Goal: Task Accomplishment & Management: Manage account settings

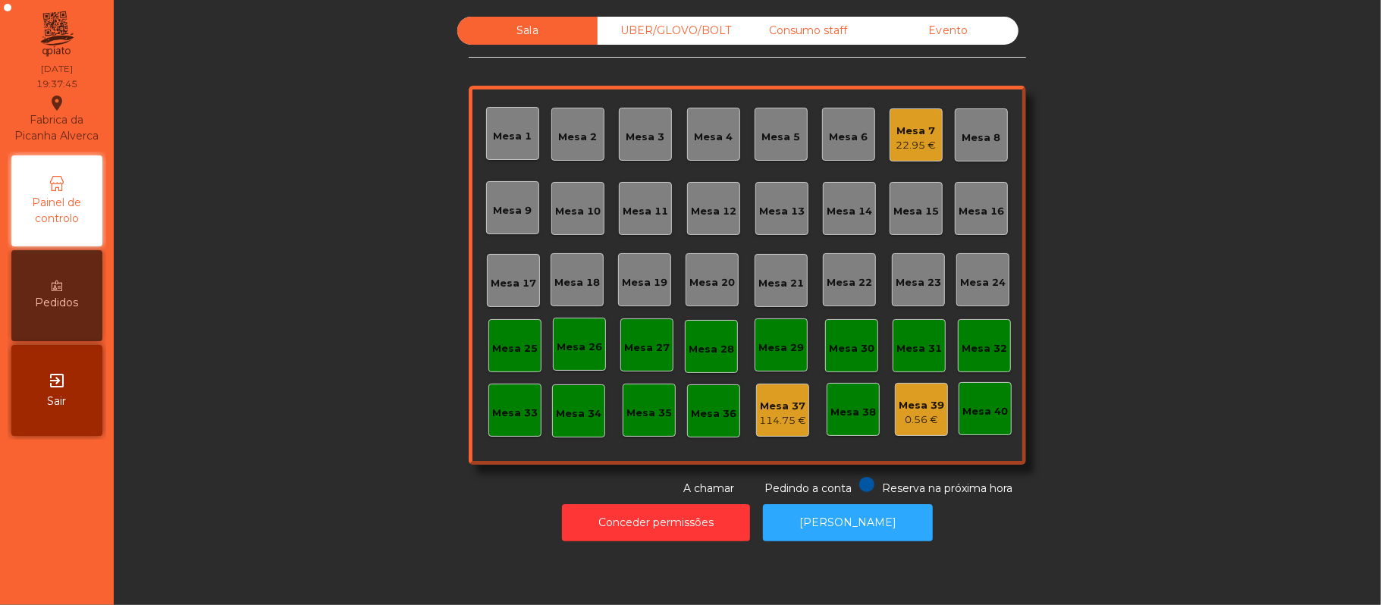
click at [917, 414] on div "0.56 €" at bounding box center [920, 419] width 45 height 15
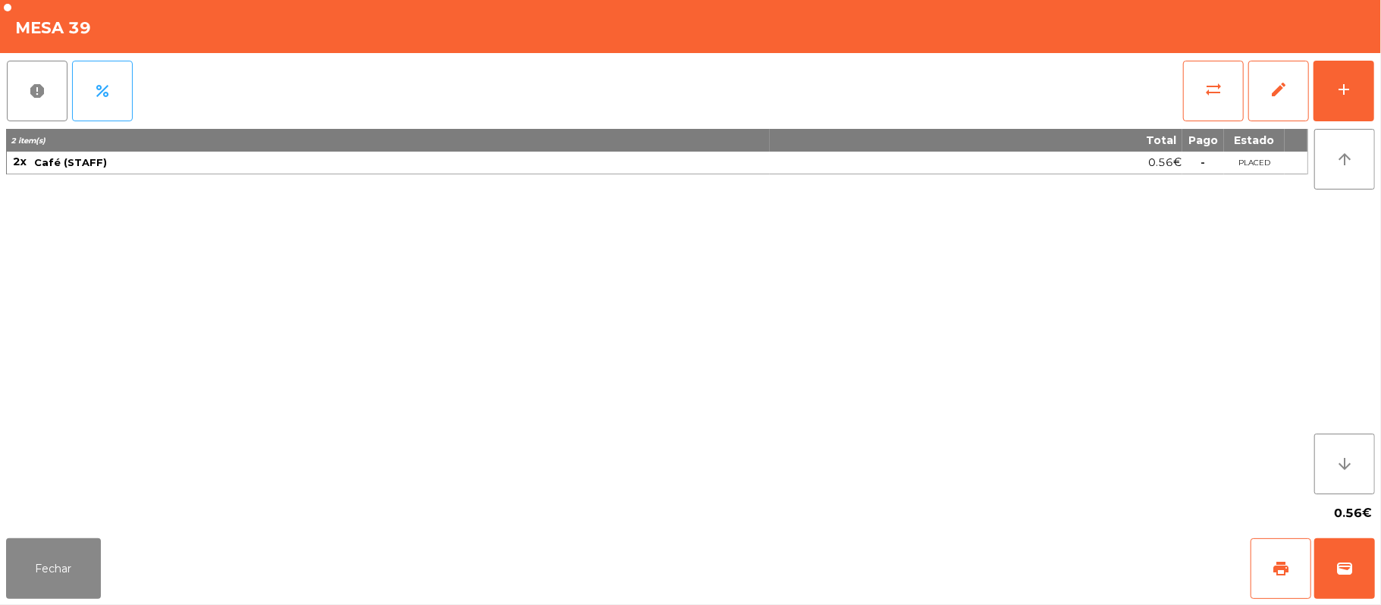
click at [1378, 95] on div "report percent sync_alt edit add 2 item(s) Total Pago Estado 2x Café (STAFF) 0.…" at bounding box center [690, 292] width 1381 height 479
click at [1338, 102] on button "add" at bounding box center [1343, 91] width 61 height 61
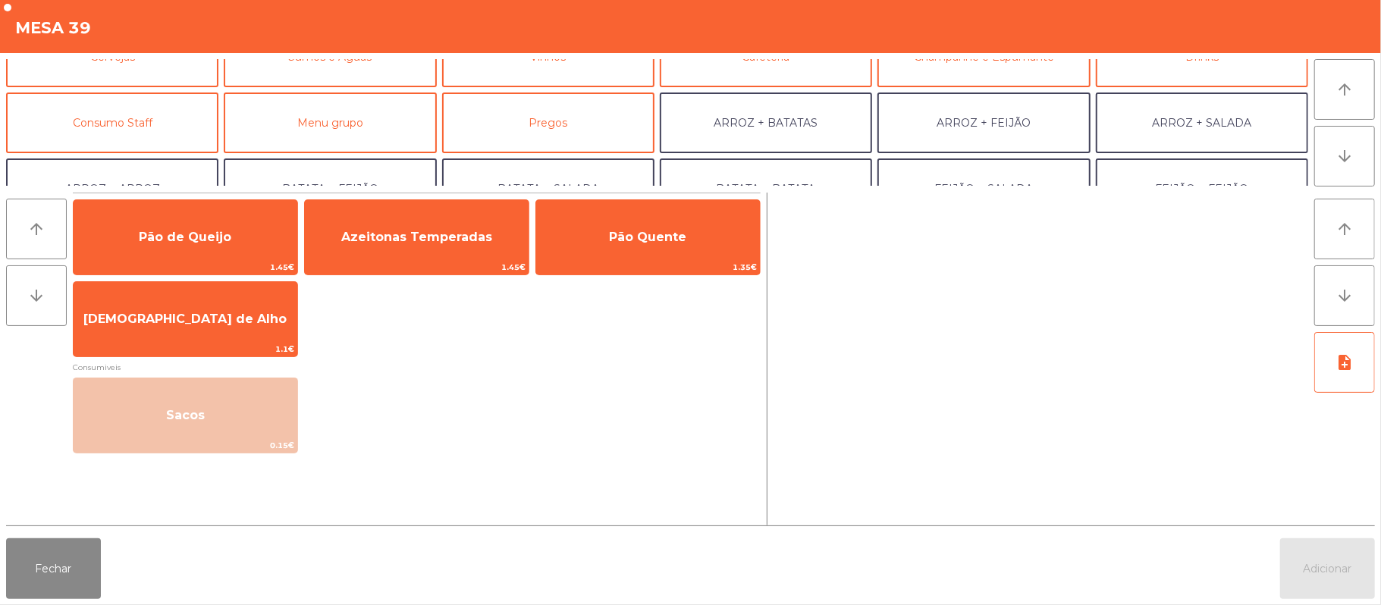
scroll to position [109, 0]
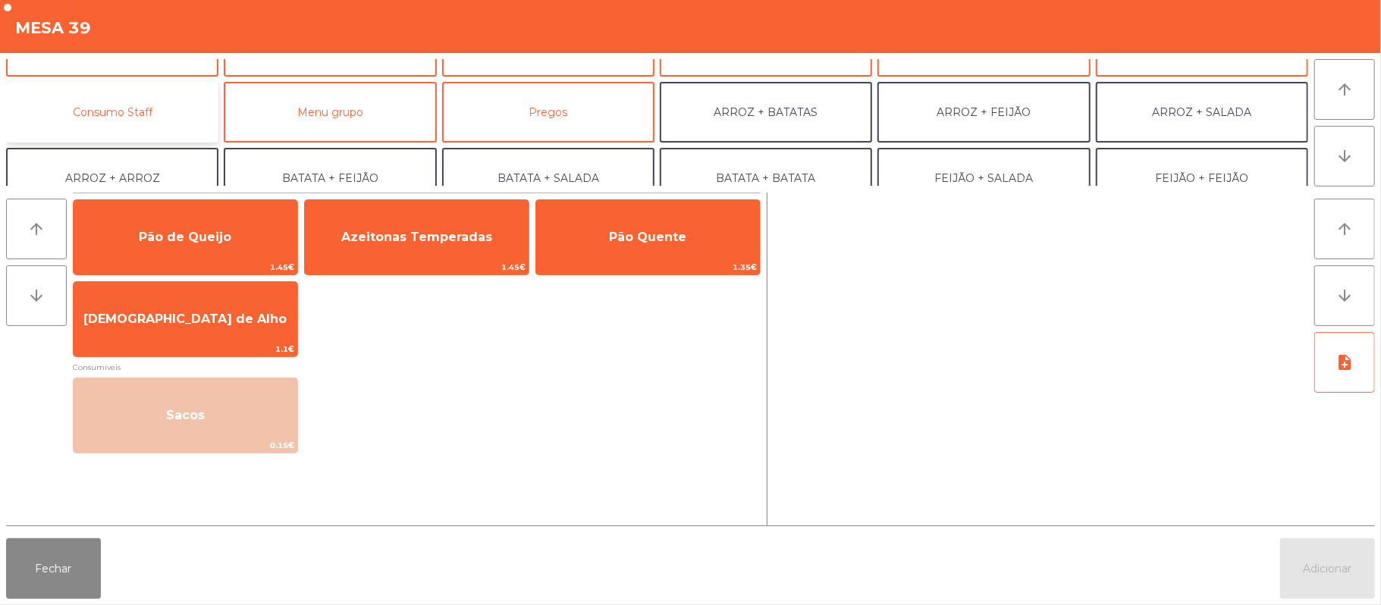
click at [171, 113] on button "Consumo Staff" at bounding box center [112, 112] width 212 height 61
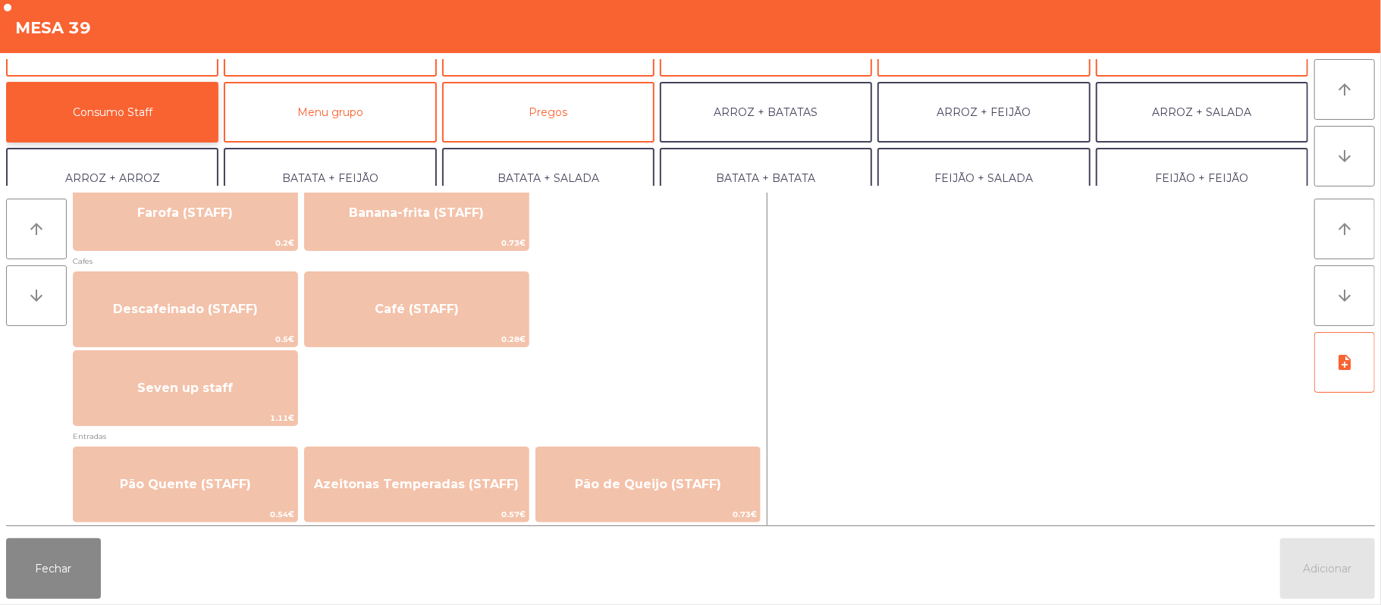
scroll to position [820, 0]
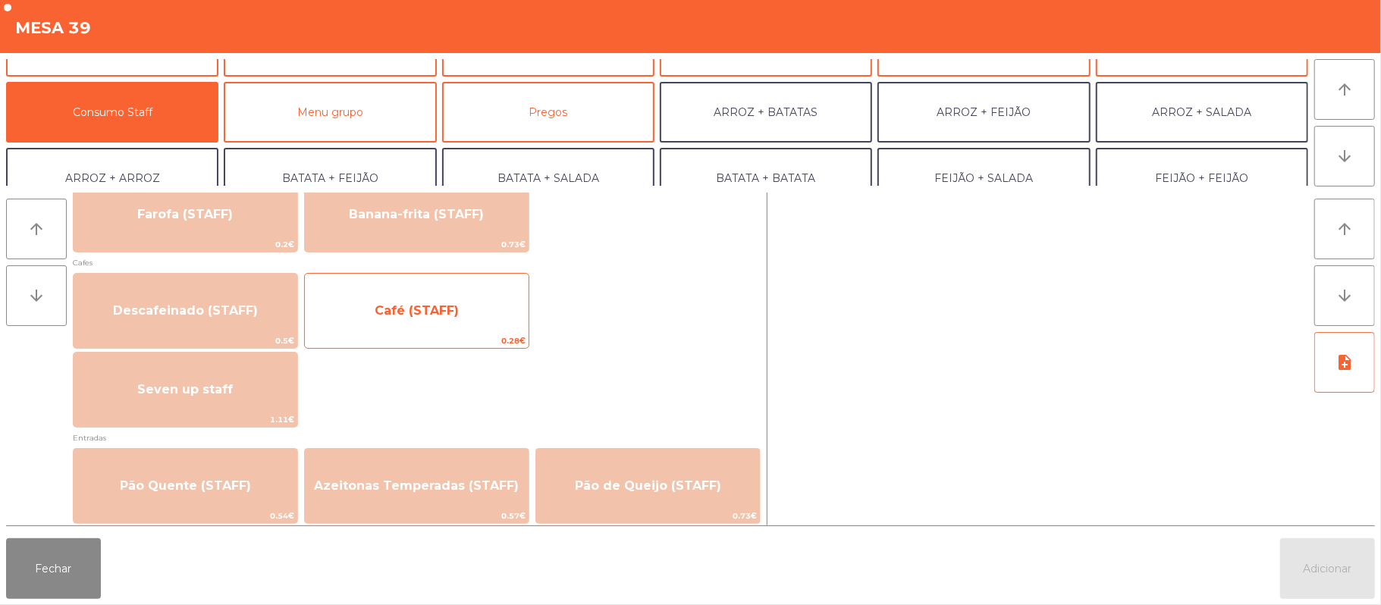
click at [463, 326] on span "Café (STAFF)" at bounding box center [417, 310] width 224 height 41
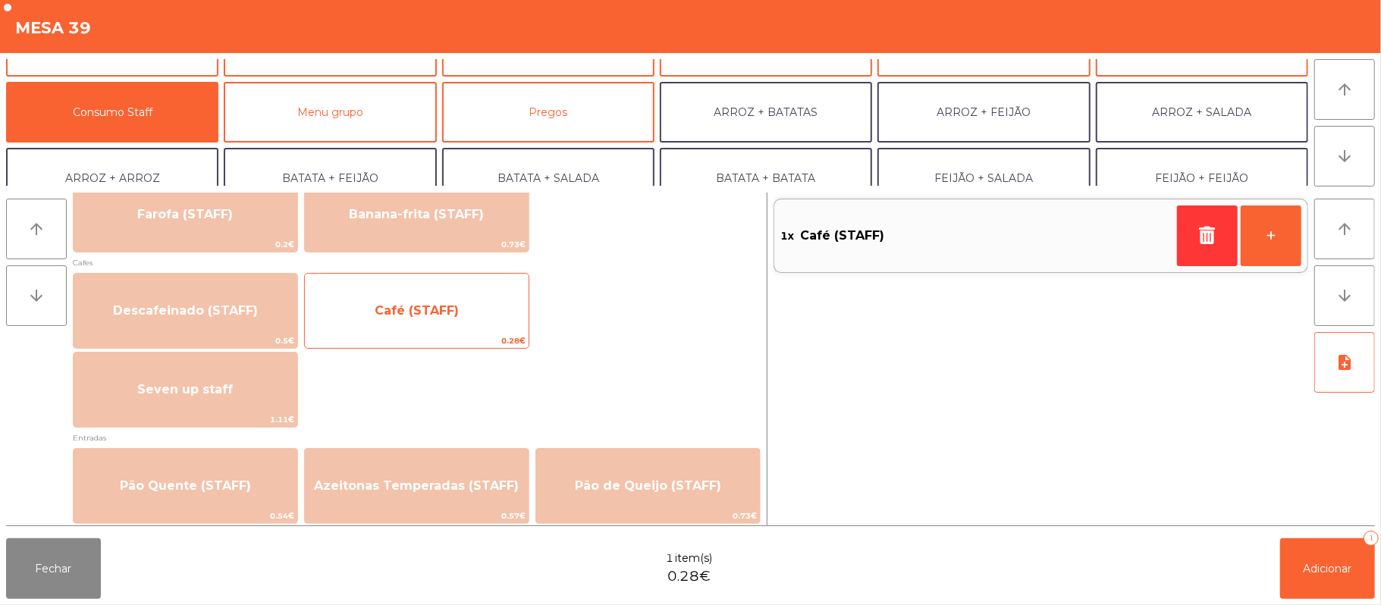
click at [465, 331] on span "Café (STAFF)" at bounding box center [417, 310] width 224 height 41
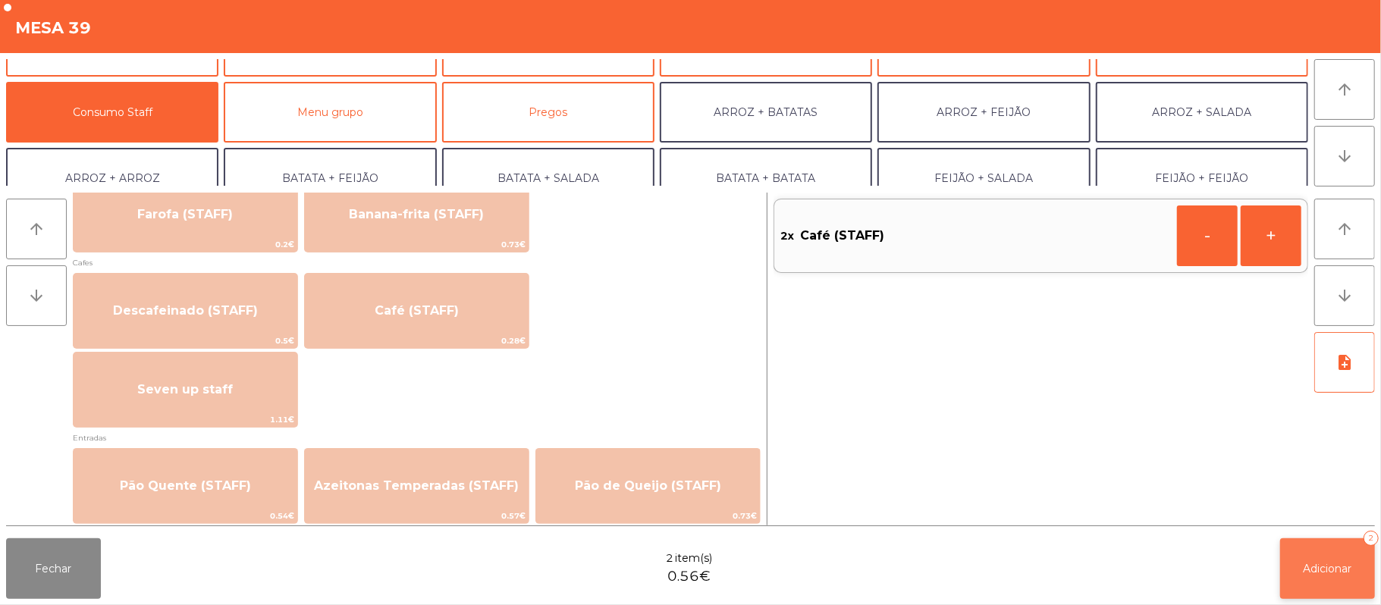
click at [1312, 566] on span "Adicionar" at bounding box center [1327, 569] width 49 height 14
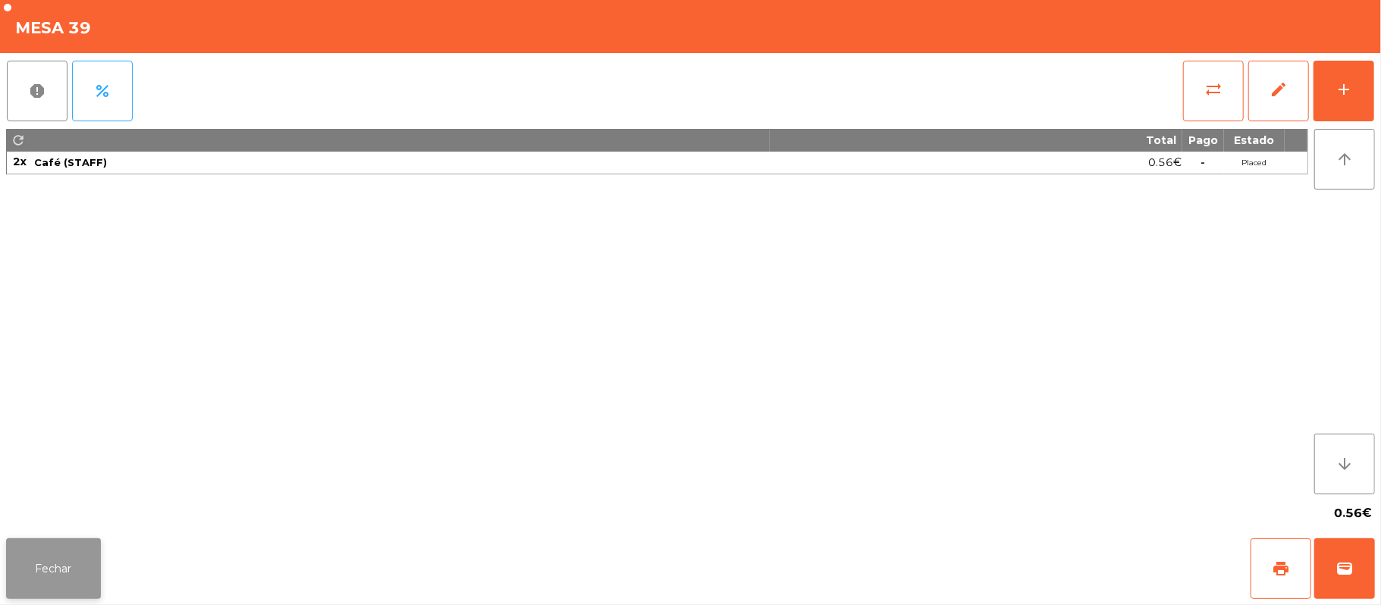
click at [85, 569] on button "Fechar" at bounding box center [53, 568] width 95 height 61
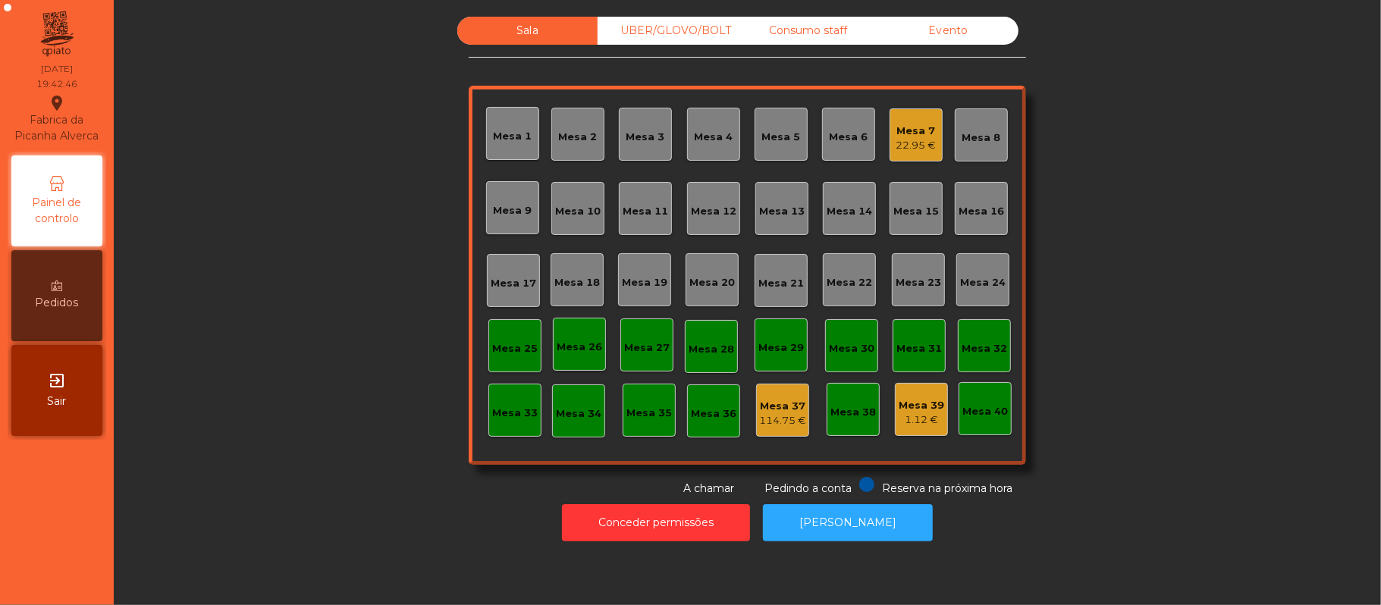
click at [516, 367] on div "Mesa 25" at bounding box center [514, 345] width 53 height 53
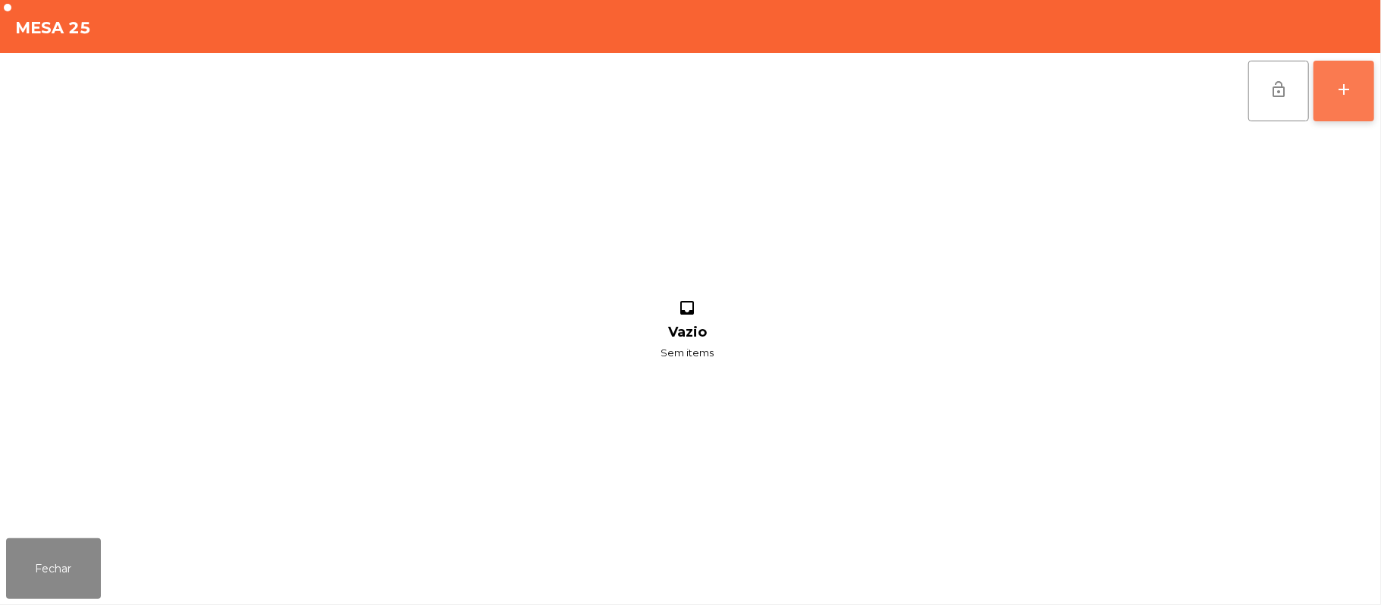
click at [1347, 105] on button "add" at bounding box center [1343, 91] width 61 height 61
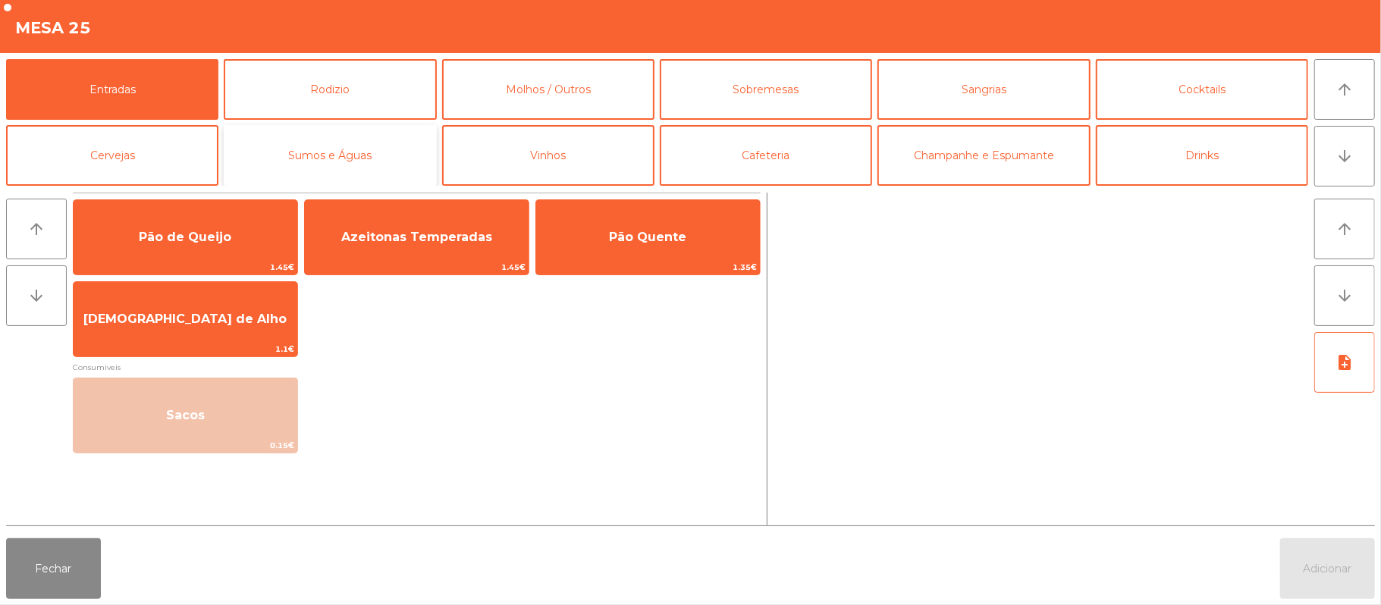
click at [352, 164] on button "Sumos e Águas" at bounding box center [330, 155] width 212 height 61
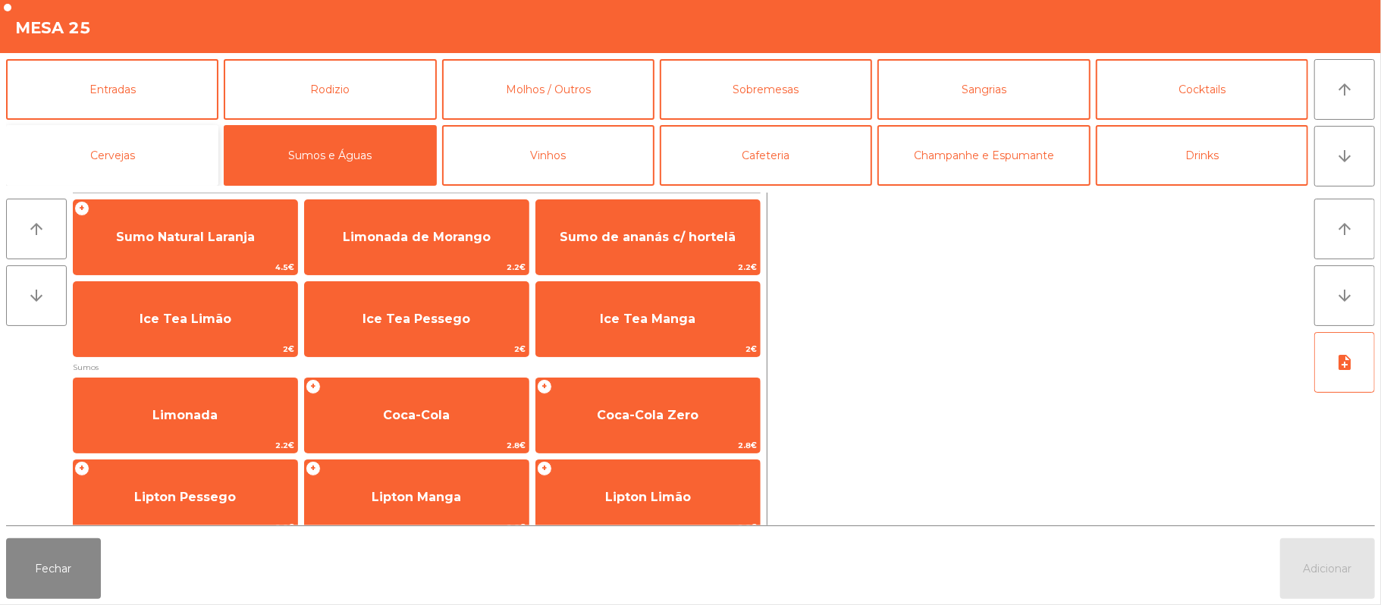
click at [150, 155] on button "Cervejas" at bounding box center [112, 155] width 212 height 61
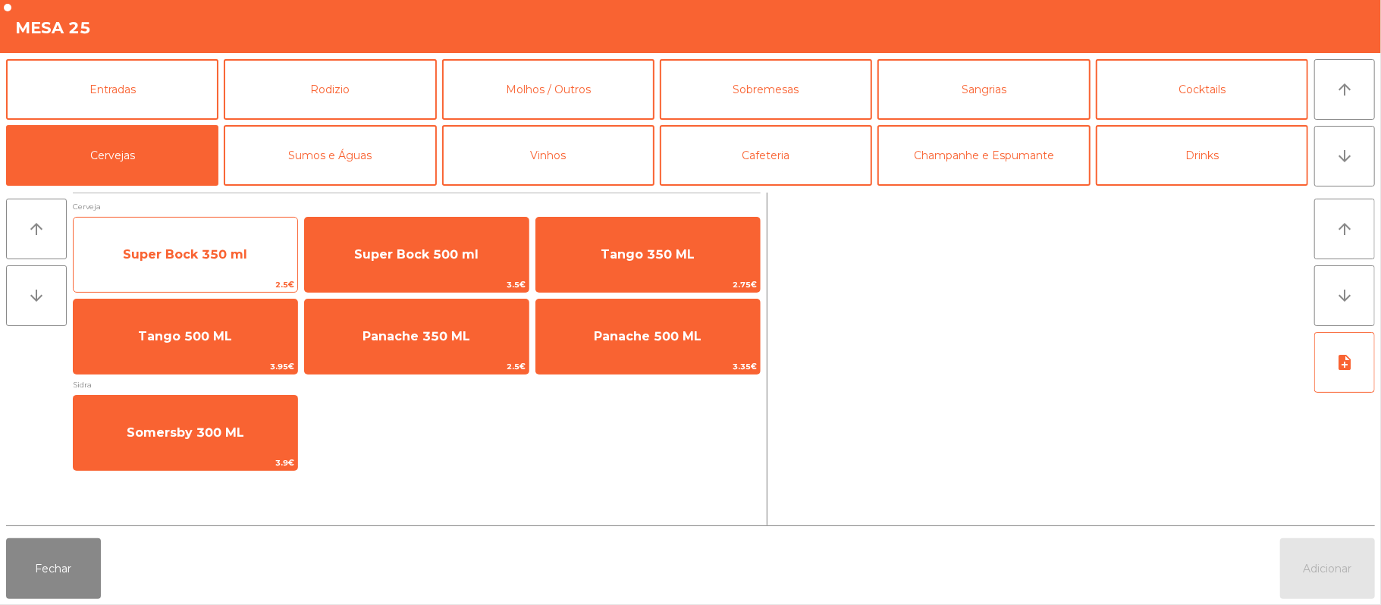
click at [220, 255] on span "Super Bock 350 ml" at bounding box center [185, 254] width 124 height 14
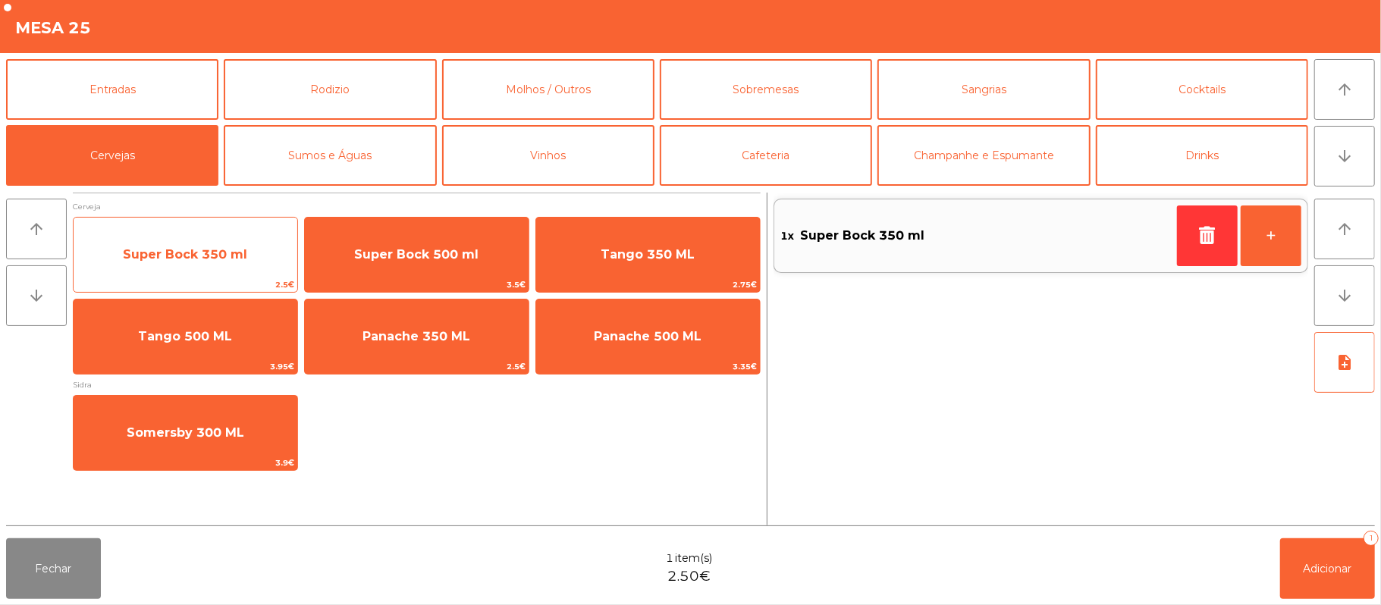
click at [212, 255] on span "Super Bock 350 ml" at bounding box center [185, 254] width 124 height 14
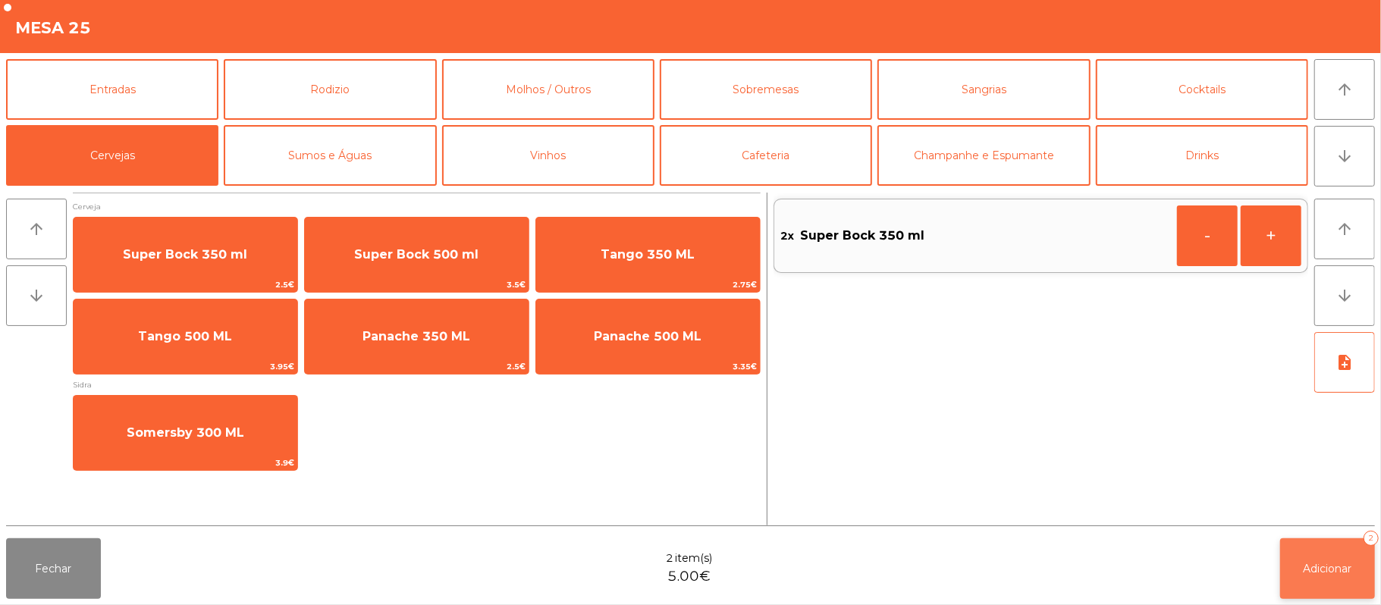
click at [1313, 582] on button "Adicionar 2" at bounding box center [1327, 568] width 95 height 61
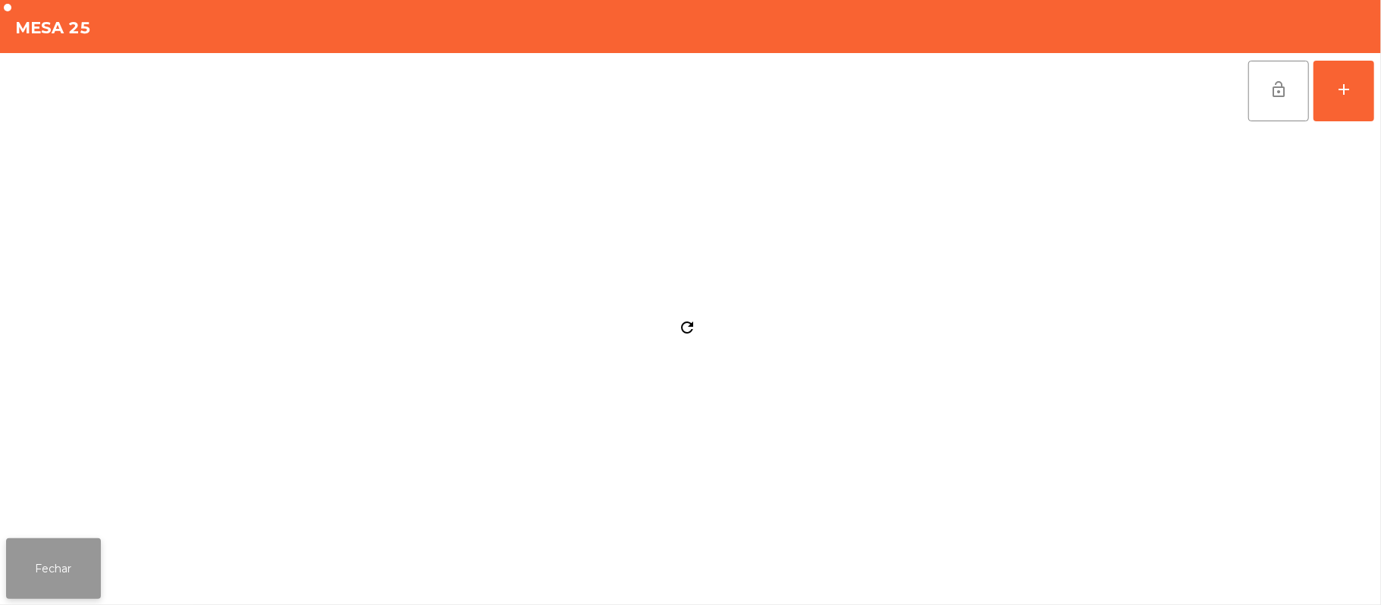
click at [70, 550] on button "Fechar" at bounding box center [53, 568] width 95 height 61
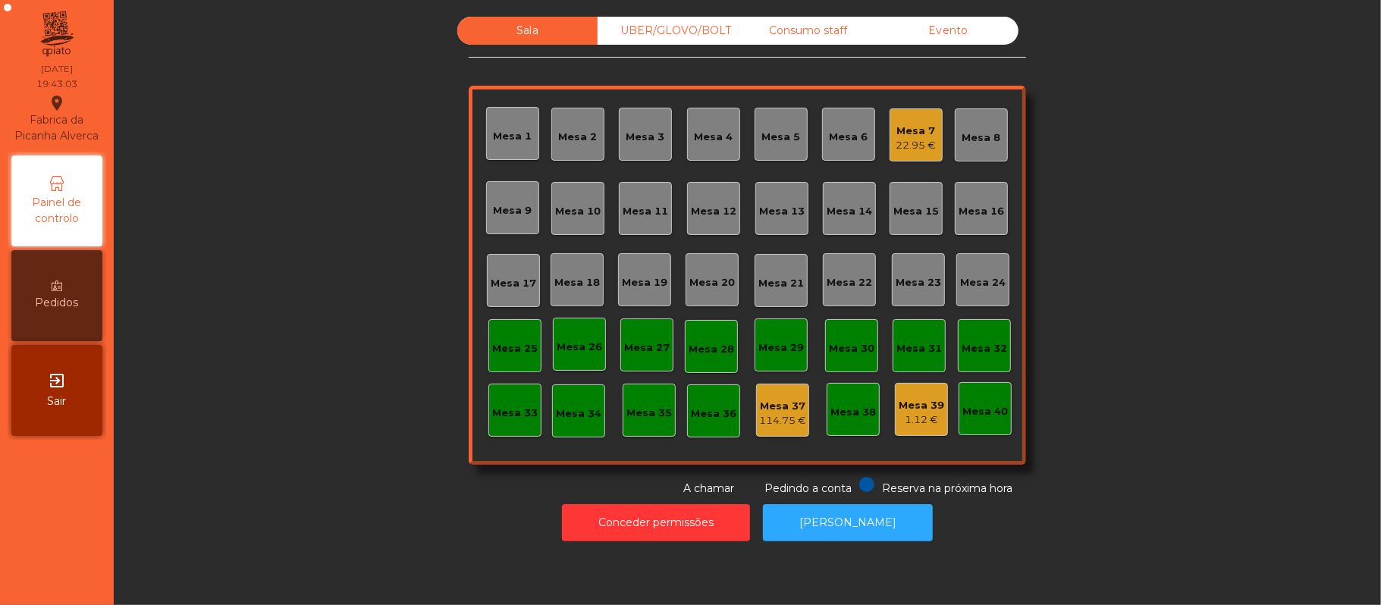
click at [522, 356] on div "Mesa 25" at bounding box center [514, 345] width 53 height 53
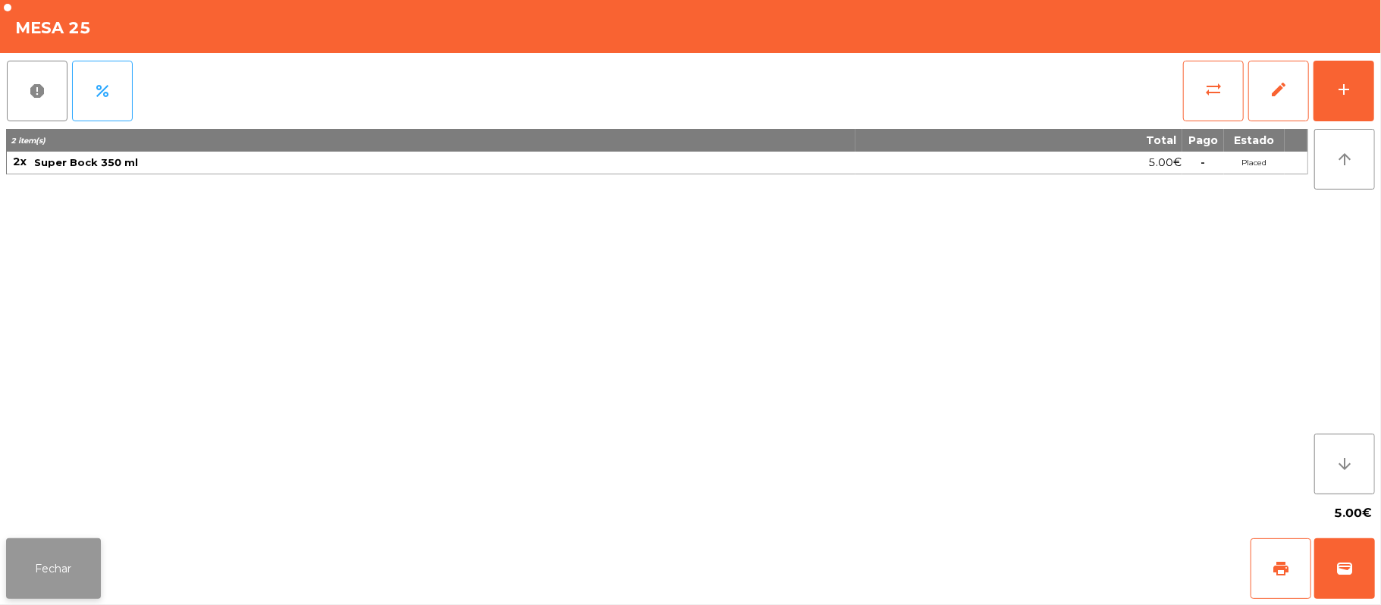
click at [91, 572] on button "Fechar" at bounding box center [53, 568] width 95 height 61
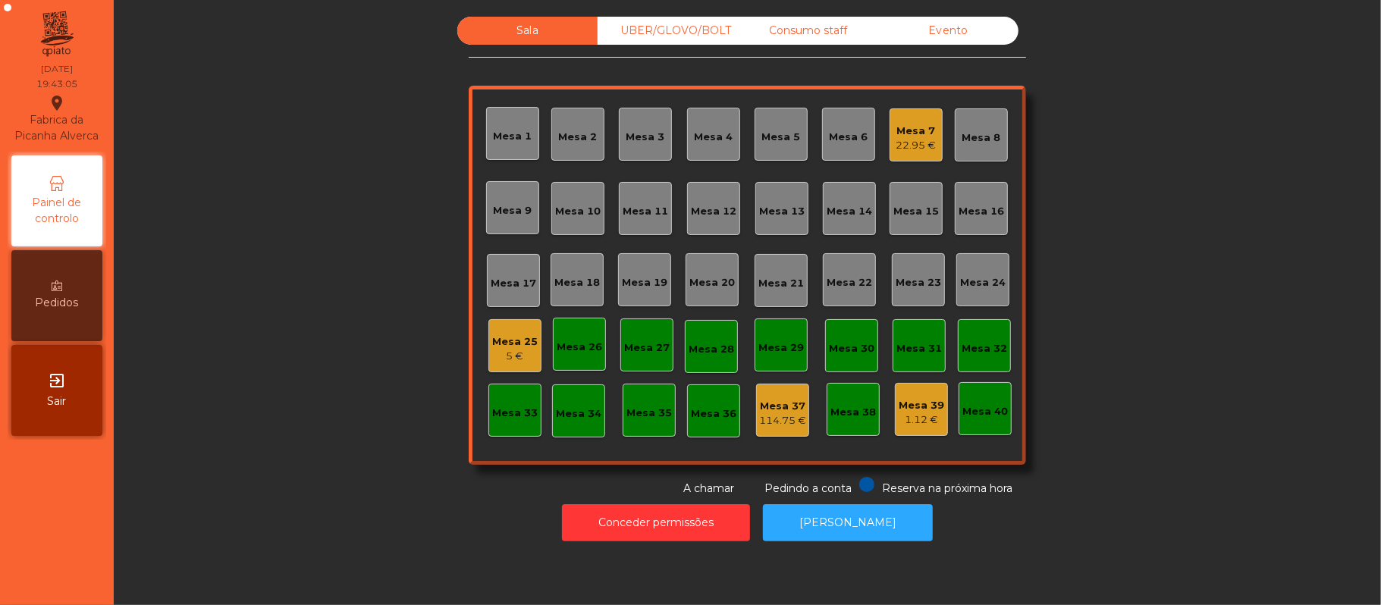
click at [492, 347] on div "Mesa 25" at bounding box center [514, 341] width 45 height 15
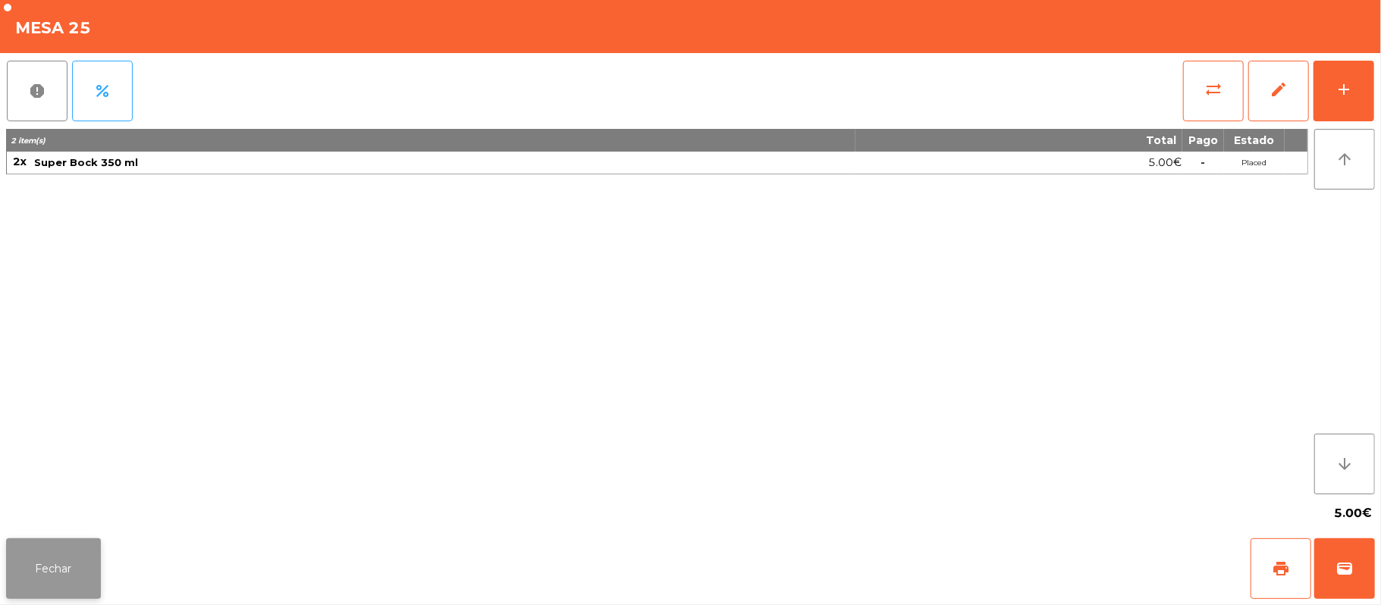
click at [68, 547] on button "Fechar" at bounding box center [53, 568] width 95 height 61
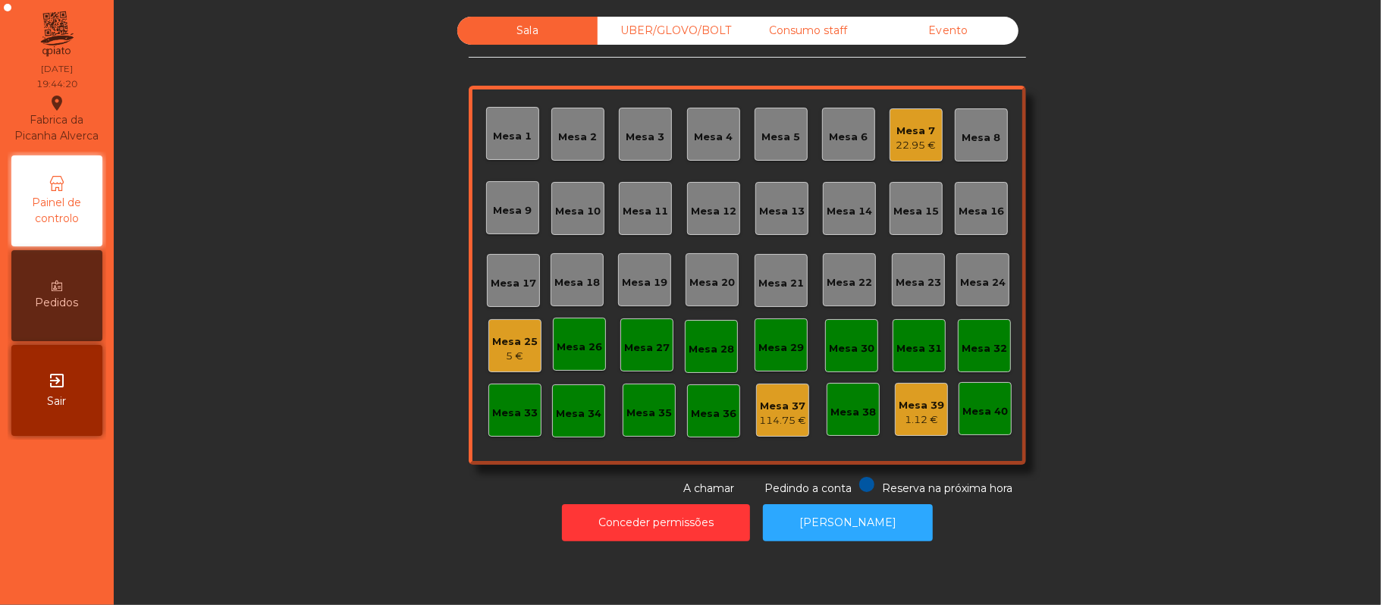
click at [672, 30] on div "UBER/GLOVO/BOLT" at bounding box center [667, 31] width 140 height 28
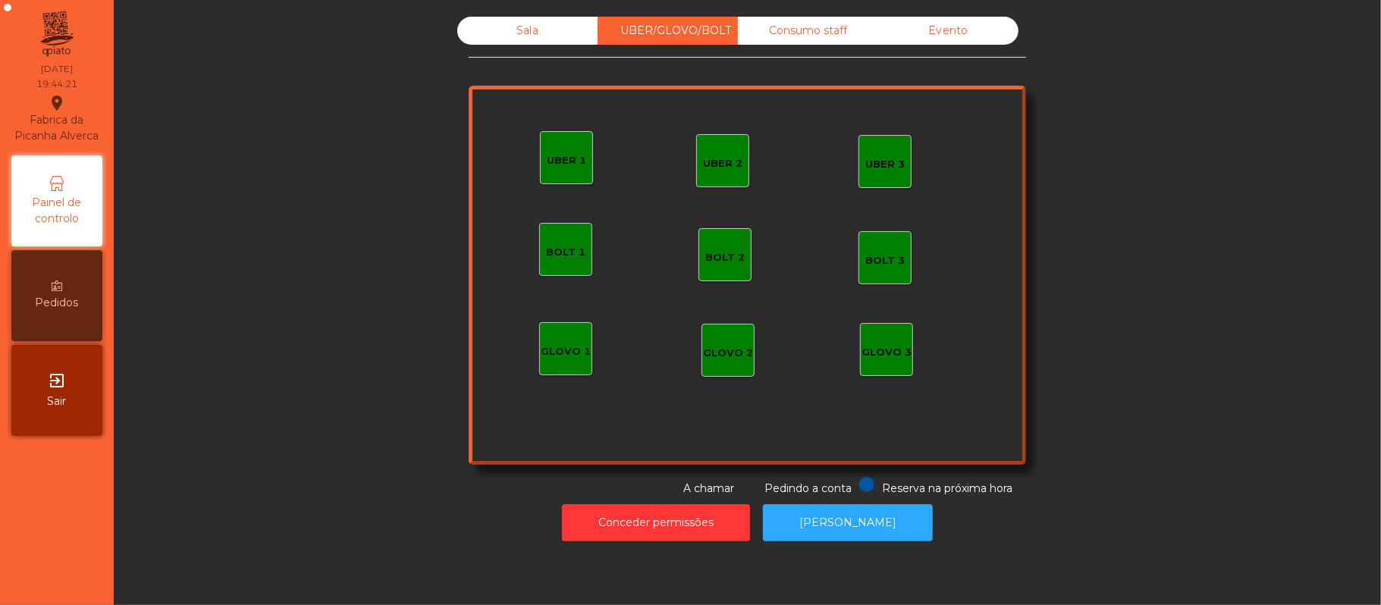
click at [565, 149] on div "UBER 1" at bounding box center [566, 157] width 39 height 21
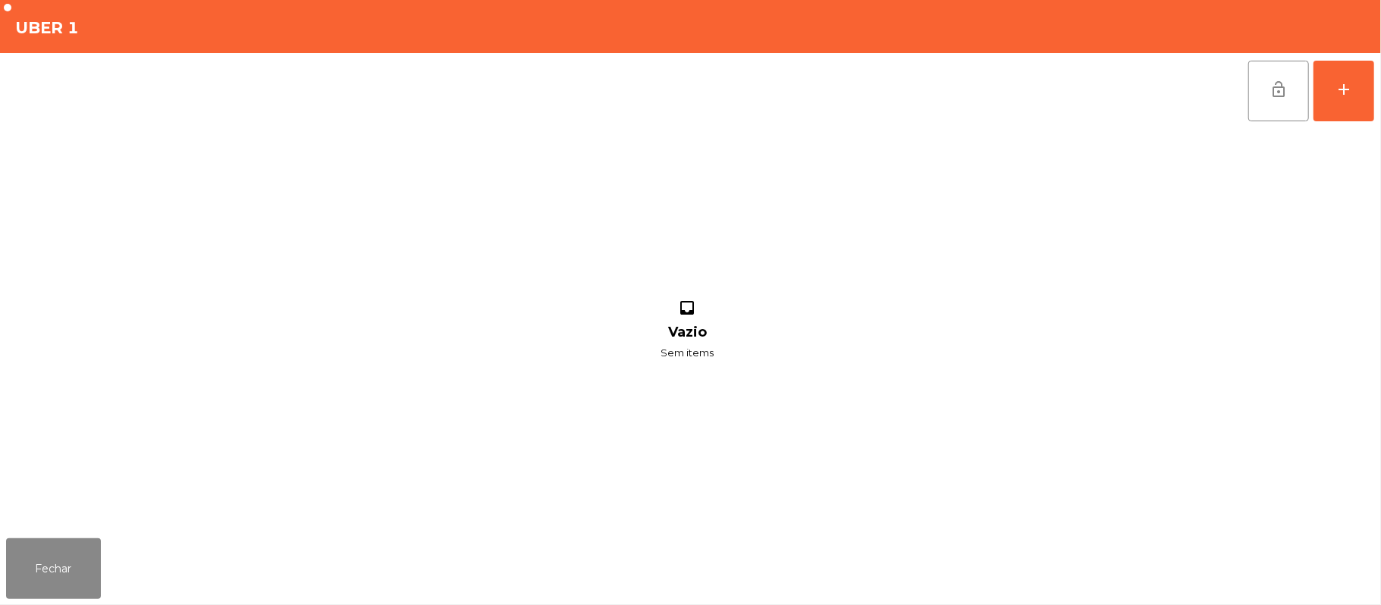
click at [1375, 107] on div "lock_open add inbox Vazio Sem items" at bounding box center [690, 292] width 1381 height 479
click at [1332, 98] on button "add" at bounding box center [1343, 91] width 61 height 61
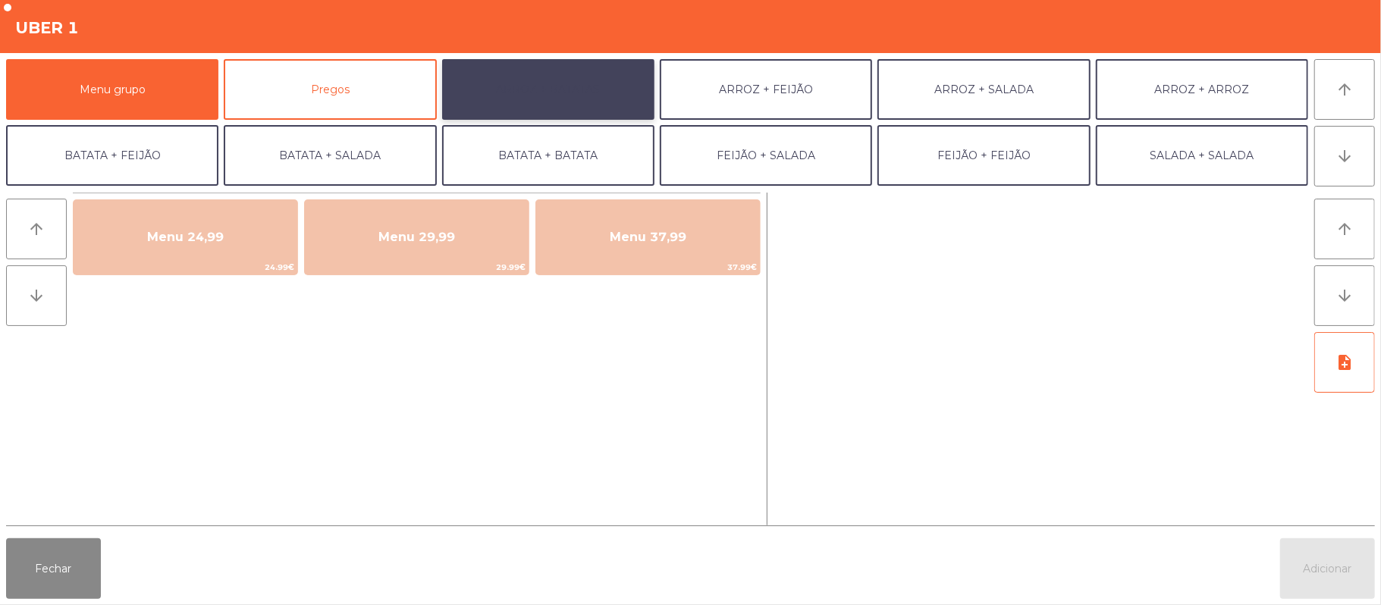
click at [578, 89] on button "ARROZ + BATATAS" at bounding box center [548, 89] width 212 height 61
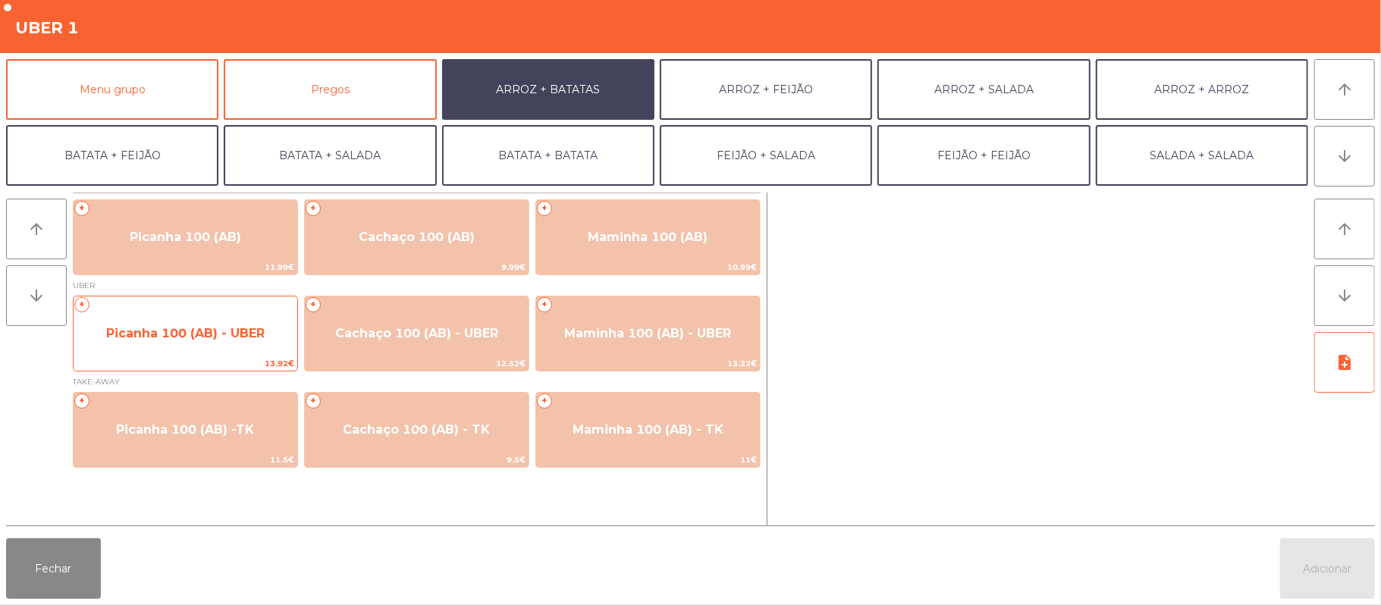
click at [219, 341] on span "Picanha 100 (AB) - UBER" at bounding box center [186, 333] width 224 height 41
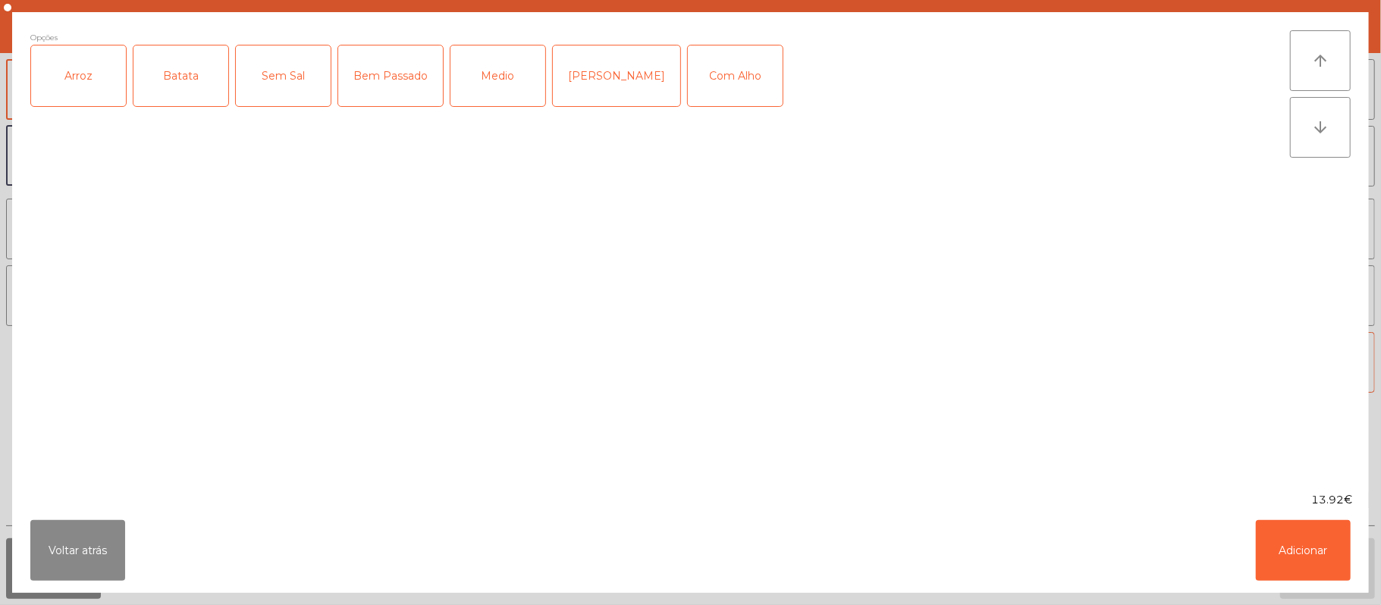
click at [79, 85] on div "Arroz" at bounding box center [78, 75] width 95 height 61
click at [183, 64] on div "Batata" at bounding box center [180, 75] width 95 height 61
click at [490, 68] on div "Medio" at bounding box center [497, 75] width 95 height 61
click at [1280, 535] on button "Adicionar" at bounding box center [1303, 550] width 95 height 61
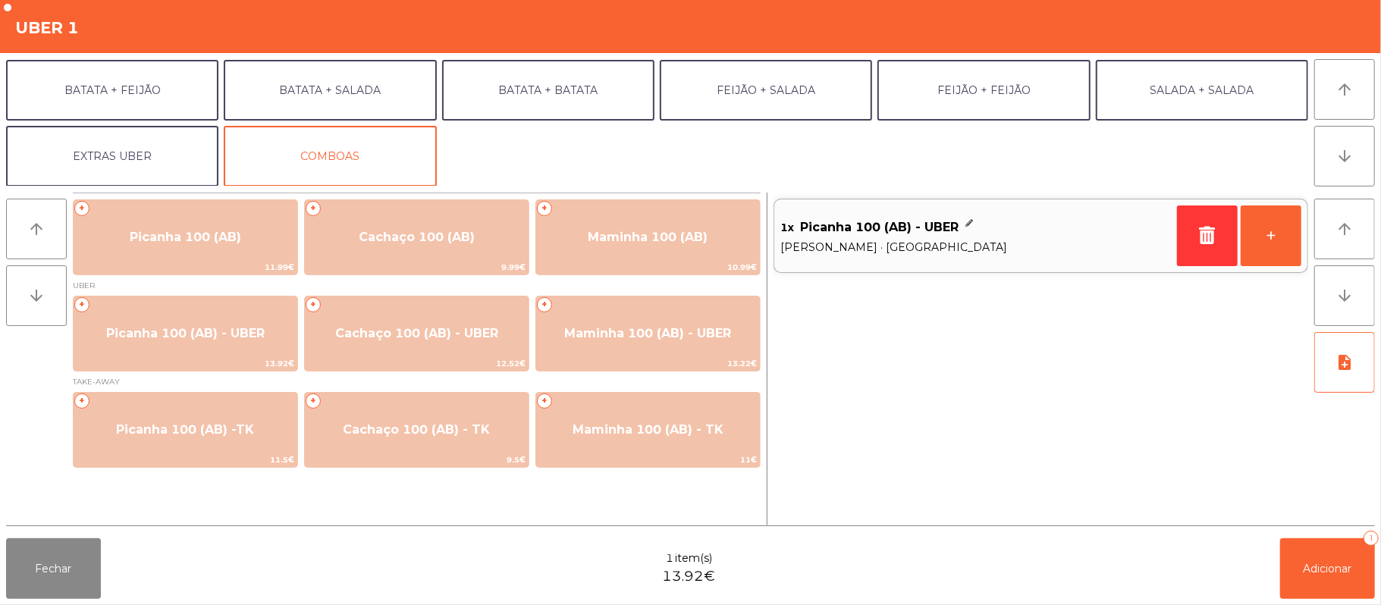
scroll to position [64, 0]
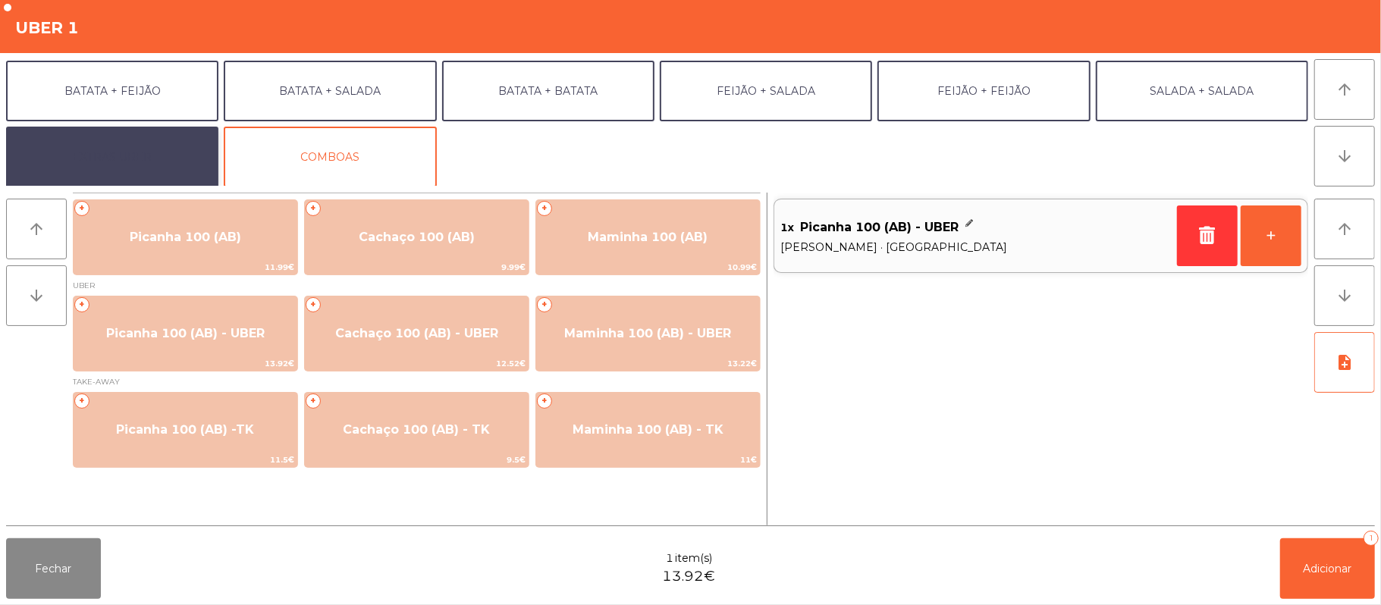
click at [146, 158] on button "EXTRAS UBER" at bounding box center [112, 157] width 212 height 61
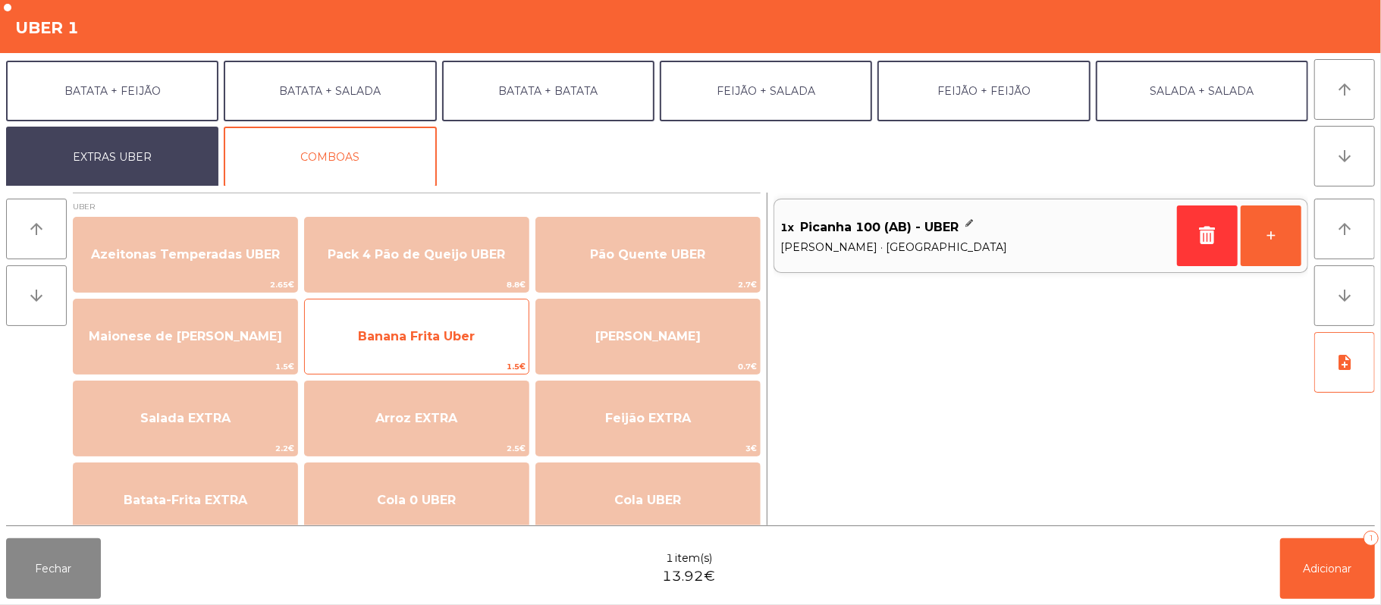
click at [450, 338] on span "Banana Frita Uber" at bounding box center [416, 336] width 117 height 14
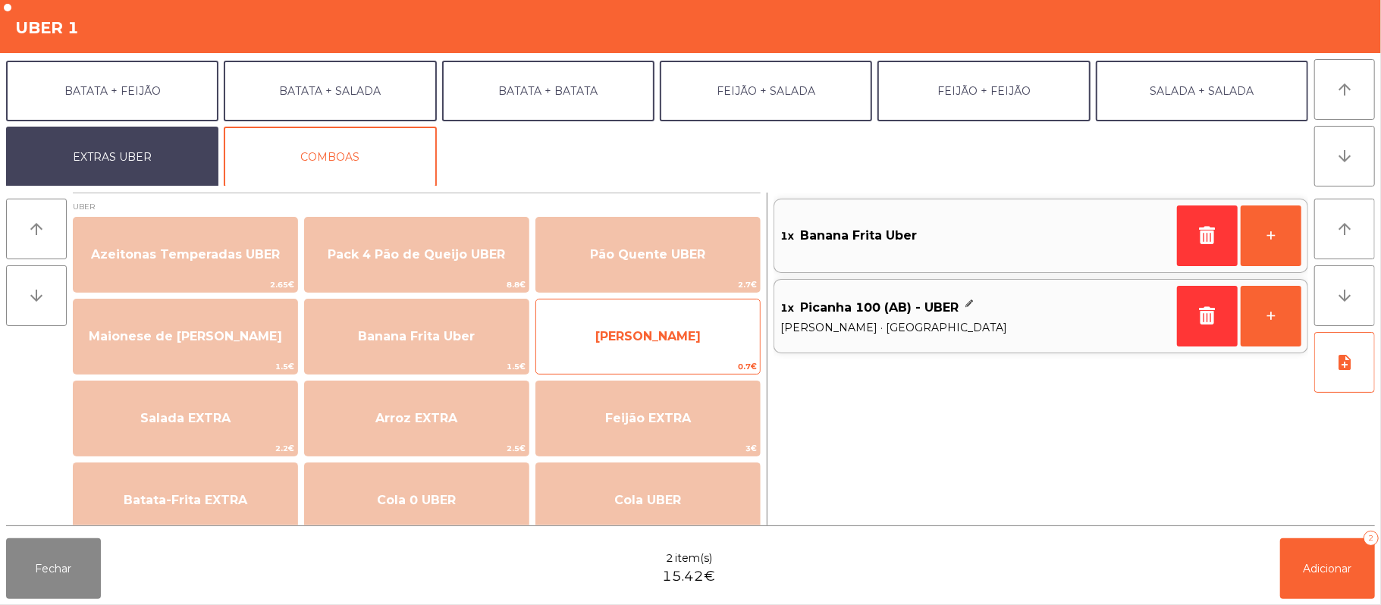
click at [648, 355] on span "[PERSON_NAME]" at bounding box center [648, 336] width 224 height 41
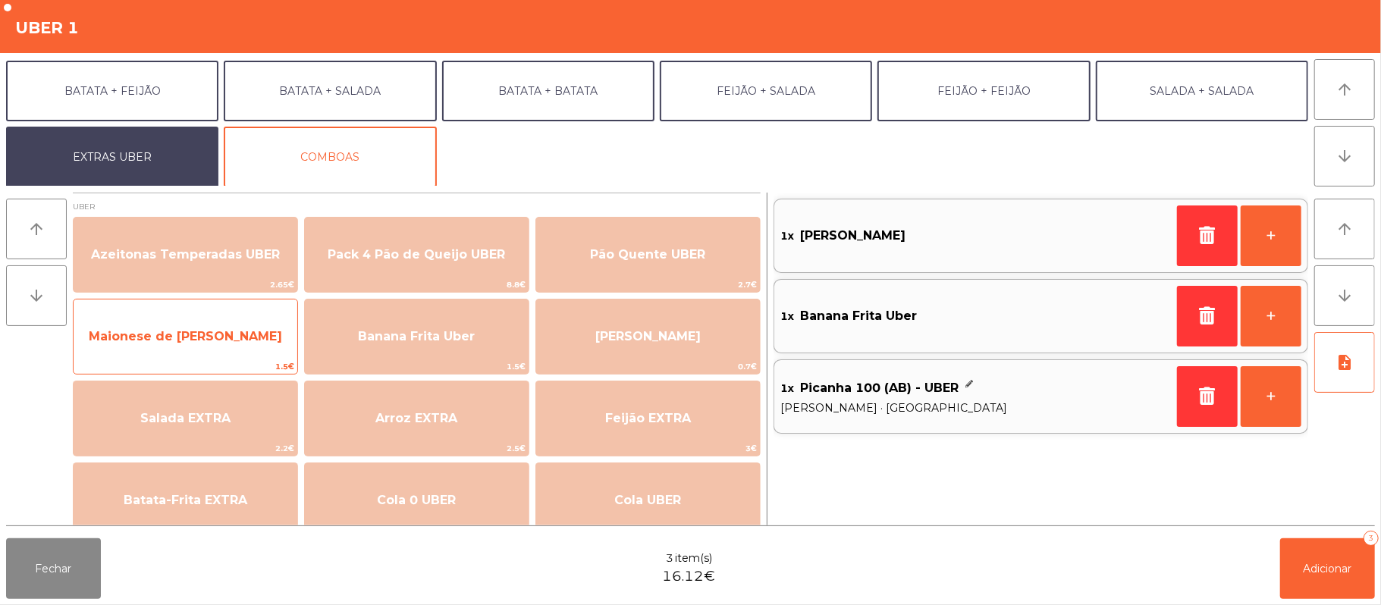
click at [252, 329] on span "Maionese de [PERSON_NAME]" at bounding box center [185, 336] width 193 height 14
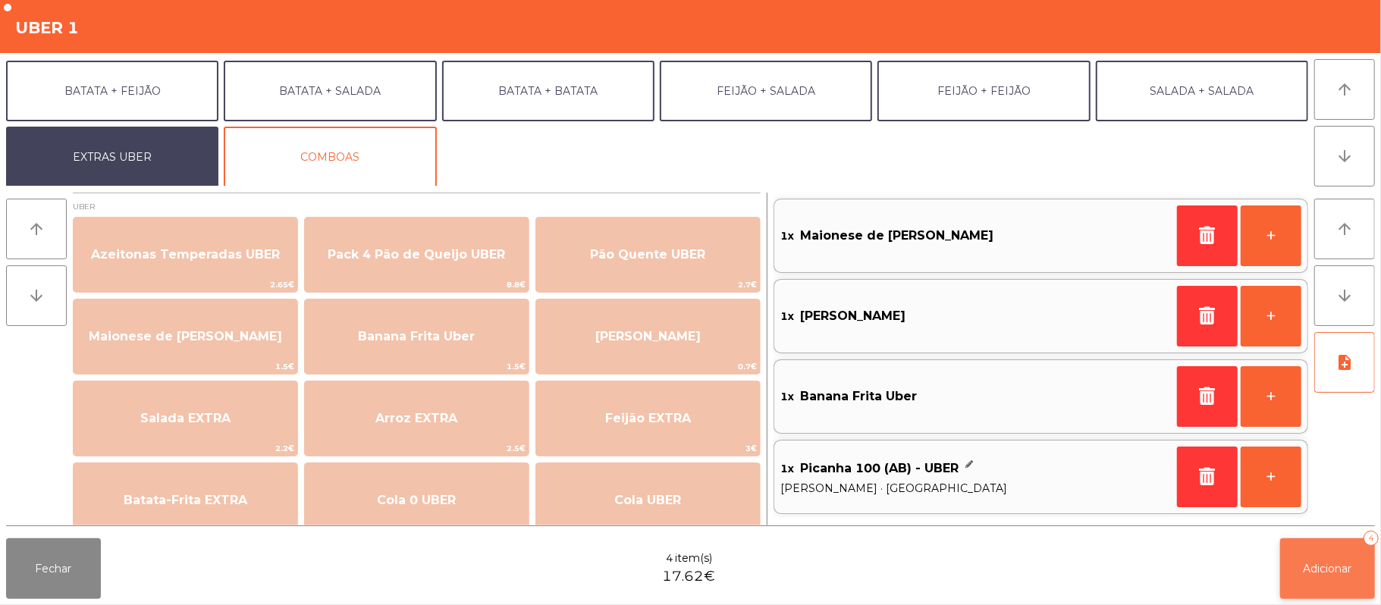
click at [1299, 581] on button "Adicionar 4" at bounding box center [1327, 568] width 95 height 61
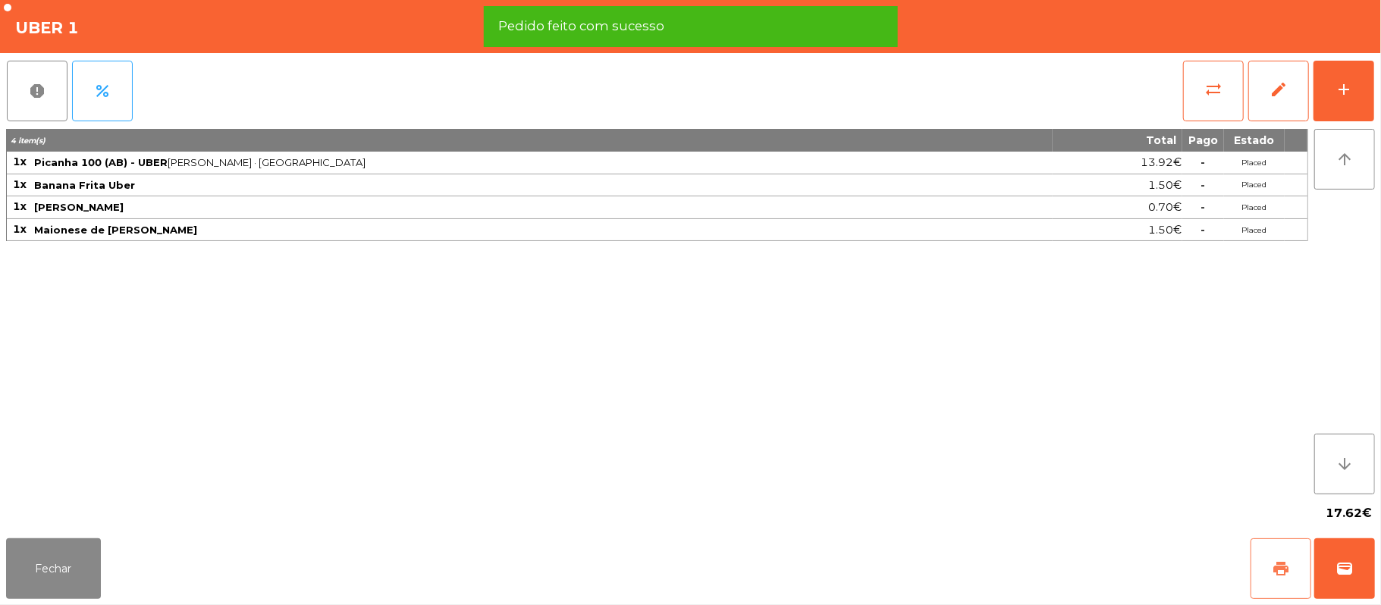
click at [1263, 577] on button "print" at bounding box center [1280, 568] width 61 height 61
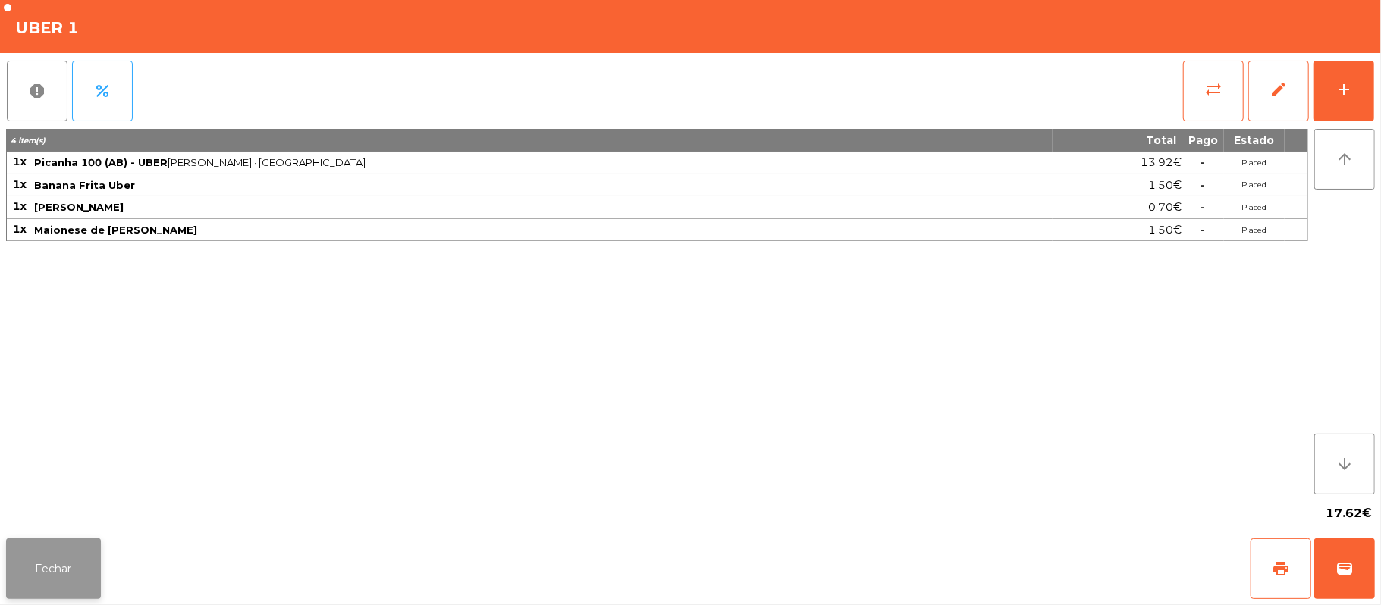
click at [71, 568] on button "Fechar" at bounding box center [53, 568] width 95 height 61
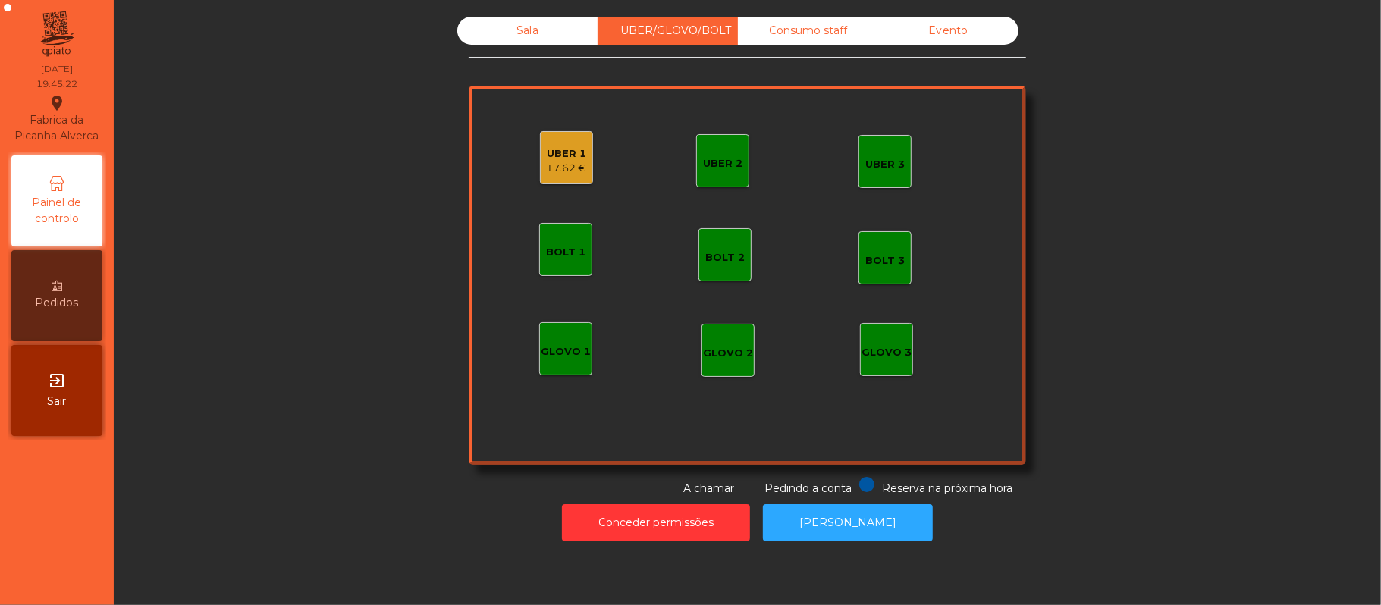
click at [560, 158] on div "UBER 1" at bounding box center [567, 153] width 40 height 15
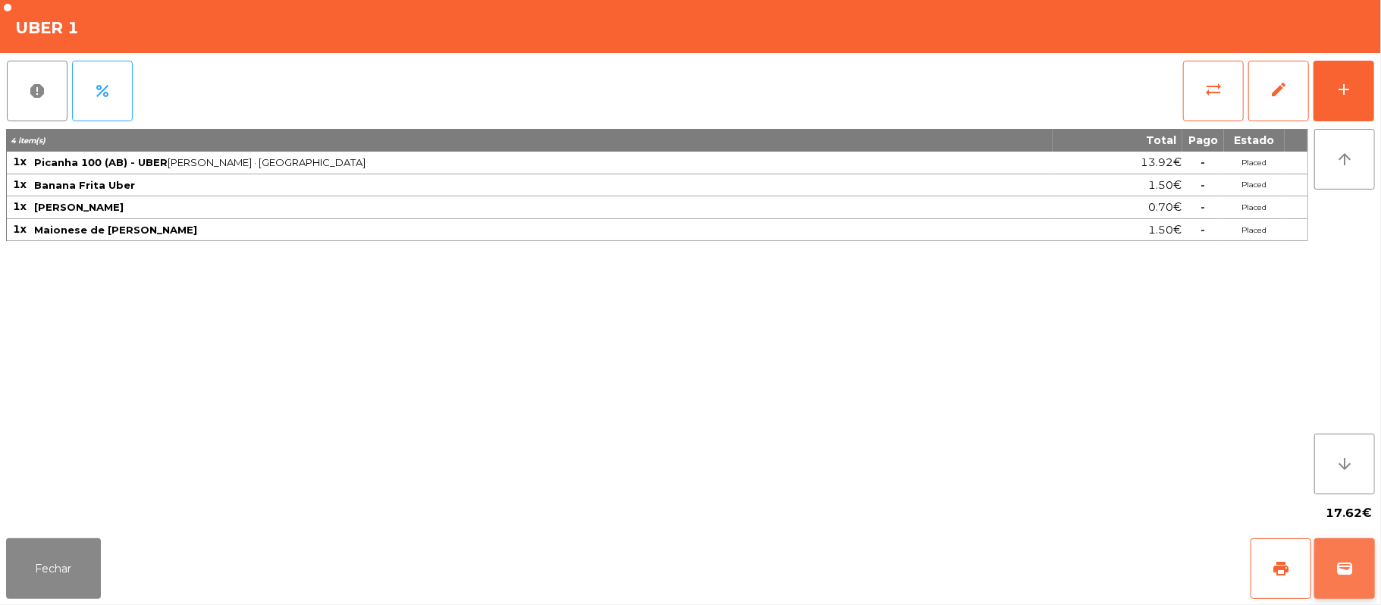
click at [1354, 573] on button "wallet" at bounding box center [1344, 568] width 61 height 61
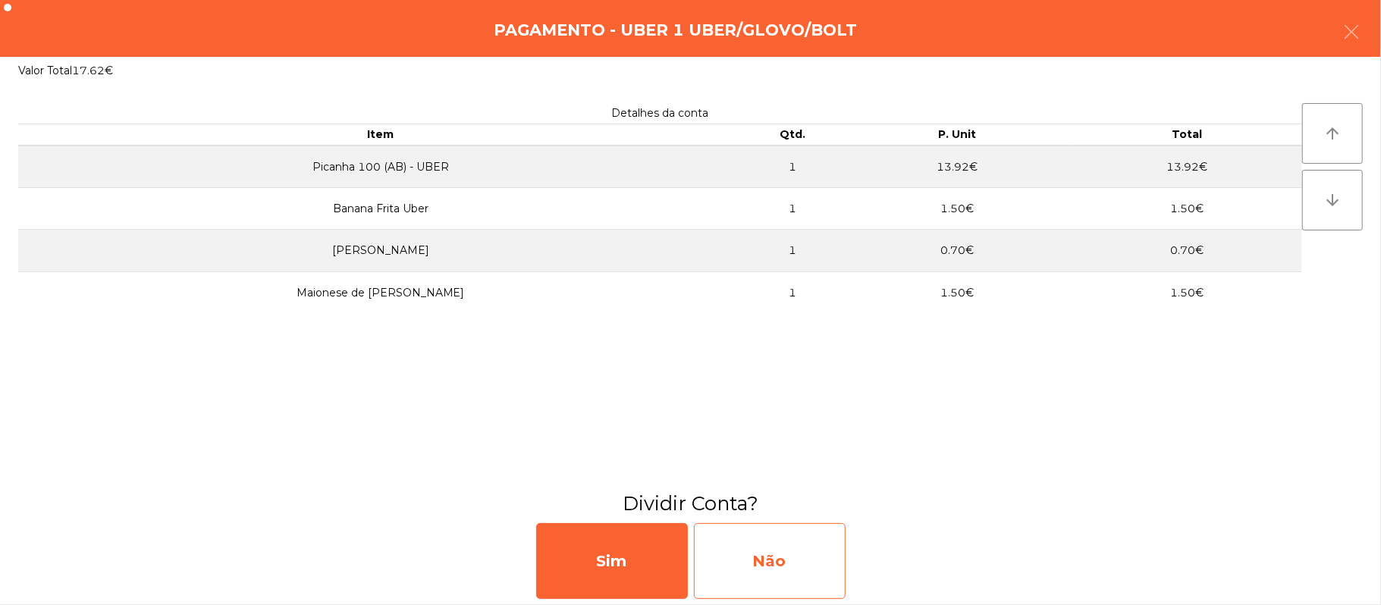
click at [820, 550] on div "Não" at bounding box center [770, 561] width 152 height 76
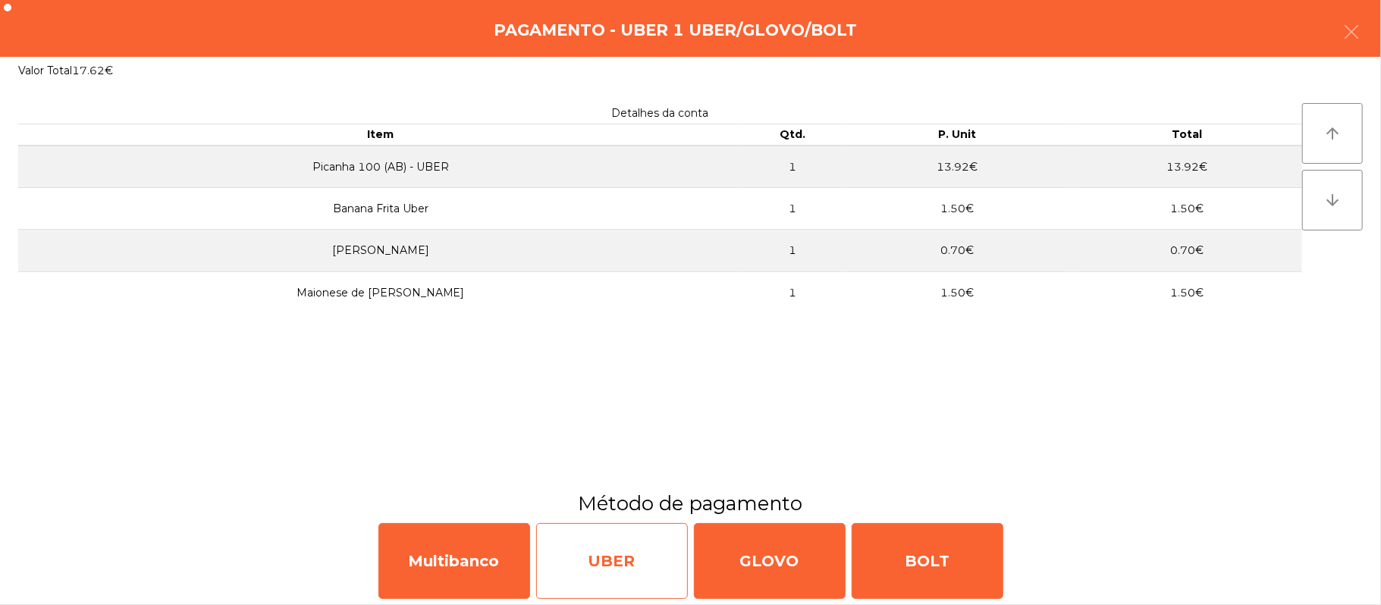
click at [602, 562] on div "UBER" at bounding box center [612, 561] width 152 height 76
select select "**"
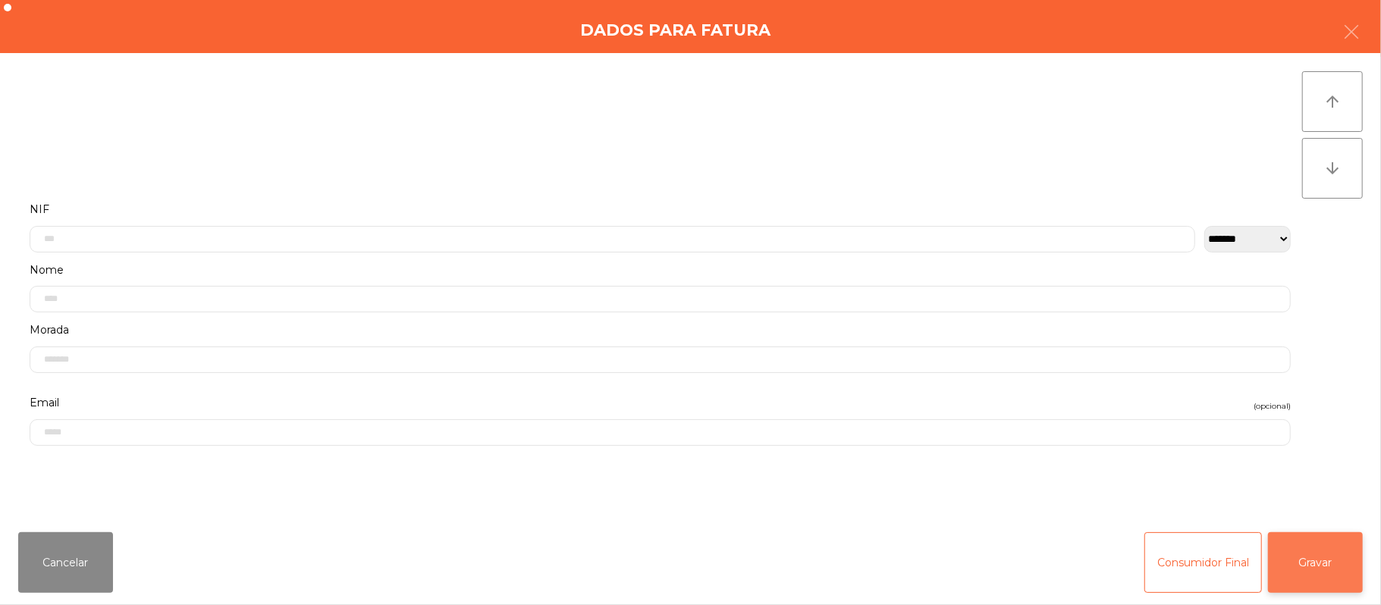
click at [1329, 574] on button "Gravar" at bounding box center [1315, 562] width 95 height 61
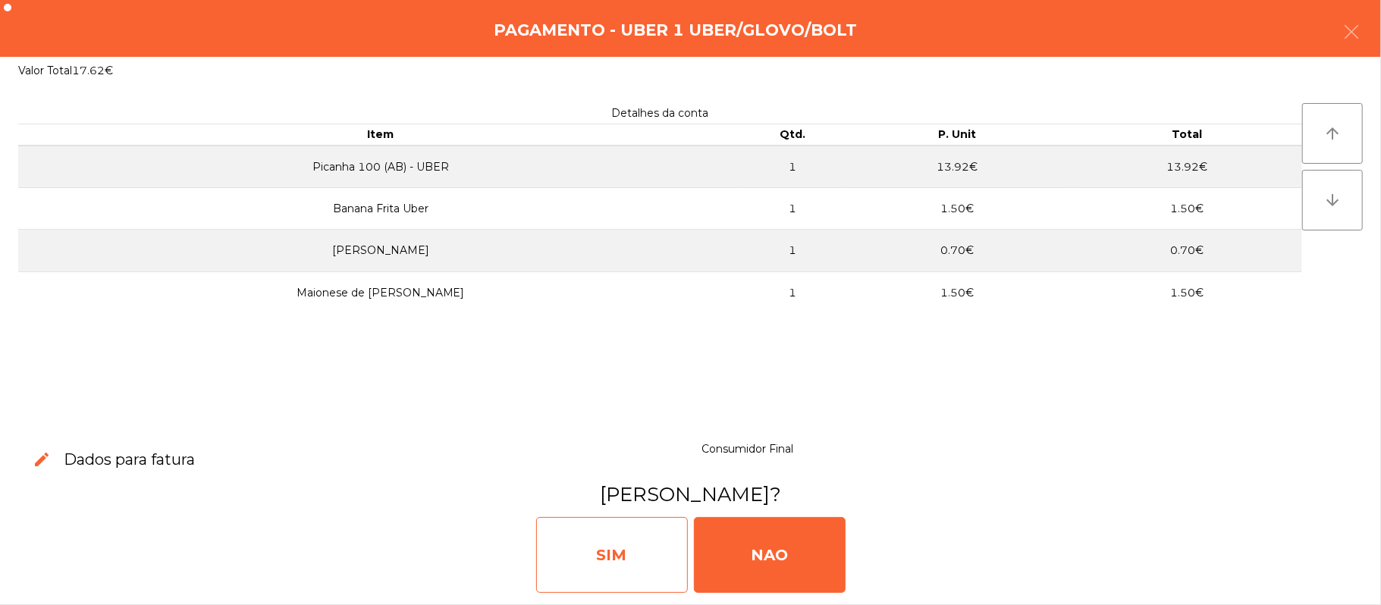
click at [663, 584] on div "SIM" at bounding box center [612, 555] width 152 height 76
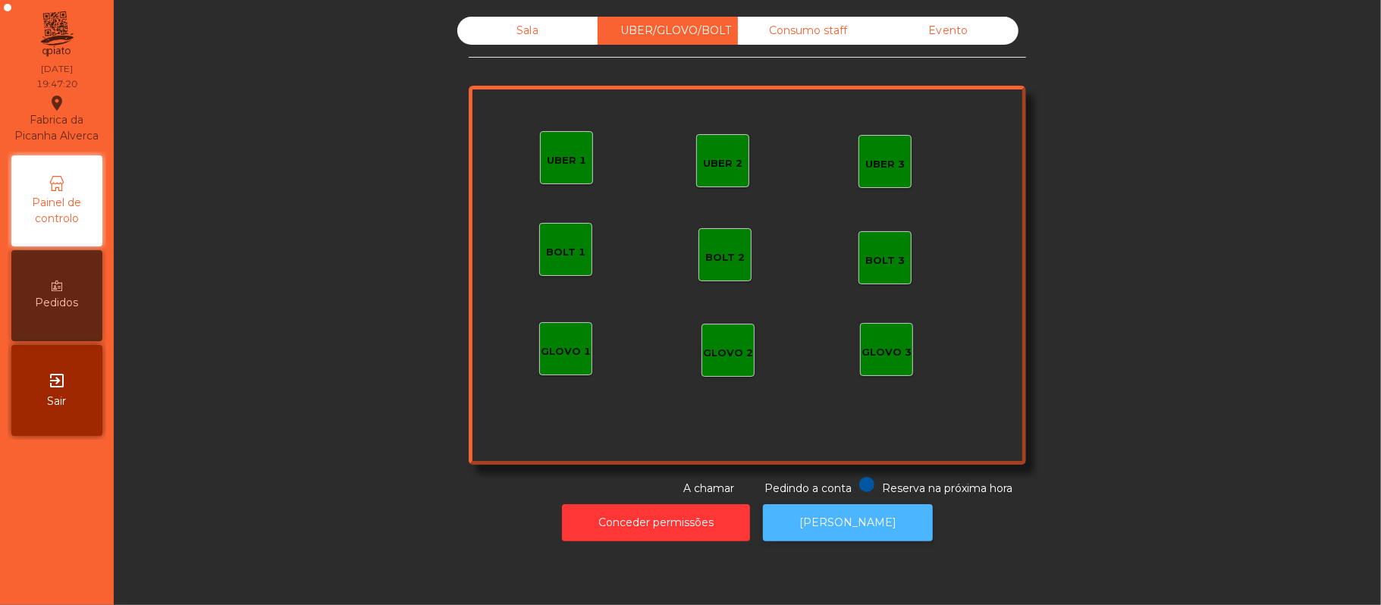
click at [863, 517] on button "[PERSON_NAME]" at bounding box center [848, 522] width 170 height 37
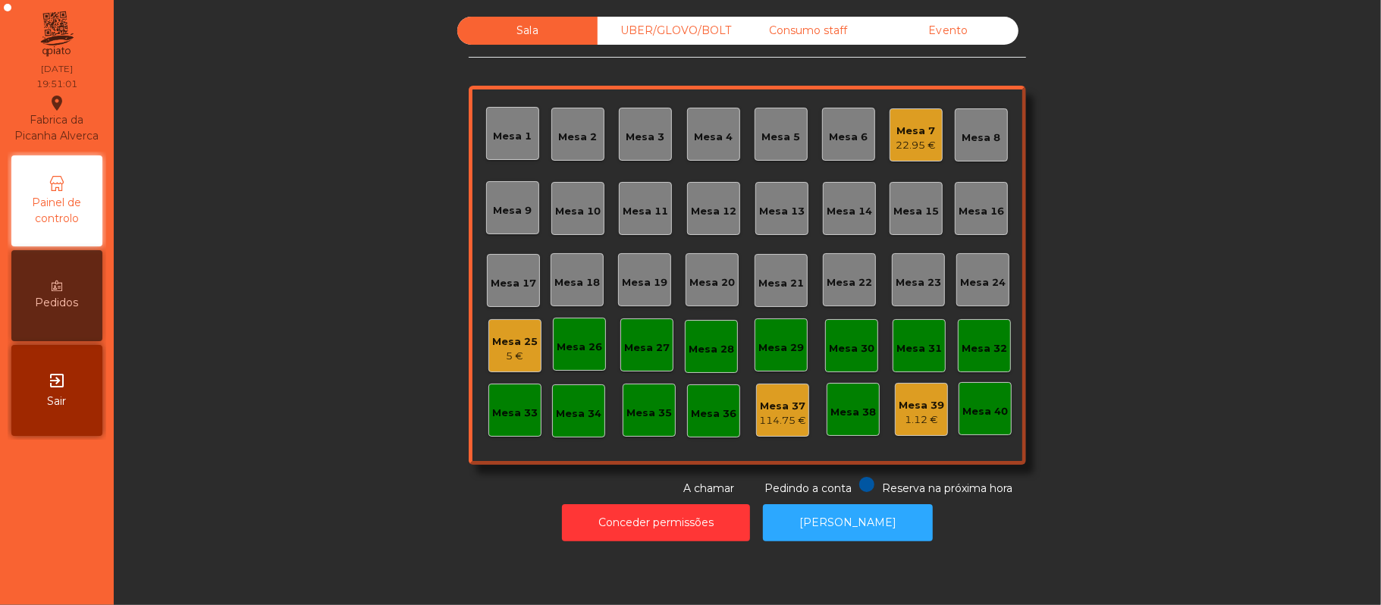
click at [924, 159] on div "Mesa 7 22.95 €" at bounding box center [915, 134] width 53 height 53
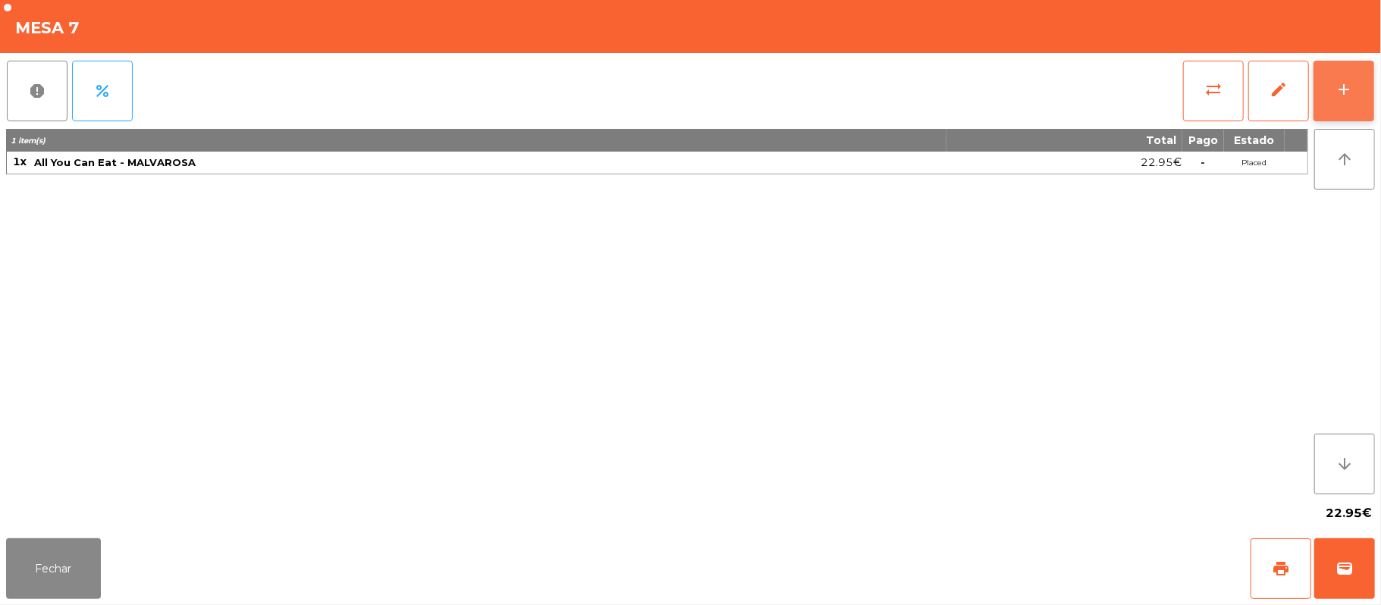
click at [1330, 70] on button "add" at bounding box center [1343, 91] width 61 height 61
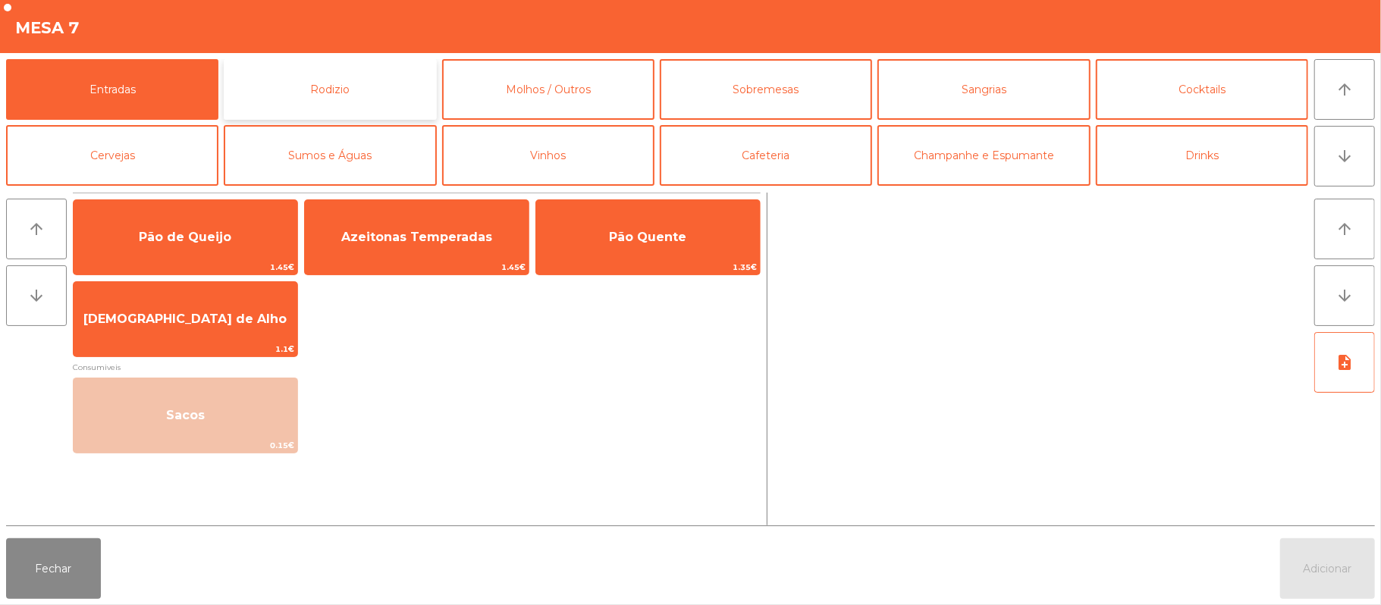
click at [350, 70] on button "Rodizio" at bounding box center [330, 89] width 212 height 61
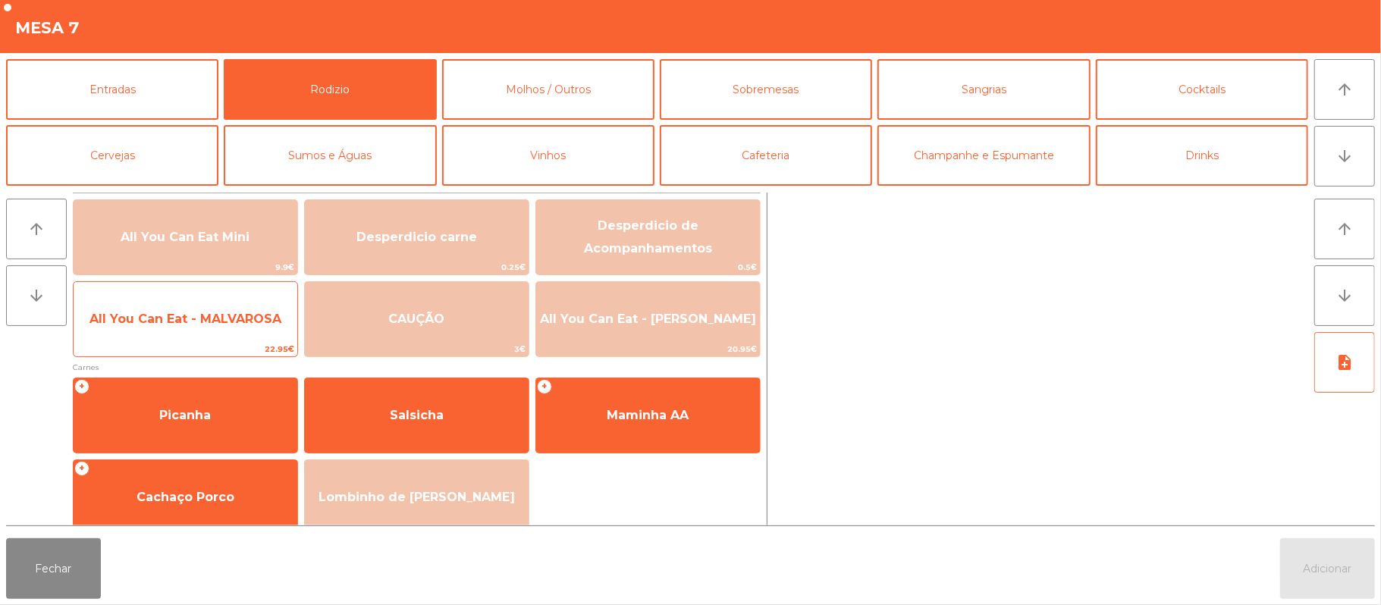
click at [240, 319] on span "All You Can Eat - MALVAROSA" at bounding box center [185, 319] width 192 height 14
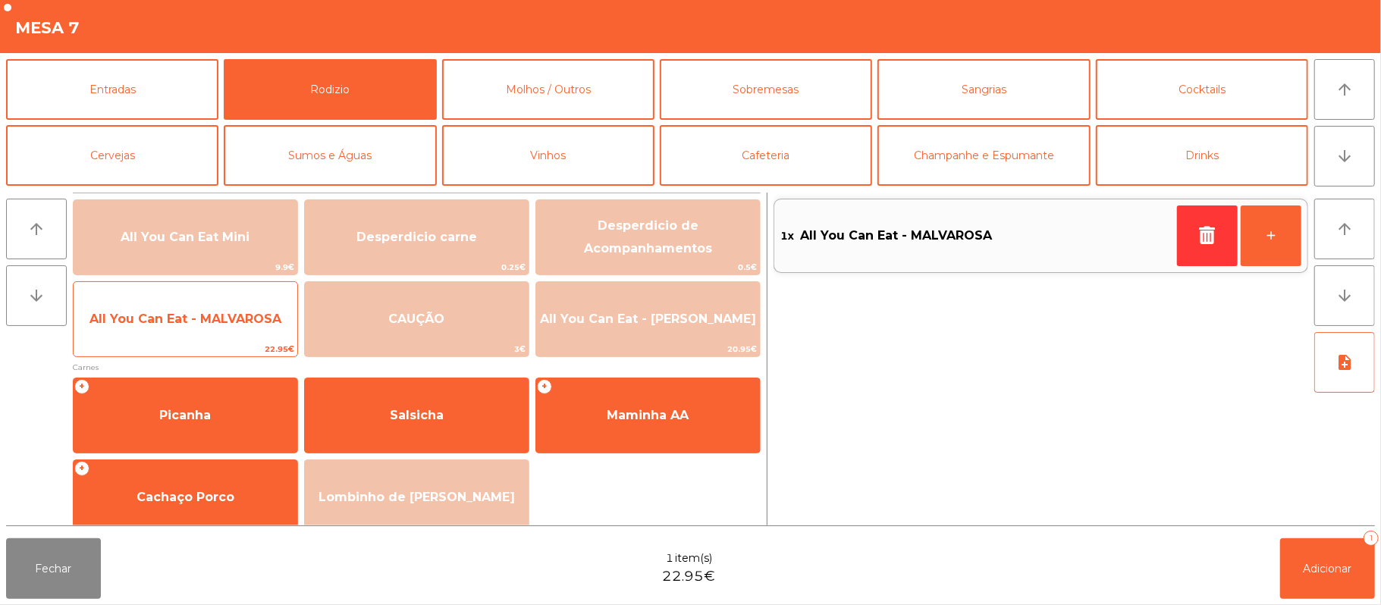
click at [232, 322] on span "All You Can Eat - MALVAROSA" at bounding box center [185, 319] width 192 height 14
click at [234, 323] on span "All You Can Eat - MALVAROSA" at bounding box center [185, 319] width 192 height 14
click at [240, 318] on span "All You Can Eat - MALVAROSA" at bounding box center [185, 319] width 192 height 14
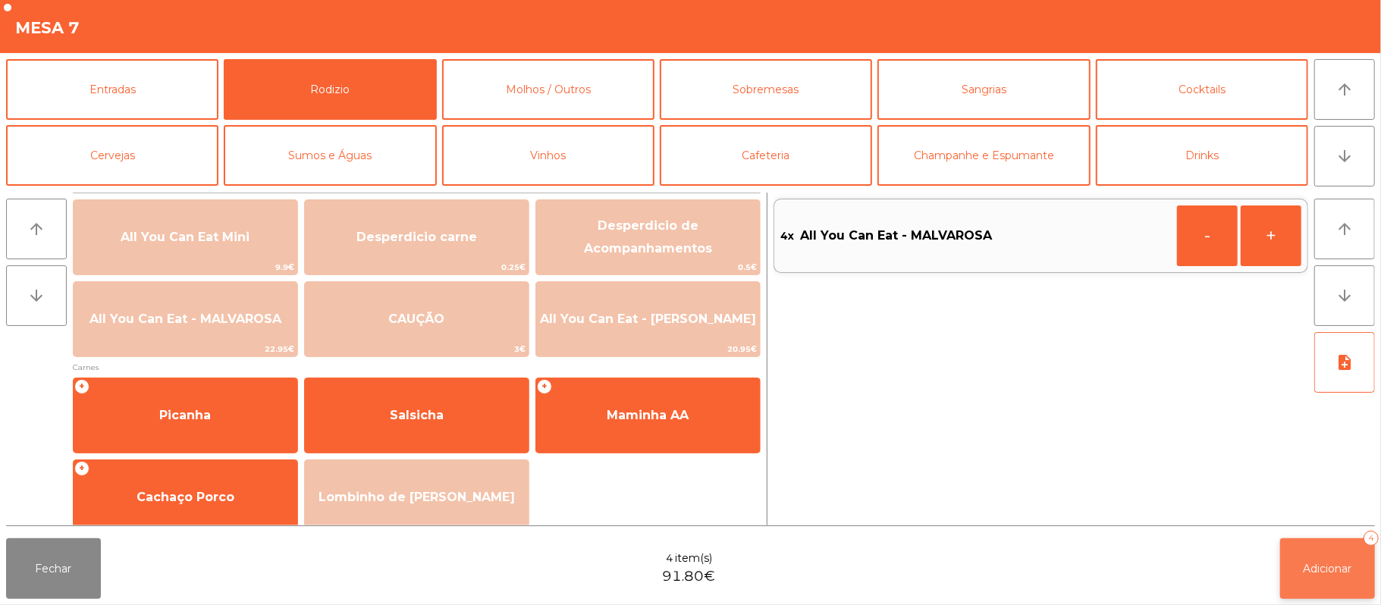
click at [1341, 581] on button "Adicionar 4" at bounding box center [1327, 568] width 95 height 61
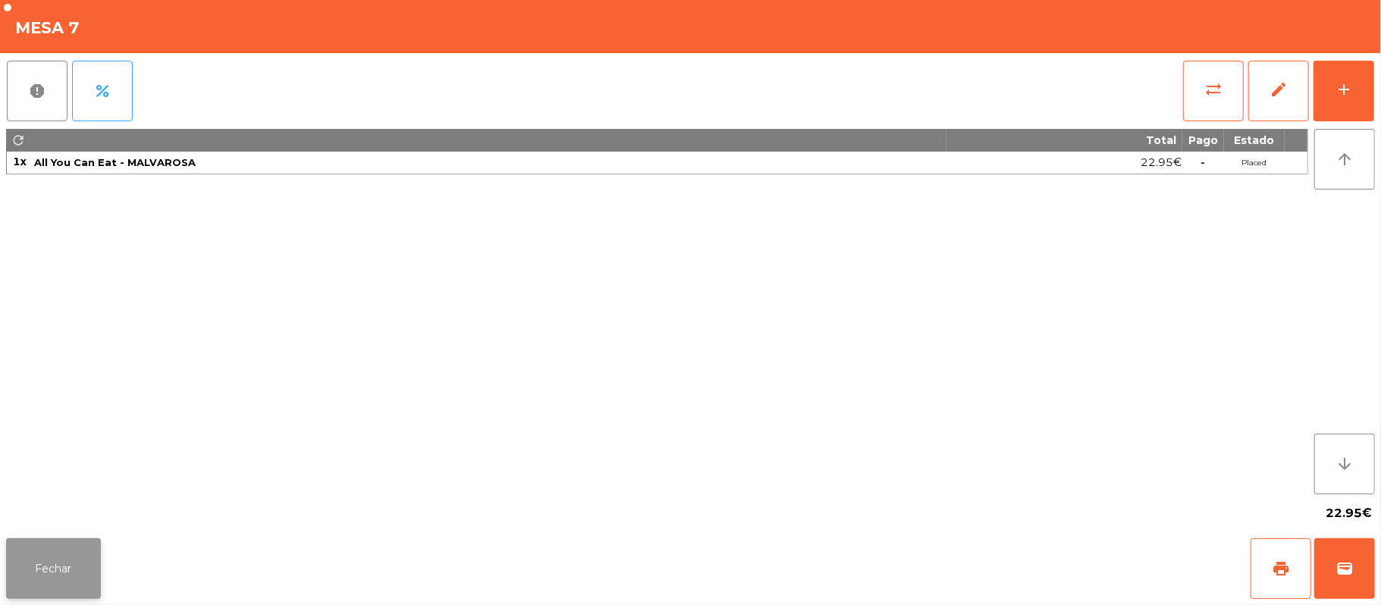
click at [61, 575] on button "Fechar" at bounding box center [53, 568] width 95 height 61
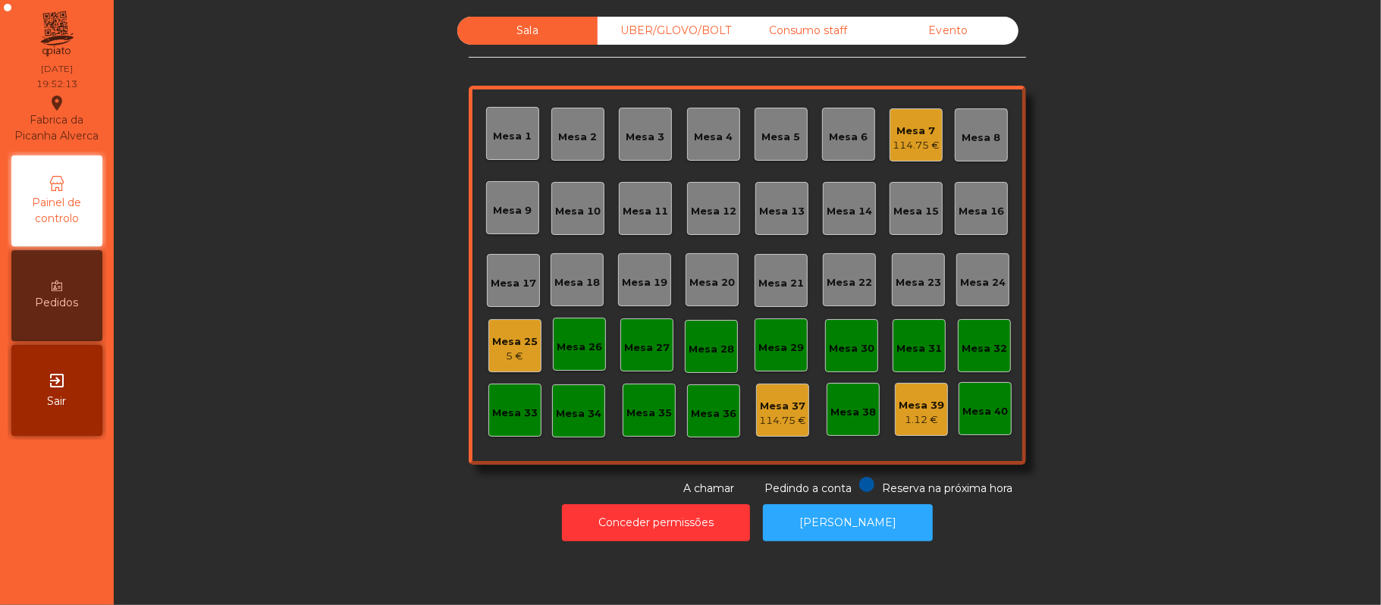
click at [968, 141] on div "Mesa 8" at bounding box center [981, 137] width 39 height 15
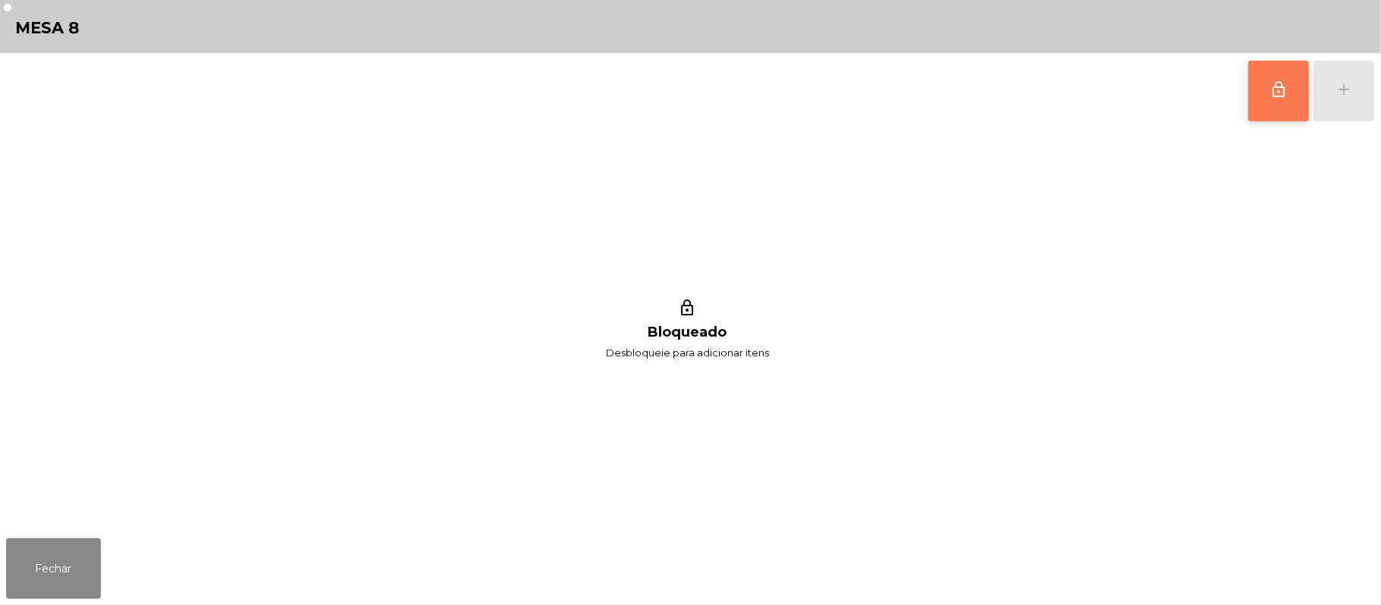
click at [1253, 102] on button "lock_outline" at bounding box center [1278, 91] width 61 height 61
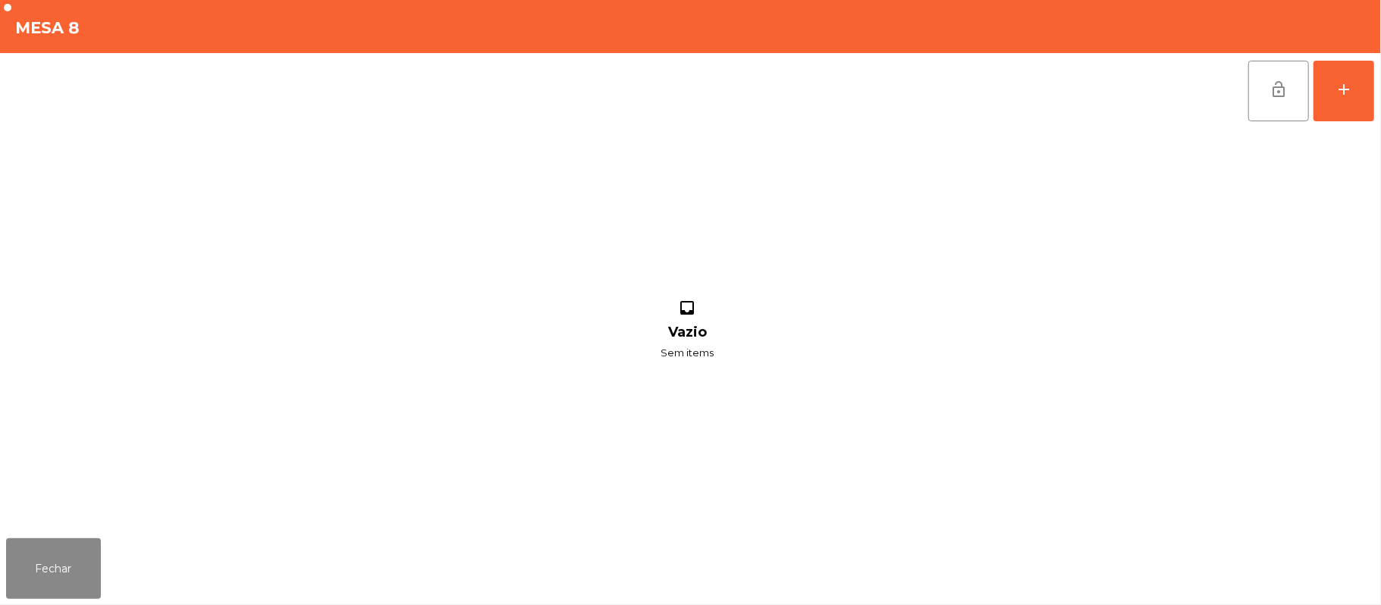
click at [1369, 125] on div "lock_open add" at bounding box center [1310, 91] width 127 height 76
click at [1333, 91] on button "add" at bounding box center [1343, 91] width 61 height 61
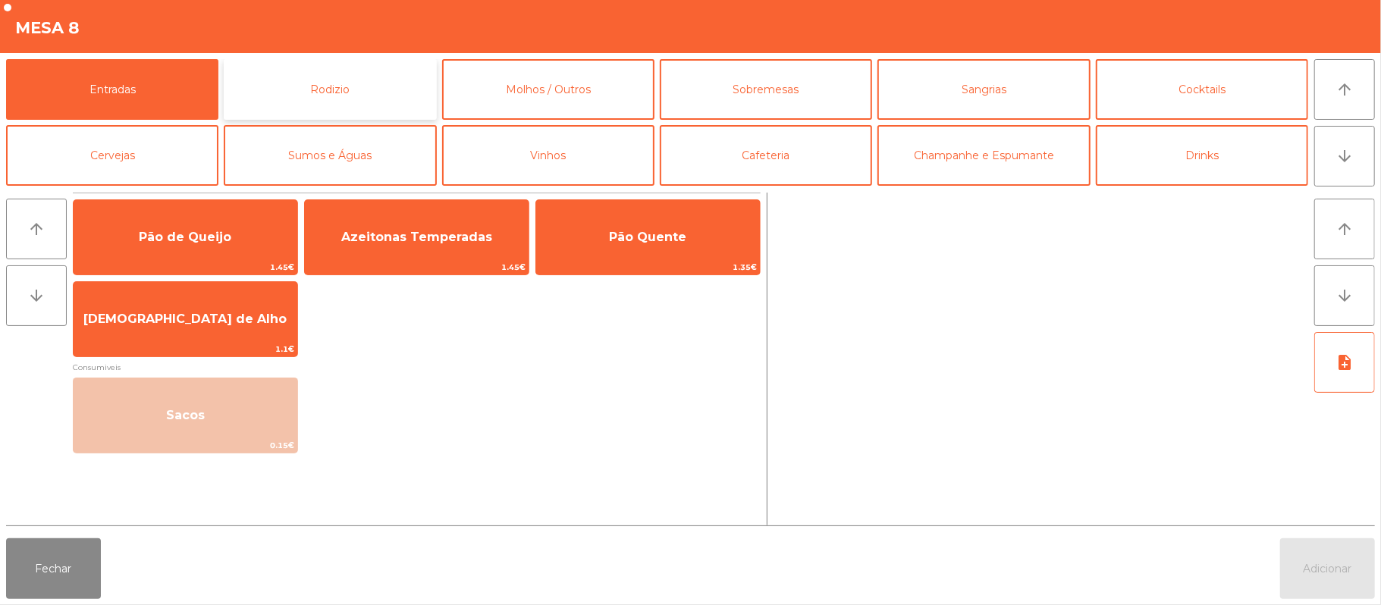
click at [377, 104] on button "Rodizio" at bounding box center [330, 89] width 212 height 61
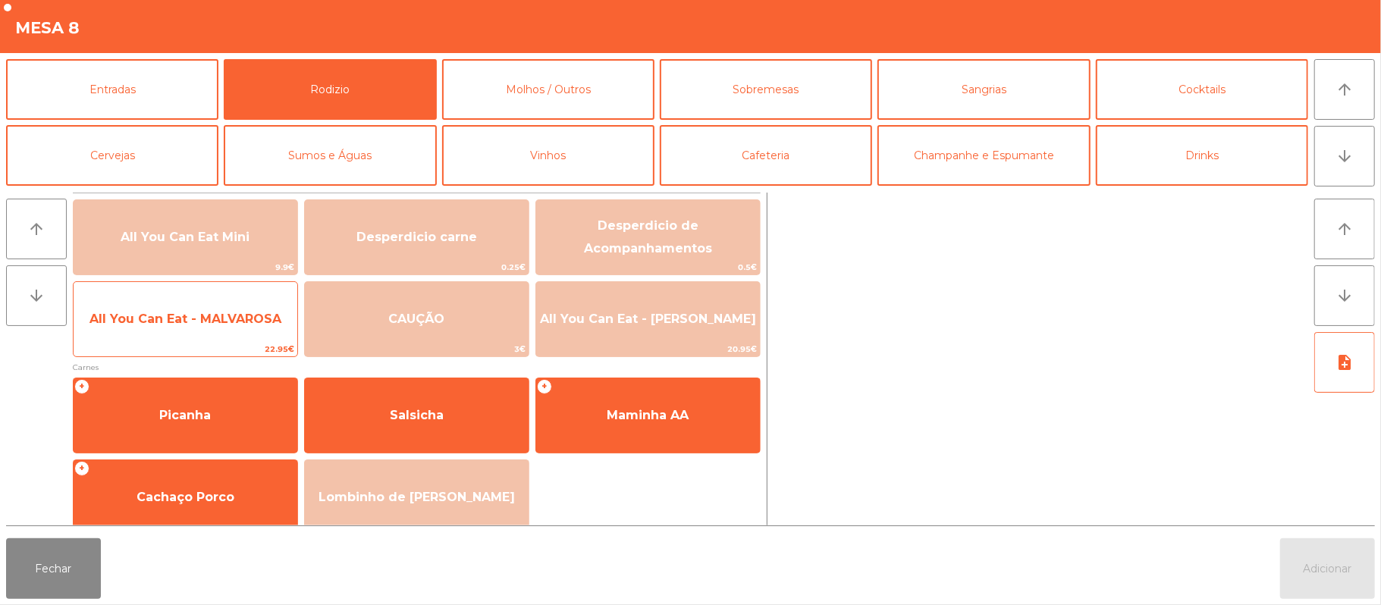
click at [217, 322] on span "All You Can Eat - MALVAROSA" at bounding box center [185, 319] width 192 height 14
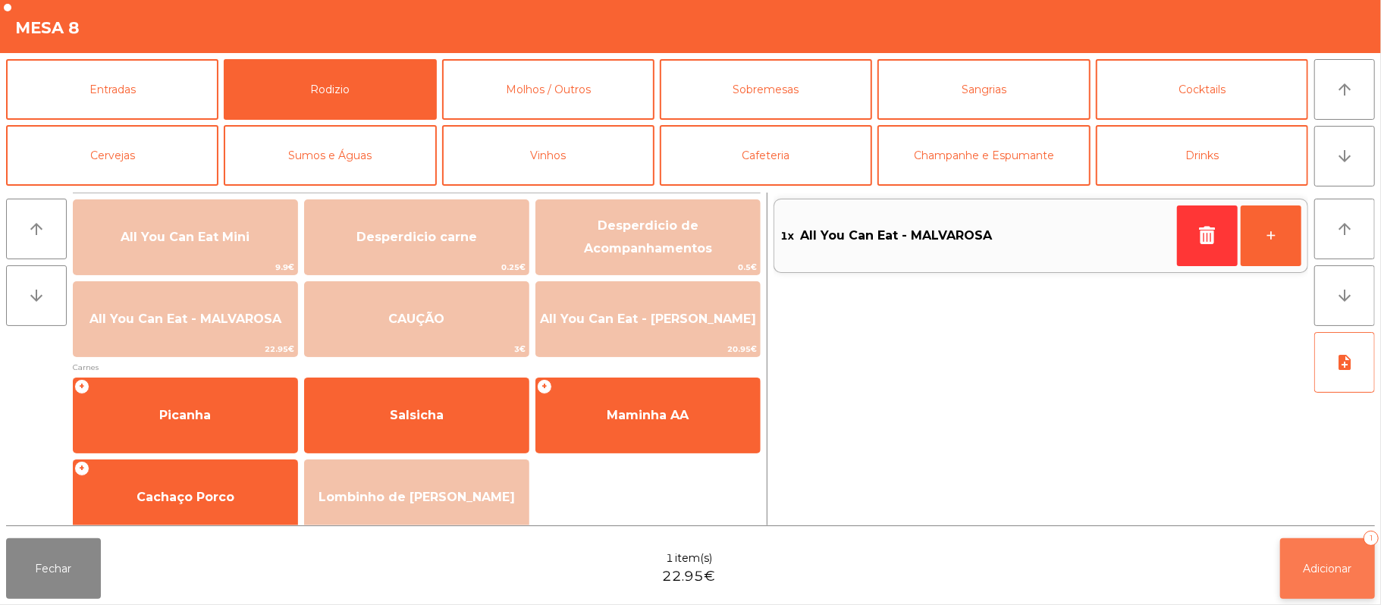
click at [1335, 559] on button "Adicionar 1" at bounding box center [1327, 568] width 95 height 61
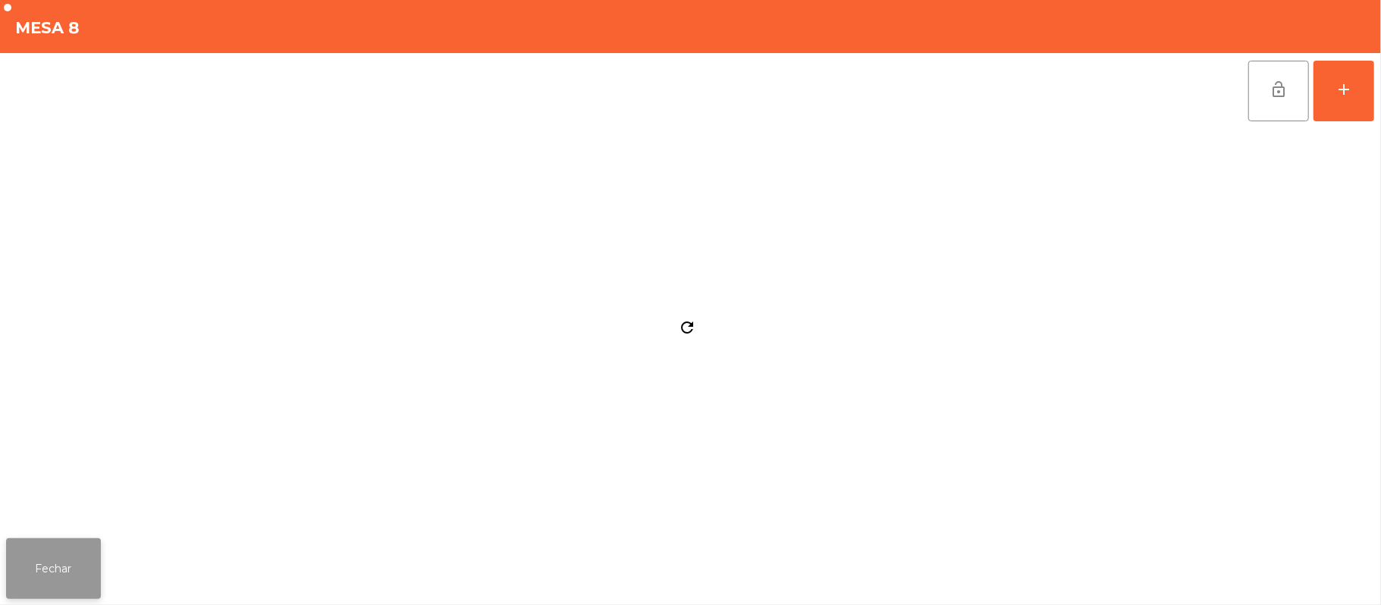
click at [11, 569] on button "Fechar" at bounding box center [53, 568] width 95 height 61
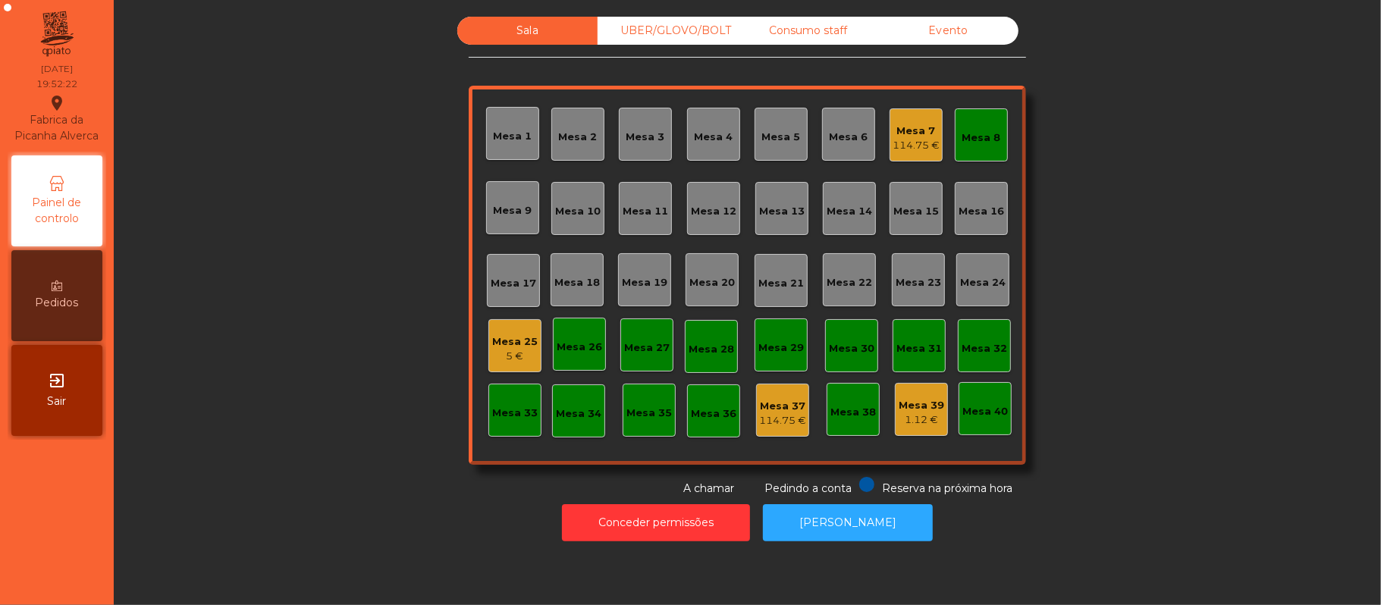
click at [519, 282] on div "Mesa 17" at bounding box center [513, 283] width 45 height 15
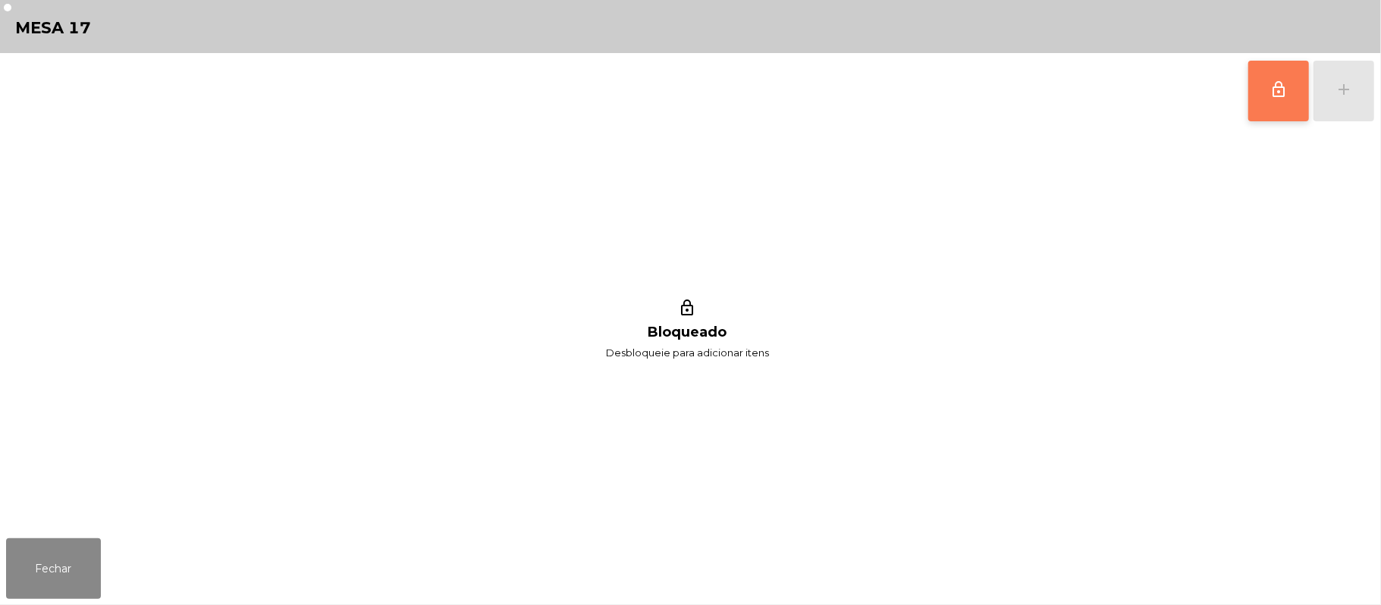
click at [1281, 85] on span "lock_outline" at bounding box center [1278, 89] width 18 height 18
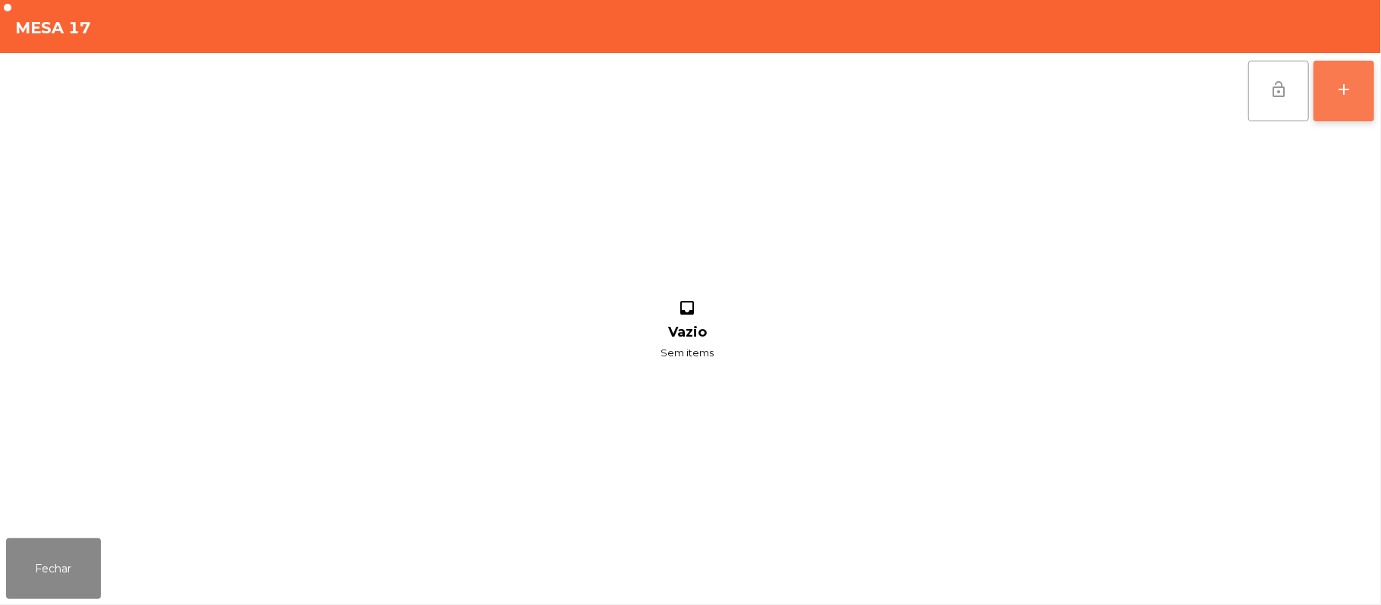
click at [1333, 91] on button "add" at bounding box center [1343, 91] width 61 height 61
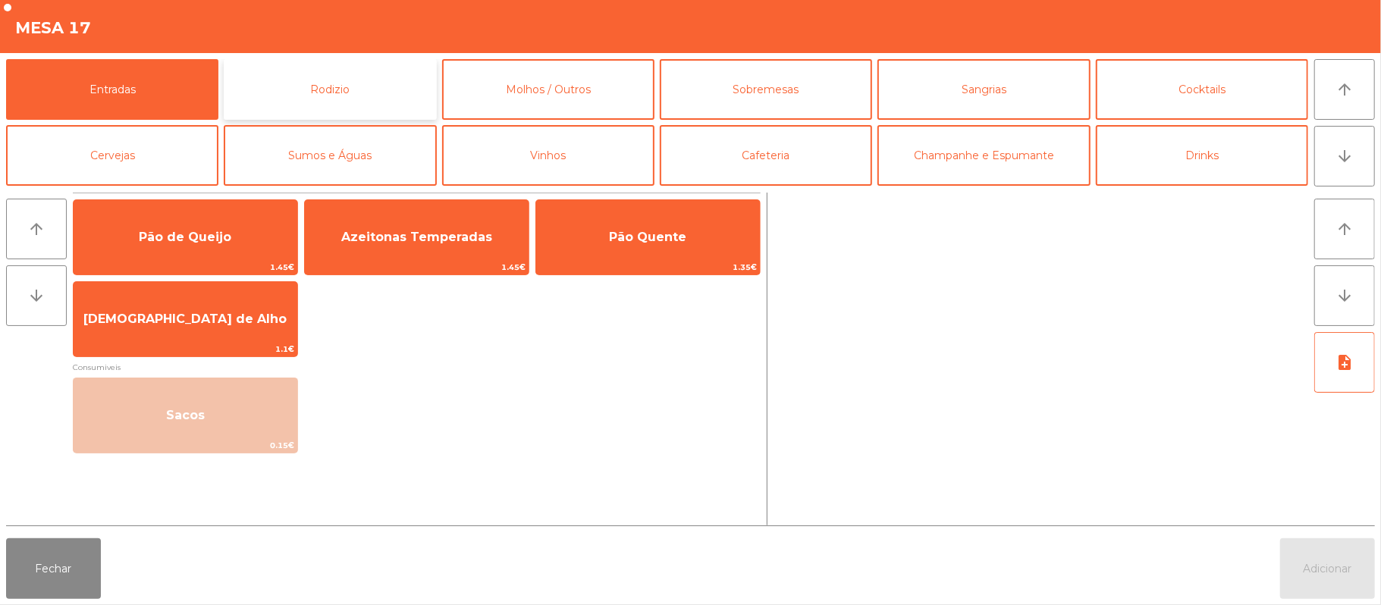
click at [432, 88] on button "Rodizio" at bounding box center [330, 89] width 212 height 61
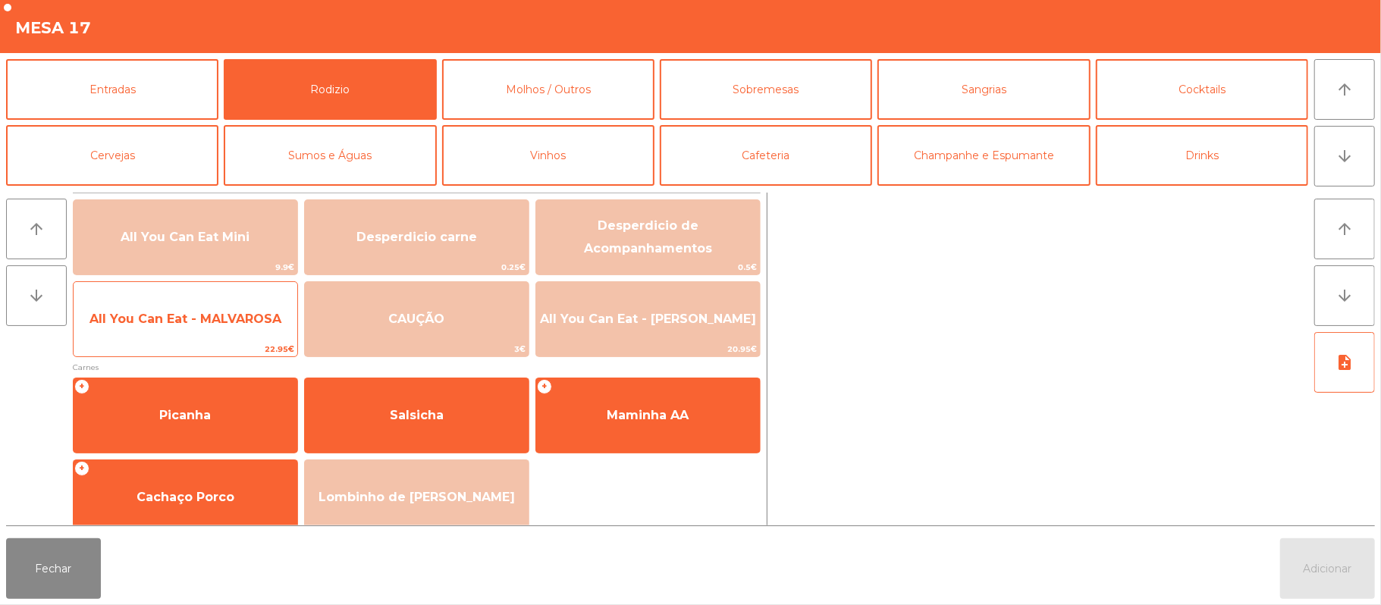
click at [190, 335] on span "All You Can Eat - MALVAROSA" at bounding box center [186, 319] width 224 height 41
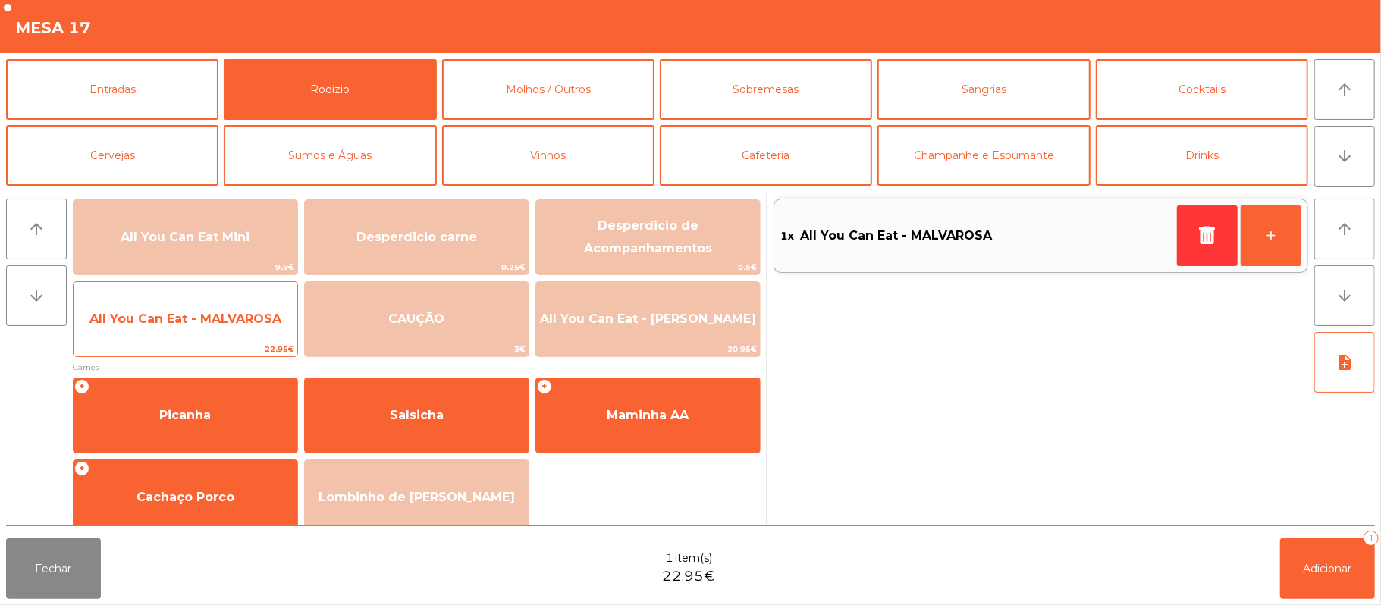
click at [187, 338] on span "All You Can Eat - MALVAROSA" at bounding box center [186, 319] width 224 height 41
click at [186, 338] on span "All You Can Eat - MALVAROSA" at bounding box center [186, 319] width 224 height 41
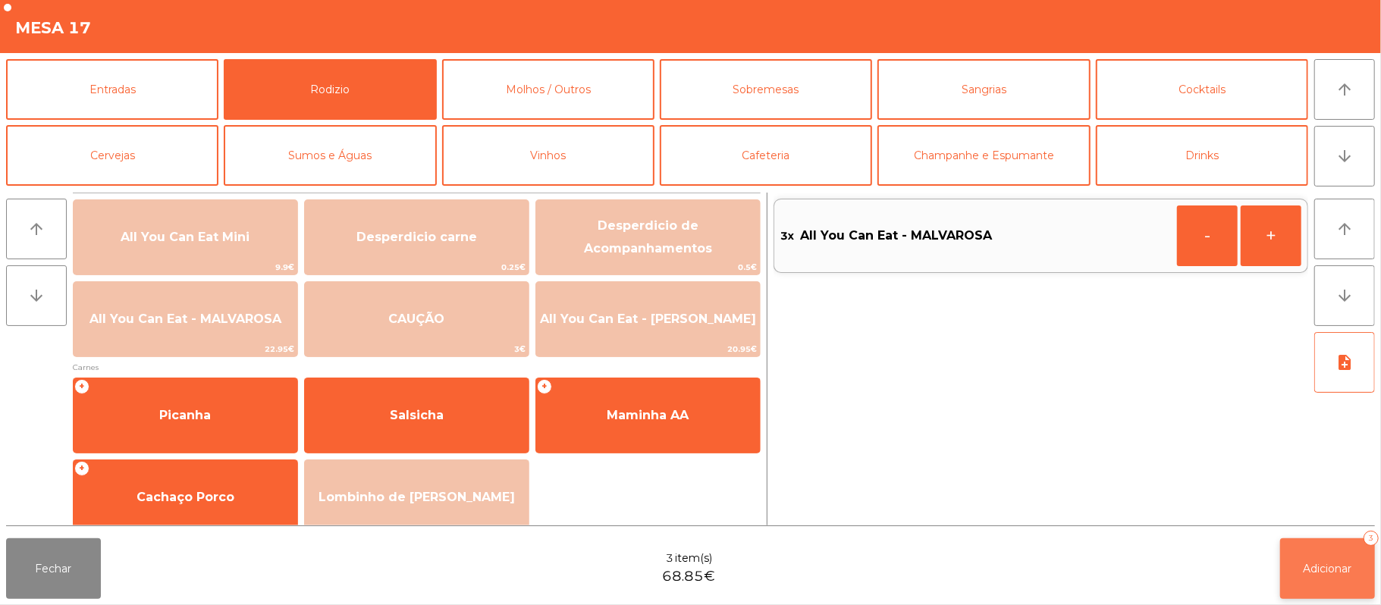
click at [1371, 540] on div "3" at bounding box center [1370, 538] width 15 height 15
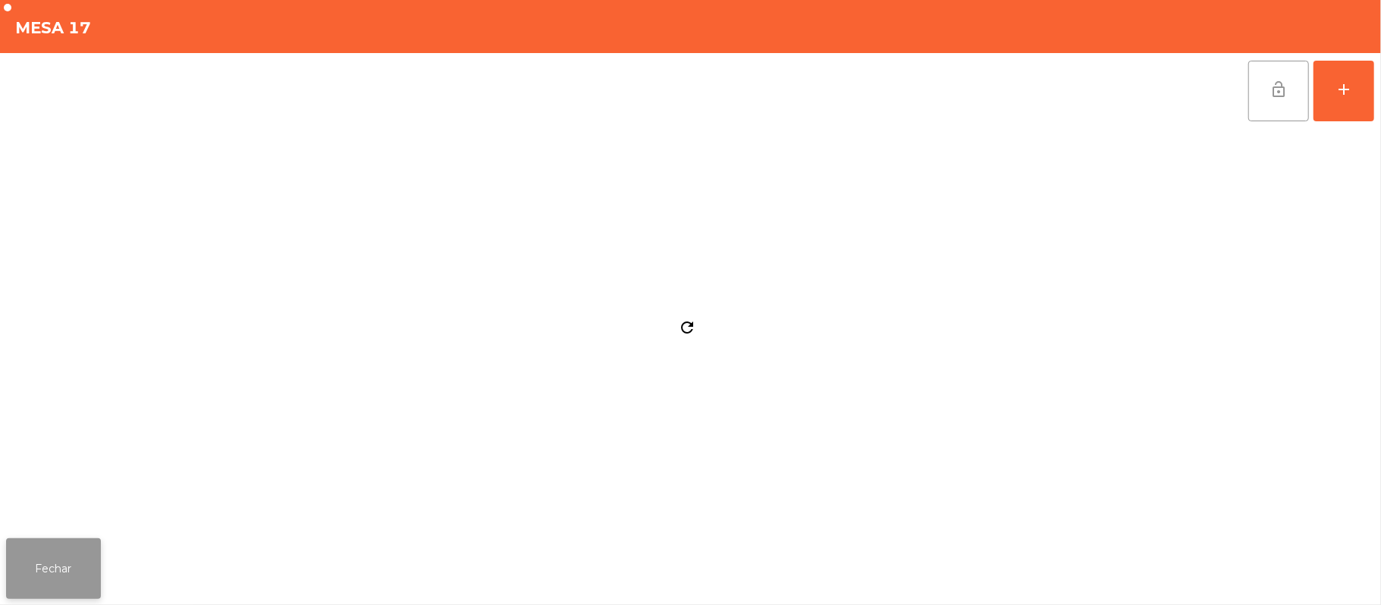
click at [86, 565] on button "Fechar" at bounding box center [53, 568] width 95 height 61
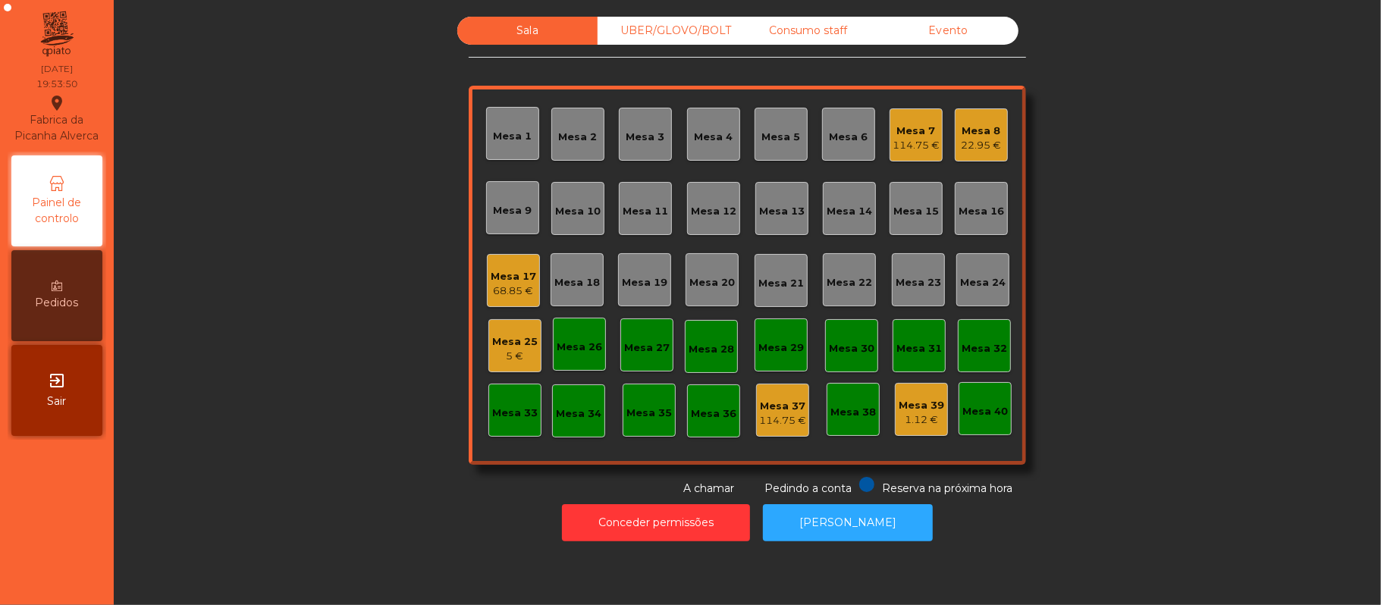
click at [811, 32] on div "Consumo staff" at bounding box center [808, 31] width 140 height 28
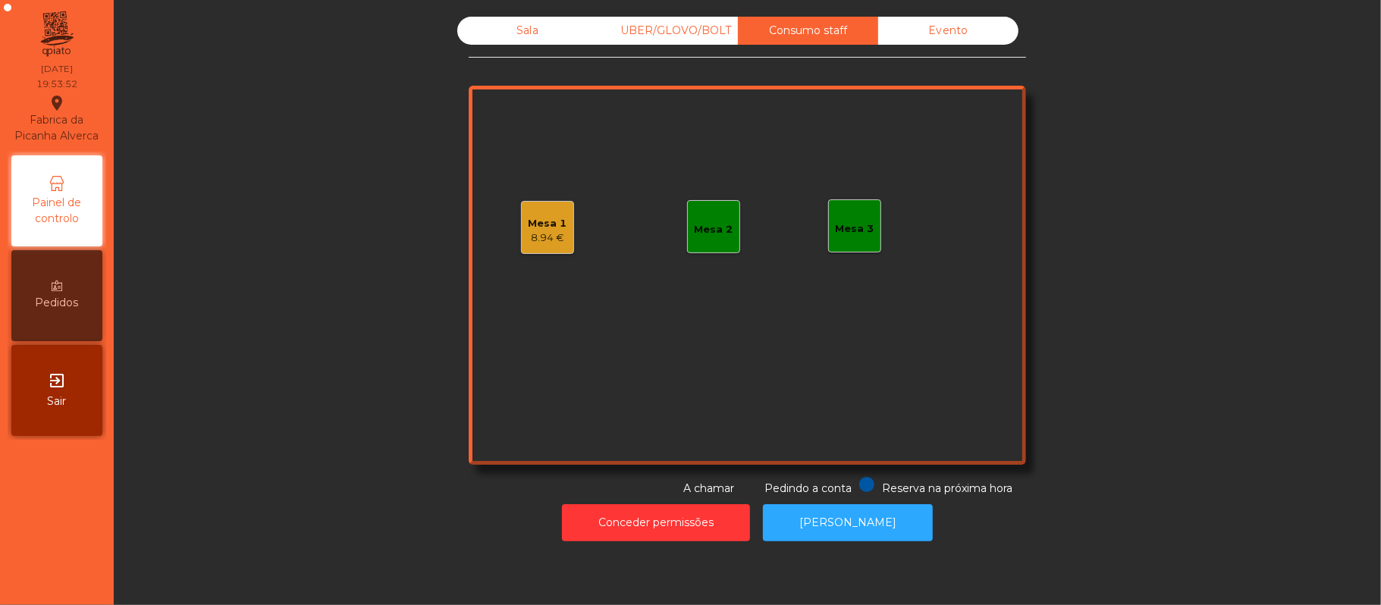
click at [698, 36] on div "UBER/GLOVO/BOLT" at bounding box center [667, 31] width 140 height 28
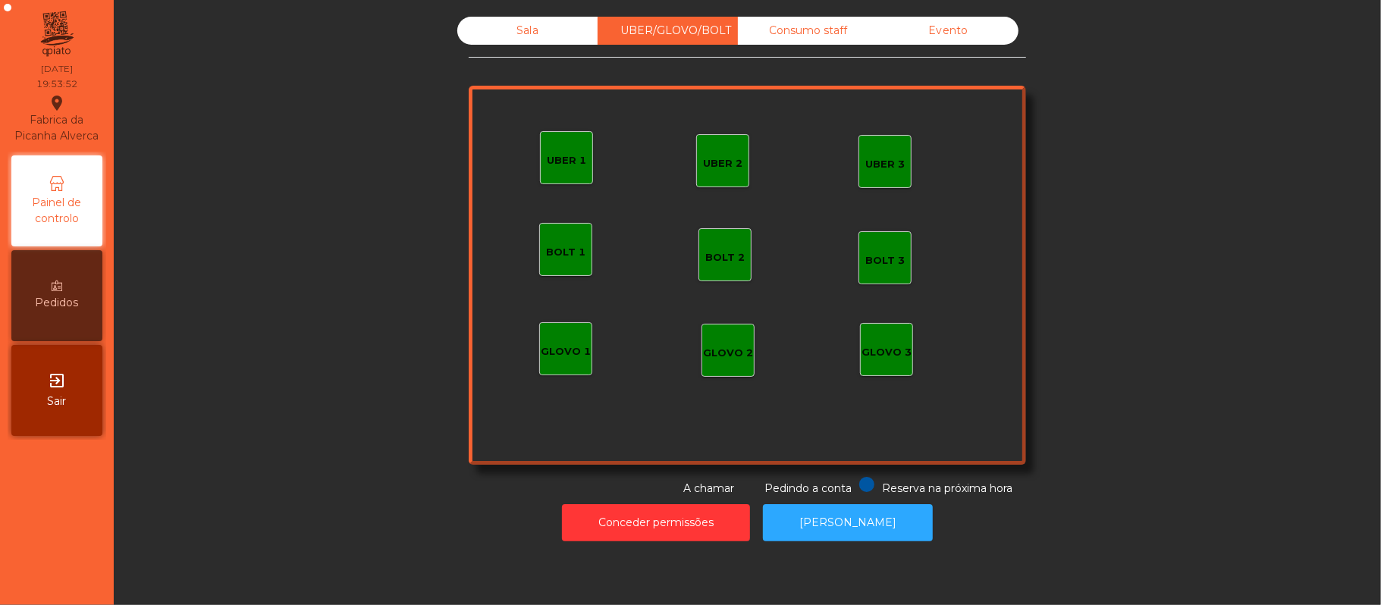
click at [583, 183] on div "UBER 1" at bounding box center [566, 157] width 53 height 53
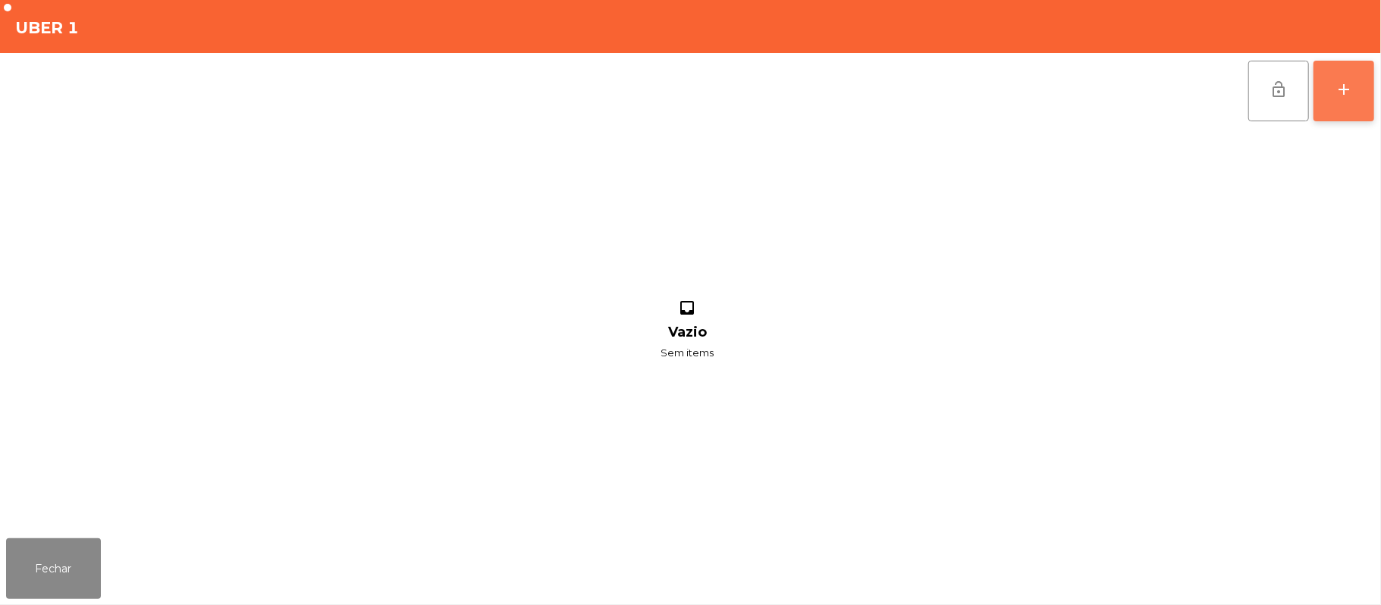
click at [1328, 83] on button "add" at bounding box center [1343, 91] width 61 height 61
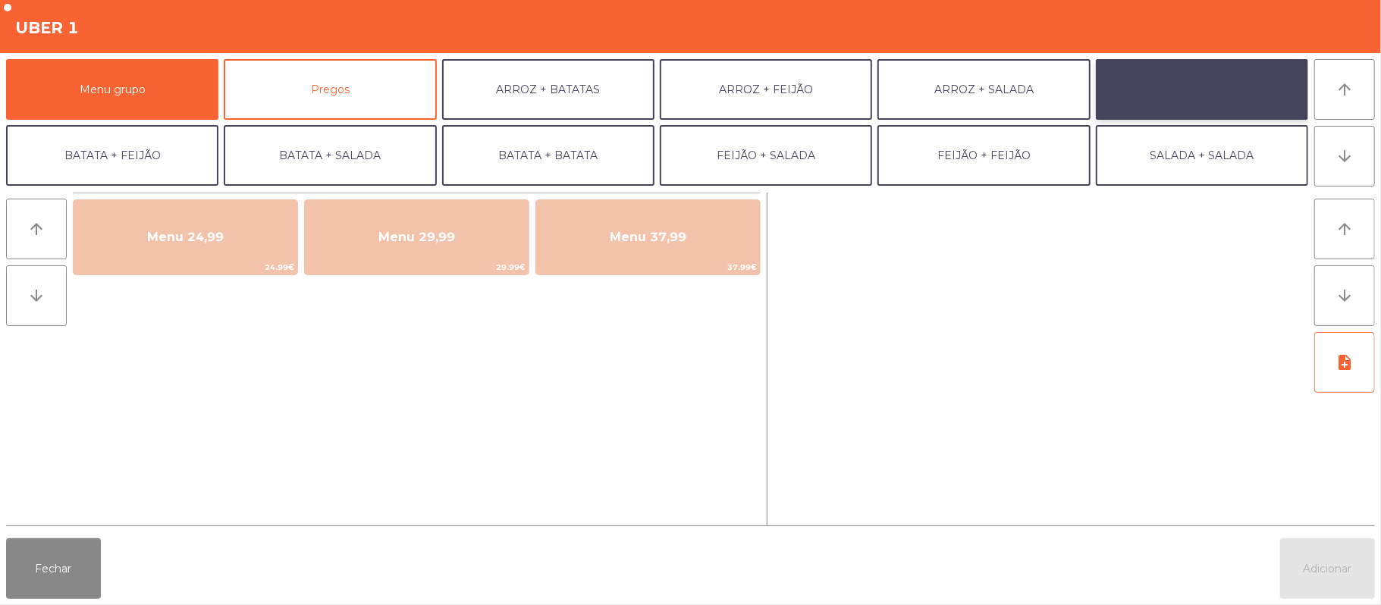
click at [1187, 101] on button "ARROZ + ARROZ" at bounding box center [1202, 89] width 212 height 61
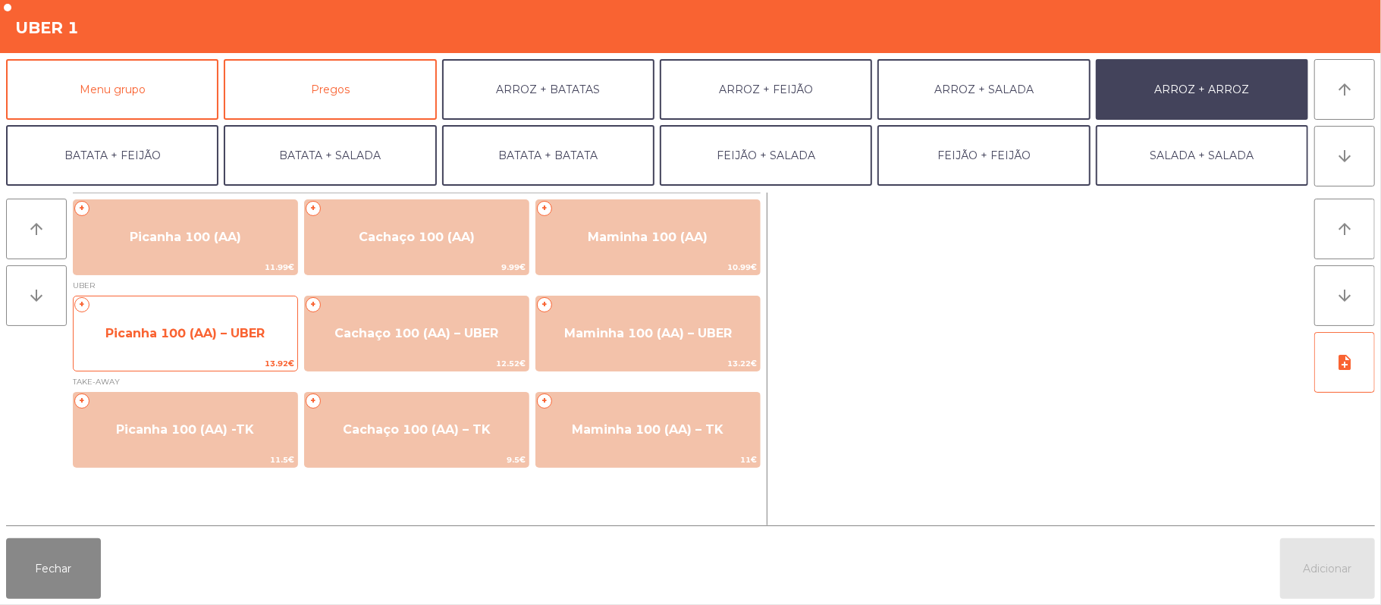
click at [222, 326] on span "Picanha 100 (AA) – UBER" at bounding box center [184, 333] width 159 height 14
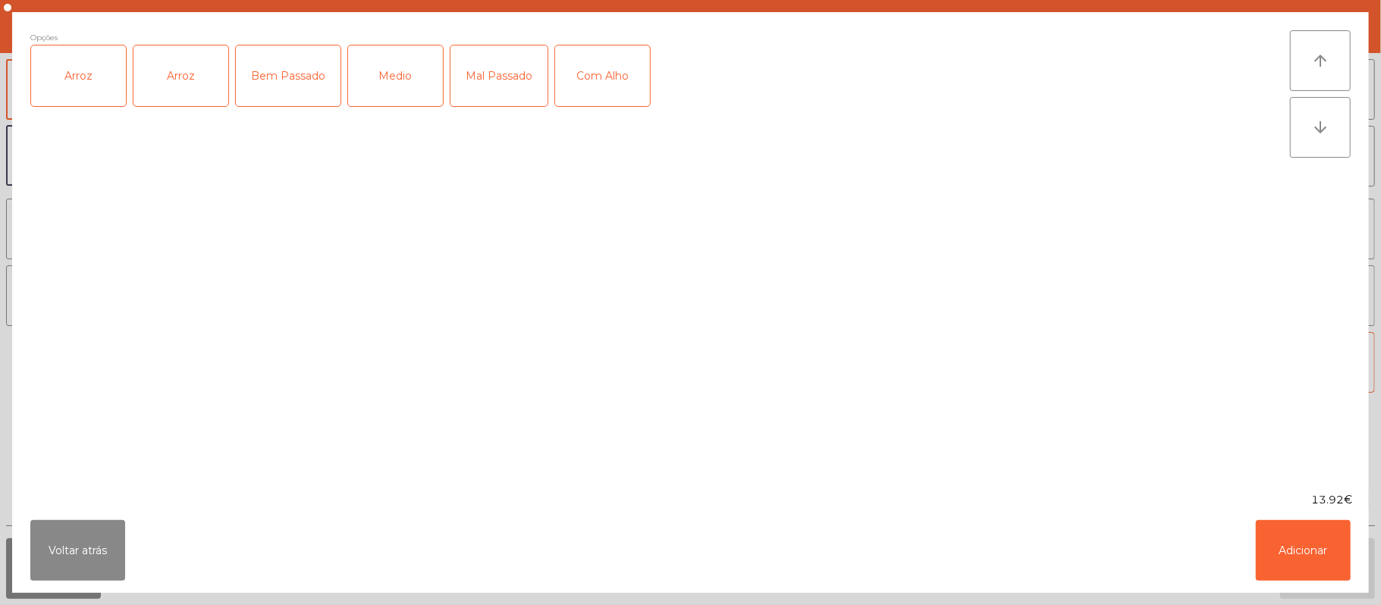
click at [83, 76] on div "Arroz" at bounding box center [78, 75] width 95 height 61
click at [383, 77] on div "Medio" at bounding box center [395, 75] width 95 height 61
click at [588, 74] on div "Com Alho" at bounding box center [602, 75] width 95 height 61
click at [1292, 547] on button "Adicionar" at bounding box center [1303, 550] width 95 height 61
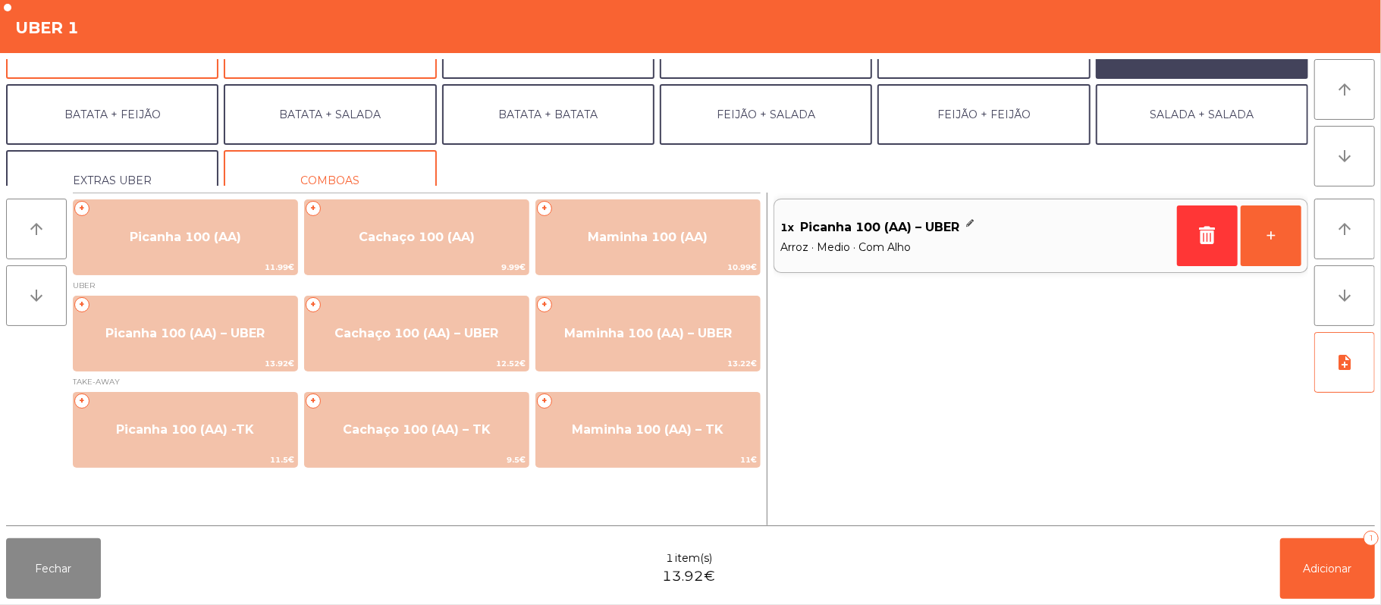
scroll to position [65, 0]
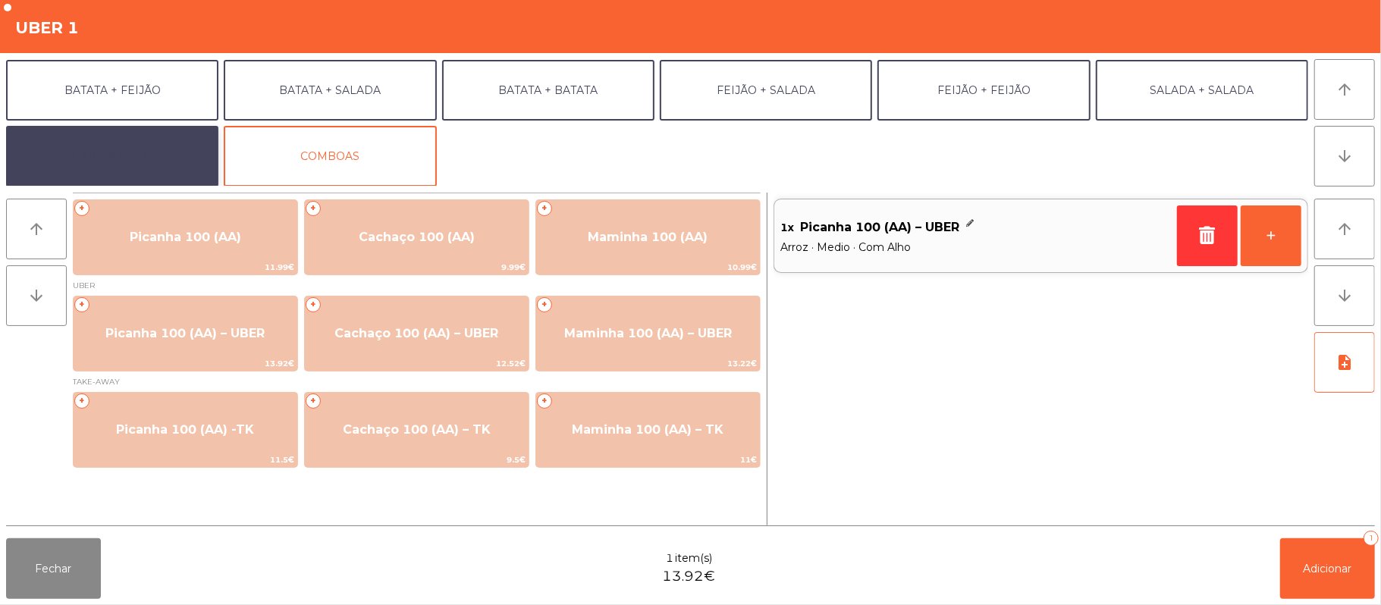
click at [147, 156] on button "EXTRAS UBER" at bounding box center [112, 156] width 212 height 61
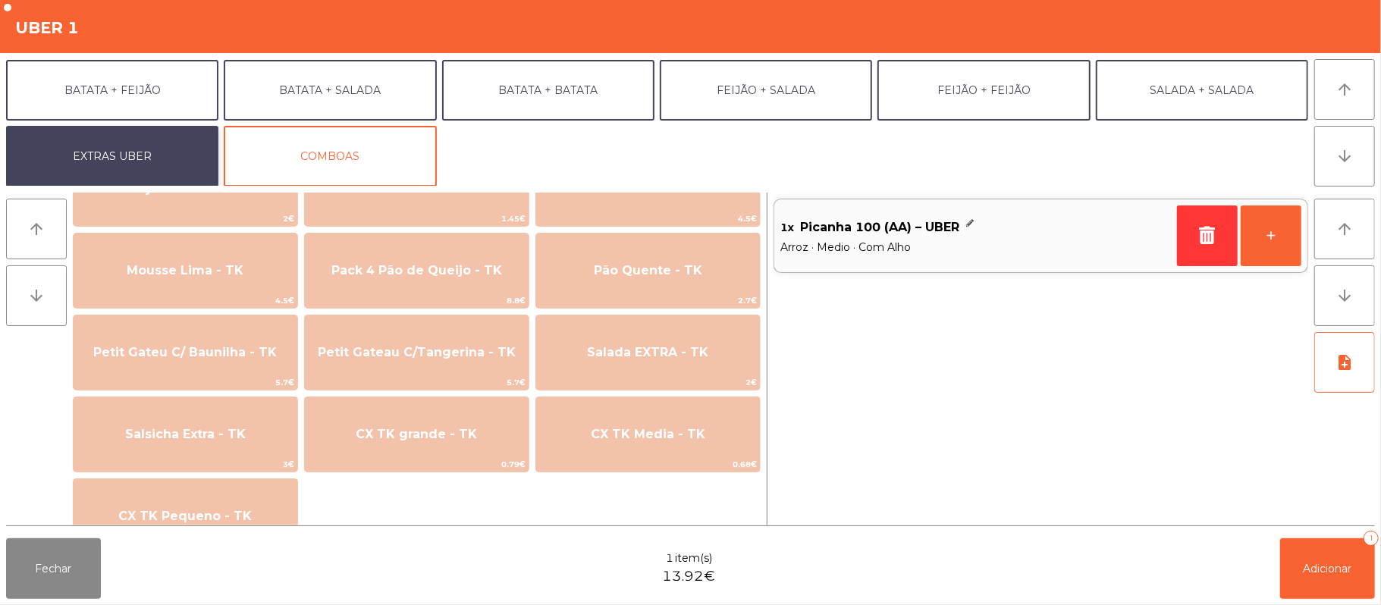
scroll to position [934, 0]
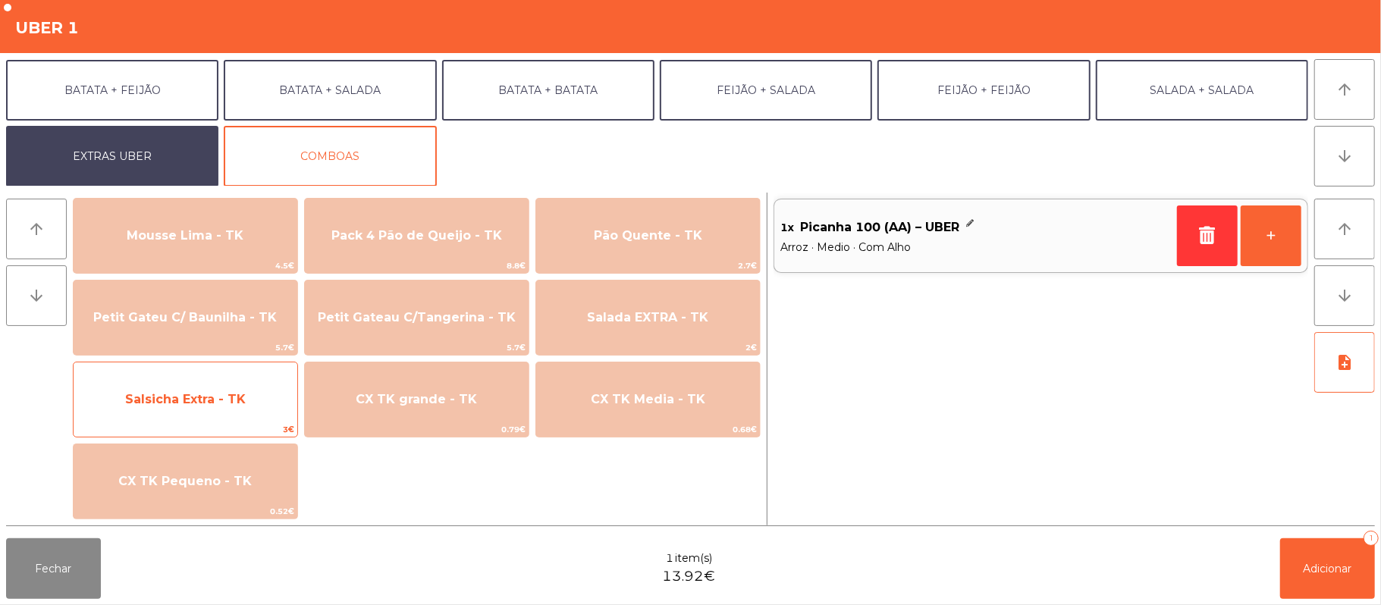
click at [195, 402] on span "Salsicha Extra - TK" at bounding box center [185, 399] width 121 height 14
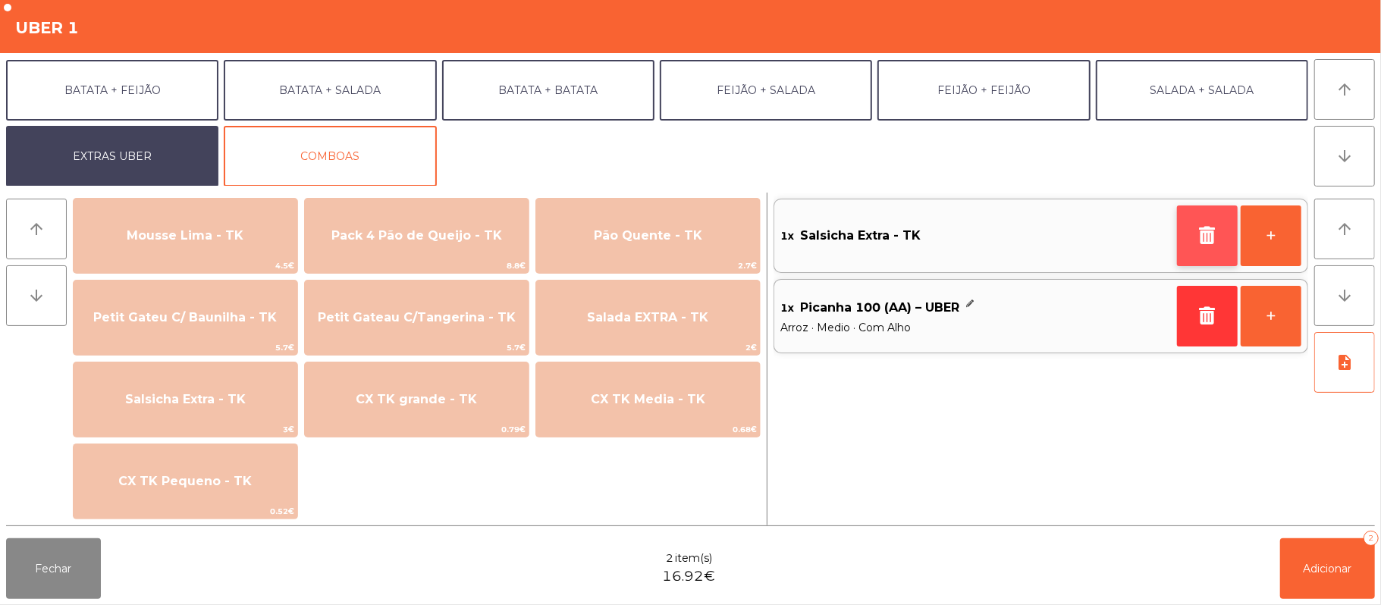
click at [1200, 237] on icon "button" at bounding box center [1207, 235] width 23 height 18
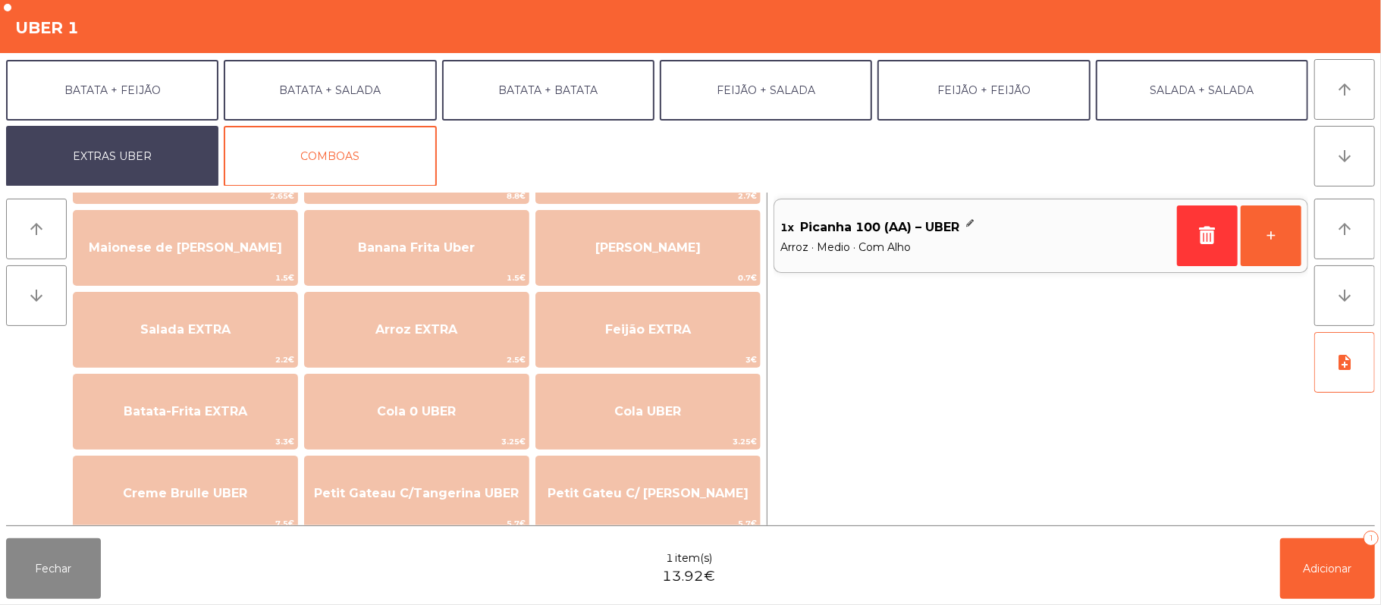
scroll to position [92, 0]
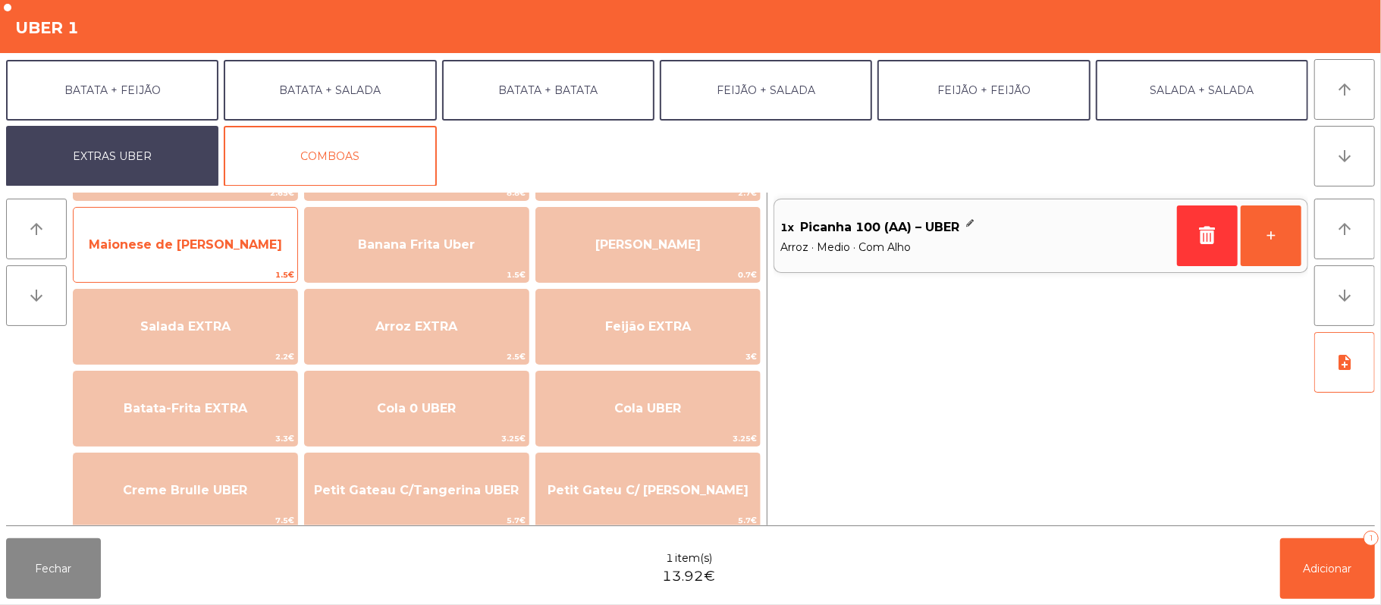
click at [250, 259] on span "Maionese de [PERSON_NAME]" at bounding box center [186, 244] width 224 height 41
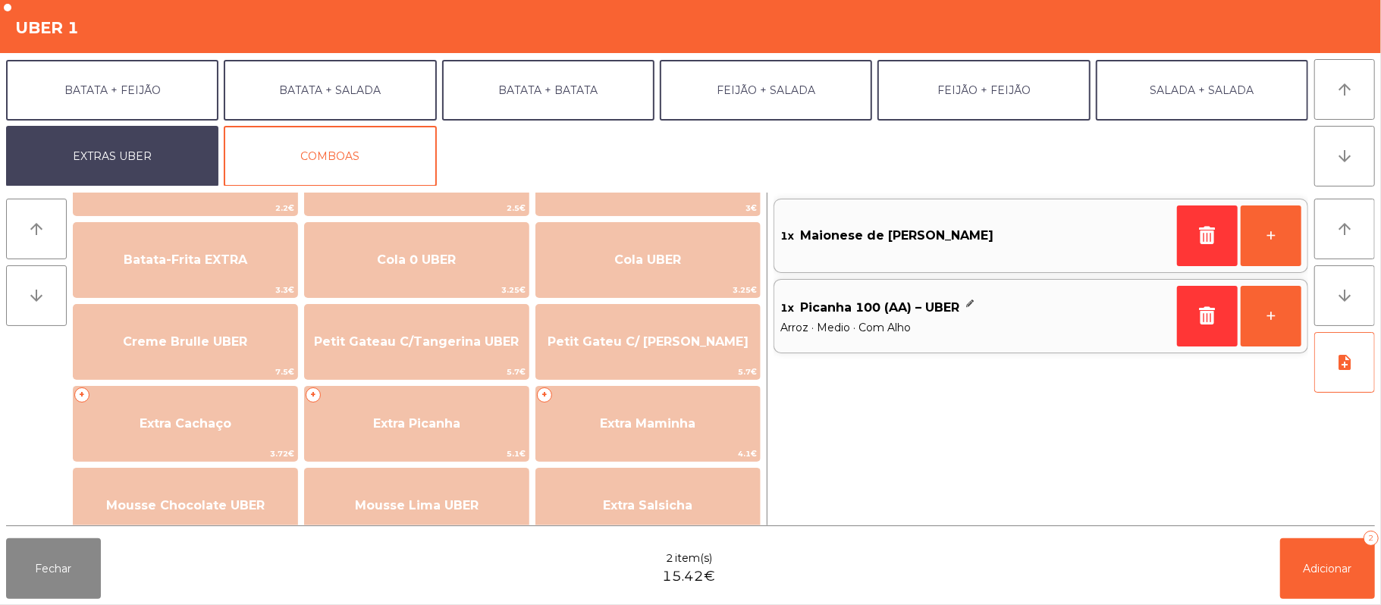
scroll to position [281, 0]
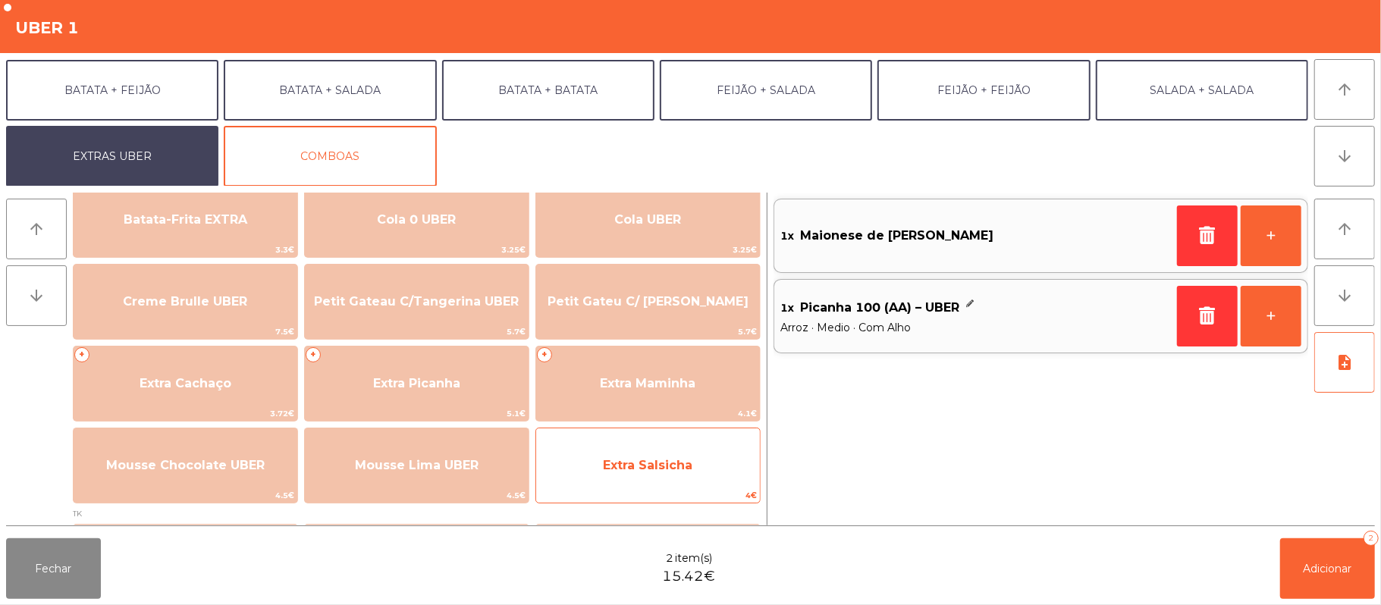
click at [626, 428] on div "Extra Salsicha 4€" at bounding box center [647, 466] width 225 height 76
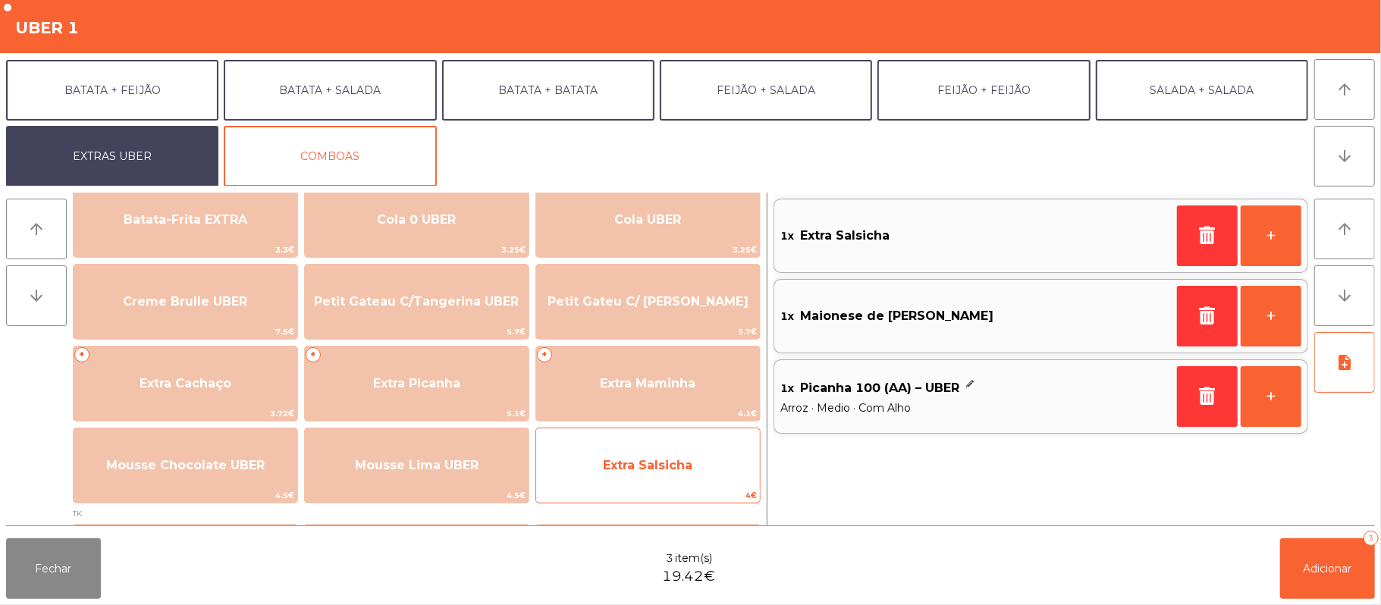
scroll to position [0, 0]
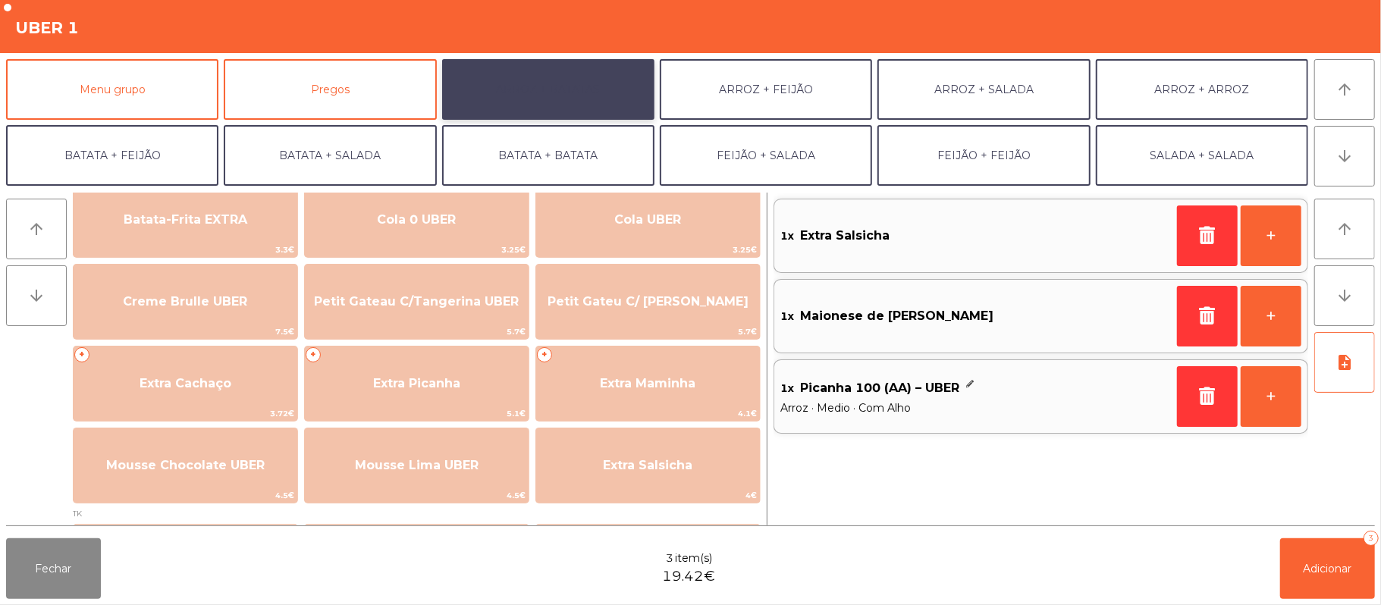
click at [552, 97] on button "ARROZ + BATATAS" at bounding box center [548, 89] width 212 height 61
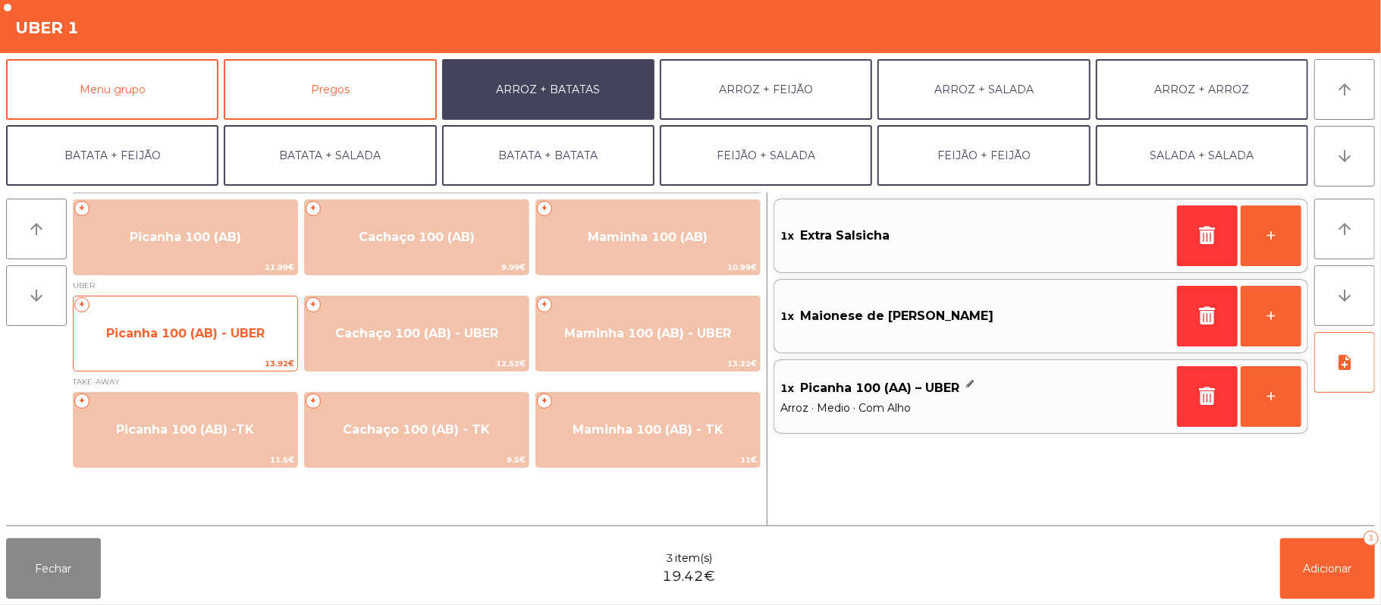
click at [250, 344] on span "Picanha 100 (AB) - UBER" at bounding box center [186, 333] width 224 height 41
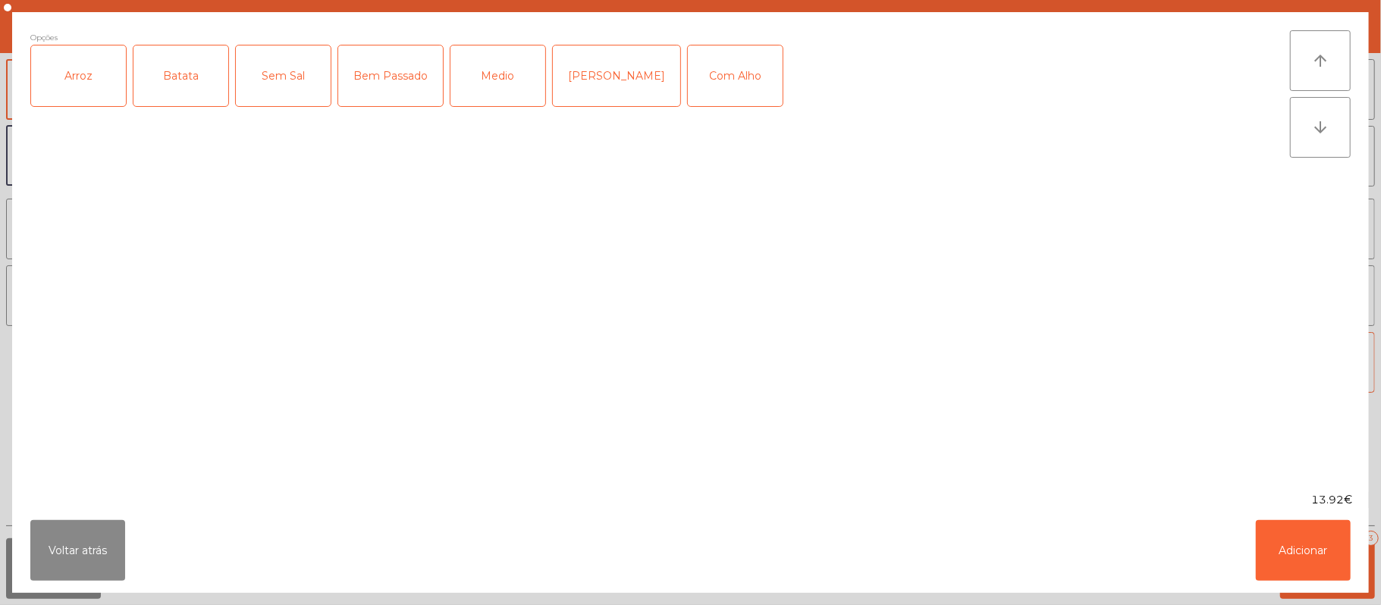
click at [88, 88] on div "Arroz" at bounding box center [78, 75] width 95 height 61
click at [189, 76] on div "Batata" at bounding box center [180, 75] width 95 height 61
click at [388, 80] on div "Bem Passado" at bounding box center [390, 75] width 105 height 61
click at [719, 88] on div "Com Alho" at bounding box center [735, 75] width 95 height 61
click at [1292, 528] on button "Adicionar" at bounding box center [1303, 550] width 95 height 61
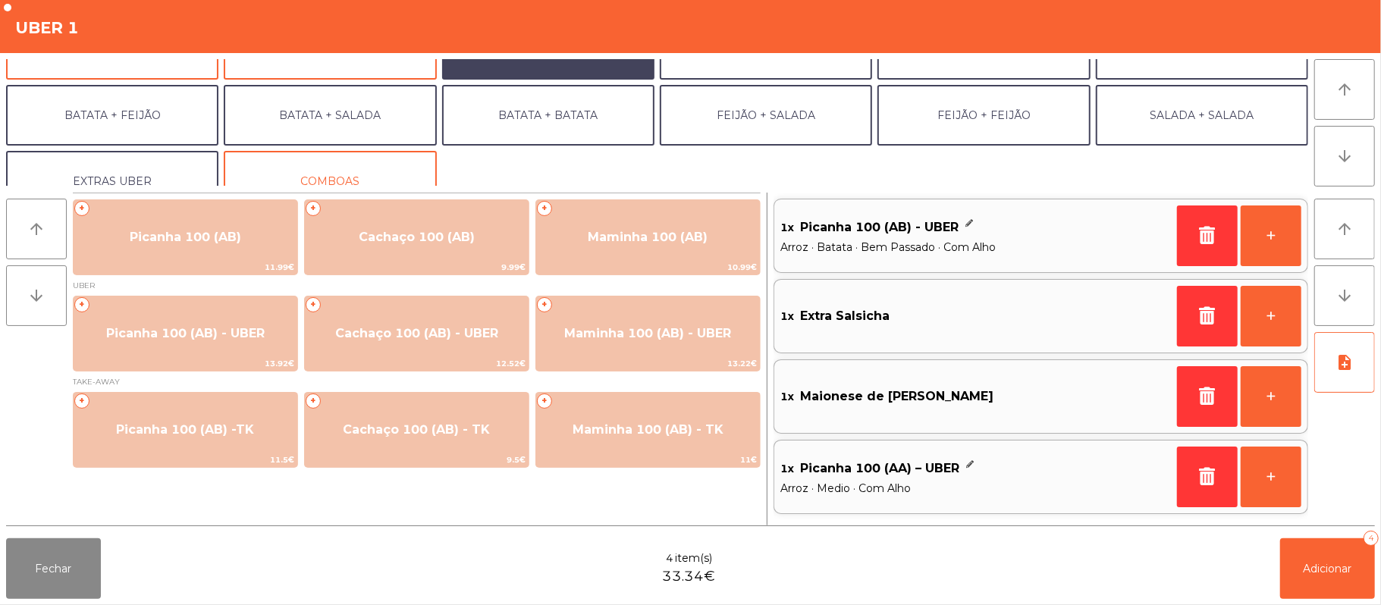
scroll to position [65, 0]
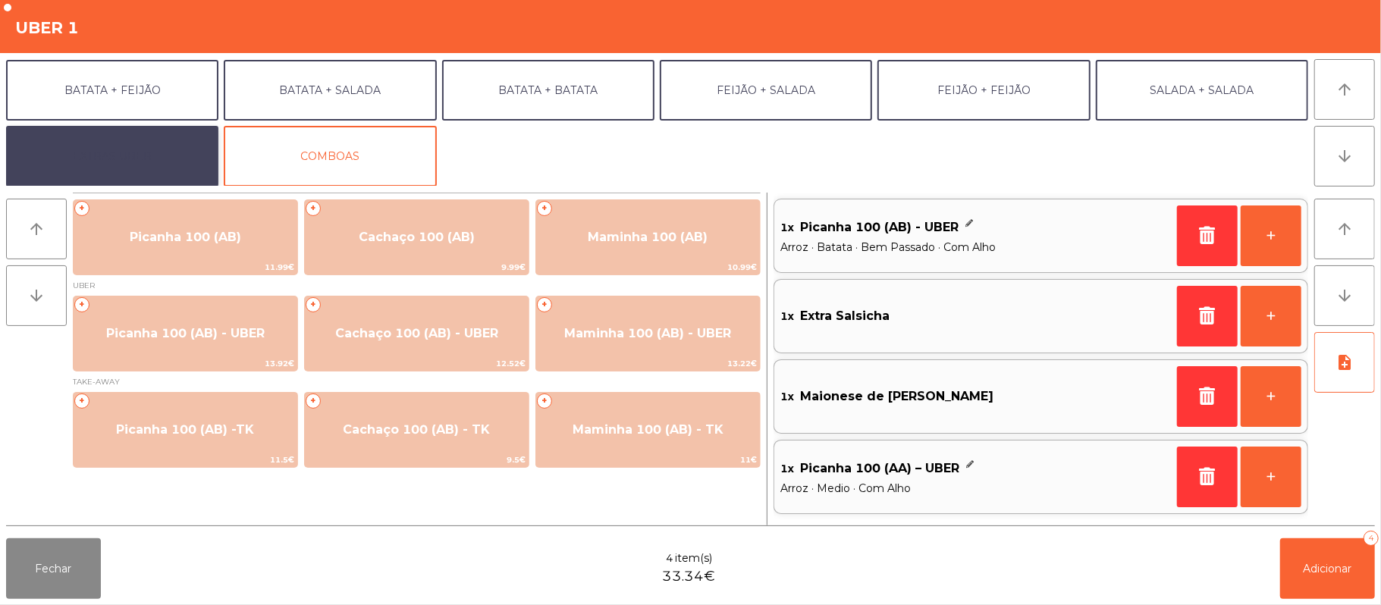
click at [146, 155] on button "EXTRAS UBER" at bounding box center [112, 156] width 212 height 61
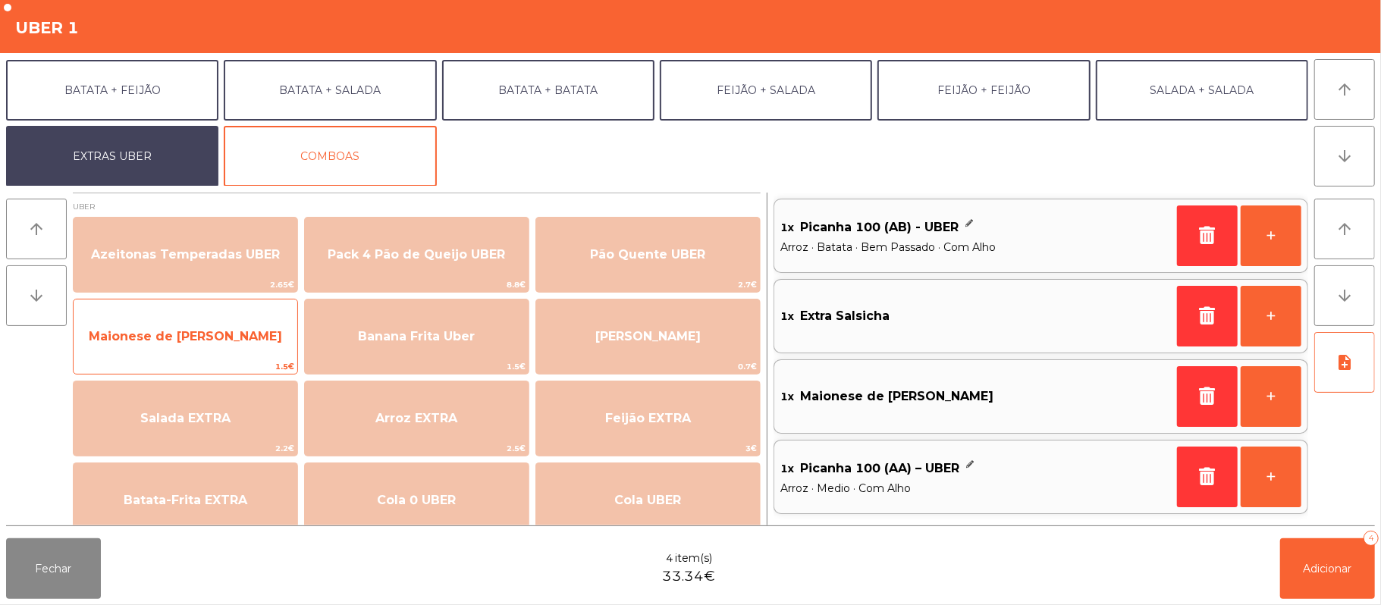
click at [228, 326] on span "Maionese de [PERSON_NAME]" at bounding box center [186, 336] width 224 height 41
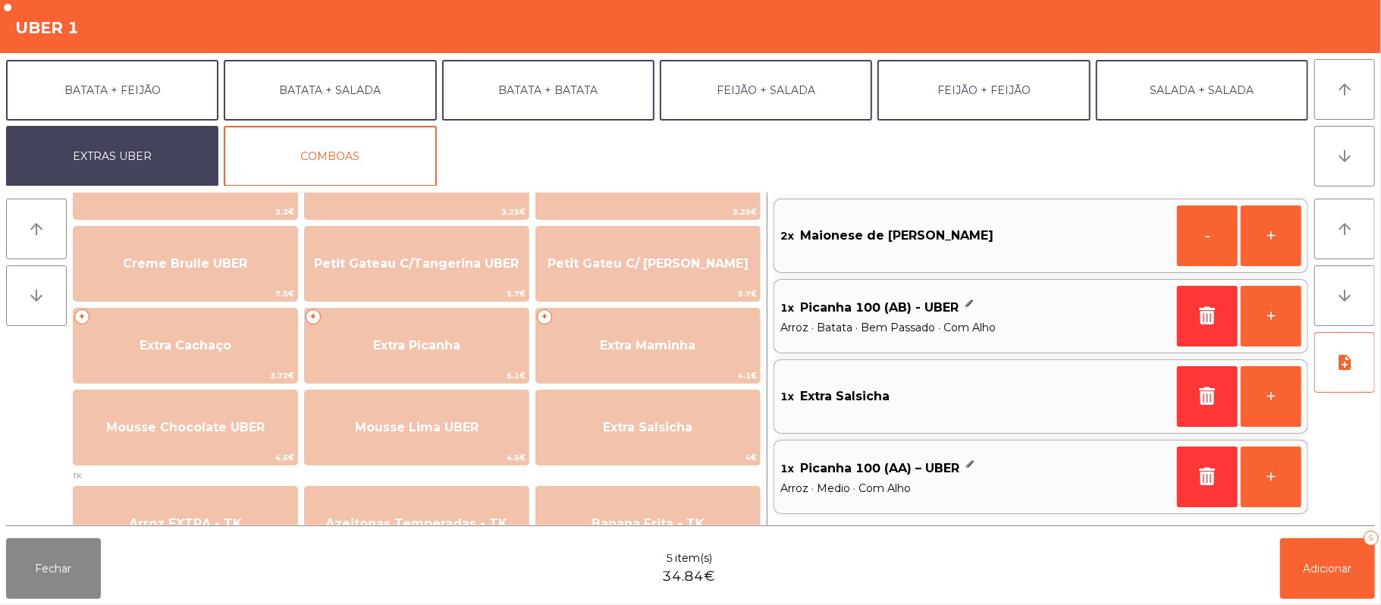
scroll to position [322, 0]
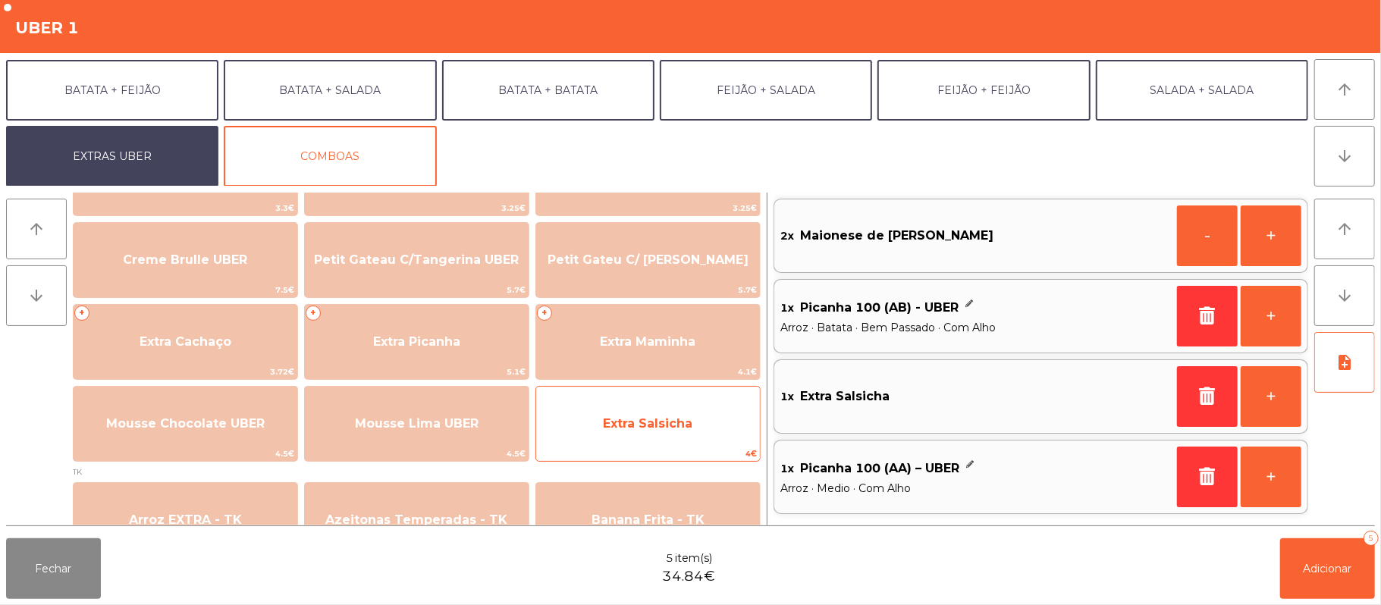
click at [641, 431] on span "Extra Salsicha" at bounding box center [648, 423] width 224 height 41
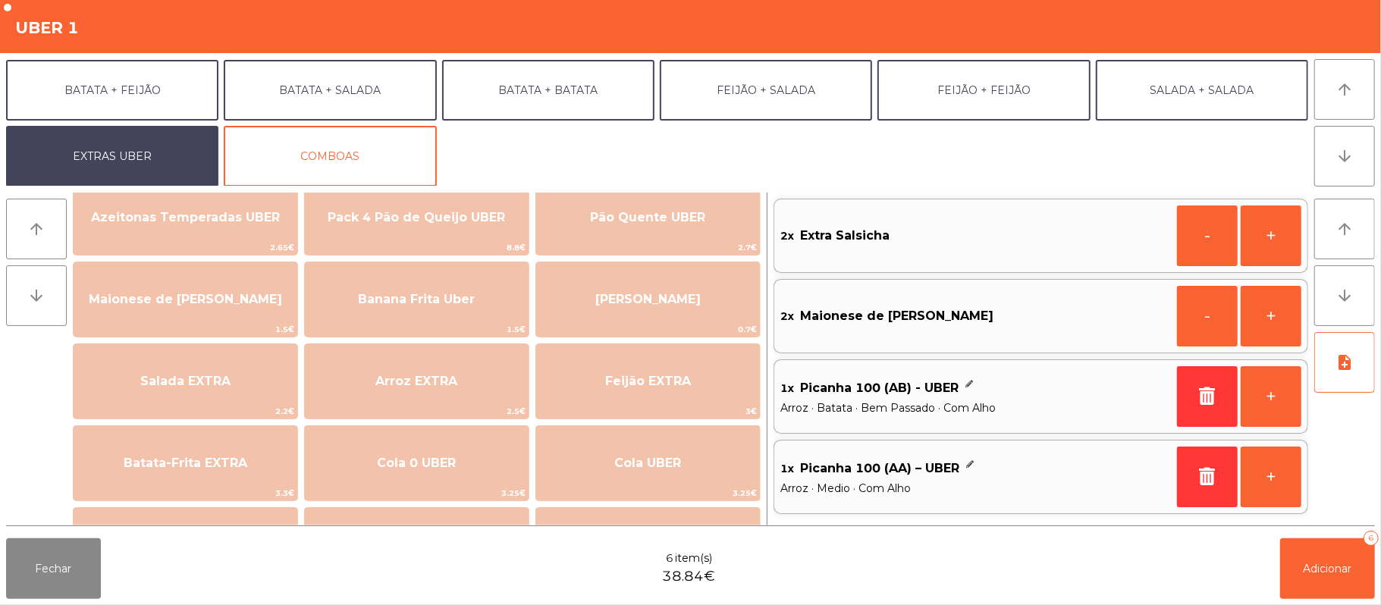
scroll to position [28, 0]
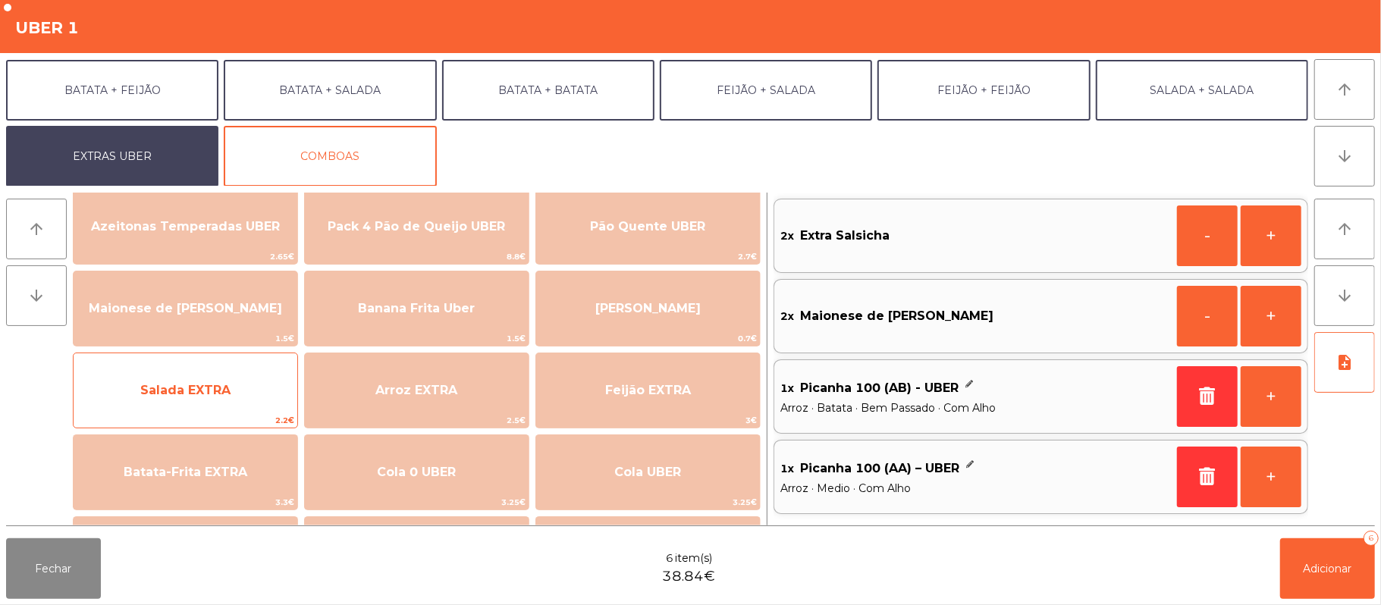
click at [220, 374] on span "Salada EXTRA" at bounding box center [186, 390] width 224 height 41
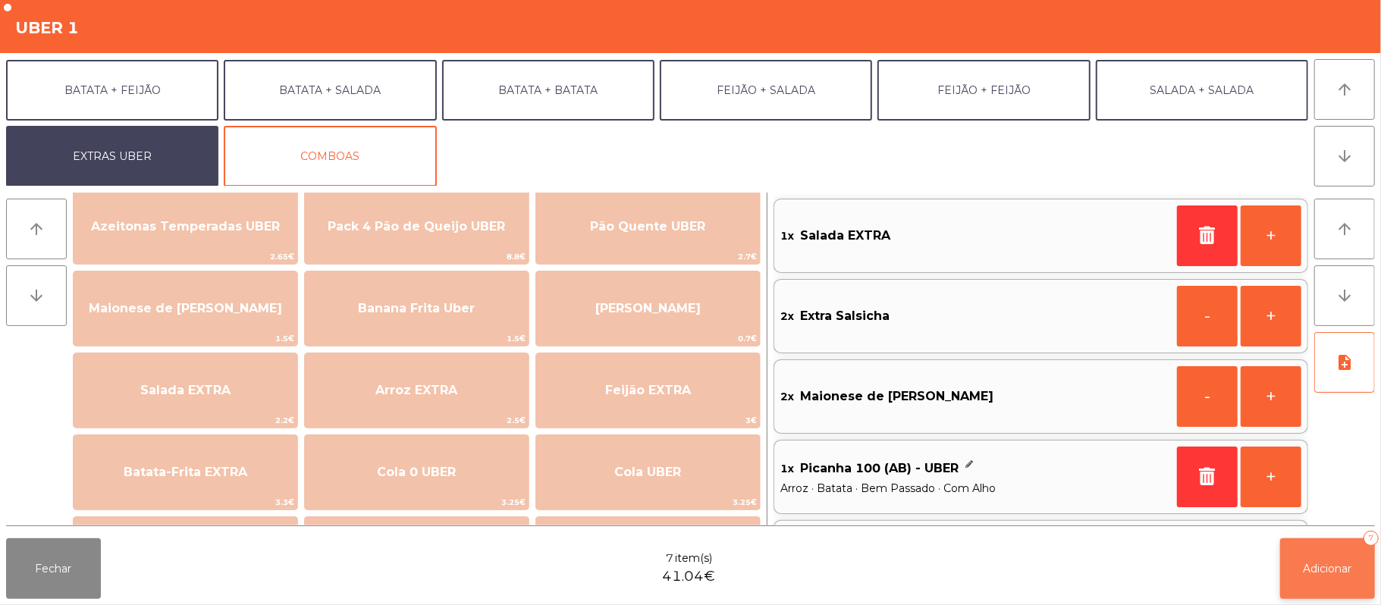
click at [1372, 589] on button "Adicionar 7" at bounding box center [1327, 568] width 95 height 61
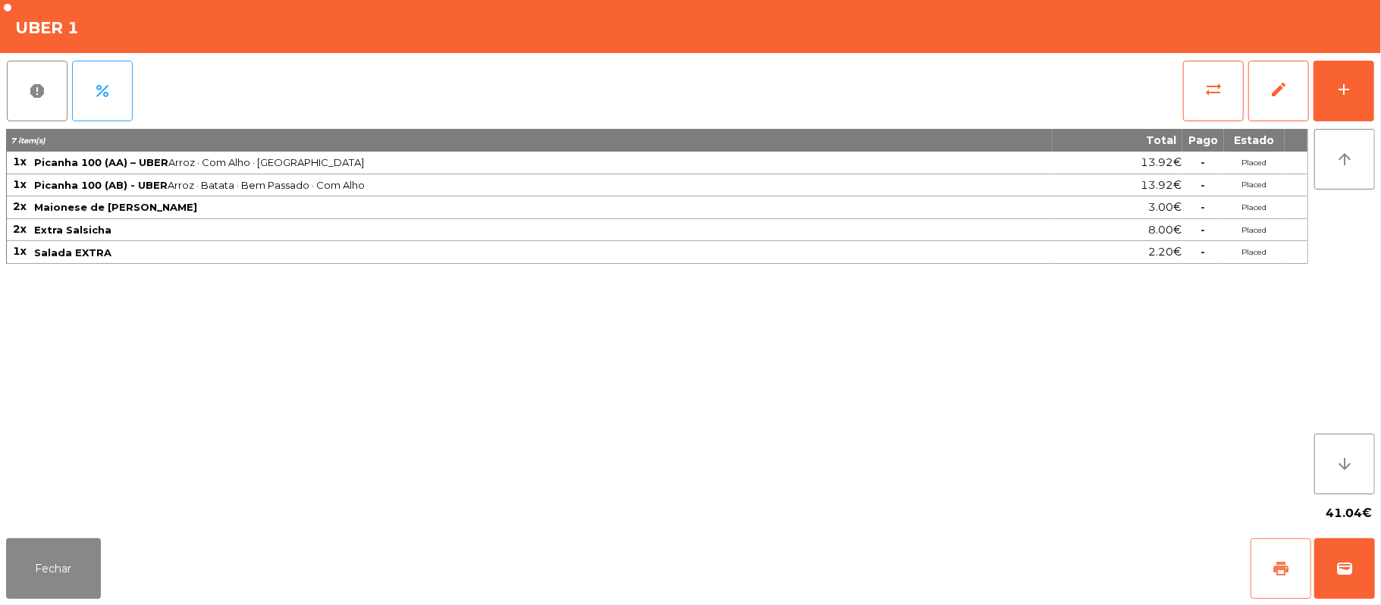
click at [1299, 541] on button "print" at bounding box center [1280, 568] width 61 height 61
click at [1271, 544] on button "print" at bounding box center [1280, 568] width 61 height 61
click at [50, 569] on button "Fechar" at bounding box center [53, 568] width 95 height 61
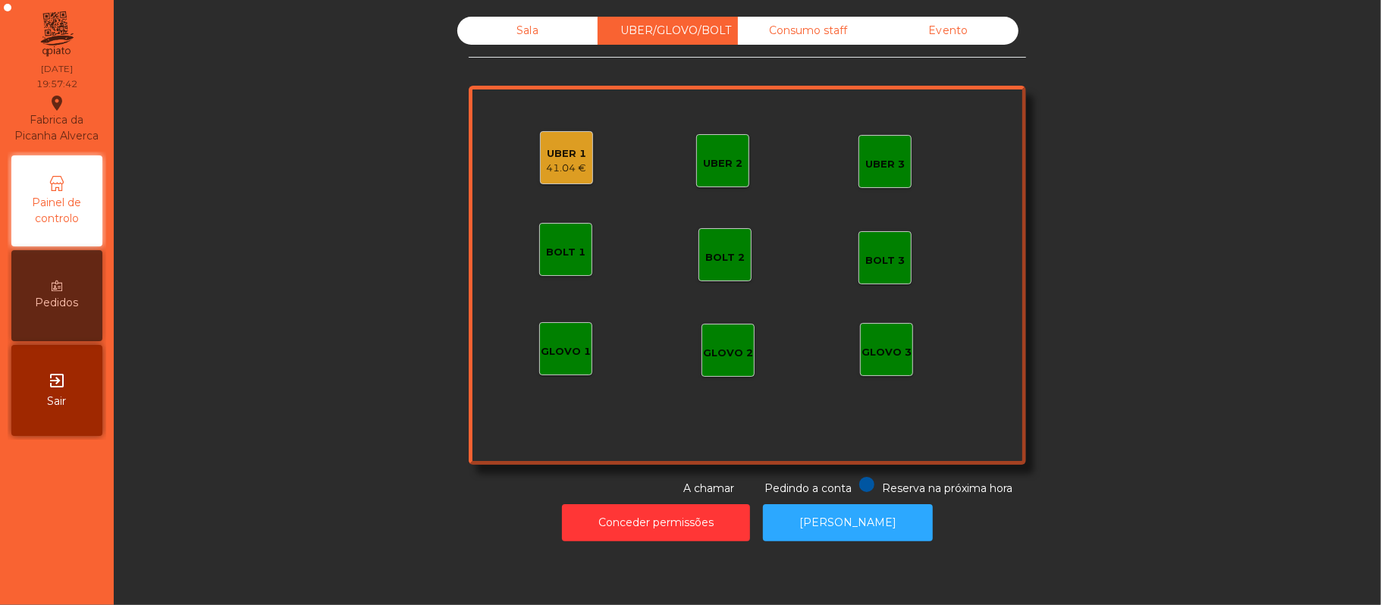
click at [519, 44] on div "Sala" at bounding box center [527, 31] width 140 height 28
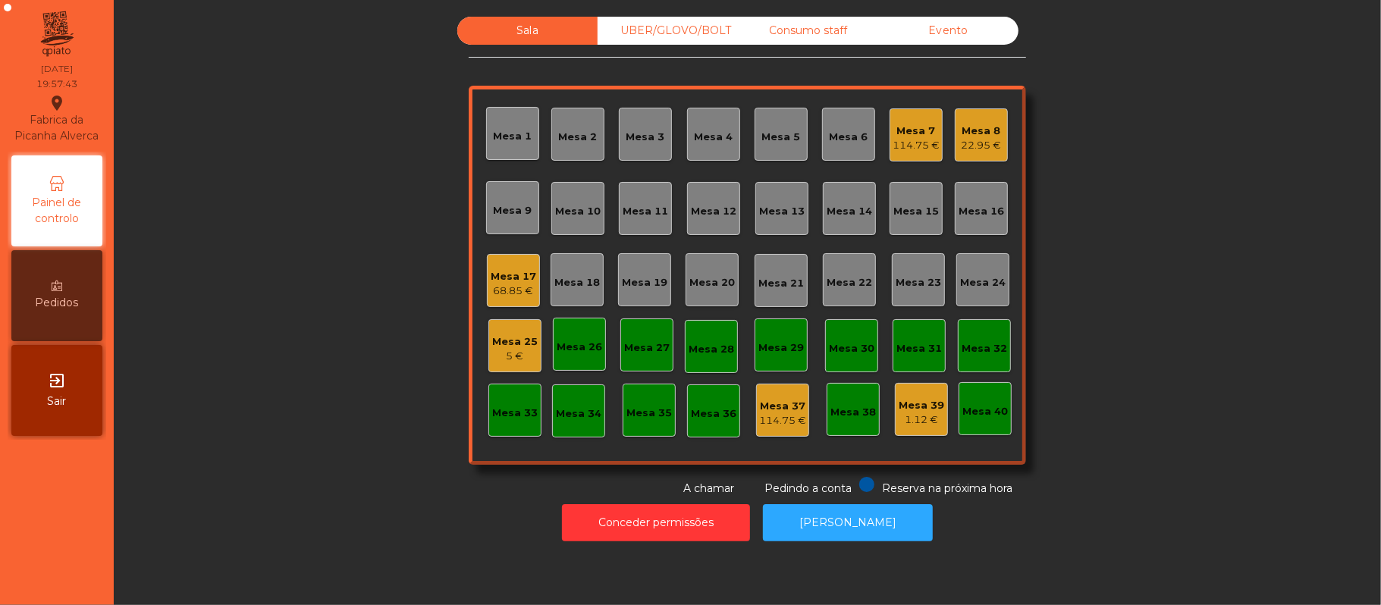
click at [492, 303] on div "Mesa 17 68.85 €" at bounding box center [513, 280] width 53 height 53
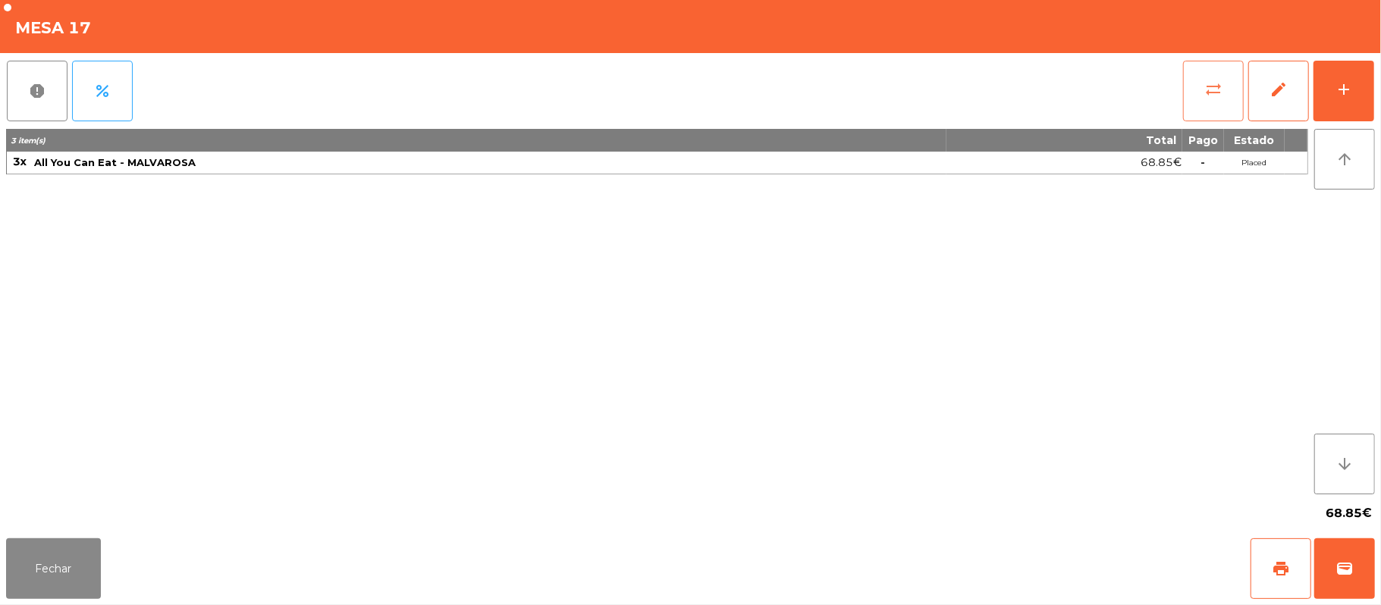
click at [1200, 89] on button "sync_alt" at bounding box center [1213, 91] width 61 height 61
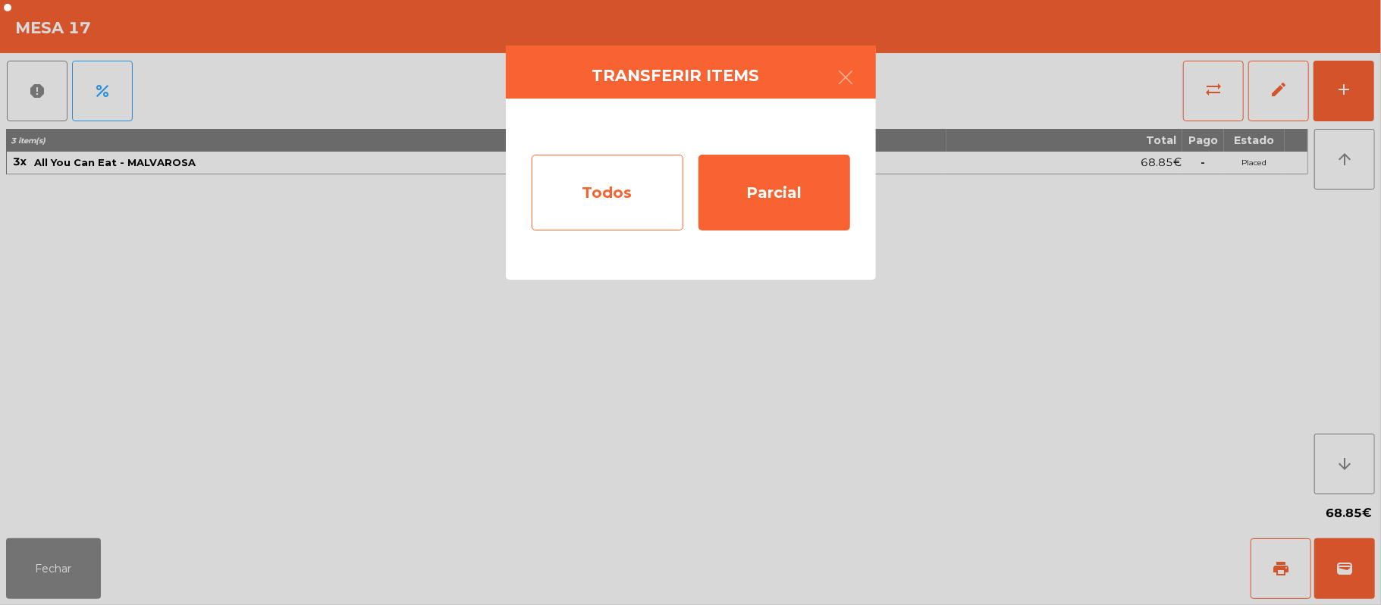
click at [619, 201] on div "Todos" at bounding box center [608, 193] width 152 height 76
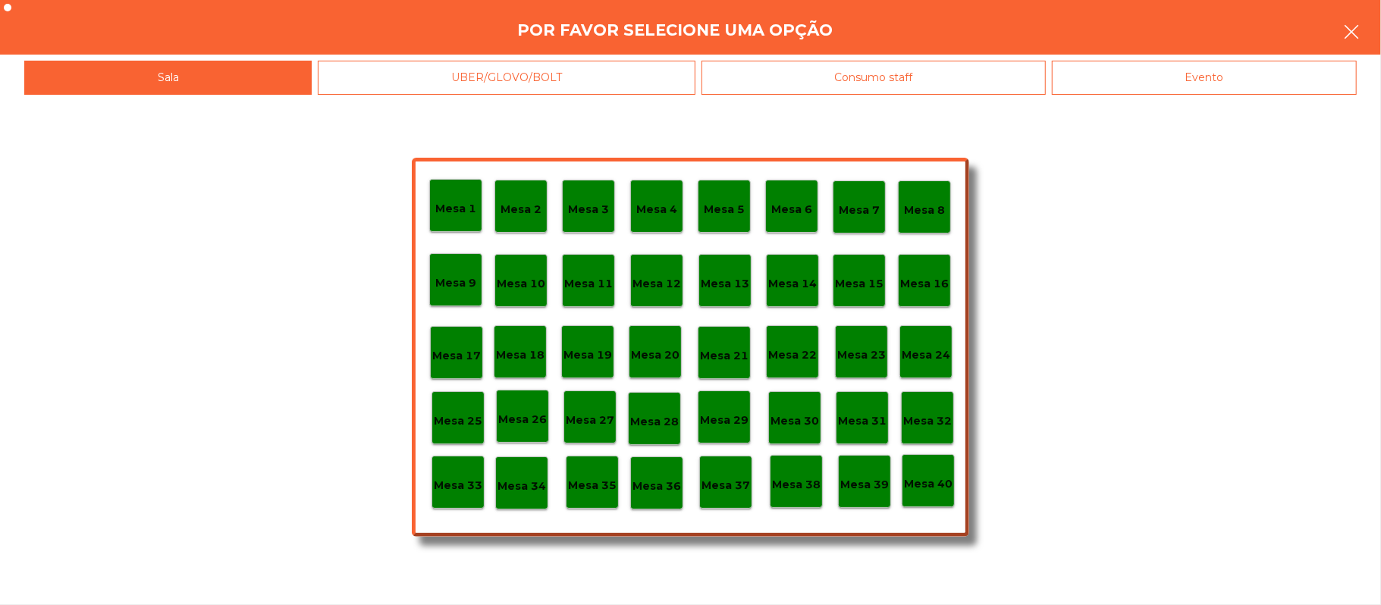
click at [1369, 38] on button "button" at bounding box center [1351, 33] width 42 height 45
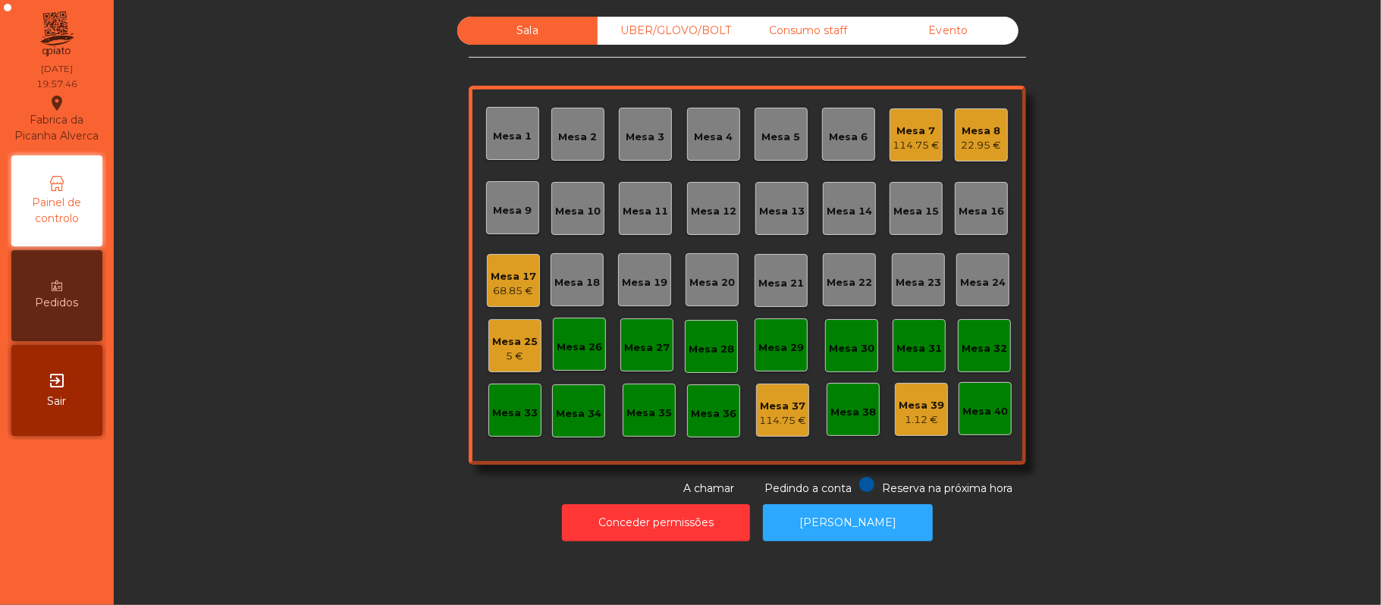
click at [565, 305] on div "Mesa 18" at bounding box center [576, 279] width 53 height 53
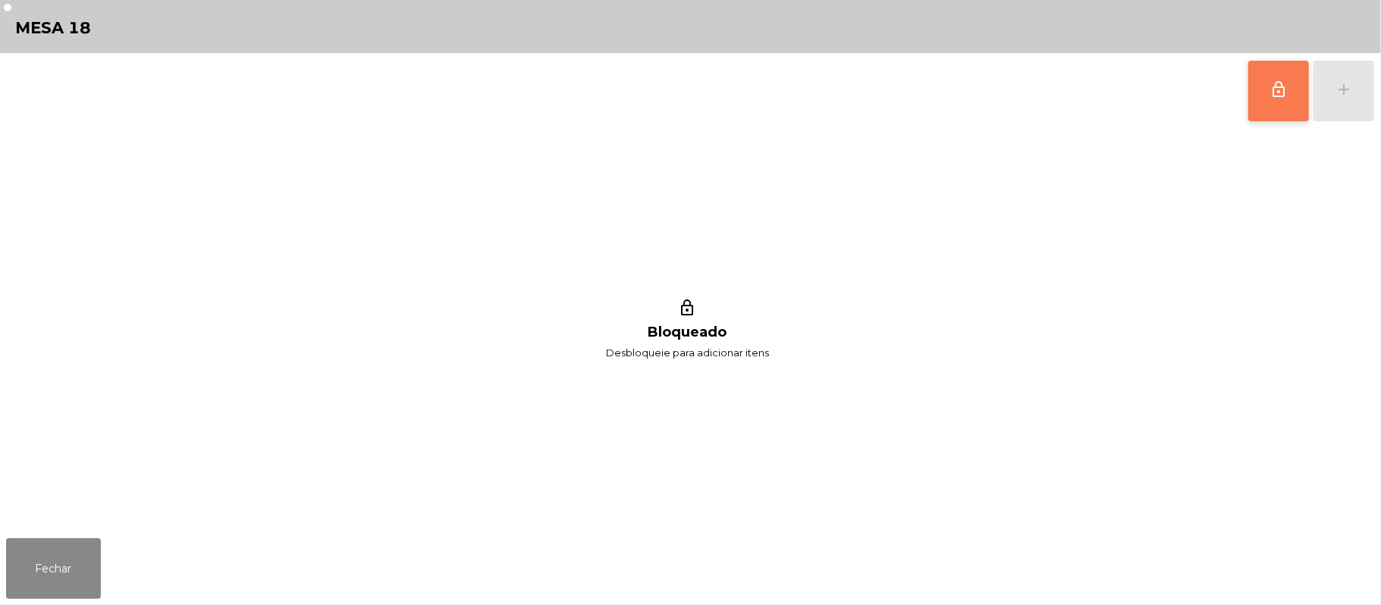
click at [1287, 89] on span "lock_outline" at bounding box center [1278, 89] width 18 height 18
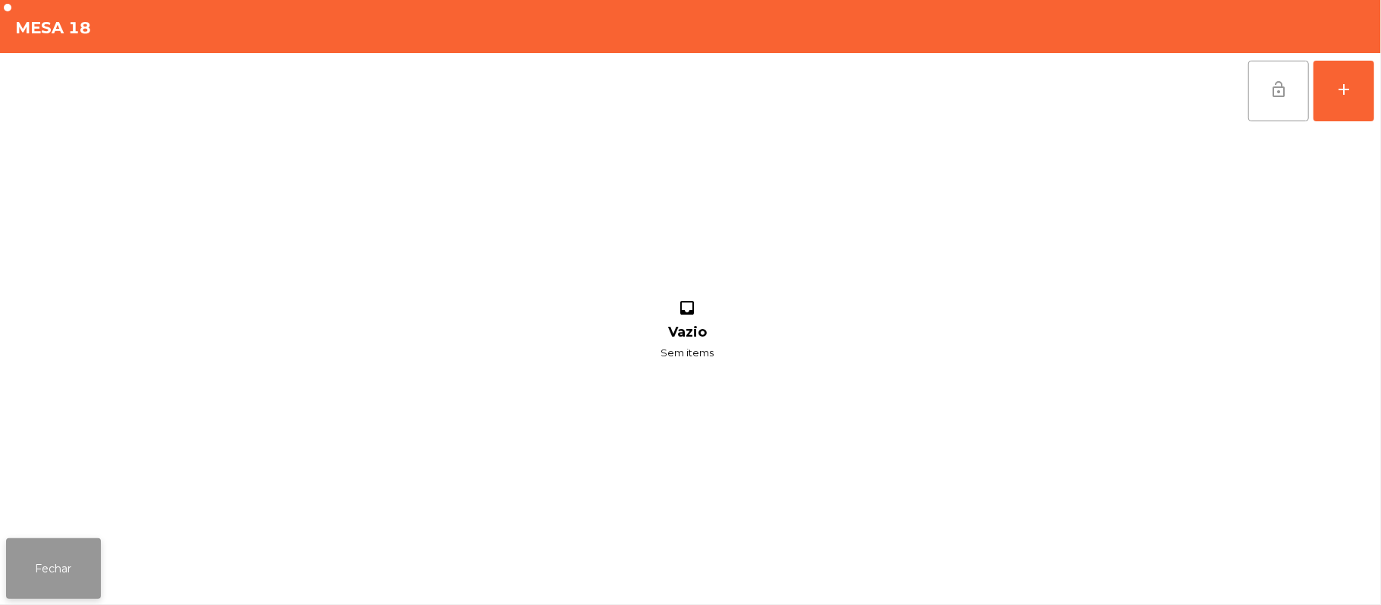
click at [49, 570] on button "Fechar" at bounding box center [53, 568] width 95 height 61
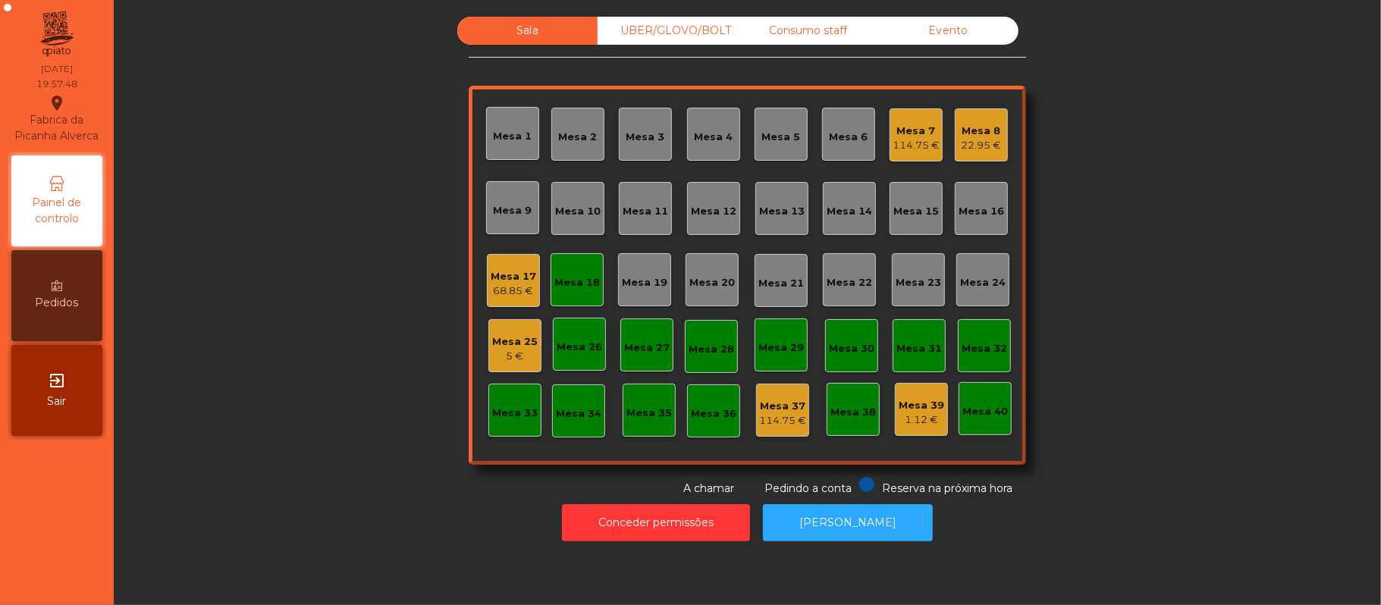
click at [511, 279] on div "Mesa 17" at bounding box center [513, 276] width 45 height 15
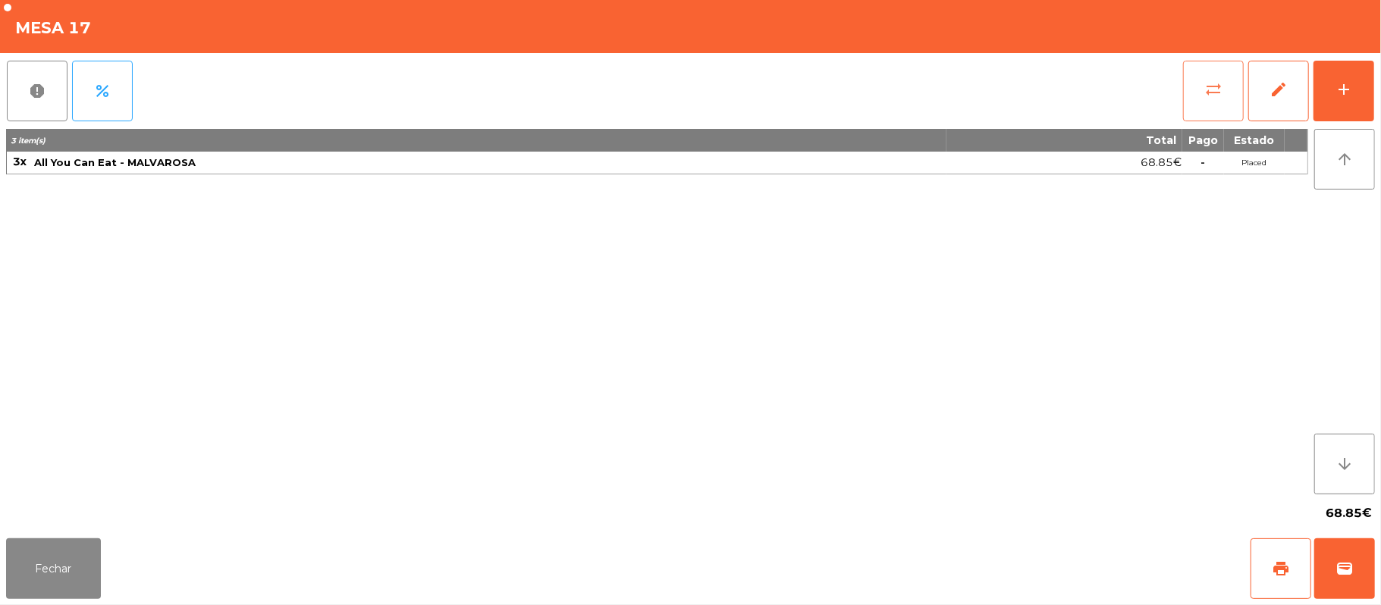
click at [1221, 100] on button "sync_alt" at bounding box center [1213, 91] width 61 height 61
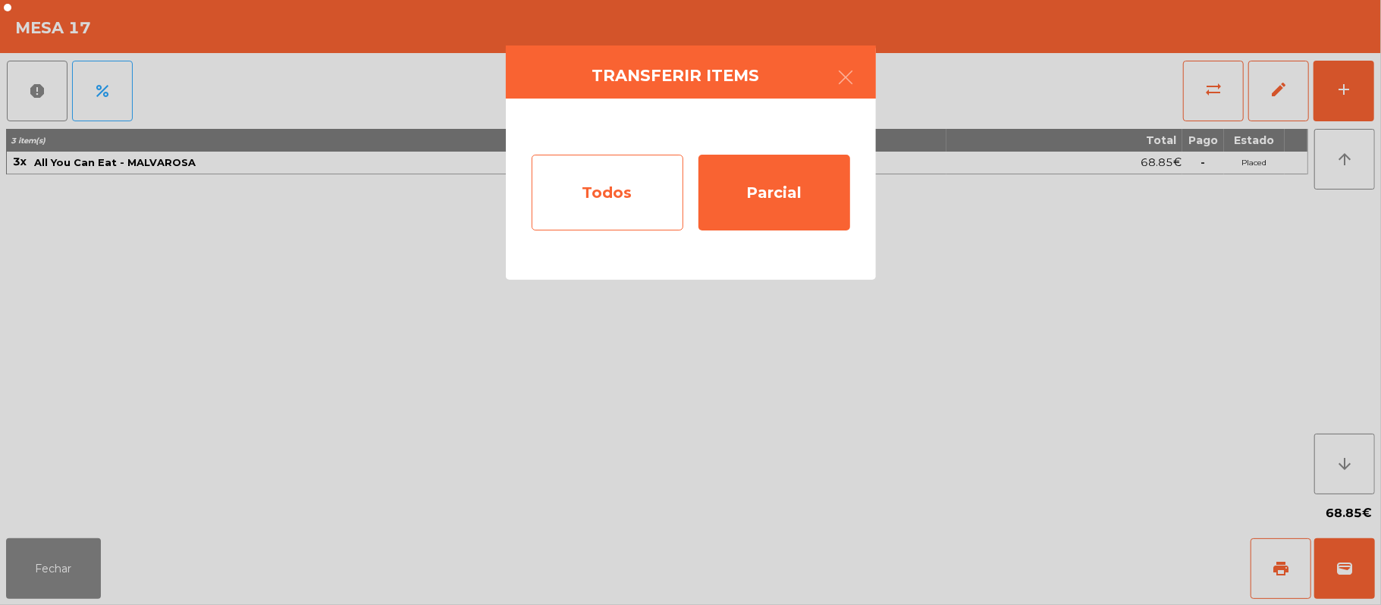
click at [613, 205] on div "Todos" at bounding box center [608, 193] width 152 height 76
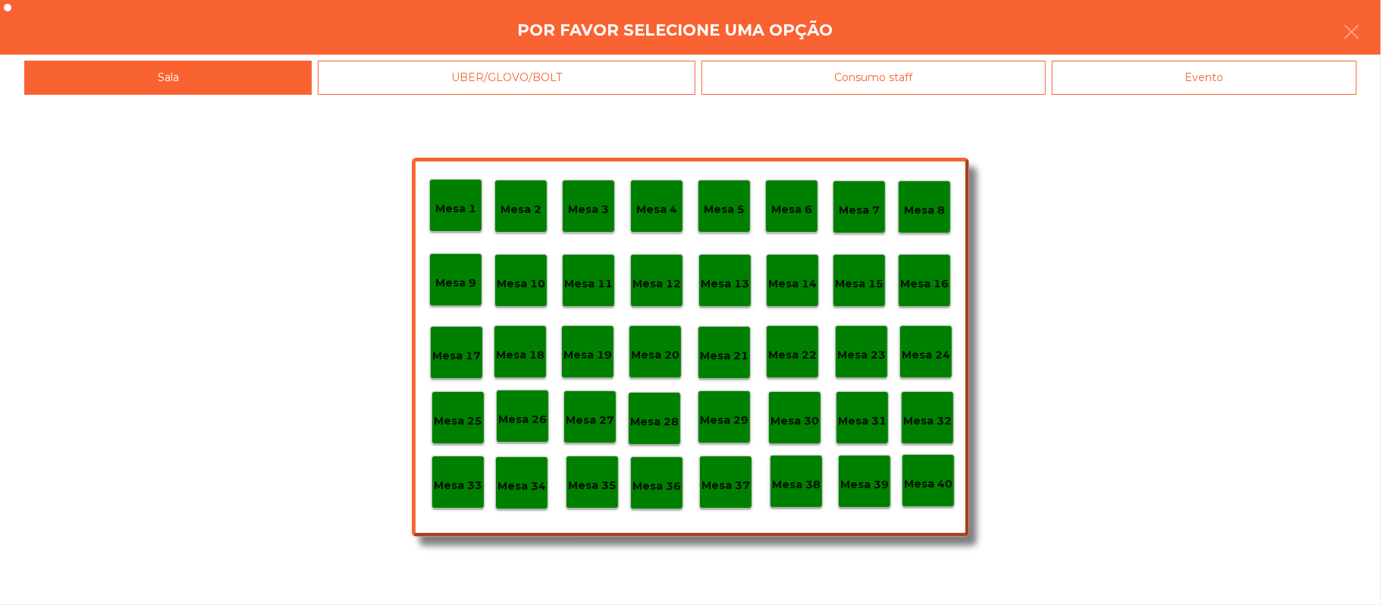
click at [532, 362] on p "Mesa 18" at bounding box center [520, 355] width 49 height 17
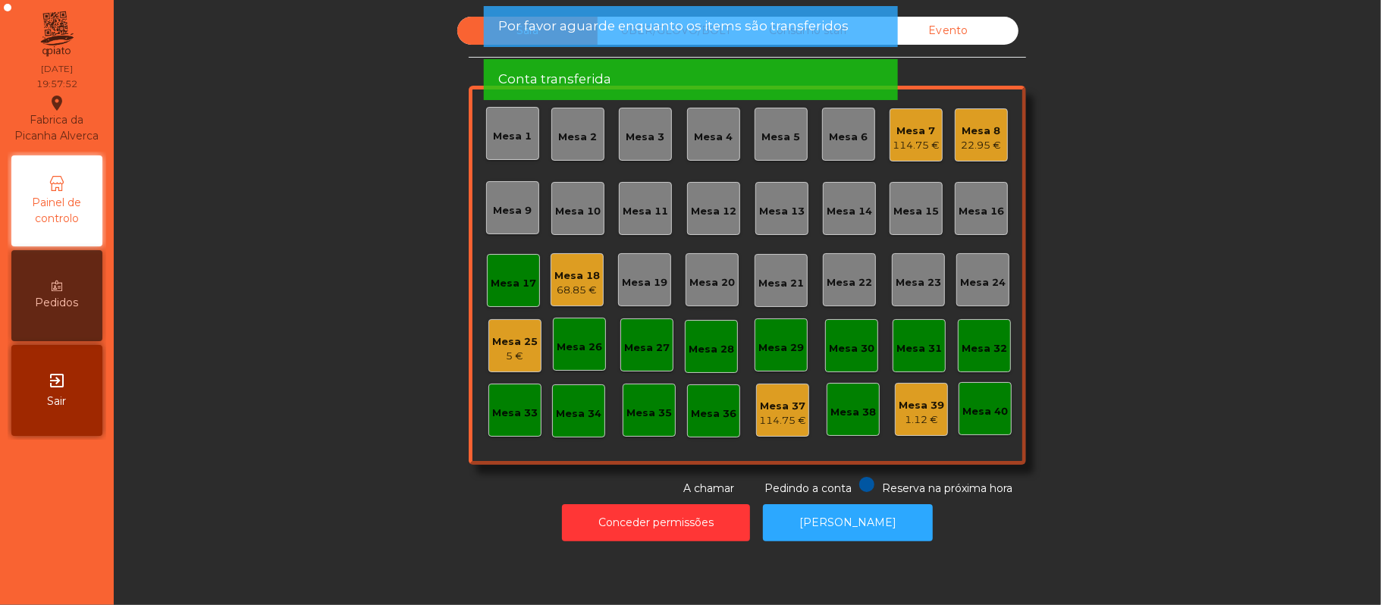
click at [513, 359] on div "5 €" at bounding box center [514, 356] width 45 height 15
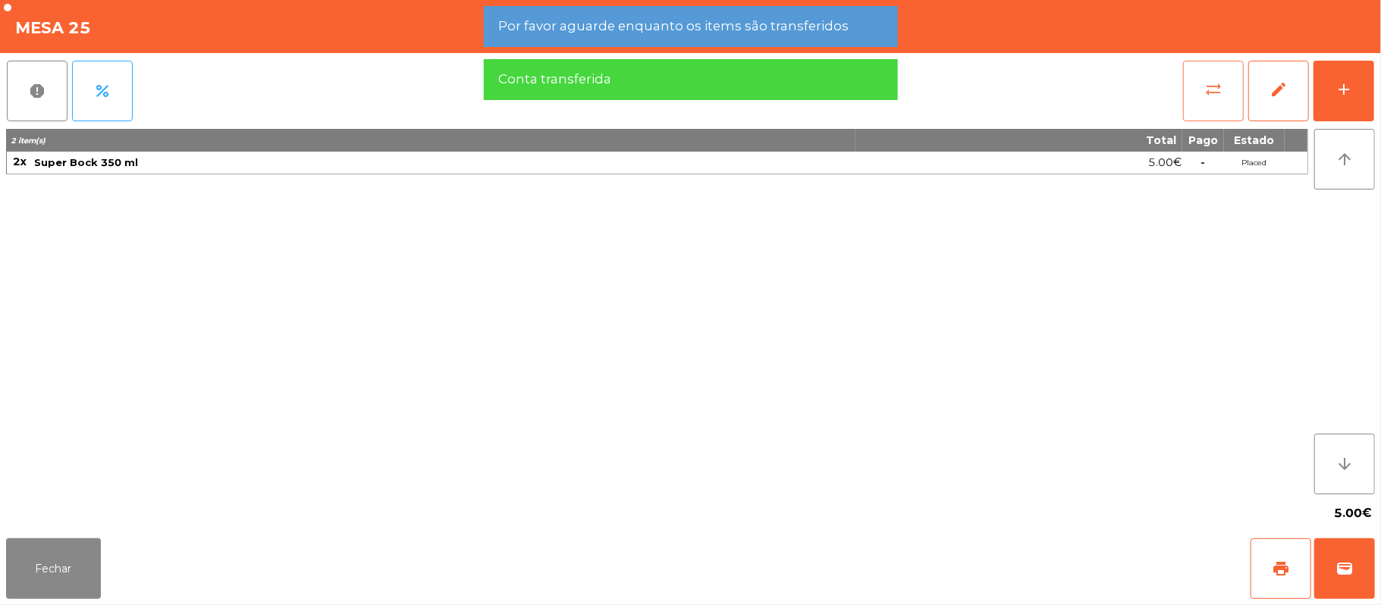
click at [1207, 102] on button "sync_alt" at bounding box center [1213, 91] width 61 height 61
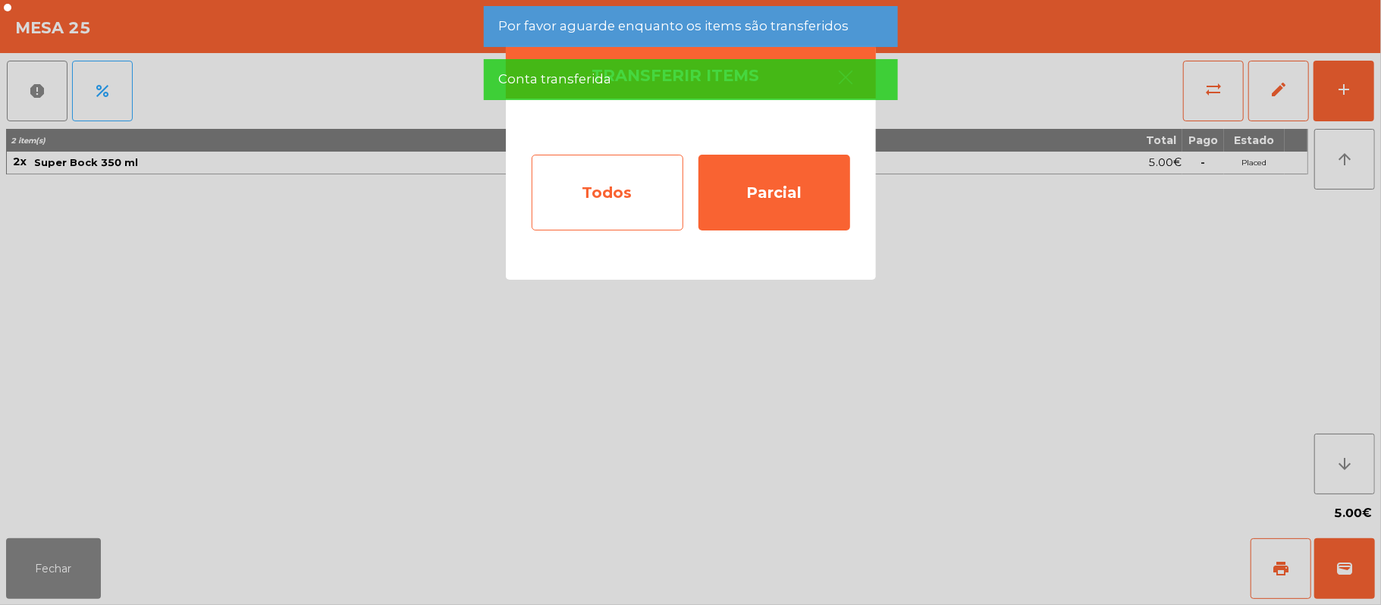
click at [619, 207] on div "Todos" at bounding box center [608, 193] width 152 height 76
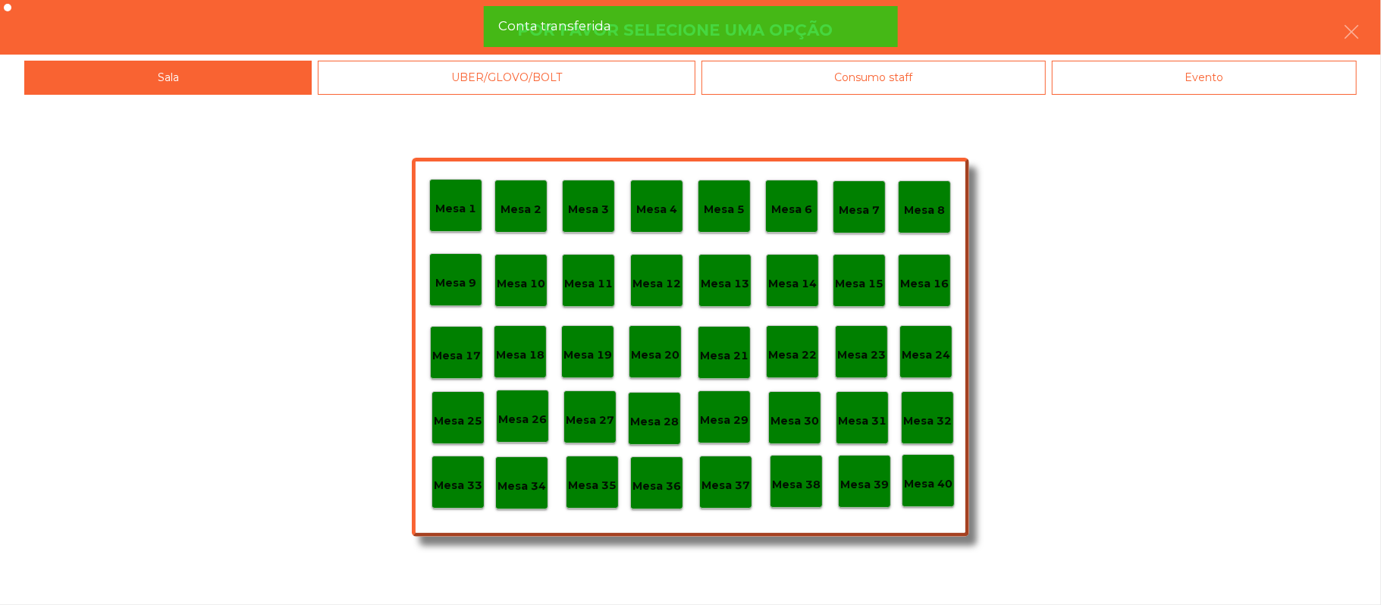
click at [1168, 88] on div "Evento" at bounding box center [1204, 78] width 305 height 34
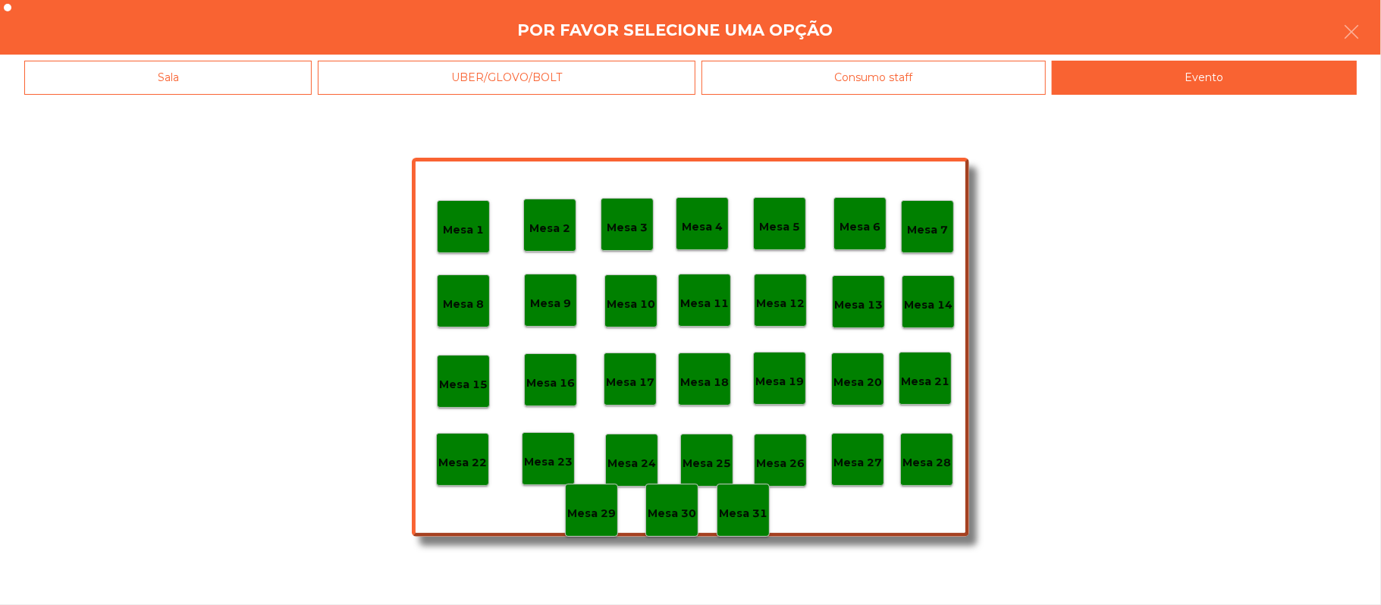
click at [931, 450] on div "Mesa 28" at bounding box center [926, 460] width 49 height 24
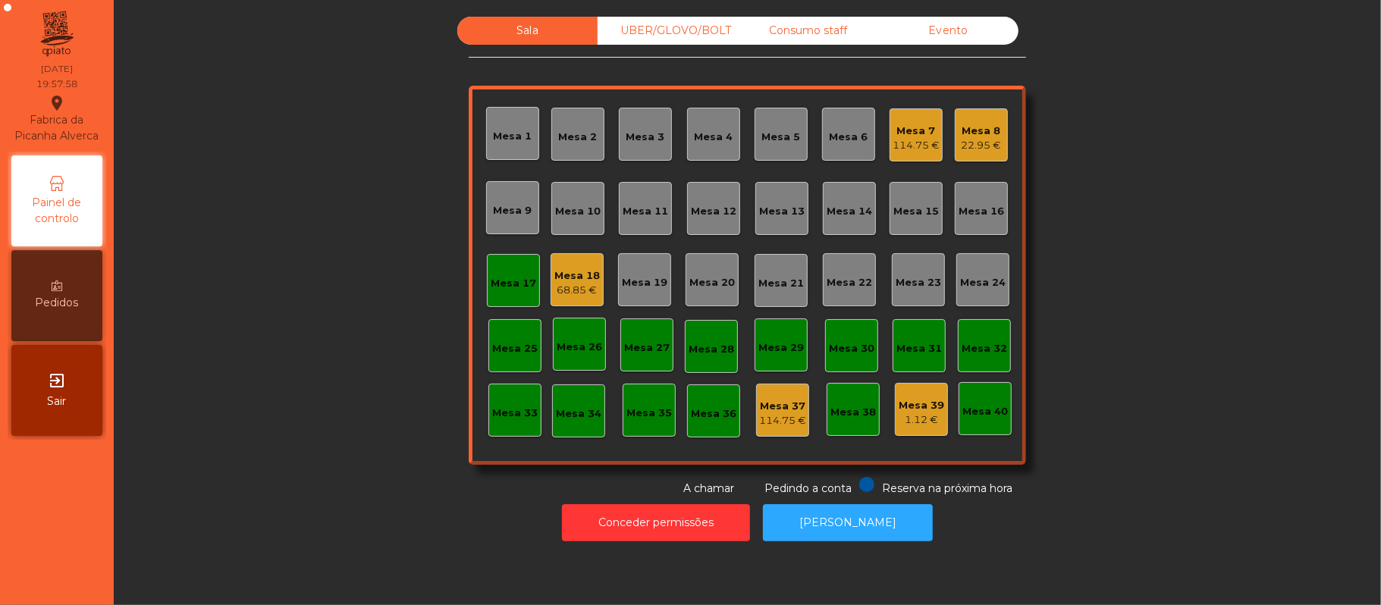
click at [494, 279] on div "Mesa 17" at bounding box center [513, 283] width 45 height 15
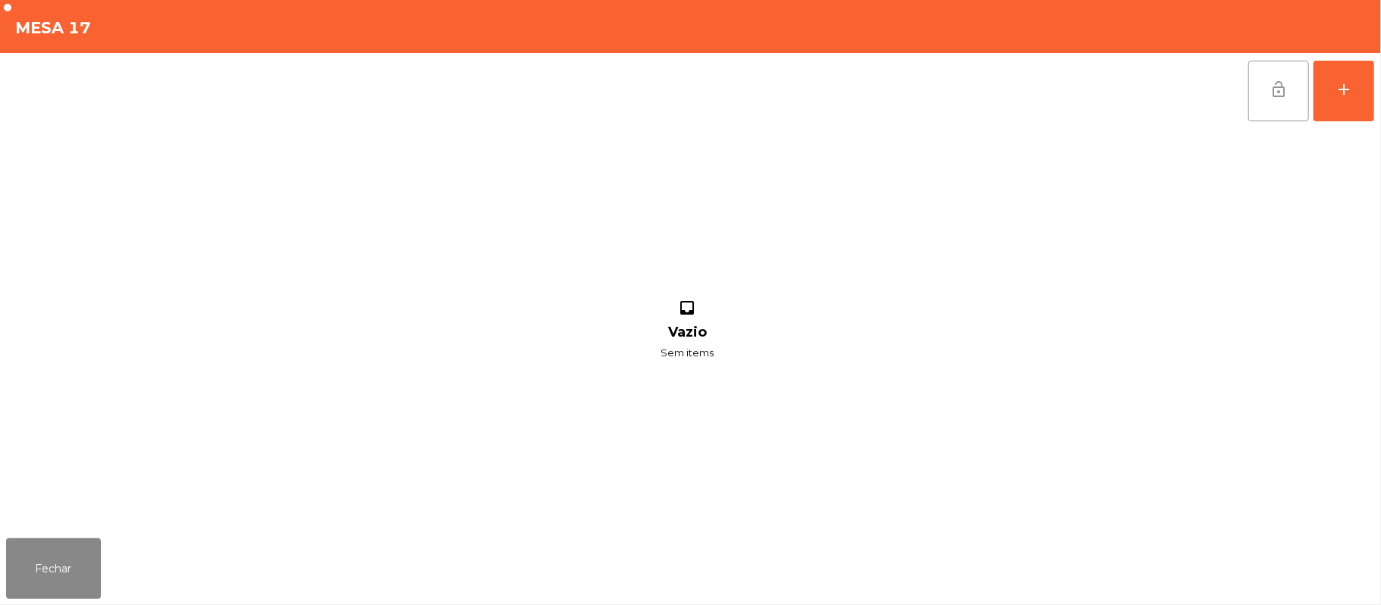
click at [1287, 100] on button "lock_open" at bounding box center [1278, 91] width 61 height 61
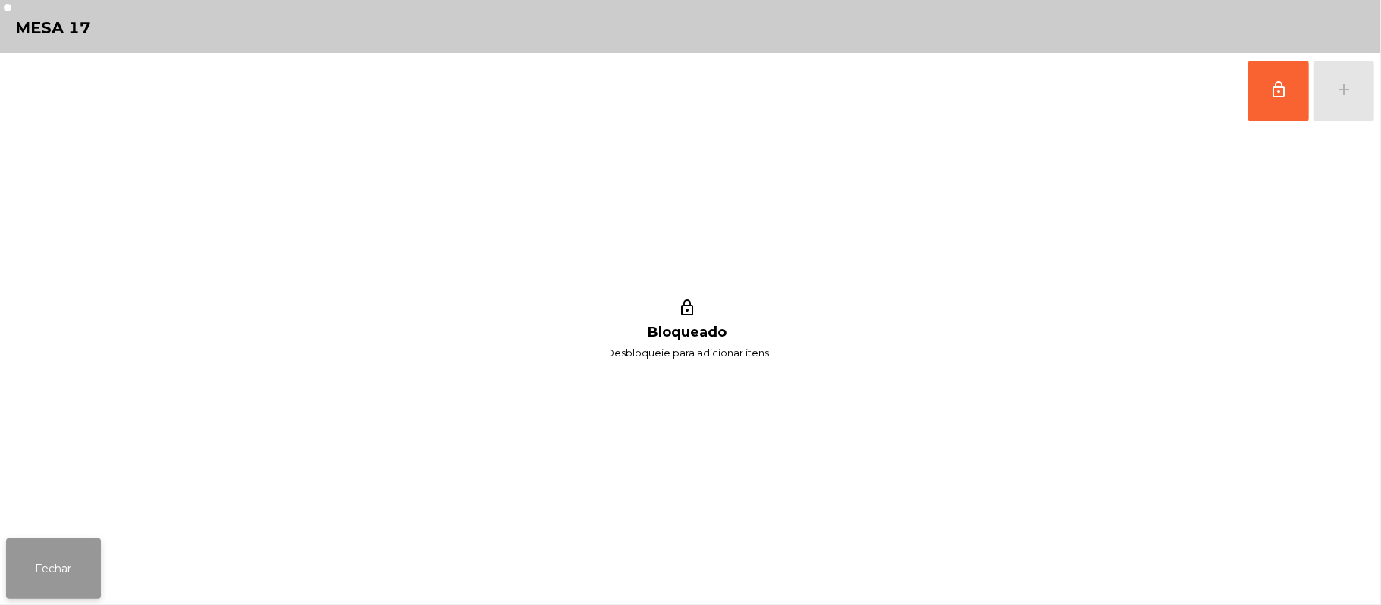
click at [56, 547] on button "Fechar" at bounding box center [53, 568] width 95 height 61
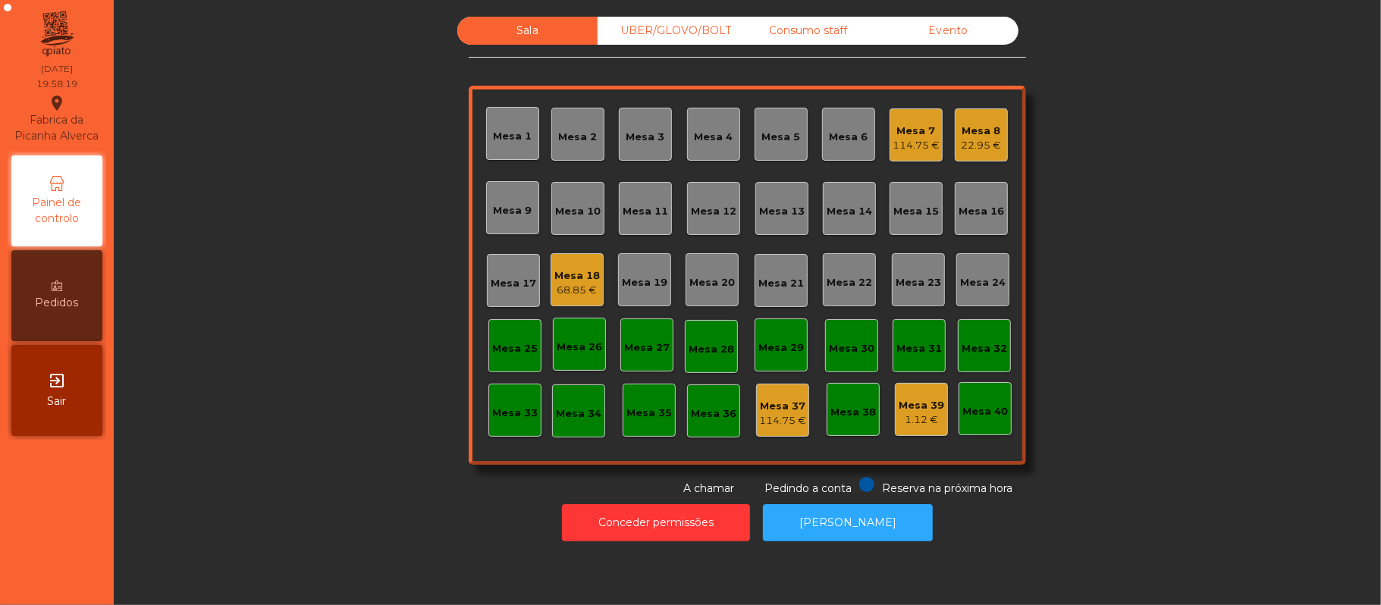
click at [665, 32] on div "UBER/GLOVO/BOLT" at bounding box center [667, 31] width 140 height 28
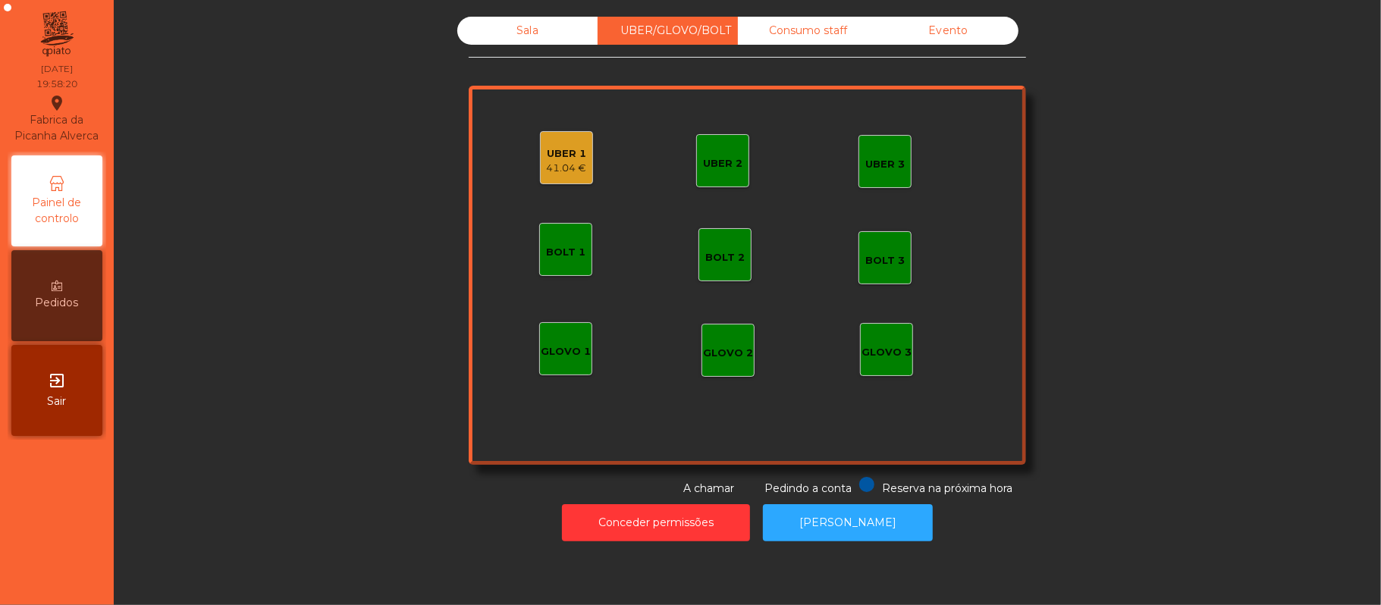
click at [562, 171] on div "41.04 €" at bounding box center [567, 168] width 40 height 15
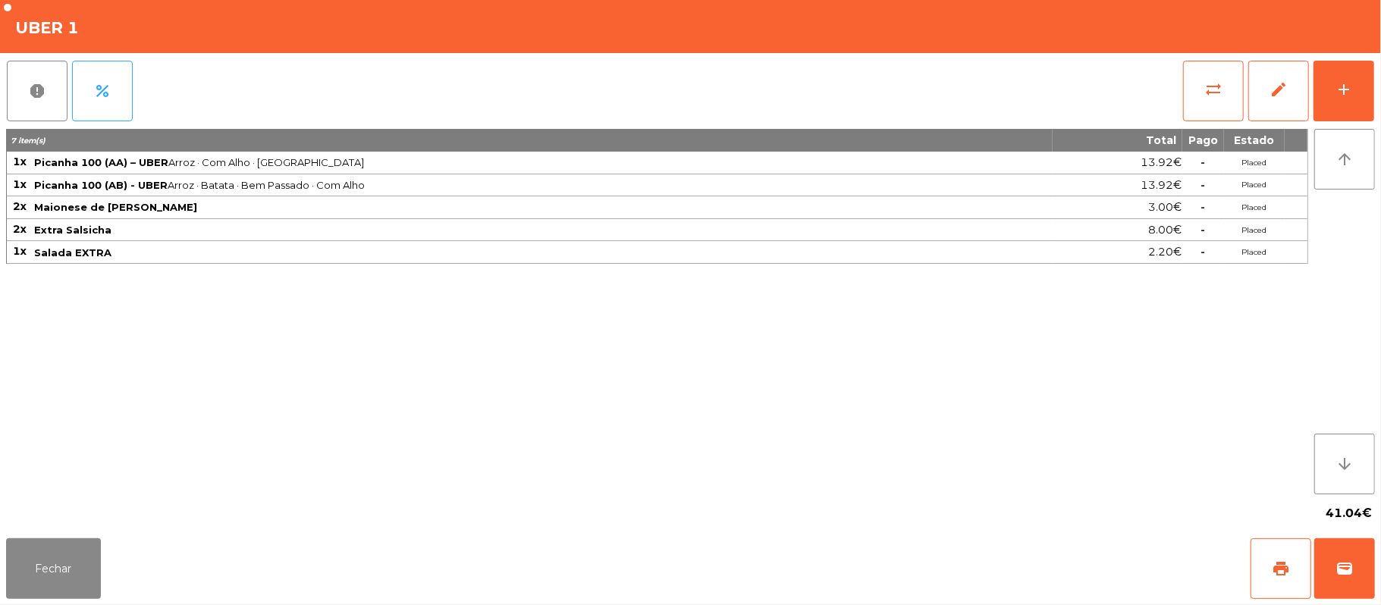
click at [1375, 583] on div "Fechar print wallet" at bounding box center [690, 568] width 1381 height 73
click at [1335, 569] on span "wallet" at bounding box center [1344, 569] width 18 height 18
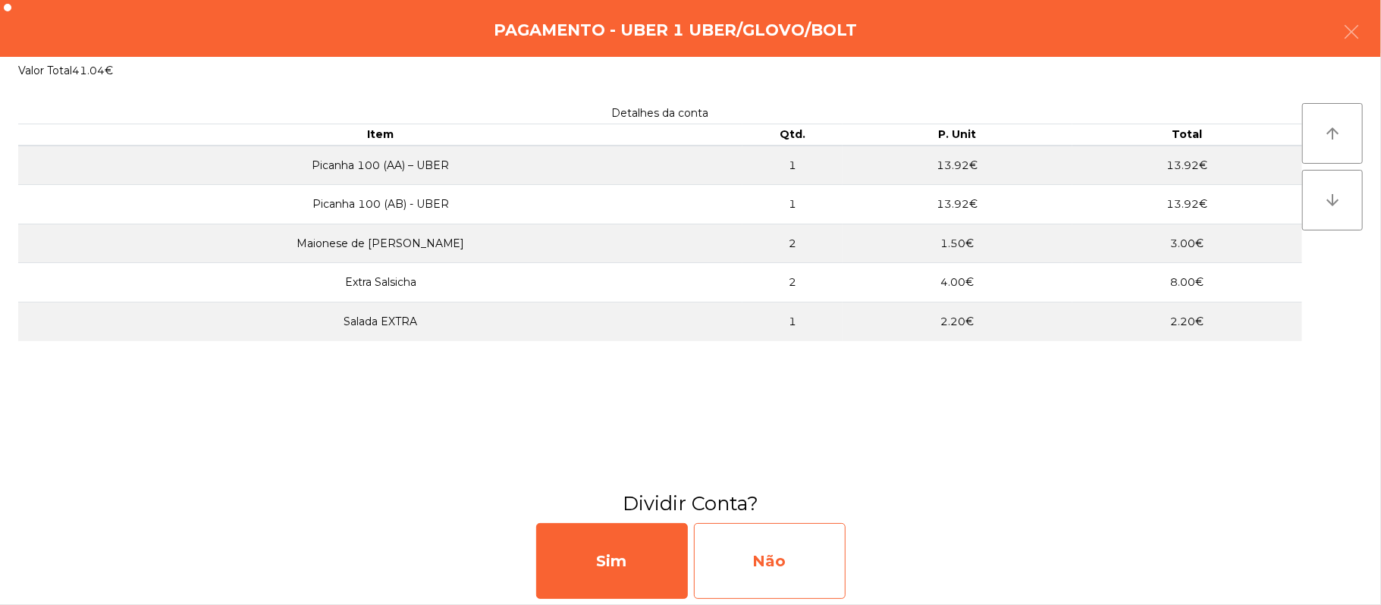
click at [759, 565] on div "Não" at bounding box center [770, 561] width 152 height 76
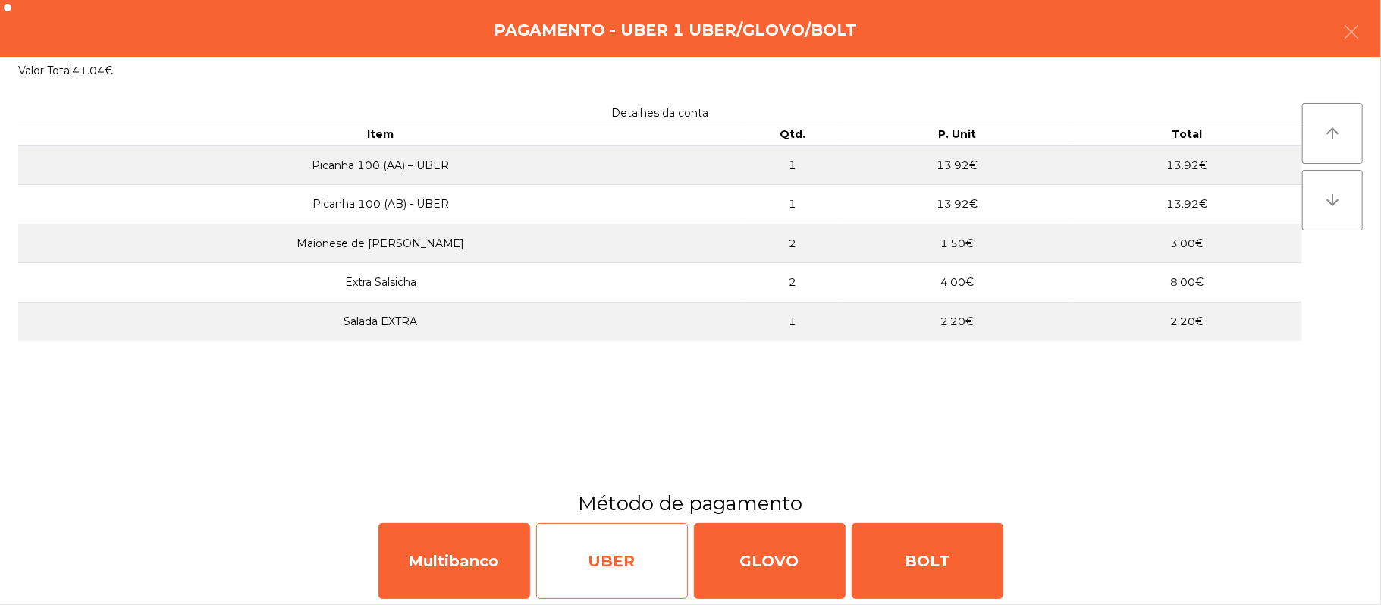
click at [613, 571] on div "UBER" at bounding box center [612, 561] width 152 height 76
select select "**"
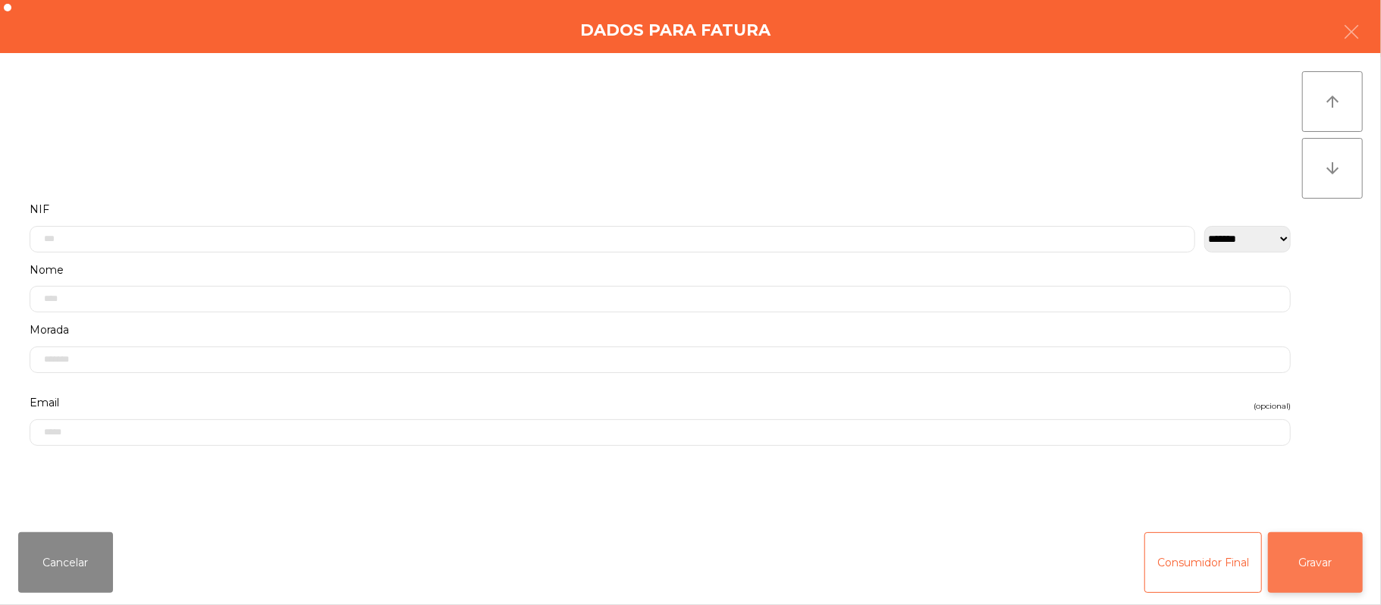
click at [1323, 565] on button "Gravar" at bounding box center [1315, 562] width 95 height 61
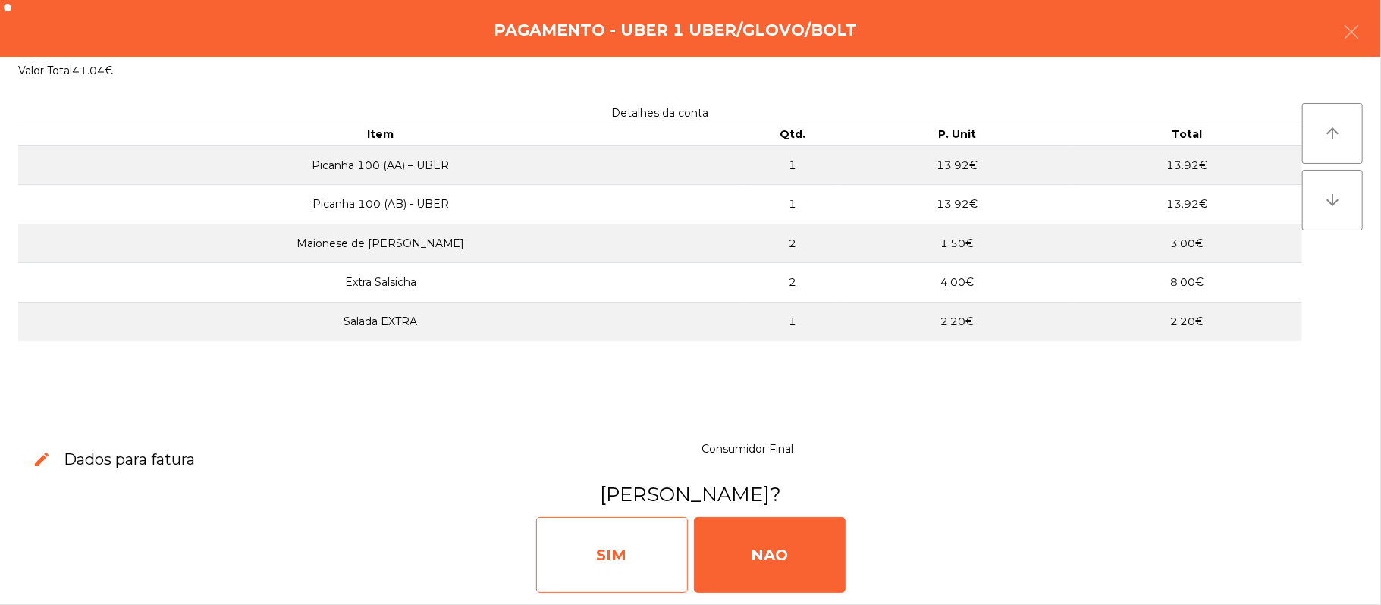
click at [593, 534] on div "SIM" at bounding box center [612, 555] width 152 height 76
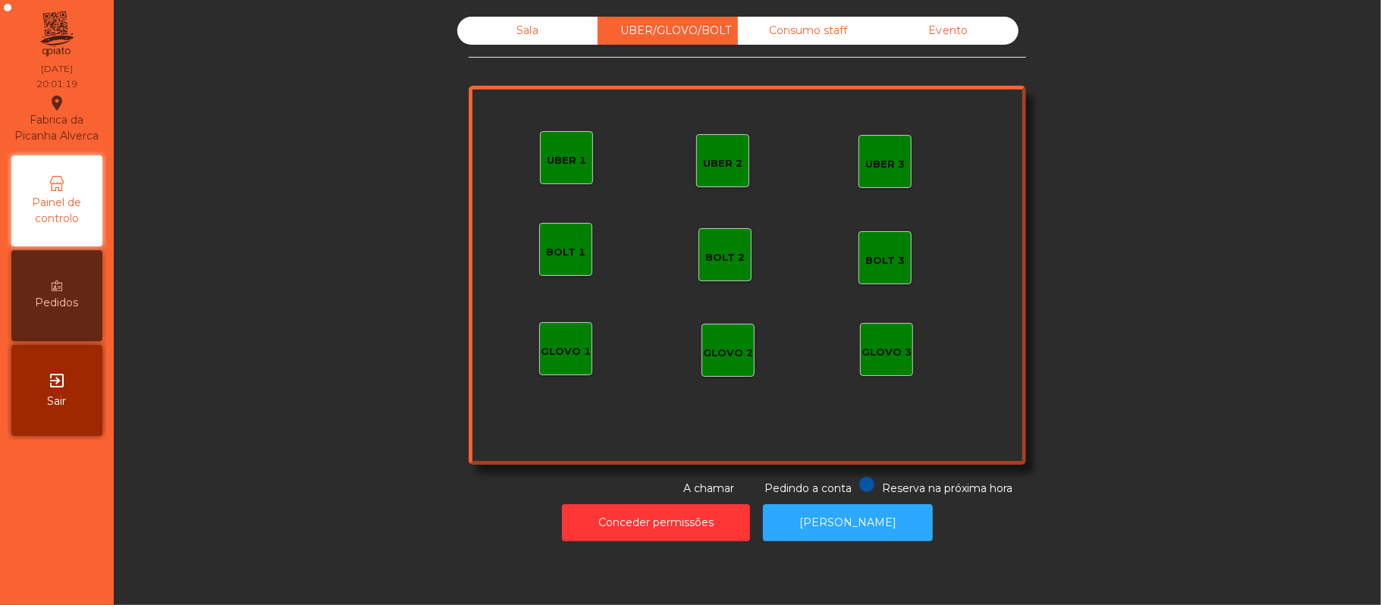
click at [519, 31] on div "Sala" at bounding box center [527, 31] width 140 height 28
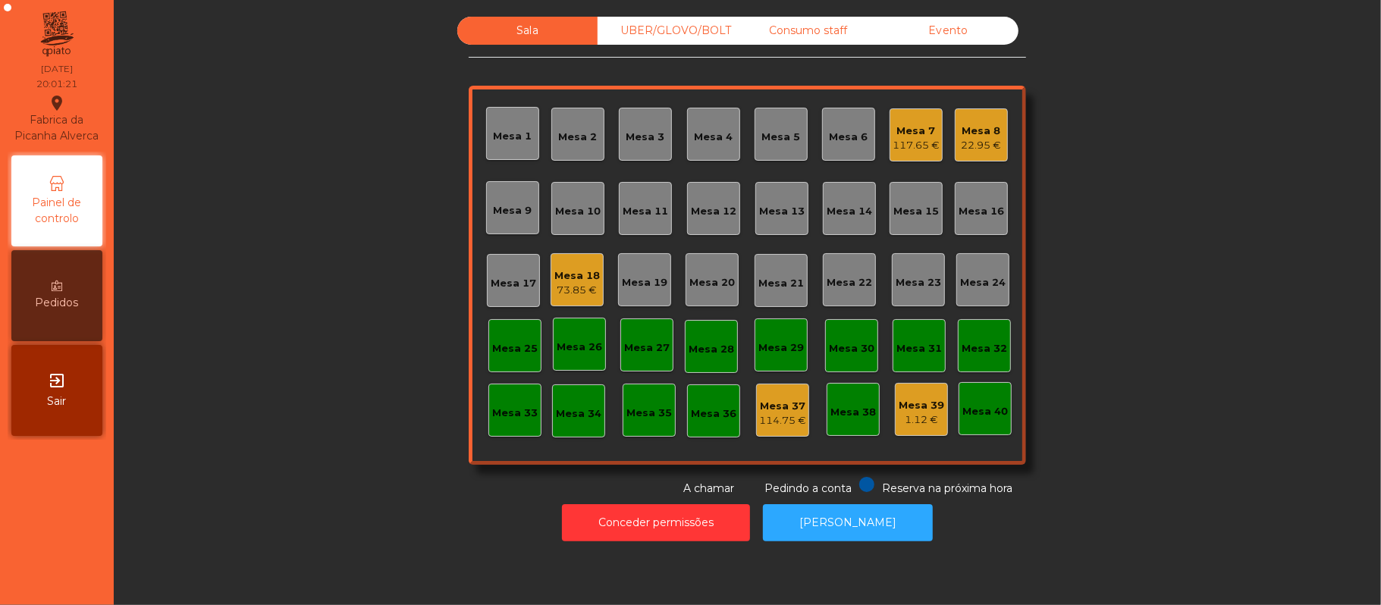
click at [555, 301] on div "Mesa 18 73.85 €" at bounding box center [576, 279] width 53 height 53
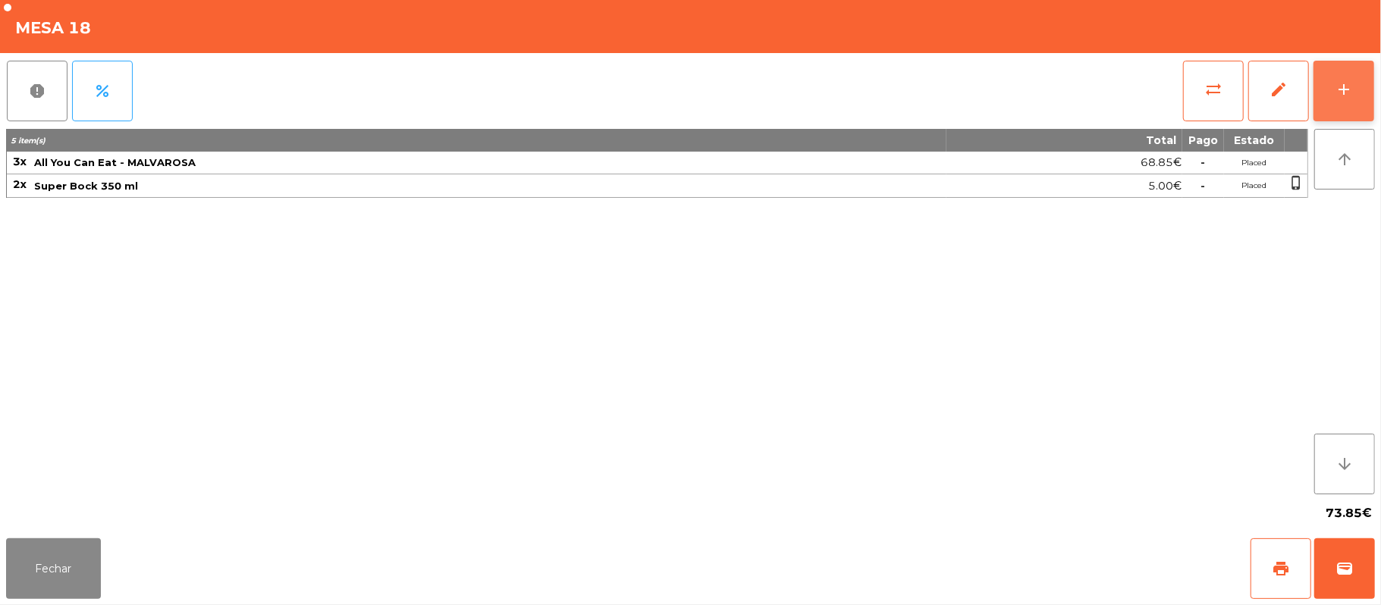
click at [1347, 99] on button "add" at bounding box center [1343, 91] width 61 height 61
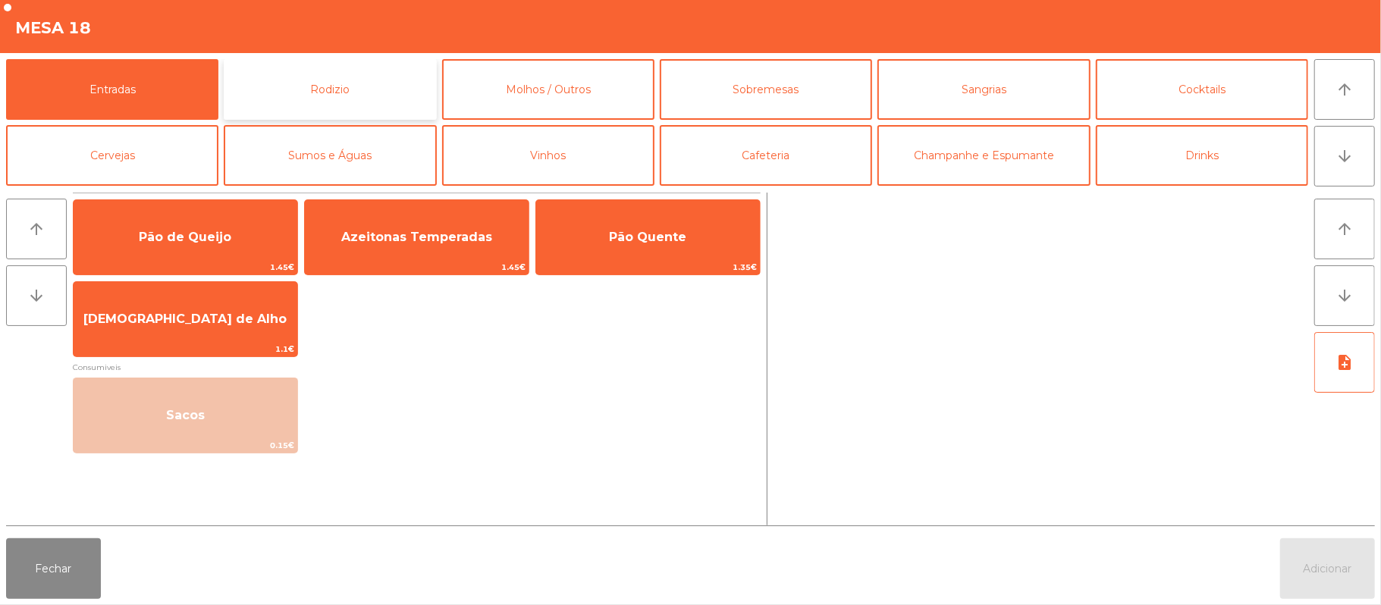
click at [353, 79] on button "Rodizio" at bounding box center [330, 89] width 212 height 61
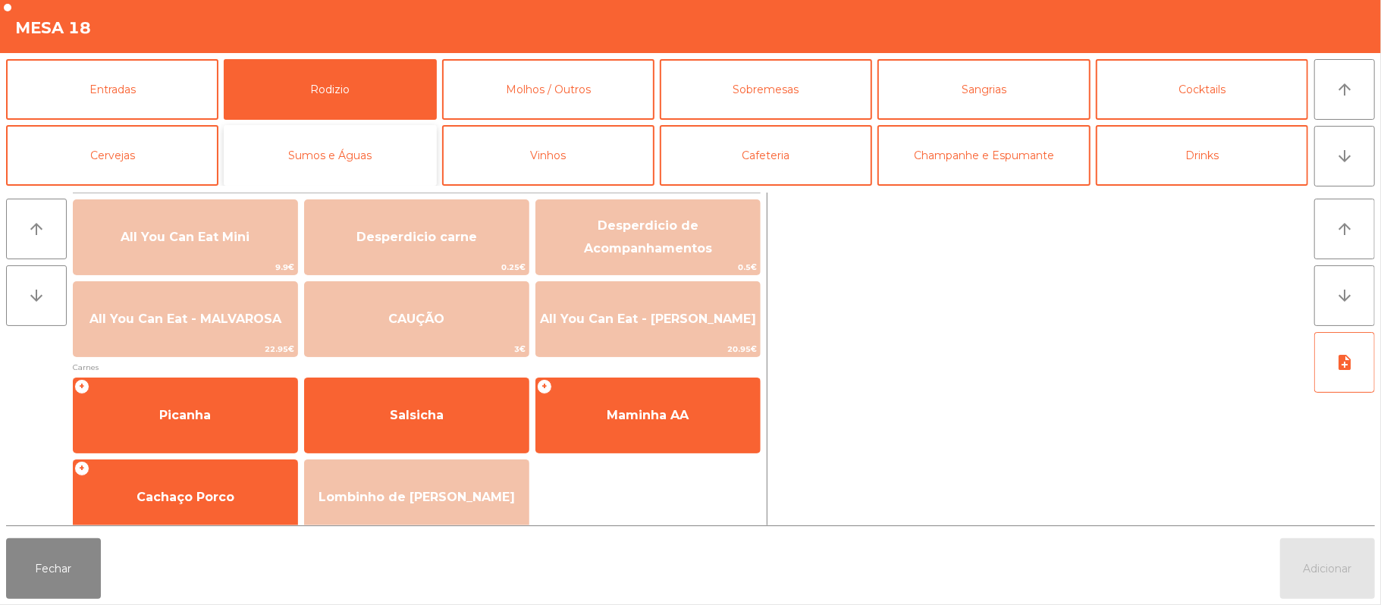
click at [338, 156] on button "Sumos e Águas" at bounding box center [330, 155] width 212 height 61
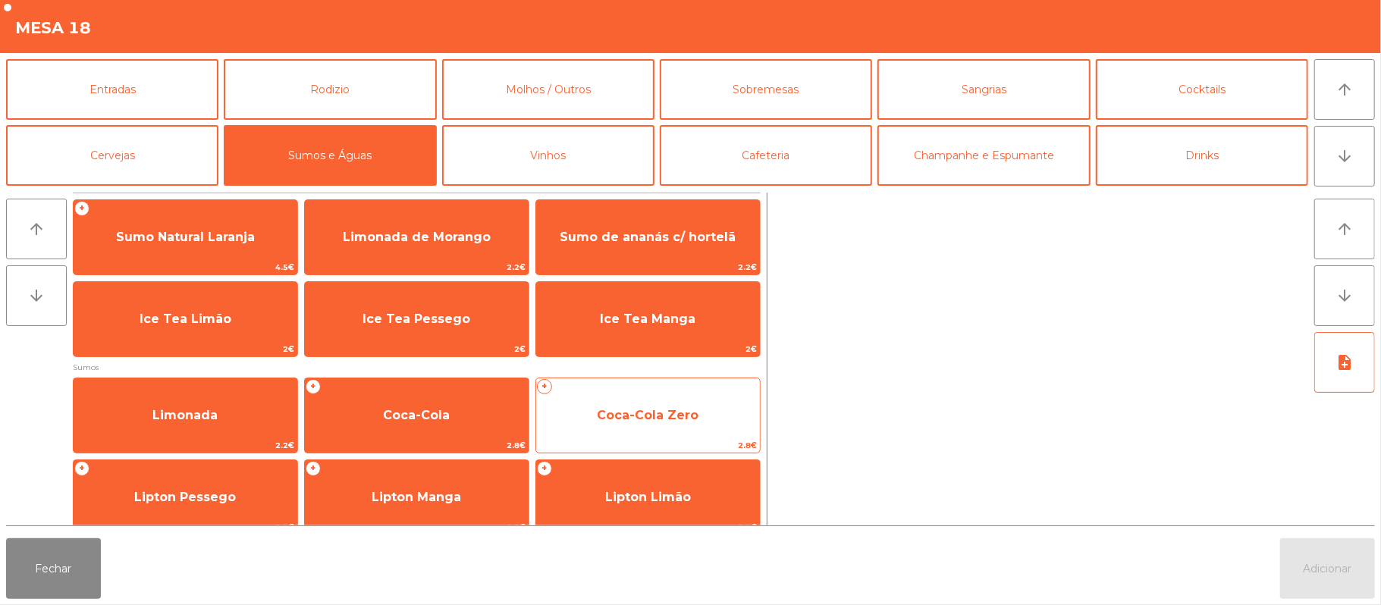
click at [622, 412] on span "Coca-Cola Zero" at bounding box center [648, 415] width 102 height 14
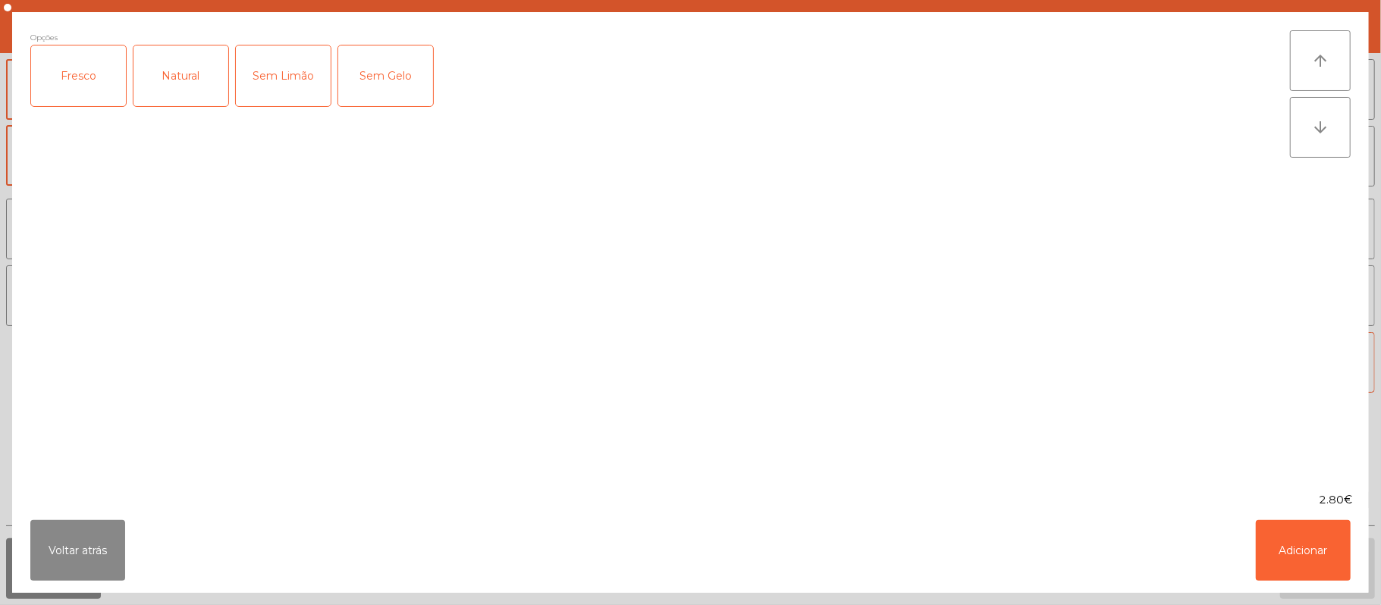
click at [85, 89] on div "Fresco" at bounding box center [78, 75] width 95 height 61
click at [1298, 562] on button "Adicionar" at bounding box center [1303, 550] width 95 height 61
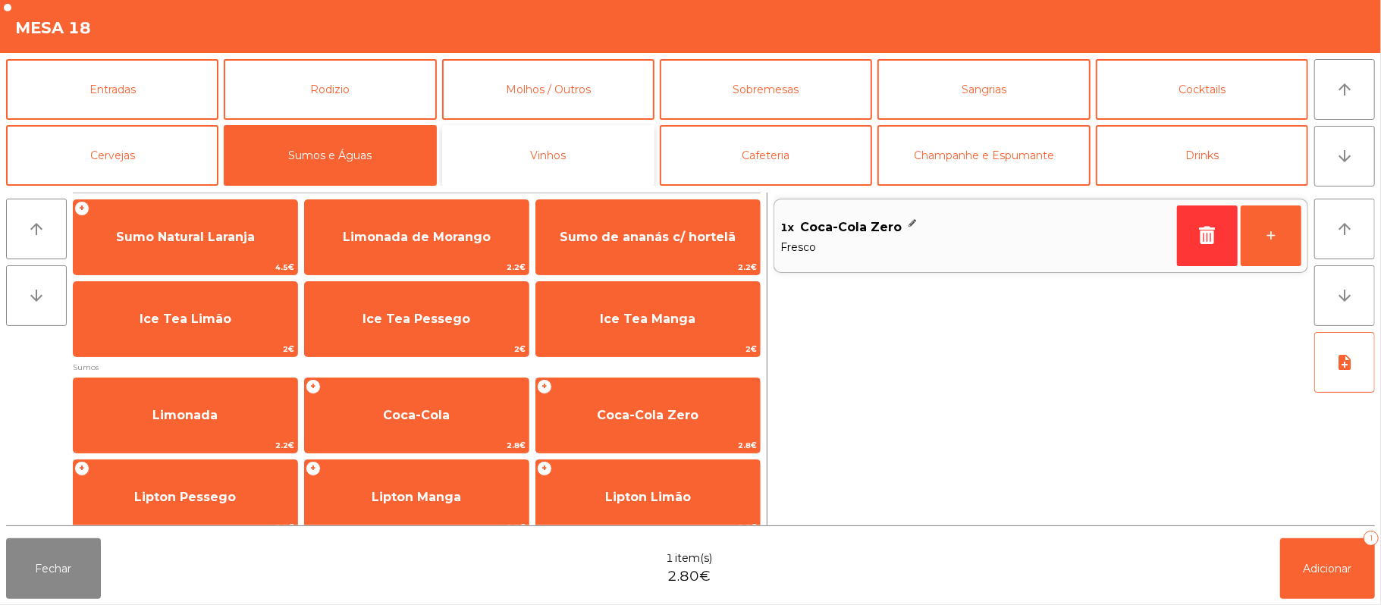
click at [555, 158] on button "Vinhos" at bounding box center [548, 155] width 212 height 61
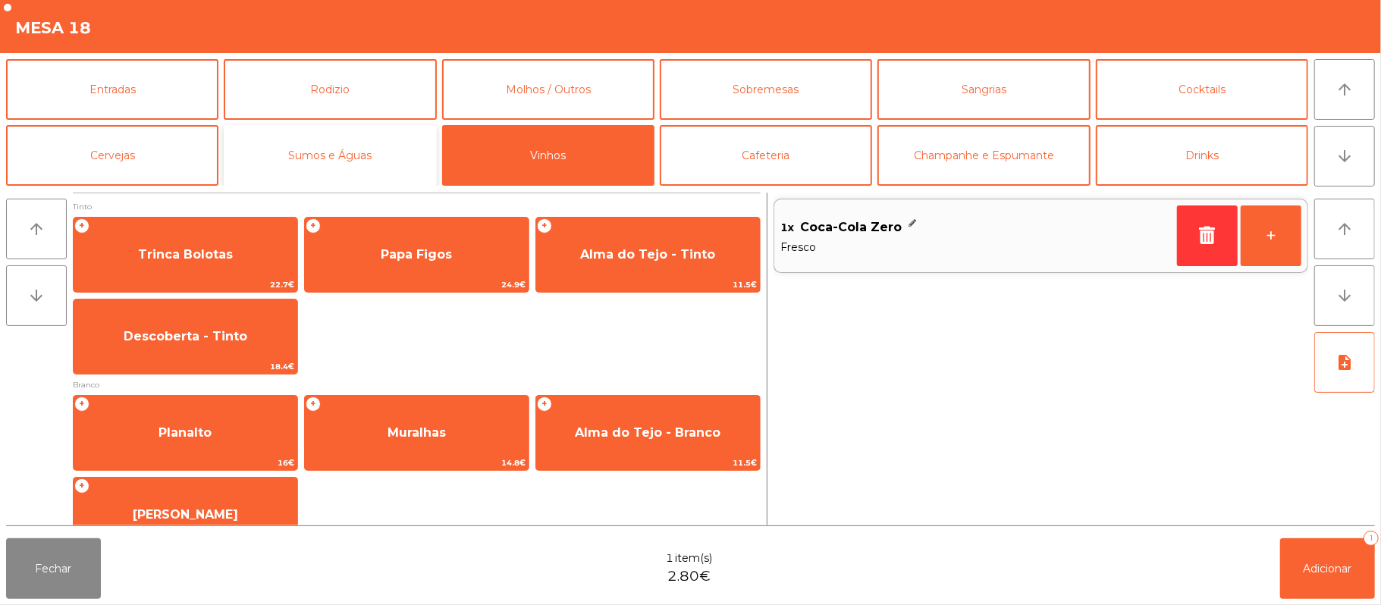
click at [349, 146] on button "Sumos e Águas" at bounding box center [330, 155] width 212 height 61
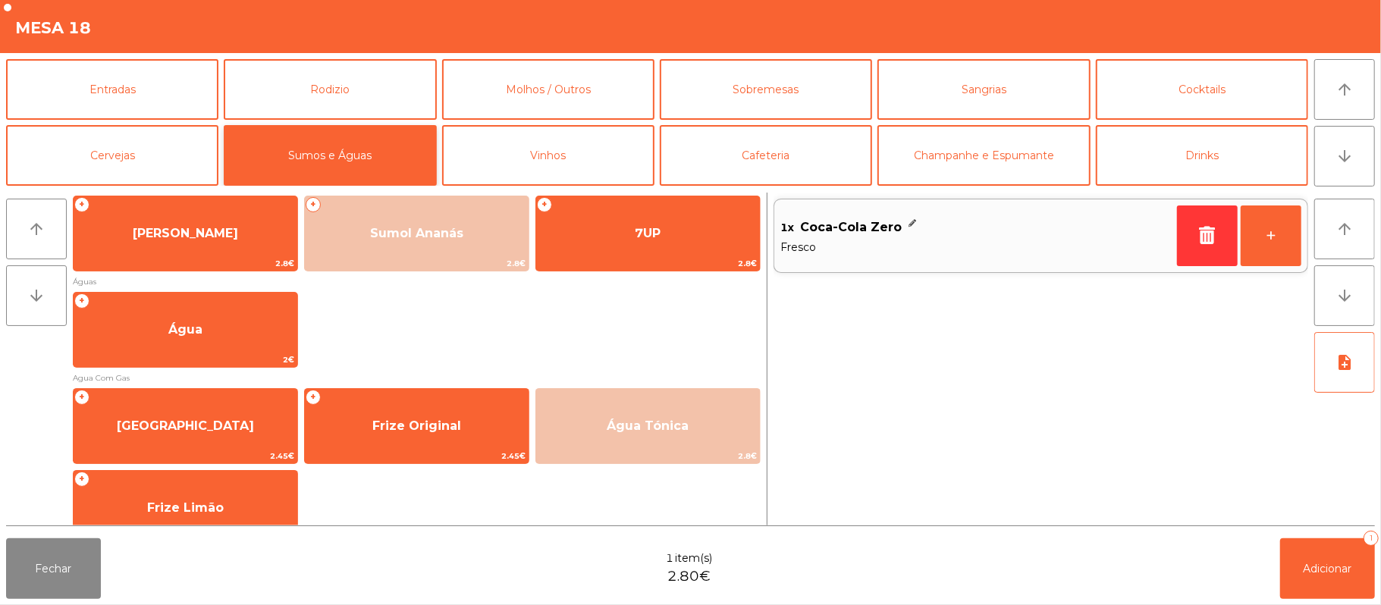
scroll to position [344, 0]
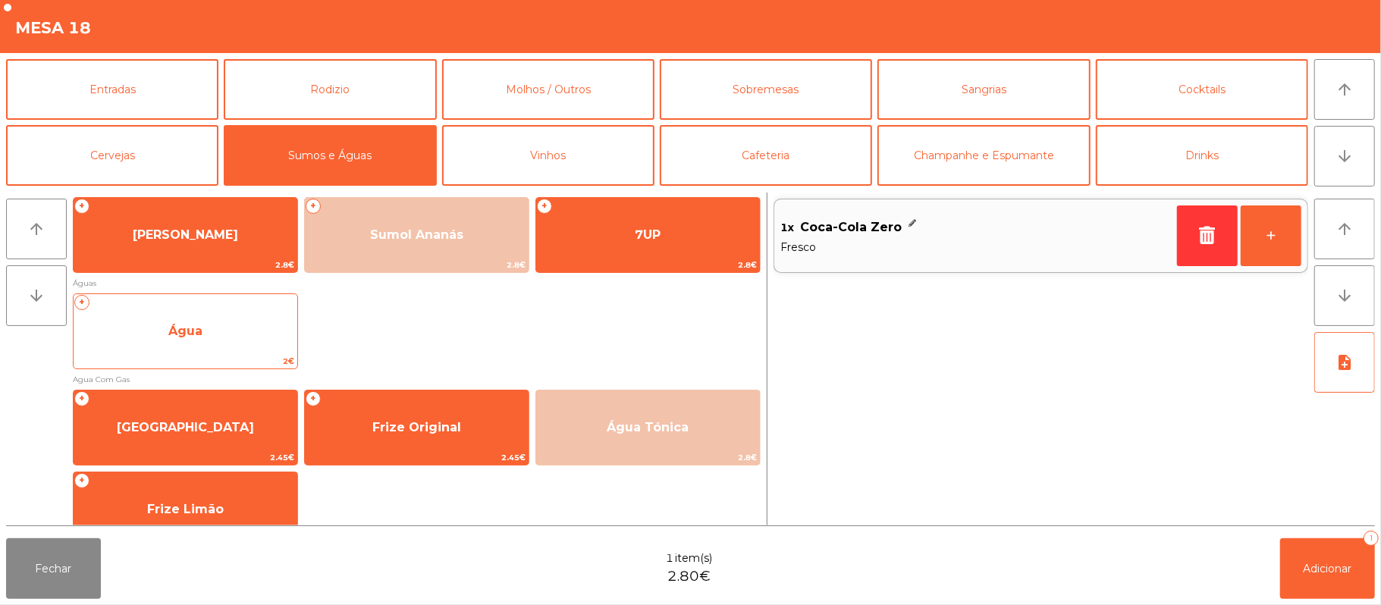
click at [216, 334] on span "Água" at bounding box center [186, 331] width 224 height 41
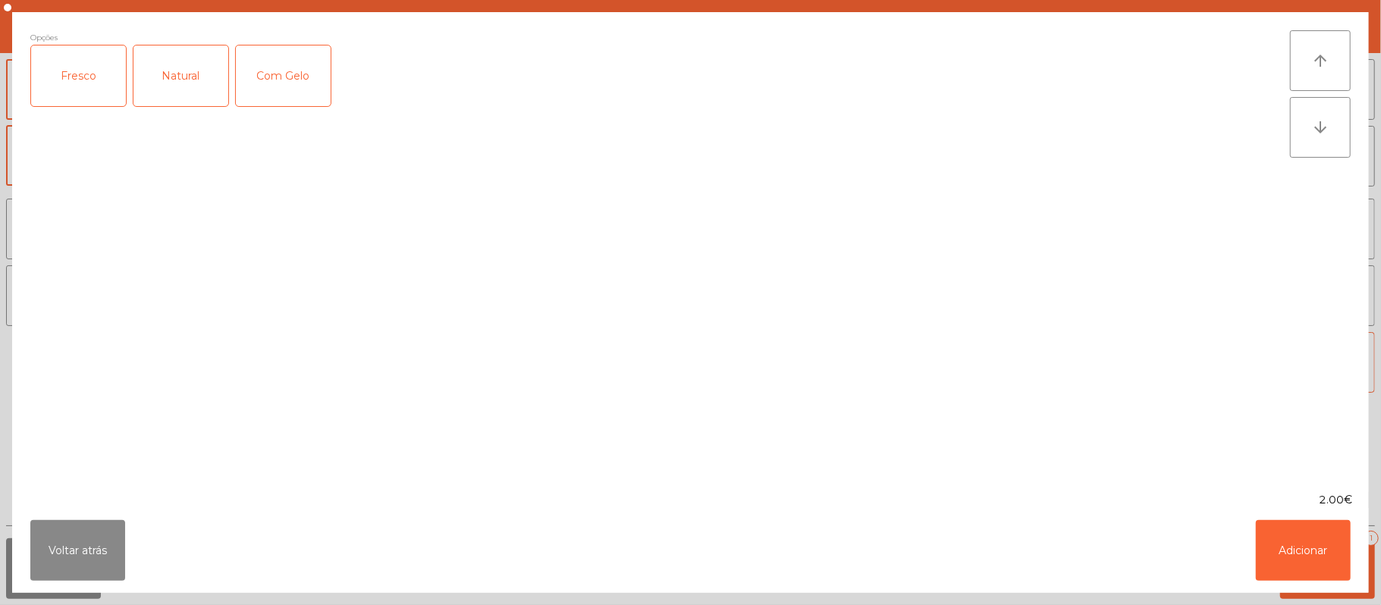
click at [86, 68] on div "Fresco" at bounding box center [78, 75] width 95 height 61
click at [1342, 547] on button "Adicionar" at bounding box center [1303, 550] width 95 height 61
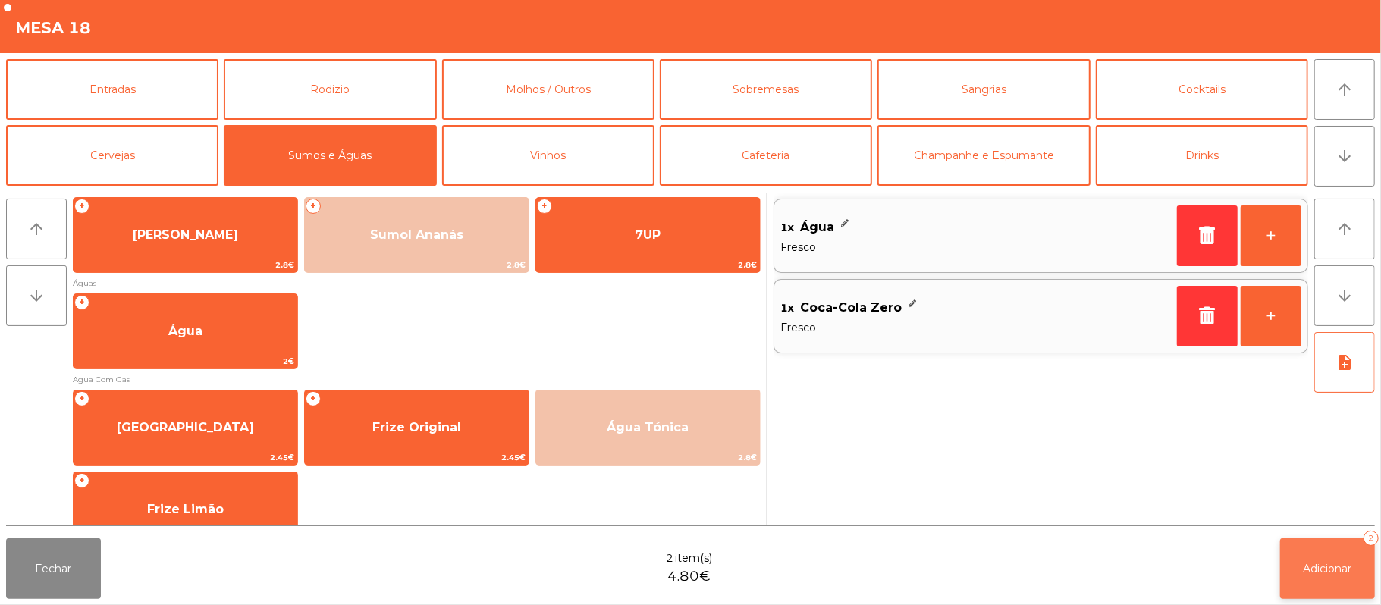
click at [1316, 554] on button "Adicionar 2" at bounding box center [1327, 568] width 95 height 61
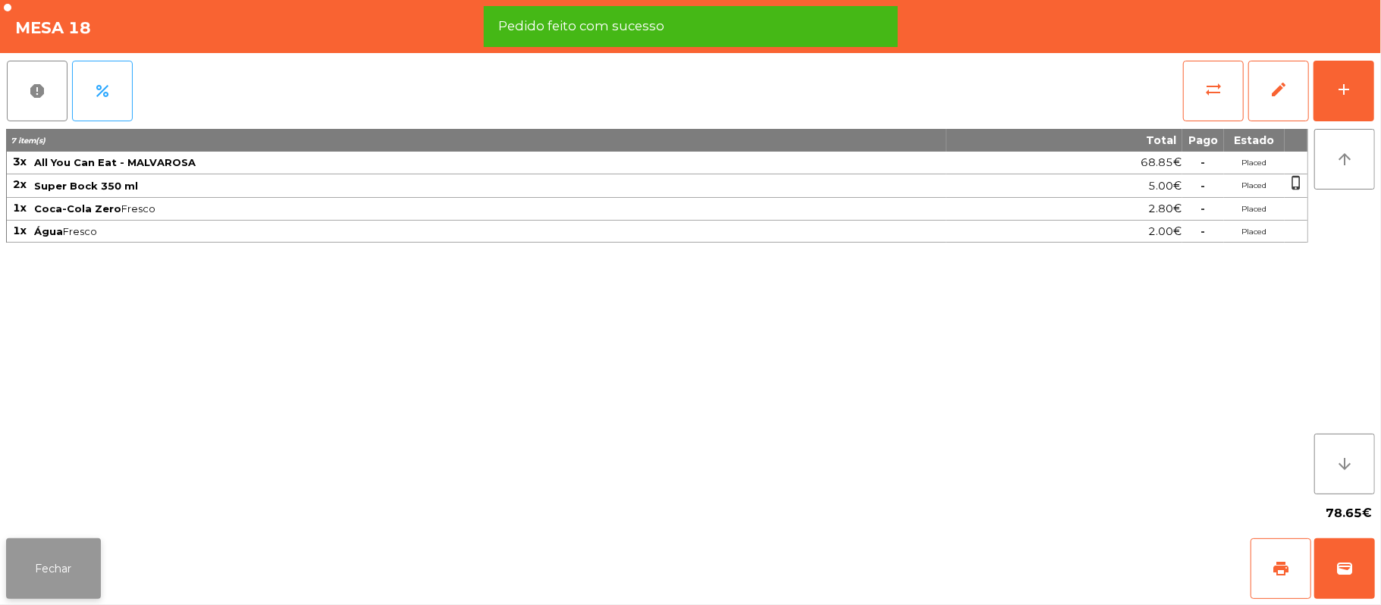
click at [55, 561] on button "Fechar" at bounding box center [53, 568] width 95 height 61
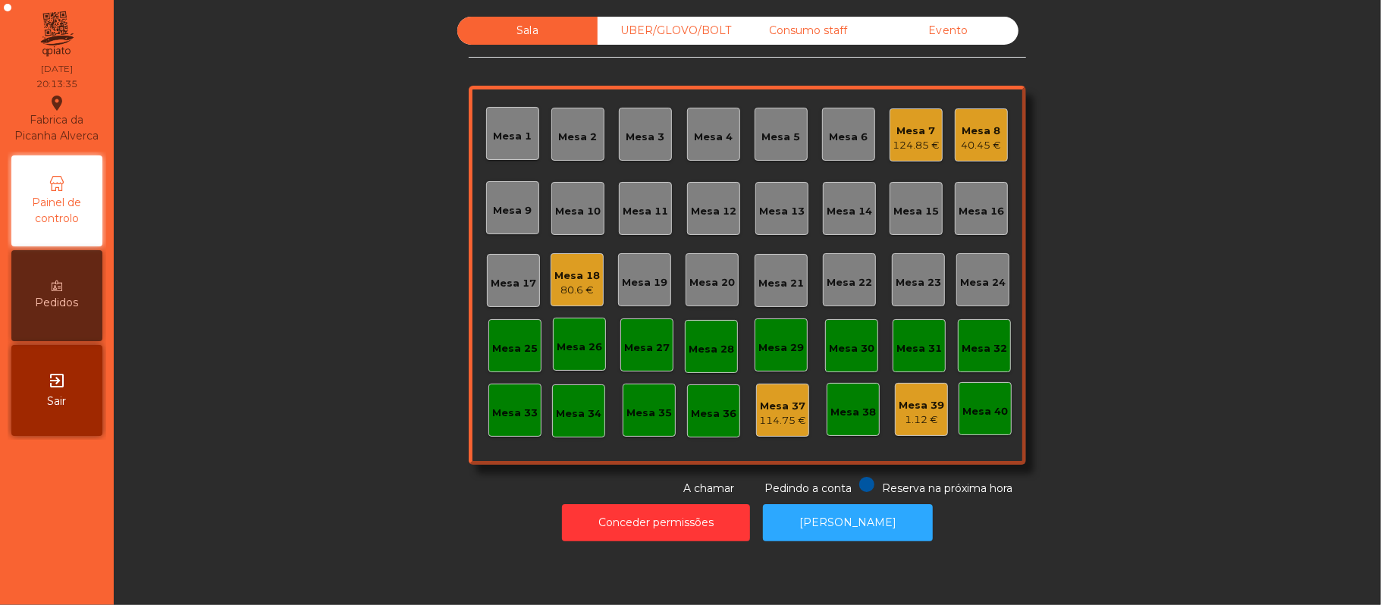
click at [996, 192] on div "Mesa 16" at bounding box center [981, 208] width 53 height 53
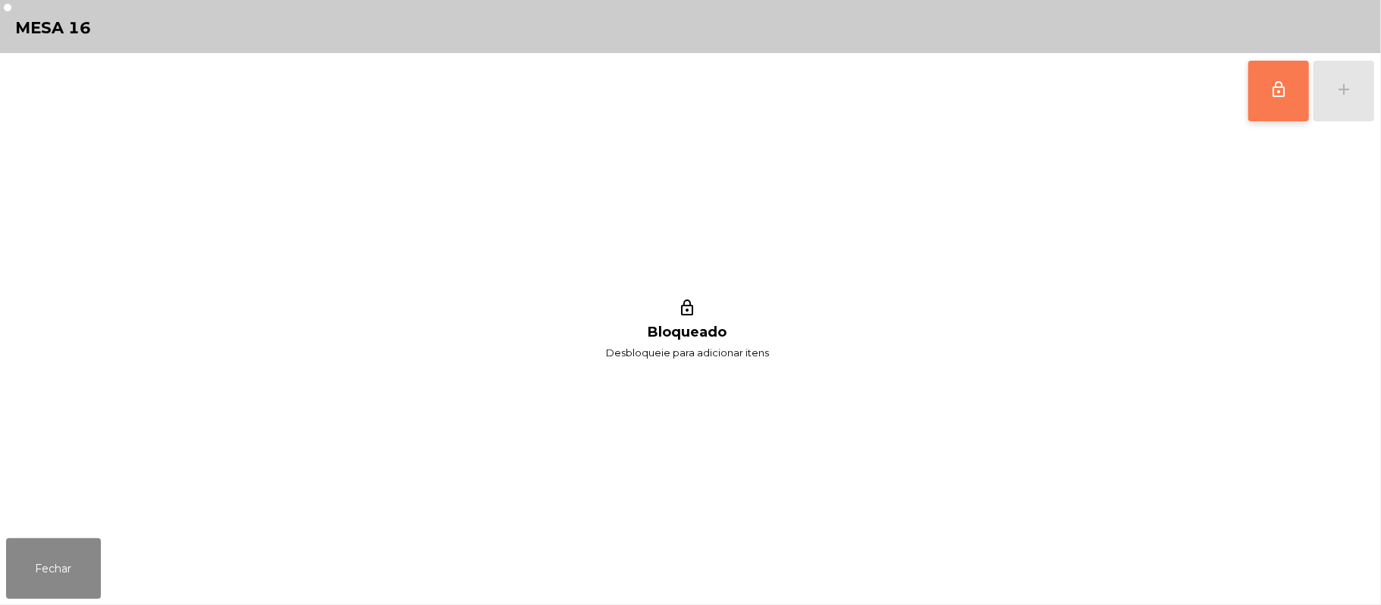
click at [1248, 95] on button "lock_outline" at bounding box center [1278, 91] width 61 height 61
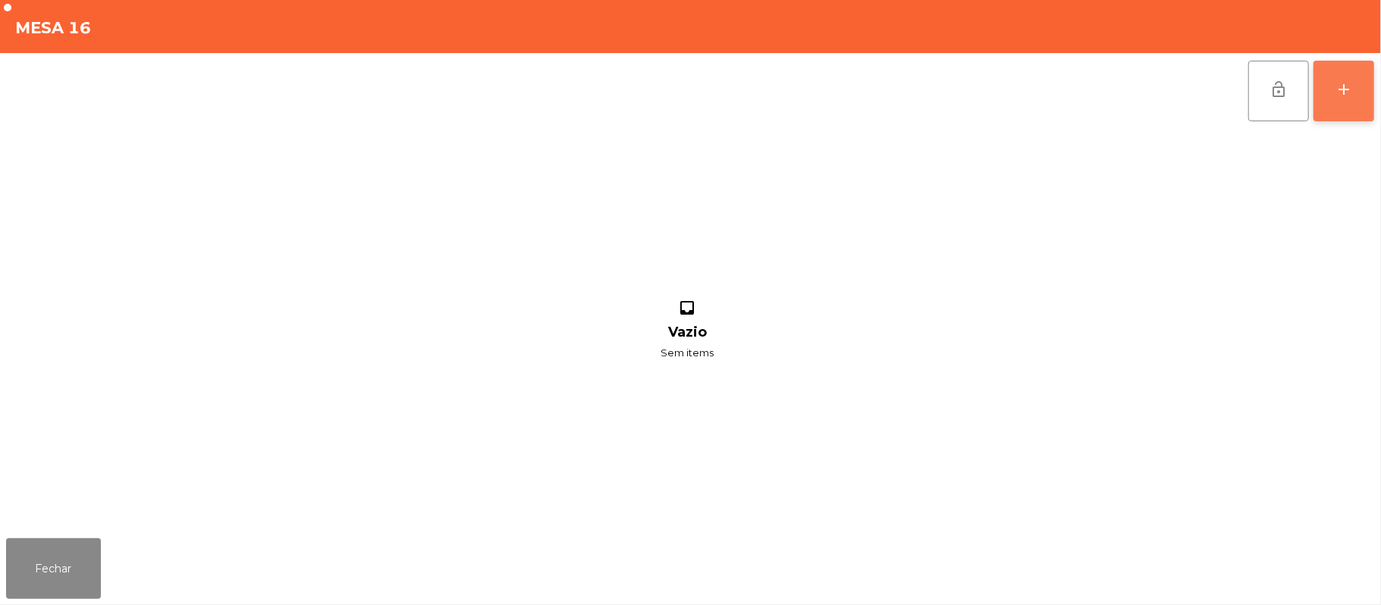
click at [1342, 93] on div "add" at bounding box center [1343, 89] width 18 height 18
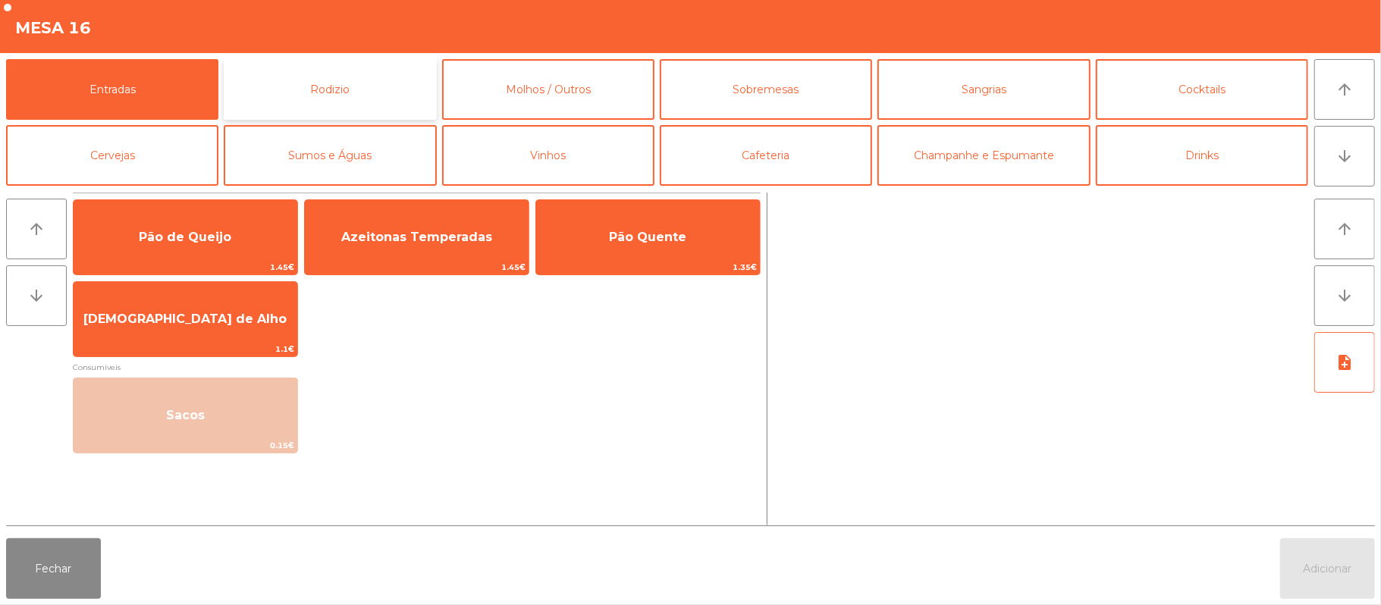
click at [359, 83] on button "Rodizio" at bounding box center [330, 89] width 212 height 61
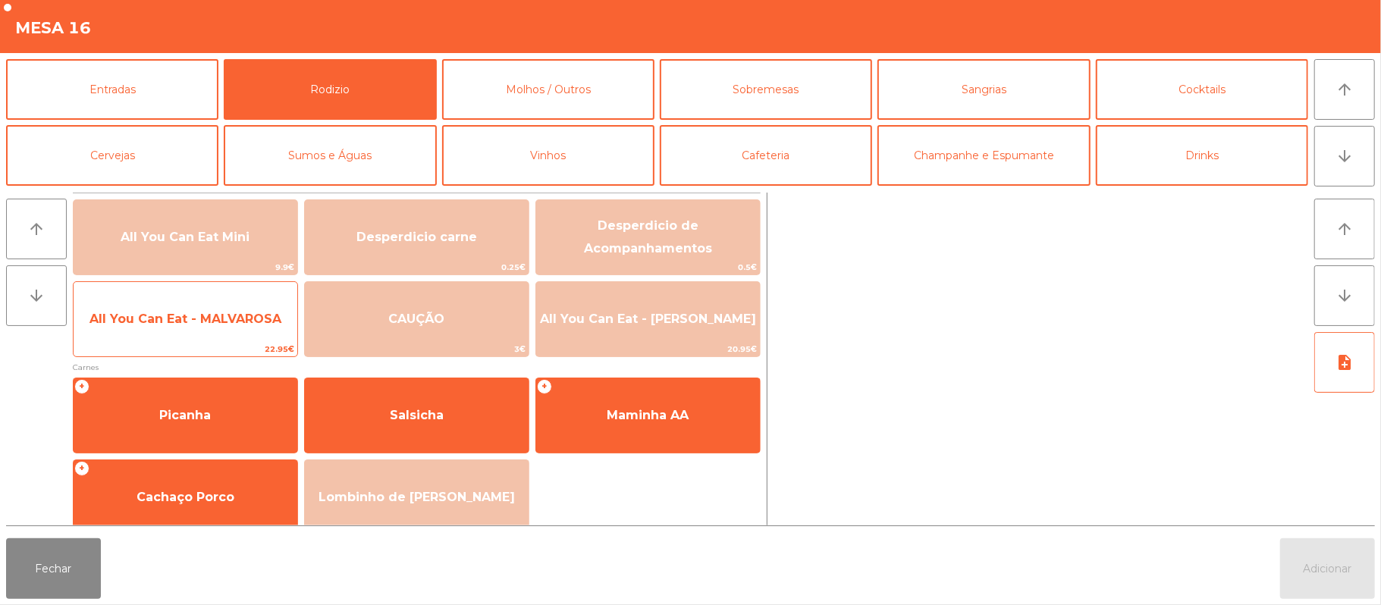
click at [244, 328] on span "All You Can Eat - MALVAROSA" at bounding box center [186, 319] width 224 height 41
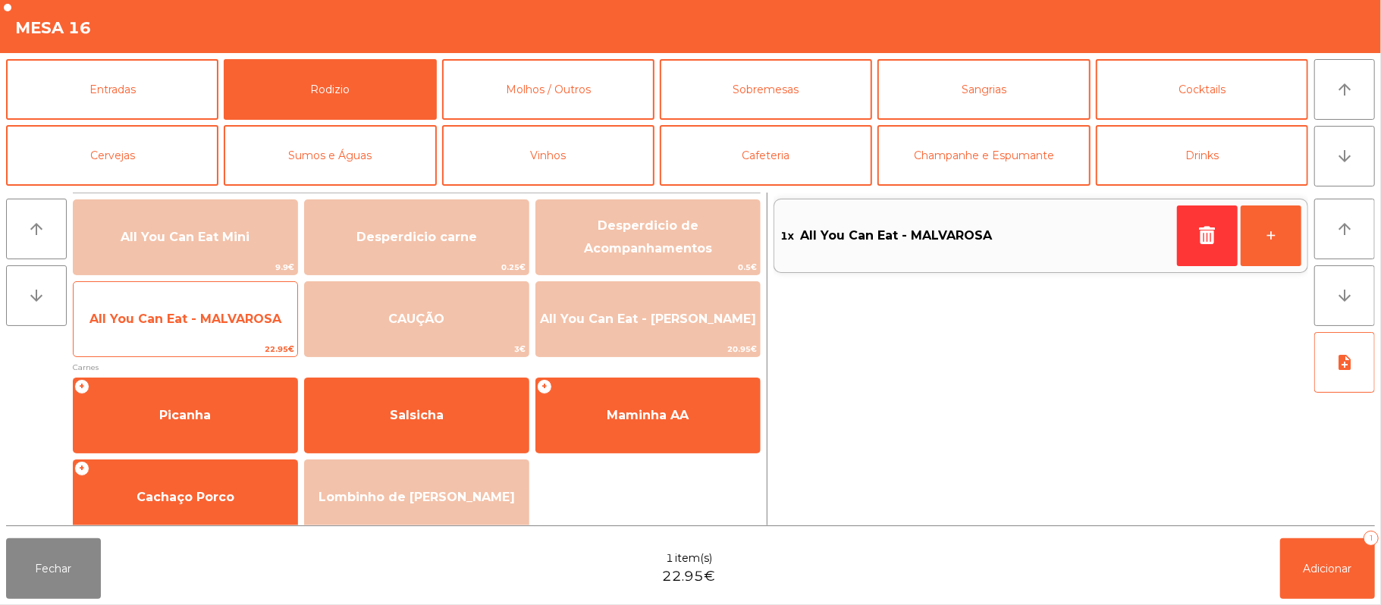
click at [241, 322] on span "All You Can Eat - MALVAROSA" at bounding box center [185, 319] width 192 height 14
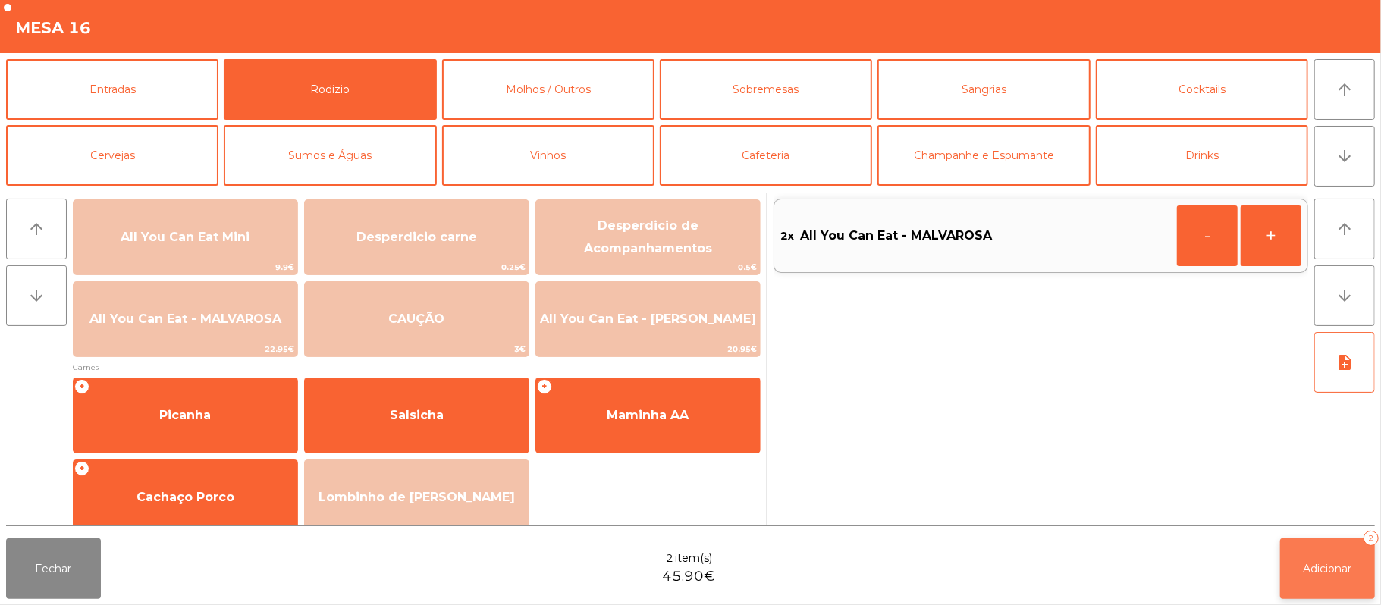
click at [1289, 569] on button "Adicionar 2" at bounding box center [1327, 568] width 95 height 61
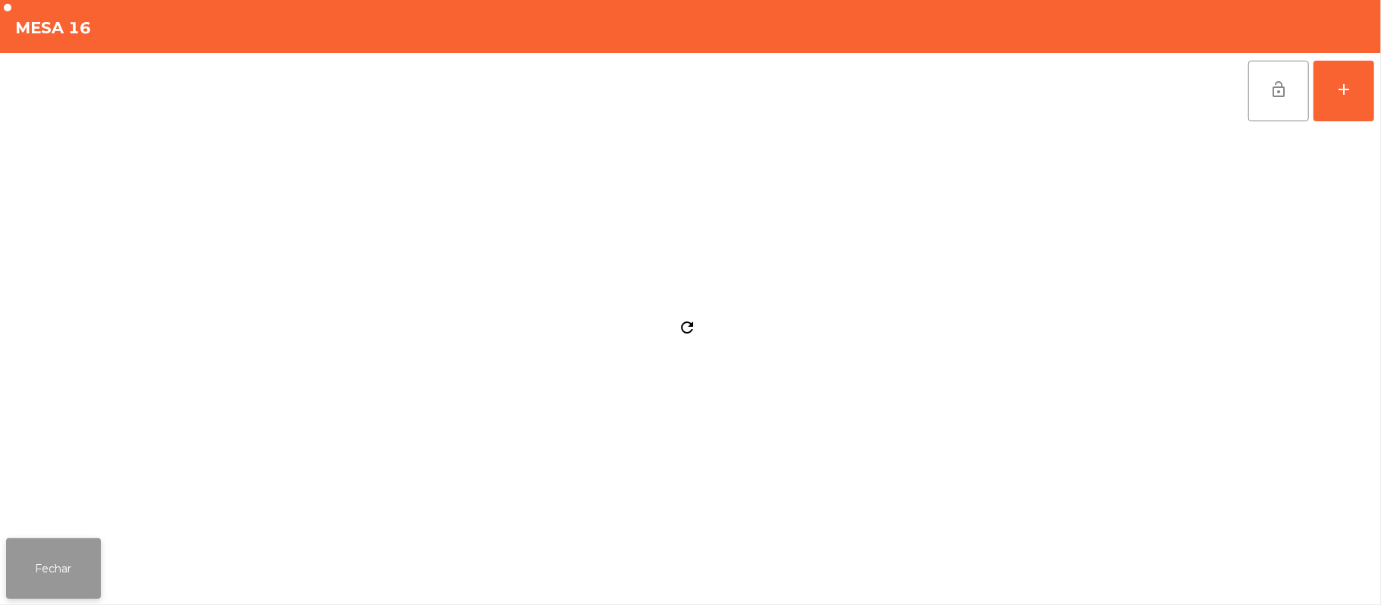
click at [6, 547] on button "Fechar" at bounding box center [53, 568] width 95 height 61
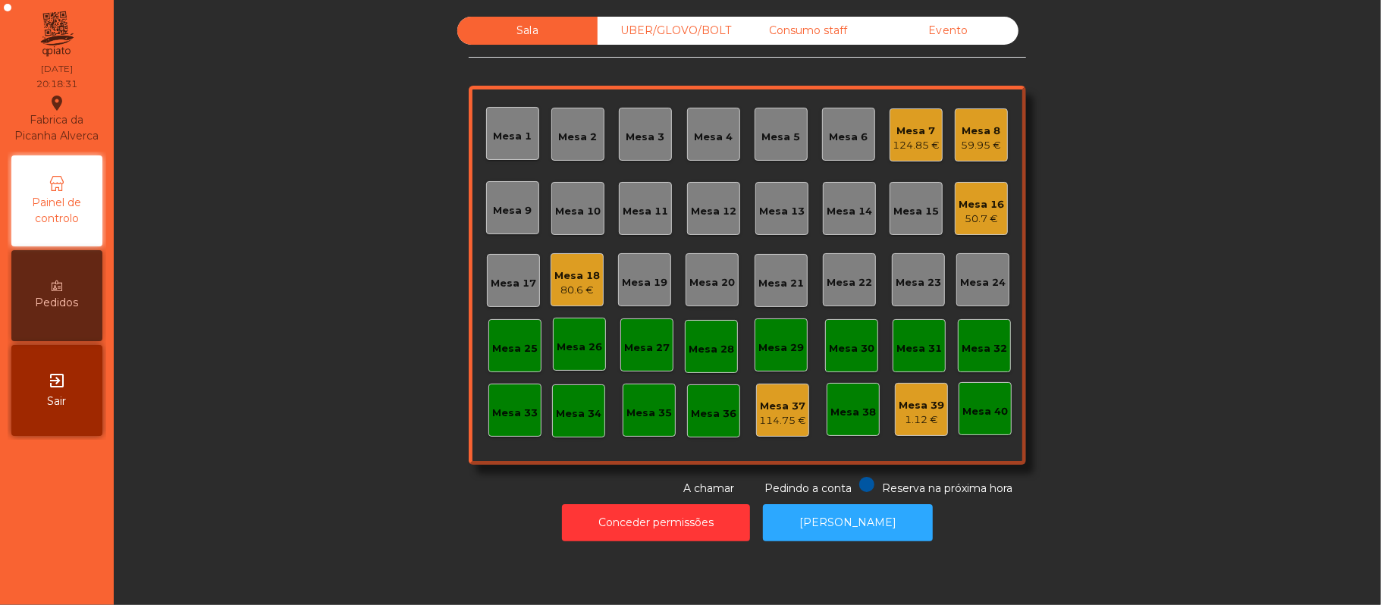
click at [986, 224] on div "50.7 €" at bounding box center [980, 219] width 45 height 15
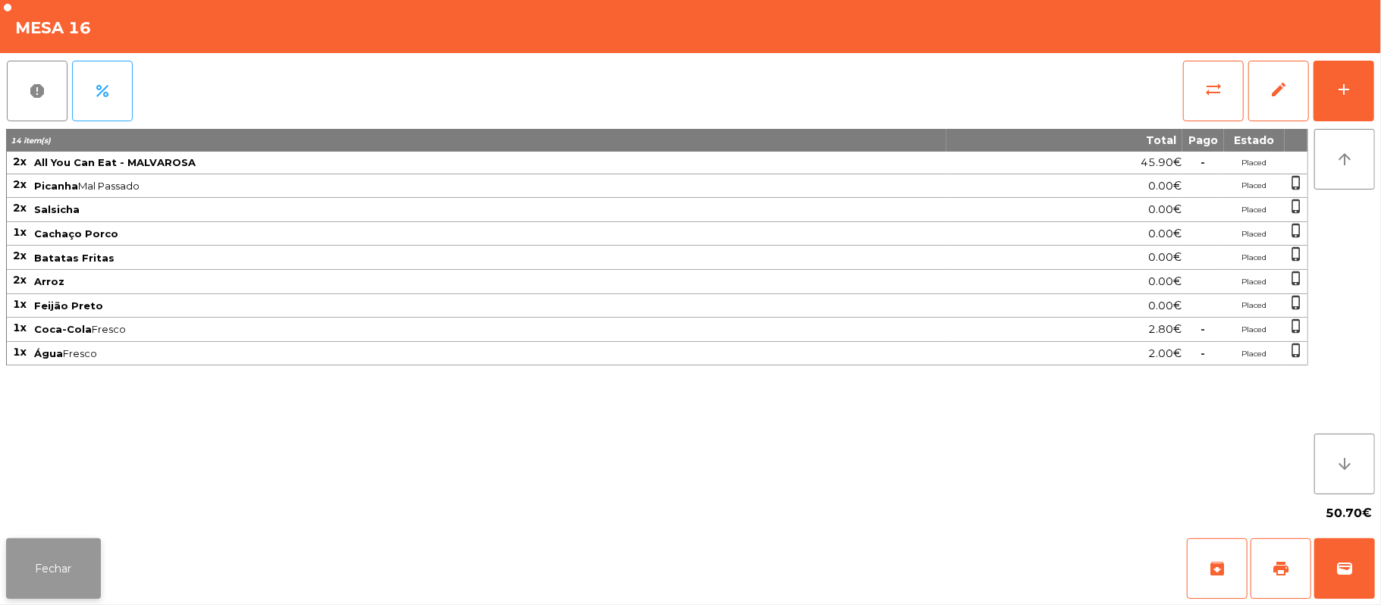
click at [68, 591] on button "Fechar" at bounding box center [53, 568] width 95 height 61
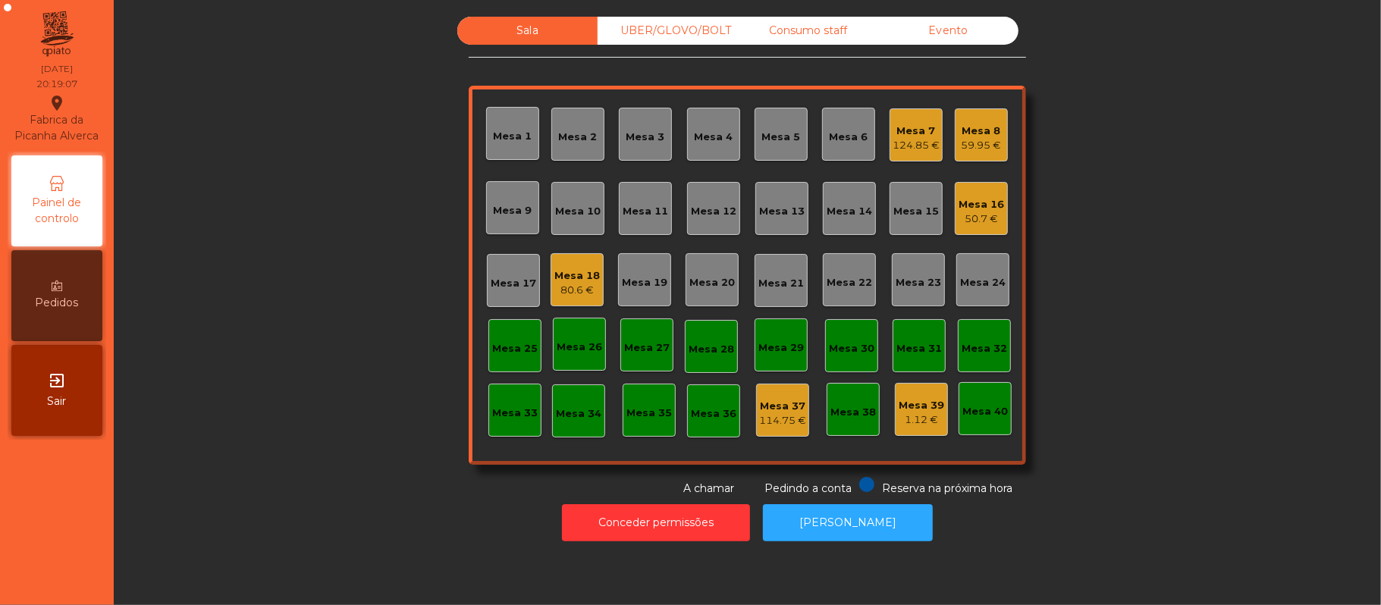
click at [656, 31] on div "UBER/GLOVO/BOLT" at bounding box center [667, 31] width 140 height 28
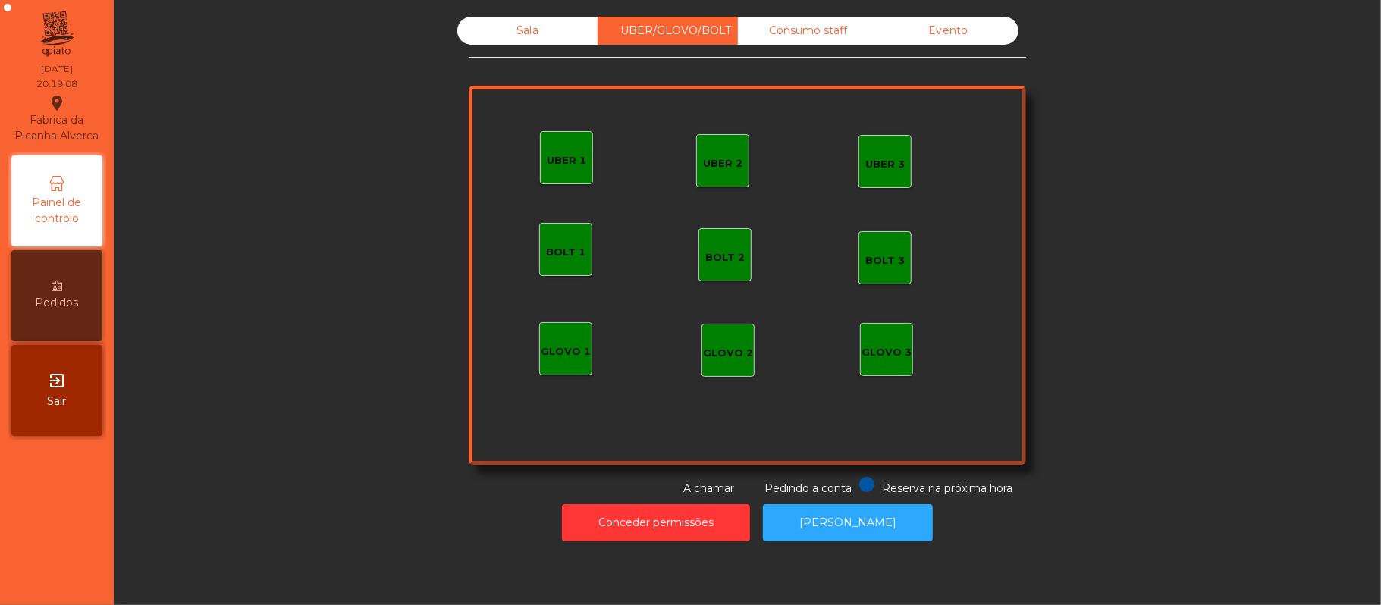
click at [552, 165] on div "UBER 1" at bounding box center [566, 160] width 39 height 15
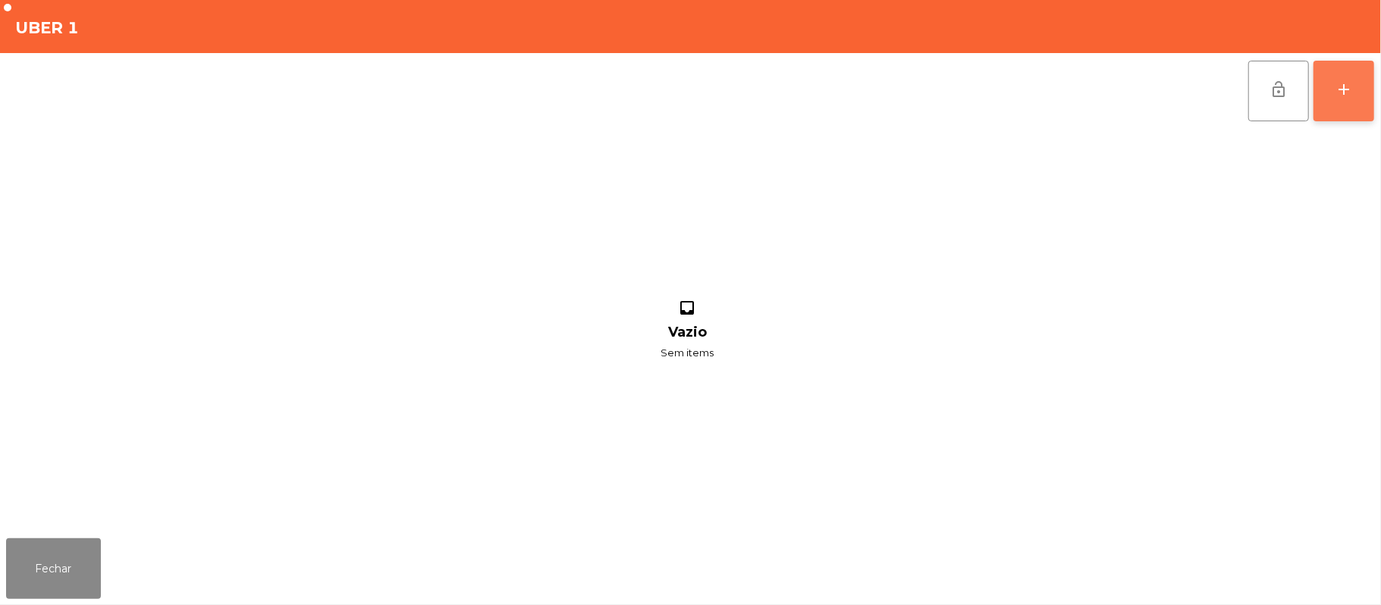
click at [1331, 102] on button "add" at bounding box center [1343, 91] width 61 height 61
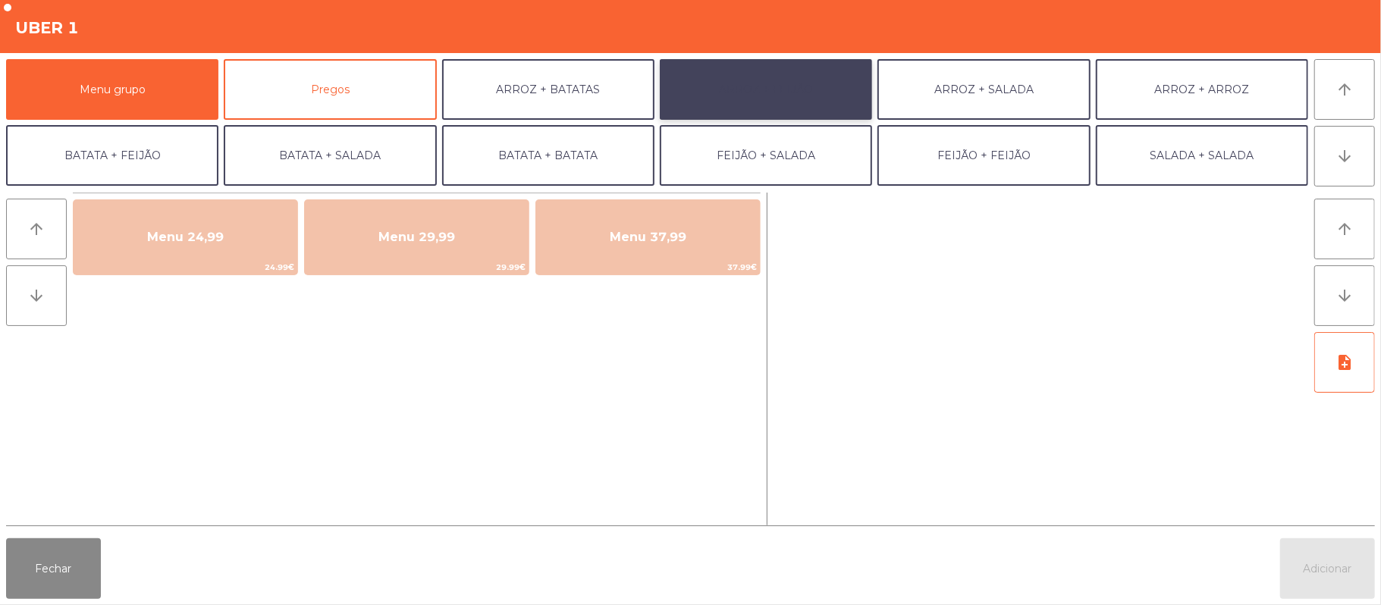
click at [775, 100] on button "ARROZ + FEIJÃO" at bounding box center [766, 89] width 212 height 61
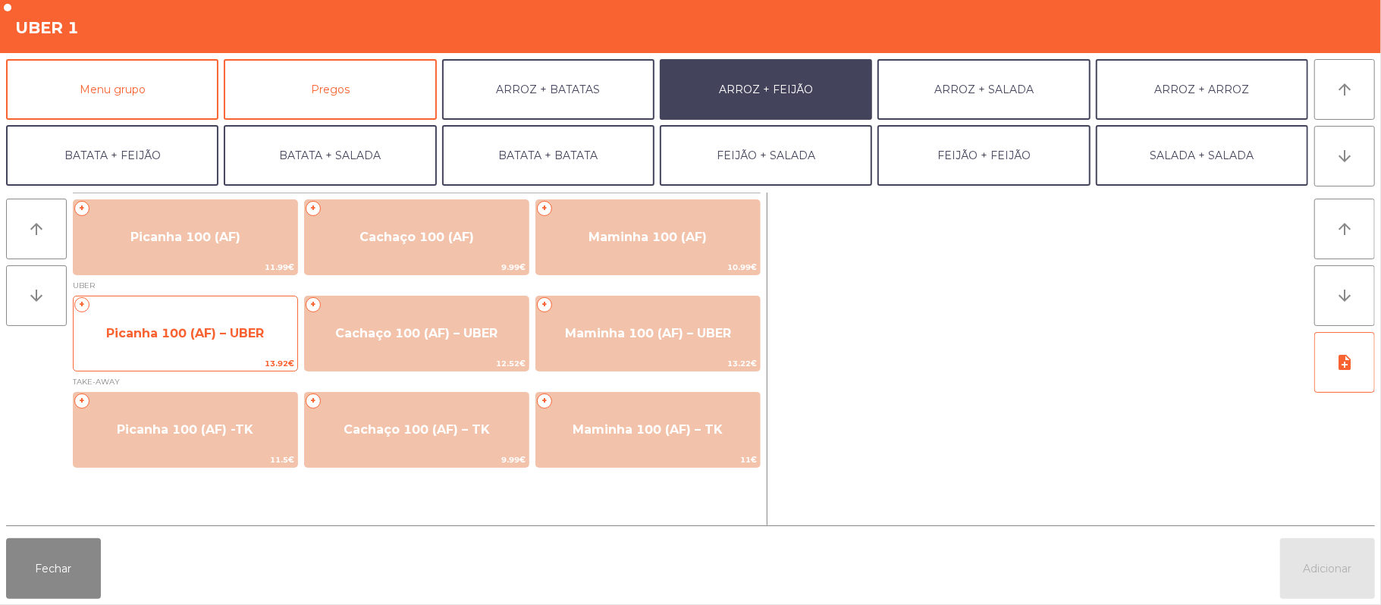
click at [153, 341] on span "Picanha 100 (AF) – UBER" at bounding box center [186, 333] width 224 height 41
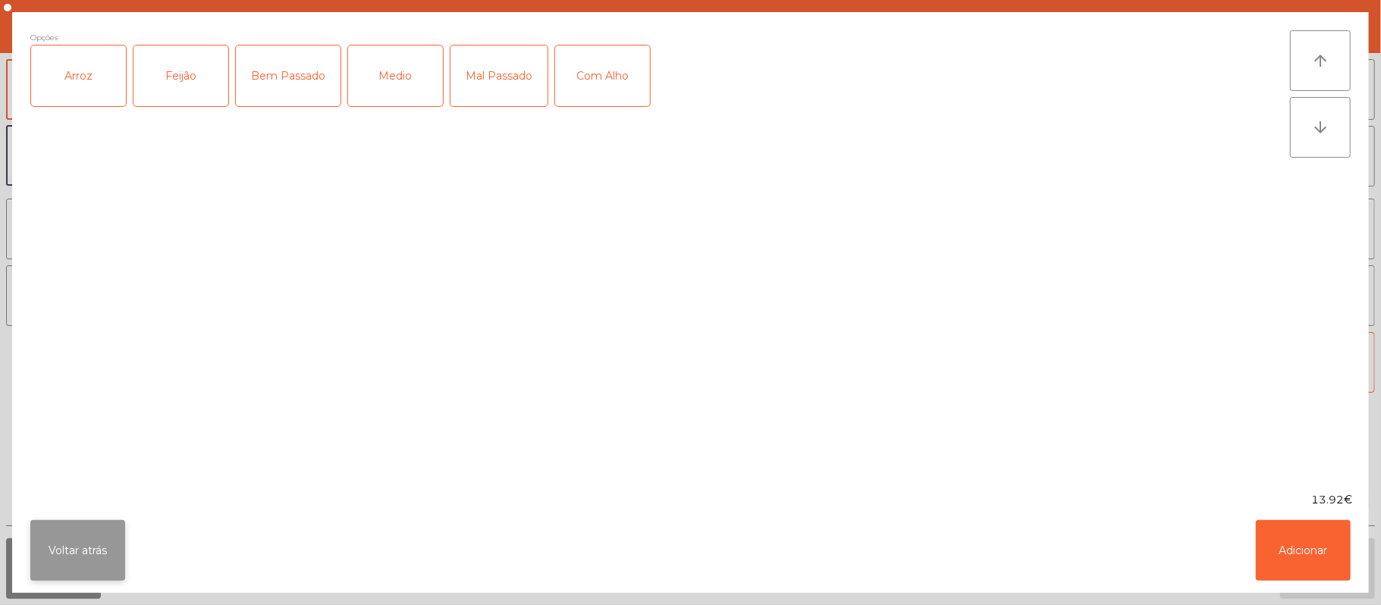
click at [33, 529] on button "Voltar atrás" at bounding box center [77, 550] width 95 height 61
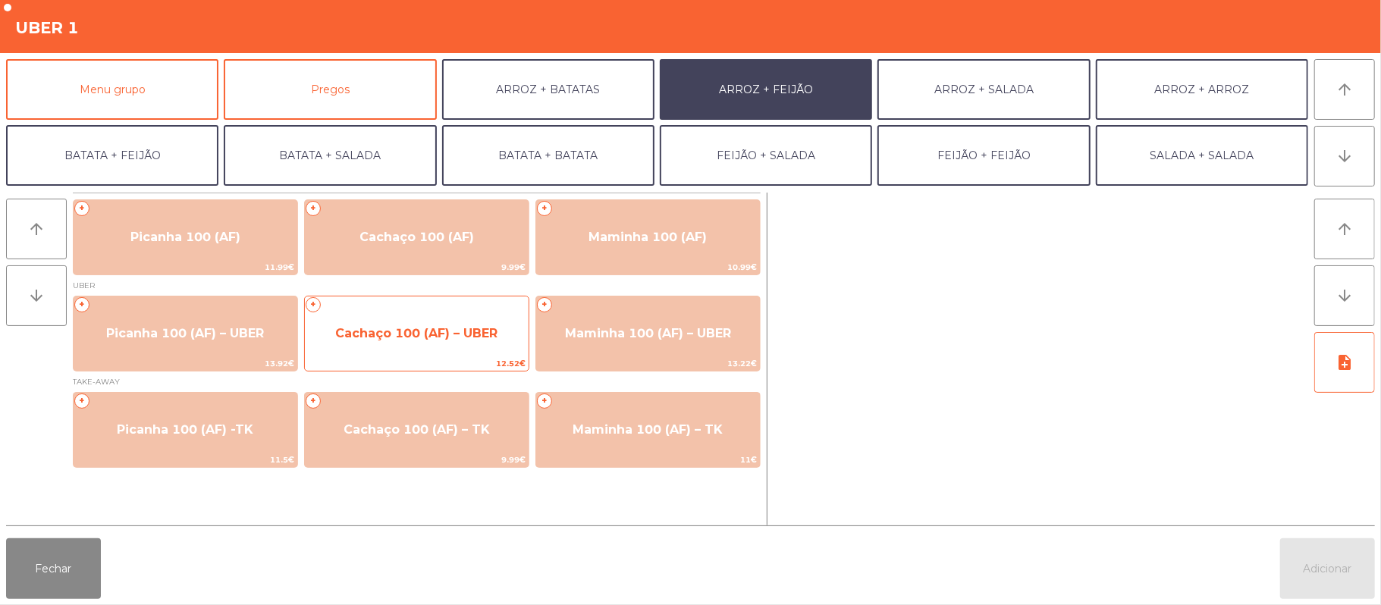
click at [383, 343] on span "Cachaço 100 (AF) – UBER" at bounding box center [417, 333] width 224 height 41
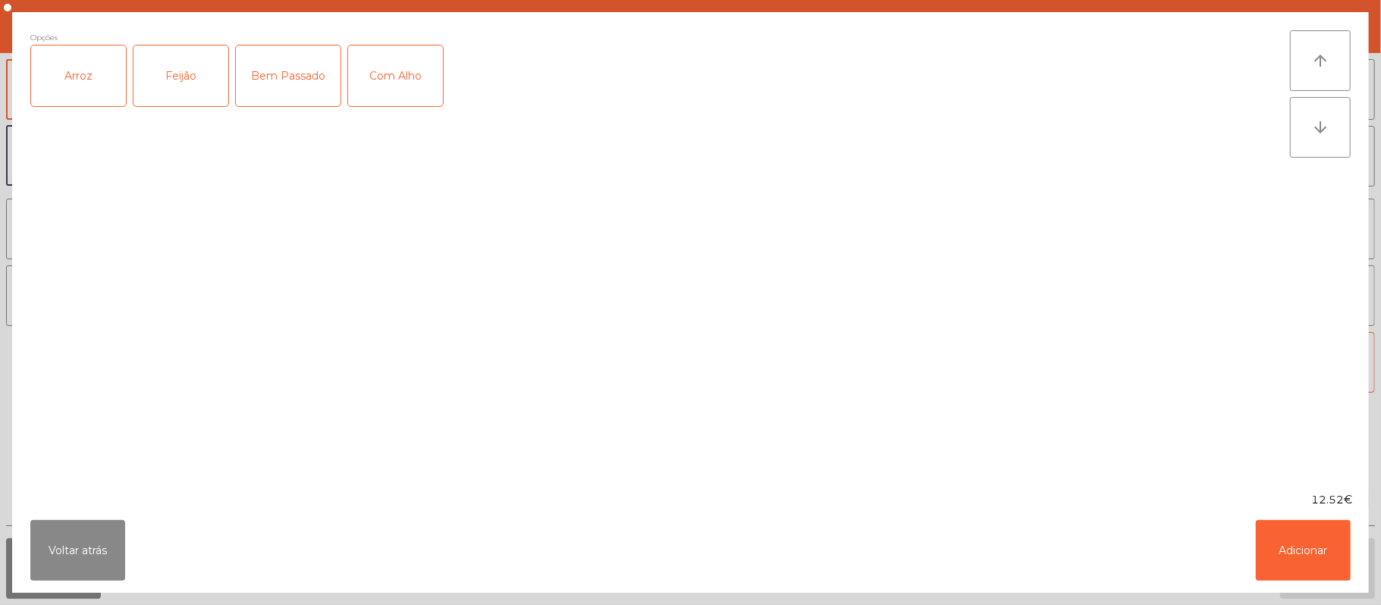
click at [42, 80] on div "Arroz" at bounding box center [78, 75] width 95 height 61
click at [158, 91] on div "Feijão" at bounding box center [180, 75] width 95 height 61
click at [419, 91] on div "Com Alho" at bounding box center [395, 75] width 95 height 61
click at [1295, 546] on button "Adicionar" at bounding box center [1303, 550] width 95 height 61
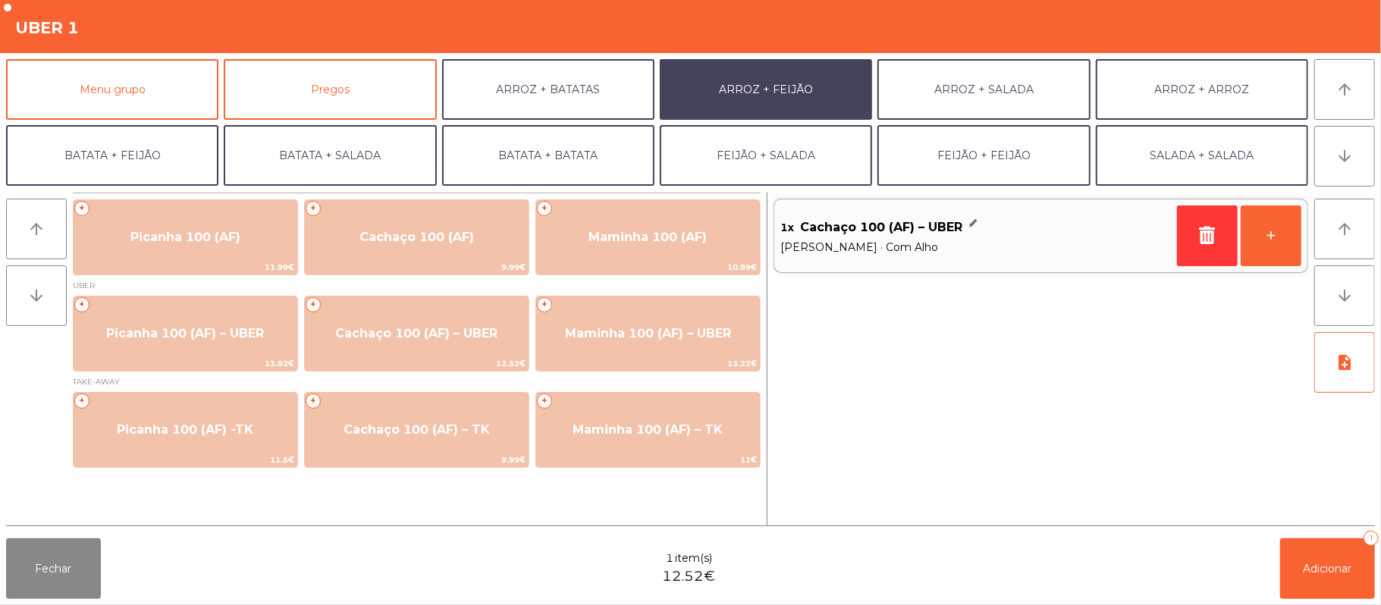
scroll to position [65, 0]
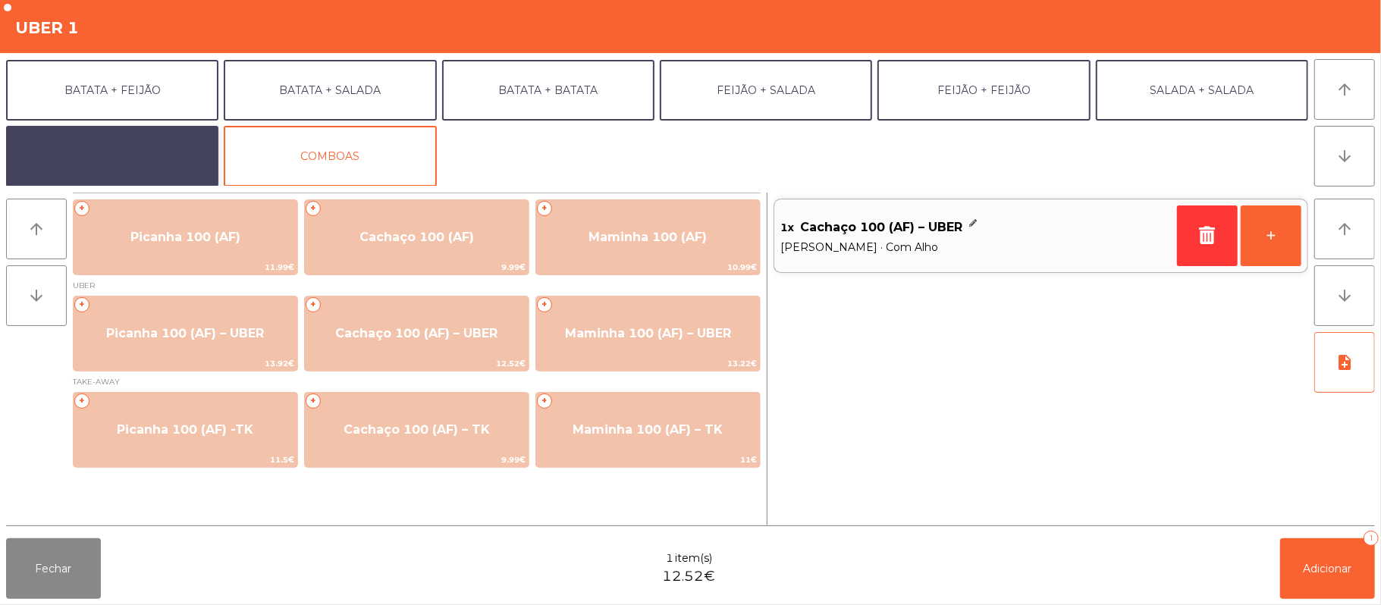
click at [143, 149] on button "EXTRAS UBER" at bounding box center [112, 156] width 212 height 61
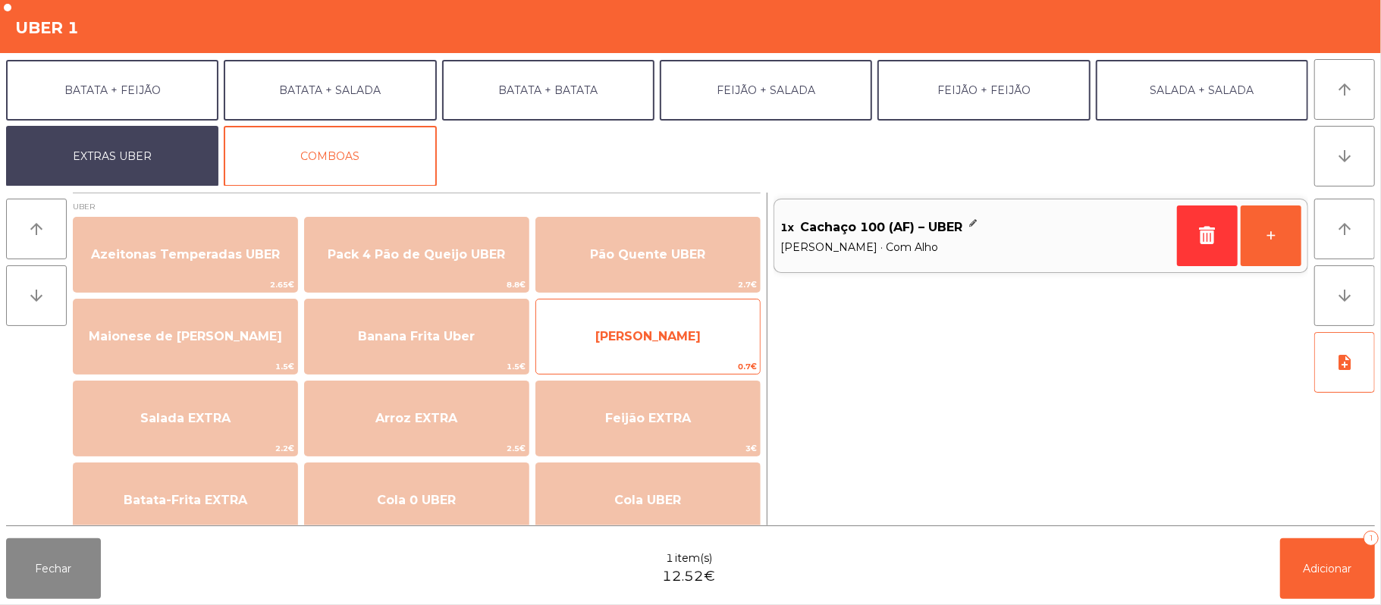
click at [650, 335] on span "[PERSON_NAME]" at bounding box center [647, 336] width 105 height 14
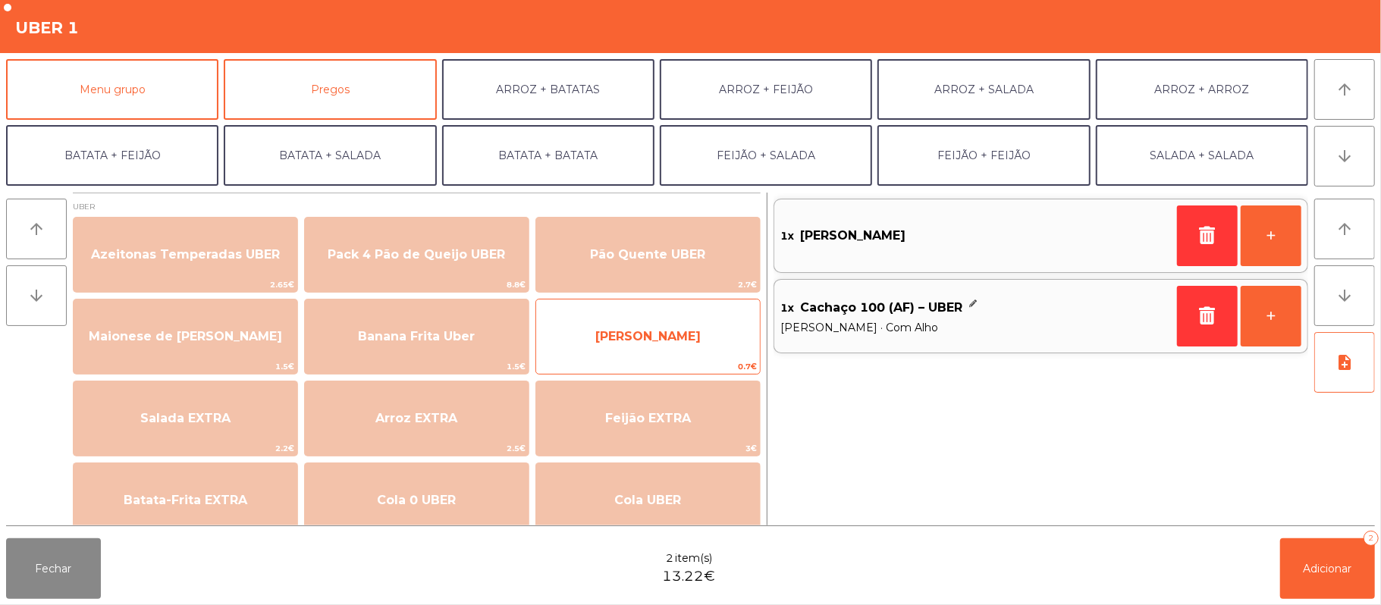
scroll to position [3, 0]
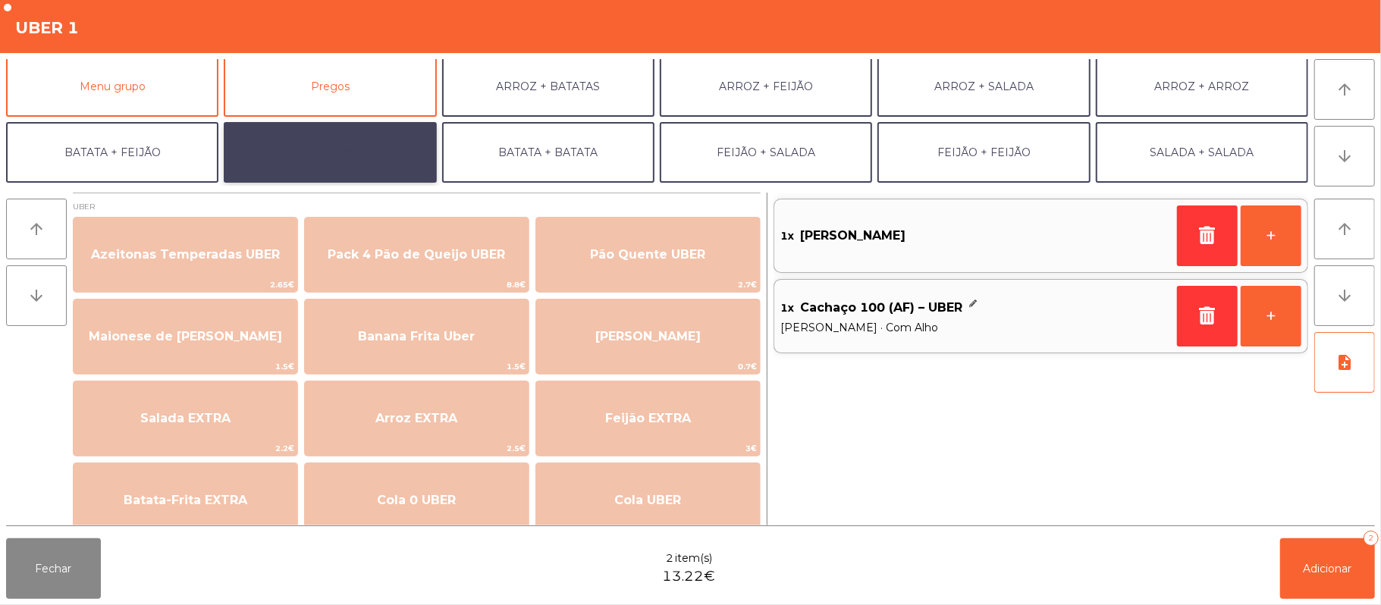
click at [368, 155] on button "BATATA + SALADA" at bounding box center [330, 152] width 212 height 61
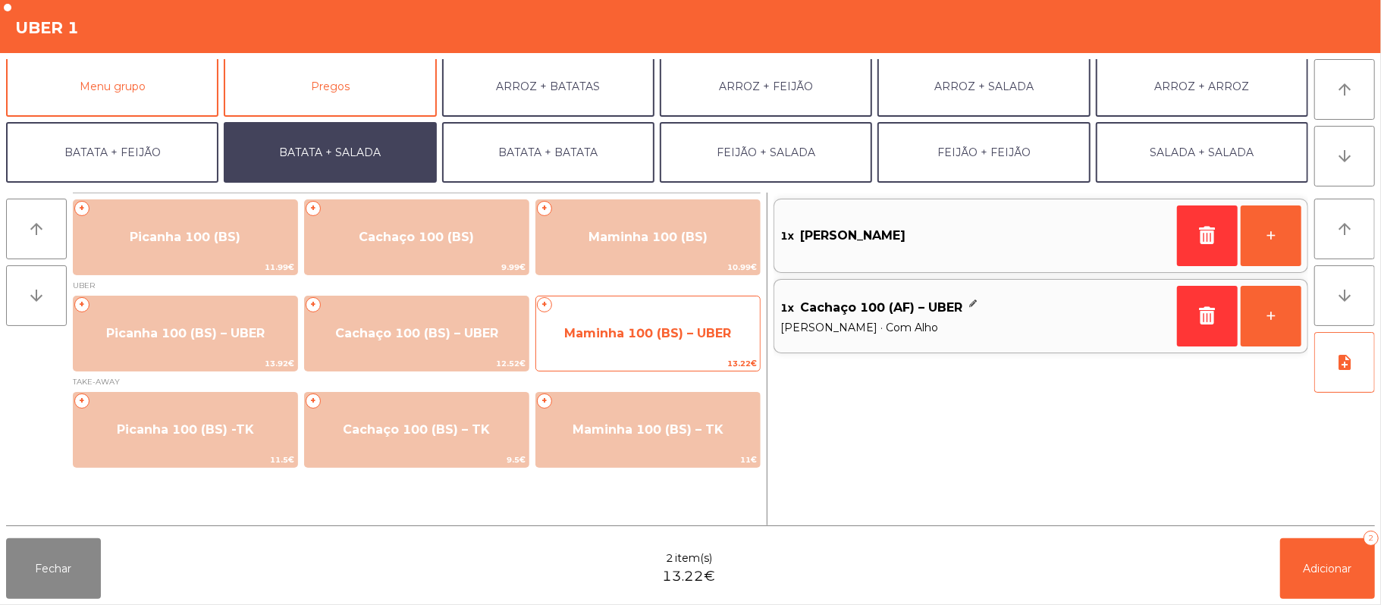
click at [629, 341] on span "Maminha 100 (BS) – UBER" at bounding box center [648, 333] width 224 height 41
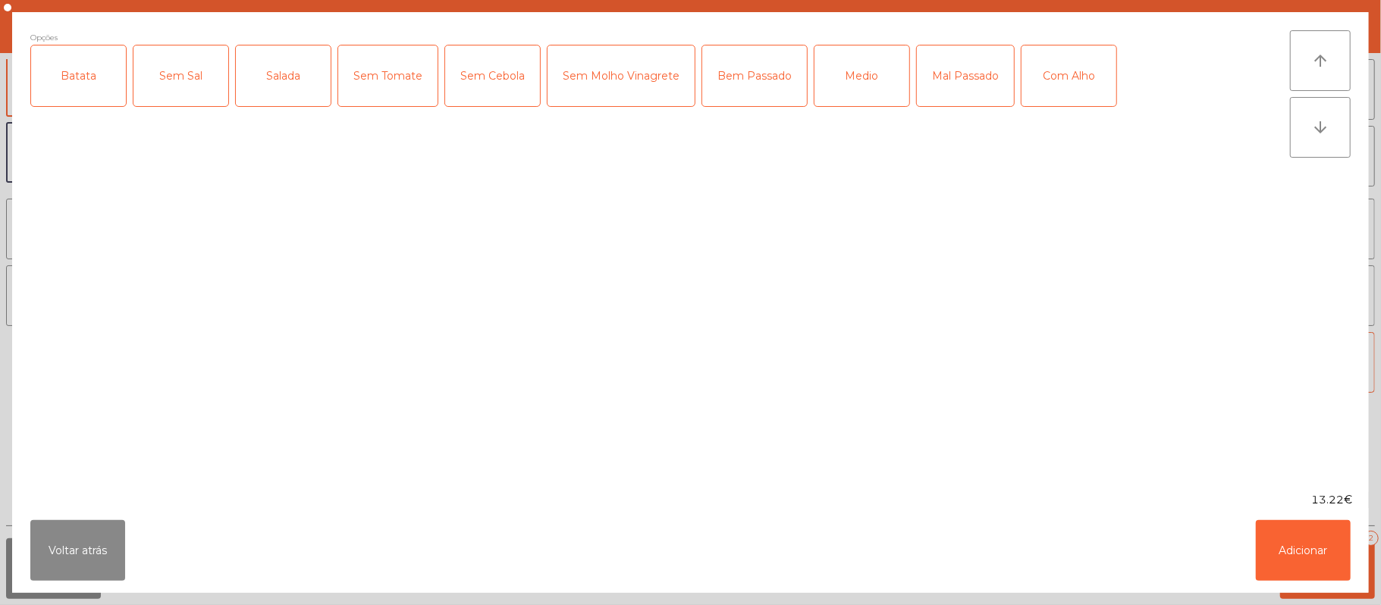
click at [83, 102] on div "Batata" at bounding box center [78, 75] width 95 height 61
click at [285, 97] on div "Salada" at bounding box center [283, 75] width 95 height 61
click at [843, 77] on div "Medio" at bounding box center [861, 75] width 95 height 61
click at [1068, 68] on div "Com Alho" at bounding box center [1068, 75] width 95 height 61
click at [1306, 538] on button "Adicionar" at bounding box center [1303, 550] width 95 height 61
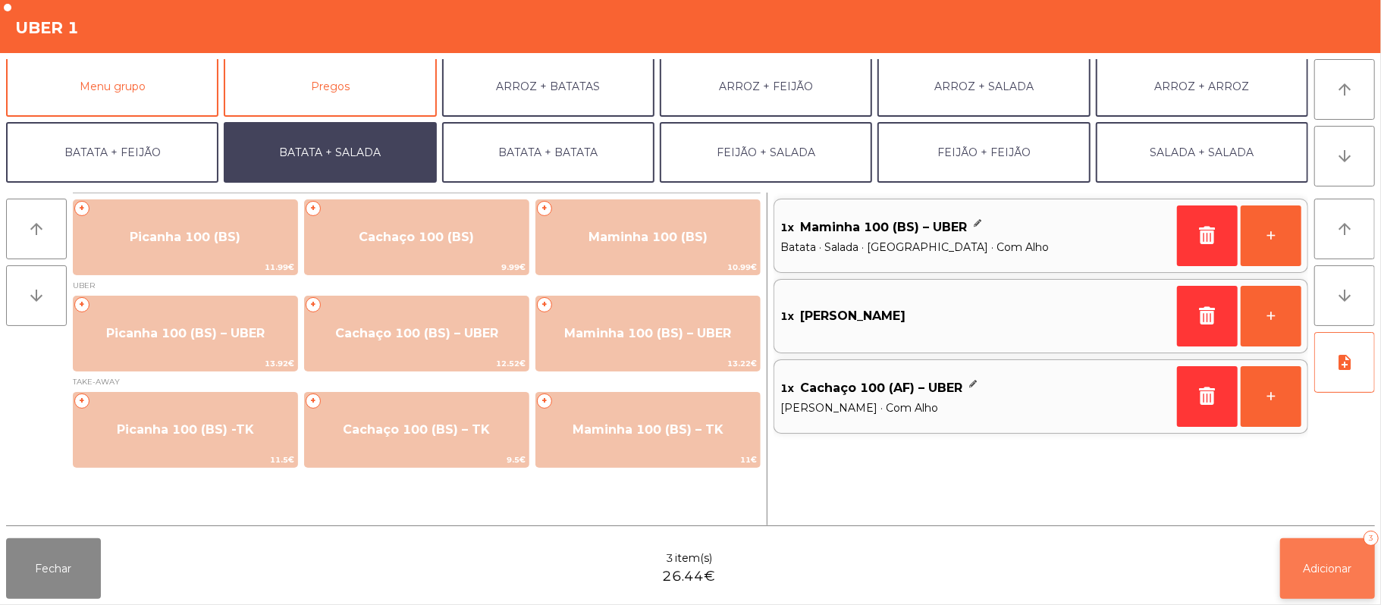
click at [1311, 565] on span "Adicionar" at bounding box center [1327, 569] width 49 height 14
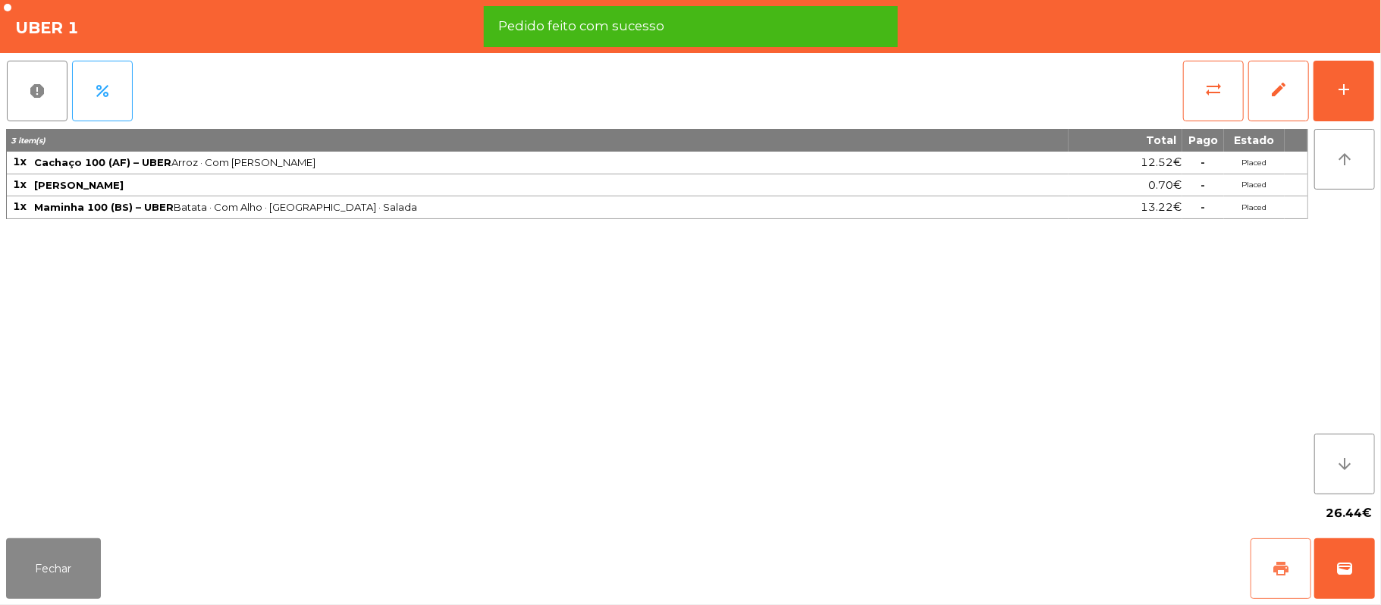
click at [1272, 561] on span "print" at bounding box center [1281, 569] width 18 height 18
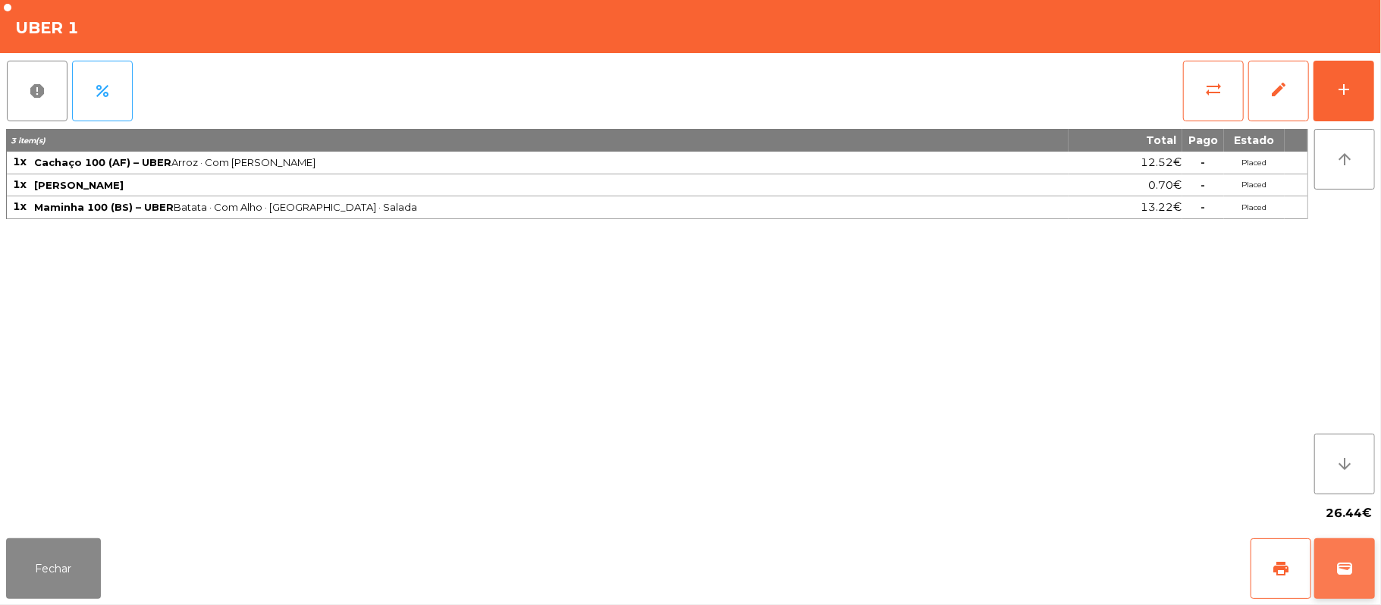
click at [1336, 572] on span "wallet" at bounding box center [1344, 569] width 18 height 18
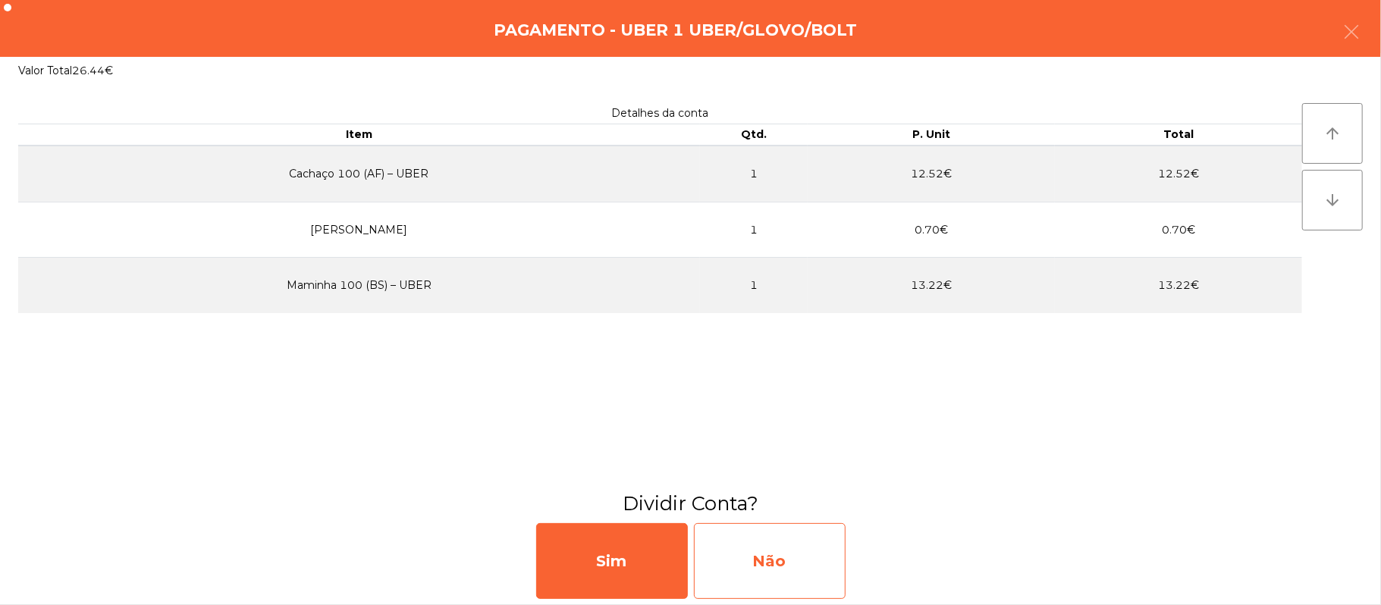
click at [779, 547] on div "Não" at bounding box center [770, 561] width 152 height 76
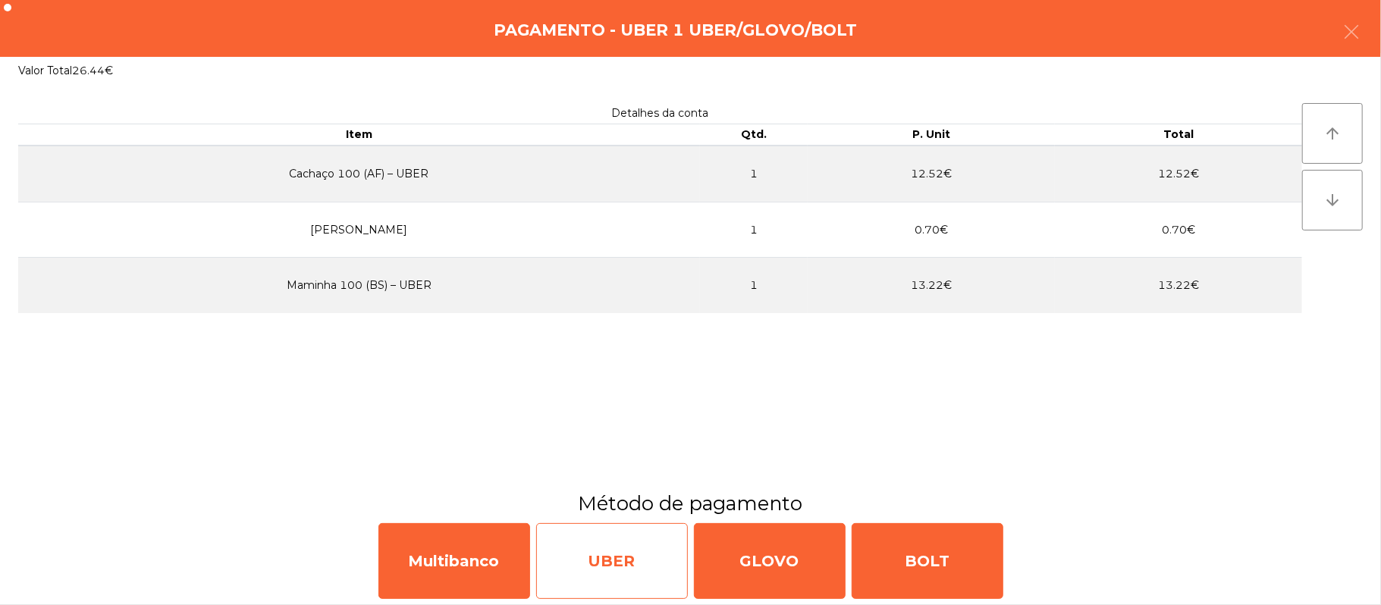
click at [571, 560] on div "UBER" at bounding box center [612, 561] width 152 height 76
select select "**"
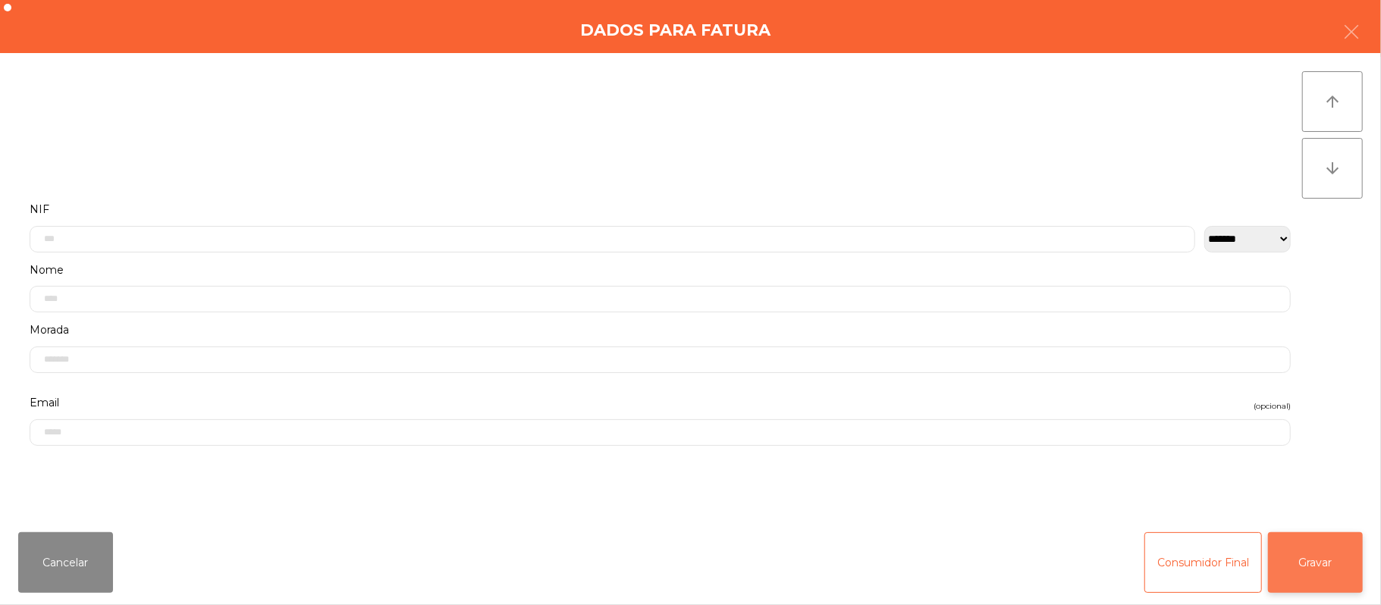
click at [1300, 563] on button "Gravar" at bounding box center [1315, 562] width 95 height 61
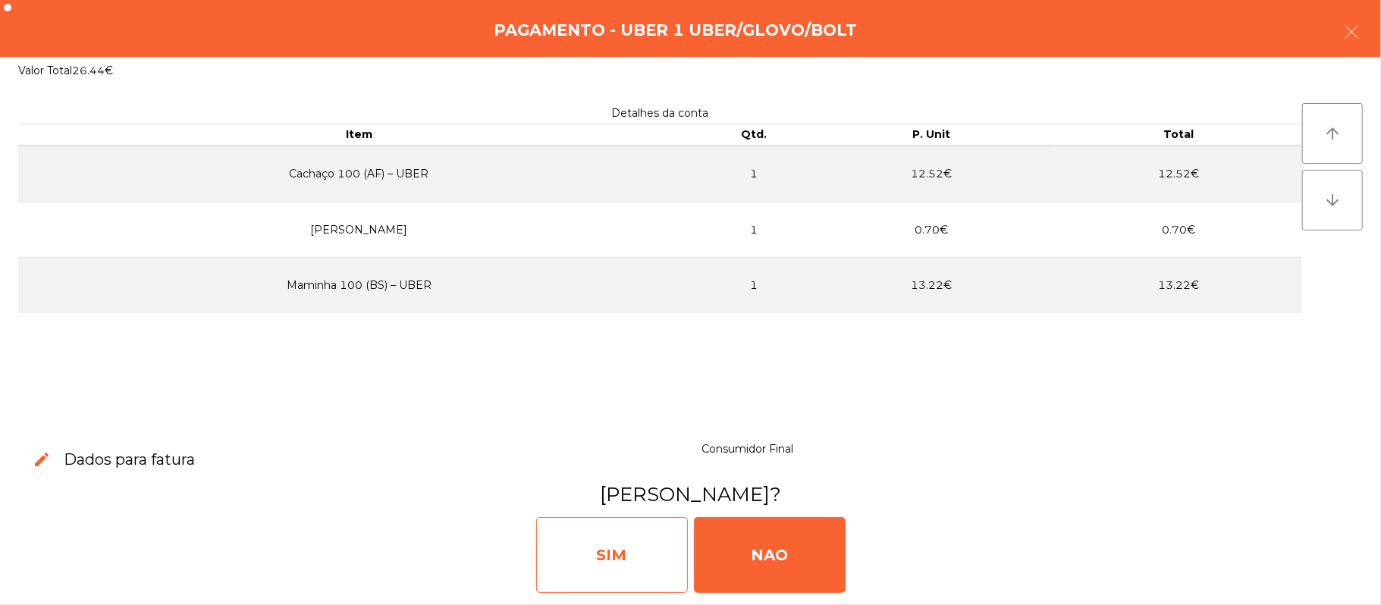
click at [587, 523] on div "SIM" at bounding box center [612, 555] width 152 height 76
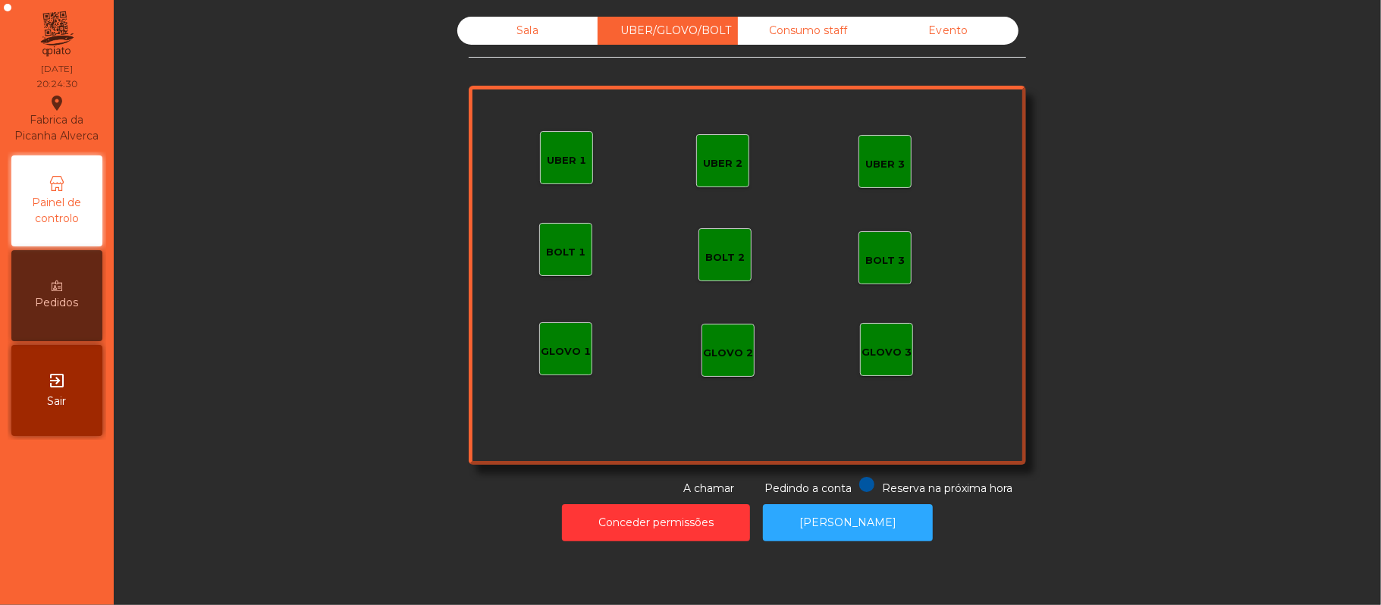
click at [720, 165] on div "UBER 2" at bounding box center [722, 163] width 39 height 15
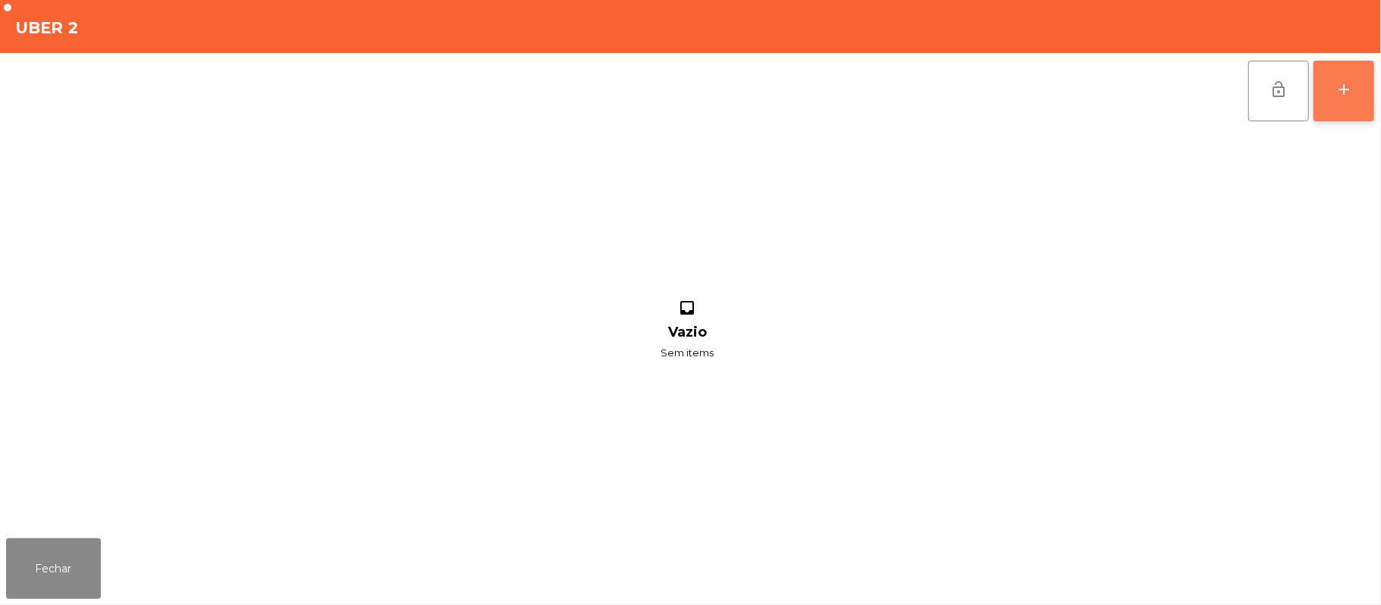
click at [1341, 80] on div "add" at bounding box center [1343, 89] width 18 height 18
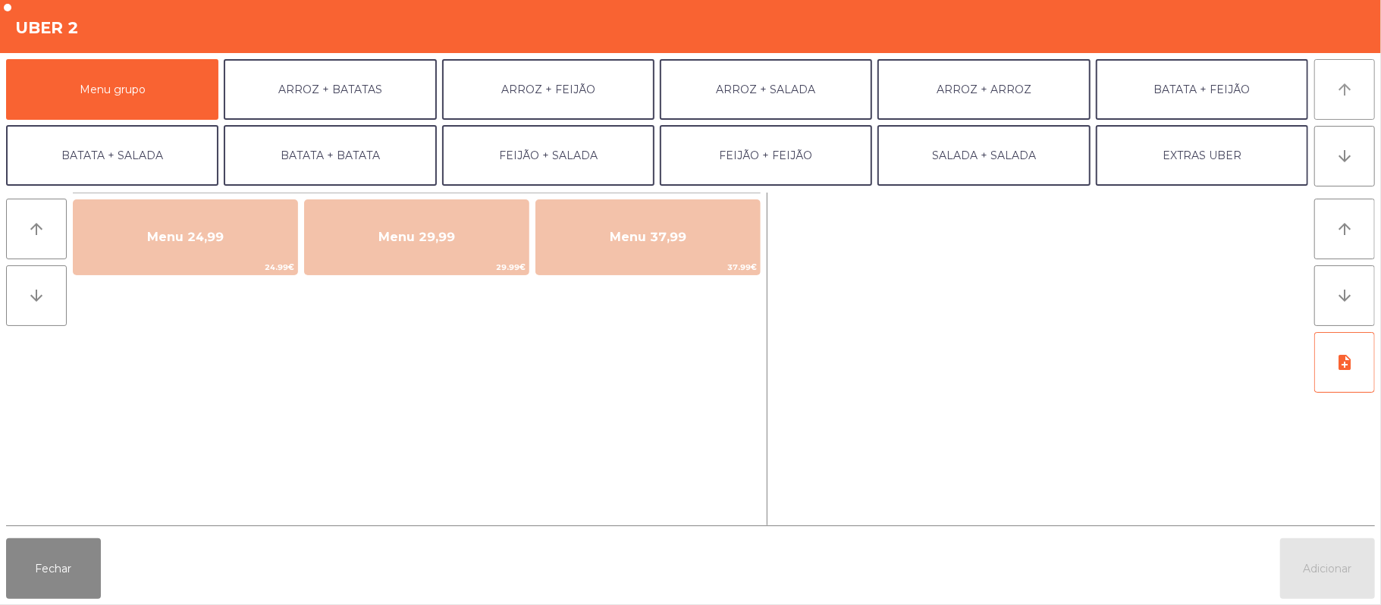
click at [1347, 89] on icon "arrow_upward" at bounding box center [1344, 89] width 18 height 18
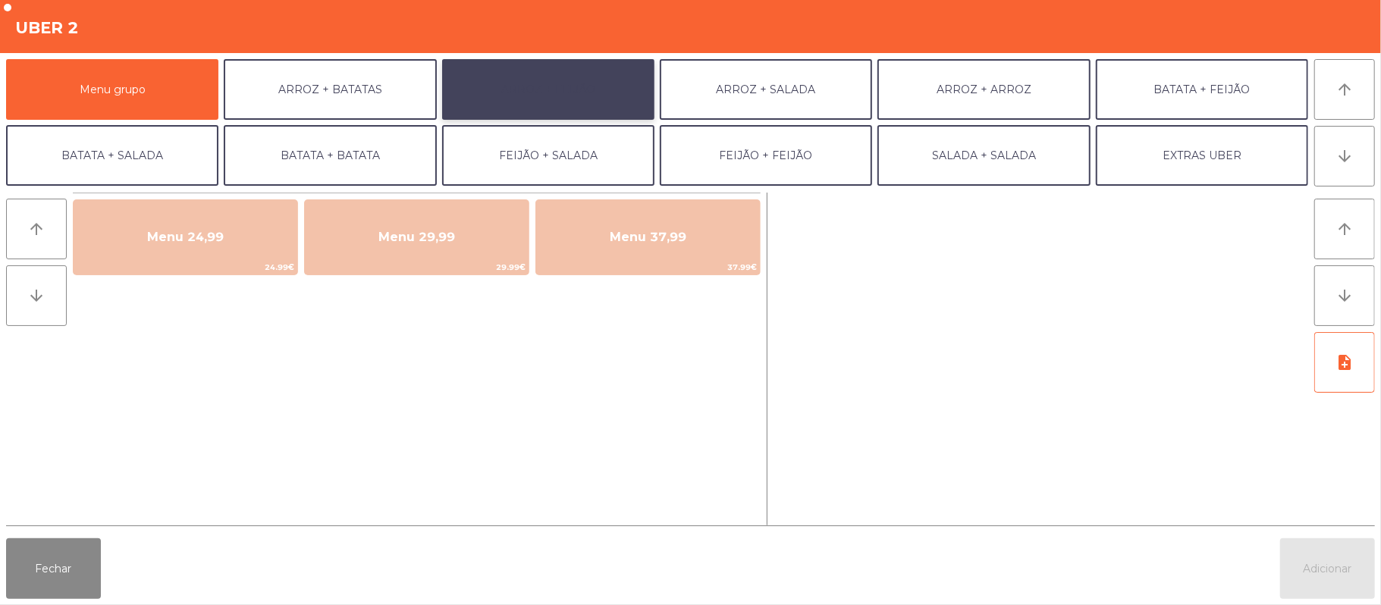
click at [563, 110] on button "ARROZ + FEIJÃO" at bounding box center [548, 89] width 212 height 61
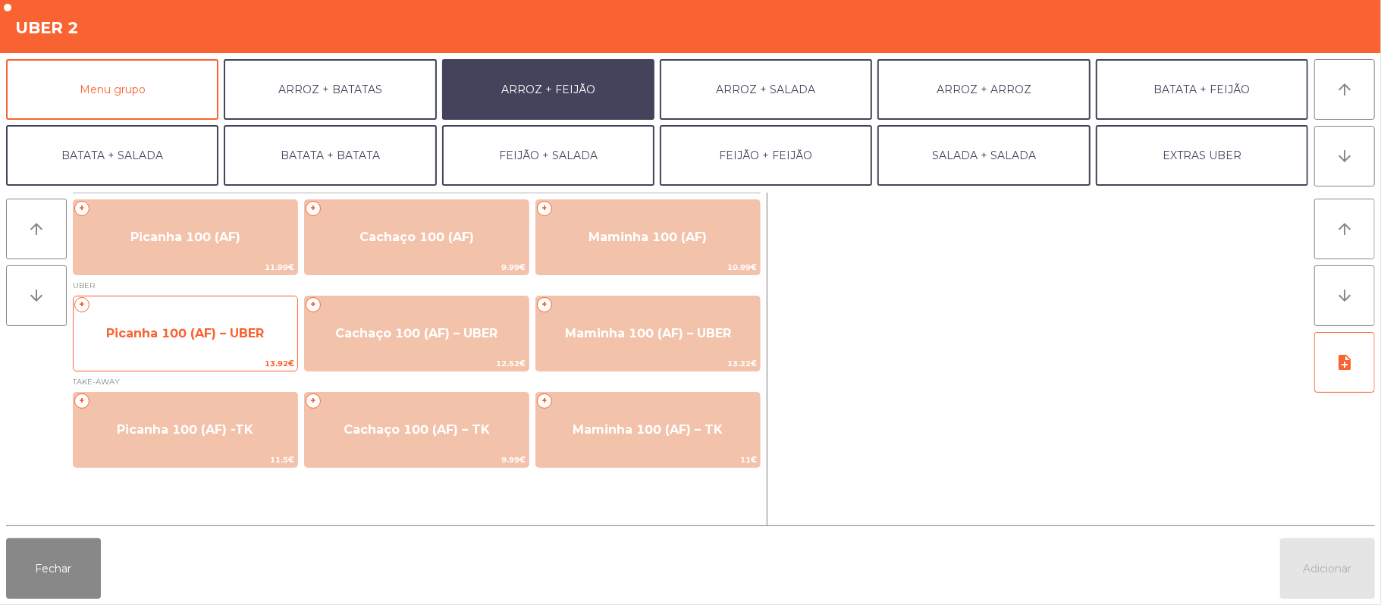
click at [193, 353] on span "Picanha 100 (AF) – UBER" at bounding box center [186, 333] width 224 height 41
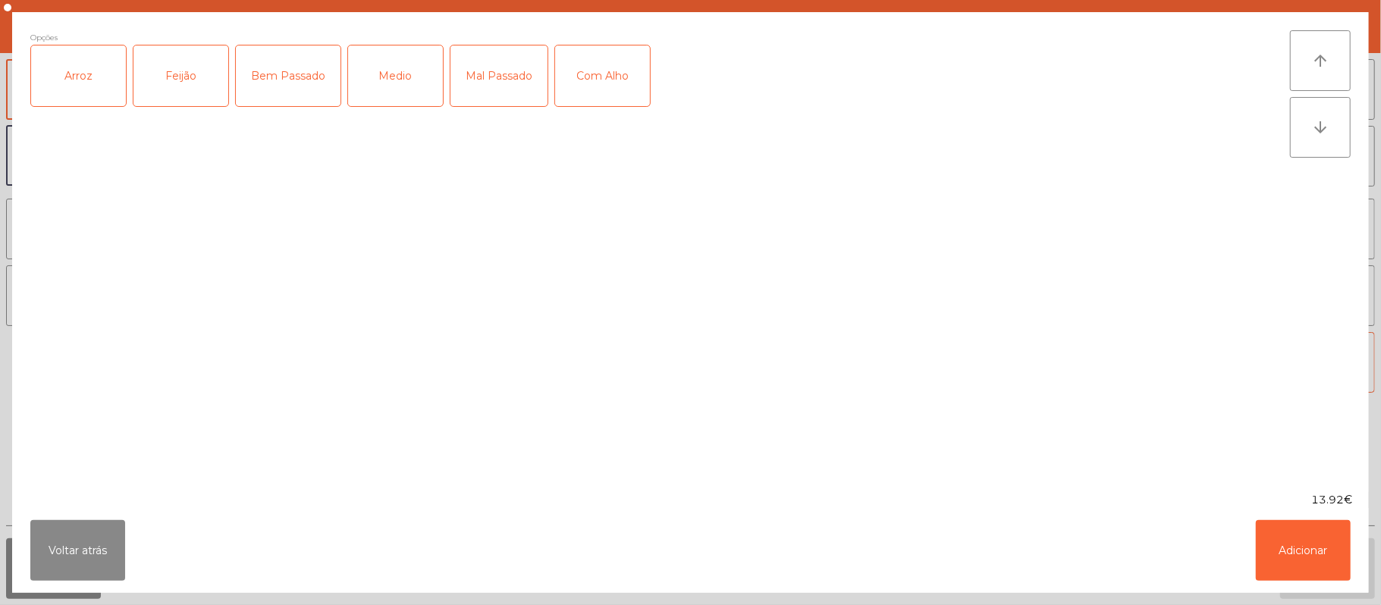
click at [99, 99] on div "Arroz" at bounding box center [78, 75] width 95 height 61
click at [173, 68] on div "Feijão" at bounding box center [180, 75] width 95 height 61
click at [496, 83] on div "Mal Passado" at bounding box center [498, 75] width 97 height 61
click at [1325, 546] on button "Adicionar" at bounding box center [1303, 550] width 95 height 61
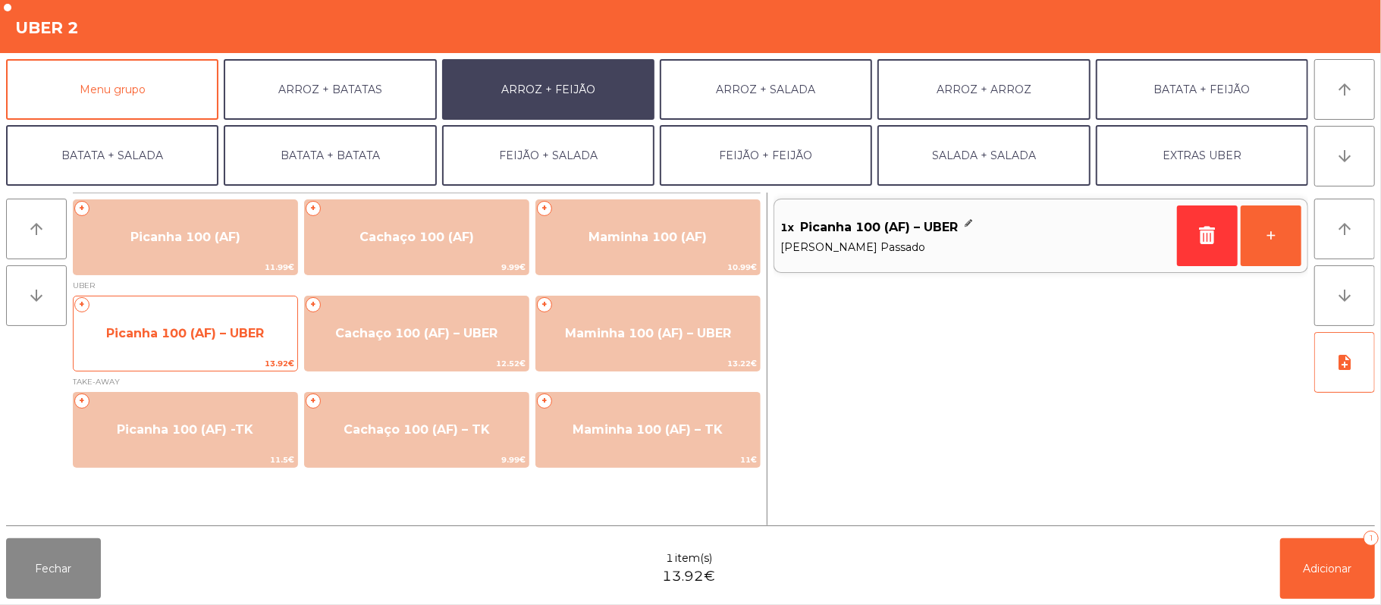
click at [214, 353] on span "Picanha 100 (AF) – UBER" at bounding box center [186, 333] width 224 height 41
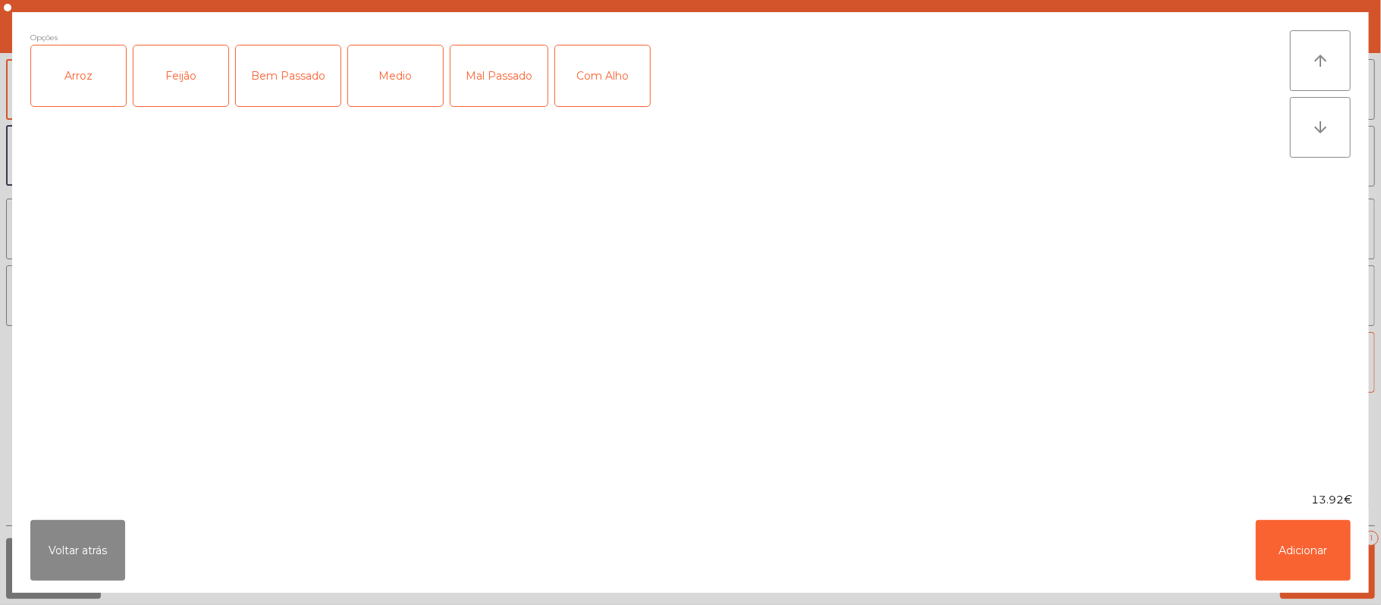
click at [71, 105] on div "Arroz" at bounding box center [78, 75] width 95 height 61
click at [158, 91] on div "Feijão" at bounding box center [180, 75] width 95 height 61
click at [513, 80] on div "Mal Passado" at bounding box center [498, 75] width 97 height 61
click at [1300, 547] on button "Adicionar" at bounding box center [1303, 550] width 95 height 61
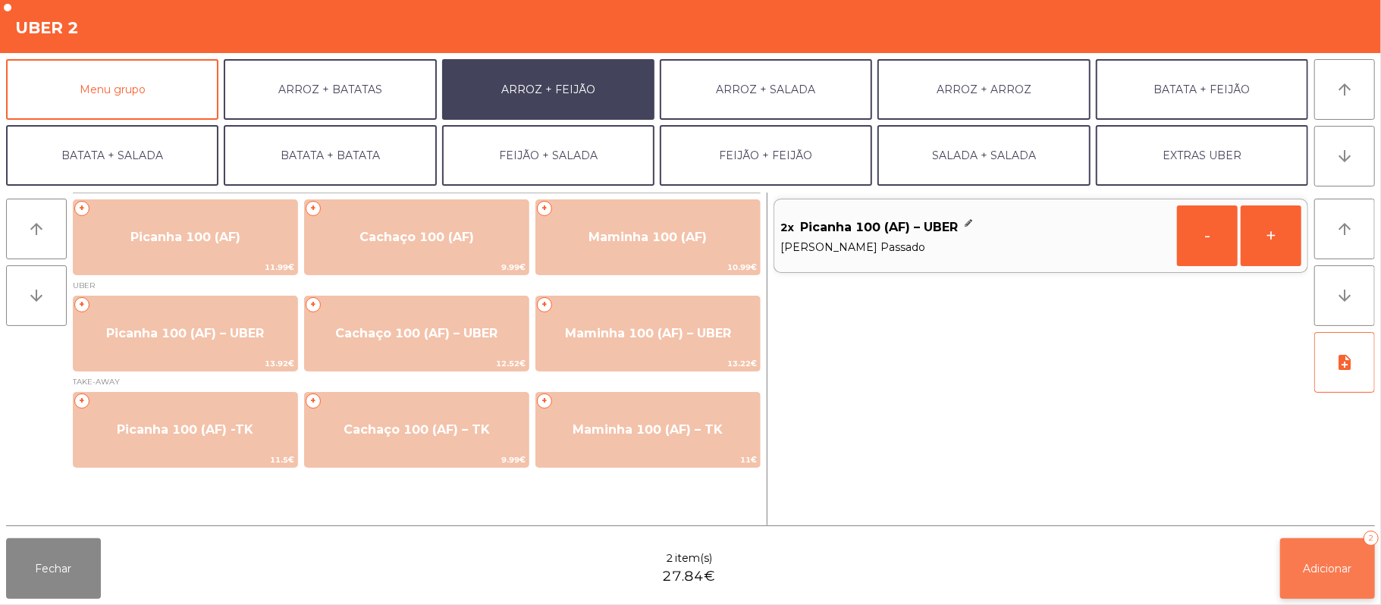
click at [1322, 560] on button "Adicionar 2" at bounding box center [1327, 568] width 95 height 61
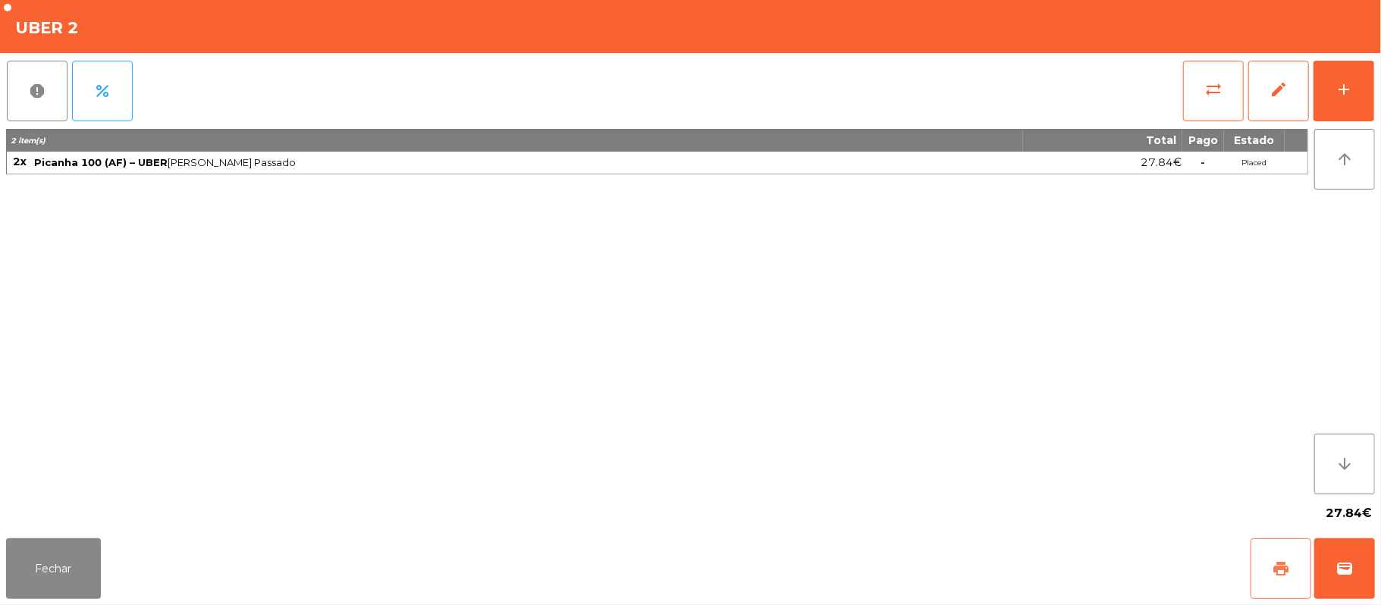
click at [1281, 565] on span "print" at bounding box center [1281, 569] width 18 height 18
click at [1378, 585] on div "Fechar print wallet" at bounding box center [690, 568] width 1381 height 73
click at [1321, 549] on button "wallet" at bounding box center [1344, 568] width 61 height 61
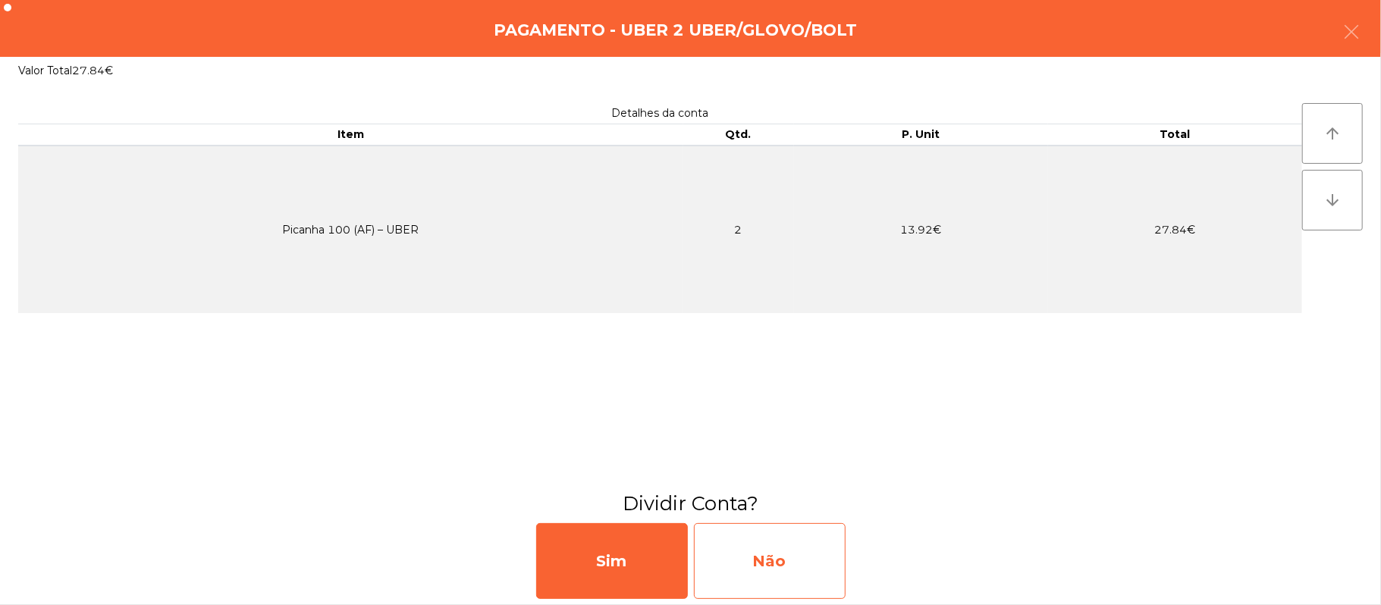
click at [743, 555] on div "Não" at bounding box center [770, 561] width 152 height 76
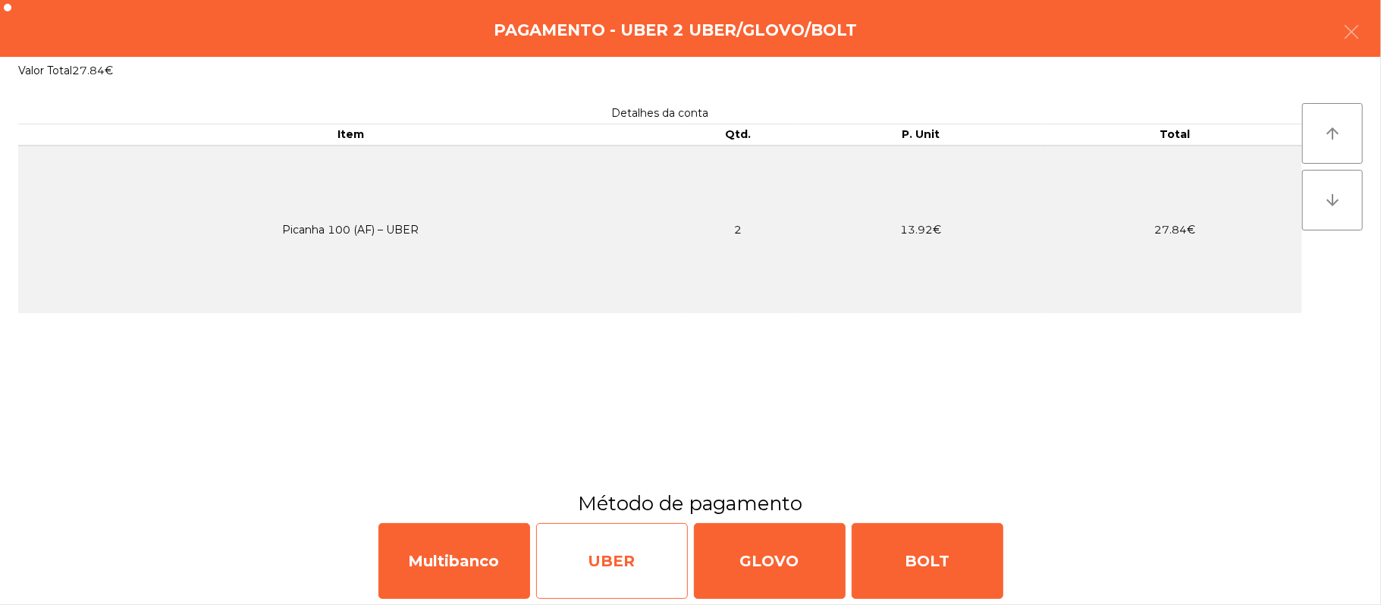
click at [587, 554] on div "UBER" at bounding box center [612, 561] width 152 height 76
select select "**"
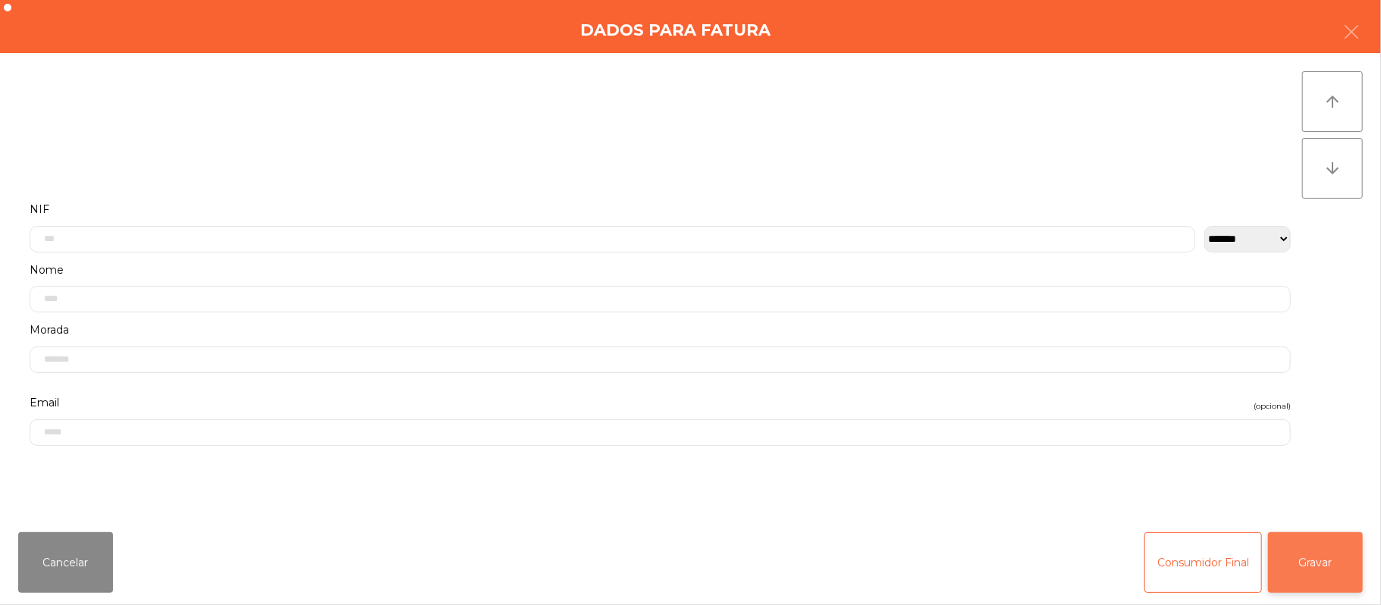
click at [1342, 544] on button "Gravar" at bounding box center [1315, 562] width 95 height 61
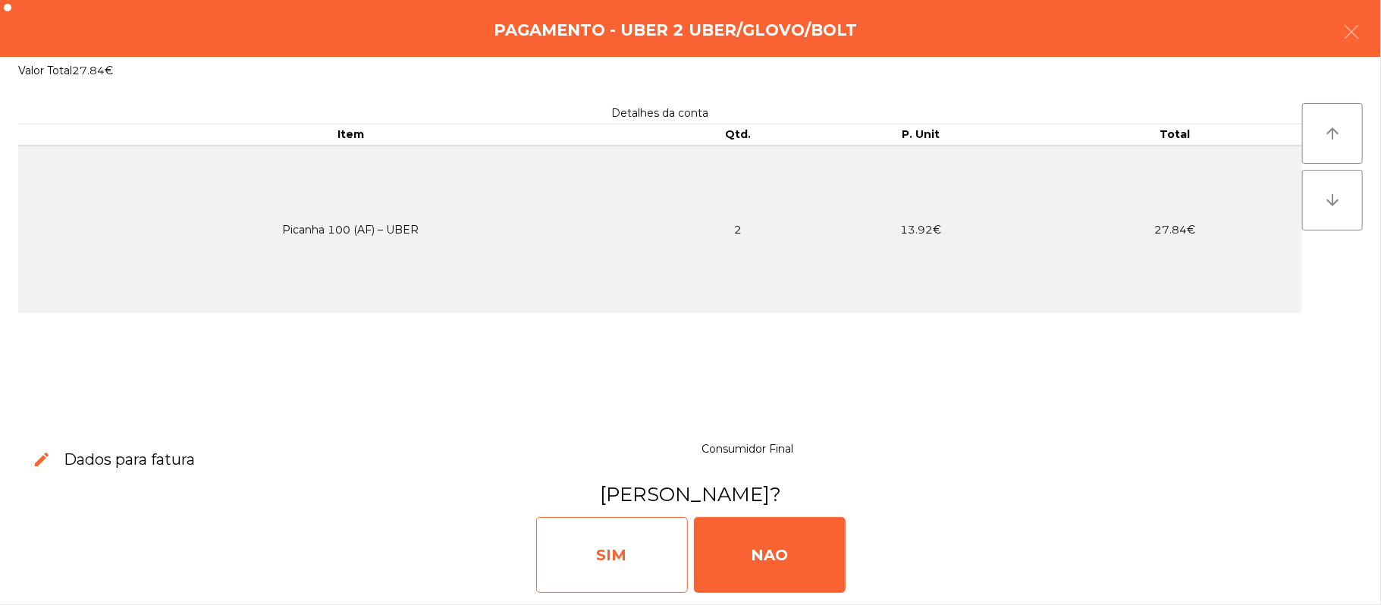
click at [574, 565] on div "SIM" at bounding box center [612, 555] width 152 height 76
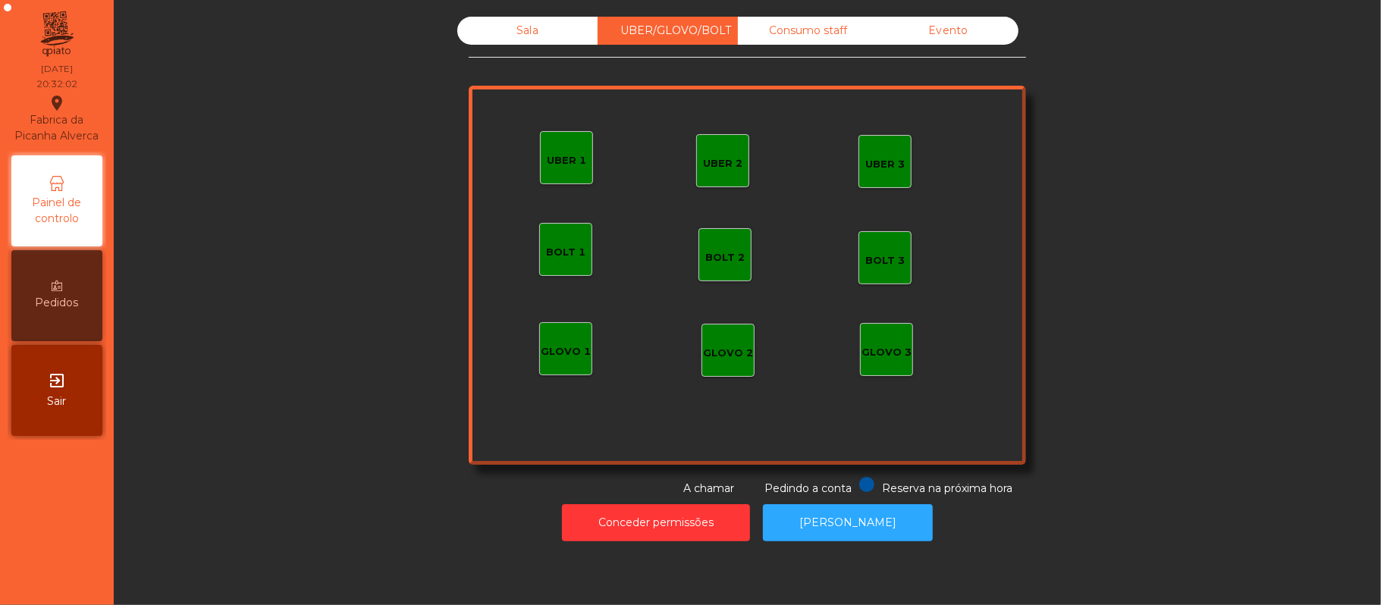
click at [543, 27] on div "Sala" at bounding box center [527, 31] width 140 height 28
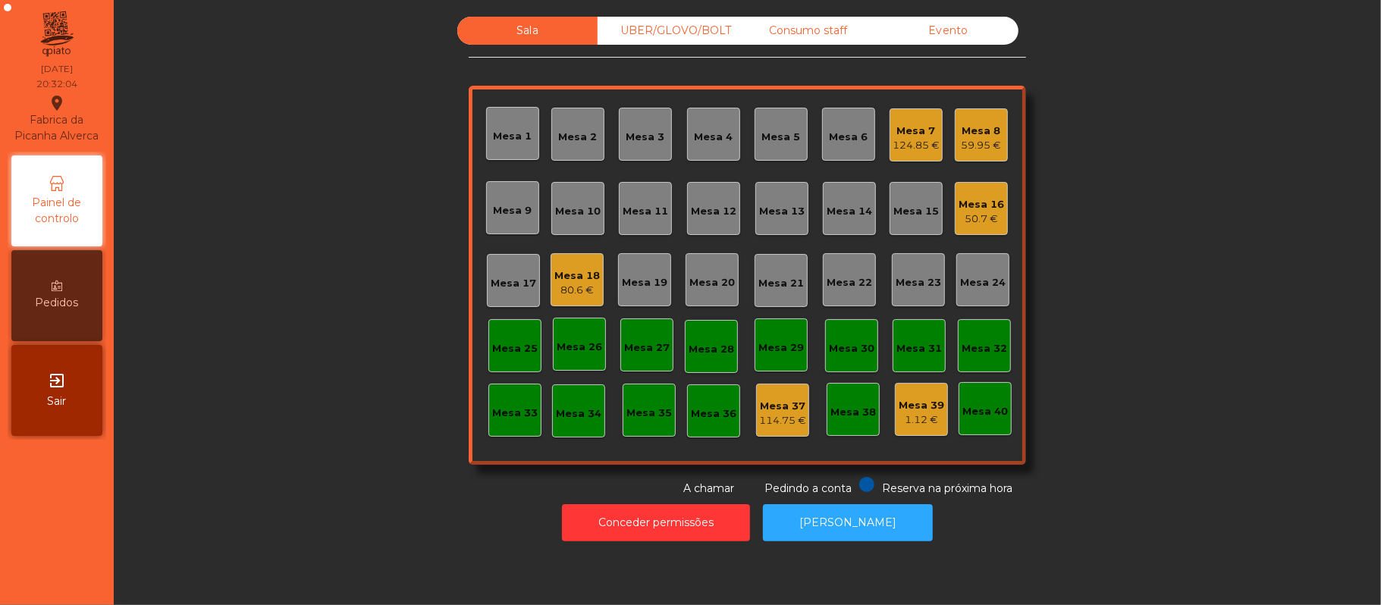
click at [635, 211] on div "Mesa 11" at bounding box center [645, 211] width 45 height 15
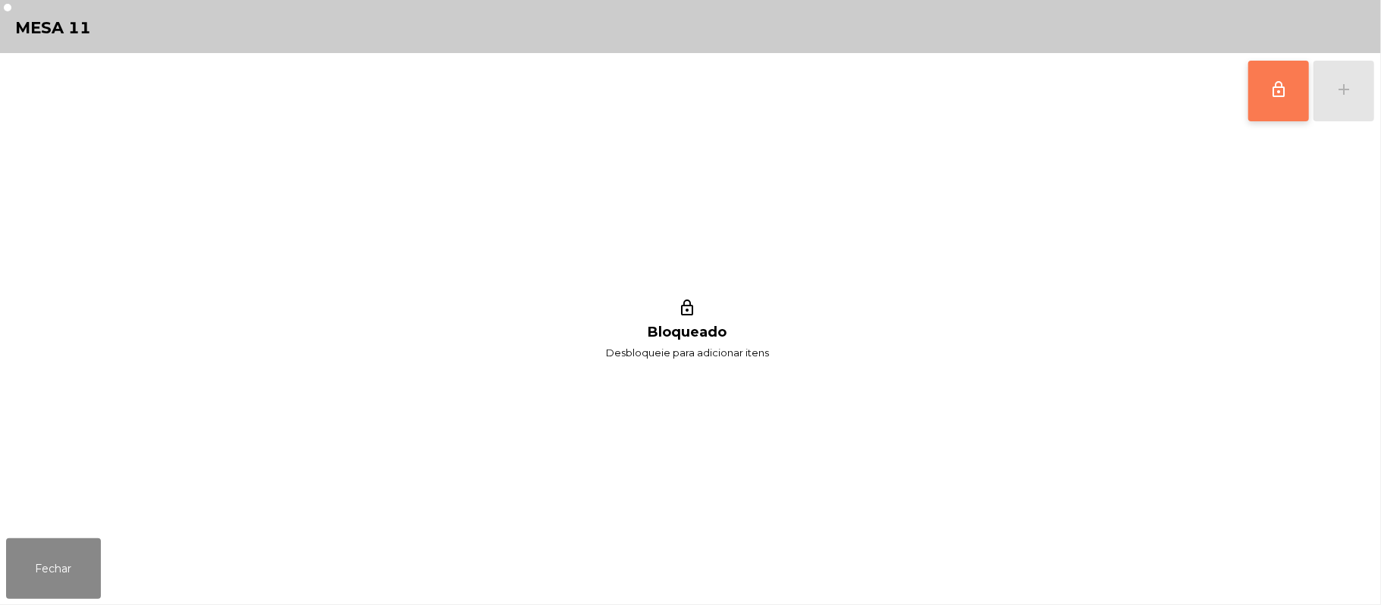
click at [1298, 93] on button "lock_outline" at bounding box center [1278, 91] width 61 height 61
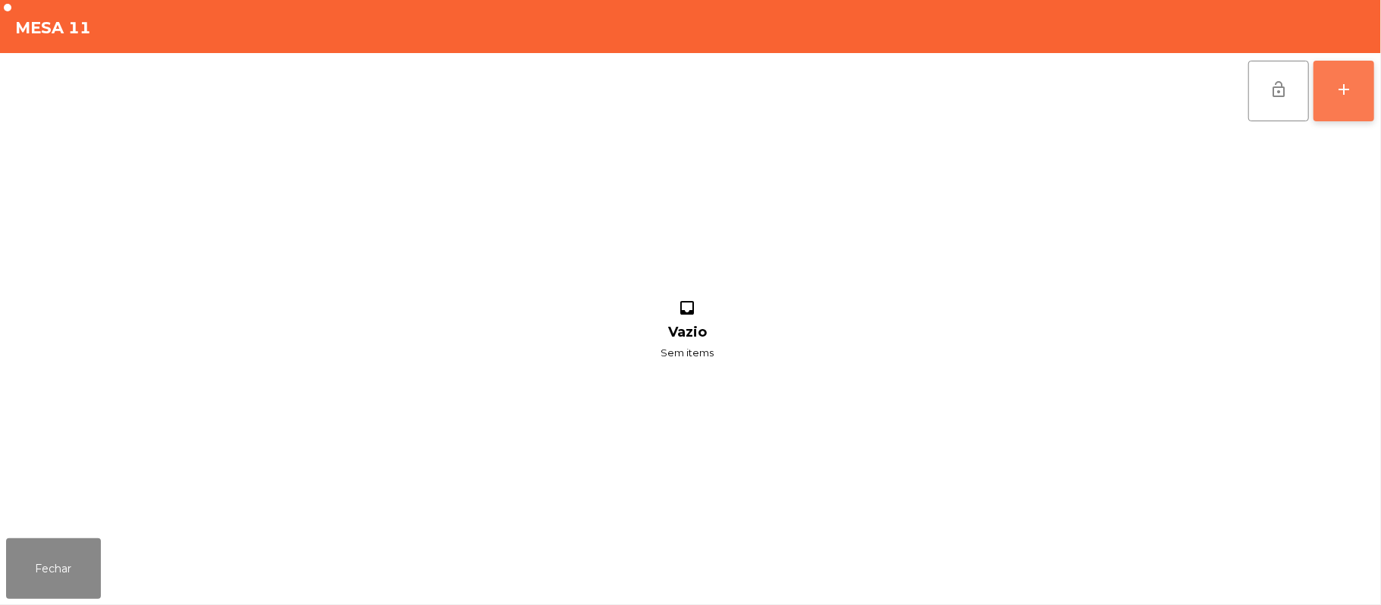
click at [1338, 95] on div "add" at bounding box center [1343, 89] width 18 height 18
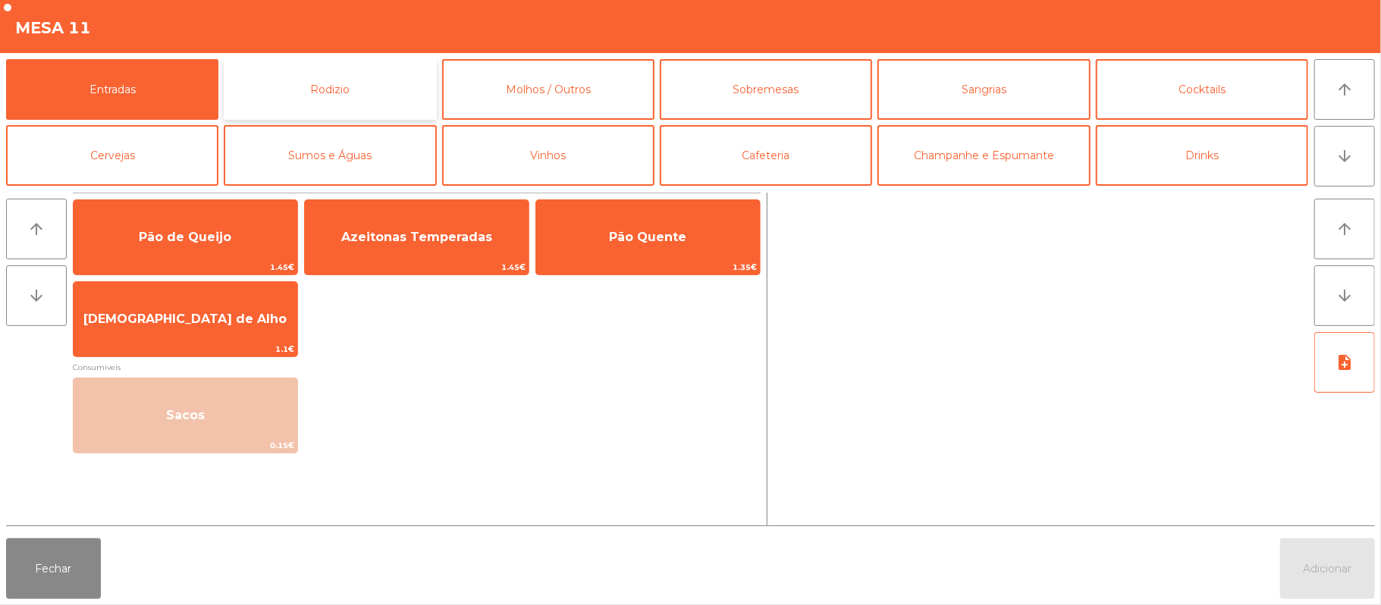
click at [389, 83] on button "Rodizio" at bounding box center [330, 89] width 212 height 61
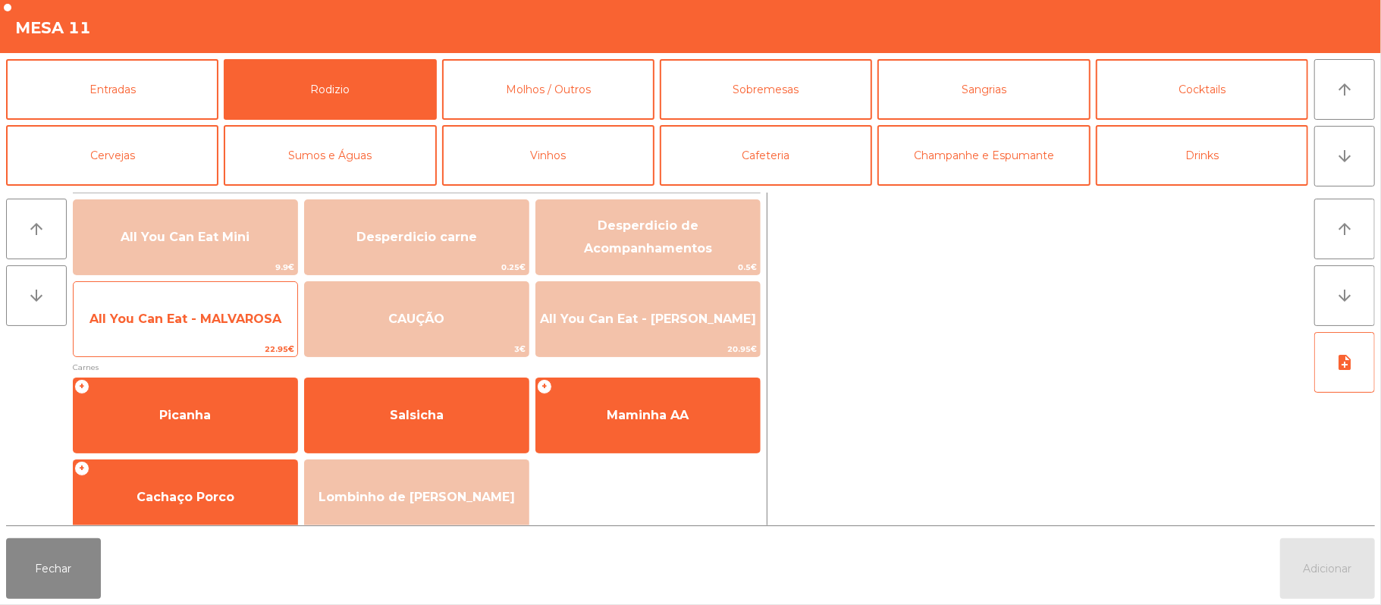
click at [246, 309] on span "All You Can Eat - MALVAROSA" at bounding box center [186, 319] width 224 height 41
click at [249, 307] on span "All You Can Eat - MALVAROSA" at bounding box center [186, 319] width 224 height 41
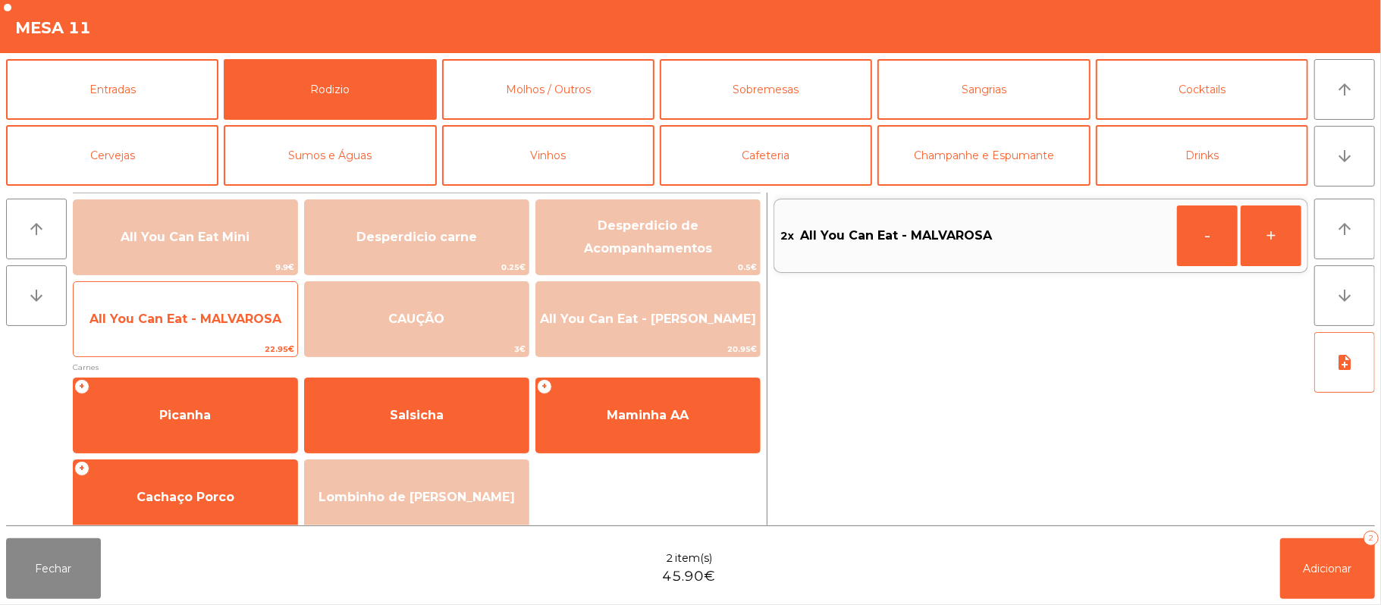
click at [246, 312] on span "All You Can Eat - MALVAROSA" at bounding box center [185, 319] width 192 height 14
click at [185, 340] on span "All You Can Eat - MALVAROSA" at bounding box center [186, 319] width 224 height 41
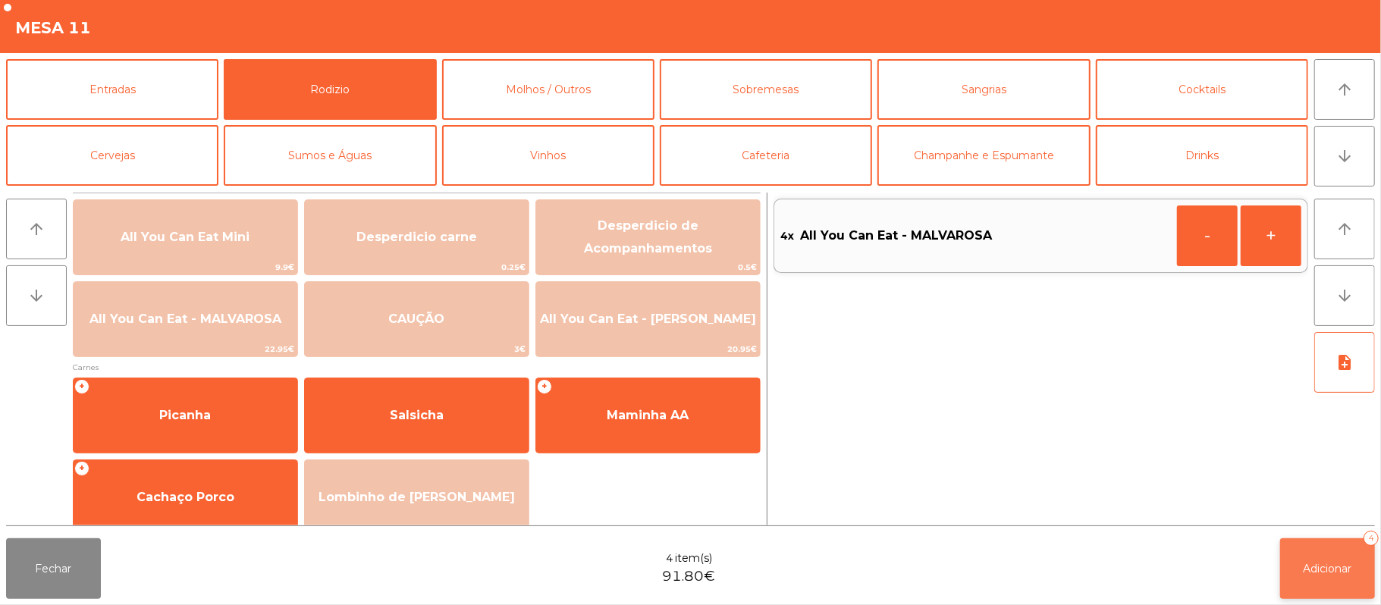
click at [1318, 568] on span "Adicionar" at bounding box center [1327, 569] width 49 height 14
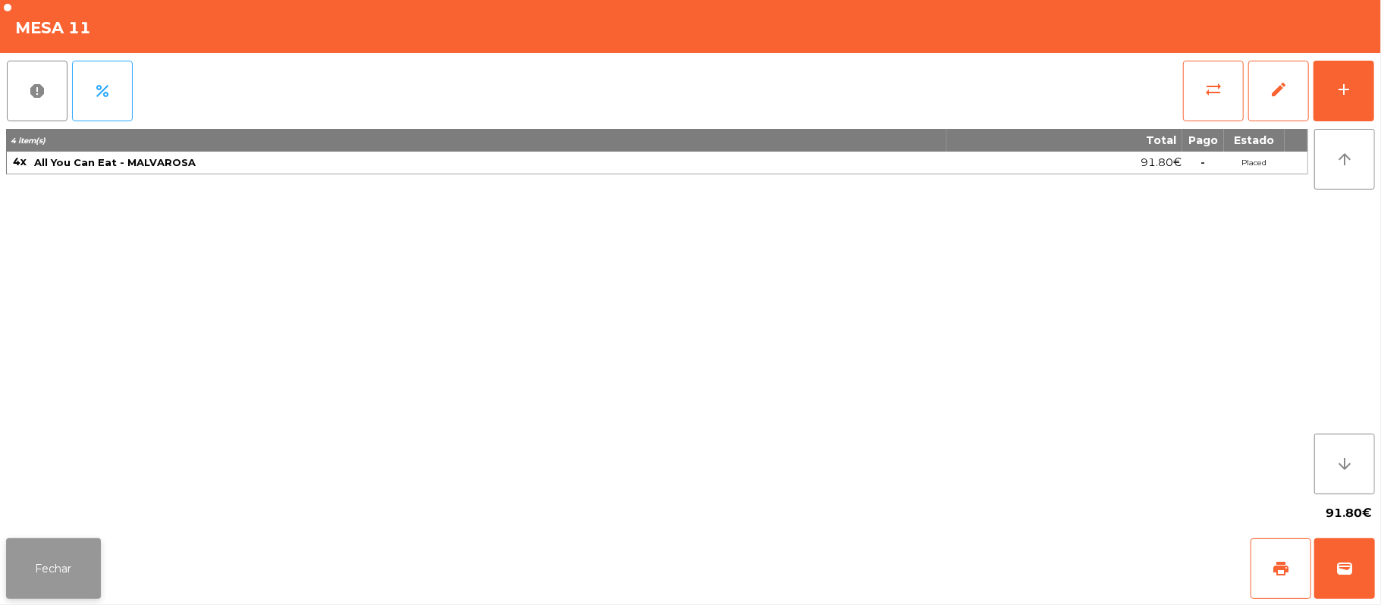
click at [40, 541] on button "Fechar" at bounding box center [53, 568] width 95 height 61
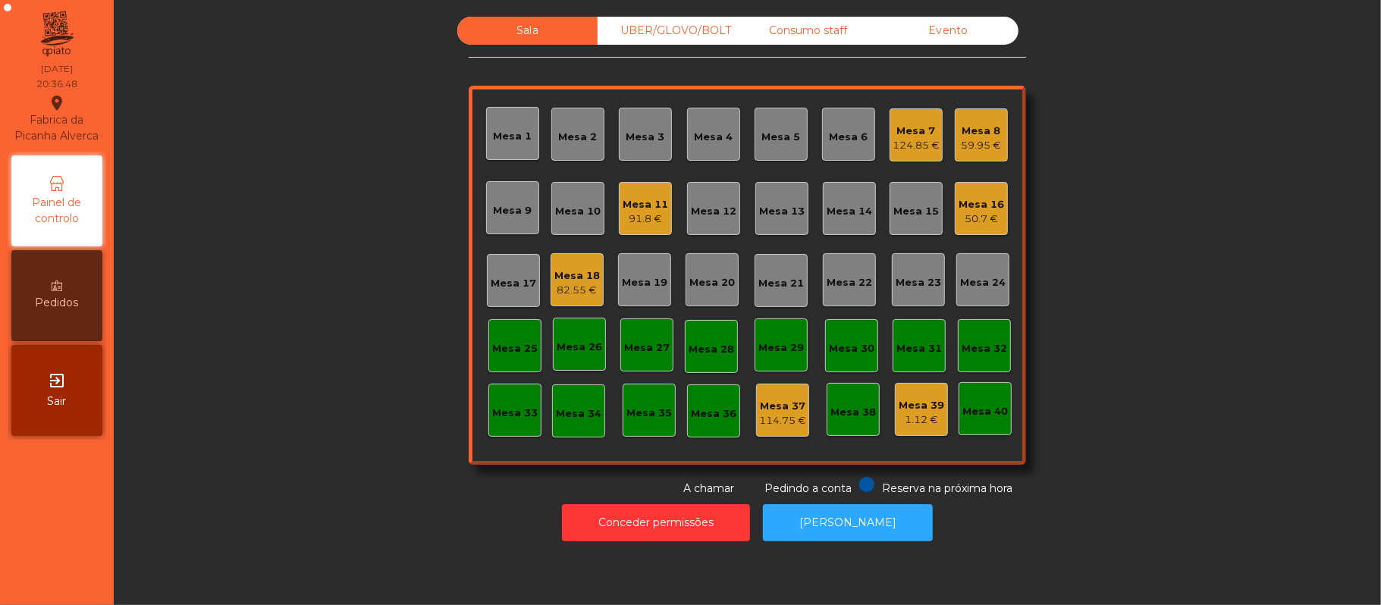
click at [847, 204] on div "Mesa 14" at bounding box center [848, 211] width 45 height 15
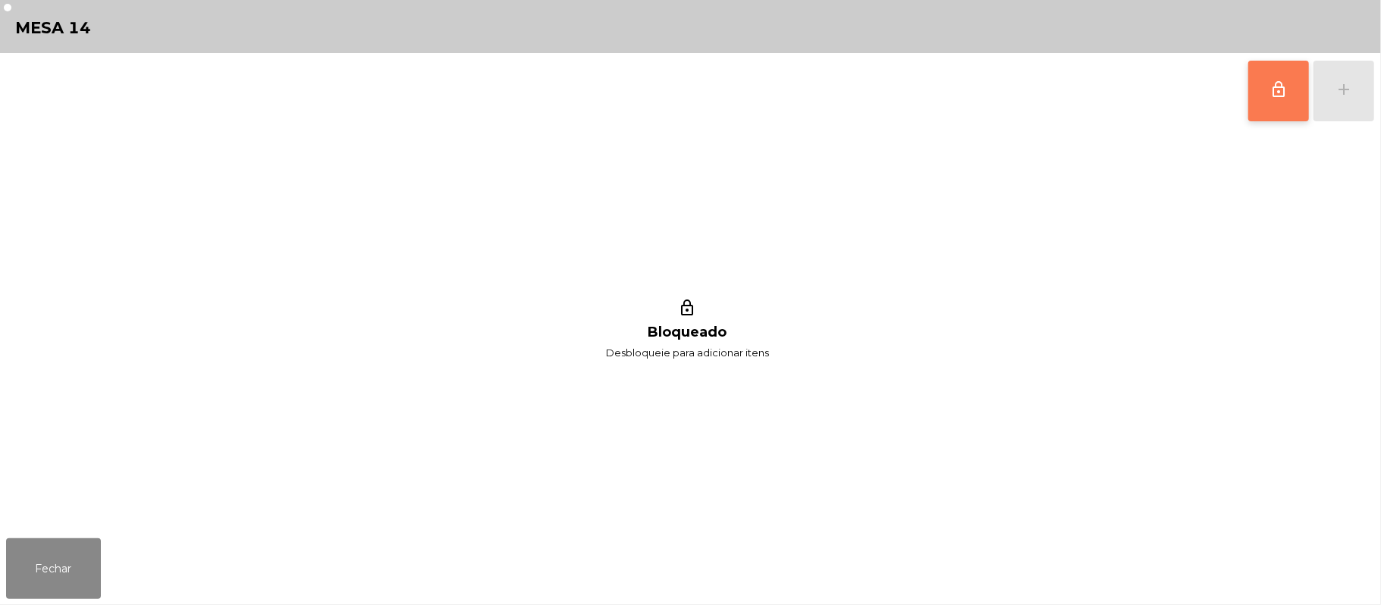
click at [1281, 86] on span "lock_outline" at bounding box center [1278, 89] width 18 height 18
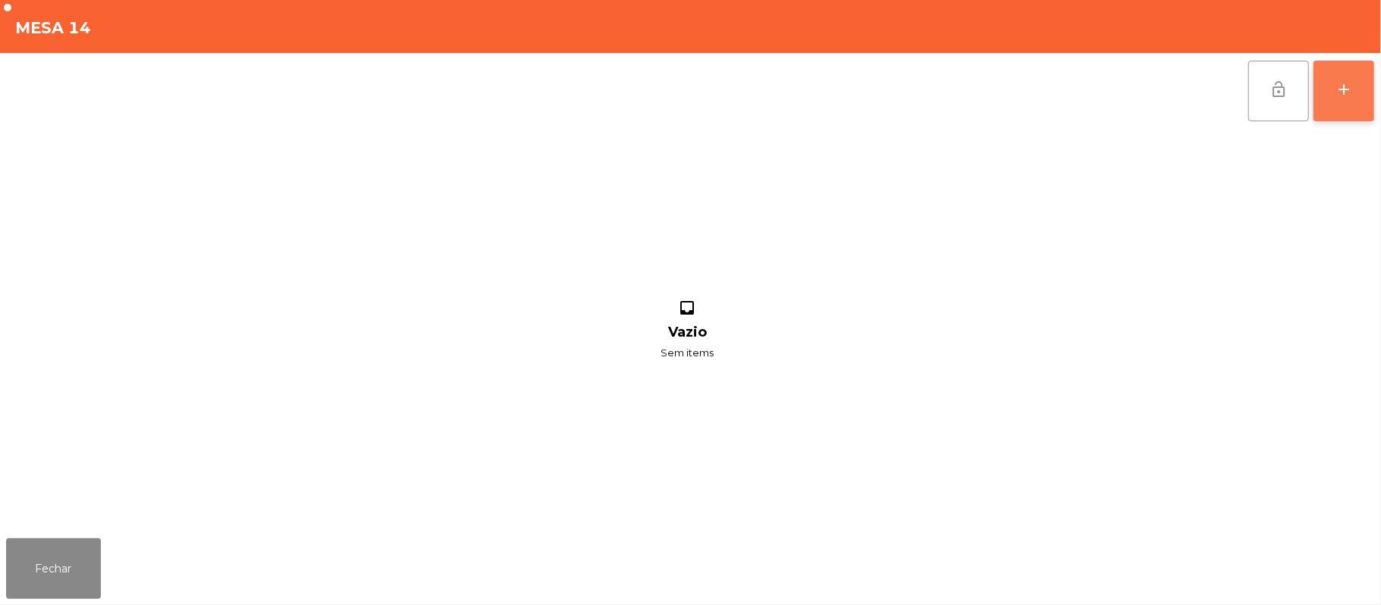
click at [1338, 94] on div "add" at bounding box center [1343, 89] width 18 height 18
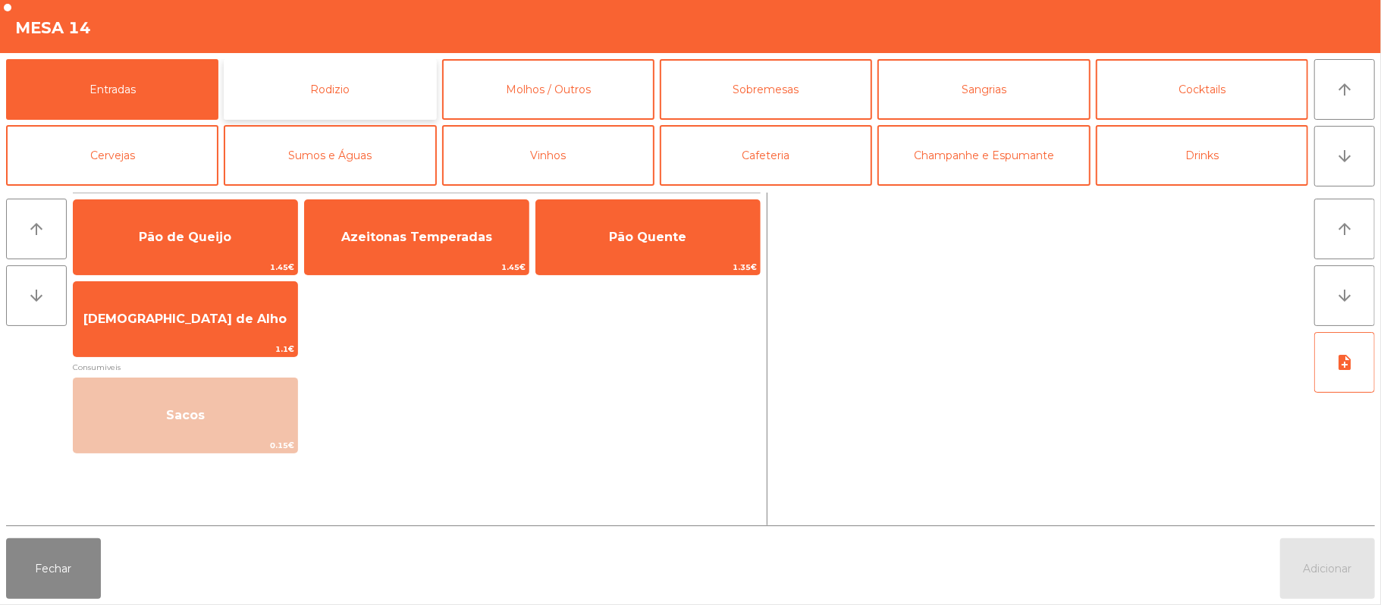
click at [353, 86] on button "Rodizio" at bounding box center [330, 89] width 212 height 61
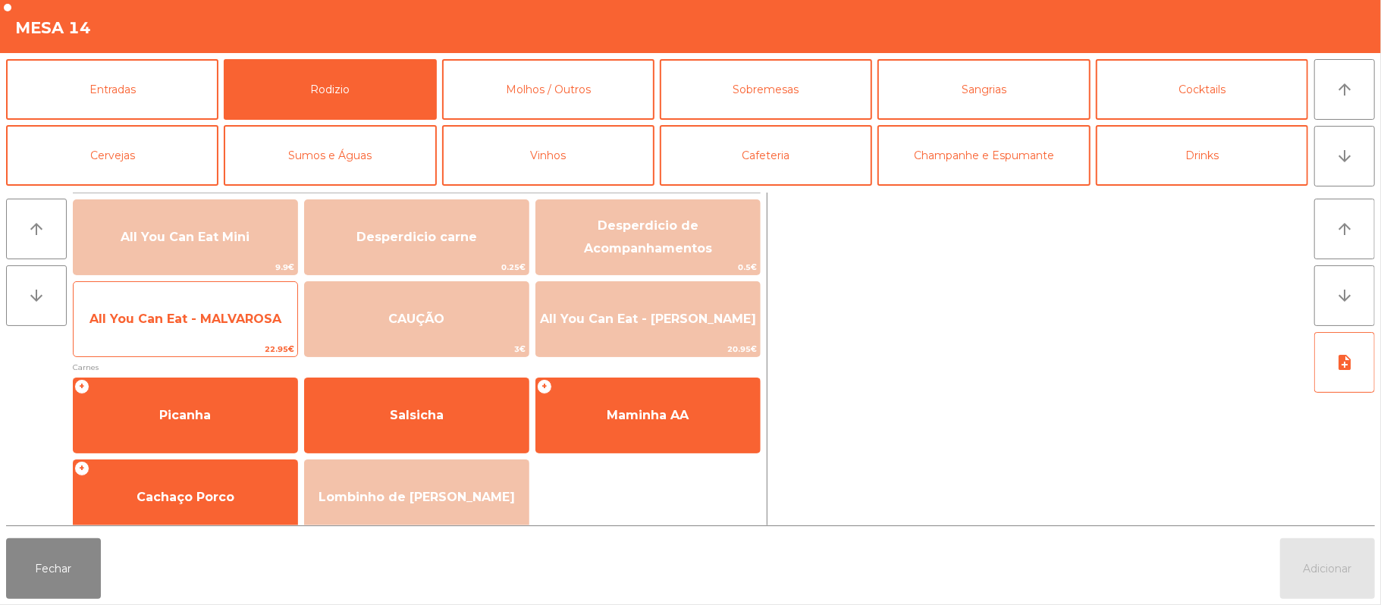
click at [247, 319] on span "All You Can Eat - MALVAROSA" at bounding box center [185, 319] width 192 height 14
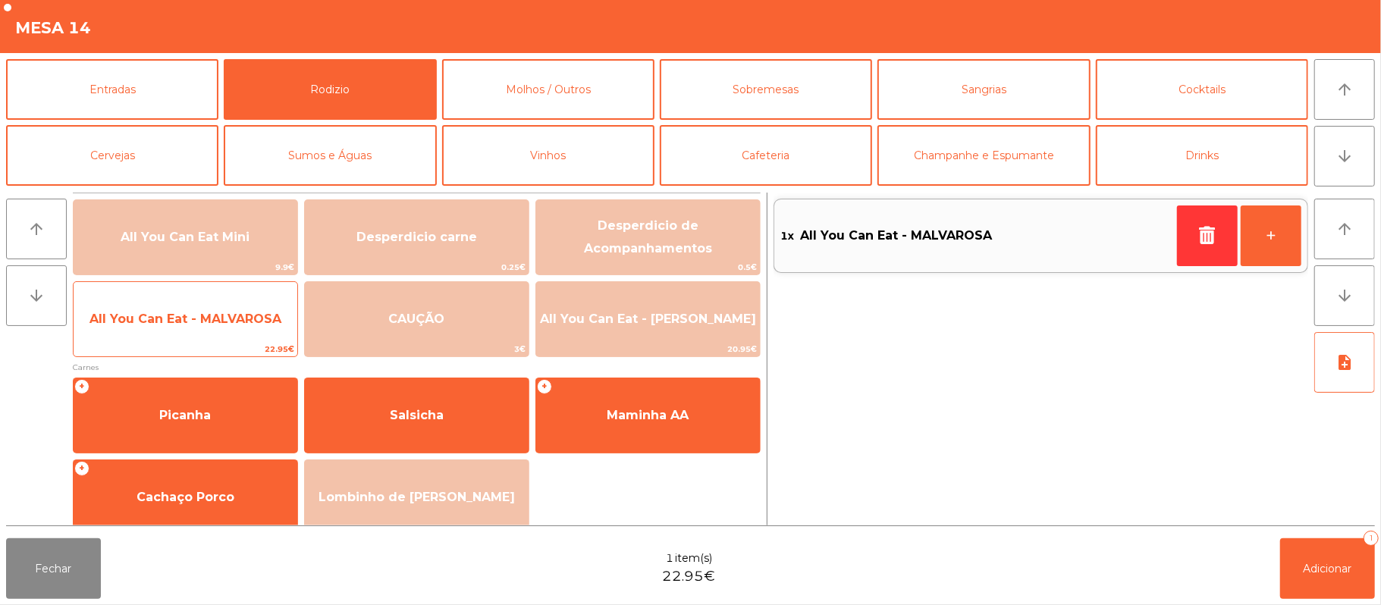
click at [247, 313] on span "All You Can Eat - MALVAROSA" at bounding box center [185, 319] width 192 height 14
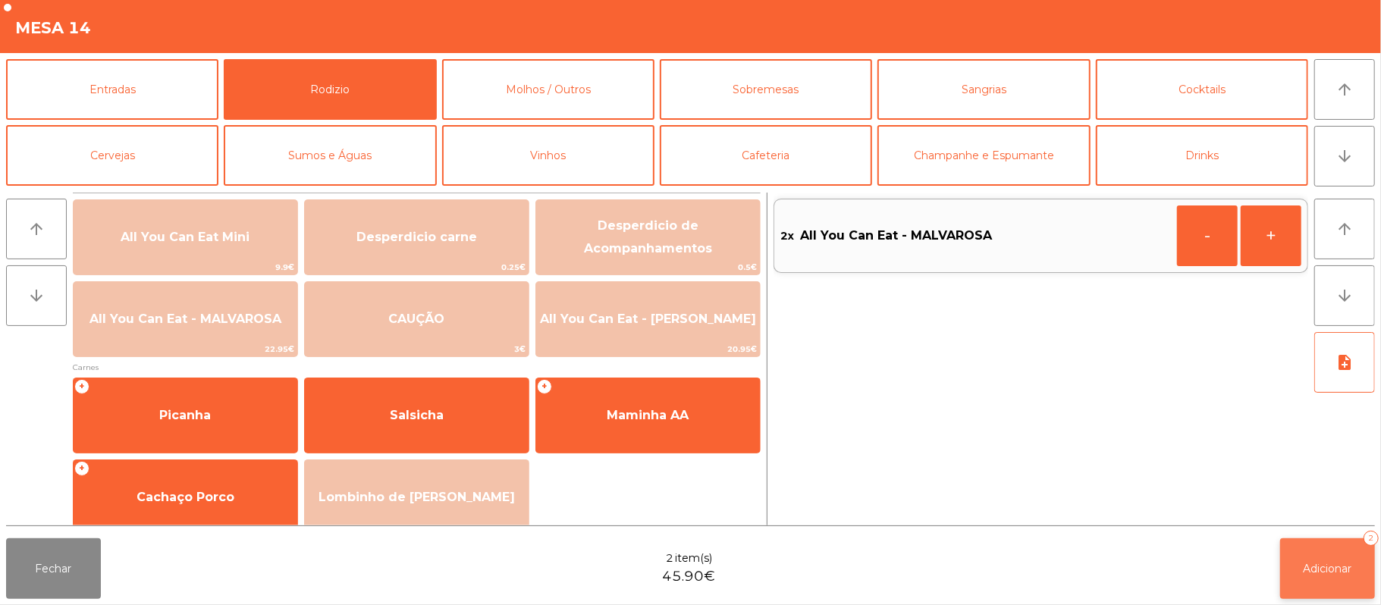
click at [1329, 564] on span "Adicionar" at bounding box center [1327, 569] width 49 height 14
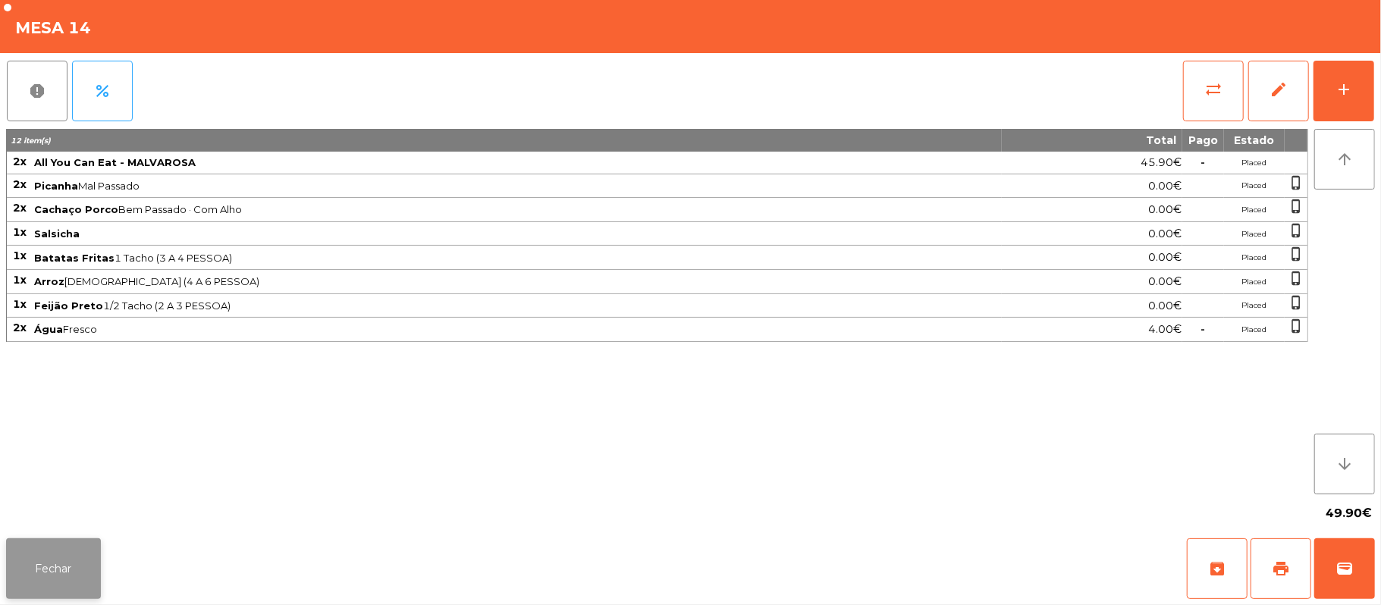
click at [92, 572] on button "Fechar" at bounding box center [53, 568] width 95 height 61
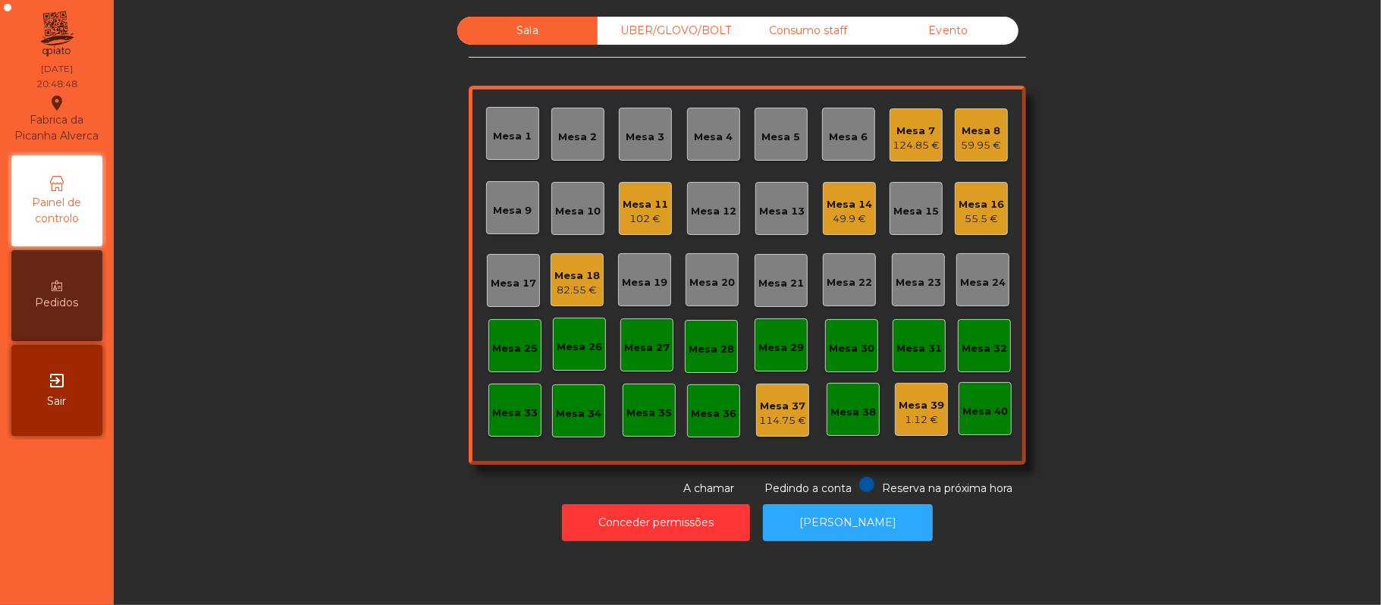
click at [961, 132] on div "Mesa 8" at bounding box center [981, 131] width 40 height 15
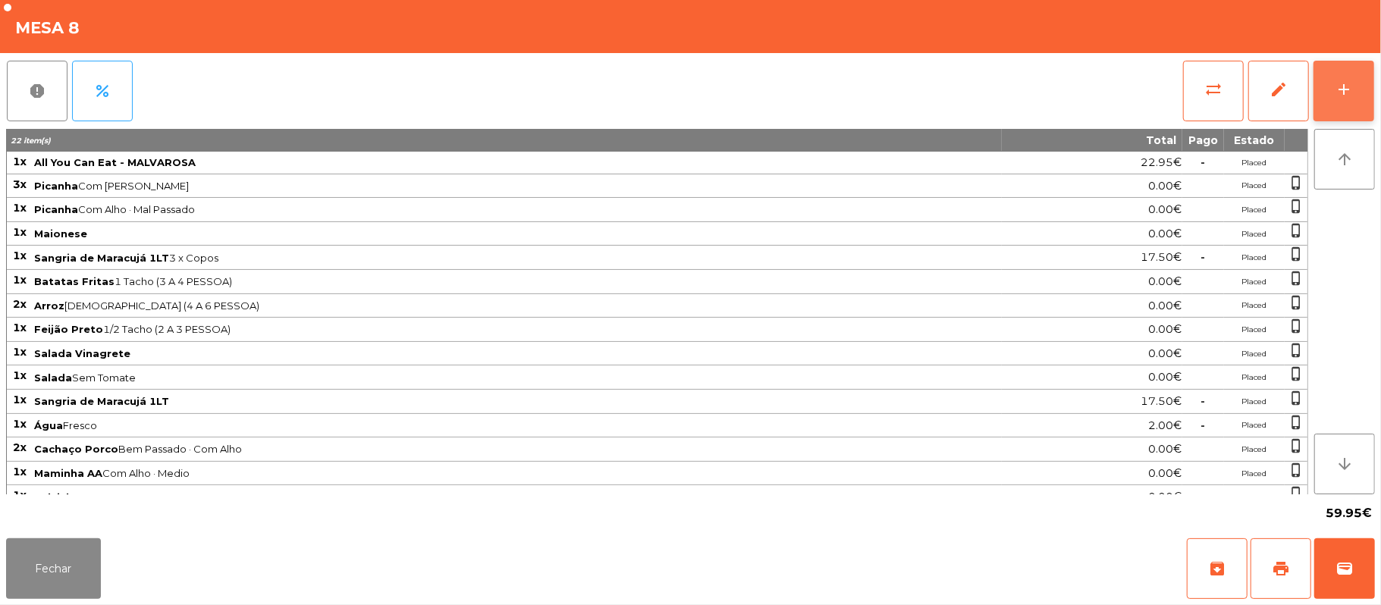
click at [1369, 97] on button "add" at bounding box center [1343, 91] width 61 height 61
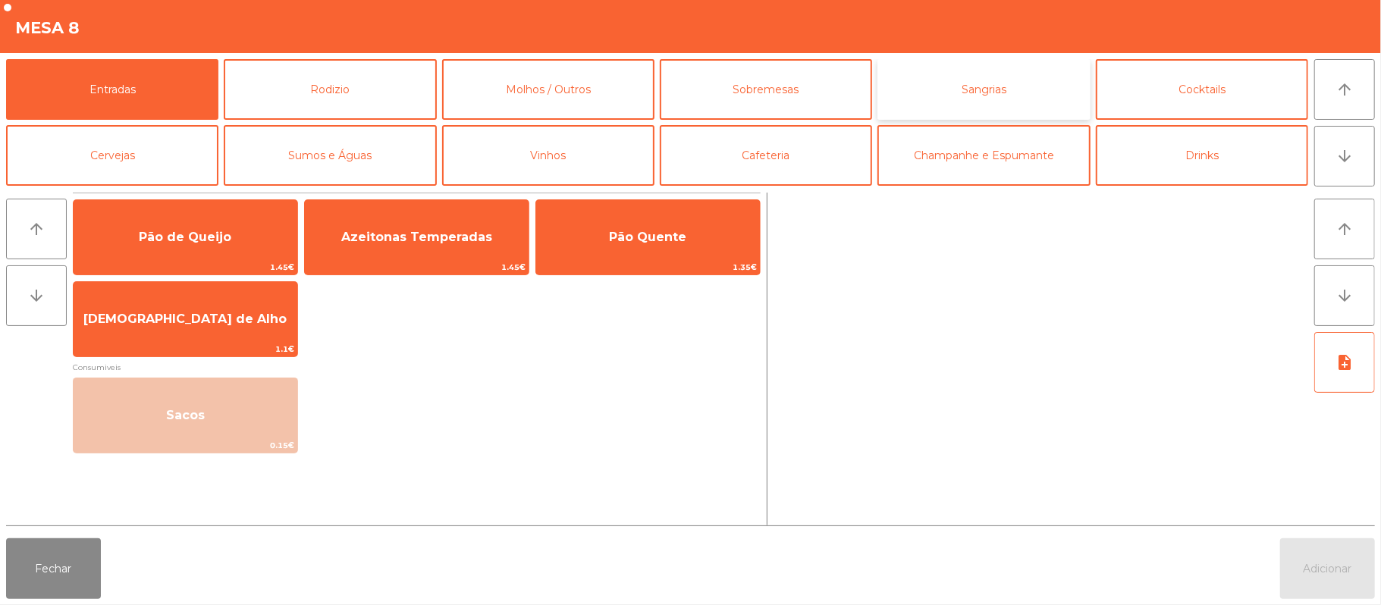
click at [1011, 99] on button "Sangrias" at bounding box center [983, 89] width 212 height 61
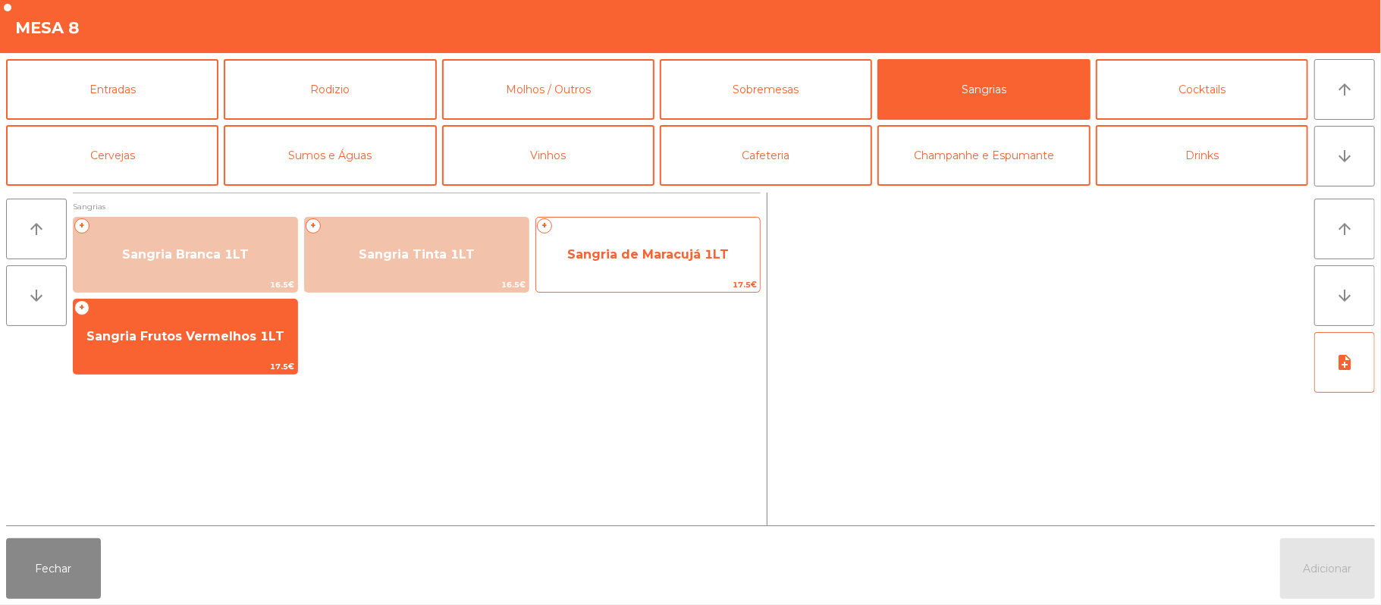
click at [620, 247] on span "Sangria de Maracujá 1LT" at bounding box center [648, 254] width 162 height 14
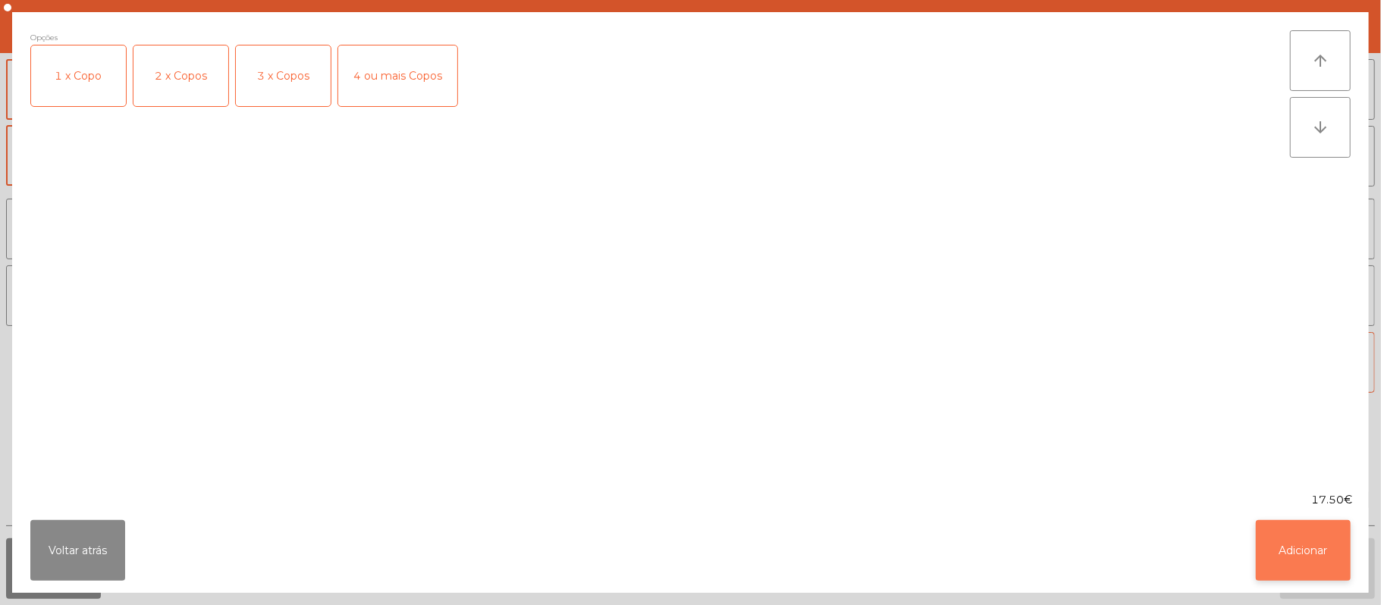
click at [1309, 550] on button "Adicionar" at bounding box center [1303, 550] width 95 height 61
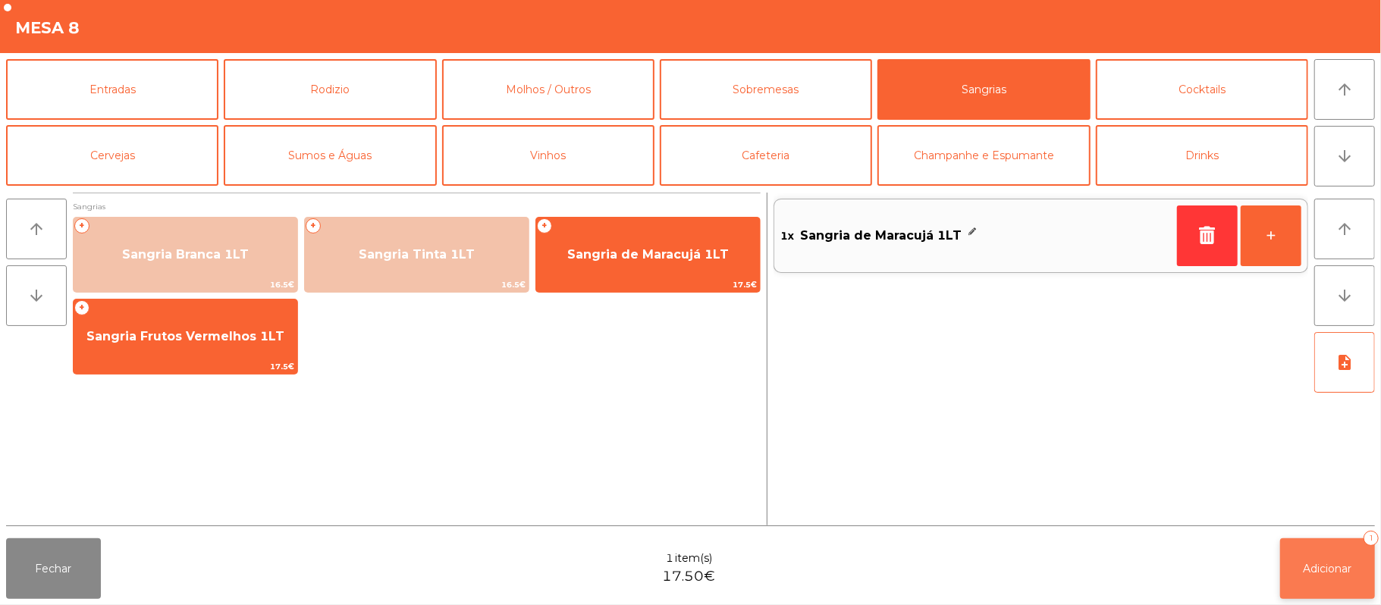
click at [1329, 563] on span "Adicionar" at bounding box center [1327, 569] width 49 height 14
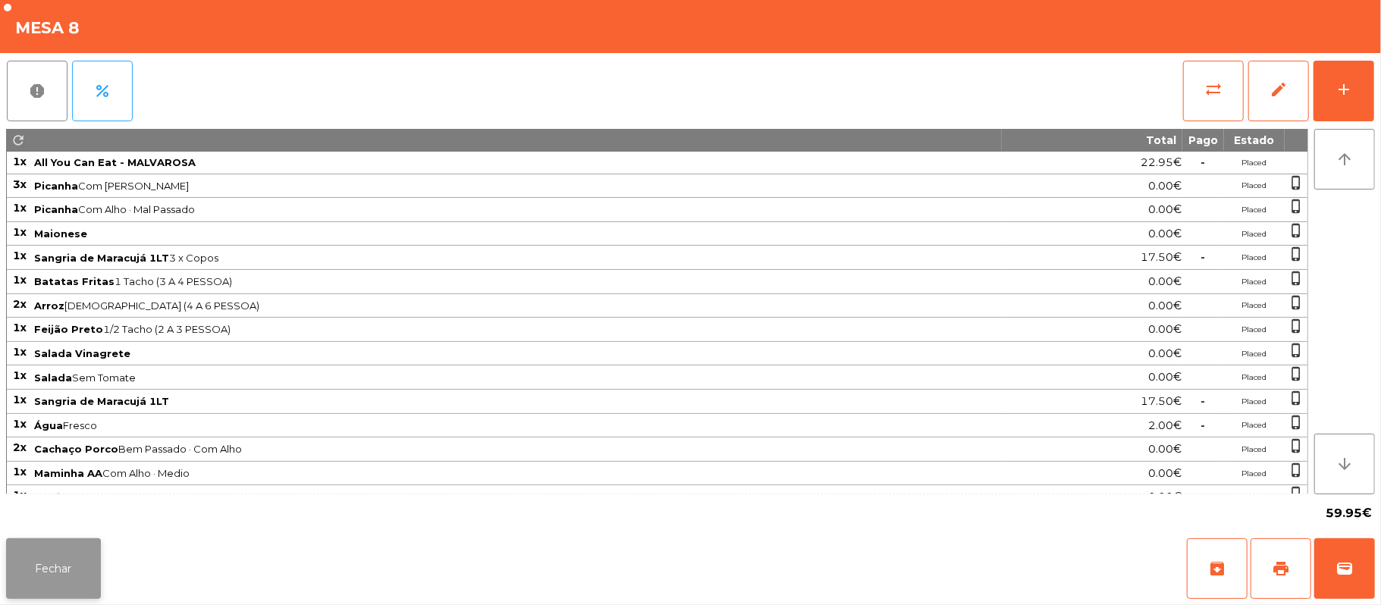
click at [53, 578] on button "Fechar" at bounding box center [53, 568] width 95 height 61
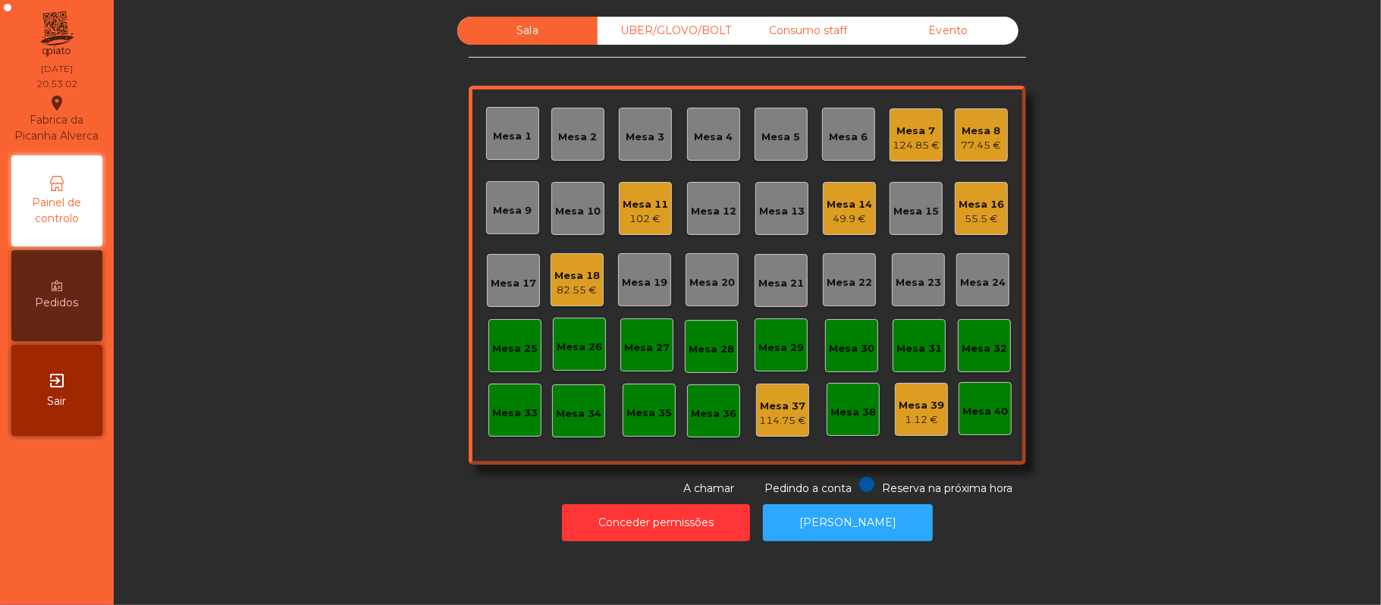
click at [662, 32] on div "UBER/GLOVO/BOLT" at bounding box center [667, 31] width 140 height 28
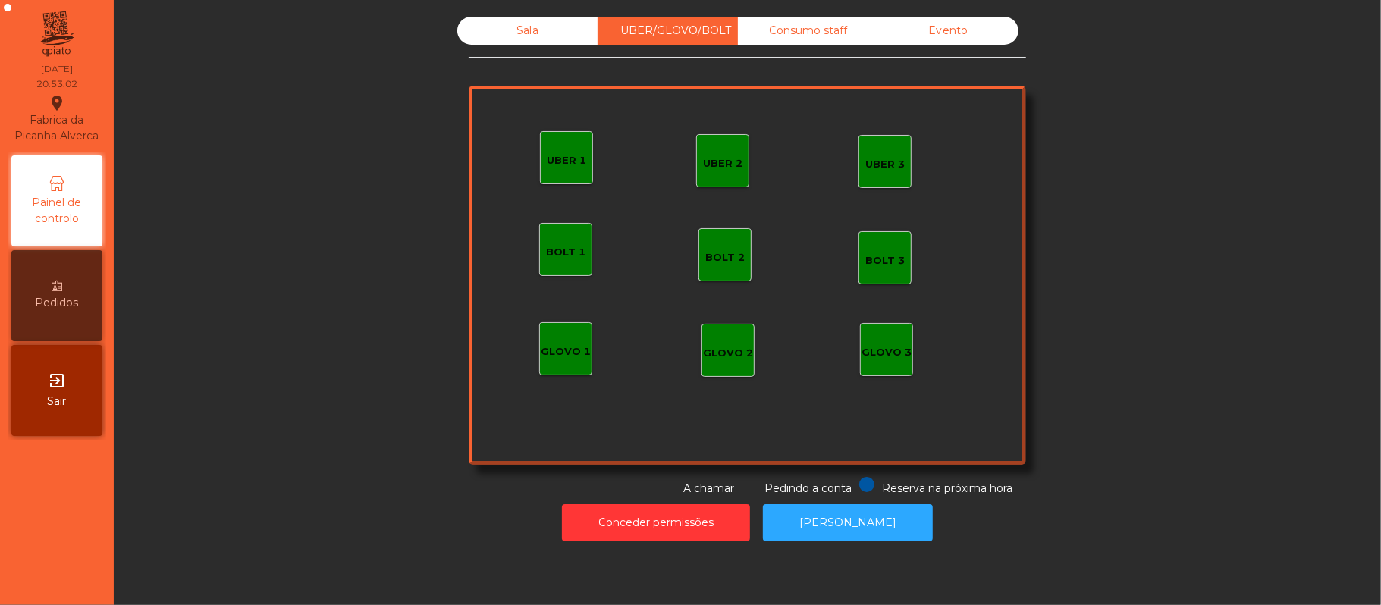
click at [563, 162] on div "UBER 1" at bounding box center [566, 160] width 39 height 15
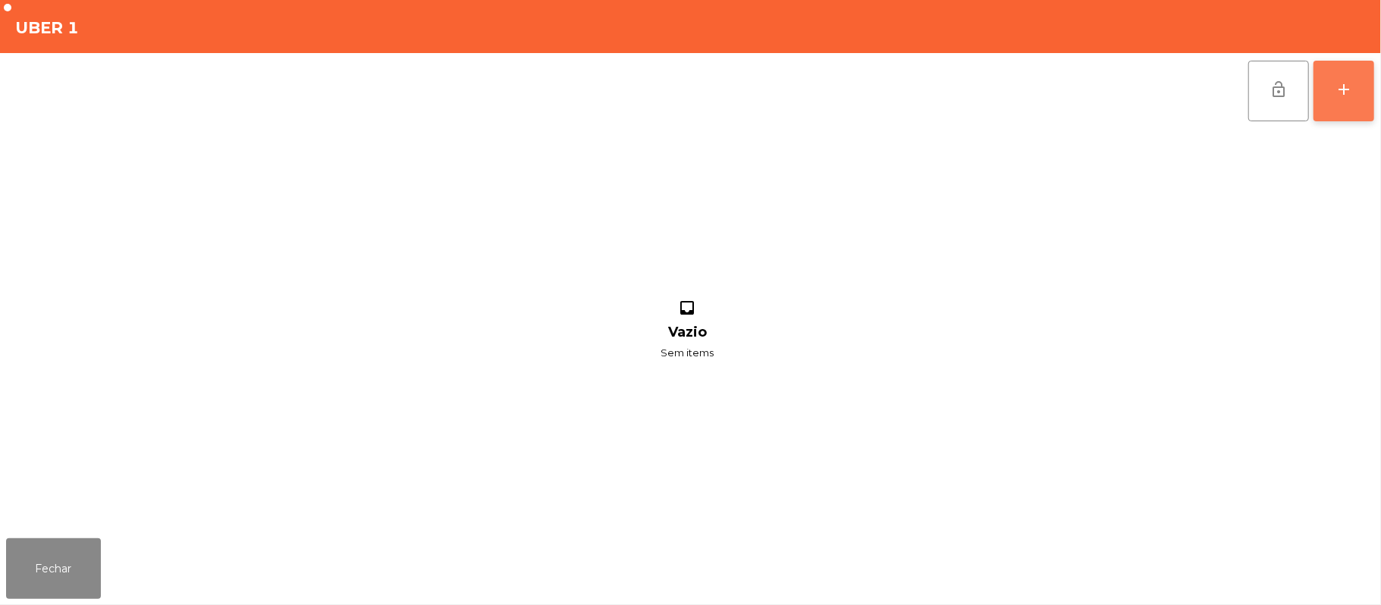
click at [1365, 104] on button "add" at bounding box center [1343, 91] width 61 height 61
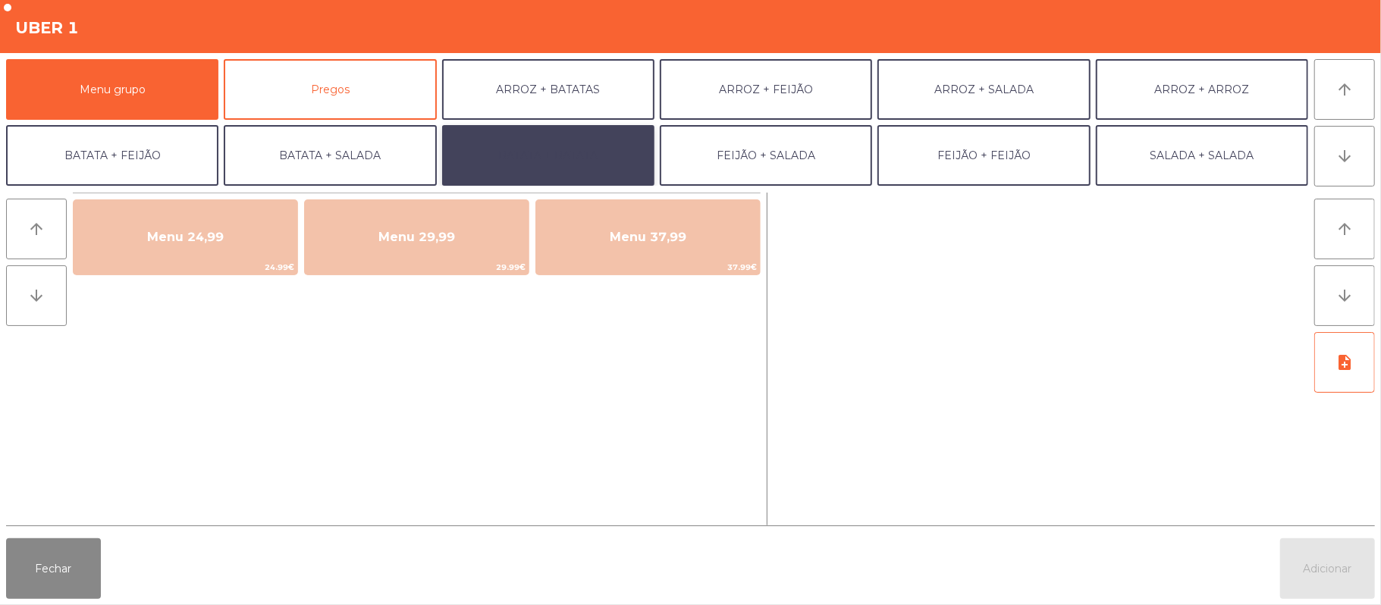
click at [486, 167] on button "BATATA + BATATA" at bounding box center [548, 155] width 212 height 61
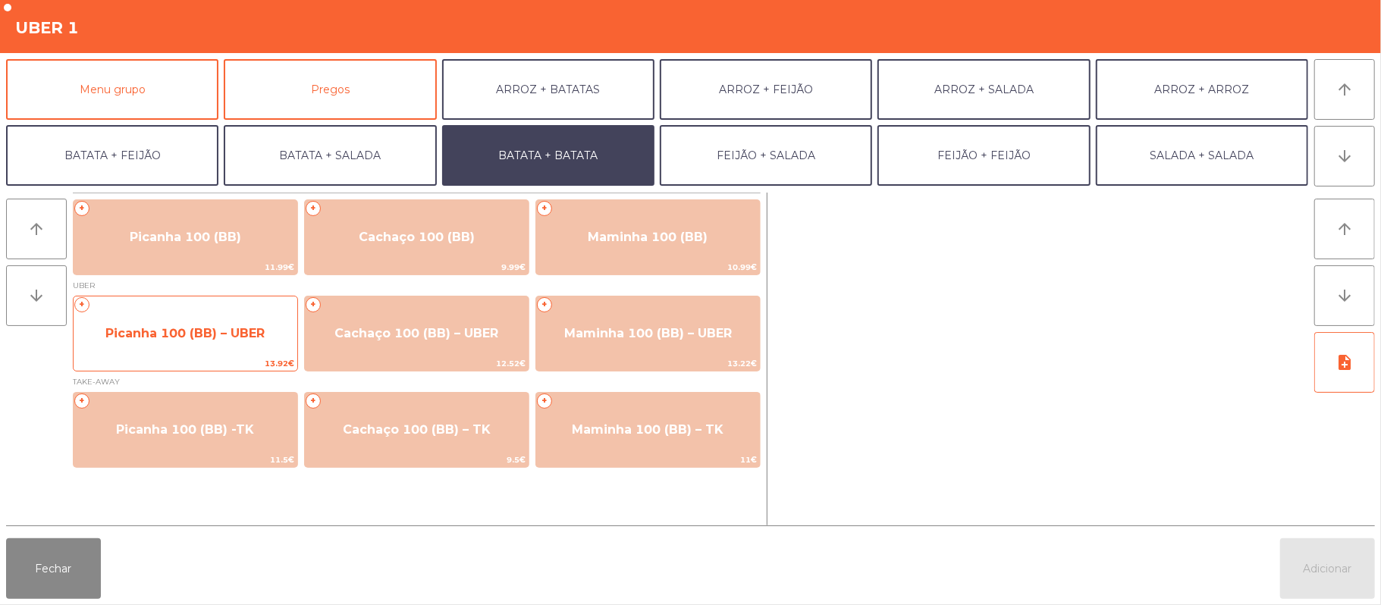
click at [250, 347] on span "Picanha 100 (BB) – UBER" at bounding box center [186, 333] width 224 height 41
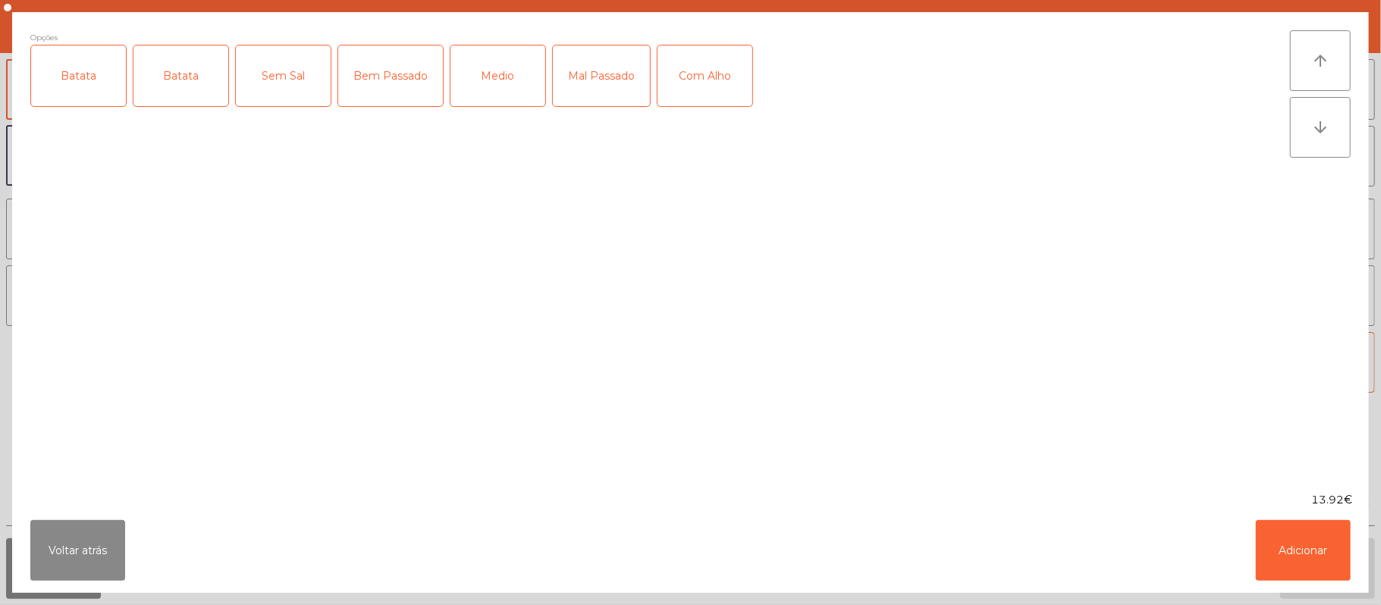
click at [88, 124] on div "Opções Batata Batata Sem Sal Bem Passado Medio Mal Passado Com Alho" at bounding box center [659, 252] width 1259 height 444
click at [113, 80] on div "Batata" at bounding box center [78, 75] width 95 height 61
click at [488, 95] on div "Medio" at bounding box center [497, 75] width 95 height 61
click at [1290, 562] on button "Adicionar" at bounding box center [1303, 550] width 95 height 61
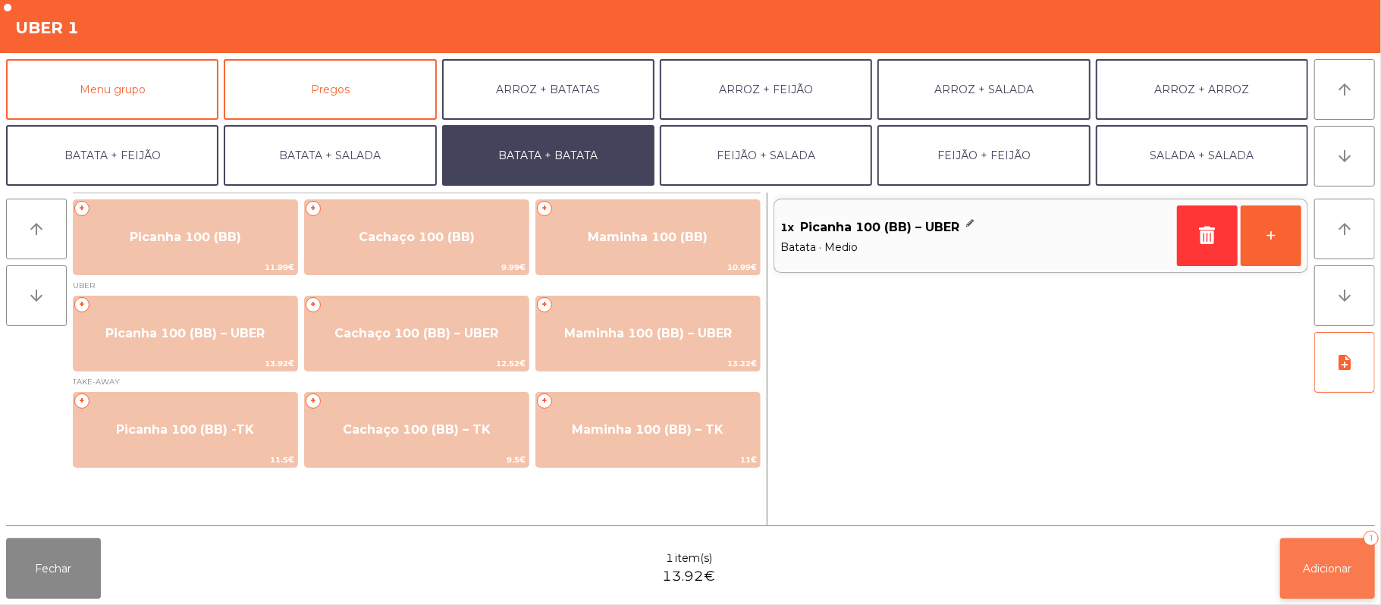
click at [1324, 557] on button "Adicionar 1" at bounding box center [1327, 568] width 95 height 61
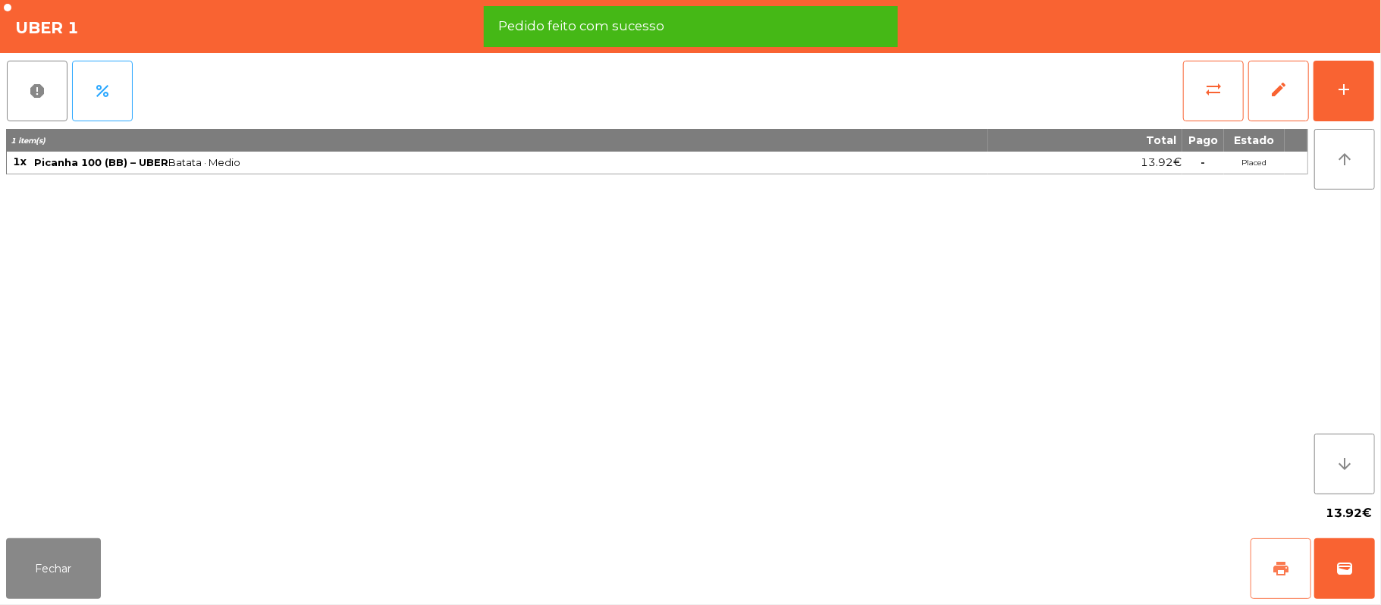
click at [1281, 568] on span "print" at bounding box center [1281, 569] width 18 height 18
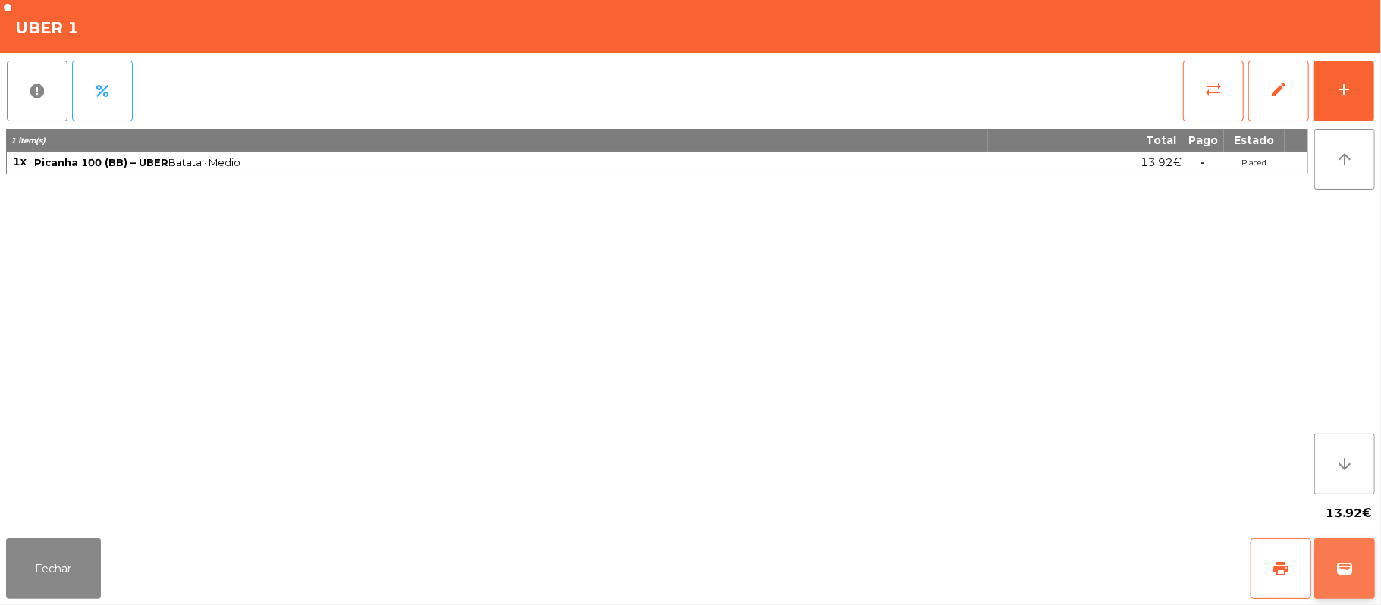
click at [1334, 546] on button "wallet" at bounding box center [1344, 568] width 61 height 61
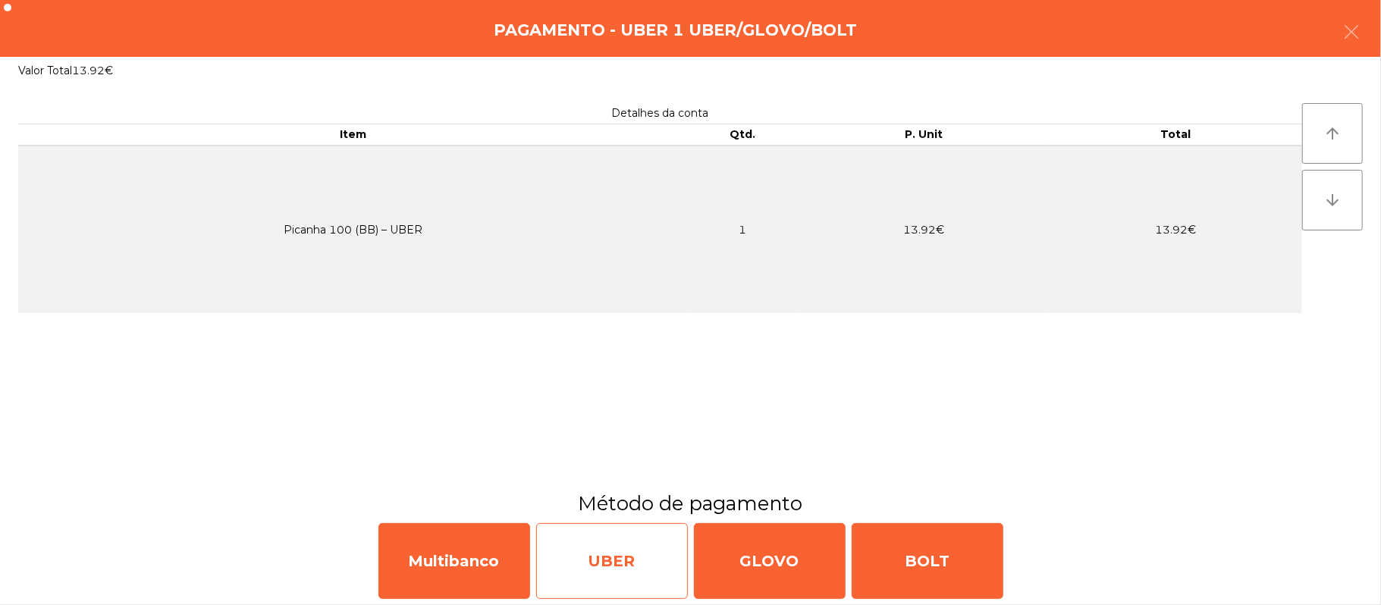
click at [629, 555] on div "UBER" at bounding box center [612, 561] width 152 height 76
select select "**"
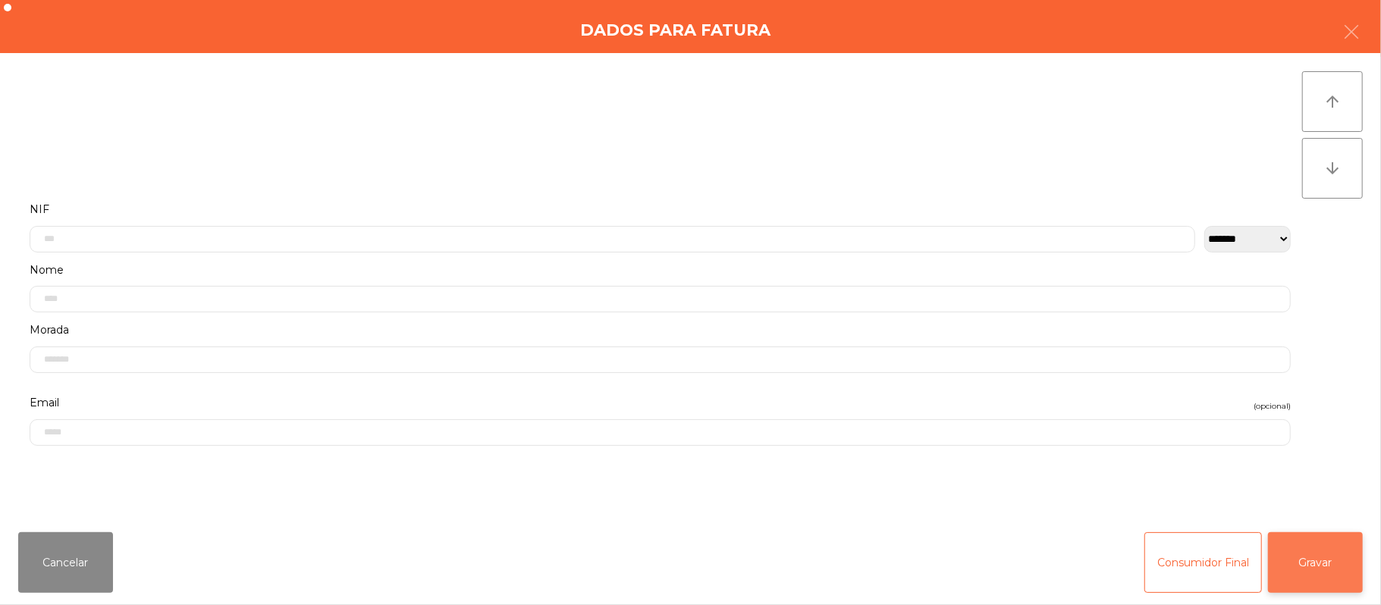
click at [1307, 555] on button "Gravar" at bounding box center [1315, 562] width 95 height 61
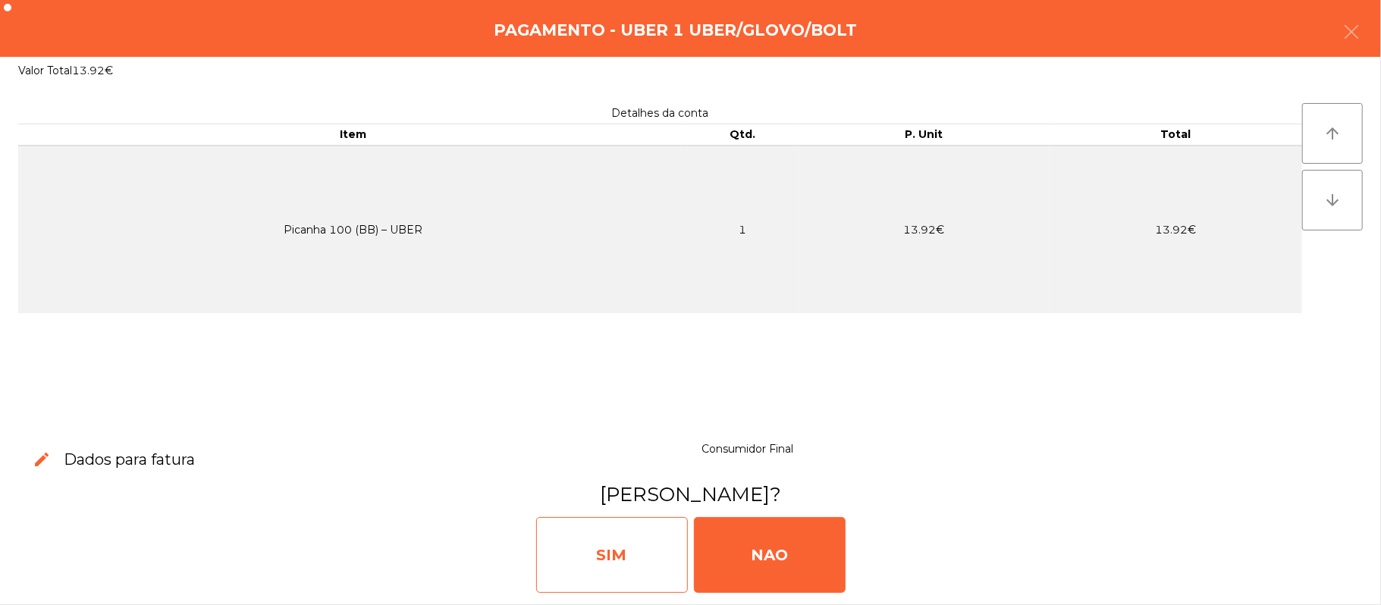
click at [631, 544] on div "SIM" at bounding box center [612, 555] width 152 height 76
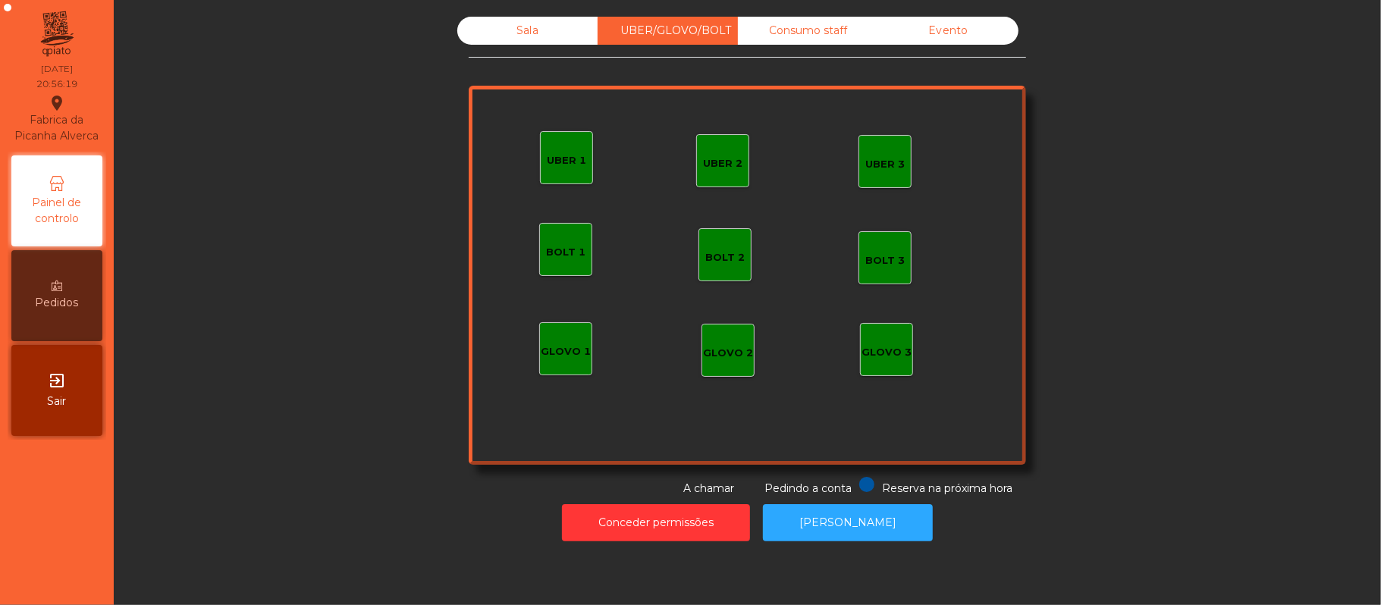
click at [535, 30] on div "Sala" at bounding box center [527, 31] width 140 height 28
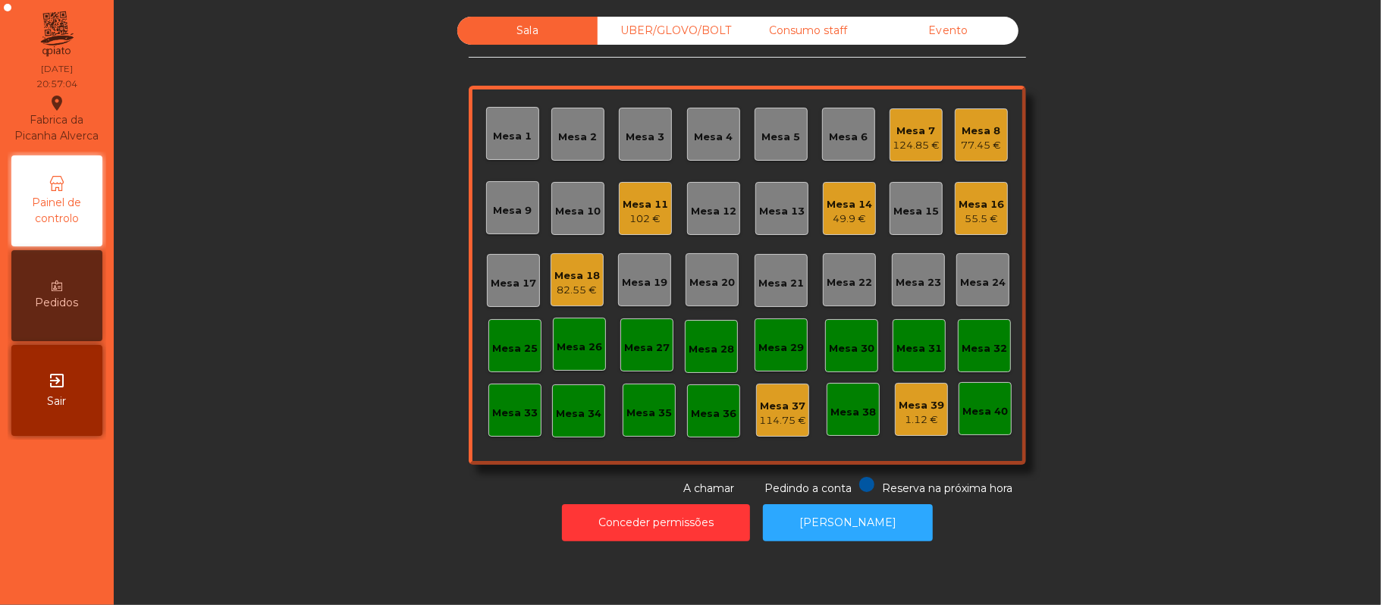
click at [861, 285] on div "Mesa 22" at bounding box center [848, 282] width 45 height 15
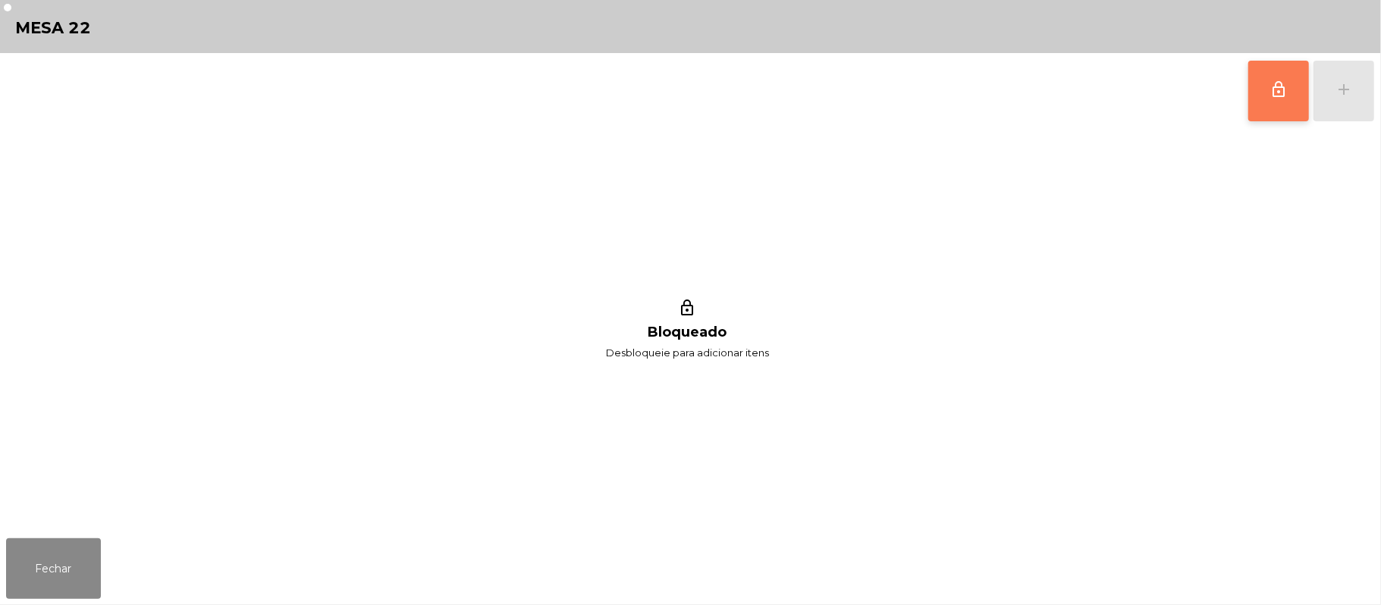
click at [1287, 83] on button "lock_outline" at bounding box center [1278, 91] width 61 height 61
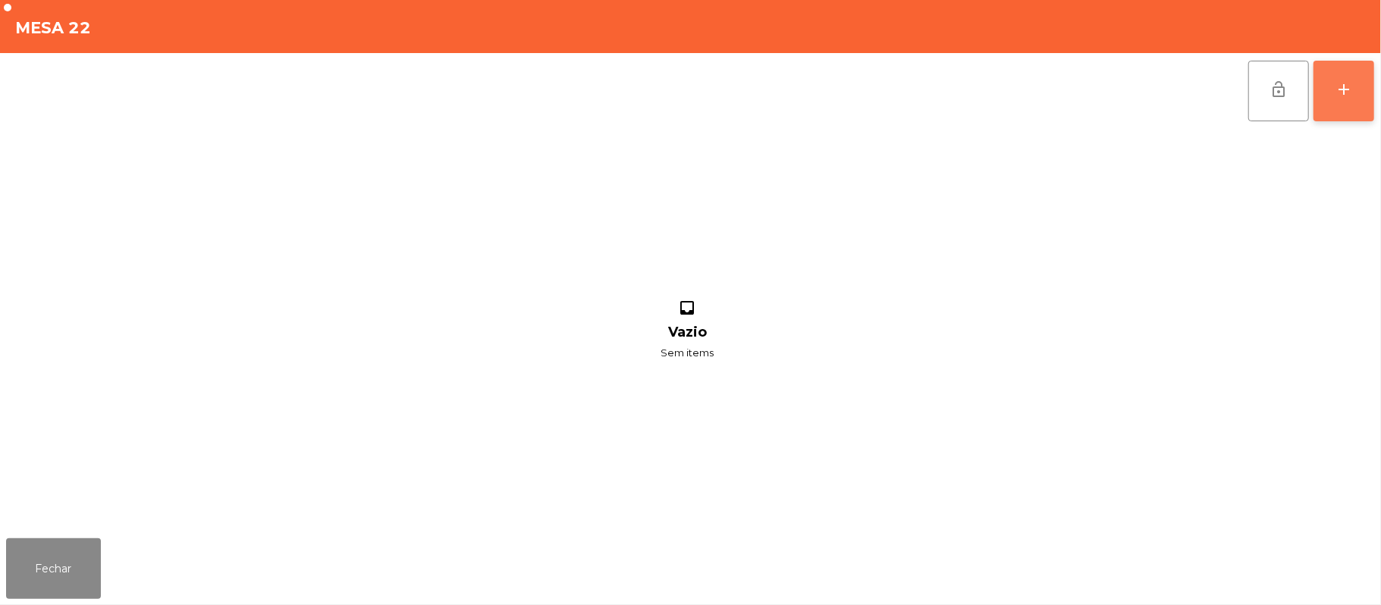
click at [1333, 91] on button "add" at bounding box center [1343, 91] width 61 height 61
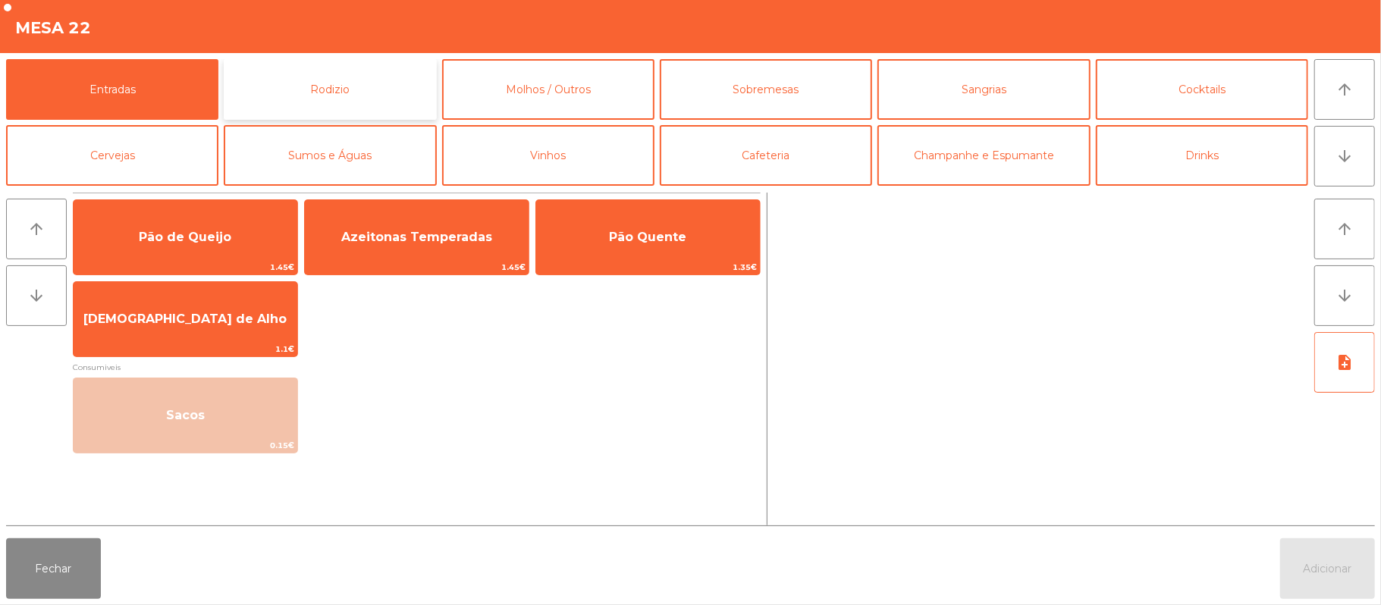
click at [419, 82] on button "Rodizio" at bounding box center [330, 89] width 212 height 61
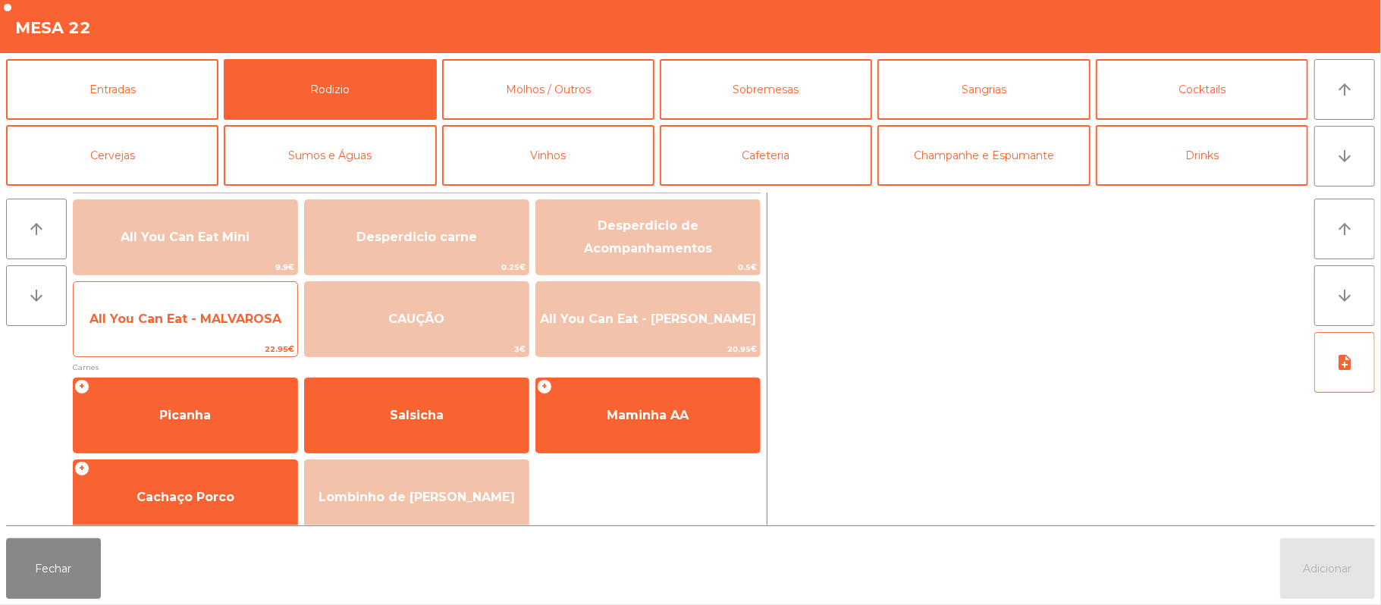
click at [188, 329] on span "All You Can Eat - MALVAROSA" at bounding box center [186, 319] width 224 height 41
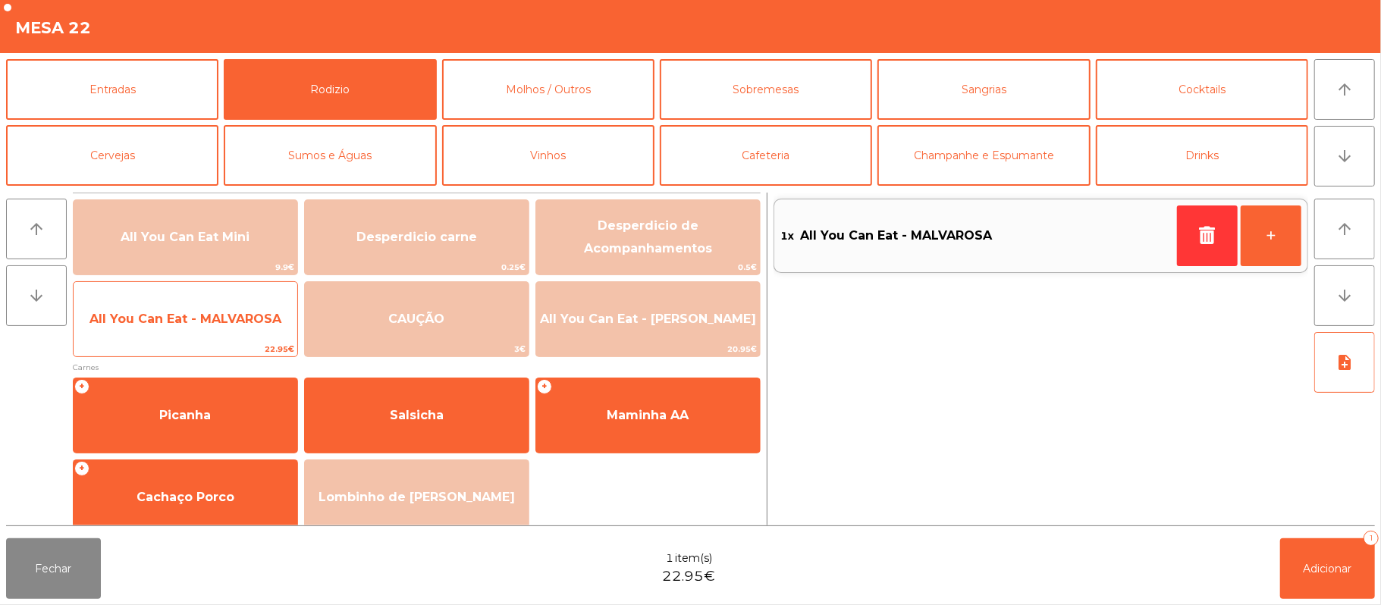
click at [191, 303] on span "All You Can Eat - MALVAROSA" at bounding box center [186, 319] width 224 height 41
click at [158, 340] on span "All You Can Eat - MALVAROSA" at bounding box center [186, 319] width 224 height 41
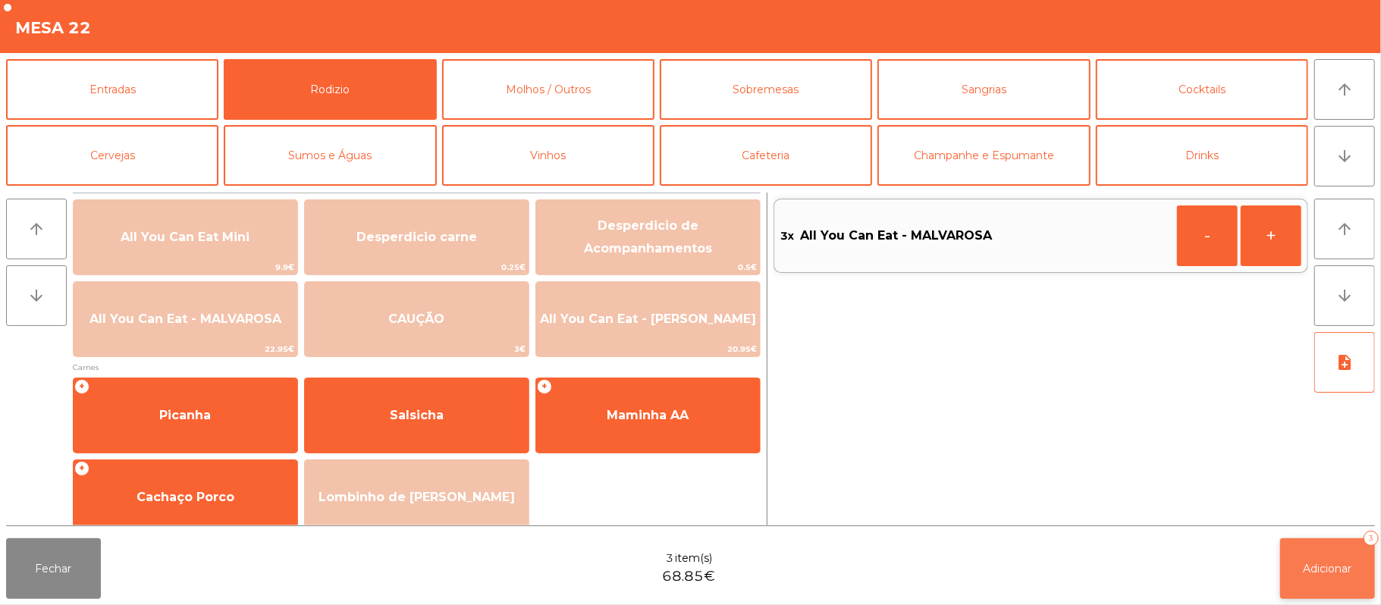
click at [1341, 560] on button "Adicionar 3" at bounding box center [1327, 568] width 95 height 61
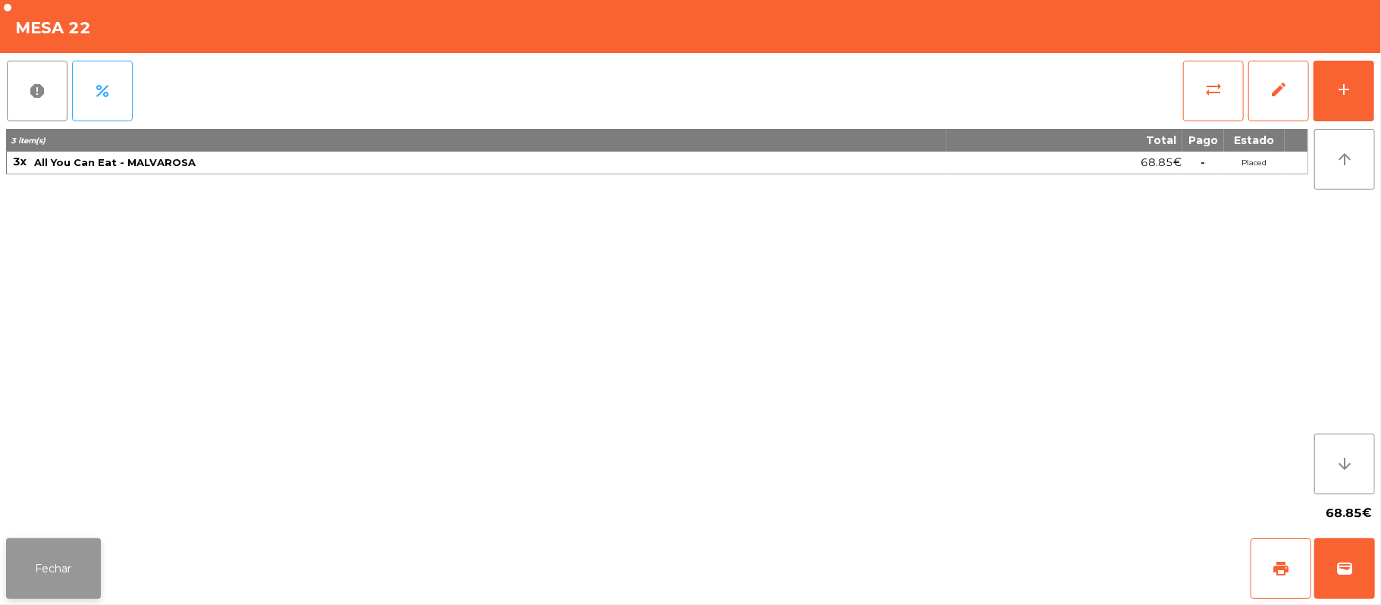
click at [61, 550] on button "Fechar" at bounding box center [53, 568] width 95 height 61
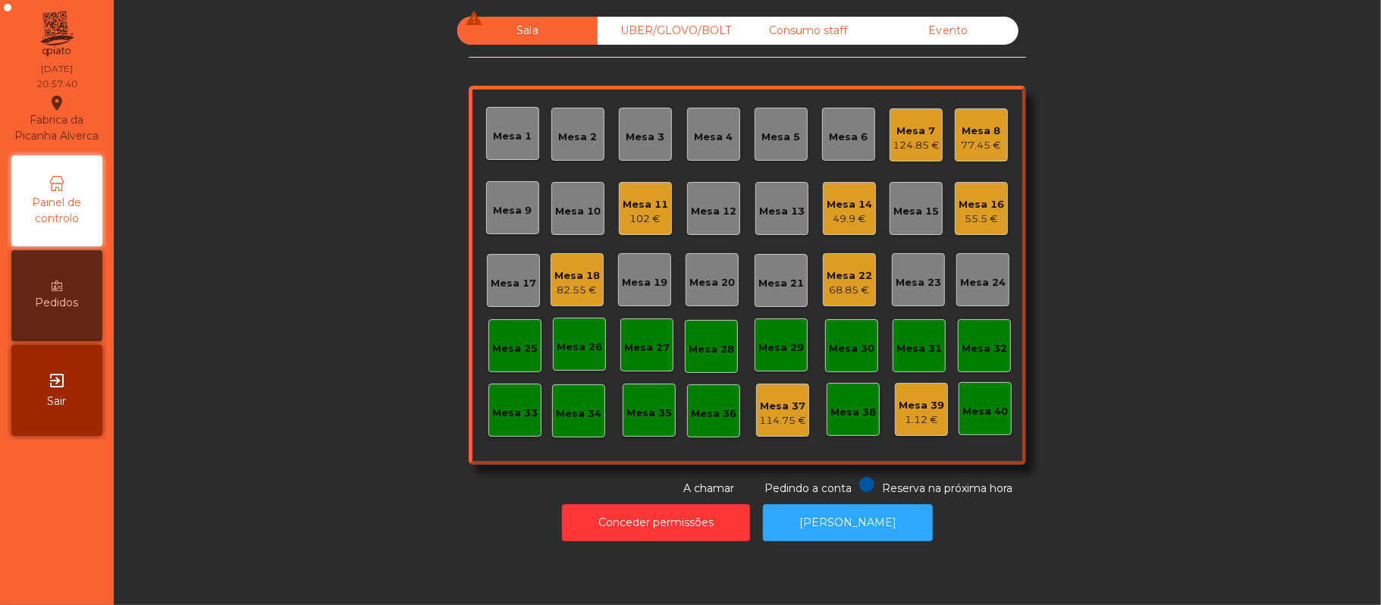
click at [963, 224] on div "55.5 €" at bounding box center [980, 219] width 45 height 15
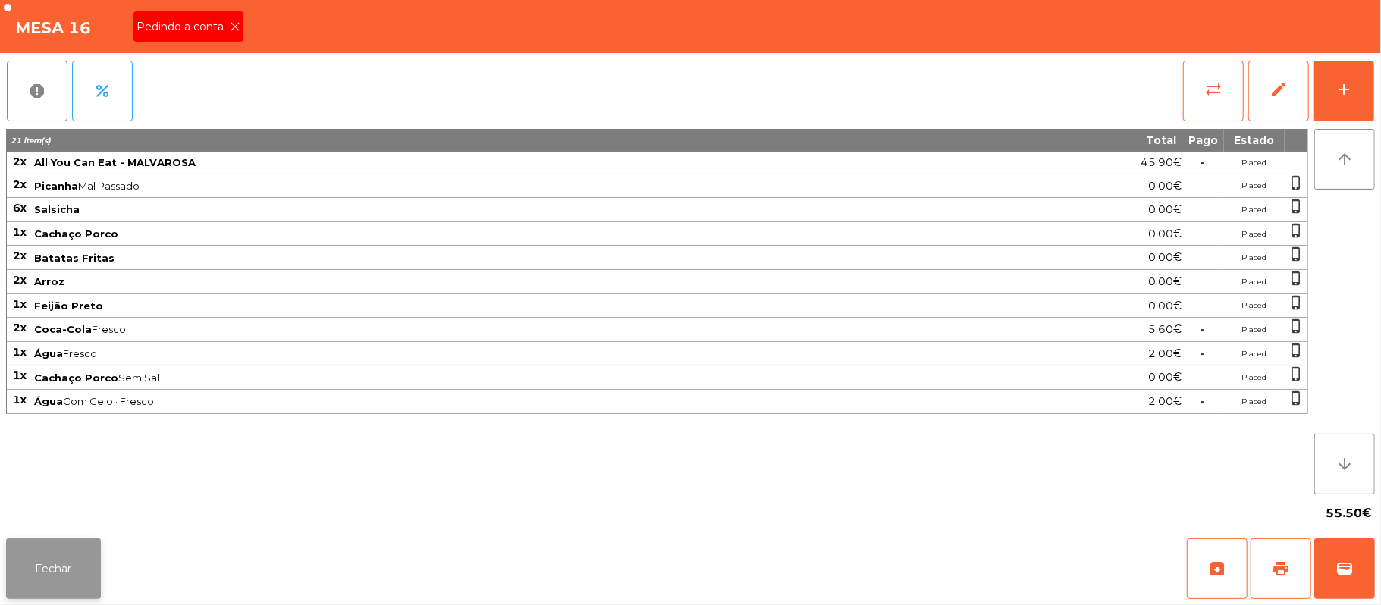
click at [59, 558] on button "Fechar" at bounding box center [53, 568] width 95 height 61
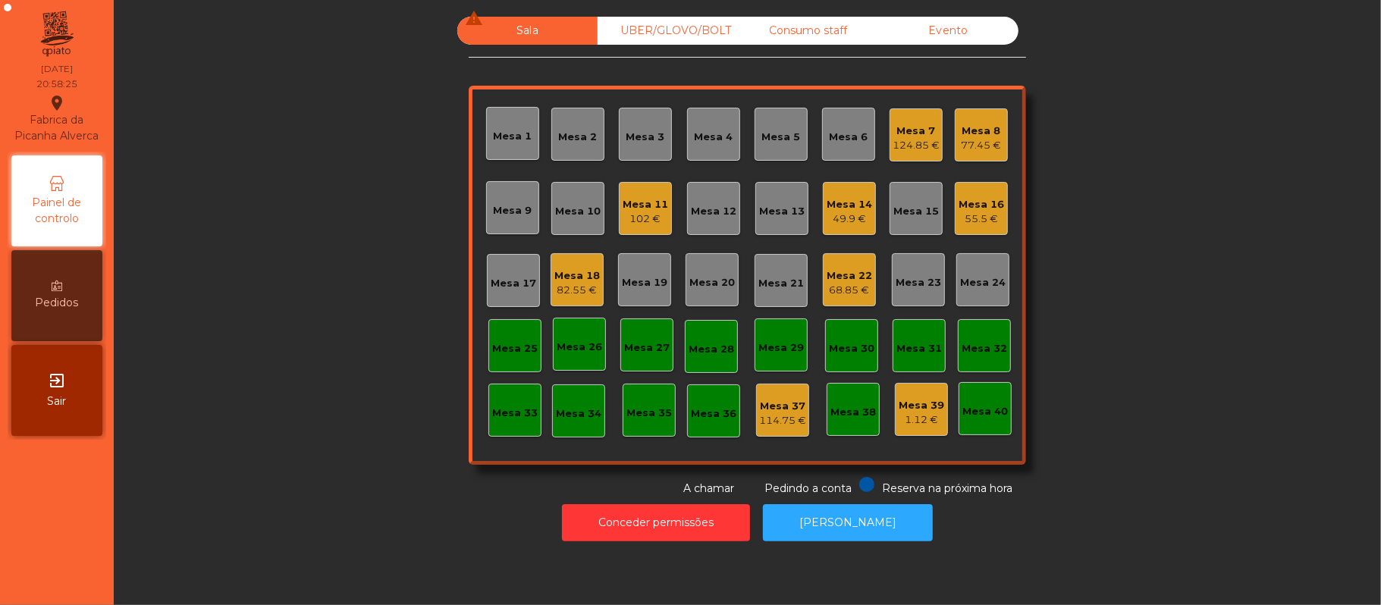
click at [989, 217] on div "55.5 €" at bounding box center [980, 219] width 45 height 15
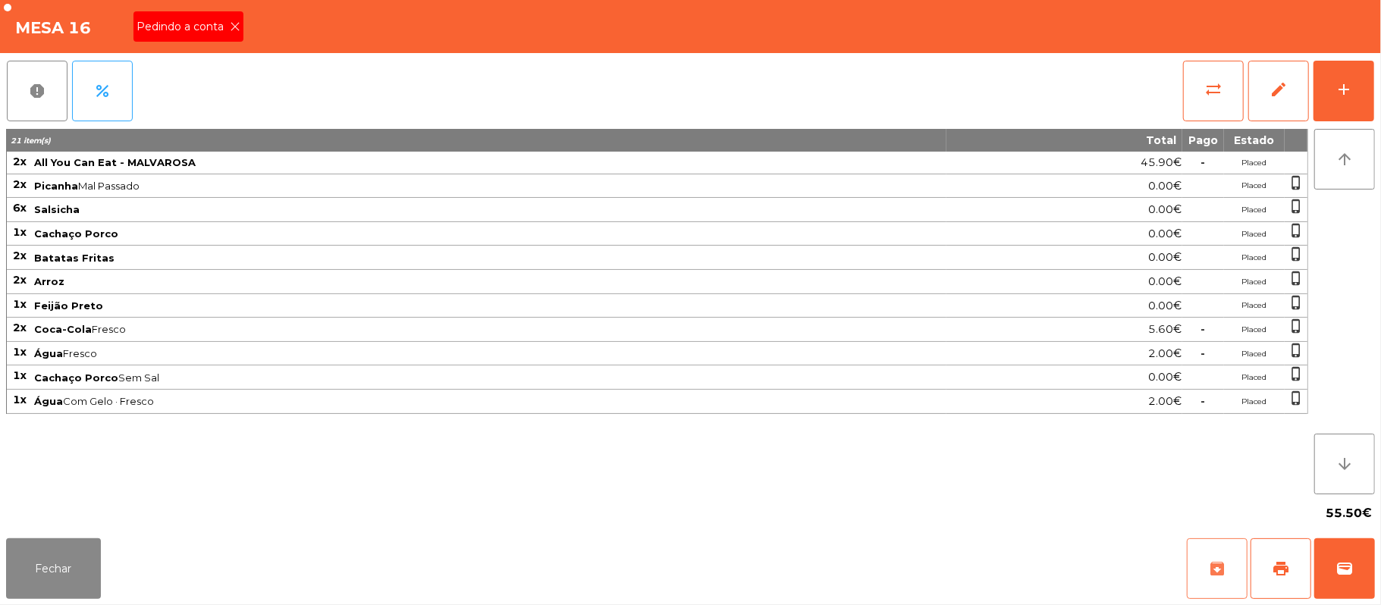
click at [1228, 541] on button "archive" at bounding box center [1217, 568] width 61 height 61
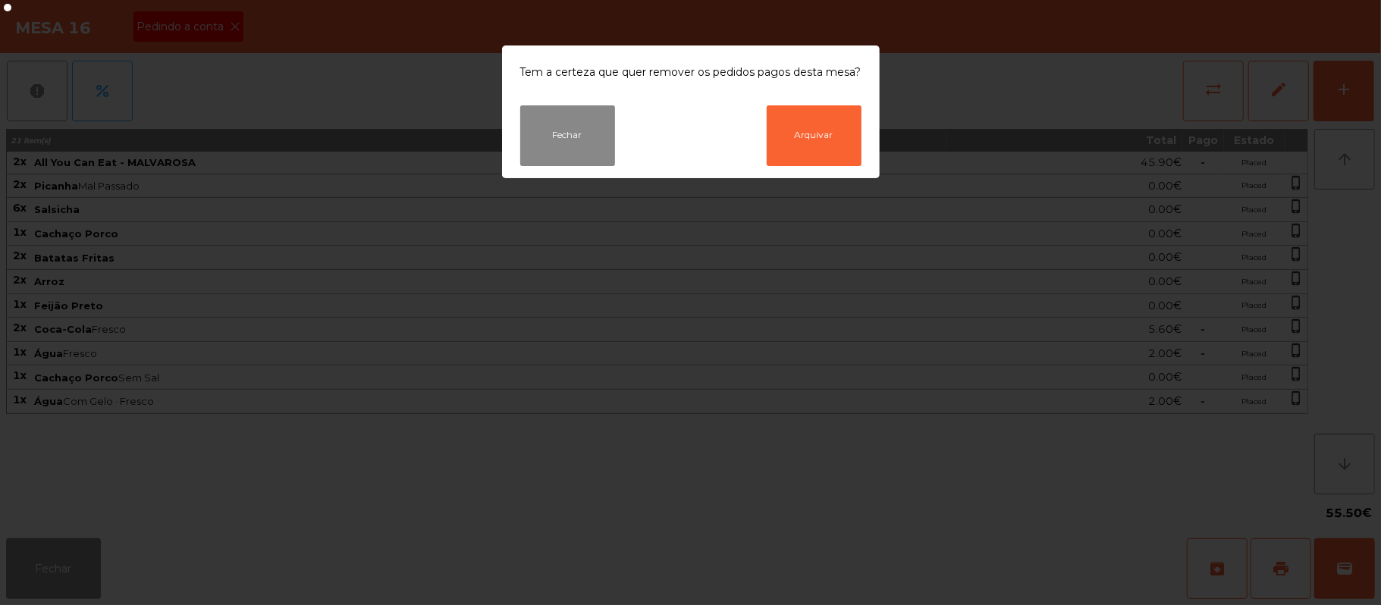
click at [1058, 343] on ngb-modal-window "Tem a certeza que quer remover os pedidos pagos desta mesa? Fechar Arquivar" at bounding box center [690, 302] width 1381 height 605
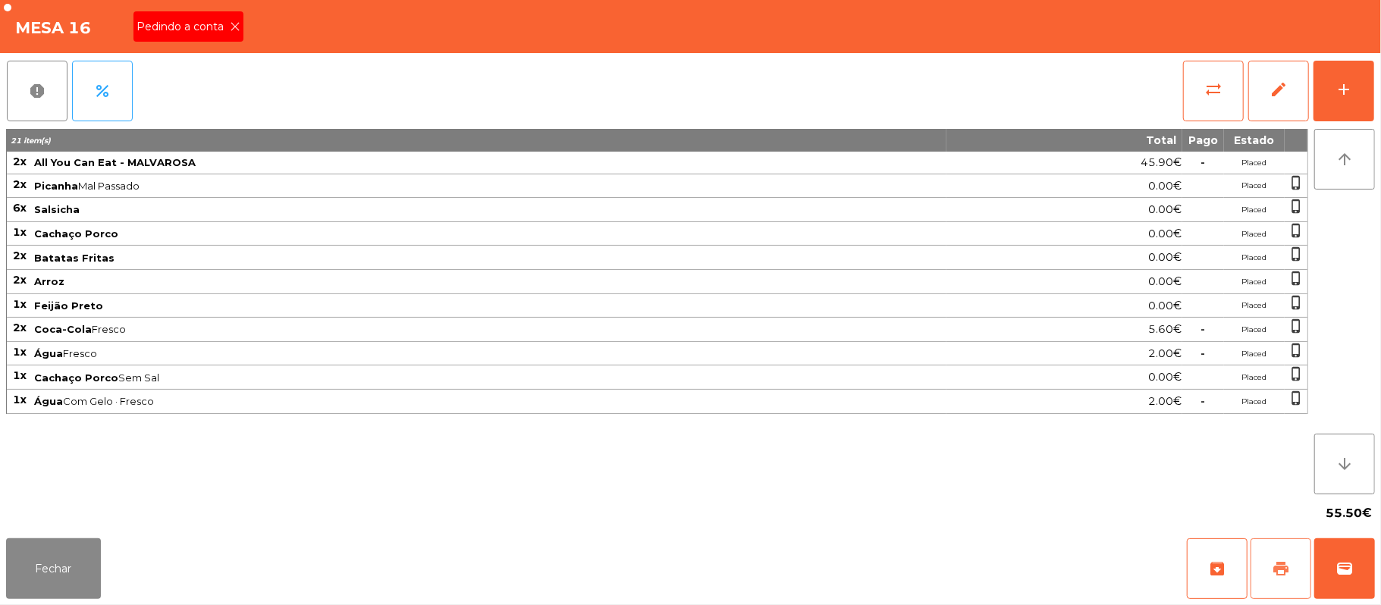
click at [1287, 569] on span "print" at bounding box center [1281, 569] width 18 height 18
click at [79, 563] on button "Fechar" at bounding box center [53, 568] width 95 height 61
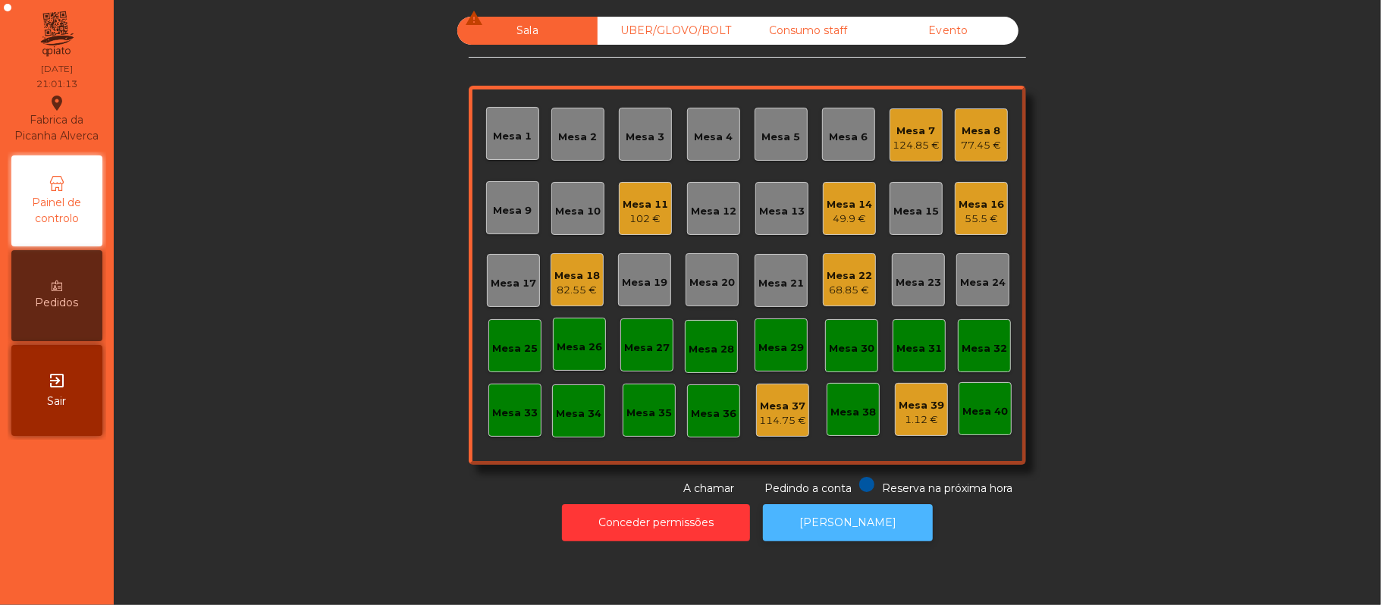
click at [825, 535] on button "[PERSON_NAME]" at bounding box center [848, 522] width 170 height 37
click at [990, 206] on div "Mesa 16" at bounding box center [980, 204] width 45 height 15
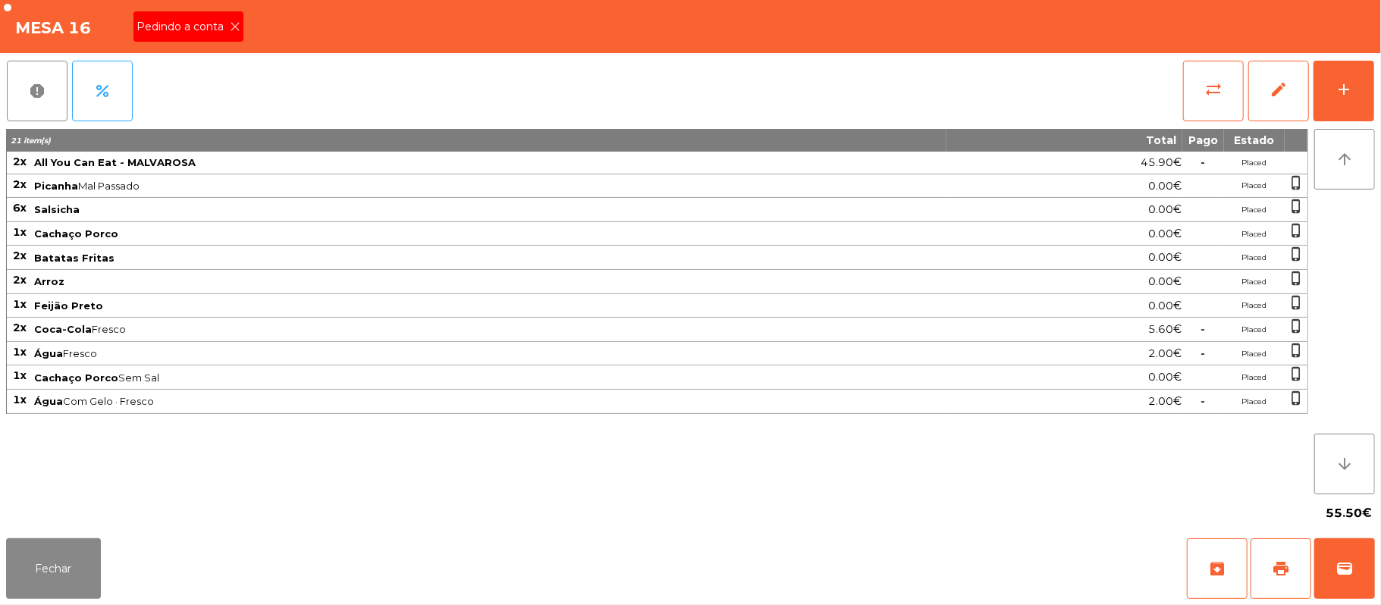
click at [234, 26] on icon at bounding box center [235, 26] width 11 height 11
click at [1203, 101] on button "sync_alt" at bounding box center [1213, 91] width 61 height 61
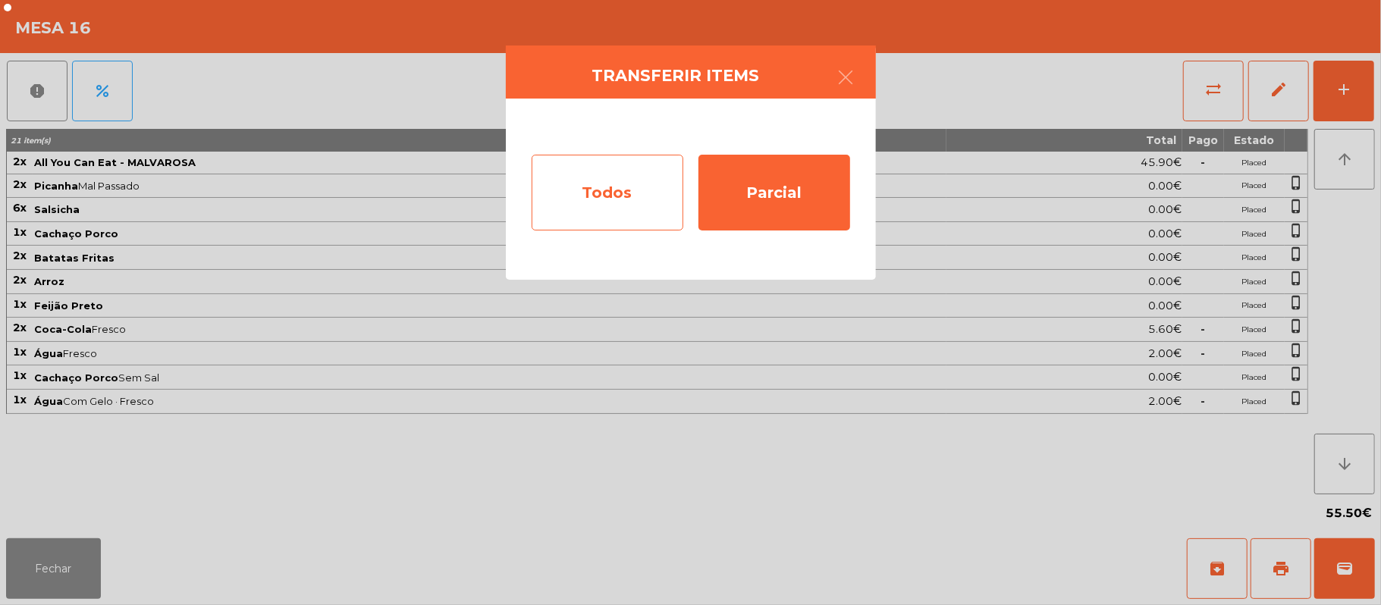
click at [626, 203] on div "Todos" at bounding box center [608, 193] width 152 height 76
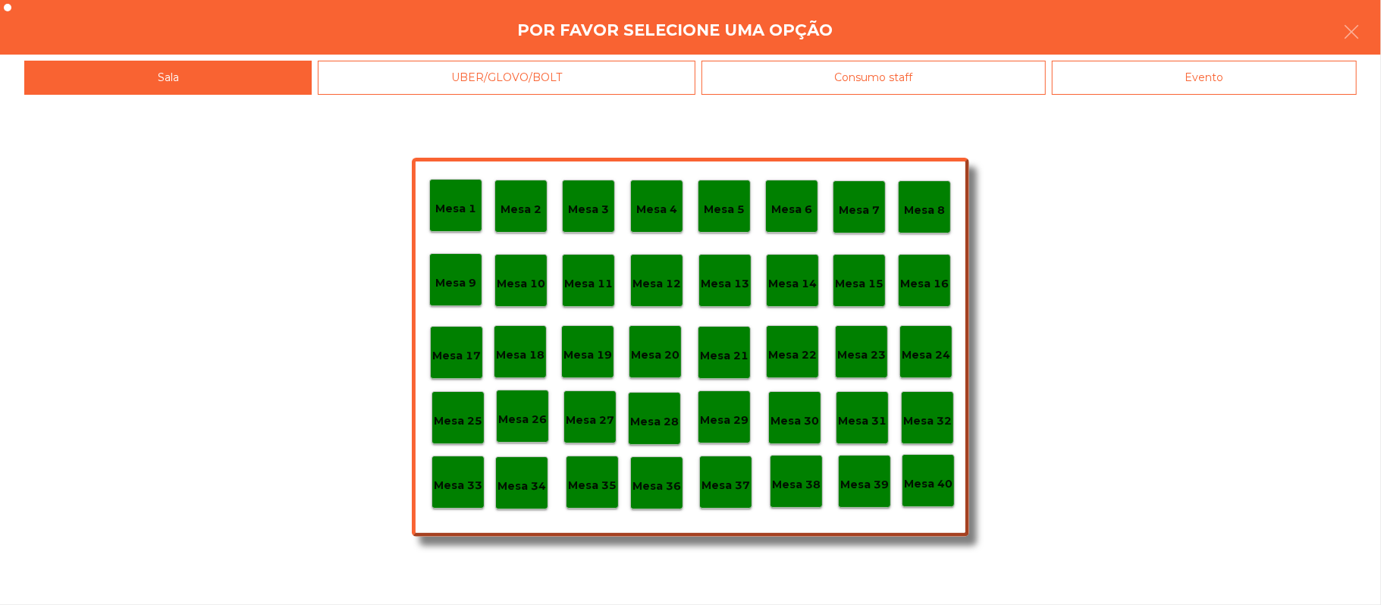
click at [1189, 76] on div "Evento" at bounding box center [1204, 78] width 305 height 34
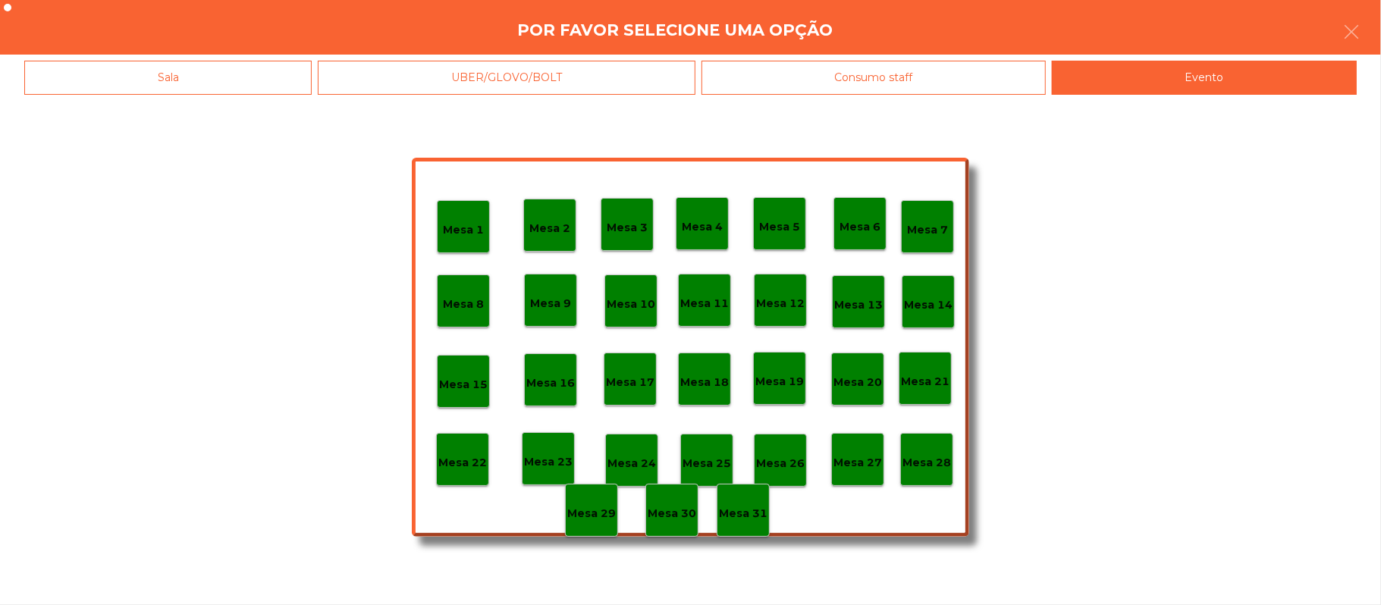
click at [929, 450] on div "Mesa 28" at bounding box center [926, 460] width 49 height 24
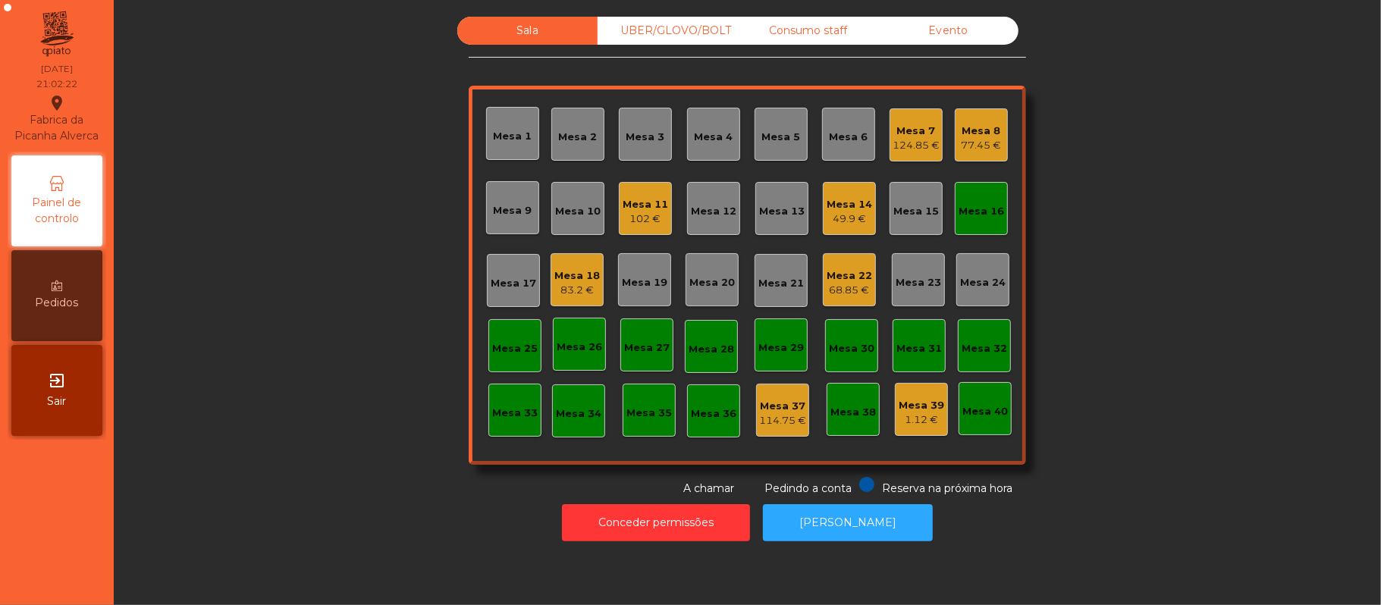
click at [762, 201] on div "Mesa 13" at bounding box center [781, 208] width 45 height 21
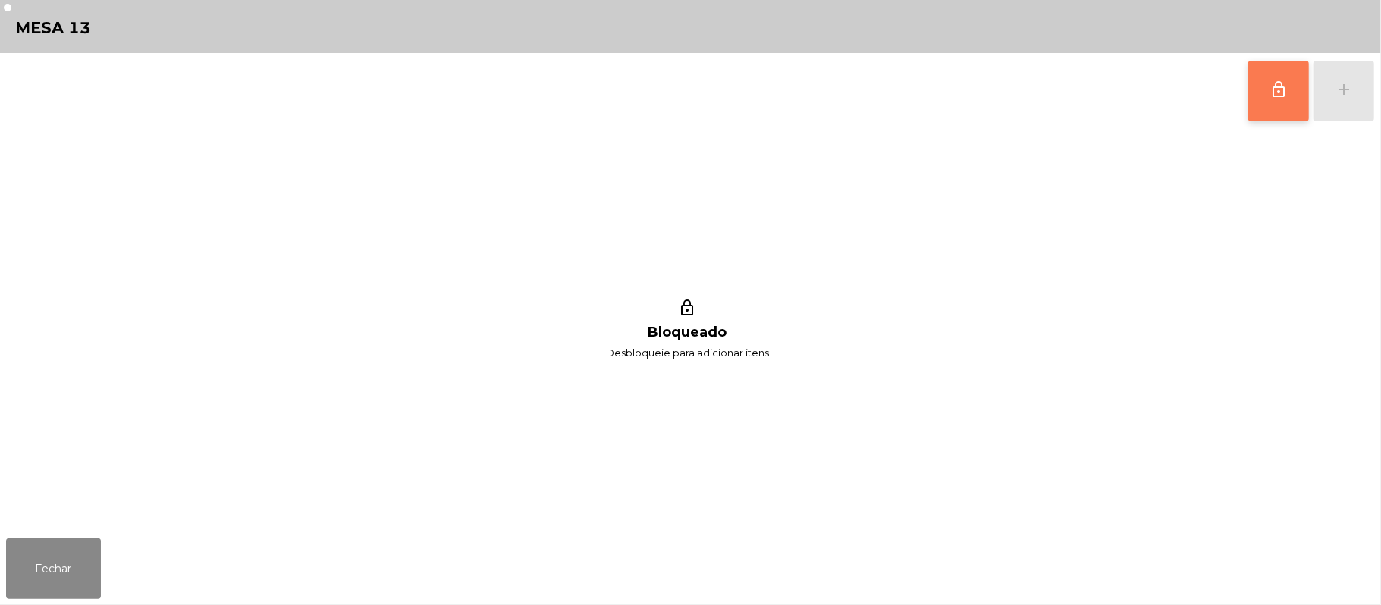
click at [1266, 76] on button "lock_outline" at bounding box center [1278, 91] width 61 height 61
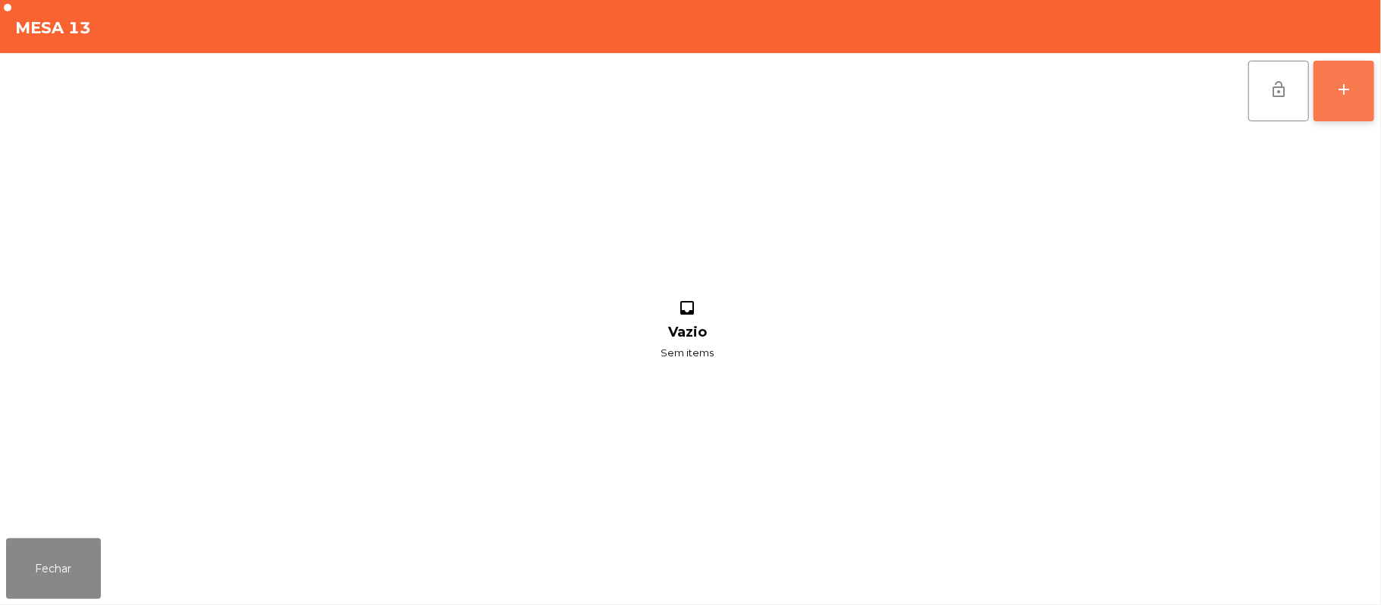
click at [1332, 85] on button "add" at bounding box center [1343, 91] width 61 height 61
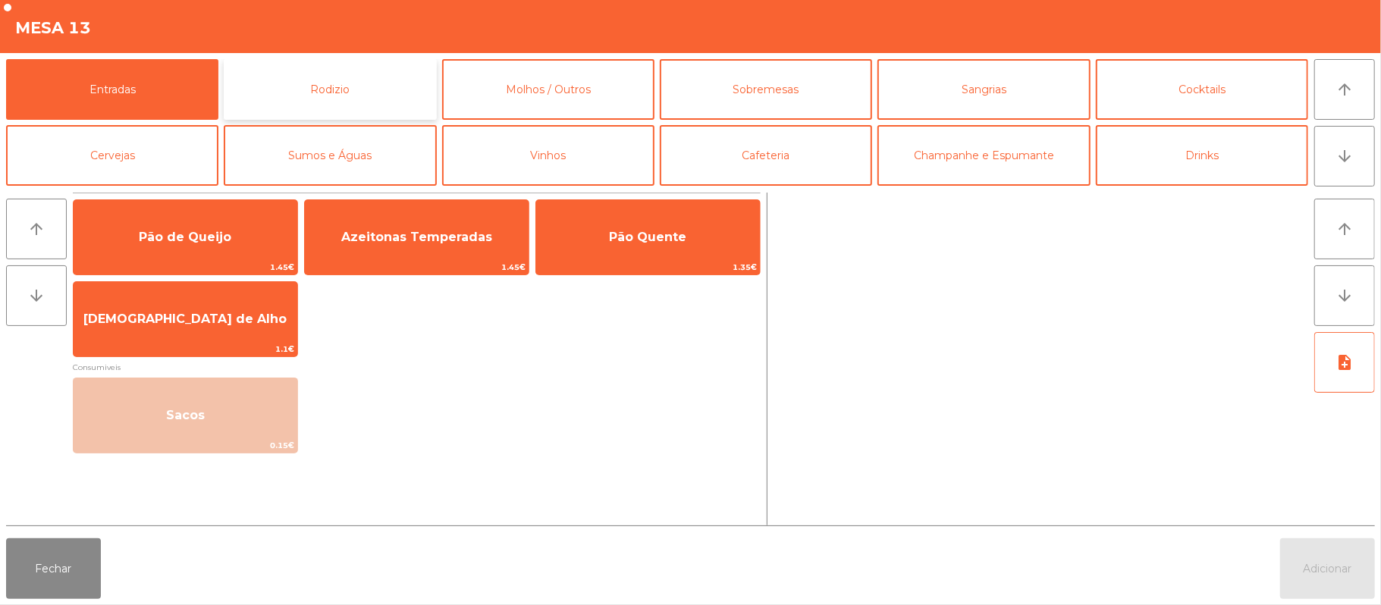
click at [350, 77] on button "Rodizio" at bounding box center [330, 89] width 212 height 61
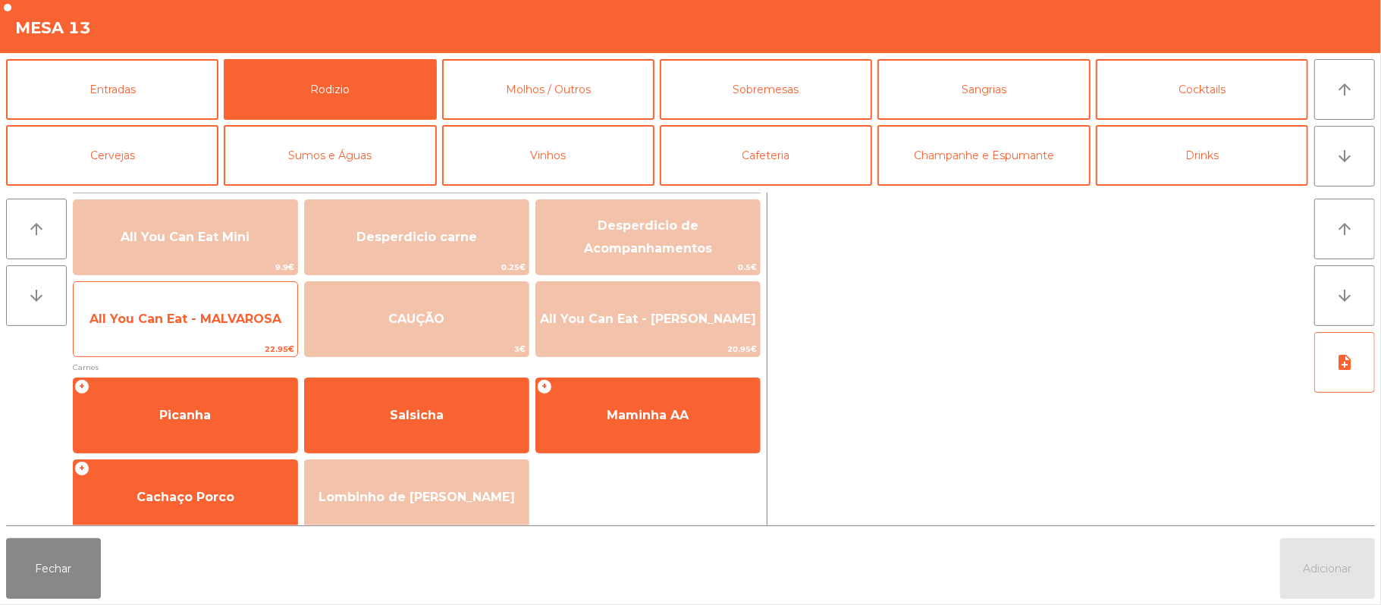
click at [177, 337] on span "All You Can Eat - MALVAROSA" at bounding box center [186, 319] width 224 height 41
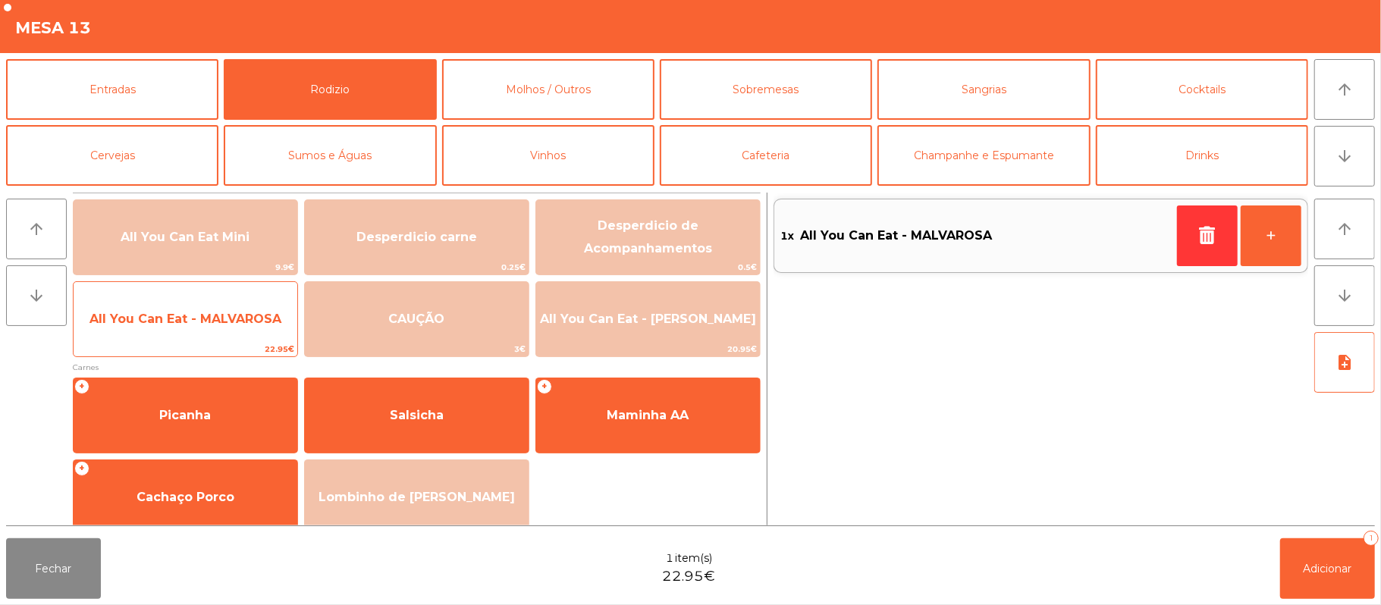
click at [182, 319] on span "All You Can Eat - MALVAROSA" at bounding box center [185, 319] width 192 height 14
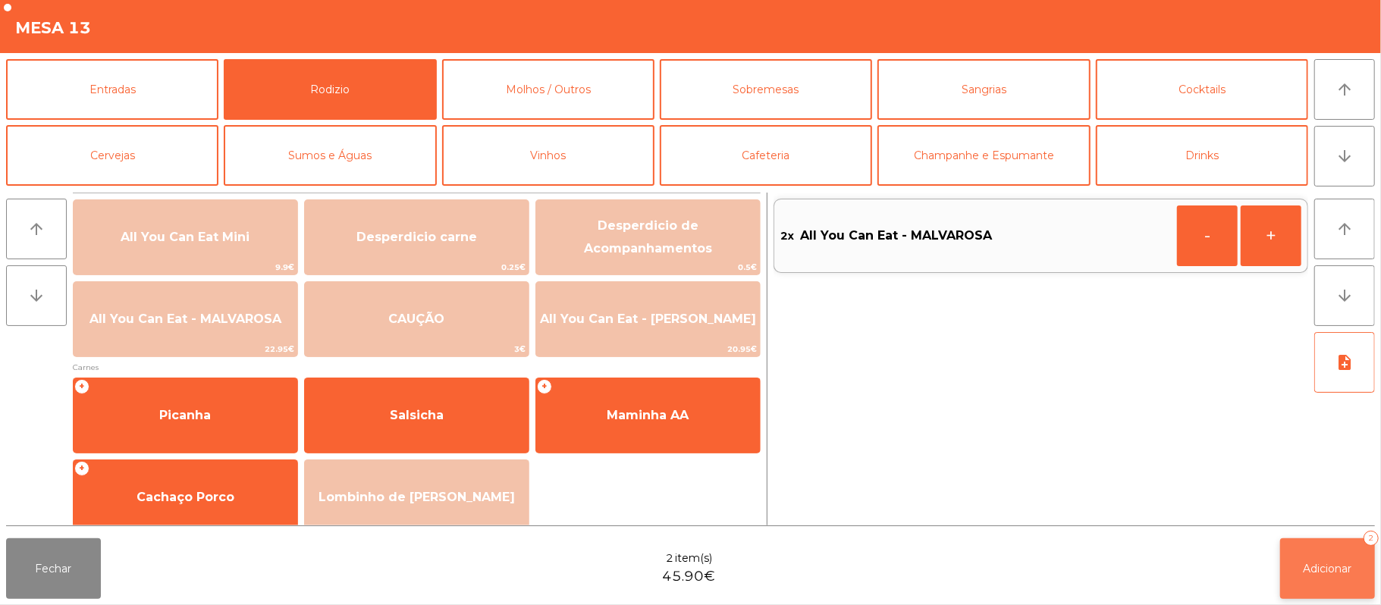
click at [1314, 557] on button "Adicionar 2" at bounding box center [1327, 568] width 95 height 61
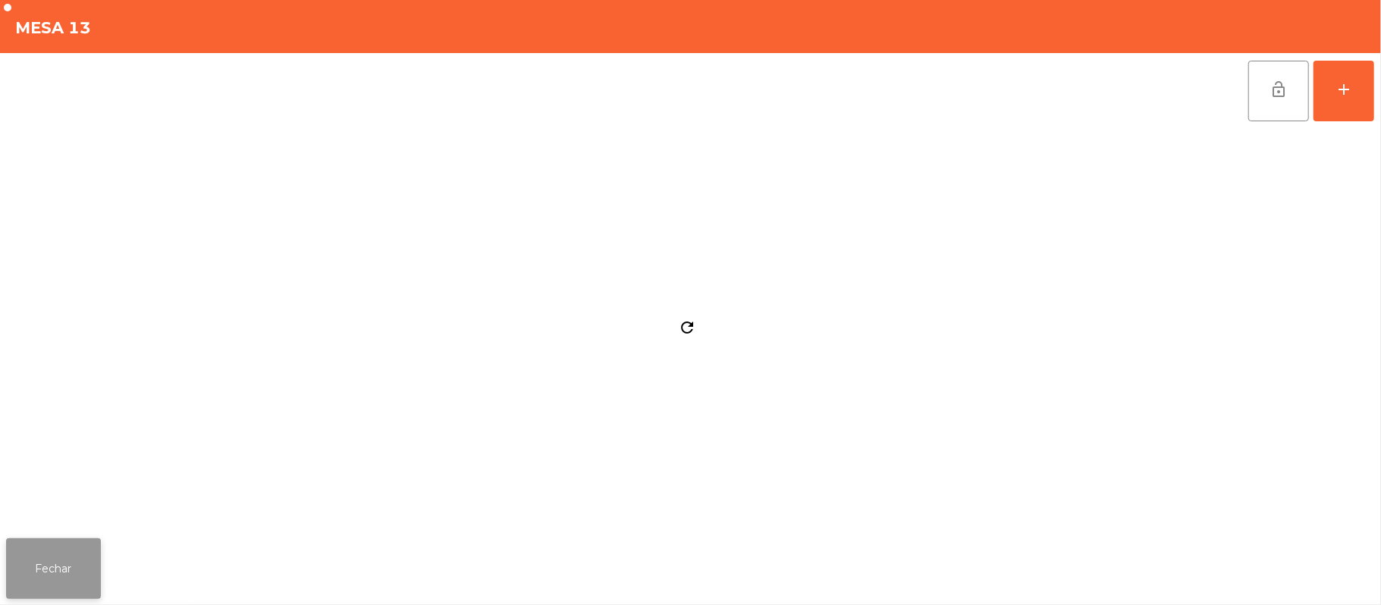
click at [74, 593] on button "Fechar" at bounding box center [53, 568] width 95 height 61
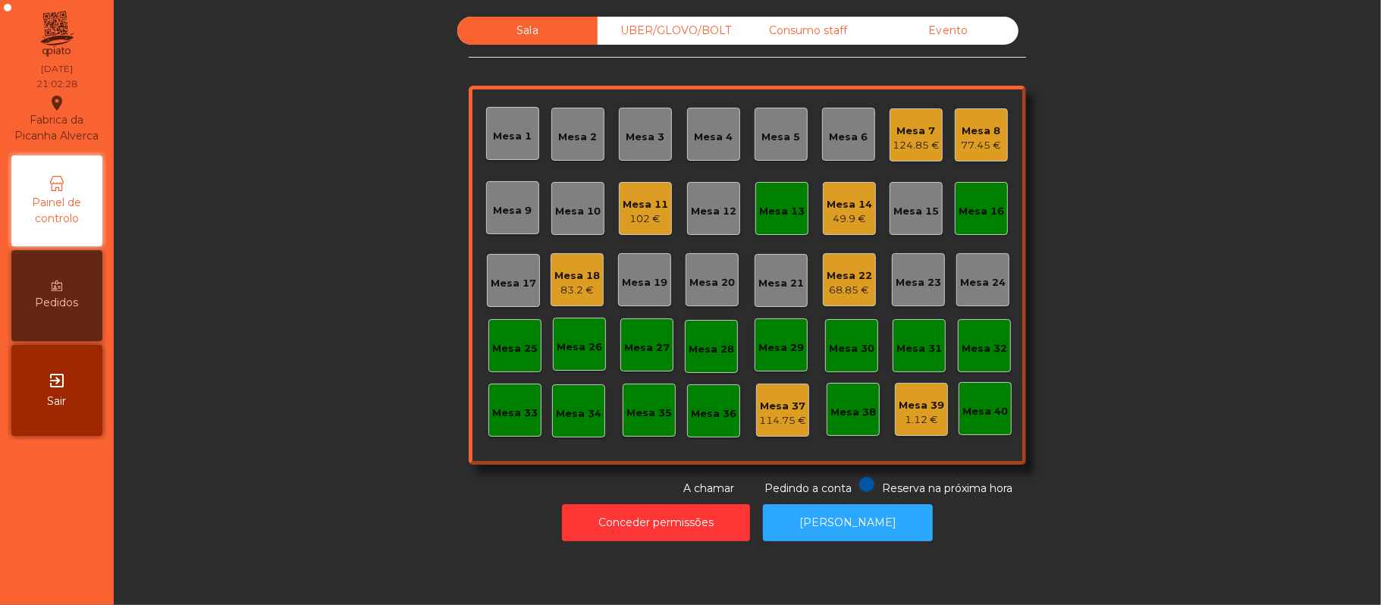
click at [986, 200] on div "Mesa 16" at bounding box center [980, 208] width 45 height 21
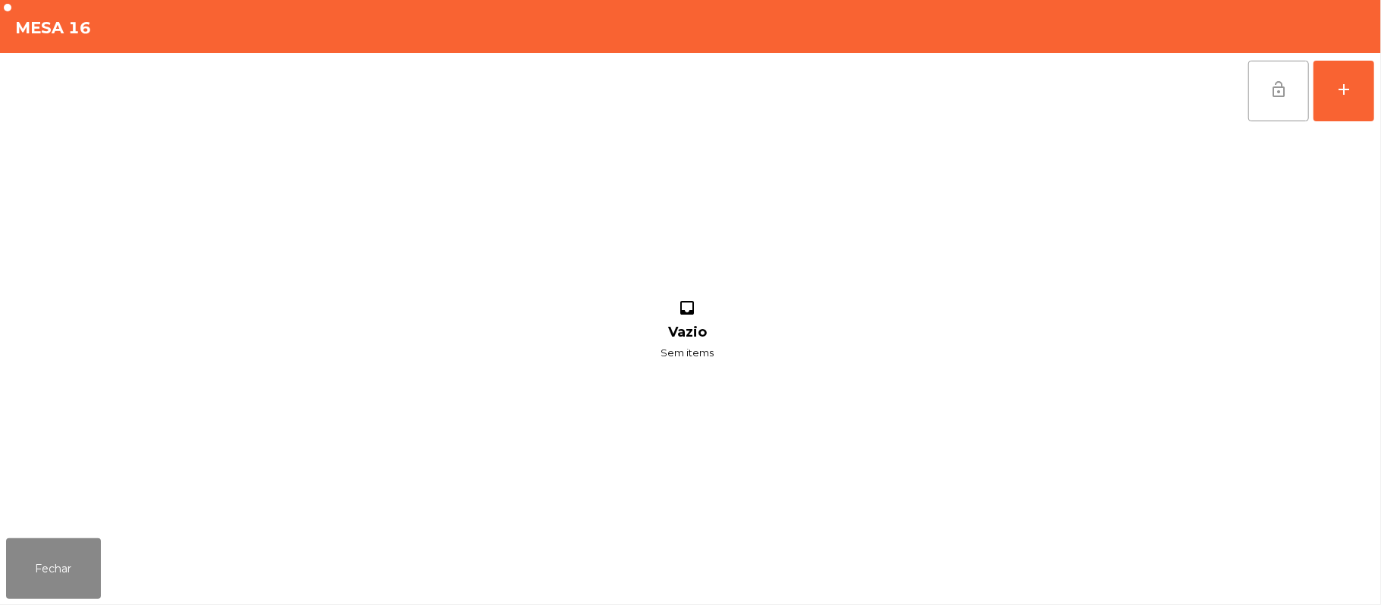
click at [1263, 86] on button "lock_open" at bounding box center [1278, 91] width 61 height 61
click at [94, 547] on button "Fechar" at bounding box center [53, 568] width 95 height 61
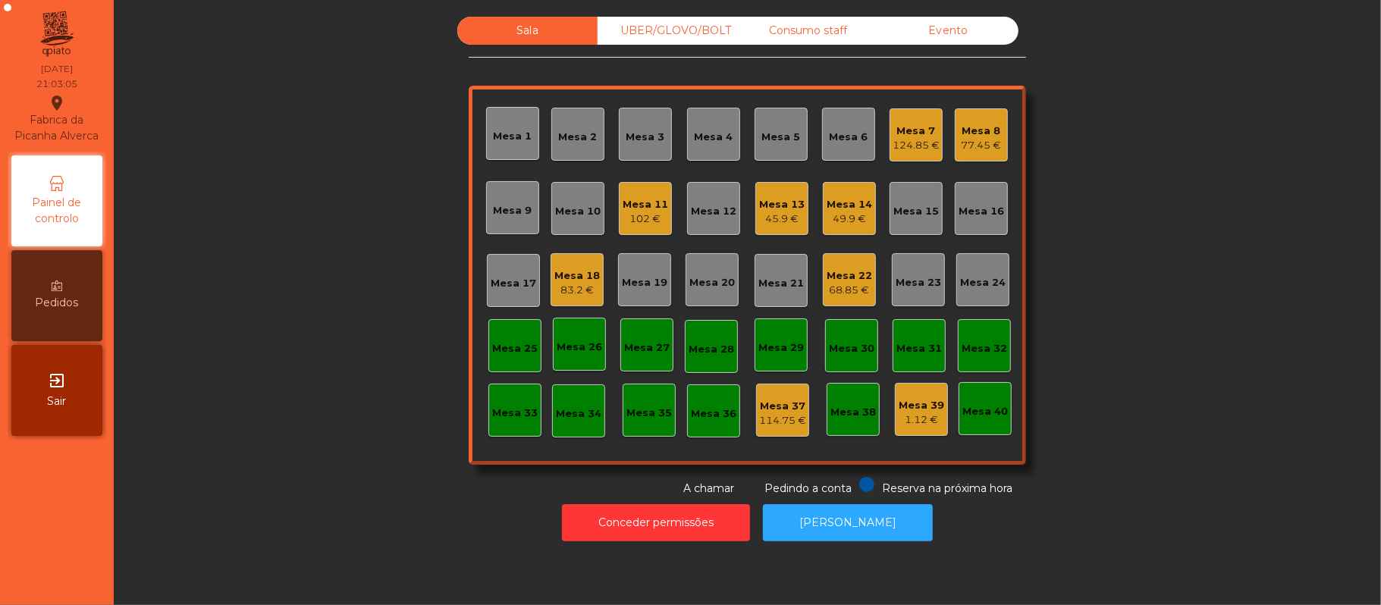
click at [779, 140] on div "Mesa 5" at bounding box center [781, 137] width 39 height 15
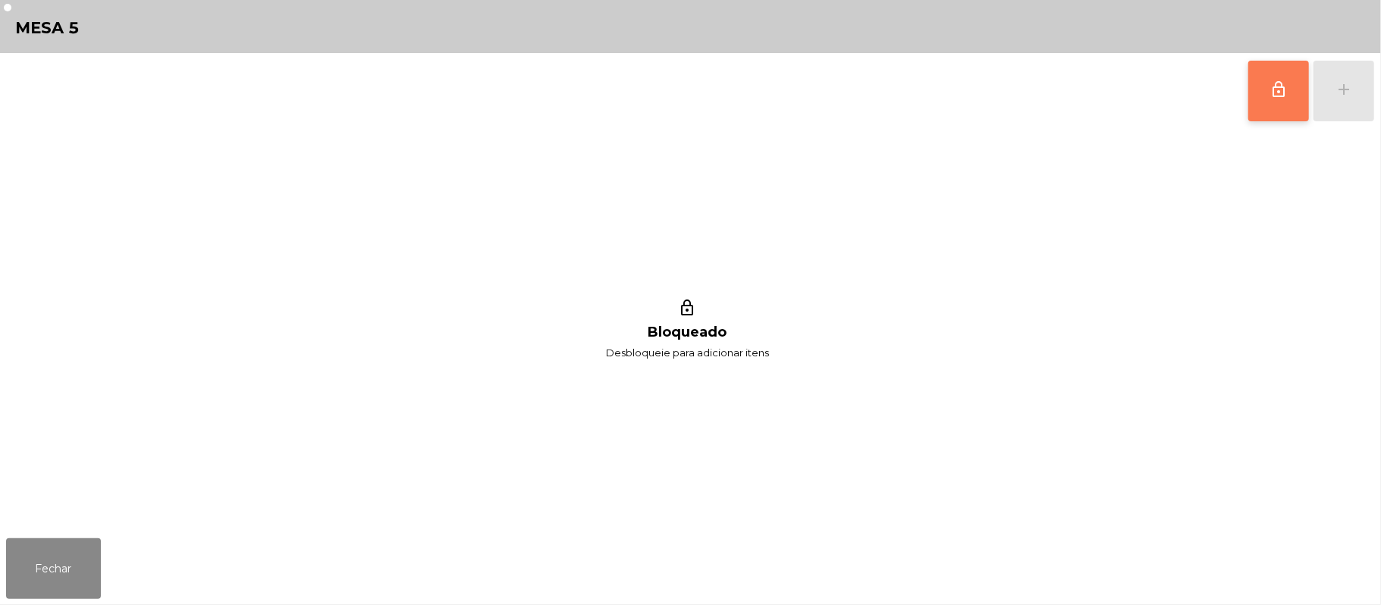
click at [1290, 95] on button "lock_outline" at bounding box center [1278, 91] width 61 height 61
click at [1371, 92] on div "lock_outline add" at bounding box center [1310, 91] width 127 height 76
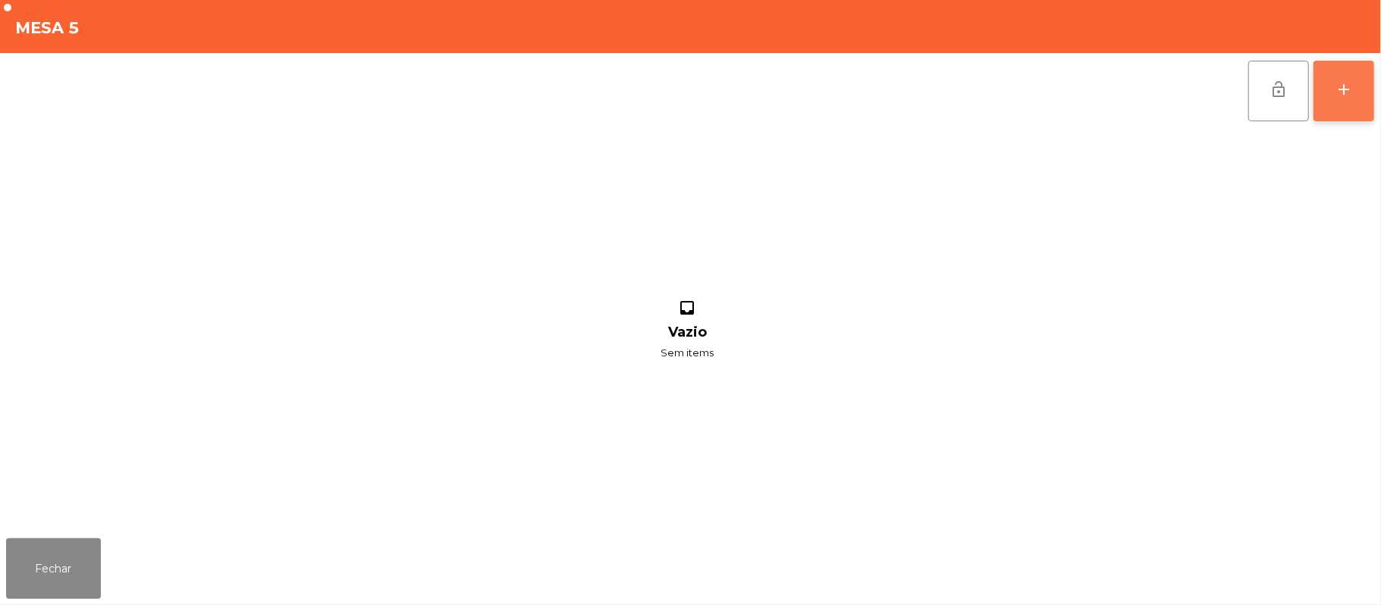
click at [1369, 97] on button "add" at bounding box center [1343, 91] width 61 height 61
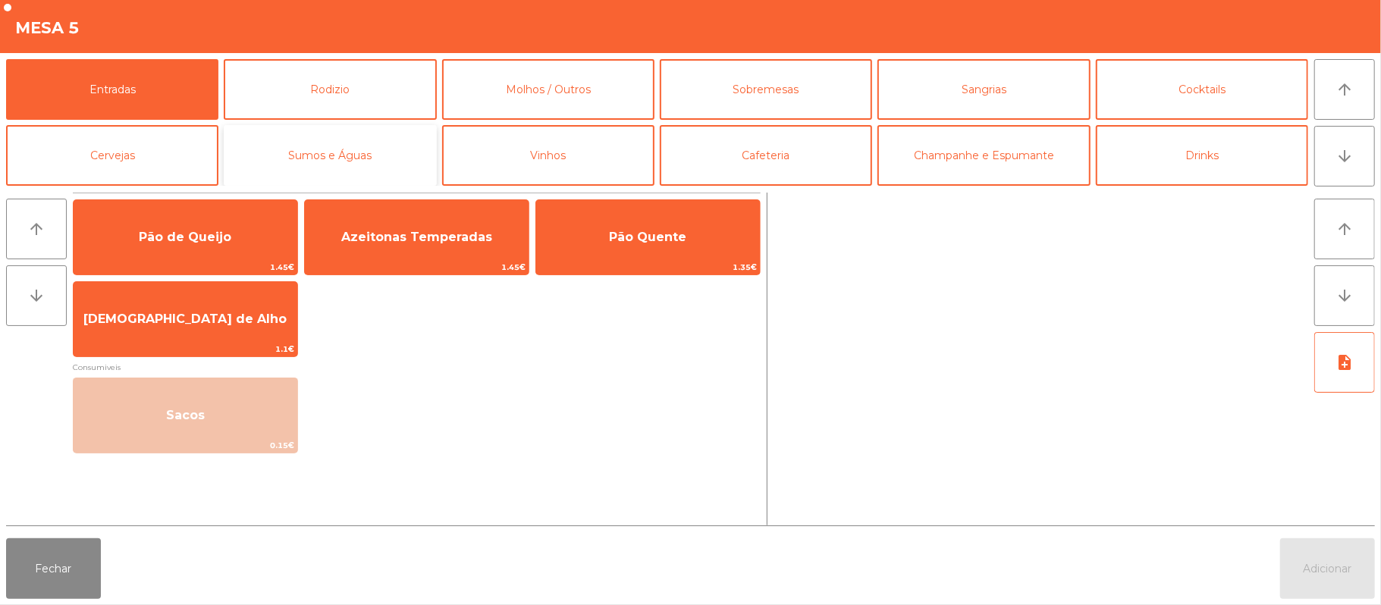
click at [340, 131] on button "Sumos e Águas" at bounding box center [330, 155] width 212 height 61
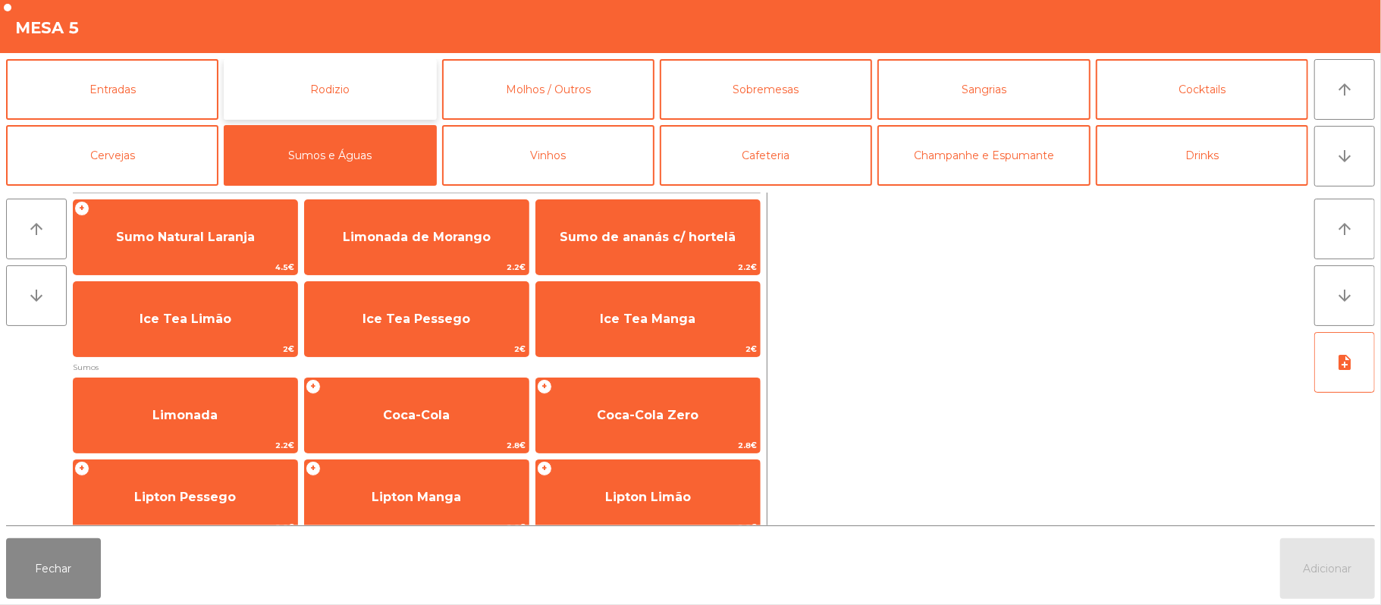
click at [385, 102] on button "Rodizio" at bounding box center [330, 89] width 212 height 61
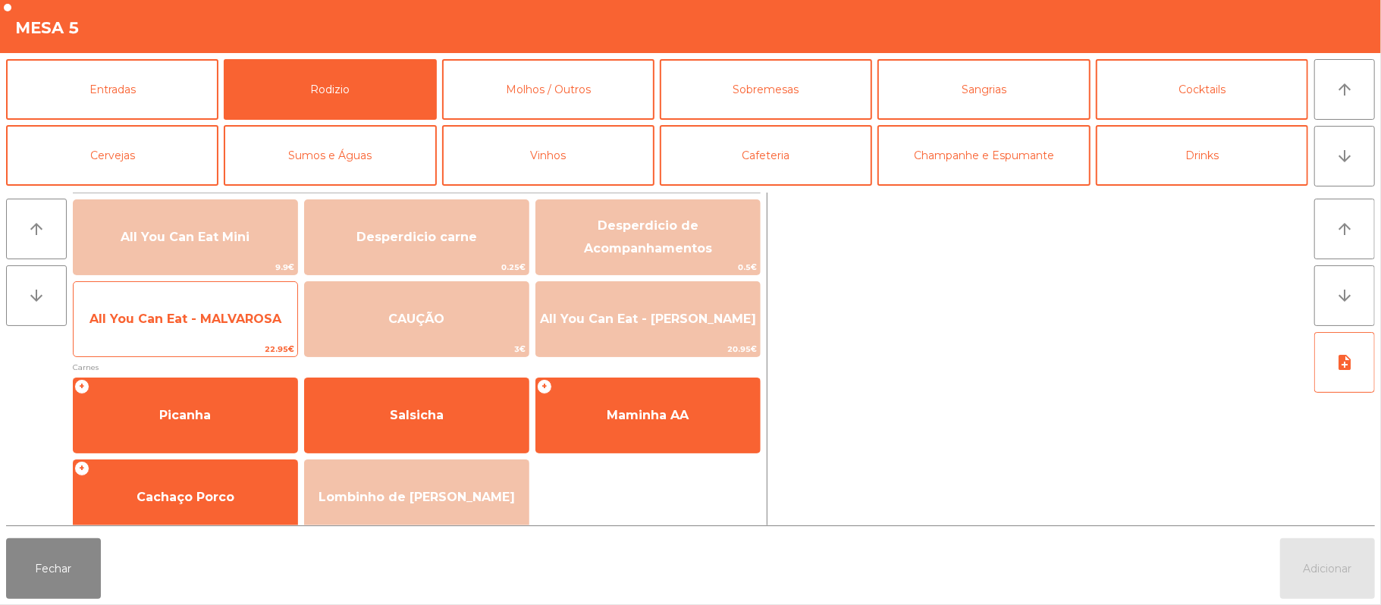
click at [253, 300] on span "All You Can Eat - MALVAROSA" at bounding box center [186, 319] width 224 height 41
click at [250, 312] on span "All You Can Eat - MALVAROSA" at bounding box center [185, 319] width 192 height 14
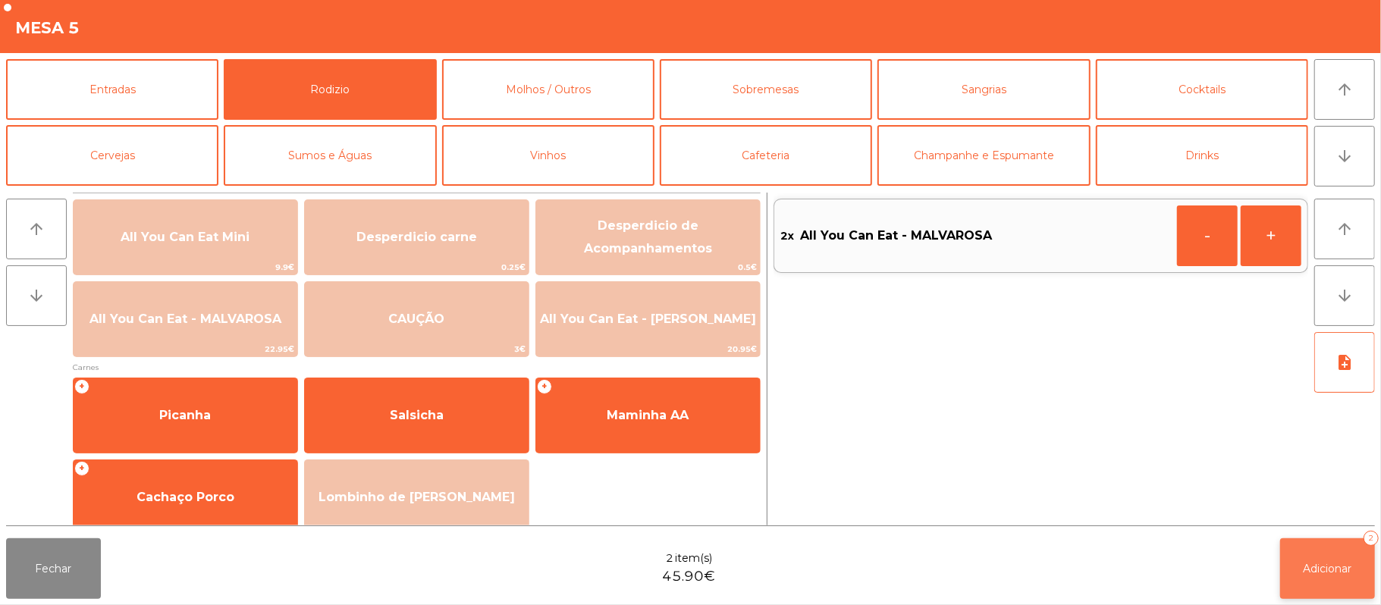
click at [1335, 576] on button "Adicionar 2" at bounding box center [1327, 568] width 95 height 61
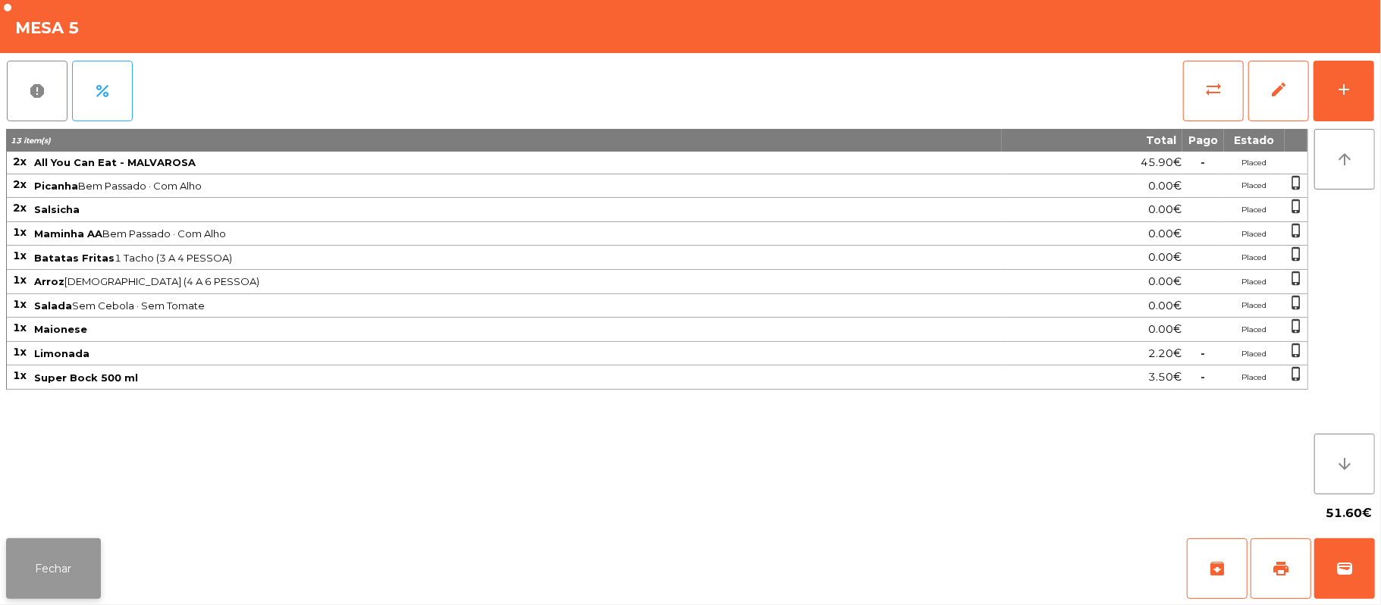
click at [53, 569] on button "Fechar" at bounding box center [53, 568] width 95 height 61
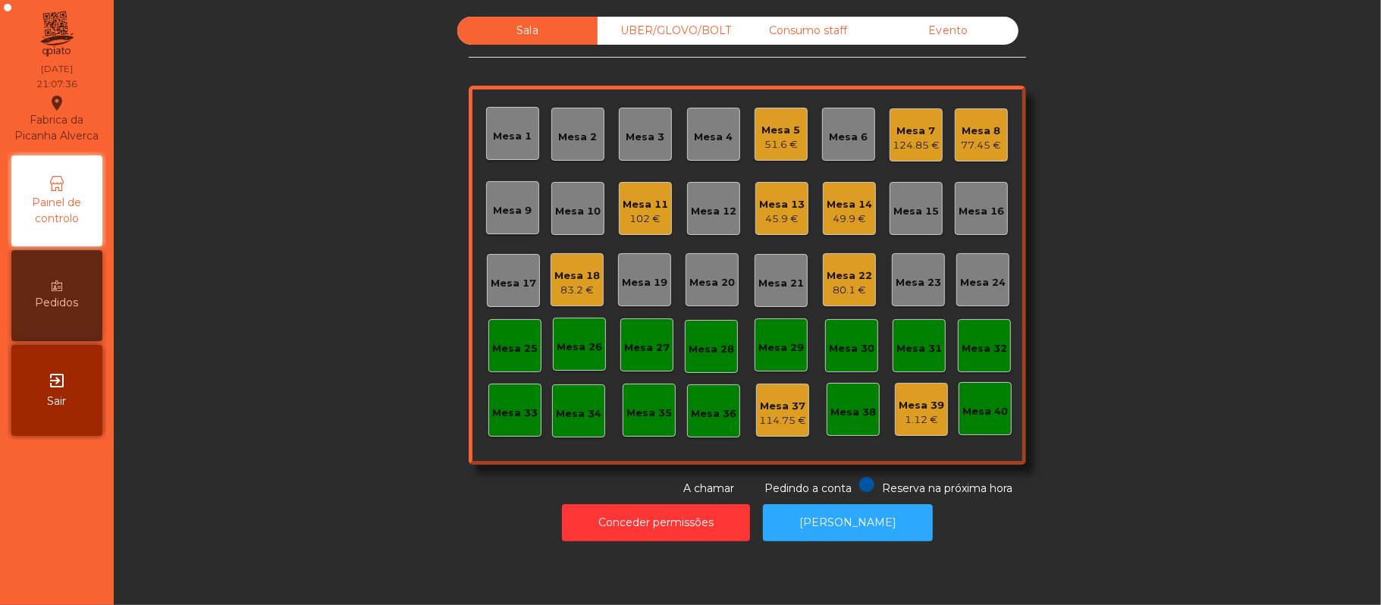
click at [626, 295] on div "Mesa 19" at bounding box center [644, 279] width 53 height 53
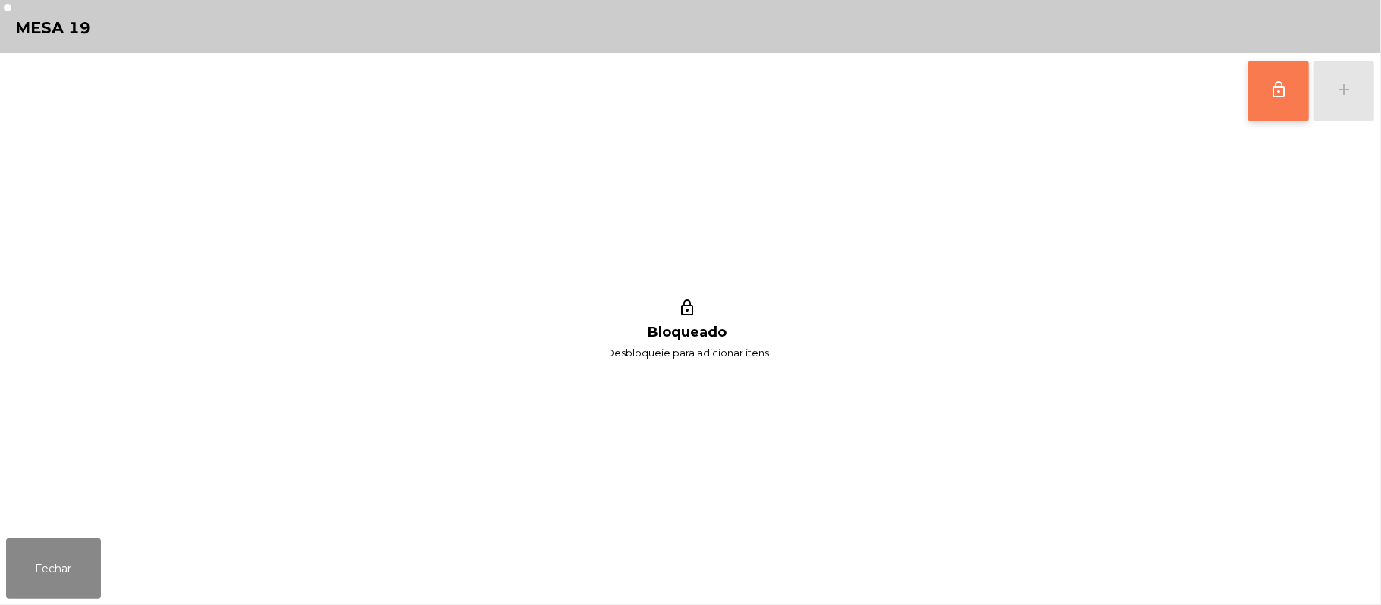
click at [1266, 100] on button "lock_outline" at bounding box center [1278, 91] width 61 height 61
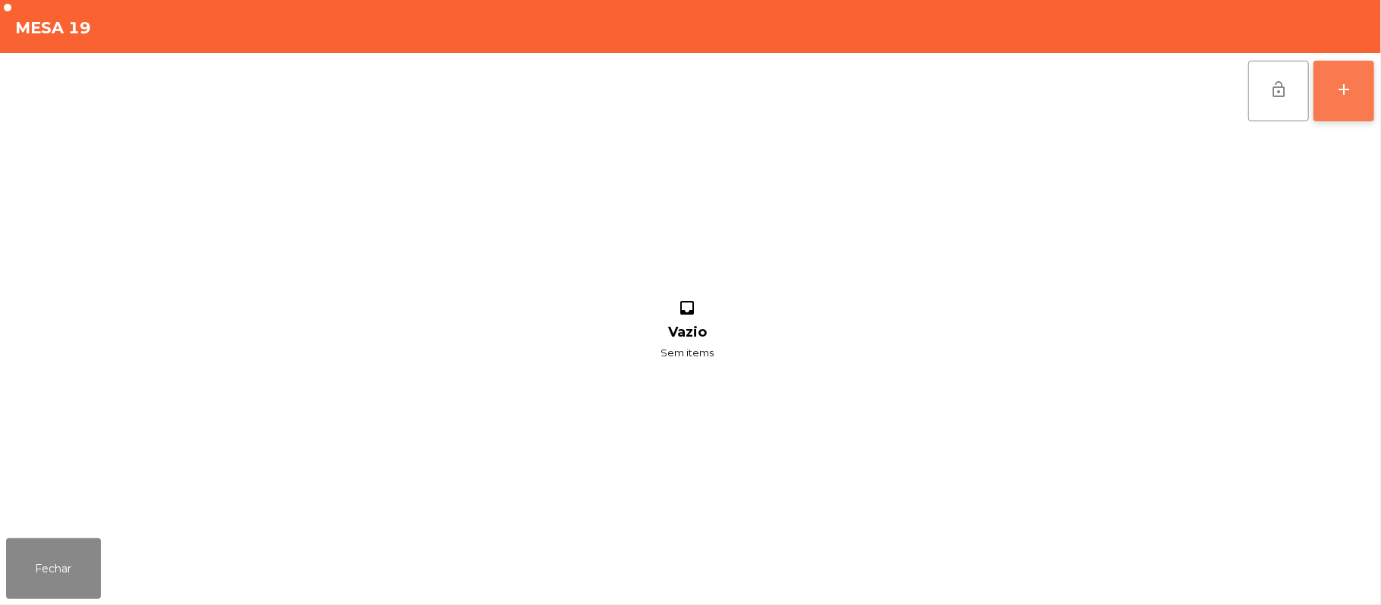
click at [1336, 97] on div "add" at bounding box center [1343, 89] width 18 height 18
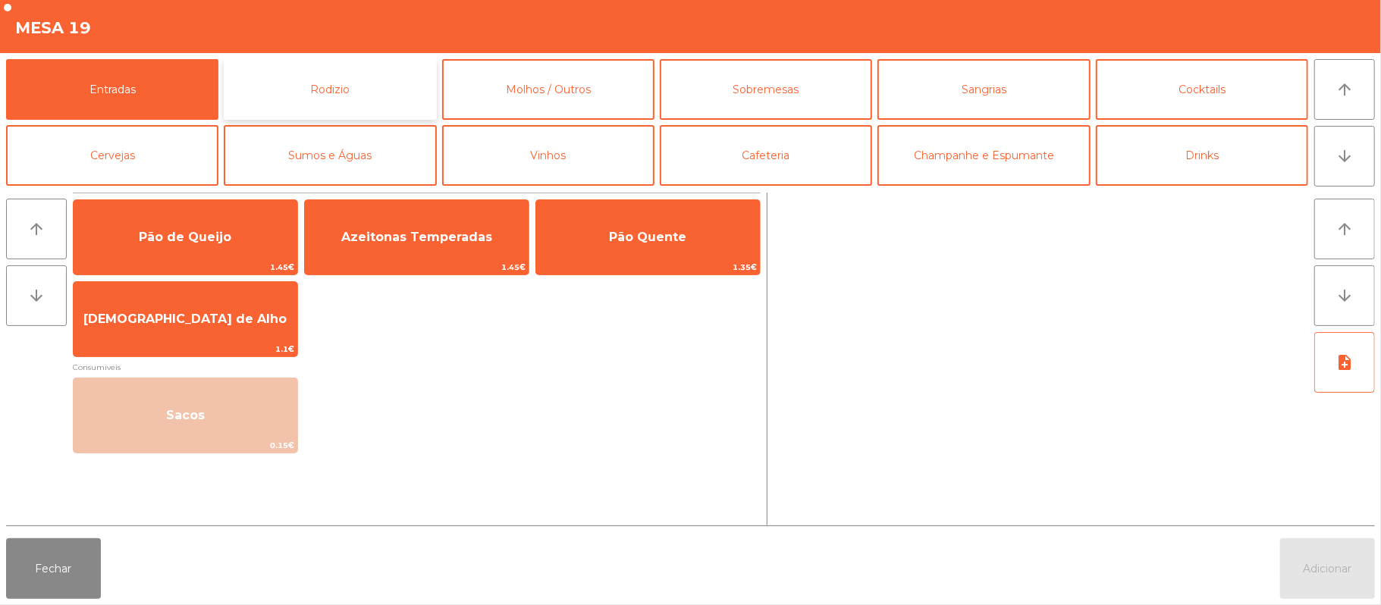
click at [353, 88] on button "Rodizio" at bounding box center [330, 89] width 212 height 61
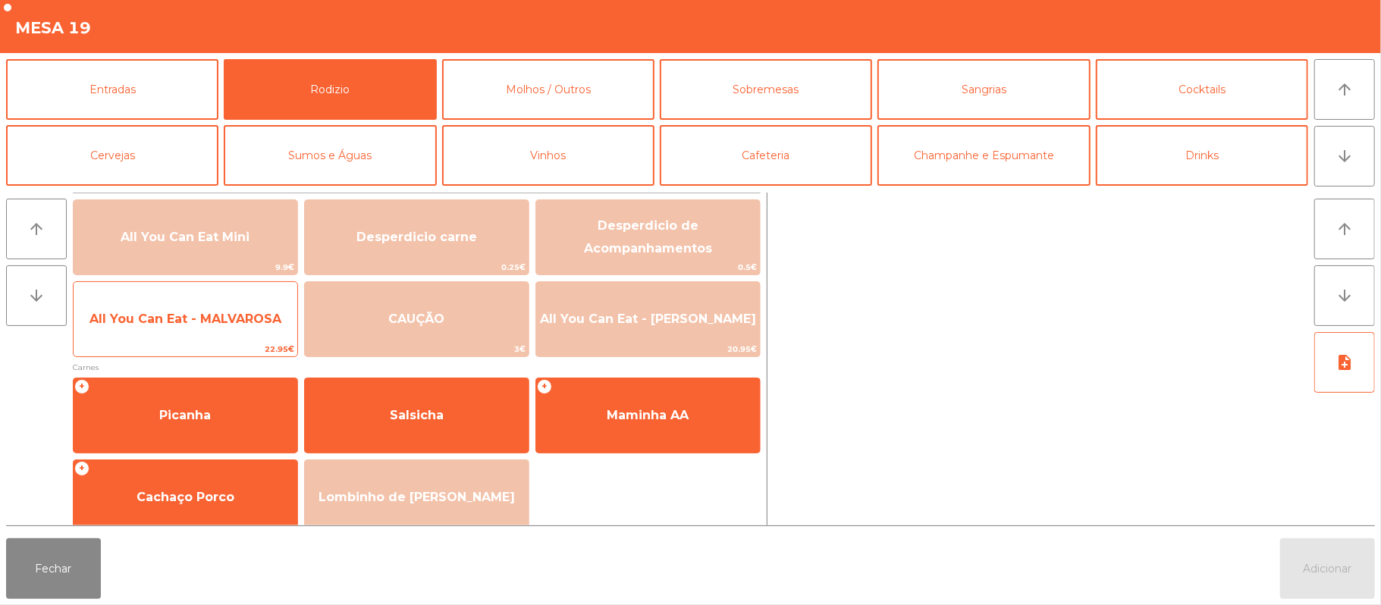
click at [215, 325] on span "All You Can Eat - MALVAROSA" at bounding box center [185, 319] width 192 height 14
click at [212, 318] on span "All You Can Eat - MALVAROSA" at bounding box center [185, 319] width 192 height 14
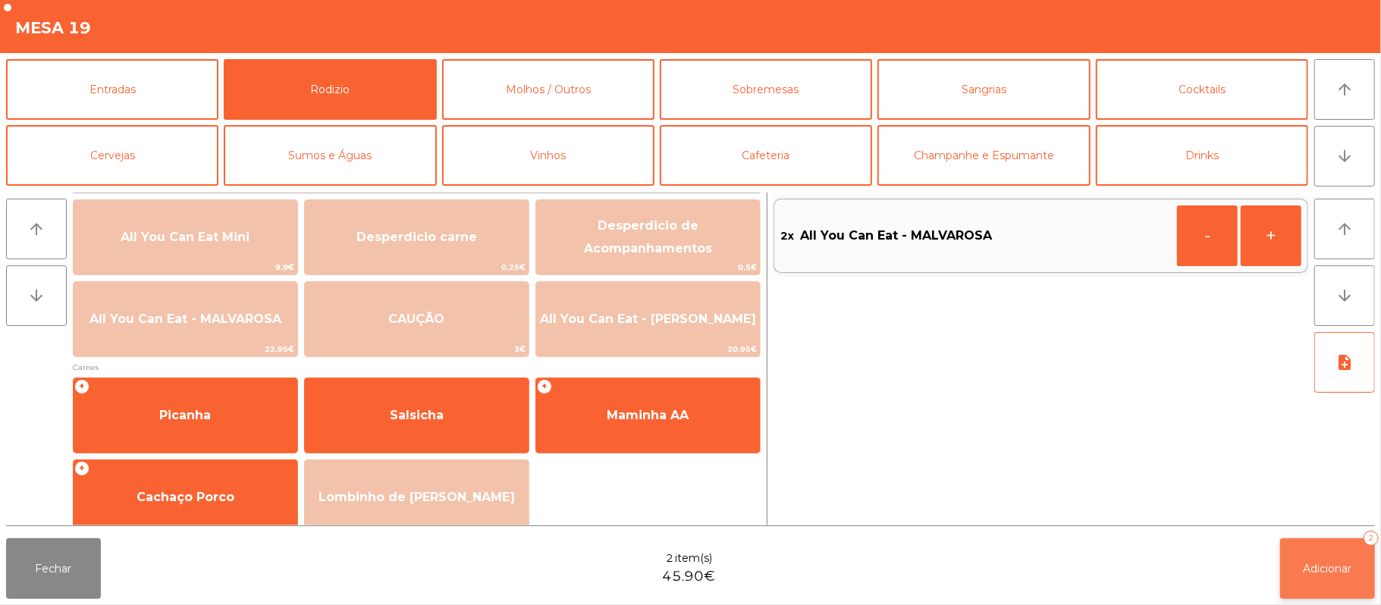
click at [1303, 565] on span "Adicionar" at bounding box center [1327, 569] width 49 height 14
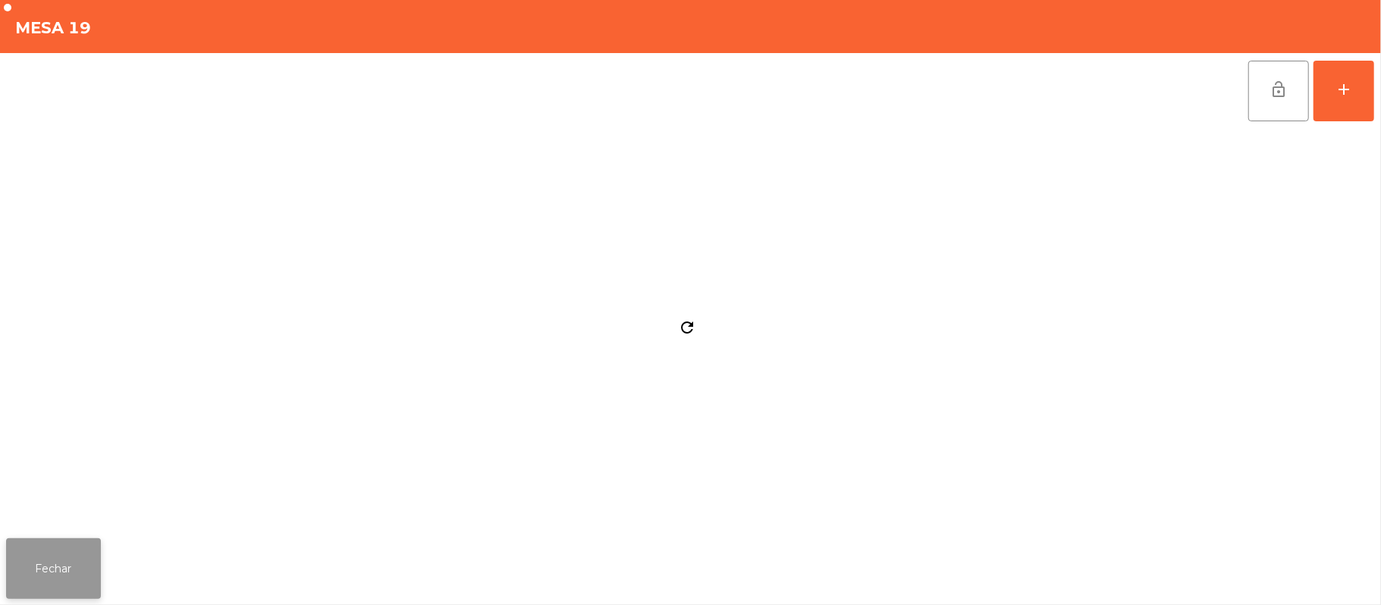
click at [65, 560] on button "Fechar" at bounding box center [53, 568] width 95 height 61
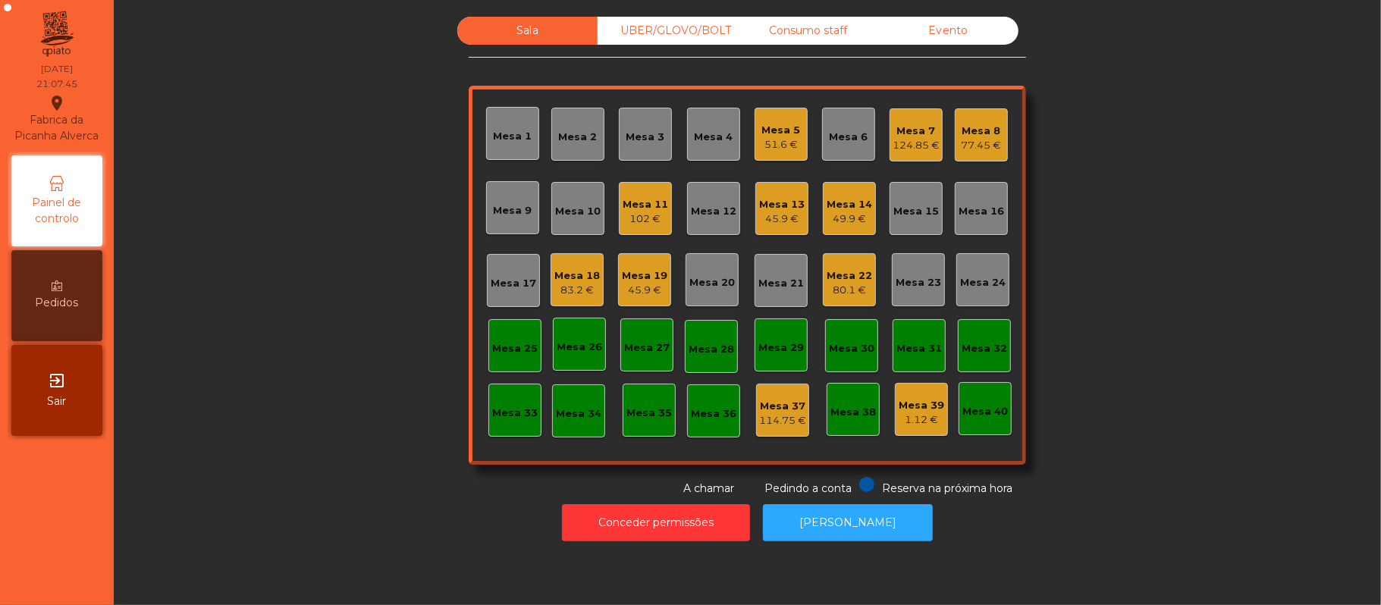
click at [343, 356] on div "Sala UBER/[GEOGRAPHIC_DATA]/BOLT Consumo staff Evento Mesa 1 Mesa 2 Mesa 3 Mesa…" at bounding box center [747, 257] width 1226 height 480
click at [837, 214] on div "49.9 €" at bounding box center [848, 219] width 45 height 15
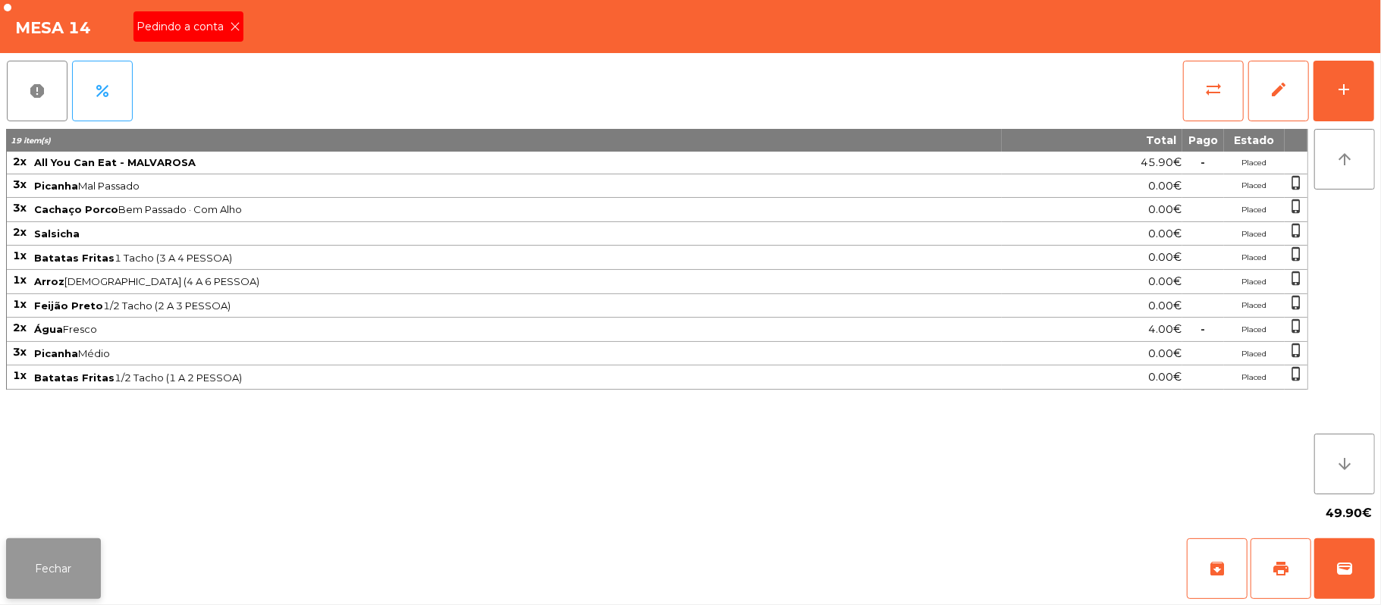
click at [76, 573] on button "Fechar" at bounding box center [53, 568] width 95 height 61
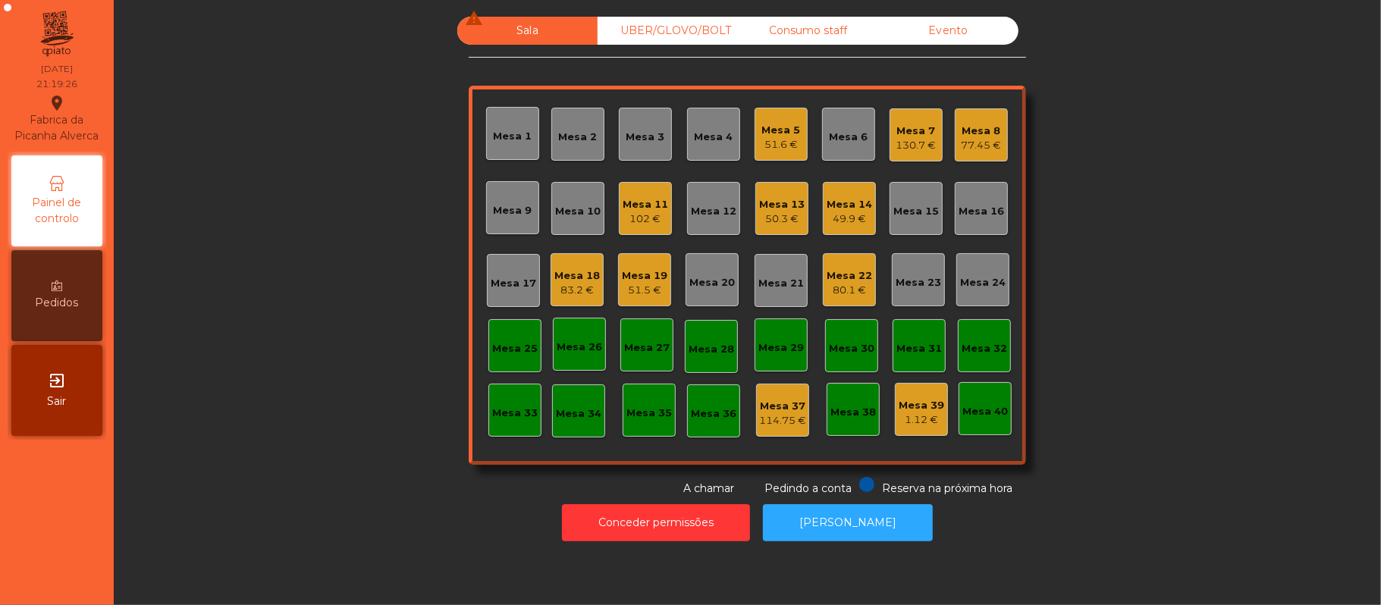
click at [857, 212] on div "49.9 €" at bounding box center [848, 219] width 45 height 15
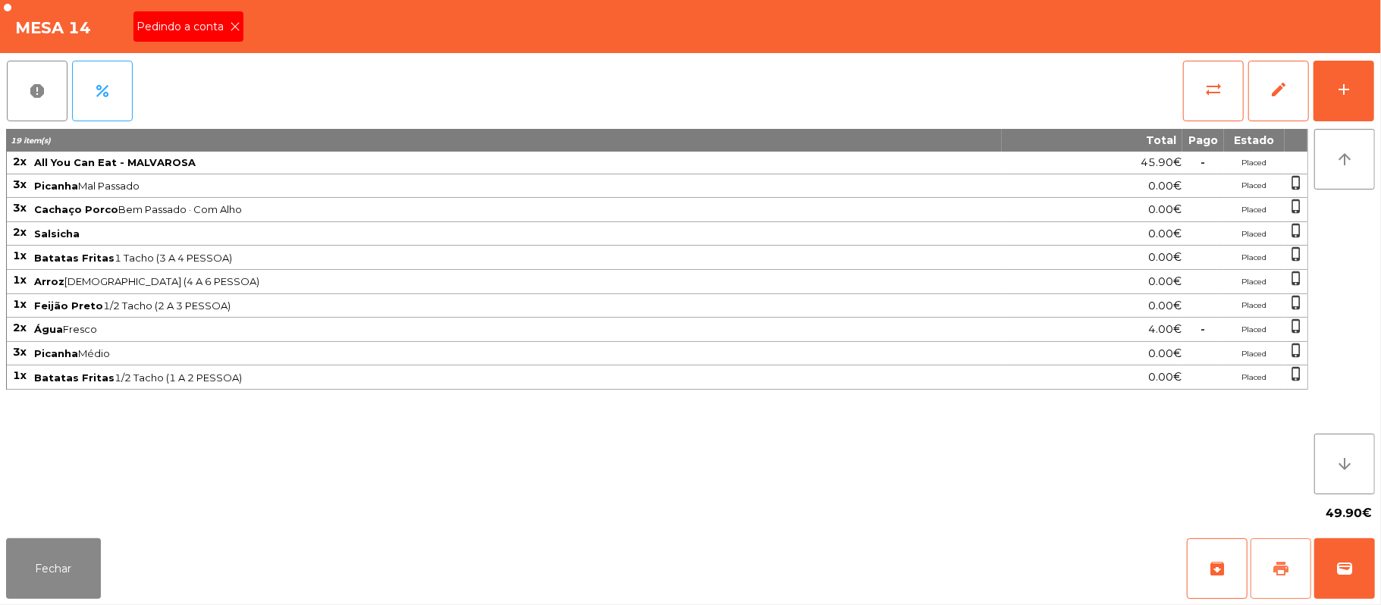
click at [1293, 559] on button "print" at bounding box center [1280, 568] width 61 height 61
click at [234, 25] on icon at bounding box center [235, 26] width 11 height 11
click at [82, 571] on button "Fechar" at bounding box center [53, 568] width 95 height 61
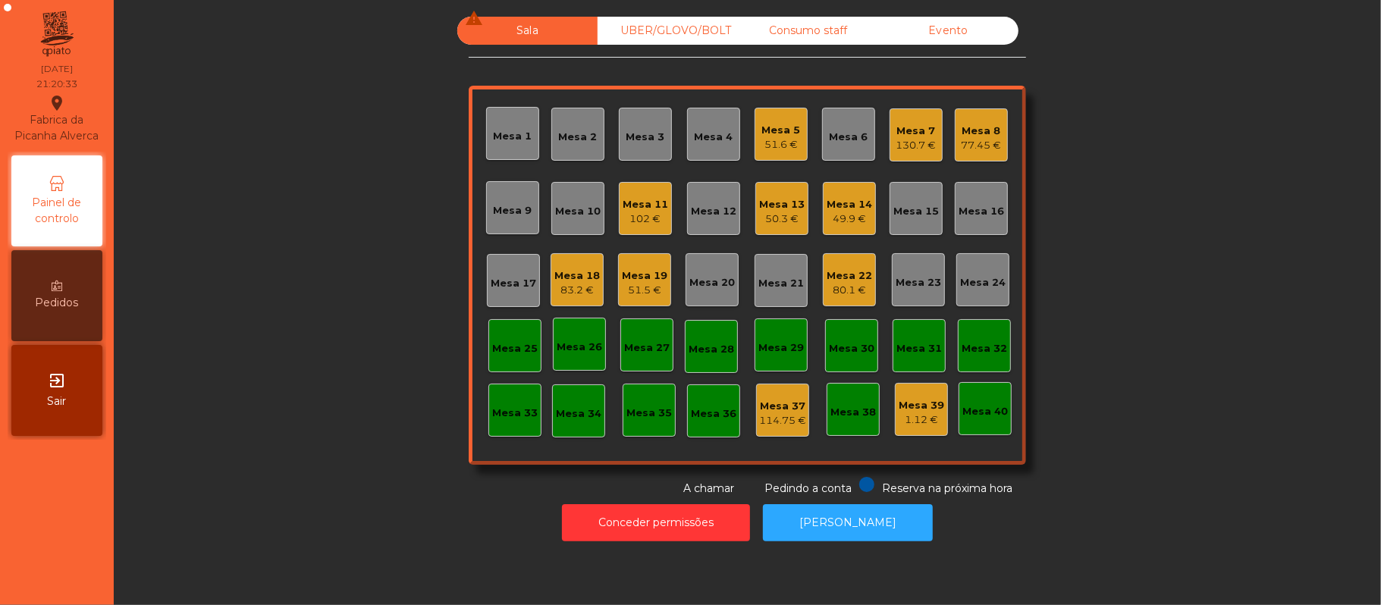
click at [690, 282] on div "Mesa 20" at bounding box center [711, 282] width 45 height 15
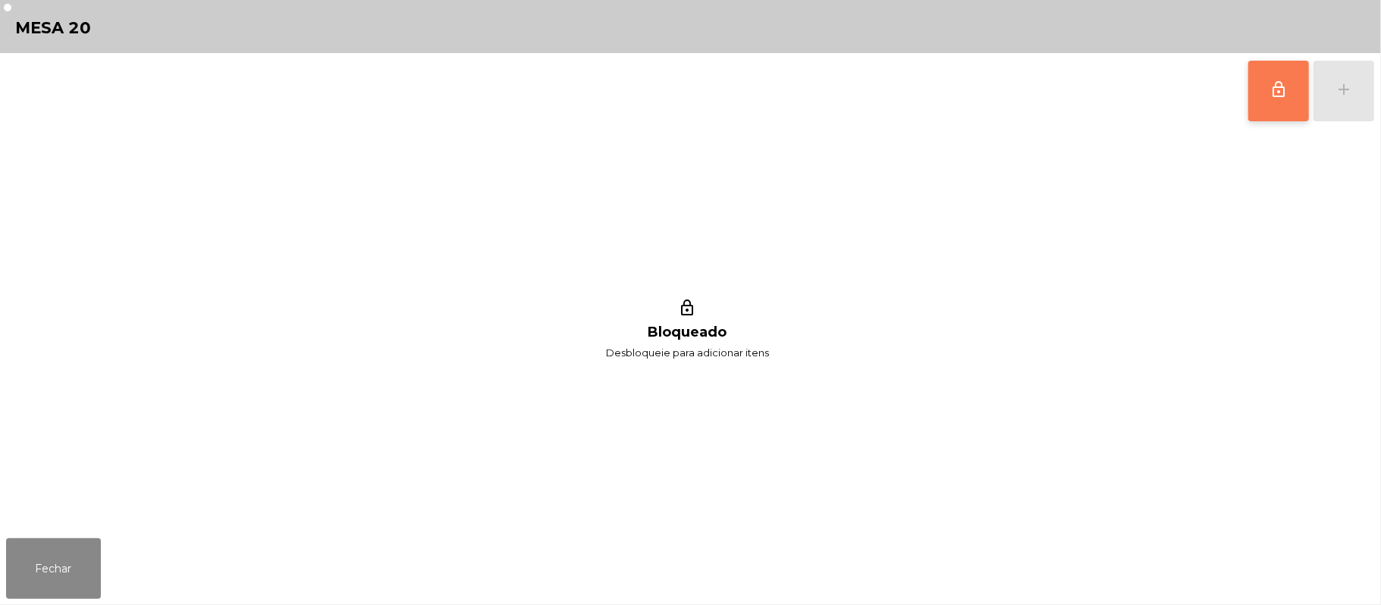
click at [1284, 74] on button "lock_outline" at bounding box center [1278, 91] width 61 height 61
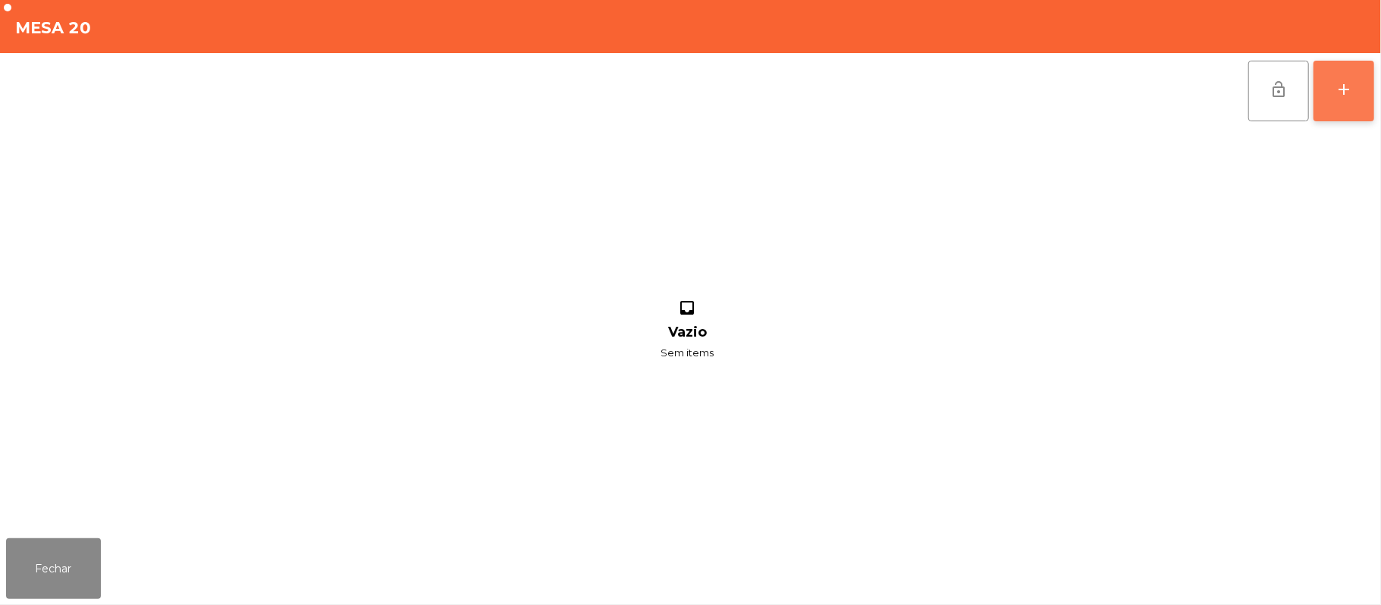
click at [1335, 92] on div "add" at bounding box center [1343, 89] width 18 height 18
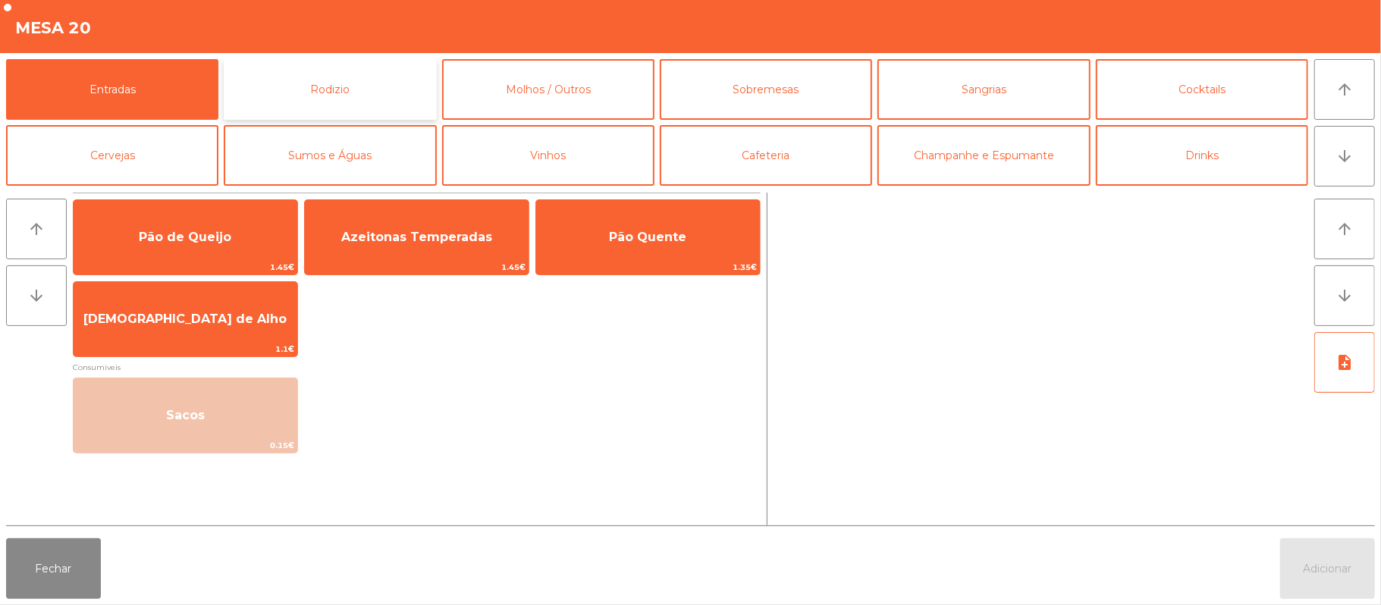
click at [352, 97] on button "Rodizio" at bounding box center [330, 89] width 212 height 61
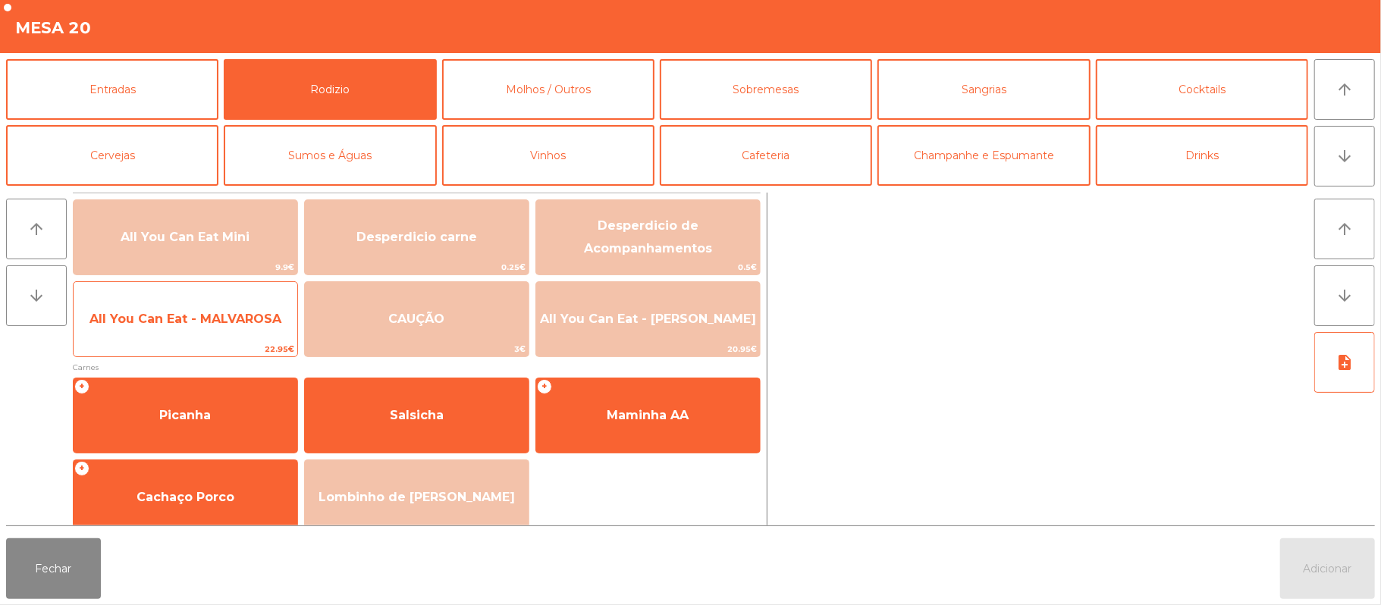
click at [217, 334] on span "All You Can Eat - MALVAROSA" at bounding box center [186, 319] width 224 height 41
click at [218, 321] on span "All You Can Eat - MALVAROSA" at bounding box center [185, 319] width 192 height 14
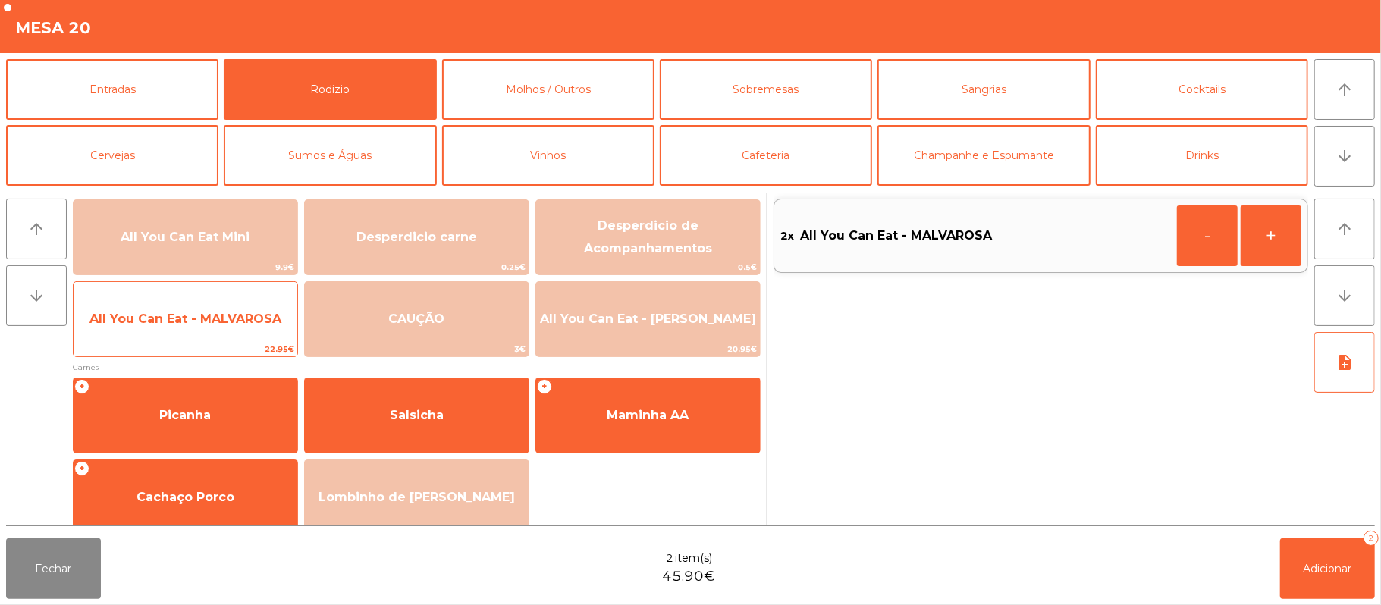
click at [205, 325] on span "All You Can Eat - MALVAROSA" at bounding box center [185, 319] width 192 height 14
click at [217, 317] on span "All You Can Eat - MALVAROSA" at bounding box center [185, 319] width 192 height 14
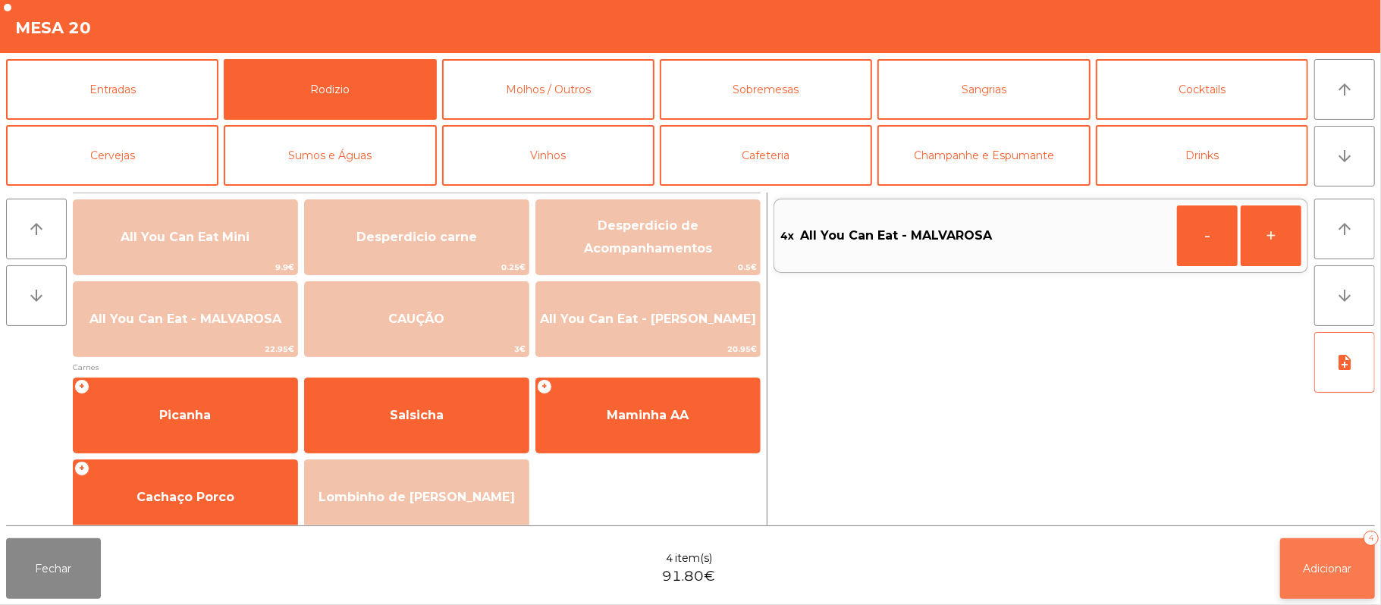
click at [1297, 538] on button "Adicionar 4" at bounding box center [1327, 568] width 95 height 61
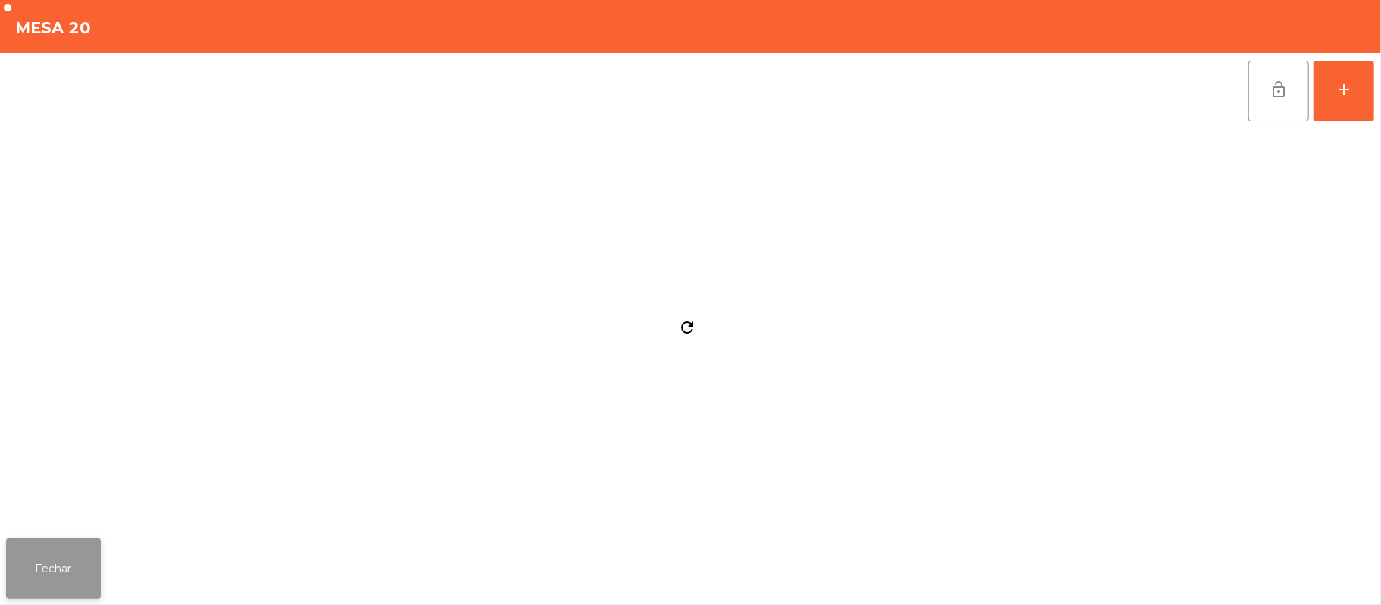
click at [53, 578] on button "Fechar" at bounding box center [53, 568] width 95 height 61
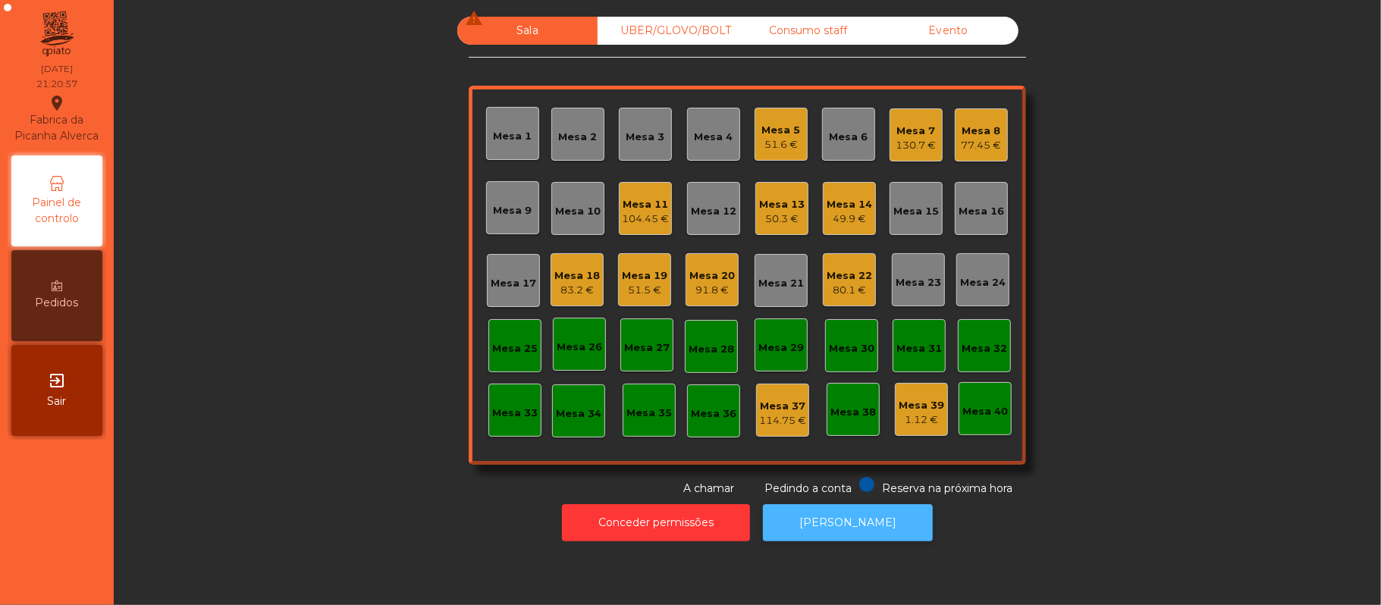
click at [836, 522] on button "[PERSON_NAME]" at bounding box center [848, 522] width 170 height 37
click at [835, 197] on div "Mesa 14" at bounding box center [848, 204] width 45 height 15
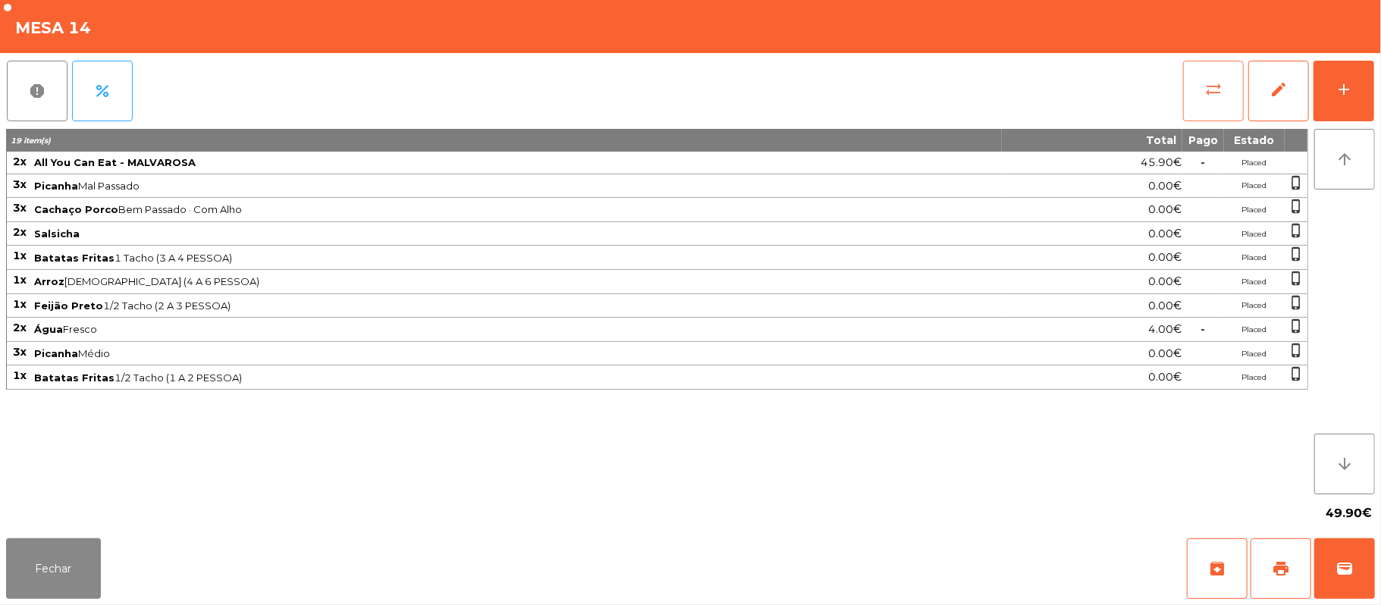
click at [1187, 100] on button "sync_alt" at bounding box center [1213, 91] width 61 height 61
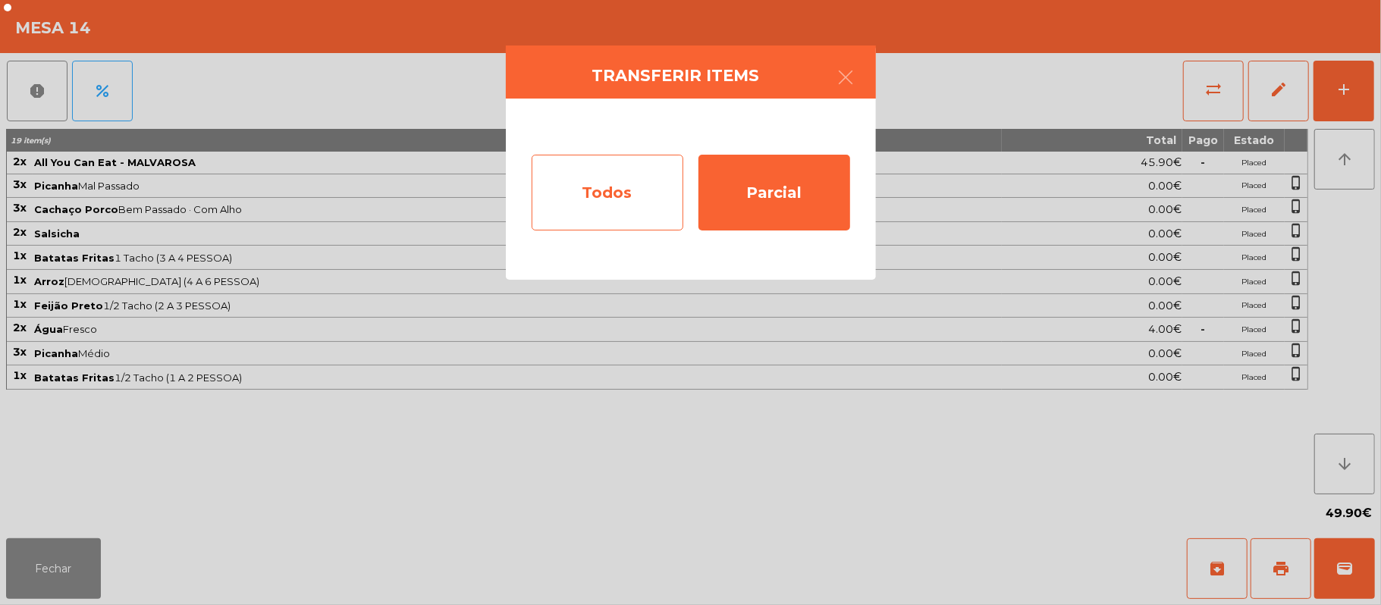
click at [619, 221] on div "Todos" at bounding box center [608, 193] width 152 height 76
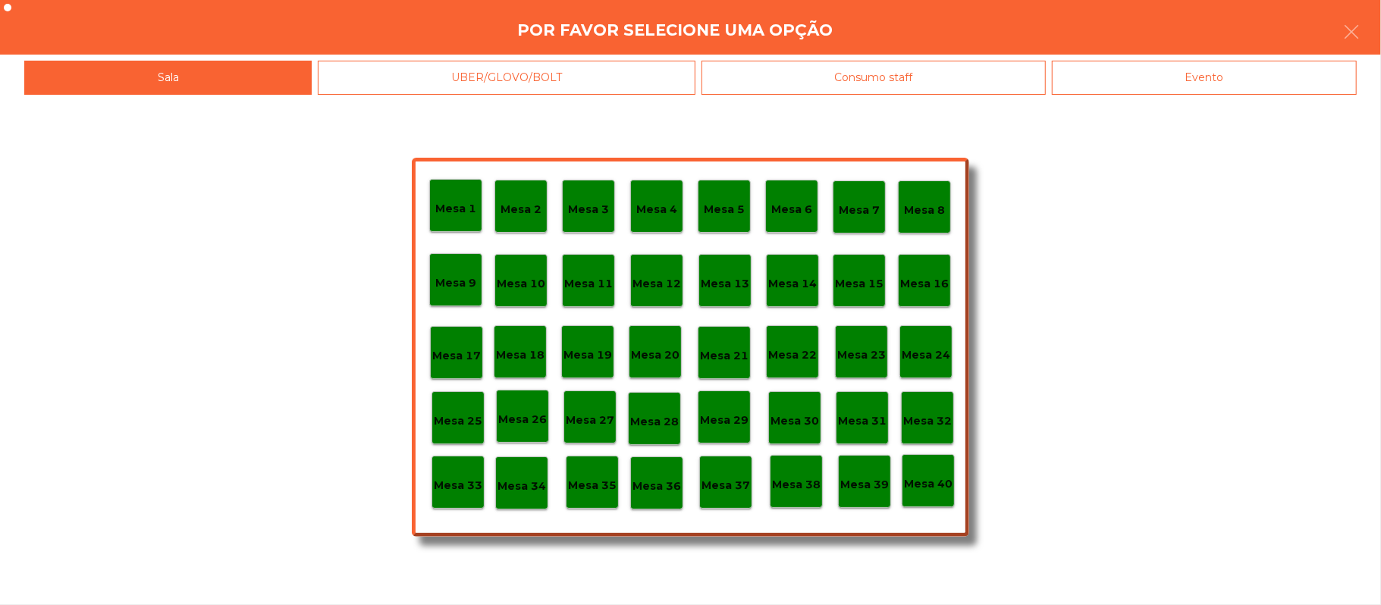
click at [1234, 79] on div "Evento" at bounding box center [1204, 78] width 305 height 34
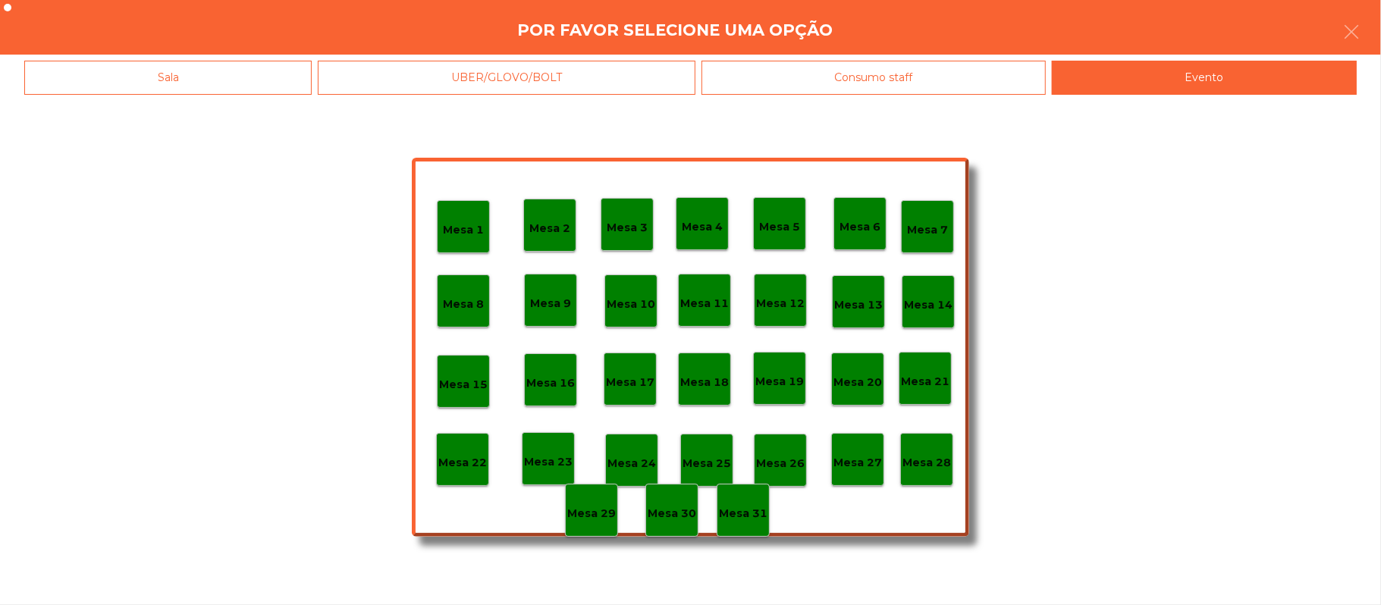
click at [931, 461] on p "Mesa 28" at bounding box center [926, 462] width 49 height 17
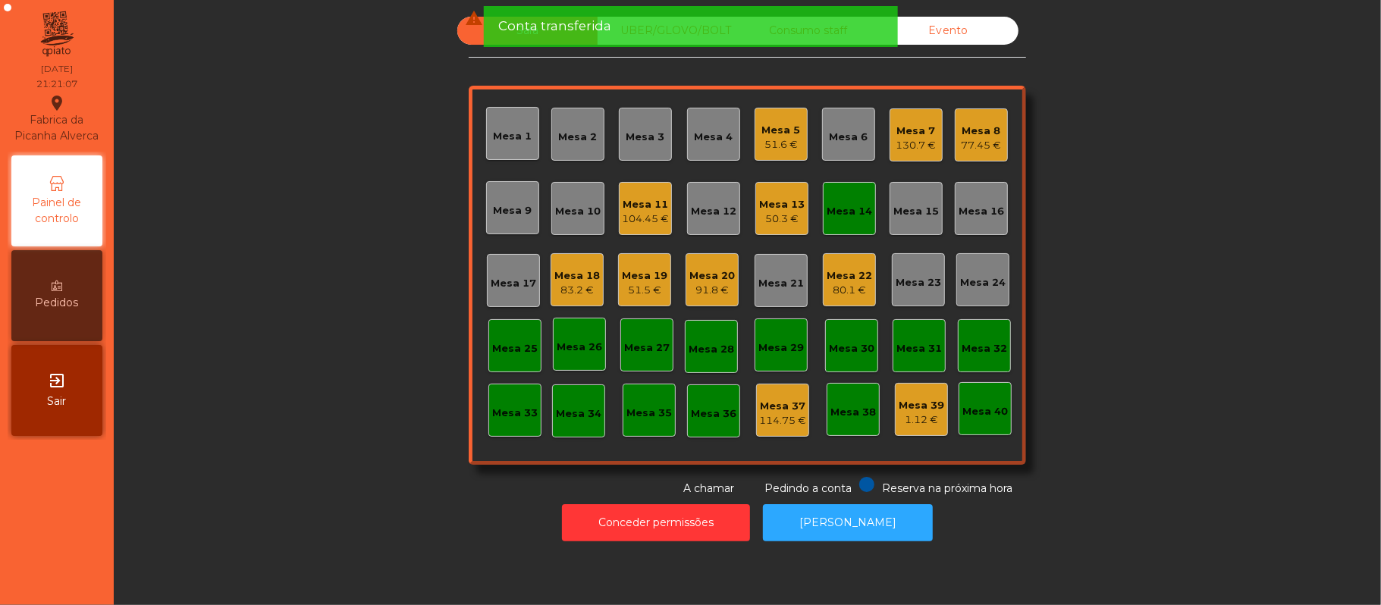
click at [836, 217] on div "Mesa 14" at bounding box center [848, 211] width 45 height 15
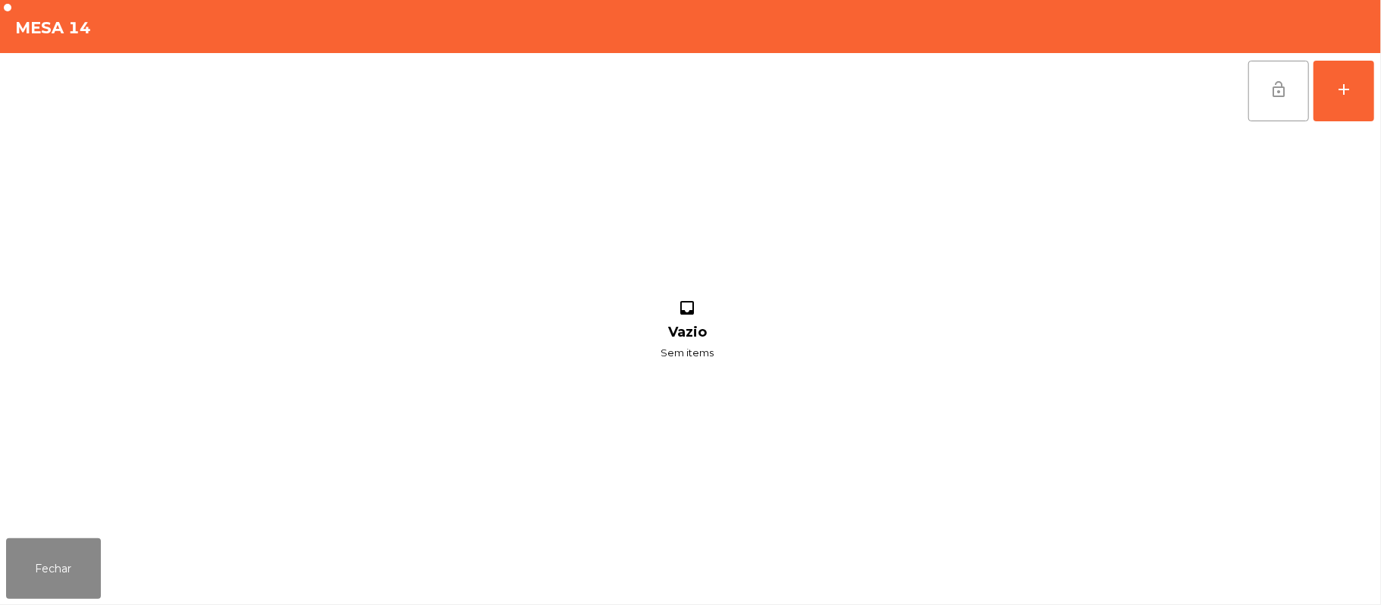
click at [1272, 98] on button "lock_open" at bounding box center [1278, 91] width 61 height 61
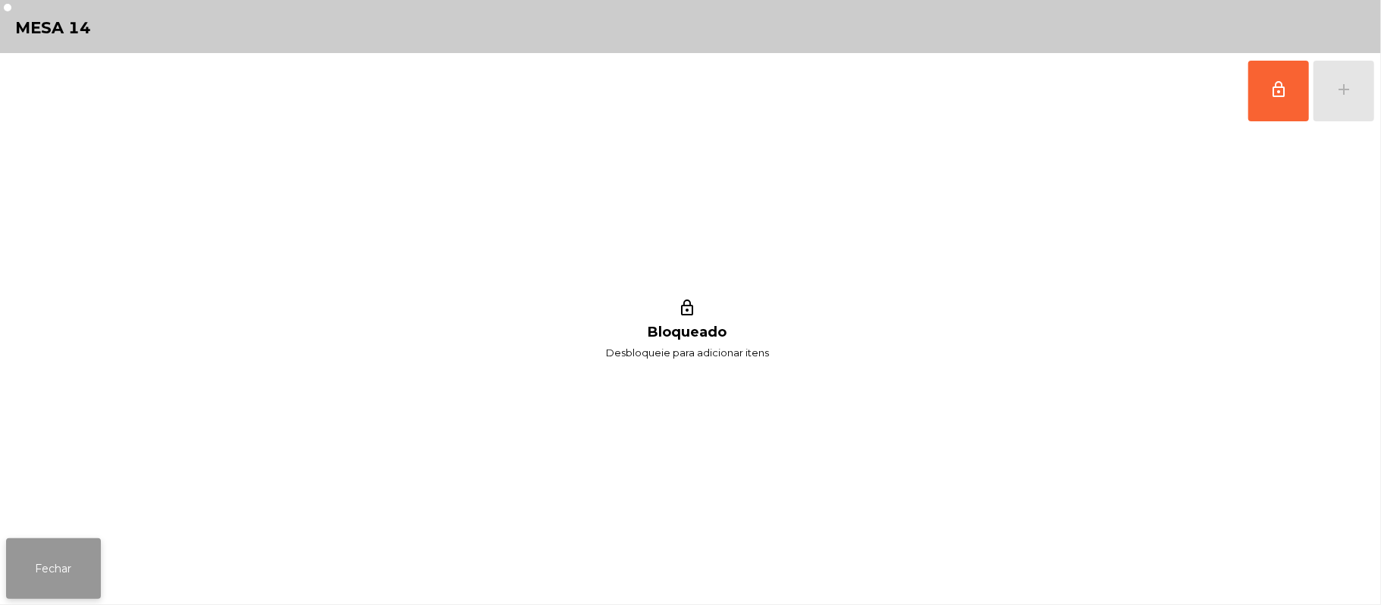
click at [46, 584] on button "Fechar" at bounding box center [53, 568] width 95 height 61
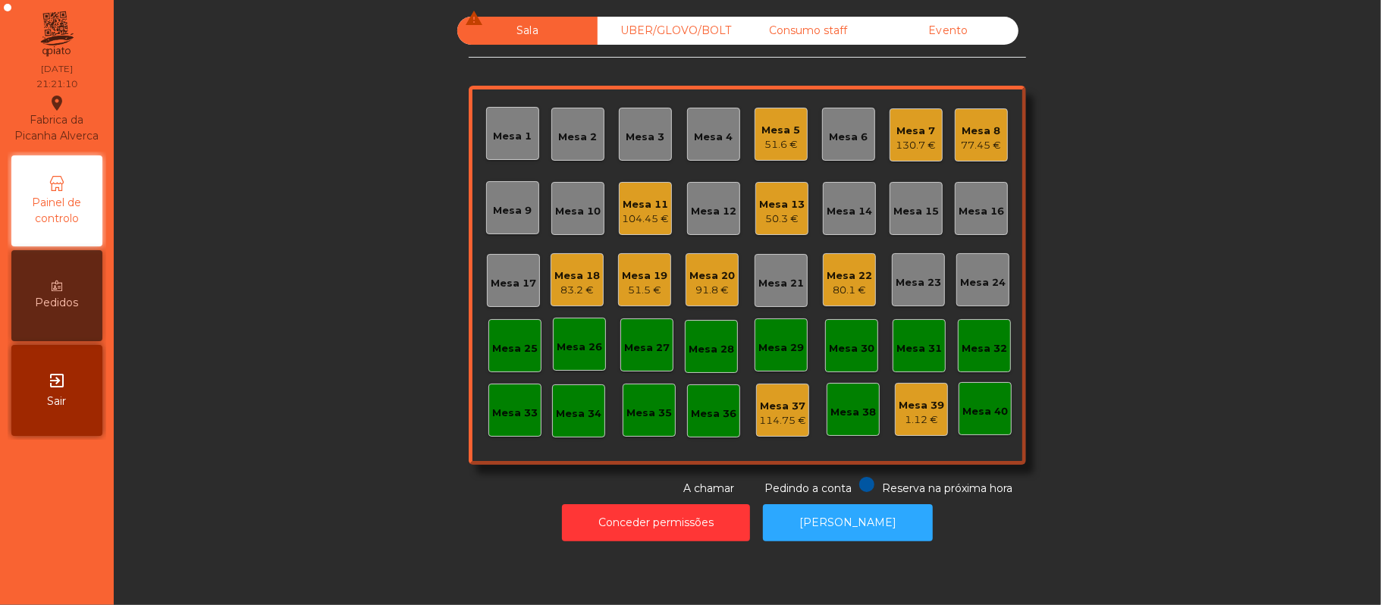
click at [586, 283] on div "83.2 €" at bounding box center [576, 290] width 45 height 15
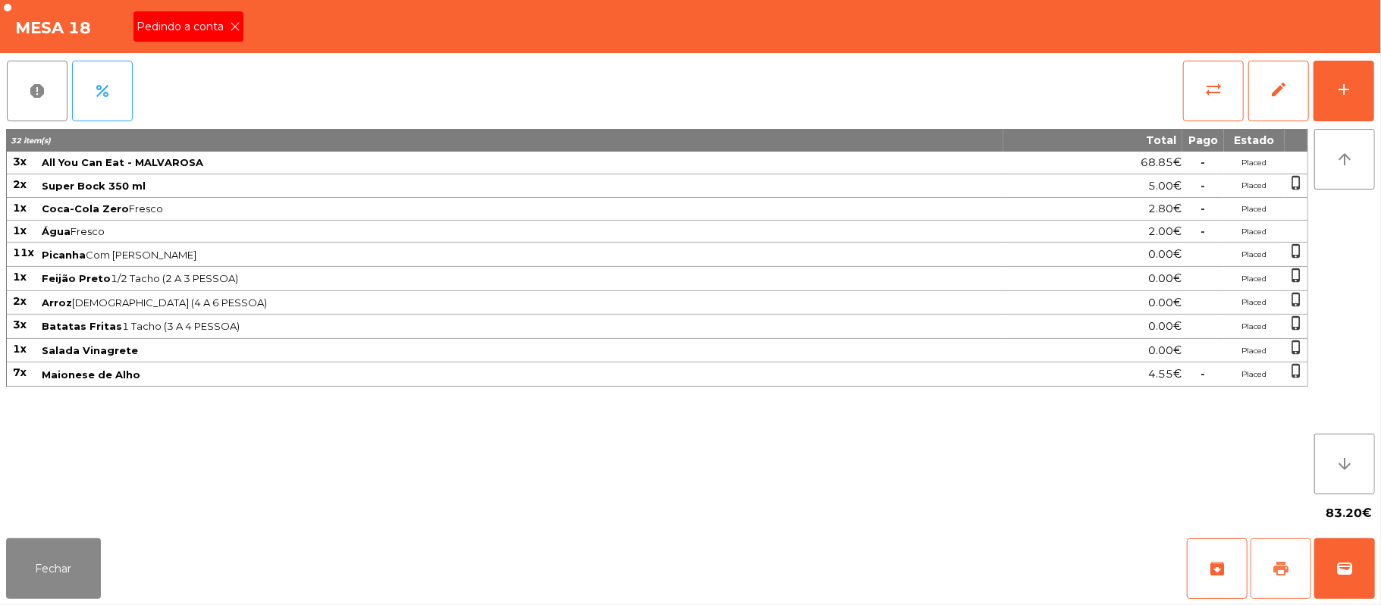
click at [1283, 574] on span "print" at bounding box center [1281, 569] width 18 height 18
click at [231, 35] on div "Pedindo a conta" at bounding box center [188, 26] width 110 height 30
click at [1271, 566] on button "print" at bounding box center [1280, 568] width 61 height 61
click at [1369, 567] on button "wallet" at bounding box center [1344, 568] width 61 height 61
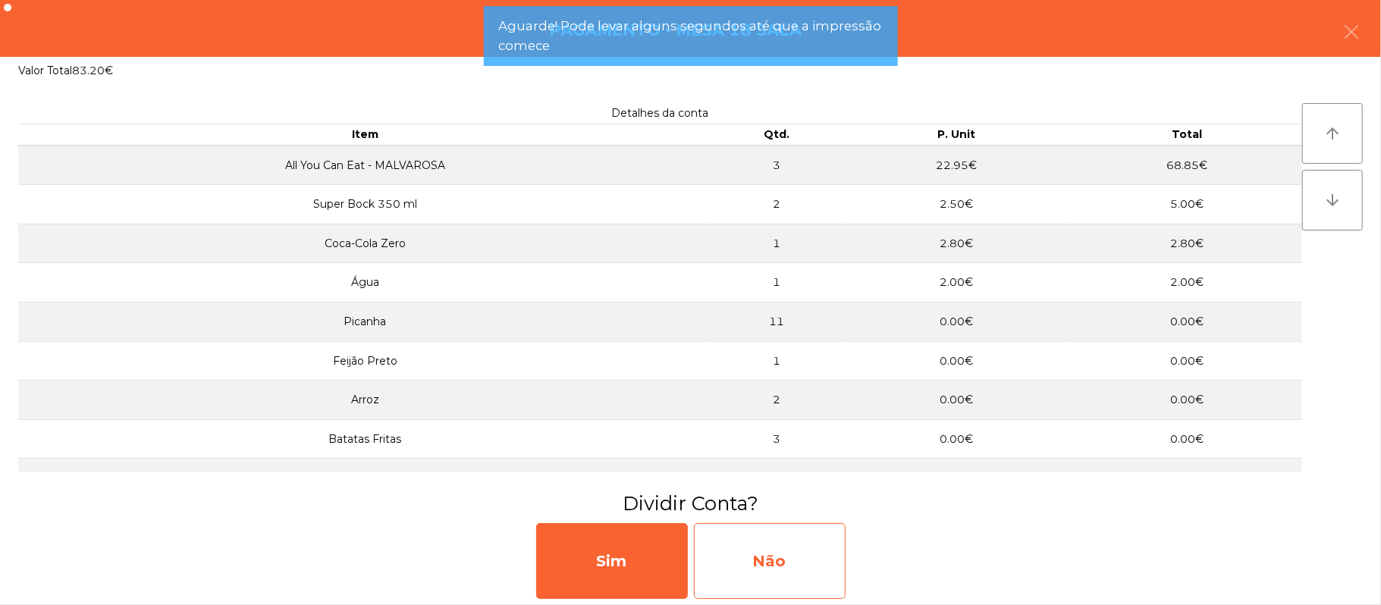
click at [769, 560] on div "Não" at bounding box center [770, 561] width 152 height 76
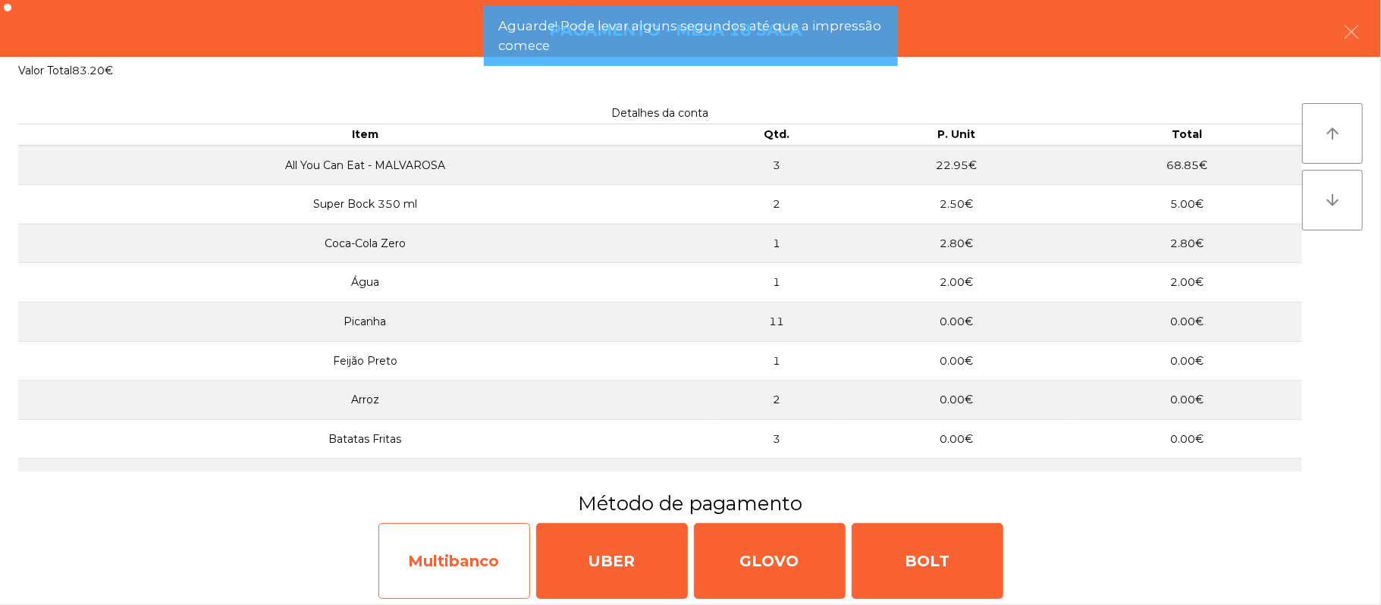
click at [465, 549] on div "Multibanco" at bounding box center [454, 561] width 152 height 76
select select "**"
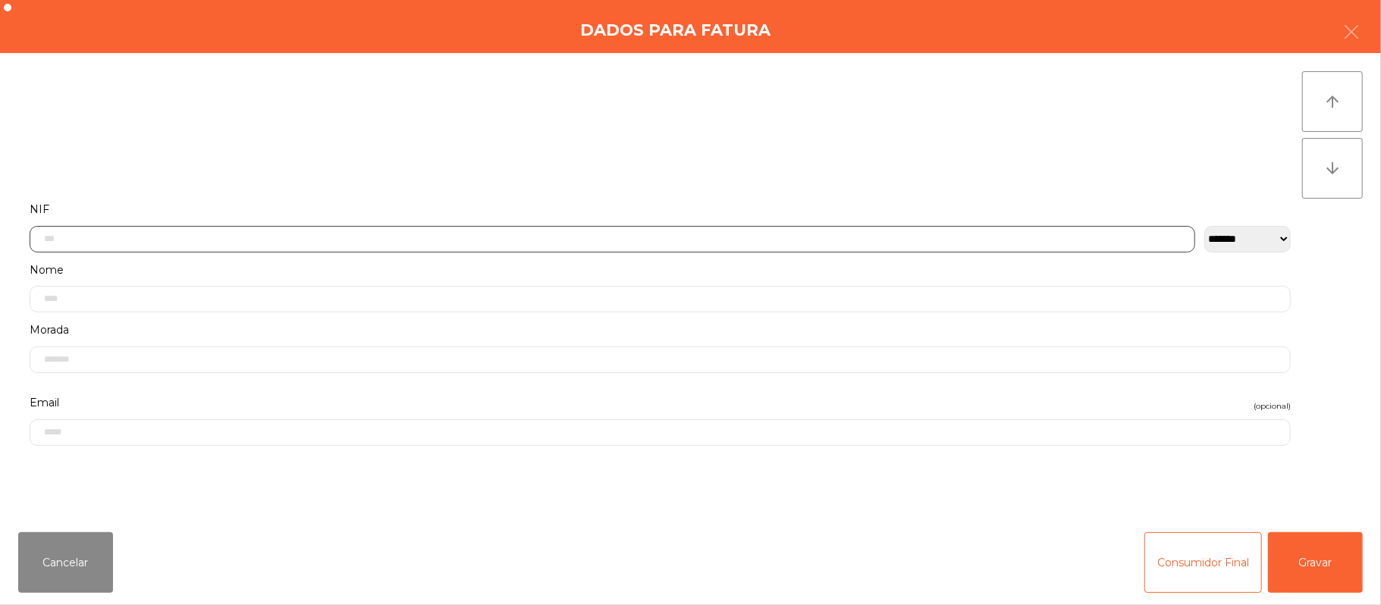
click at [447, 237] on input "text" at bounding box center [612, 239] width 1165 height 27
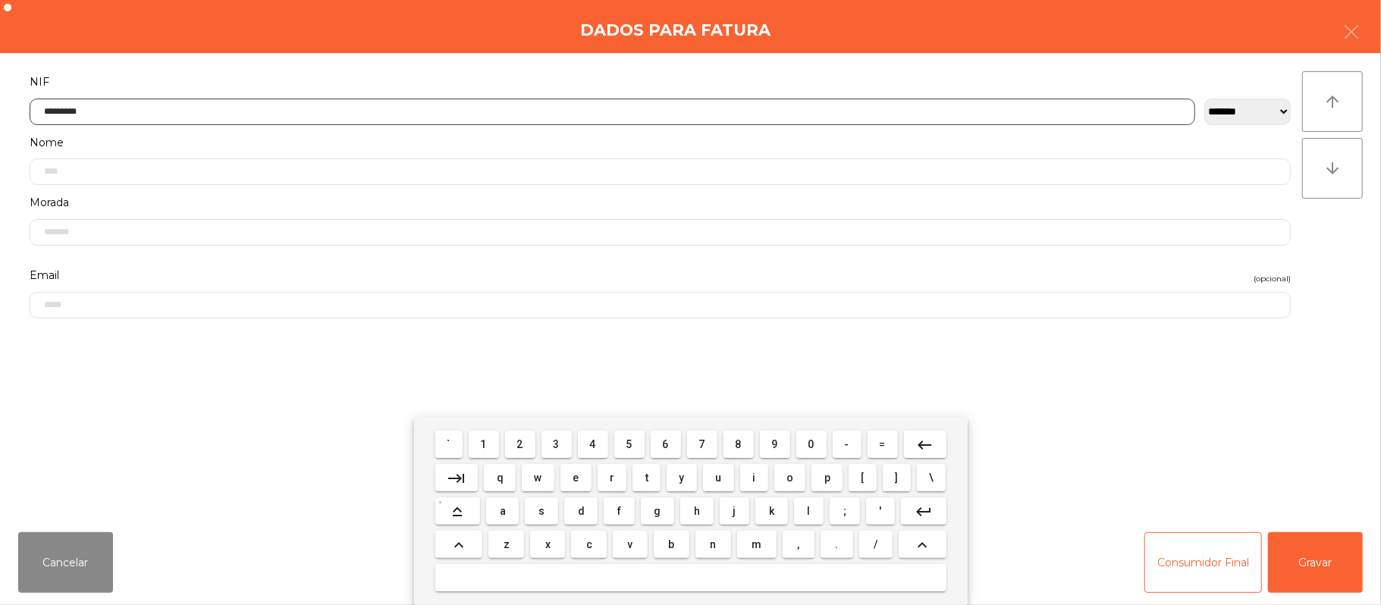
type input "*********"
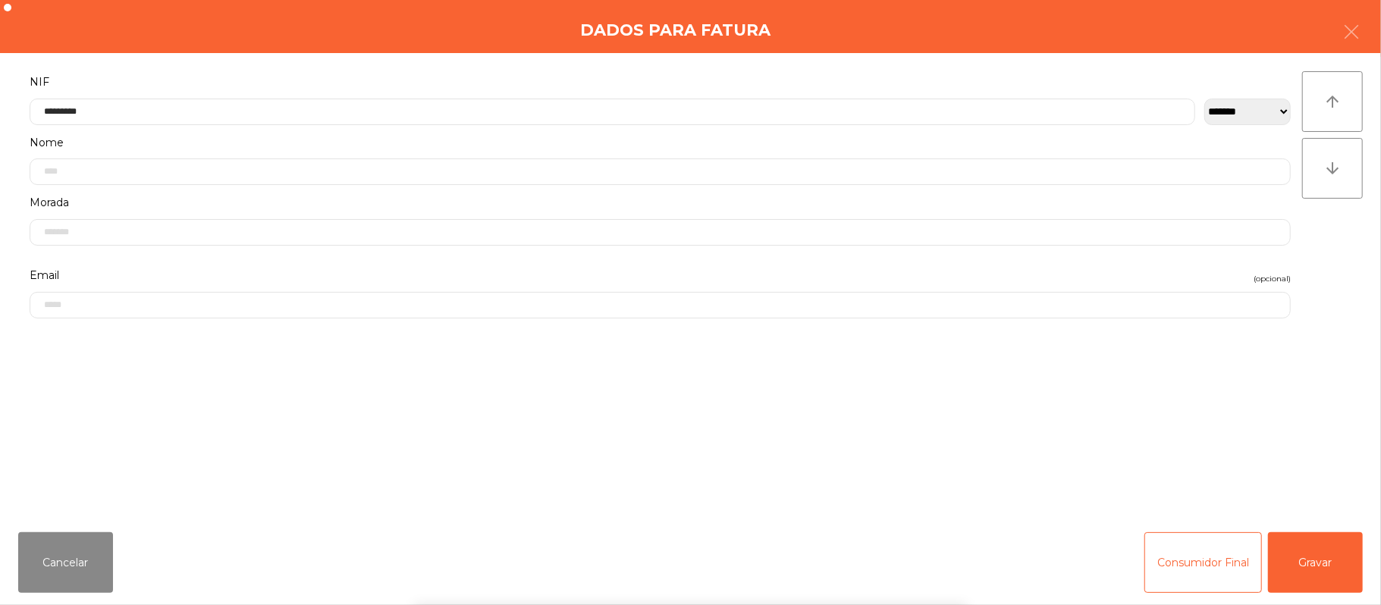
click at [1333, 559] on div "` 1 2 3 4 5 6 7 8 9 0 - = keyboard_backspace keyboard_tab q w e r t y u i o p […" at bounding box center [690, 511] width 1381 height 188
click at [1323, 561] on button "Gravar" at bounding box center [1315, 562] width 95 height 61
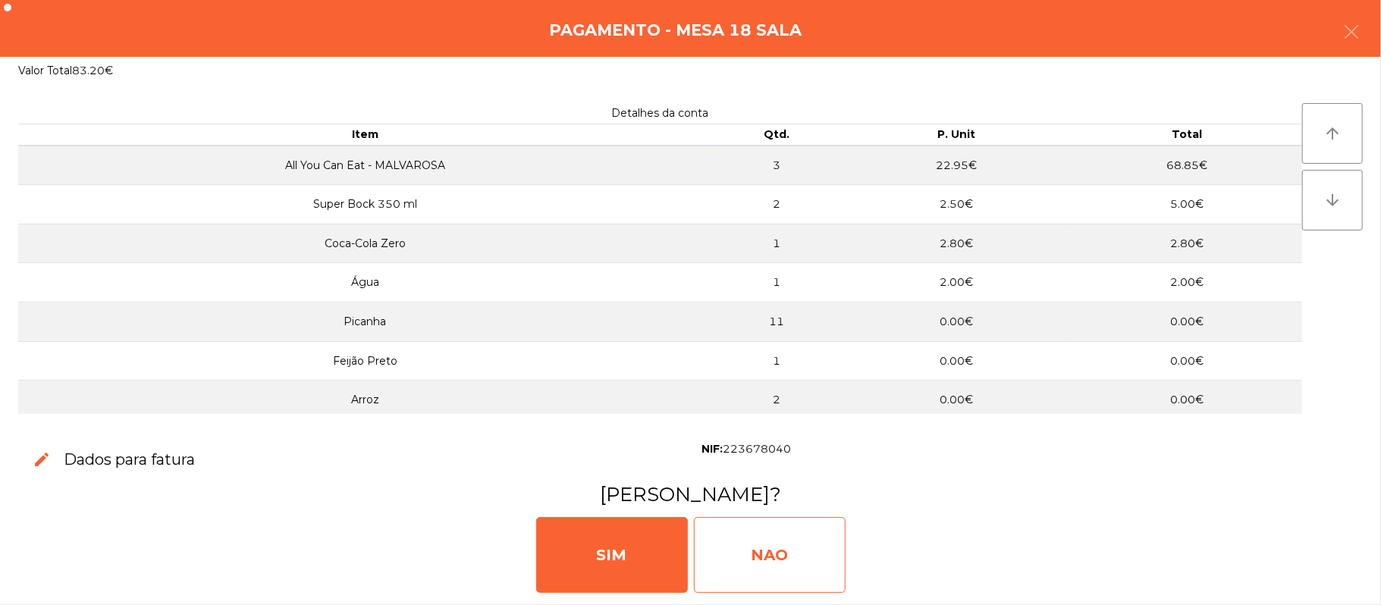
click at [814, 559] on div "NAO" at bounding box center [770, 555] width 152 height 76
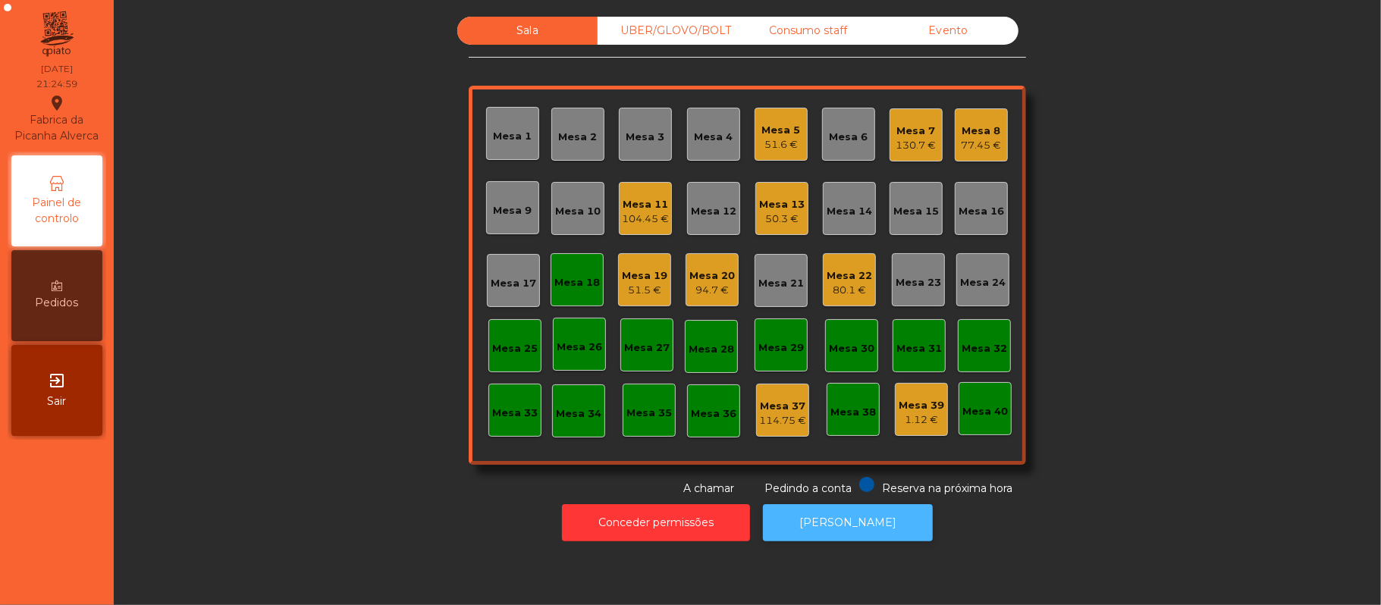
click at [832, 538] on button "[PERSON_NAME]" at bounding box center [848, 522] width 170 height 37
click at [562, 294] on div "Mesa 18" at bounding box center [576, 279] width 53 height 53
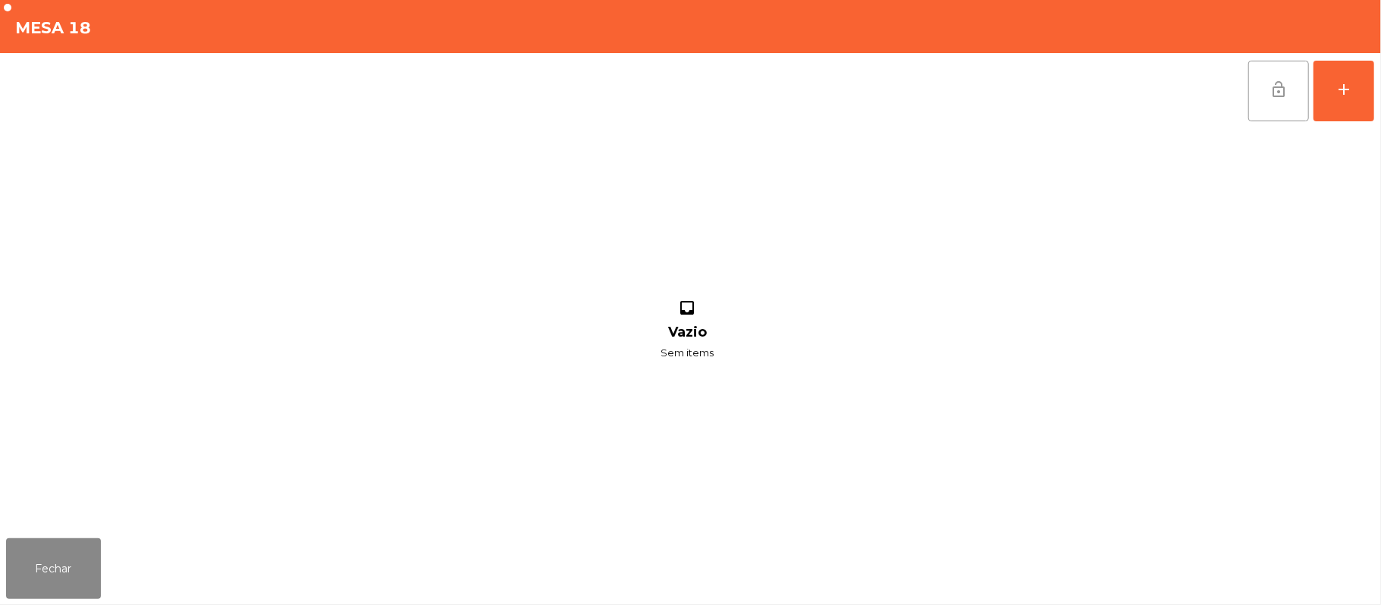
click at [1253, 74] on button "lock_open" at bounding box center [1278, 91] width 61 height 61
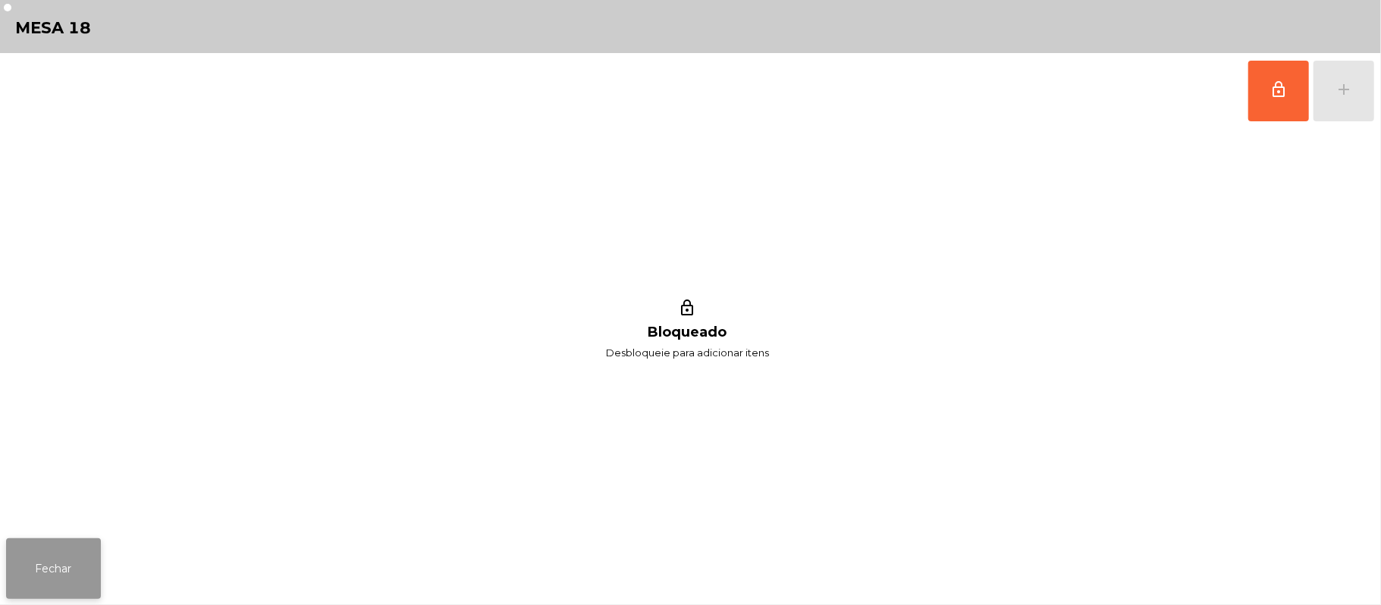
click at [44, 567] on button "Fechar" at bounding box center [53, 568] width 95 height 61
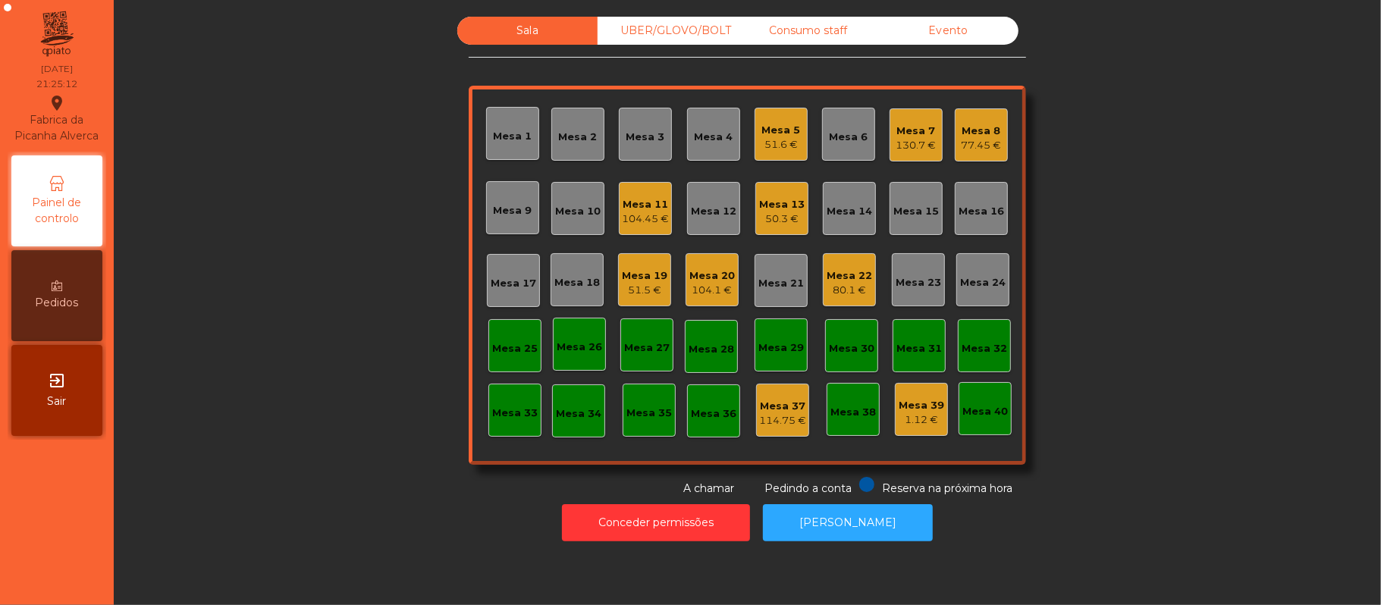
click at [993, 135] on div "Mesa 8" at bounding box center [981, 131] width 40 height 15
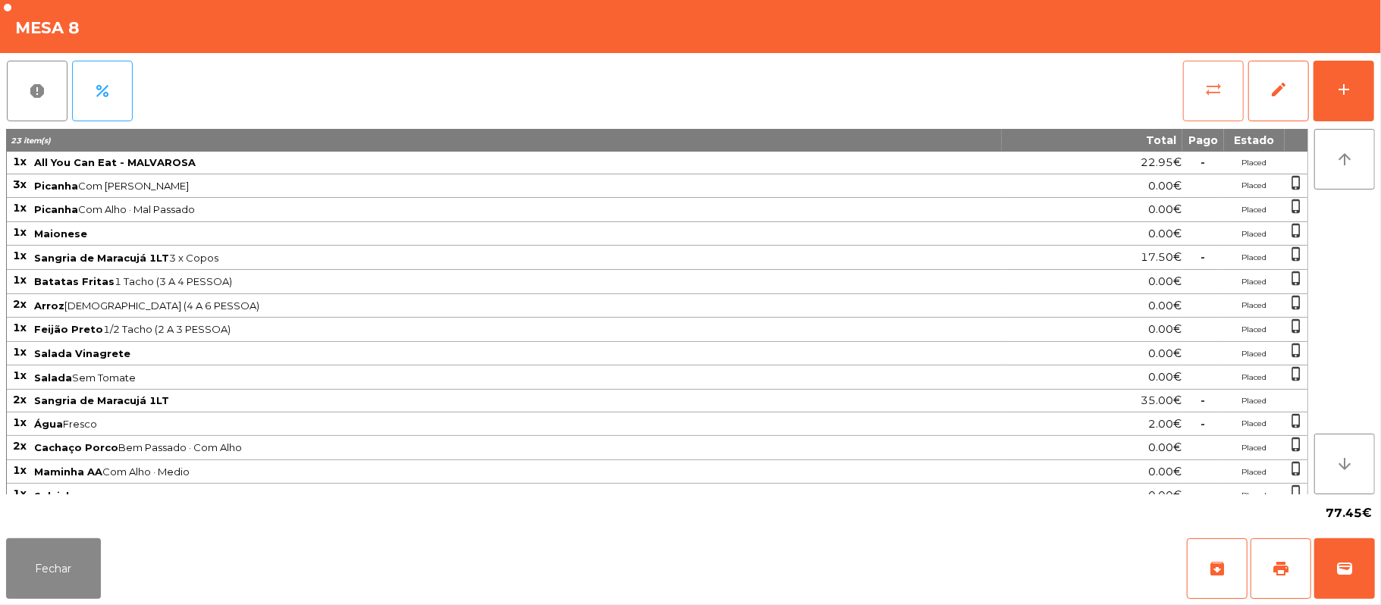
click at [1196, 104] on button "sync_alt" at bounding box center [1213, 91] width 61 height 61
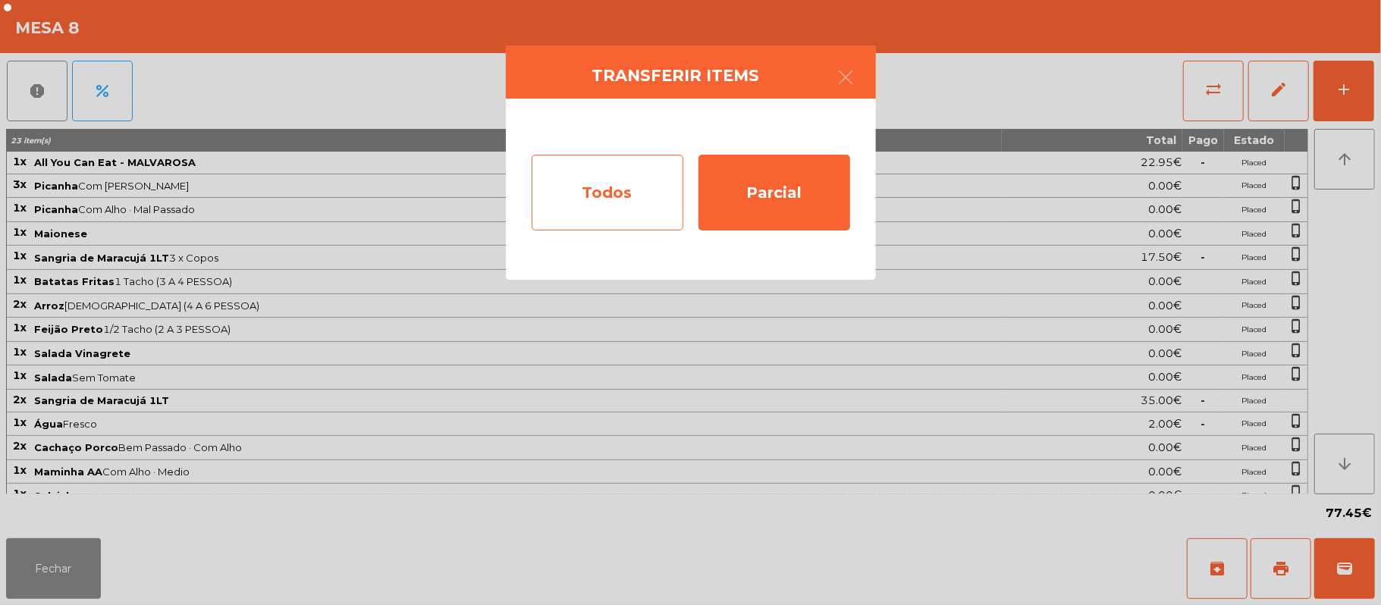
click at [620, 212] on div "Todos" at bounding box center [608, 193] width 152 height 76
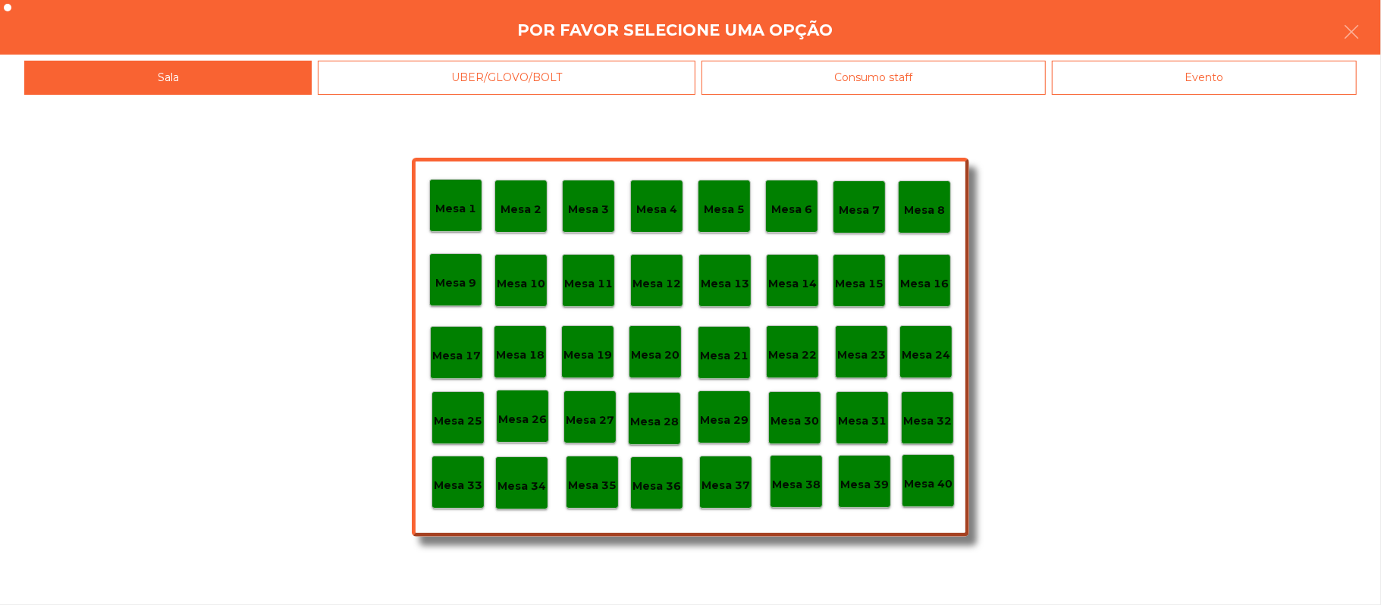
click at [861, 199] on div "Mesa 7" at bounding box center [859, 208] width 41 height 24
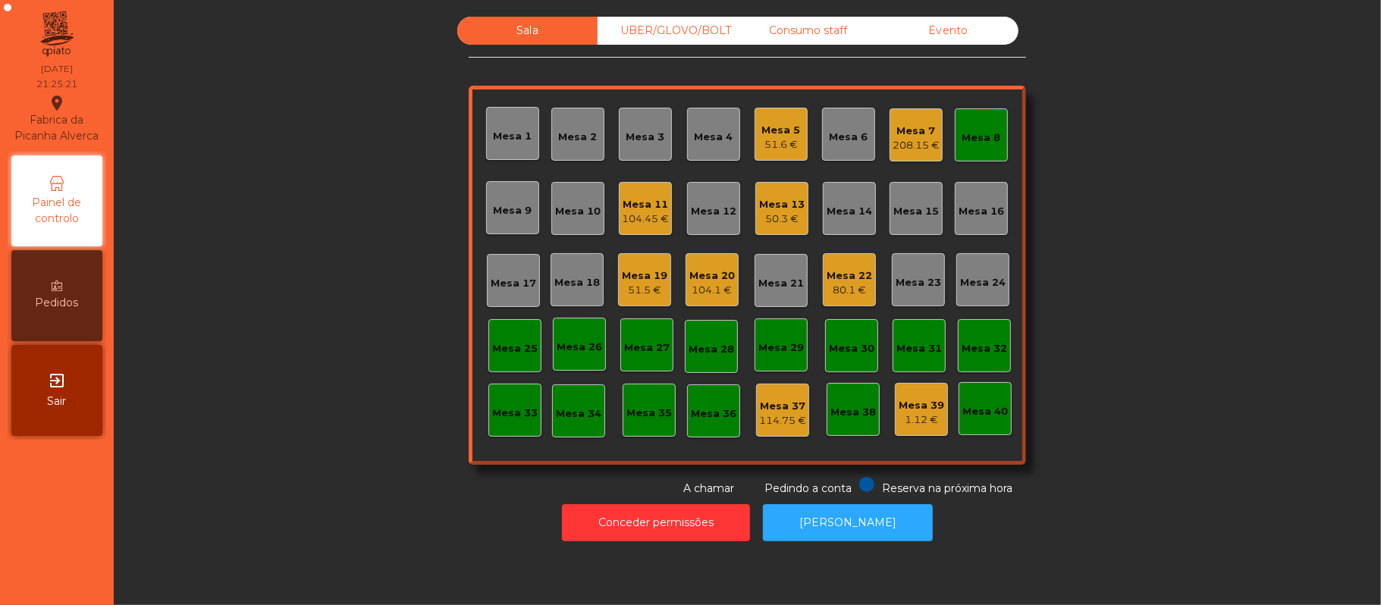
click at [905, 143] on div "208.15 €" at bounding box center [915, 145] width 47 height 15
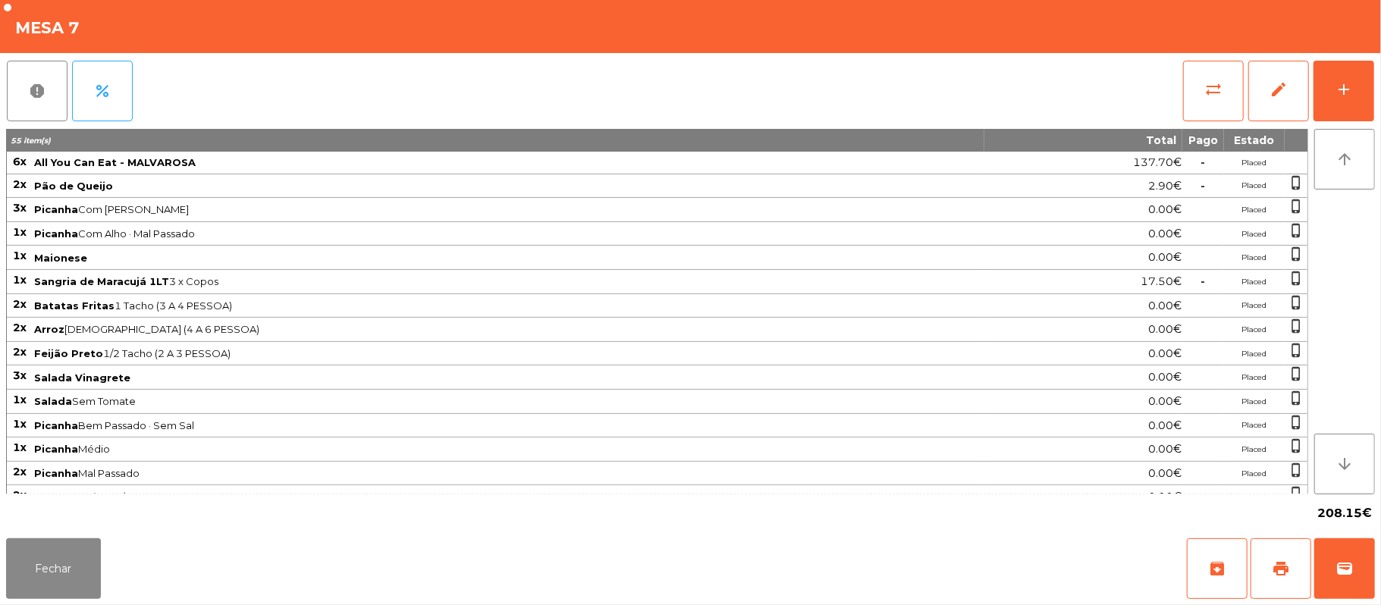
click at [1378, 580] on div "Fechar archive print wallet" at bounding box center [690, 568] width 1381 height 73
click at [1350, 576] on span "wallet" at bounding box center [1344, 569] width 18 height 18
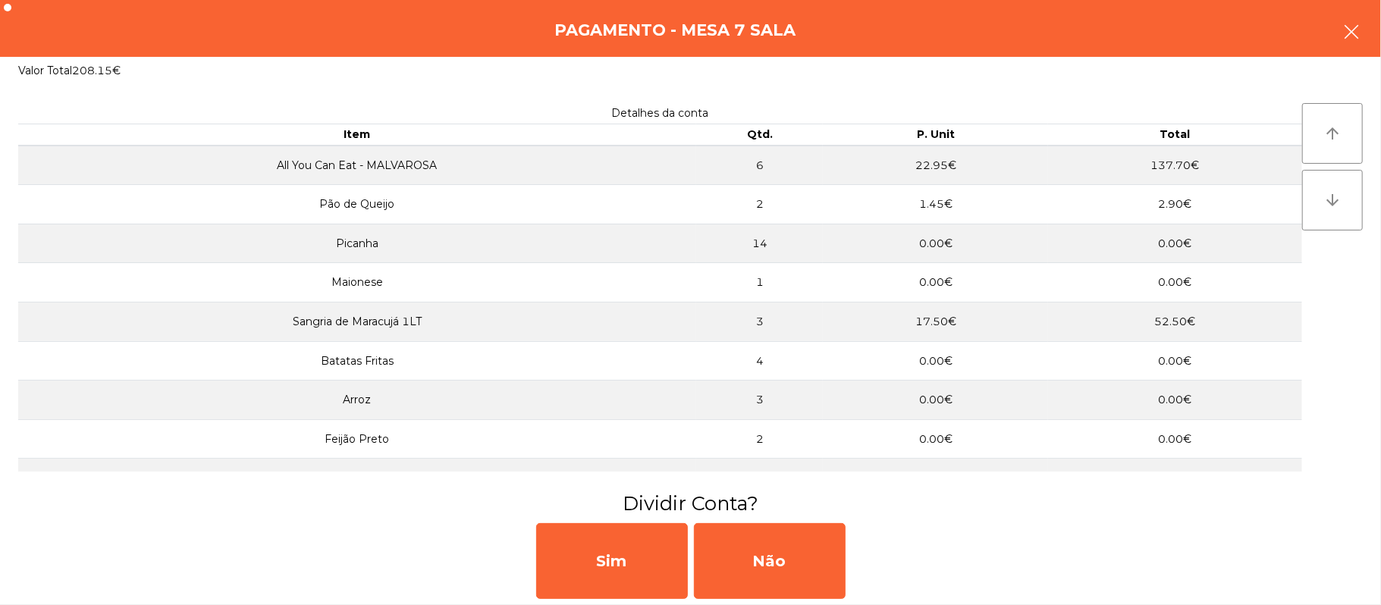
click at [1360, 39] on button "button" at bounding box center [1351, 33] width 42 height 45
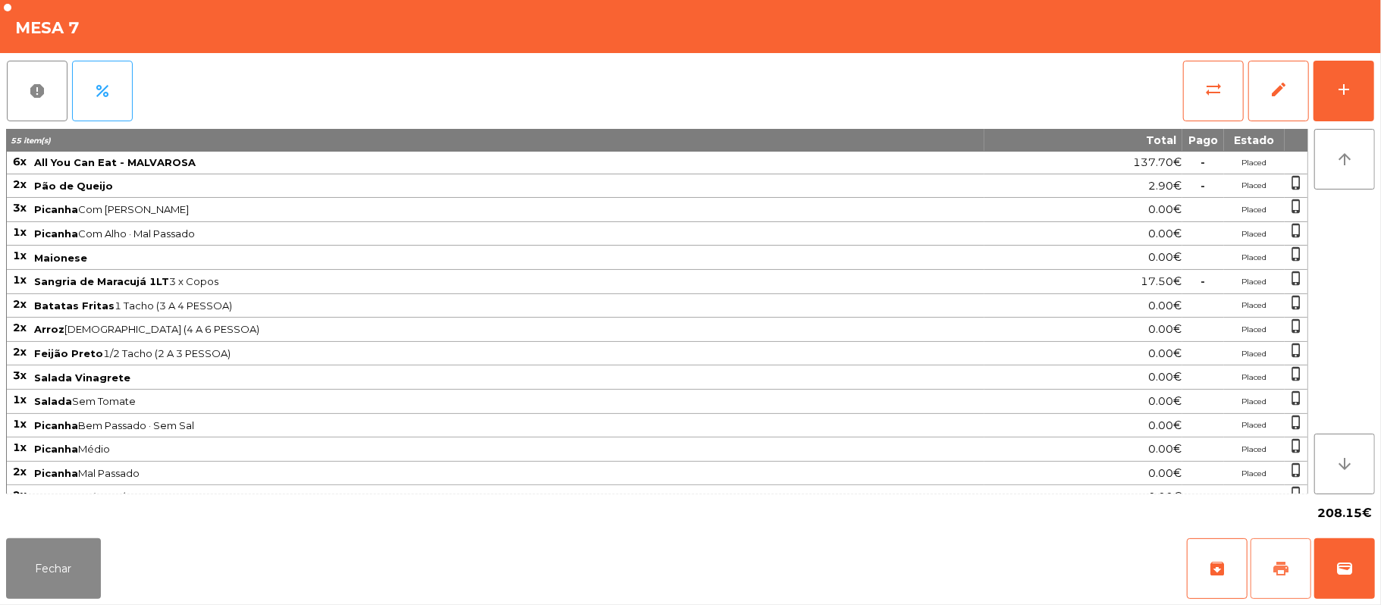
click at [1284, 581] on button "print" at bounding box center [1280, 568] width 61 height 61
click at [1366, 566] on button "wallet" at bounding box center [1344, 568] width 61 height 61
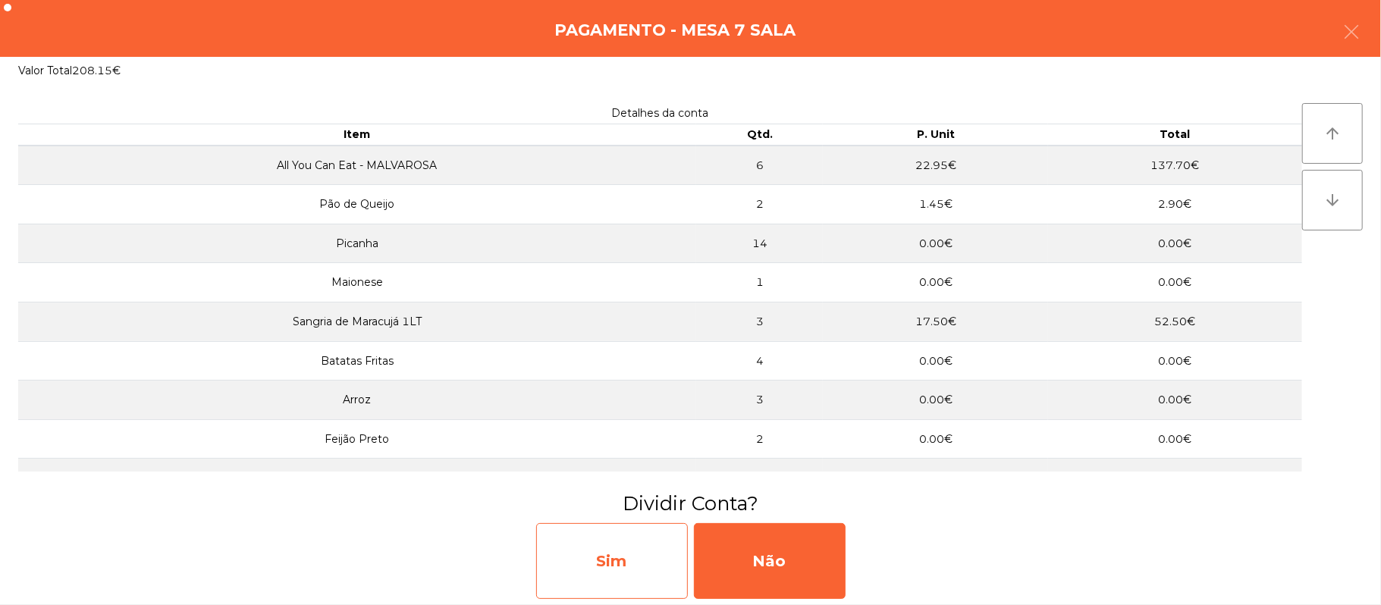
click at [644, 572] on div "Sim" at bounding box center [612, 561] width 152 height 76
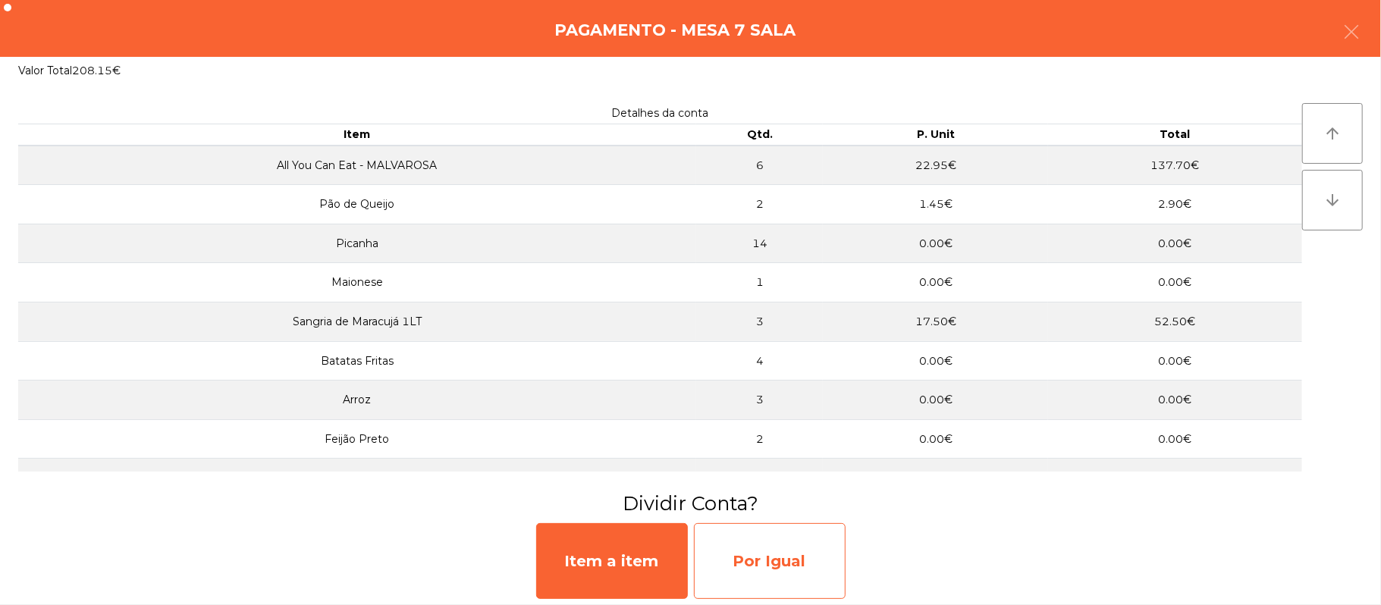
click at [778, 572] on div "Por Igual" at bounding box center [770, 561] width 152 height 76
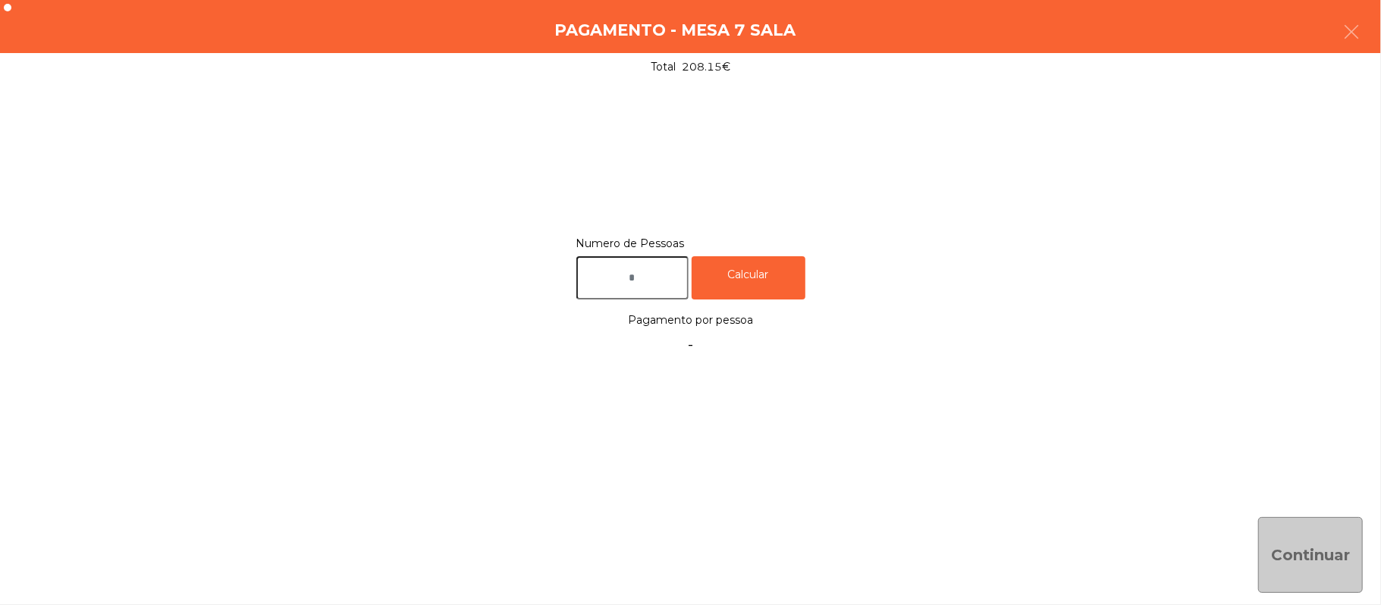
click at [649, 276] on input "text" at bounding box center [632, 277] width 112 height 43
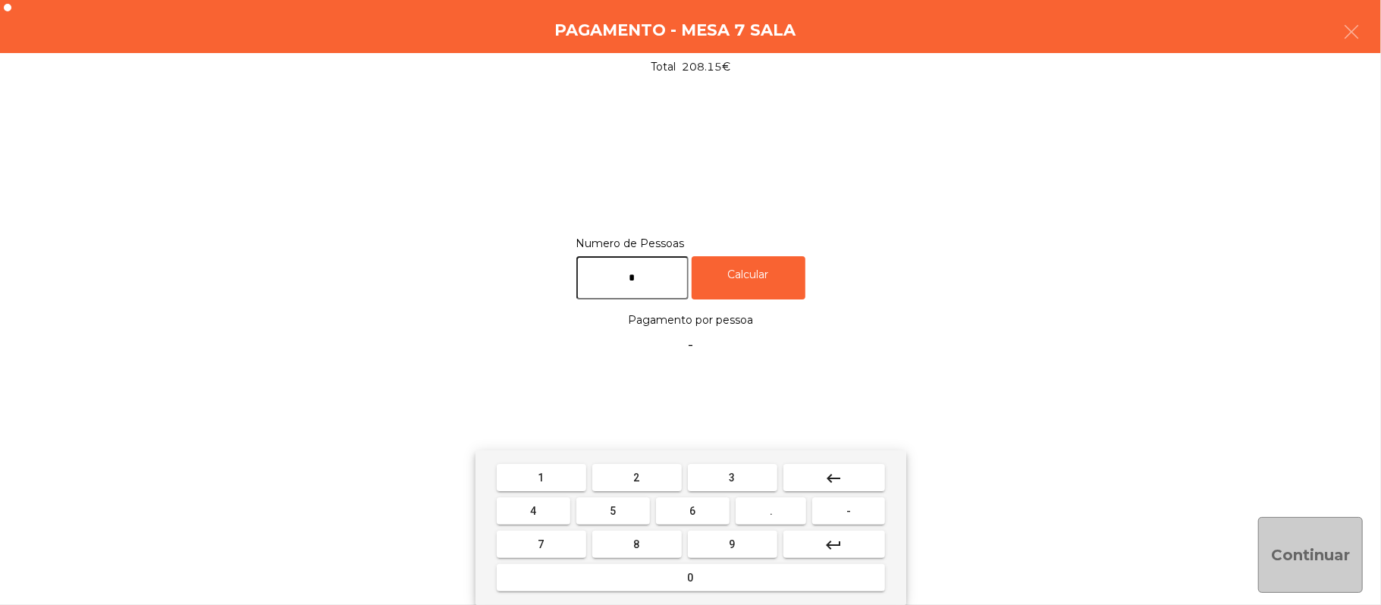
type input "*"
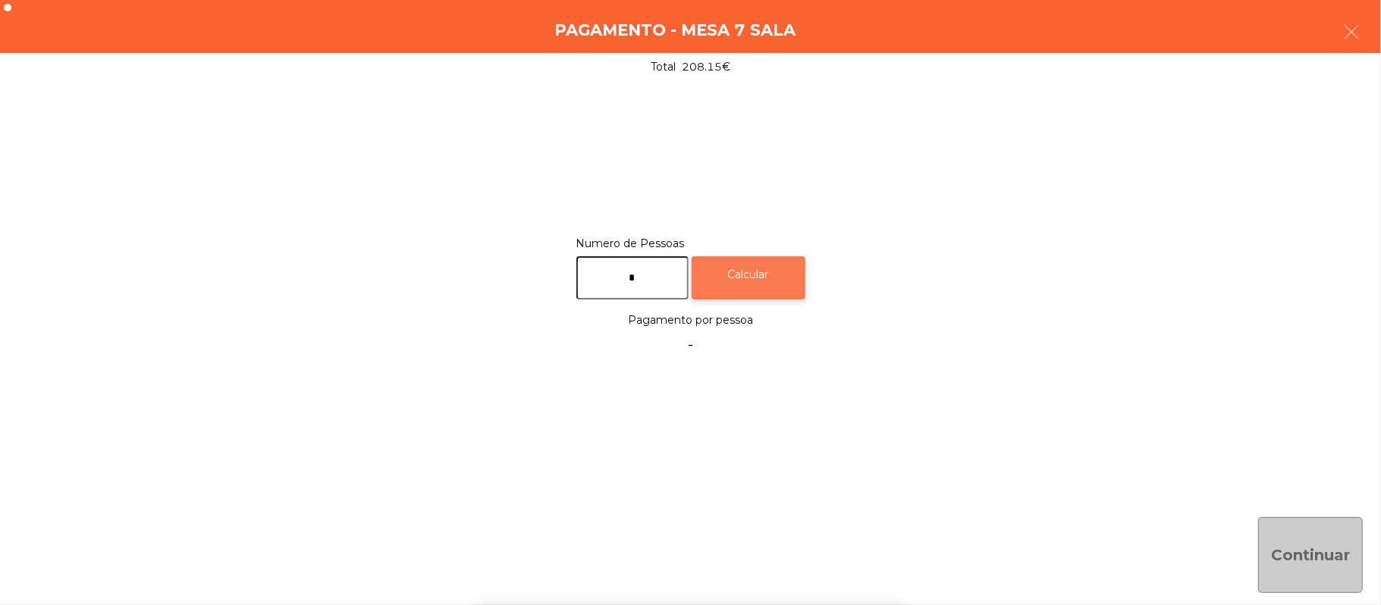
click at [763, 294] on div "Calcular" at bounding box center [749, 277] width 114 height 43
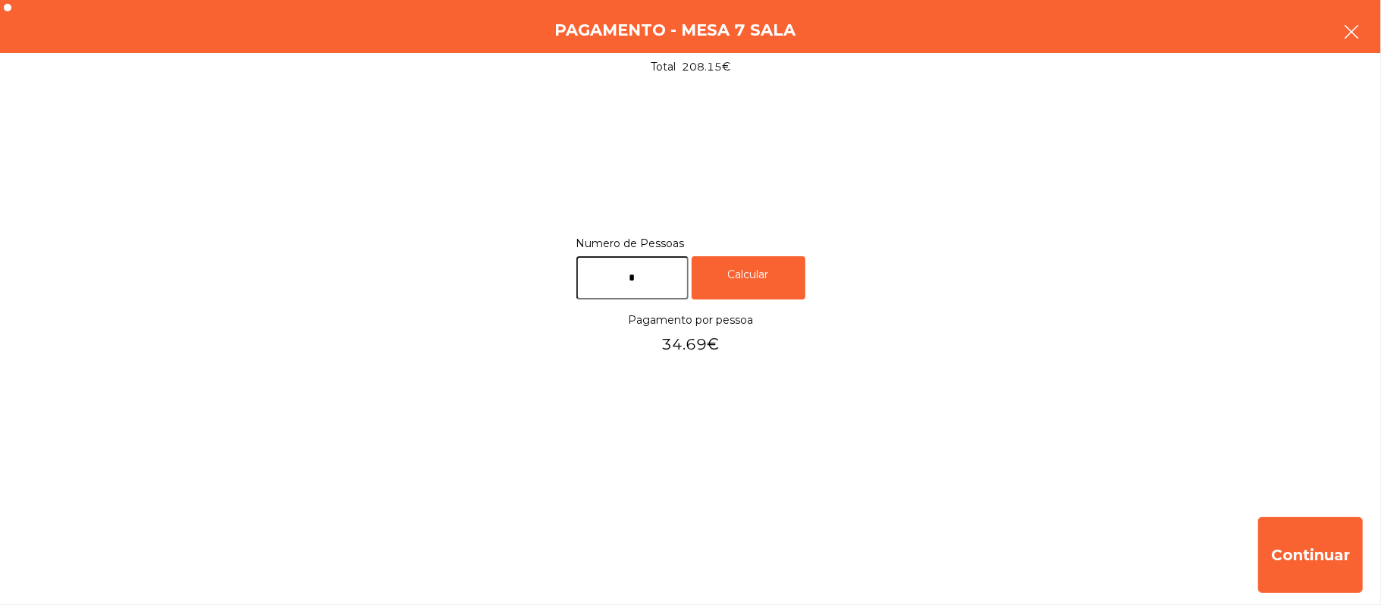
click at [1359, 33] on icon "button" at bounding box center [1351, 32] width 18 height 18
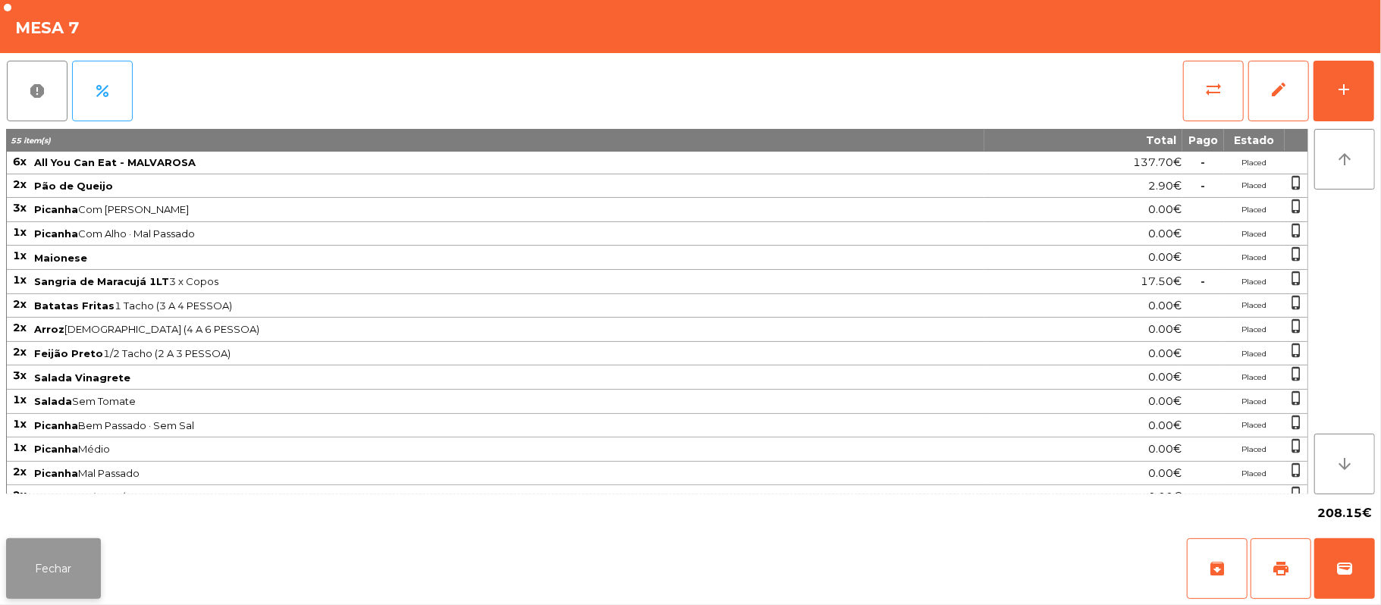
click at [61, 568] on button "Fechar" at bounding box center [53, 568] width 95 height 61
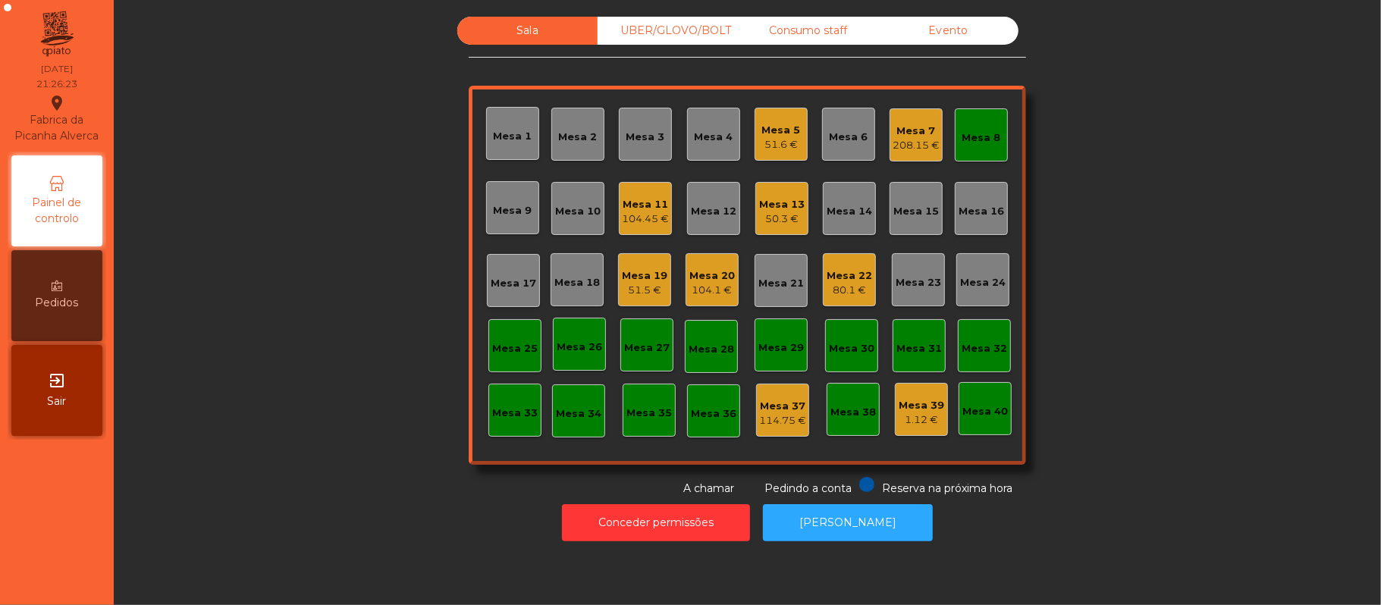
click at [980, 204] on div "Mesa 16" at bounding box center [980, 211] width 45 height 15
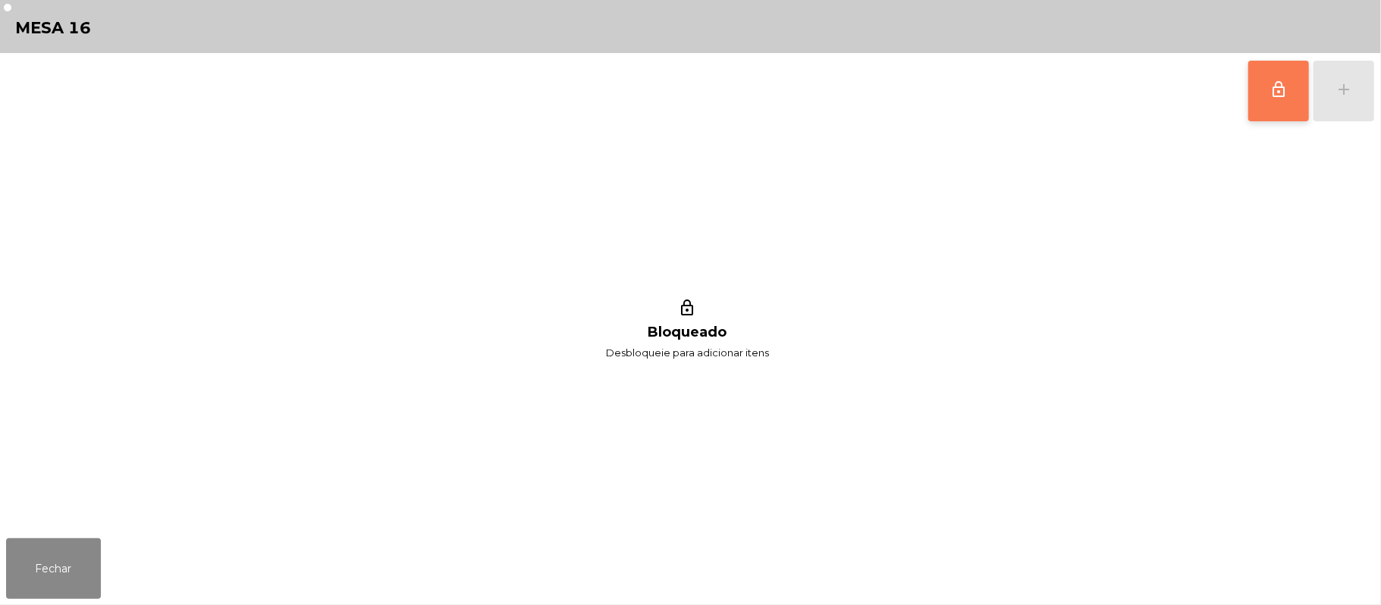
click at [1265, 94] on button "lock_outline" at bounding box center [1278, 91] width 61 height 61
click at [1353, 98] on button "add" at bounding box center [1343, 91] width 61 height 61
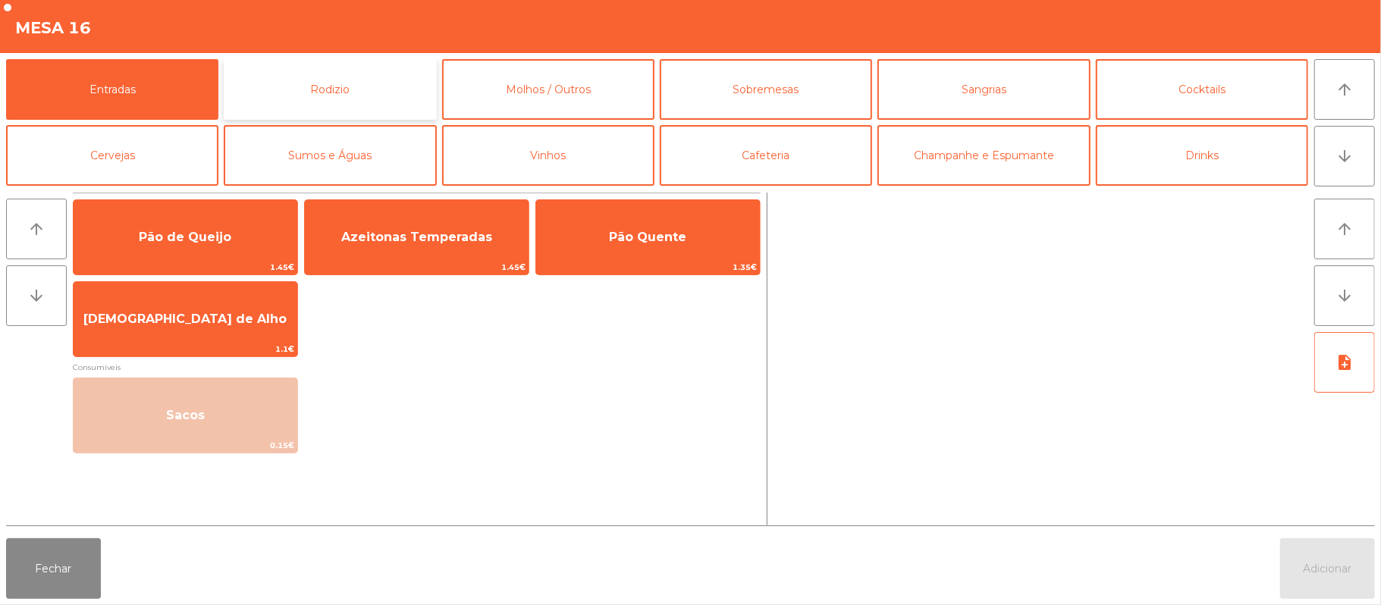
click at [361, 83] on button "Rodizio" at bounding box center [330, 89] width 212 height 61
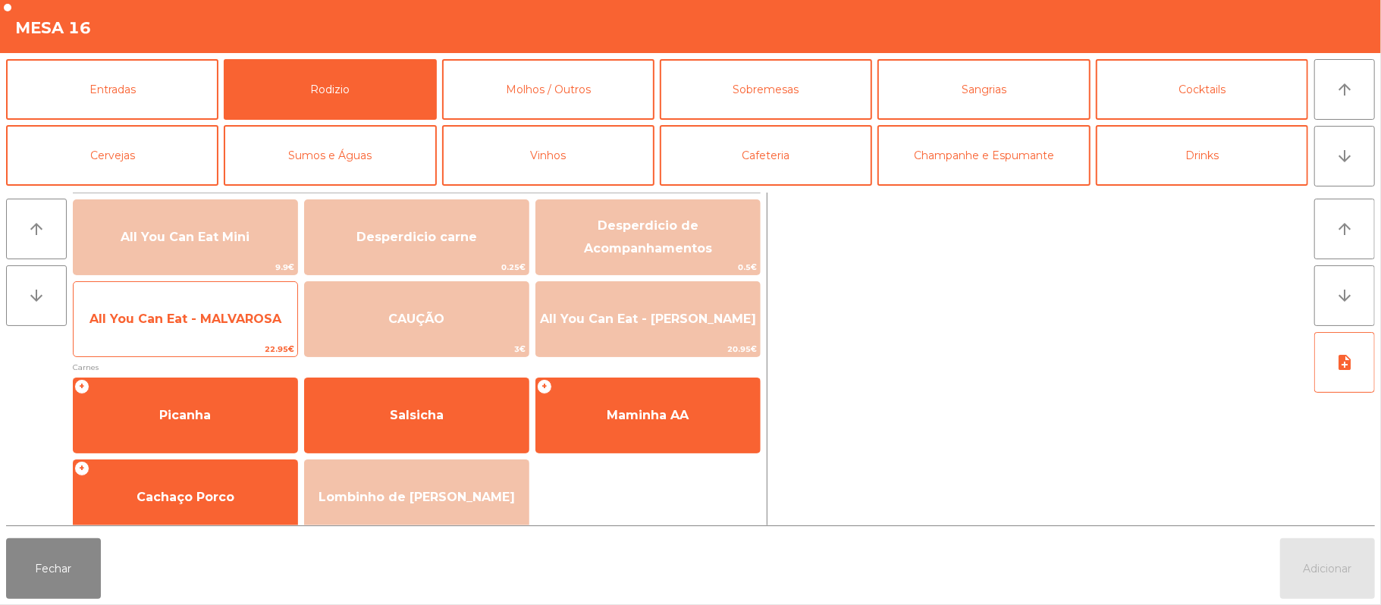
click at [235, 334] on span "All You Can Eat - MALVAROSA" at bounding box center [186, 319] width 224 height 41
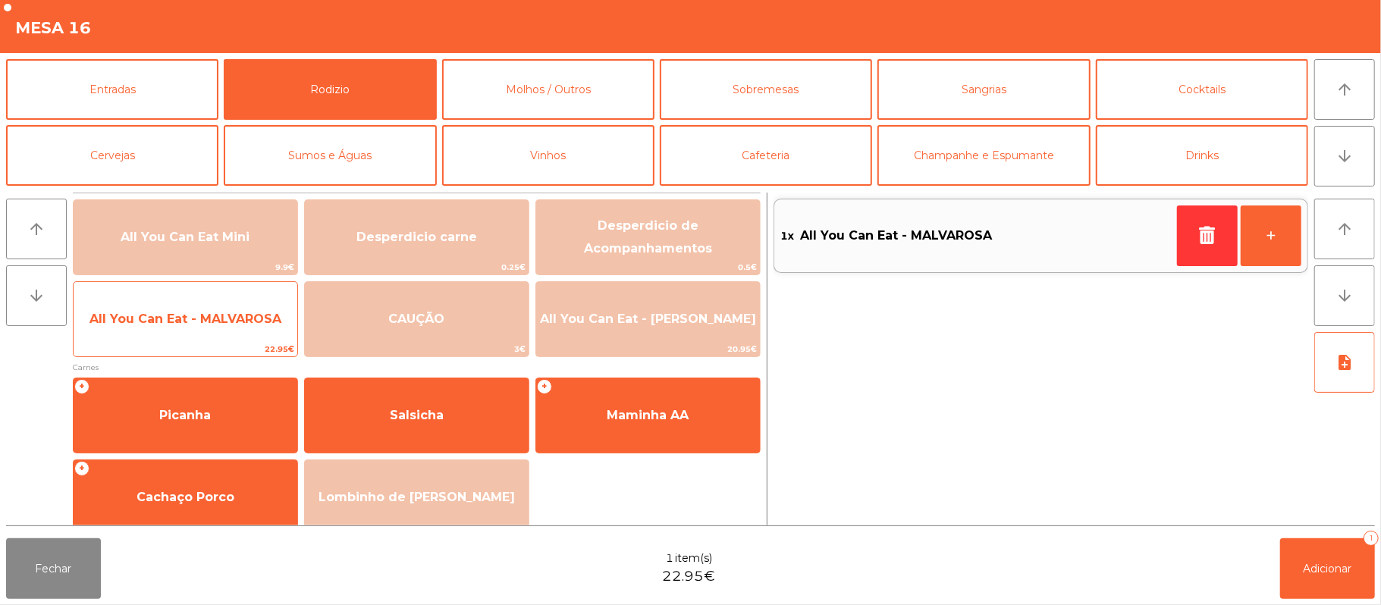
click at [231, 312] on span "All You Can Eat - MALVAROSA" at bounding box center [185, 319] width 192 height 14
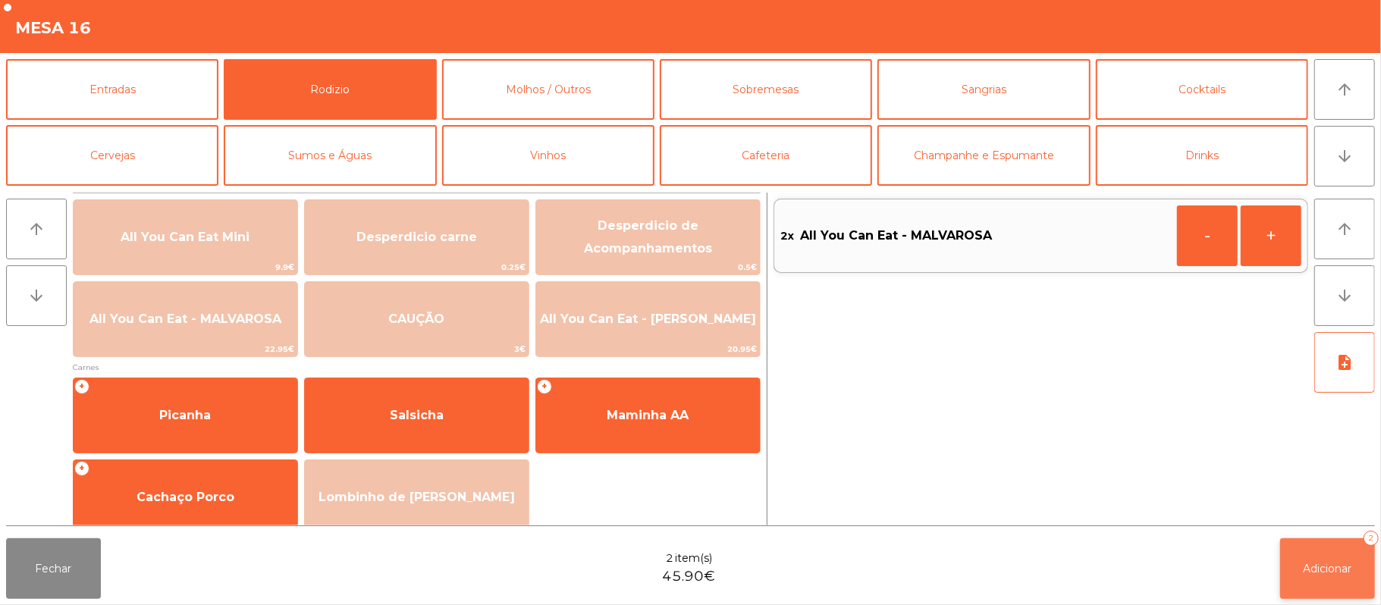
click at [1336, 562] on span "Adicionar" at bounding box center [1327, 569] width 49 height 14
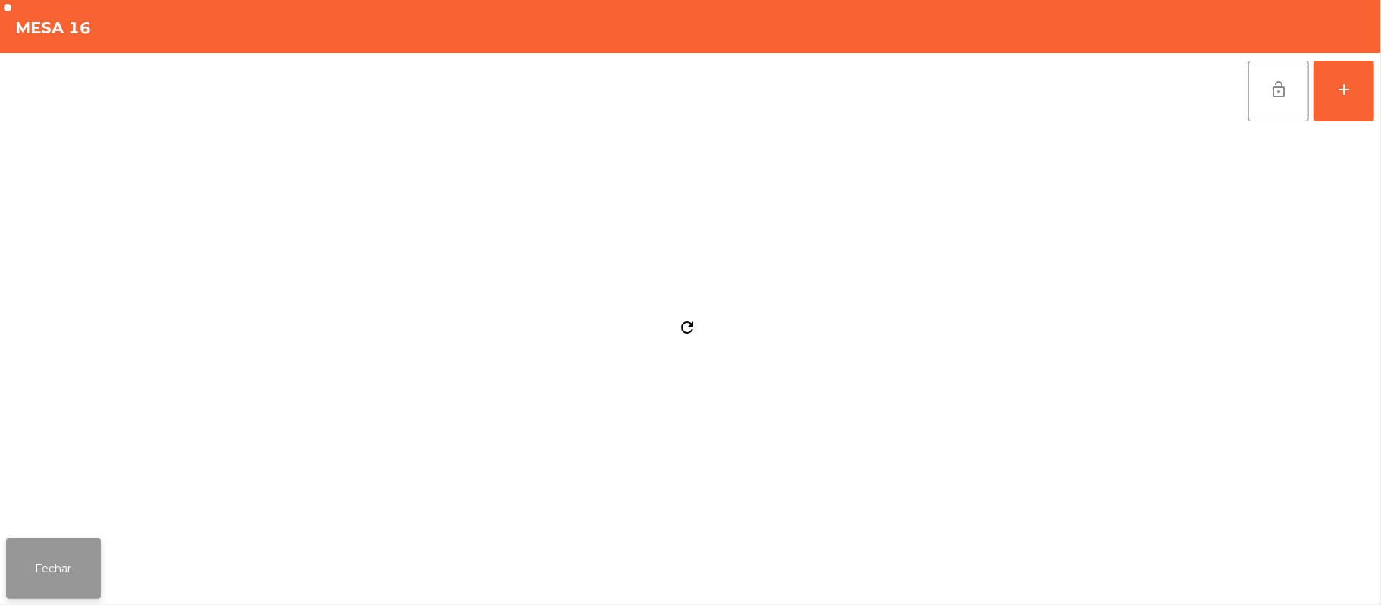
click at [82, 560] on button "Fechar" at bounding box center [53, 568] width 95 height 61
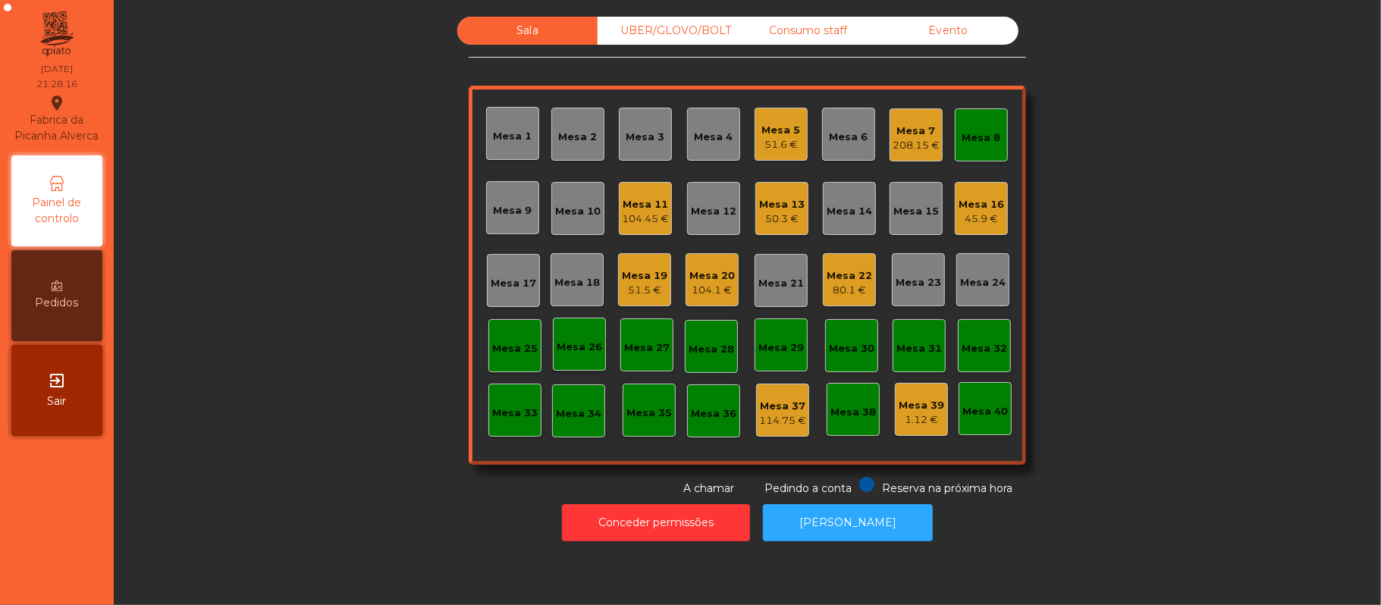
click at [520, 371] on div "Mesa 25" at bounding box center [514, 345] width 53 height 53
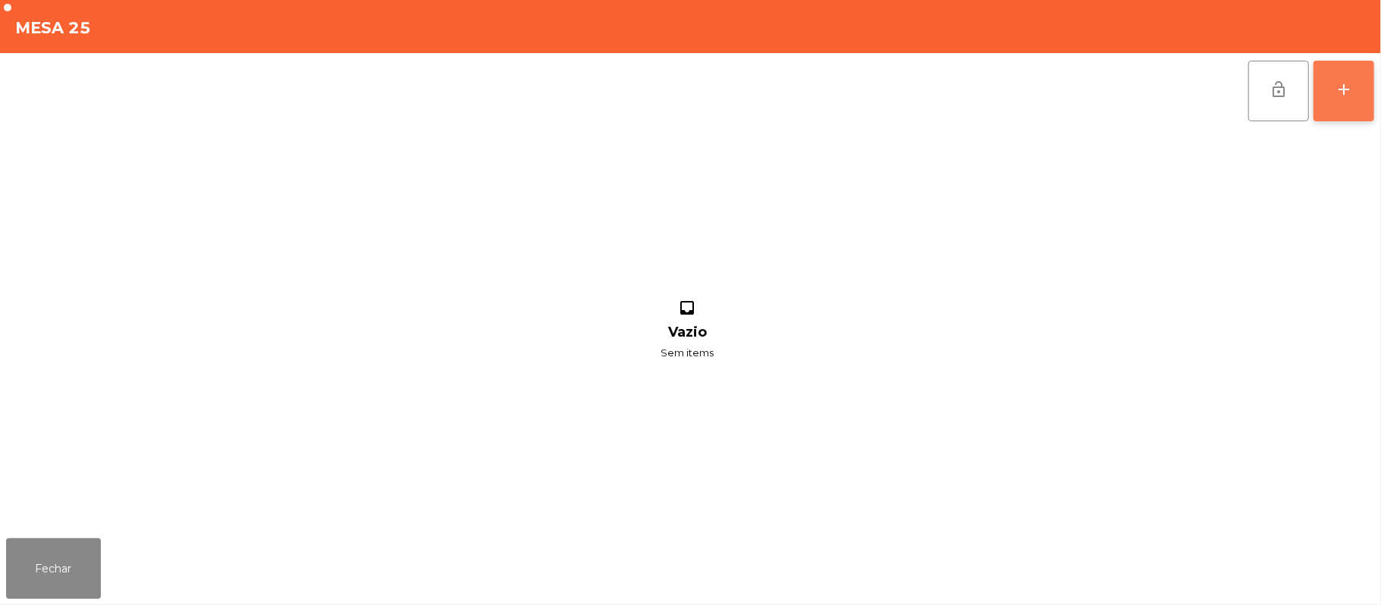
click at [1353, 86] on button "add" at bounding box center [1343, 91] width 61 height 61
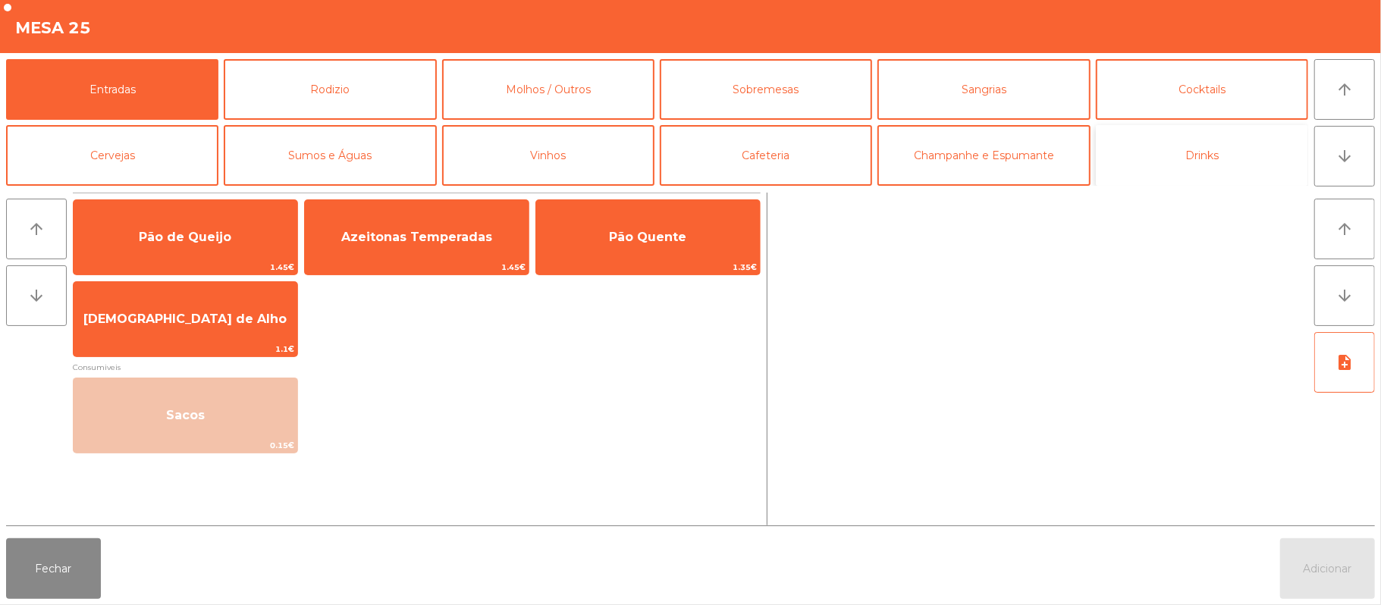
click at [1174, 161] on button "Drinks" at bounding box center [1202, 155] width 212 height 61
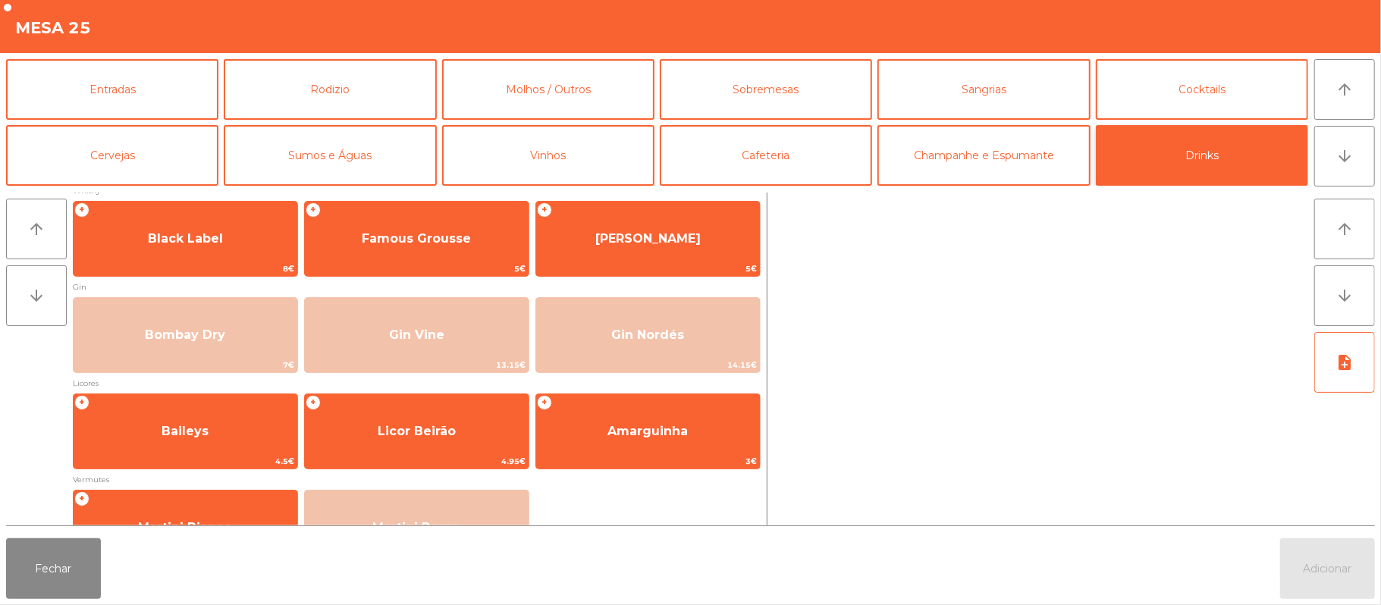
scroll to position [0, 0]
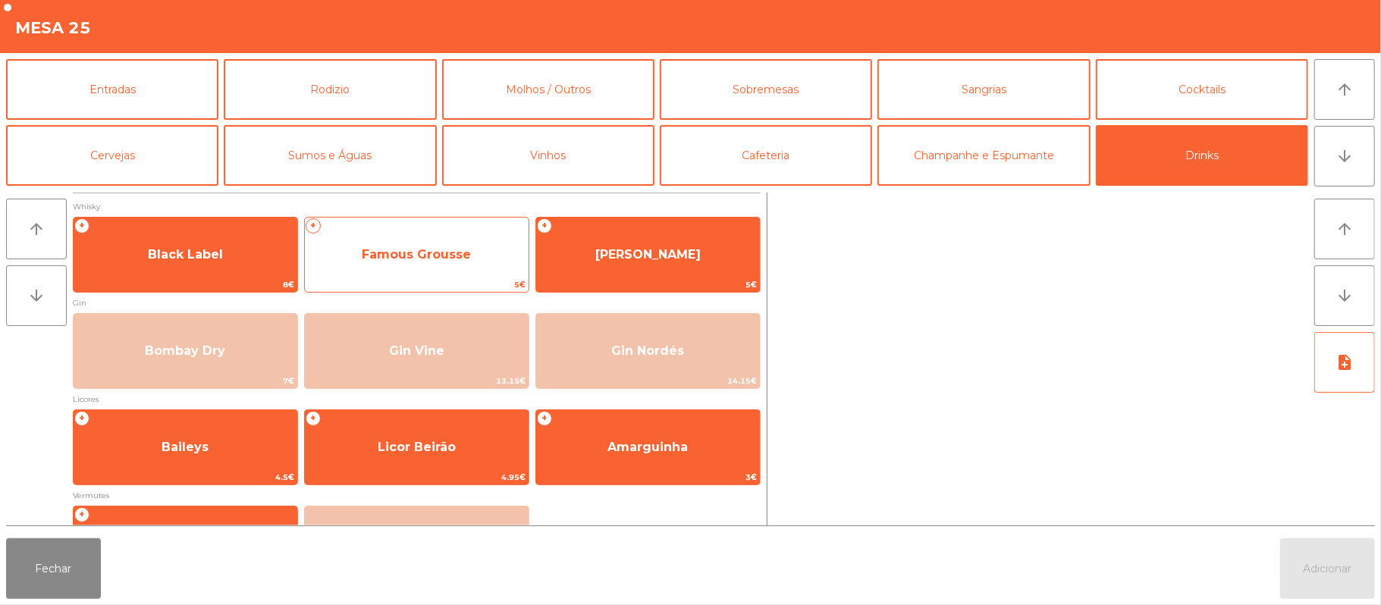
click at [396, 256] on span "Famous Grousse" at bounding box center [416, 254] width 109 height 14
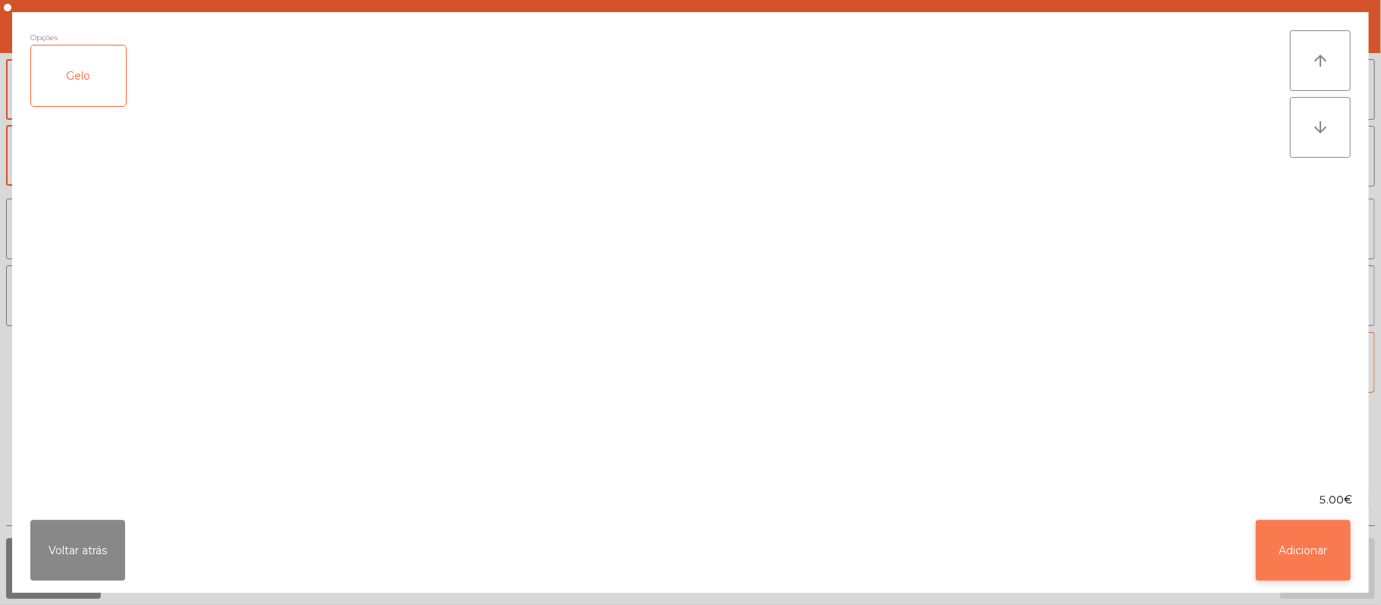
click at [1294, 525] on button "Adicionar" at bounding box center [1303, 550] width 95 height 61
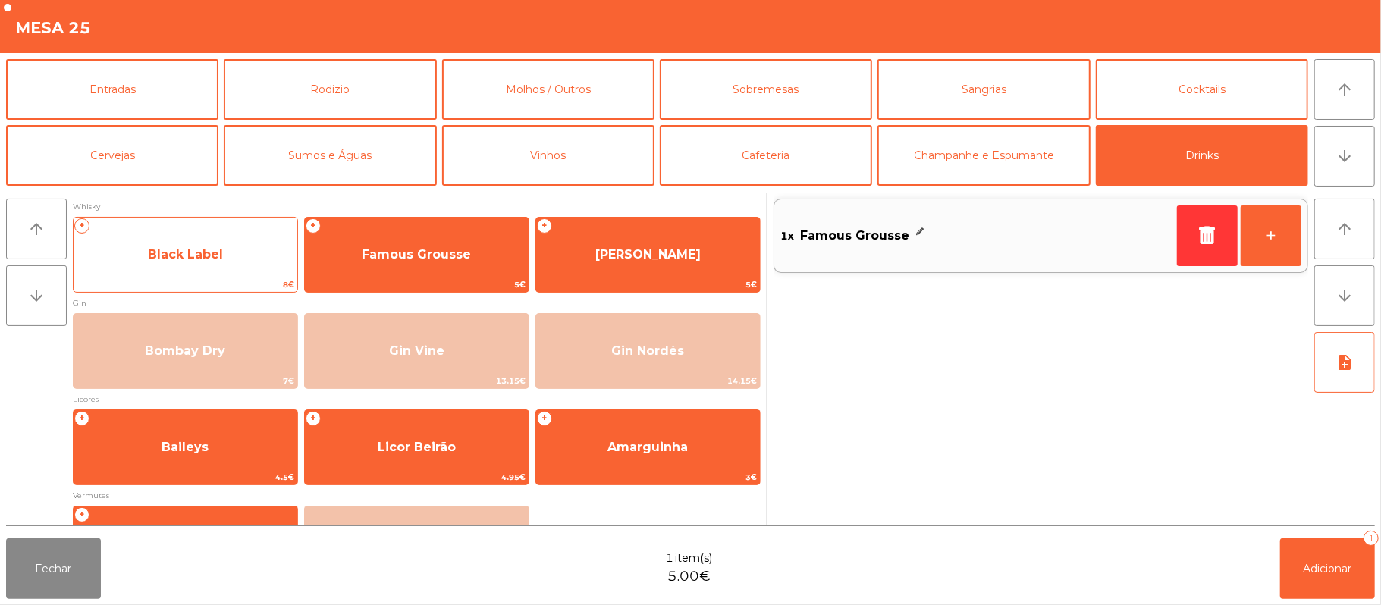
click at [171, 278] on span "8€" at bounding box center [186, 285] width 224 height 14
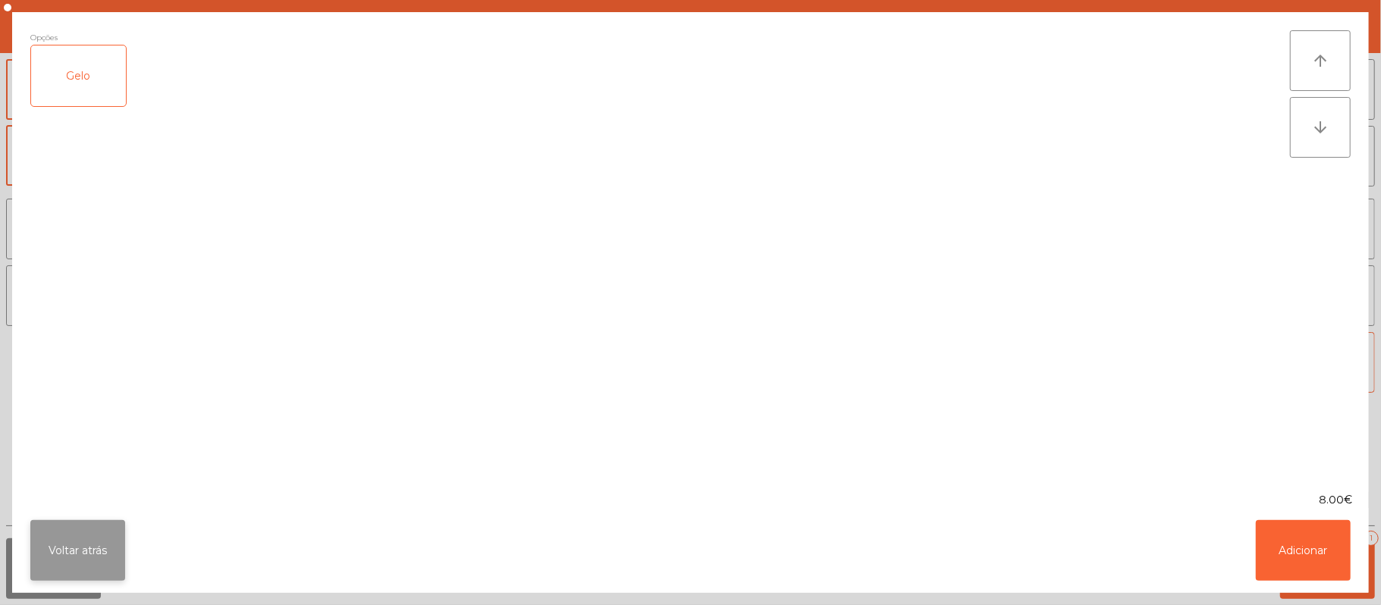
click at [80, 538] on button "Voltar atrás" at bounding box center [77, 550] width 95 height 61
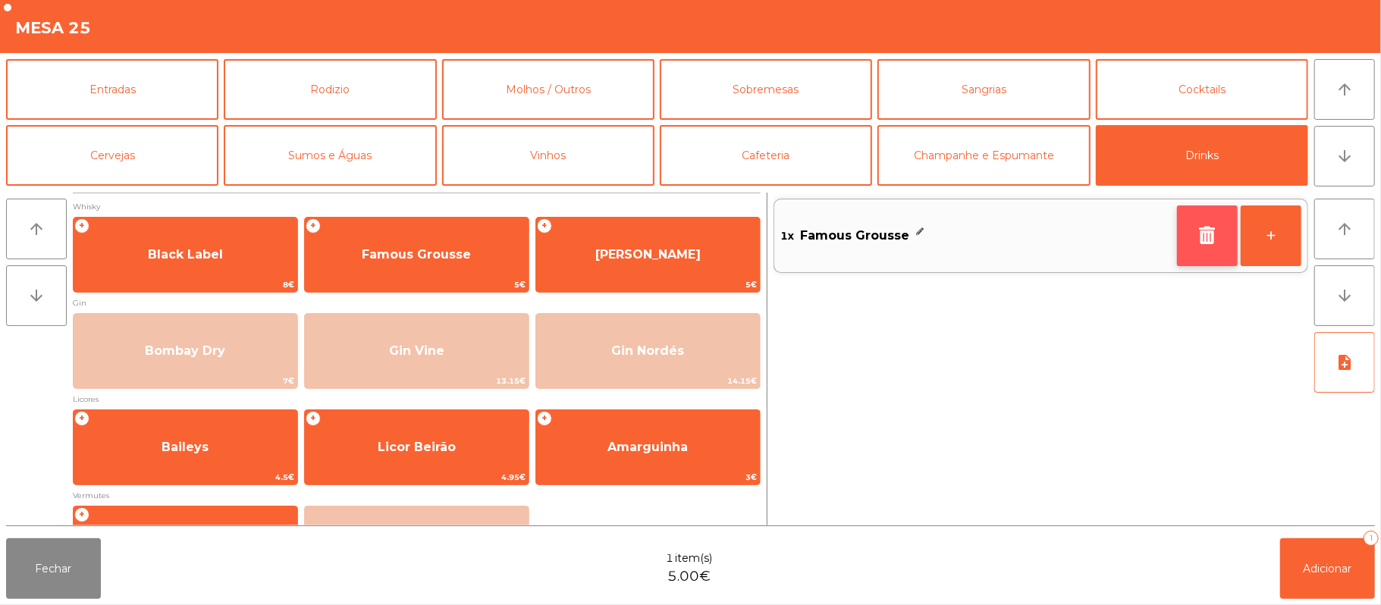
click at [1181, 240] on button "button" at bounding box center [1207, 235] width 61 height 61
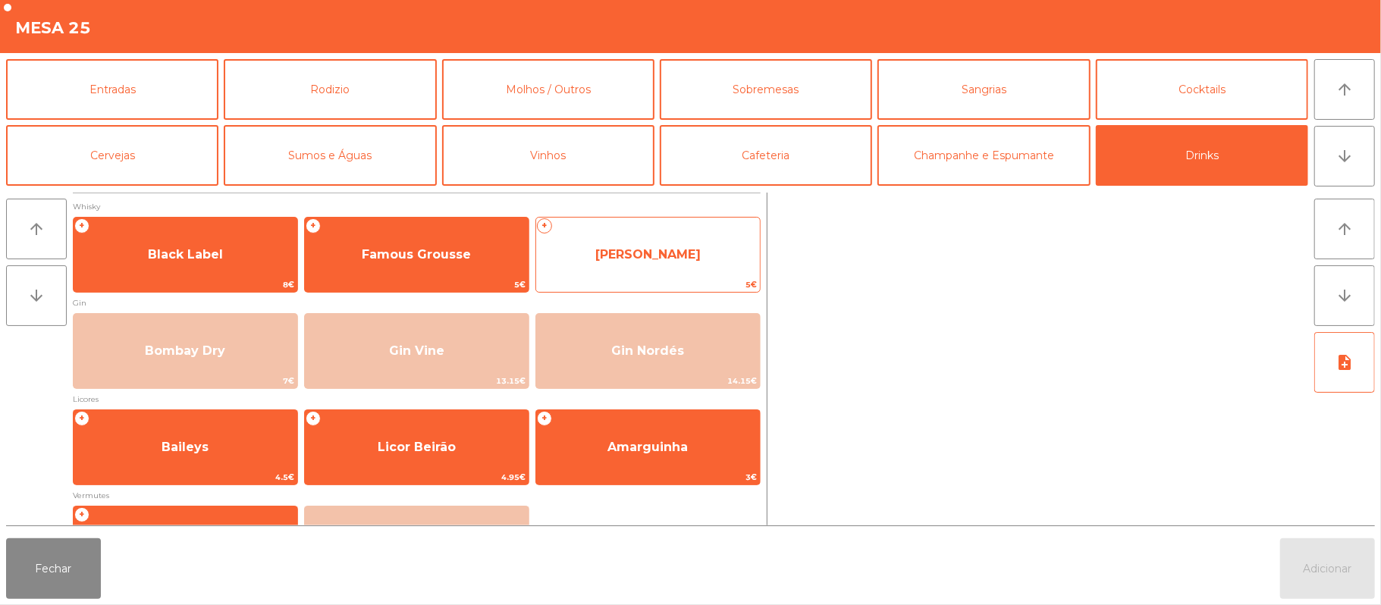
click at [688, 256] on span "[PERSON_NAME]" at bounding box center [648, 254] width 224 height 41
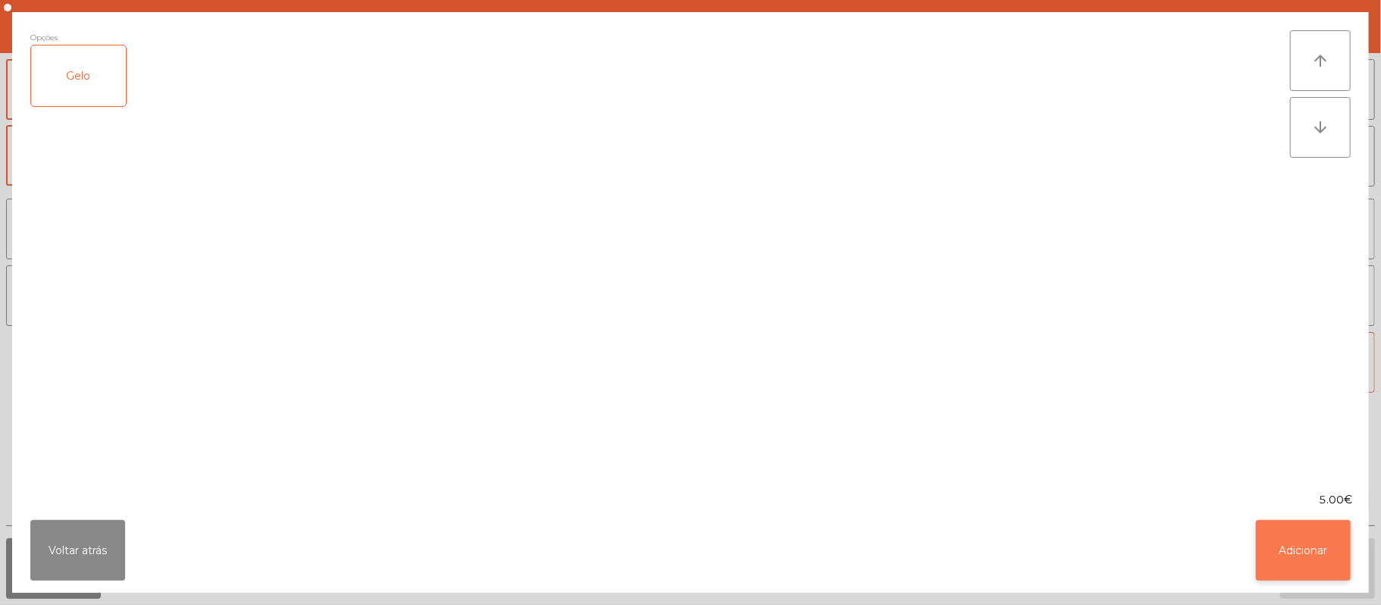
click at [1312, 565] on button "Adicionar" at bounding box center [1303, 550] width 95 height 61
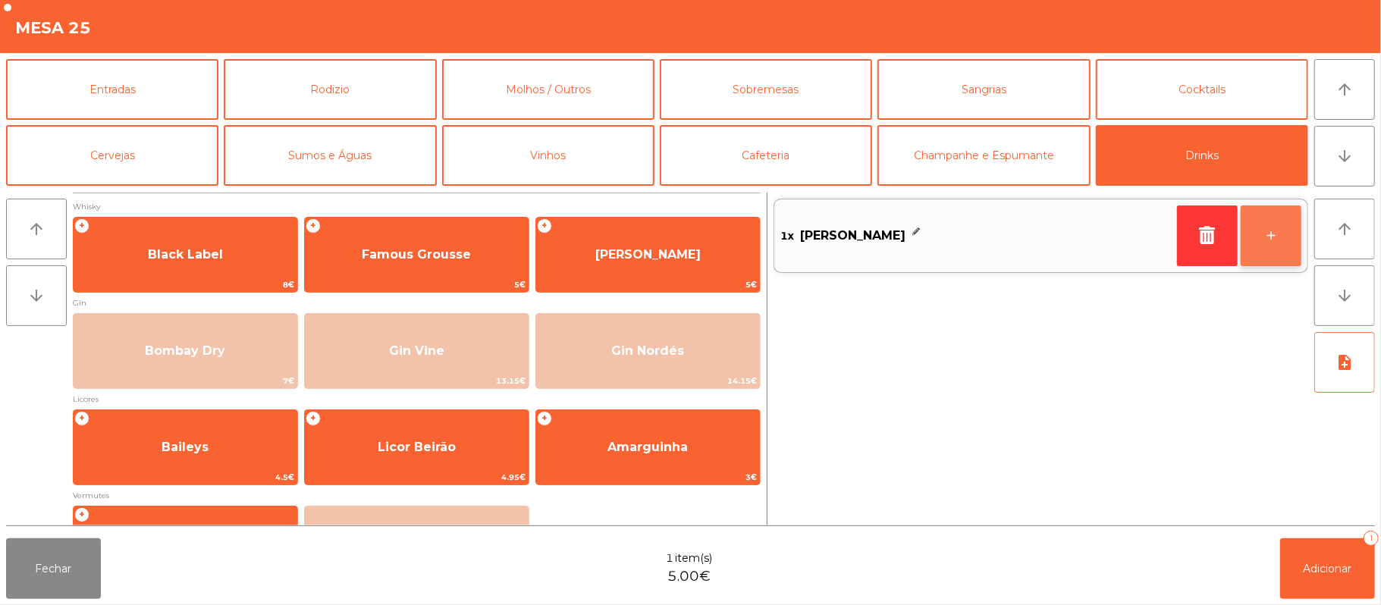
click at [1277, 241] on button "+" at bounding box center [1270, 235] width 61 height 61
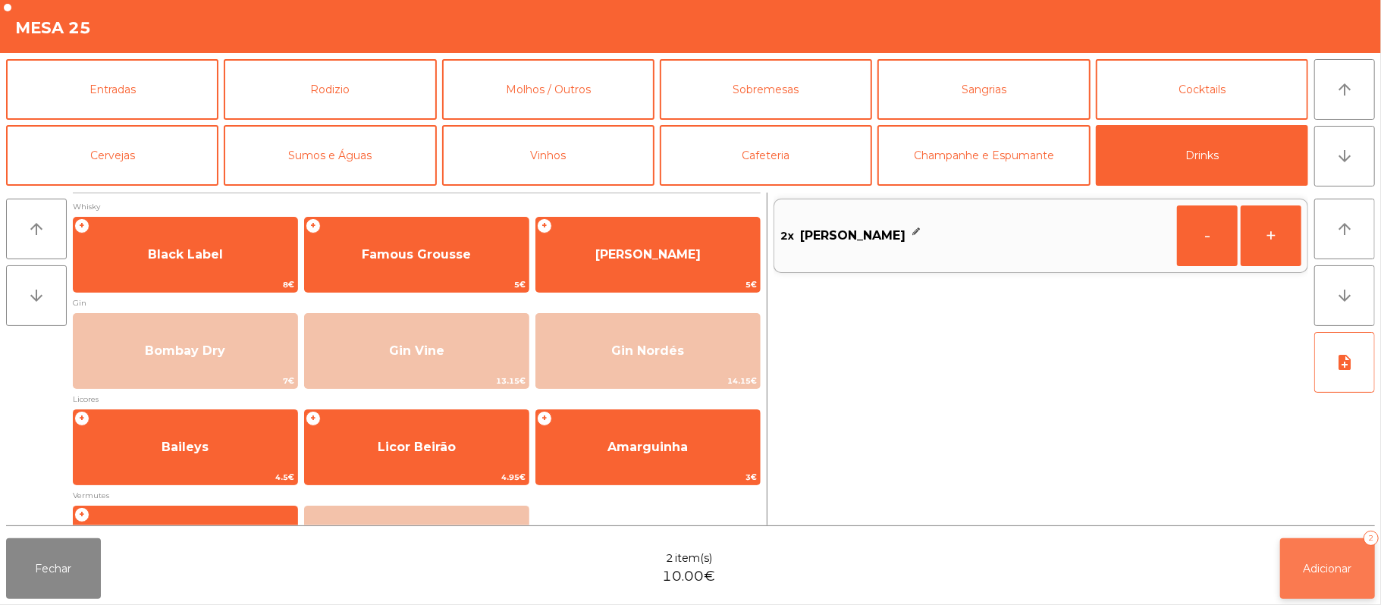
click at [1333, 567] on span "Adicionar" at bounding box center [1327, 569] width 49 height 14
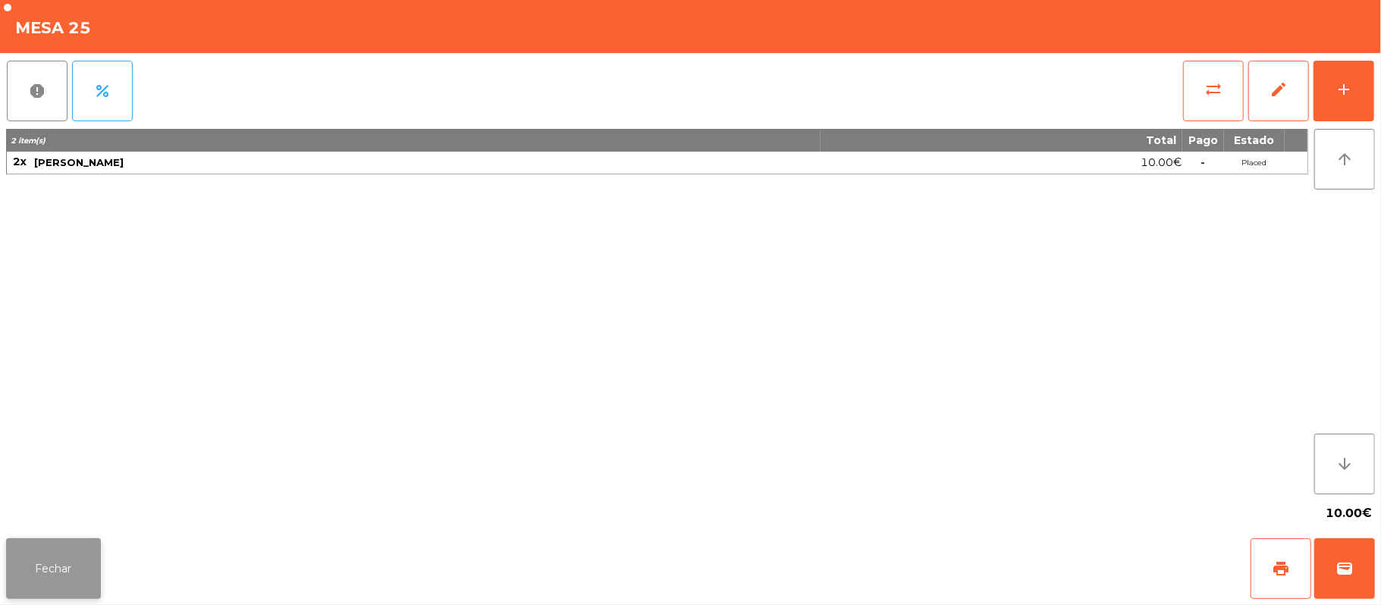
click at [88, 562] on button "Fechar" at bounding box center [53, 568] width 95 height 61
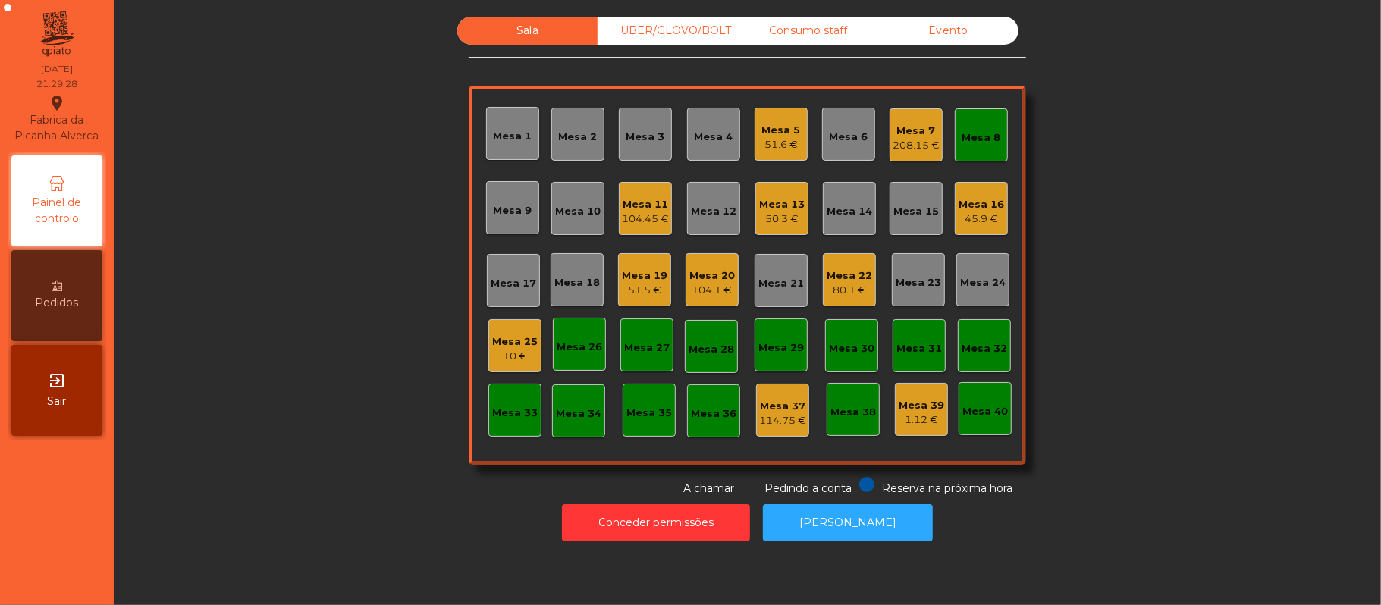
click at [895, 141] on div "208.15 €" at bounding box center [915, 145] width 47 height 15
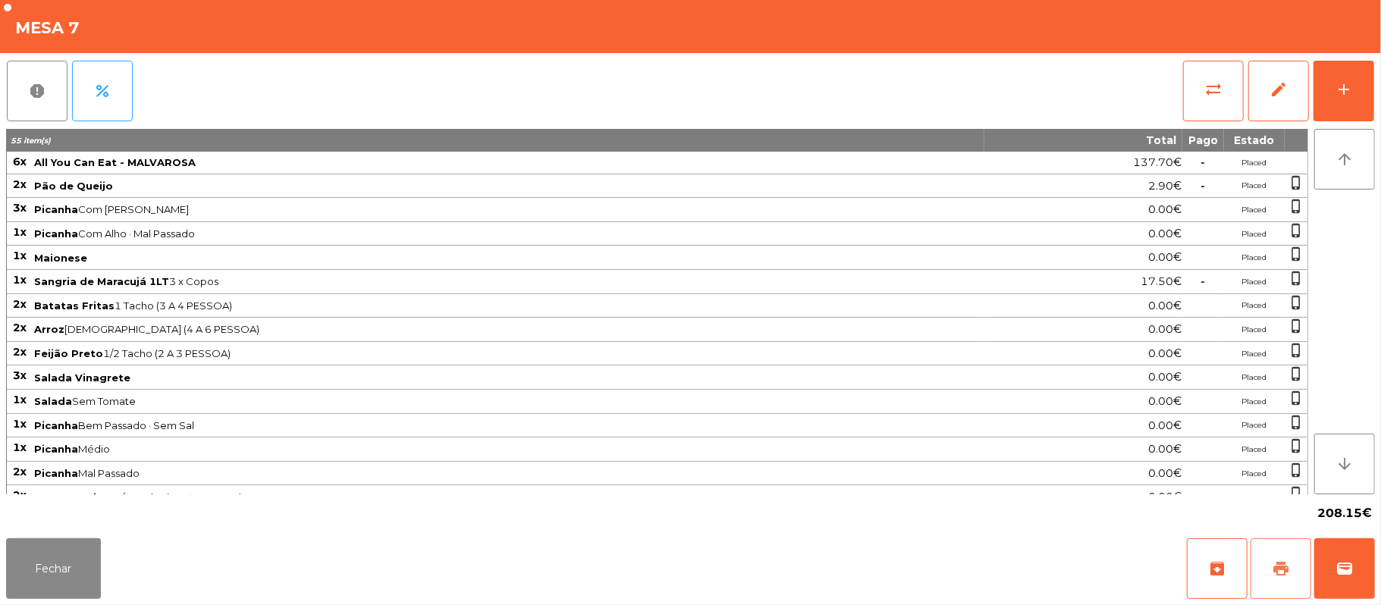
click at [1281, 576] on span "print" at bounding box center [1281, 569] width 18 height 18
click at [1341, 553] on button "wallet" at bounding box center [1344, 568] width 61 height 61
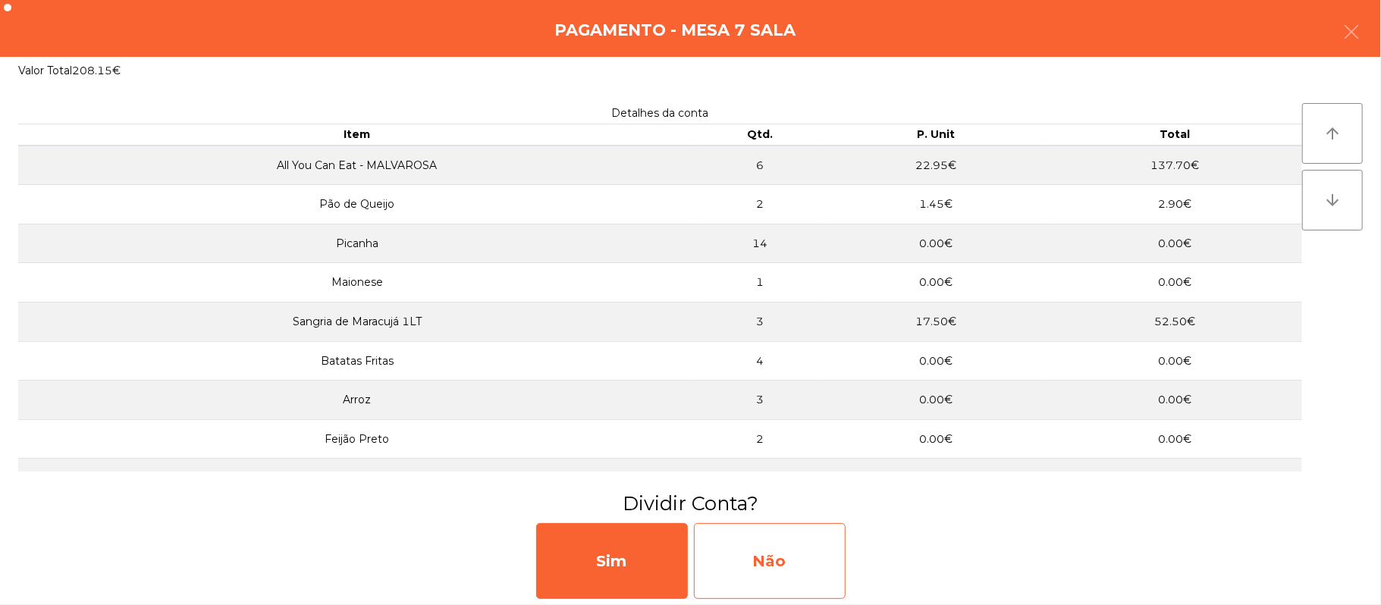
click at [789, 566] on div "Não" at bounding box center [770, 561] width 152 height 76
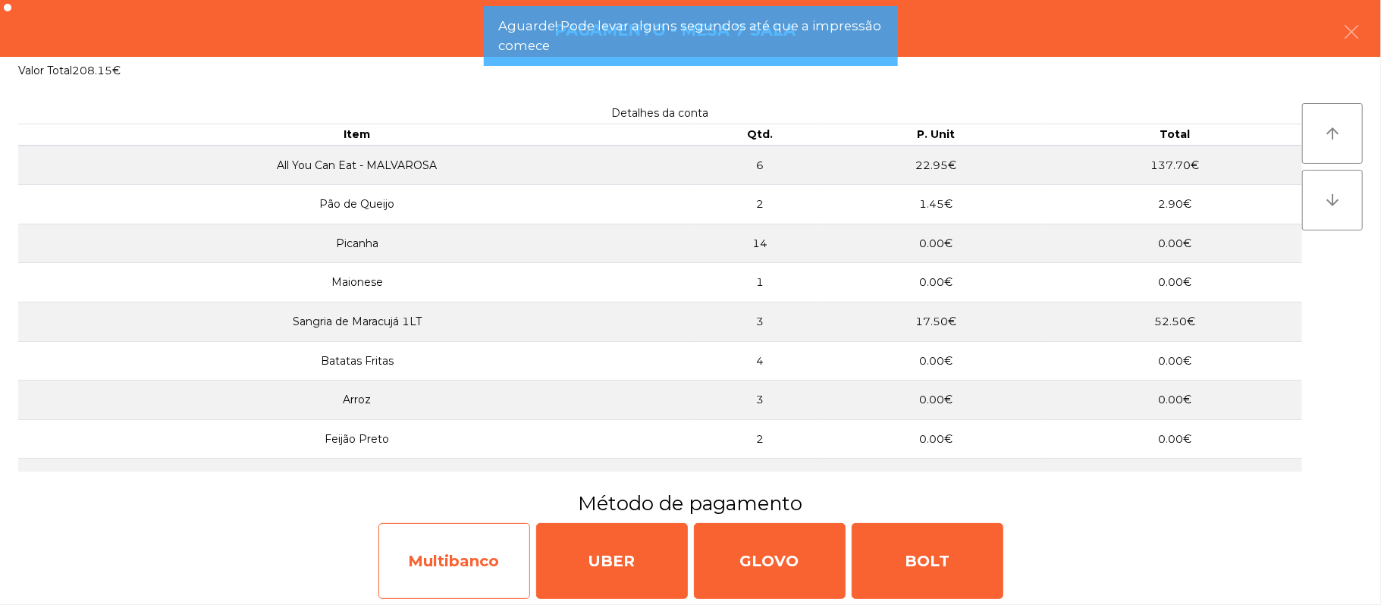
click at [452, 574] on div "Multibanco" at bounding box center [454, 561] width 152 height 76
select select "**"
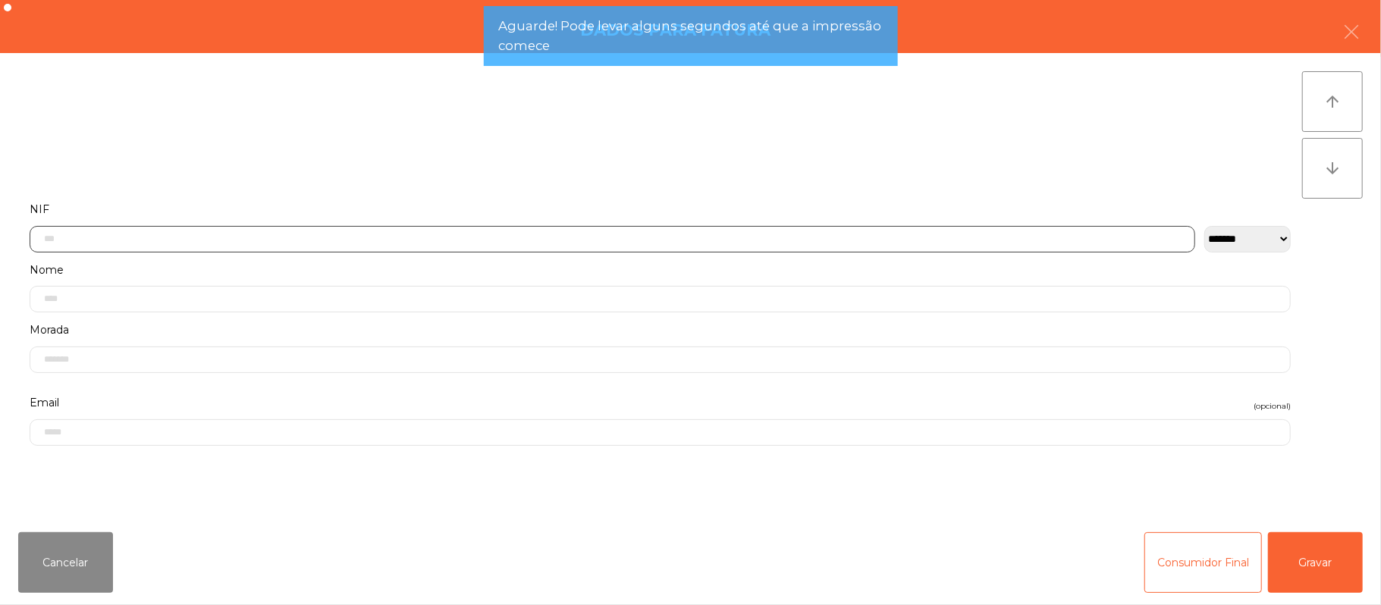
click at [466, 241] on input "text" at bounding box center [612, 239] width 1165 height 27
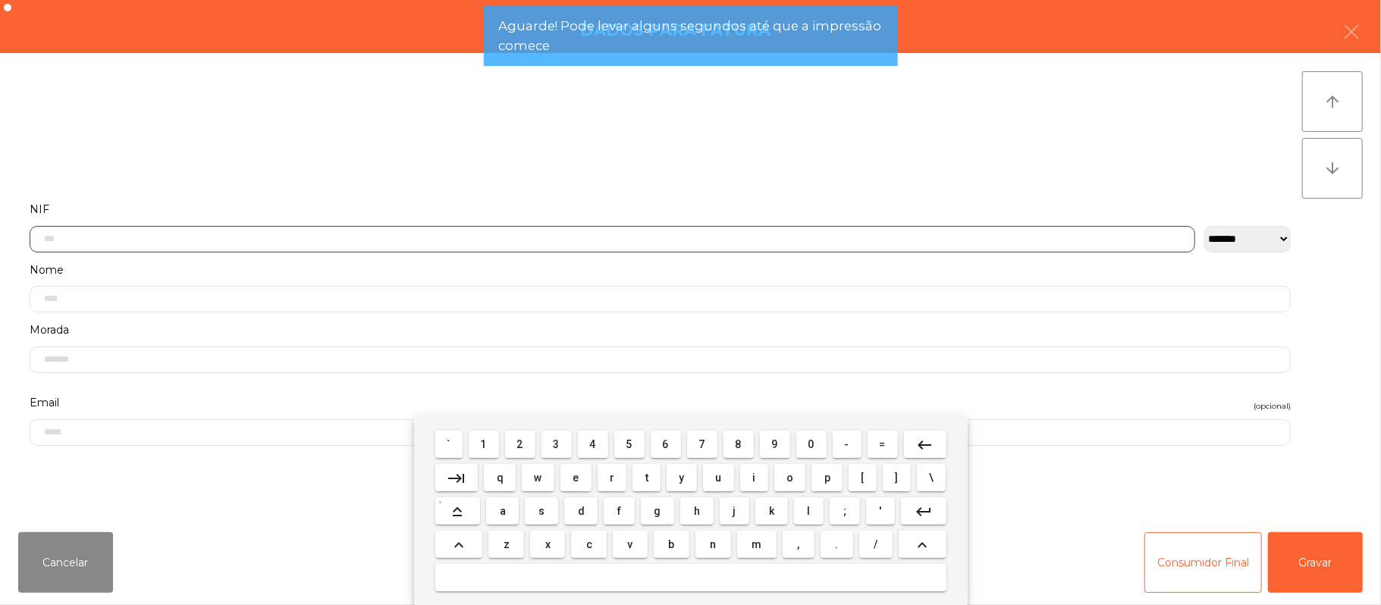
scroll to position [127, 0]
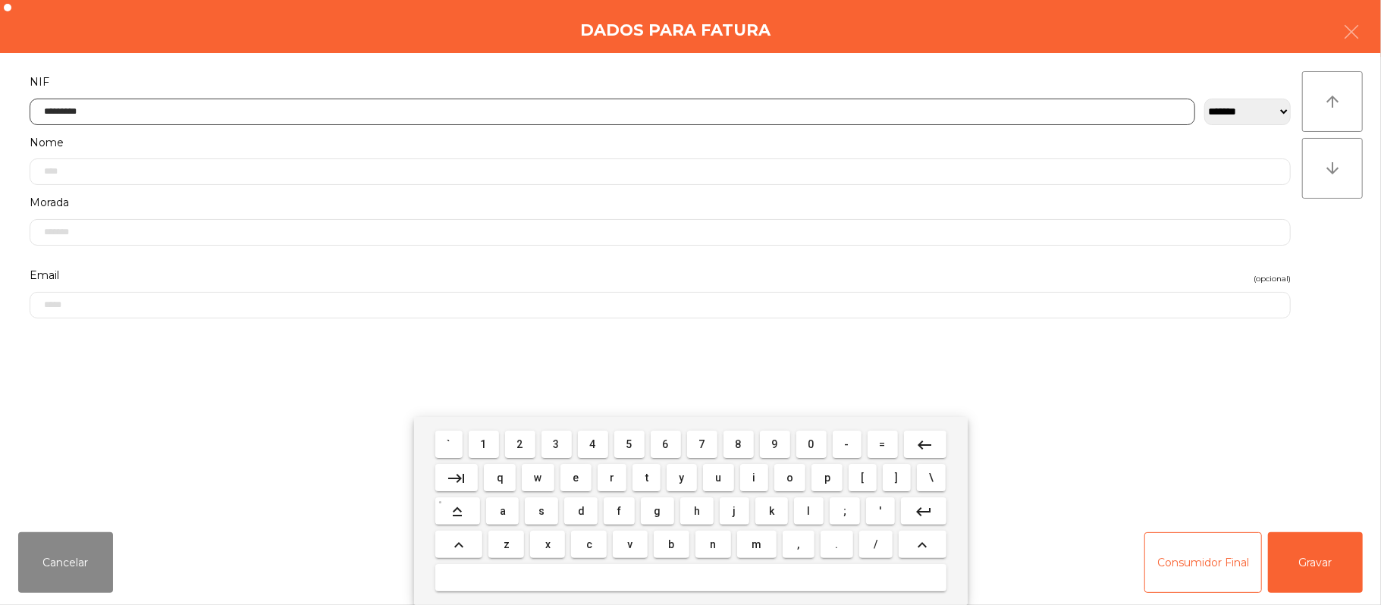
type input "*********"
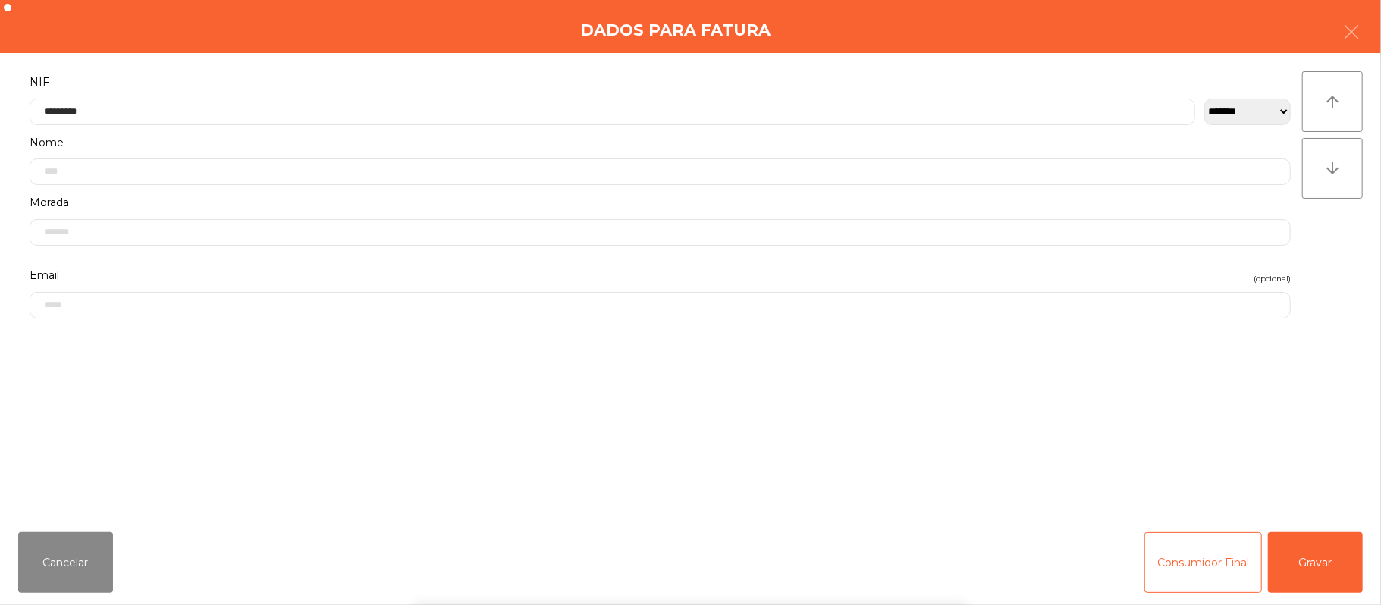
click at [1306, 555] on div "` 1 2 3 4 5 6 7 8 9 0 - = keyboard_backspace keyboard_tab q w e r t y u i o p […" at bounding box center [690, 511] width 1381 height 188
click at [1313, 575] on button "Gravar" at bounding box center [1315, 562] width 95 height 61
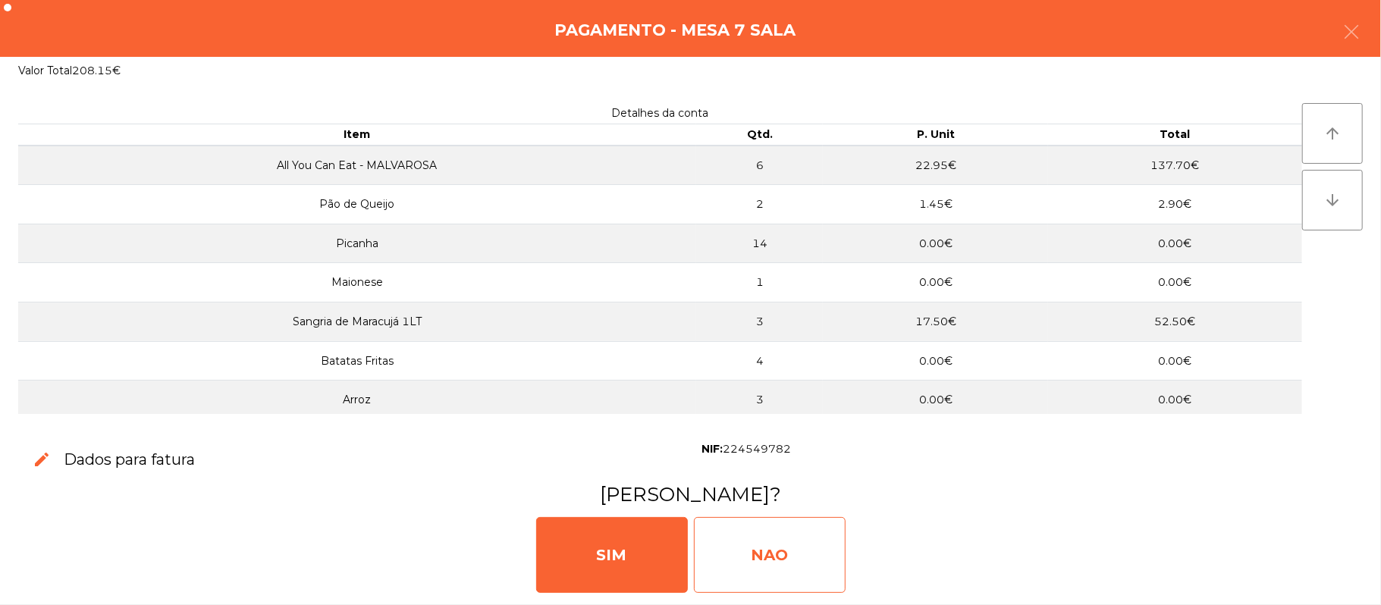
click at [762, 565] on div "NAO" at bounding box center [770, 555] width 152 height 76
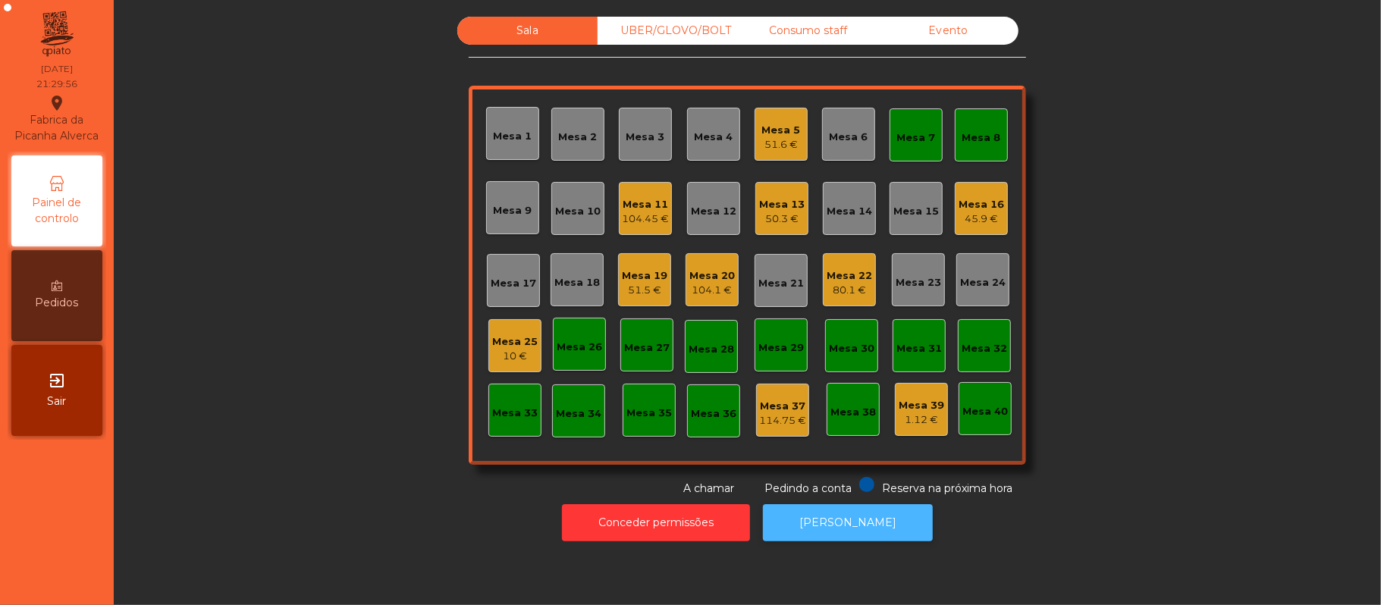
click at [866, 541] on button "[PERSON_NAME]" at bounding box center [848, 522] width 170 height 37
click at [494, 344] on div "Mesa 25" at bounding box center [514, 341] width 45 height 15
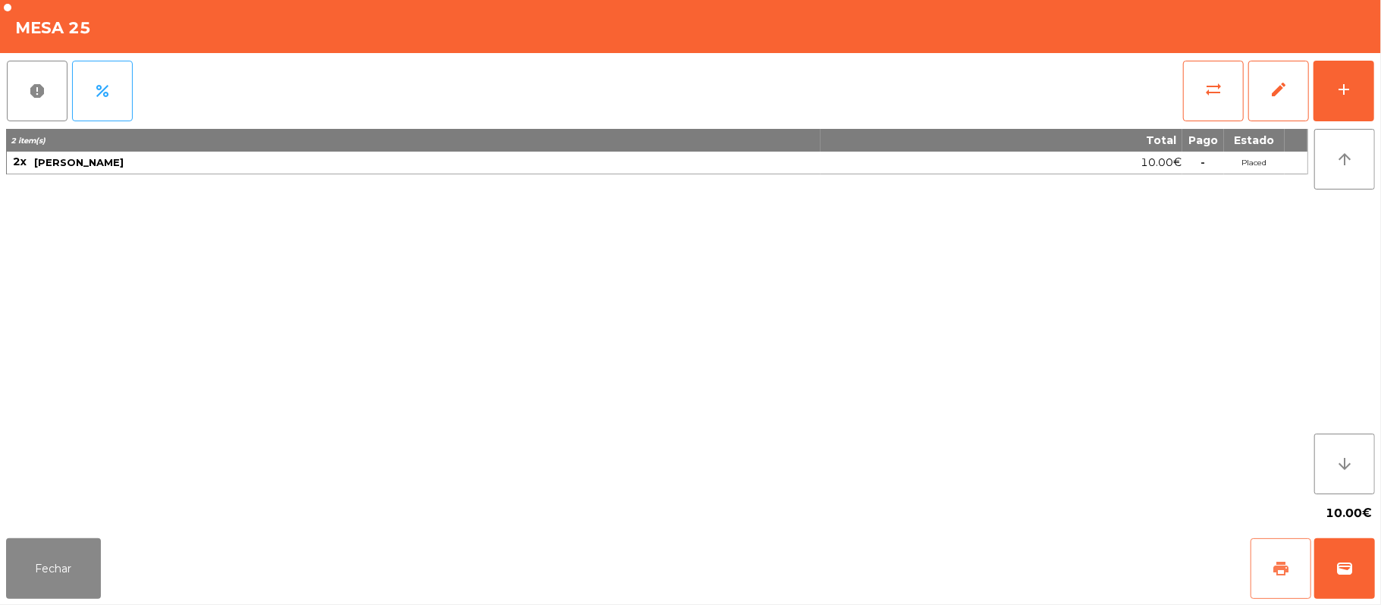
click at [1263, 577] on button "print" at bounding box center [1280, 568] width 61 height 61
click at [1265, 571] on button "print" at bounding box center [1280, 568] width 61 height 61
click at [1196, 85] on button "sync_alt" at bounding box center [1213, 91] width 61 height 61
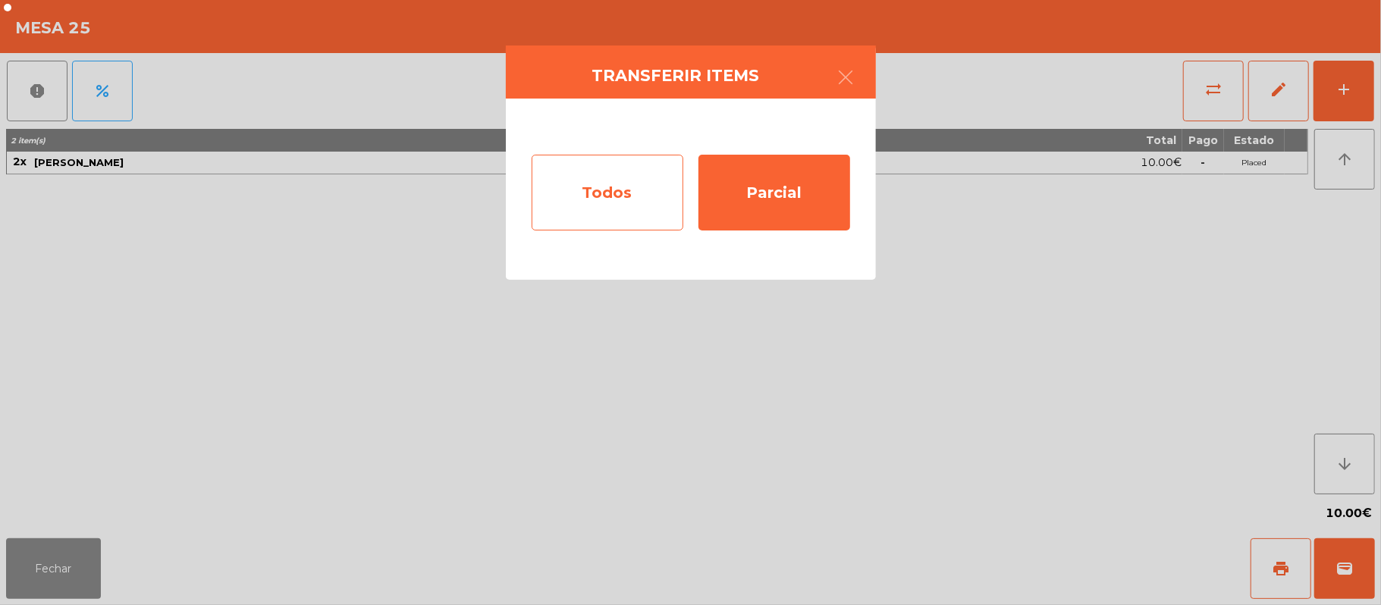
click at [620, 202] on div "Todos" at bounding box center [608, 193] width 152 height 76
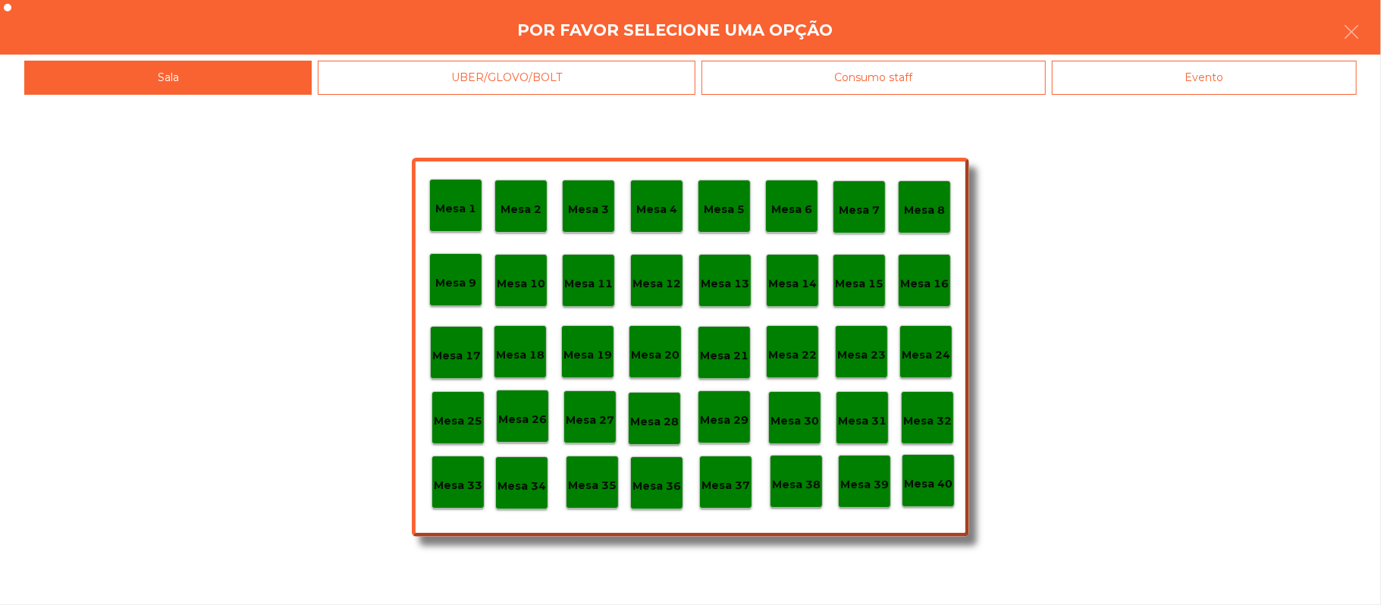
click at [1190, 86] on div "Evento" at bounding box center [1204, 78] width 305 height 34
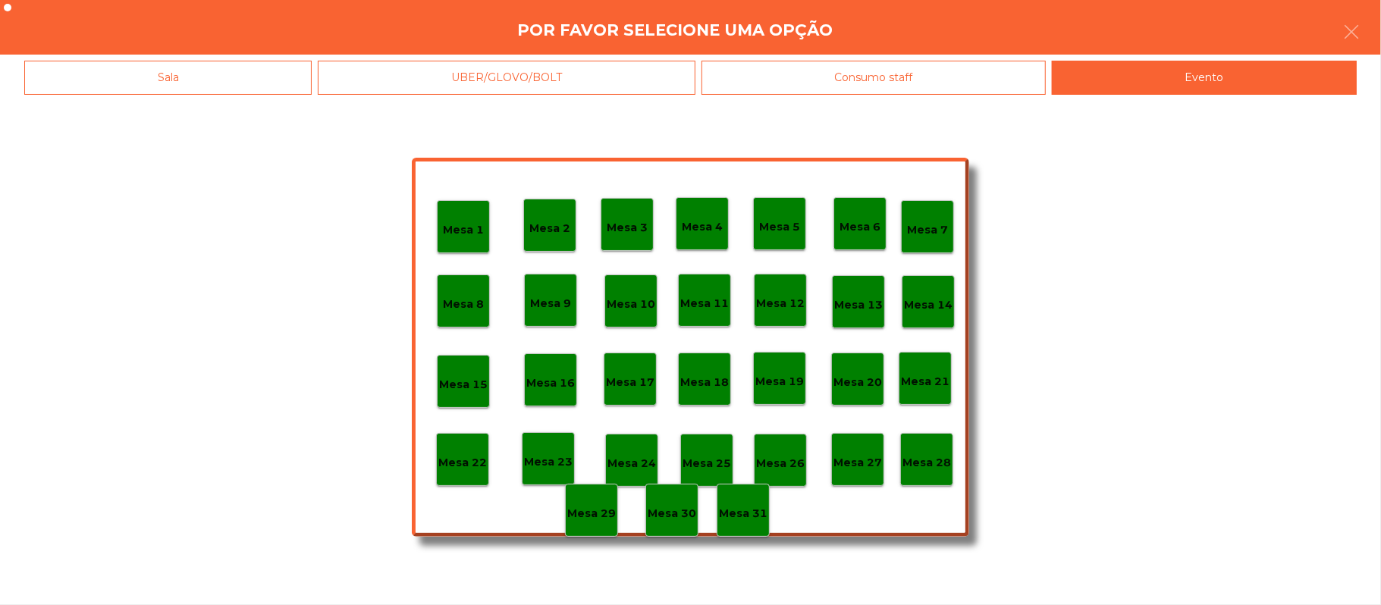
click at [944, 476] on div "Mesa 28" at bounding box center [926, 459] width 53 height 53
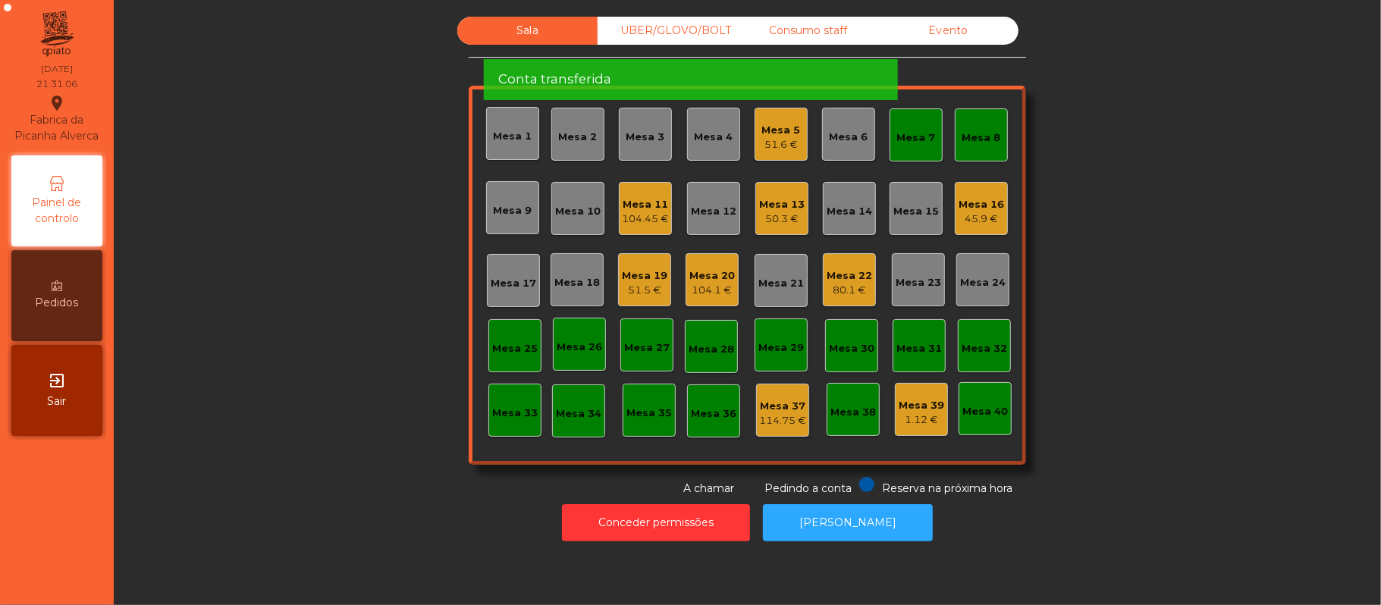
click at [919, 140] on div "Mesa 7" at bounding box center [916, 137] width 39 height 15
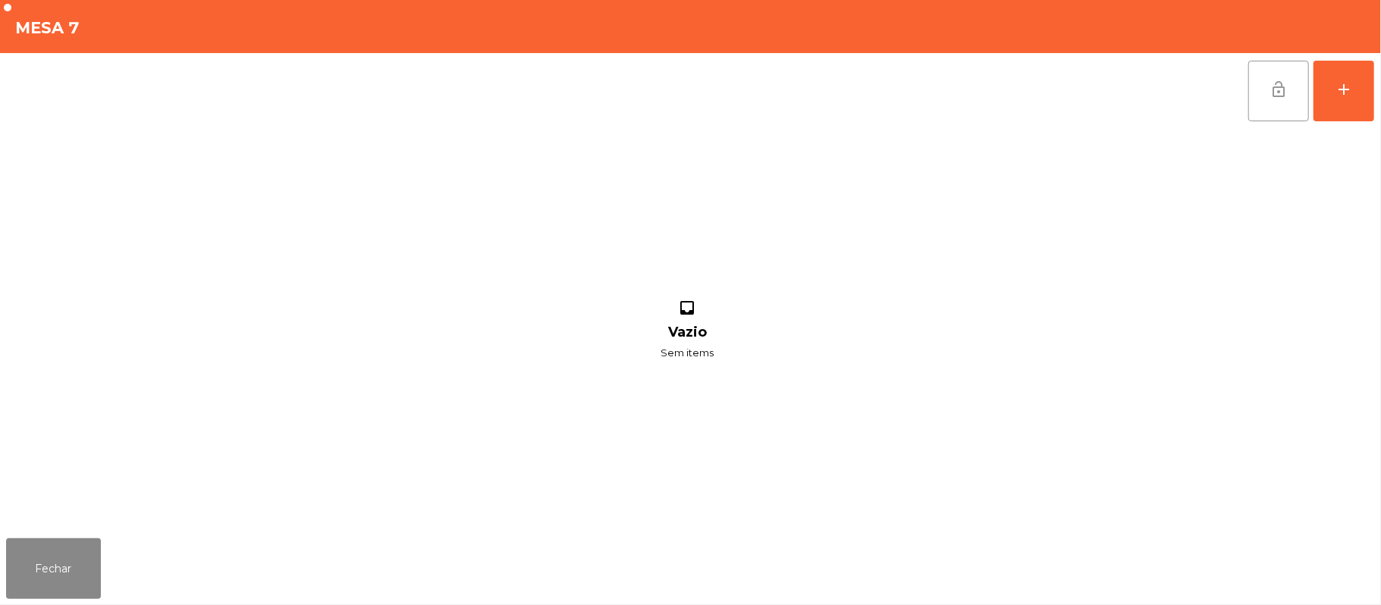
click at [1269, 93] on span "lock_open" at bounding box center [1278, 89] width 18 height 18
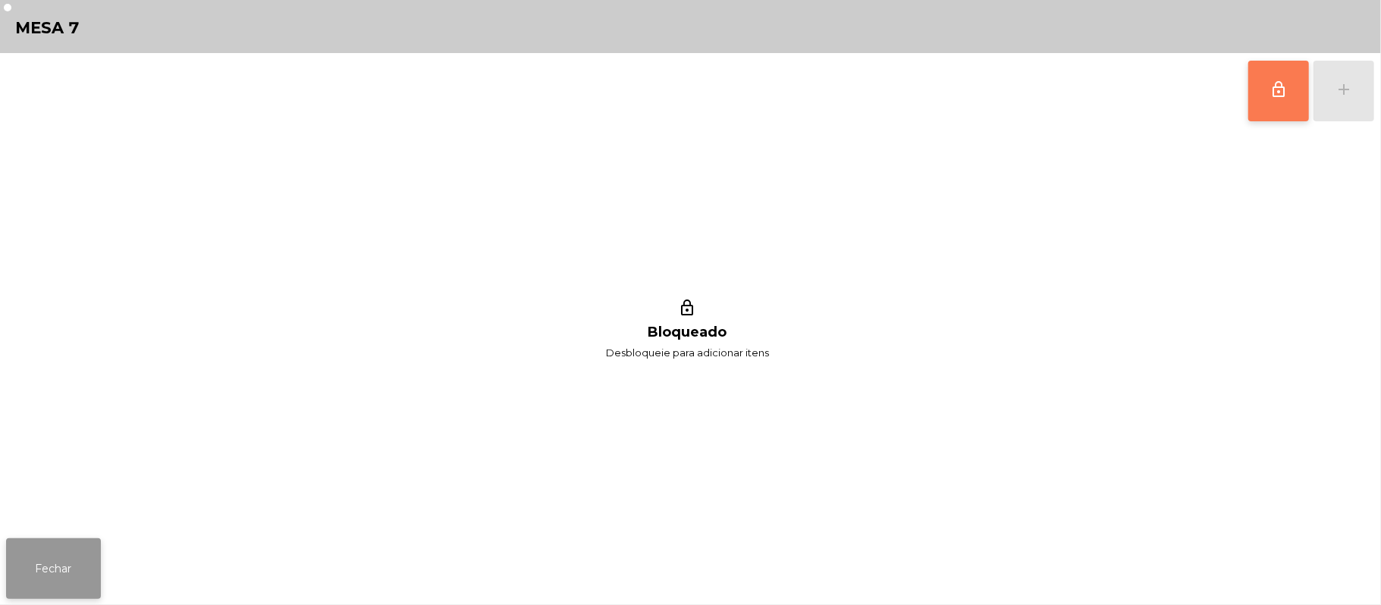
click at [74, 565] on button "Fechar" at bounding box center [53, 568] width 95 height 61
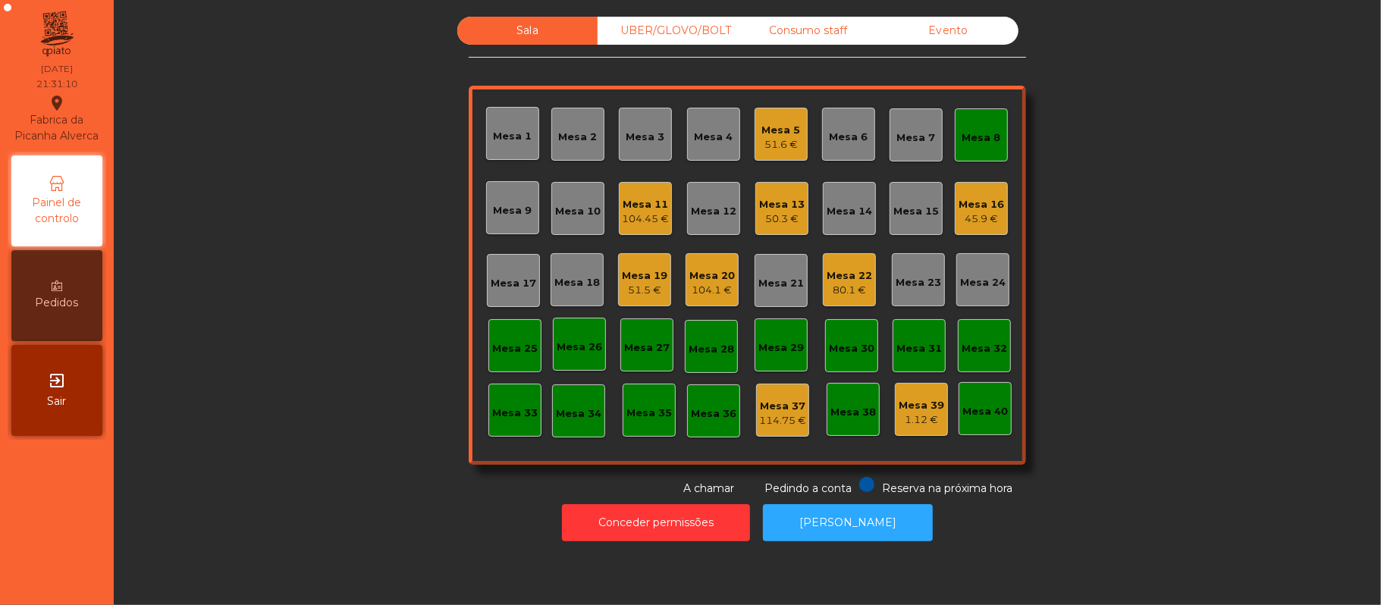
click at [972, 130] on div "Mesa 8" at bounding box center [981, 137] width 39 height 15
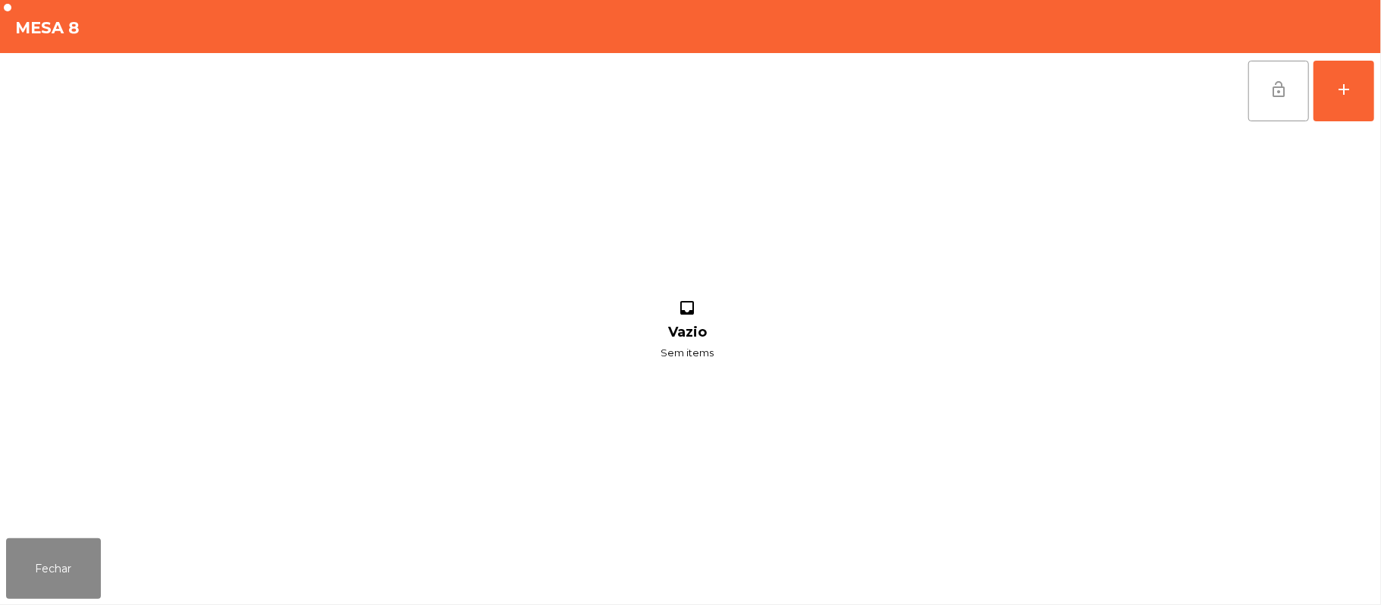
click at [1260, 88] on button "lock_open" at bounding box center [1278, 91] width 61 height 61
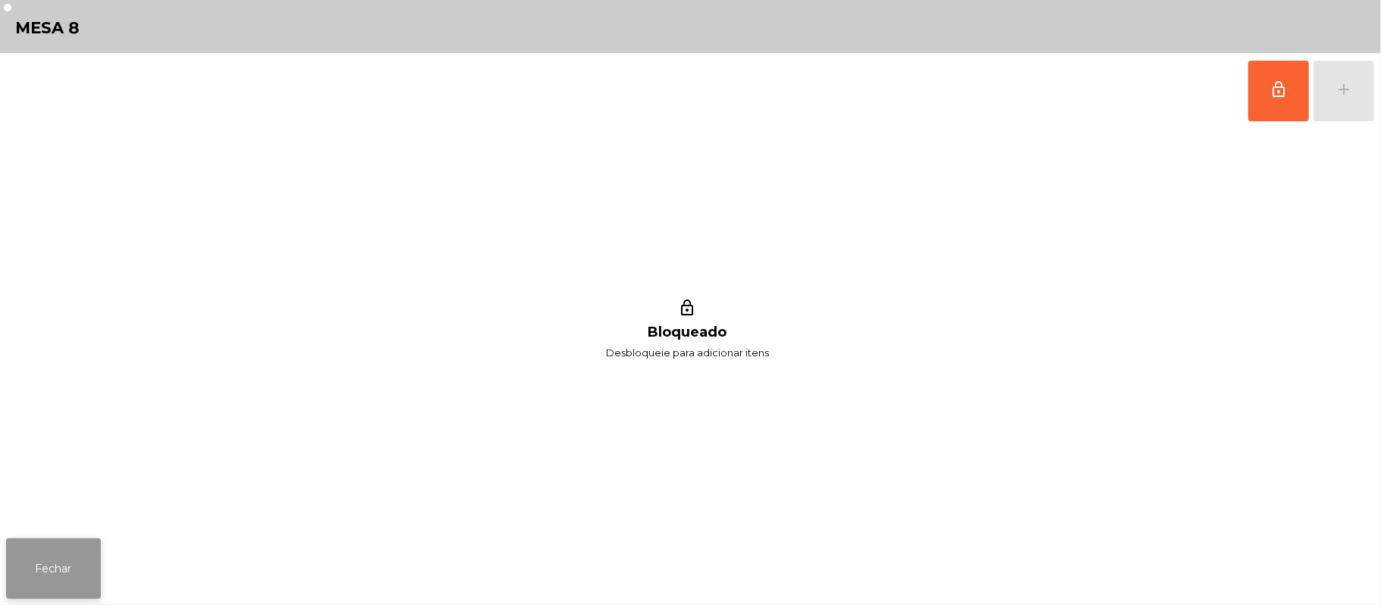
click at [76, 562] on button "Fechar" at bounding box center [53, 568] width 95 height 61
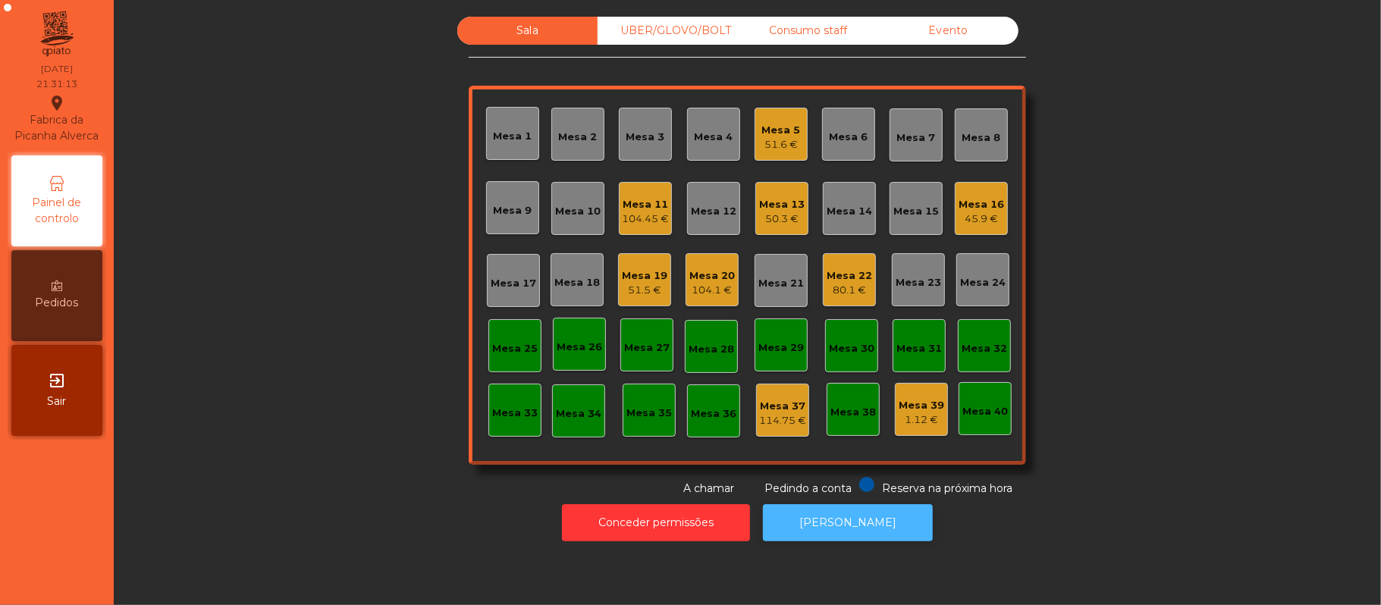
click at [855, 519] on button "[PERSON_NAME]" at bounding box center [848, 522] width 170 height 37
click at [637, 287] on div "51.5 €" at bounding box center [644, 290] width 45 height 15
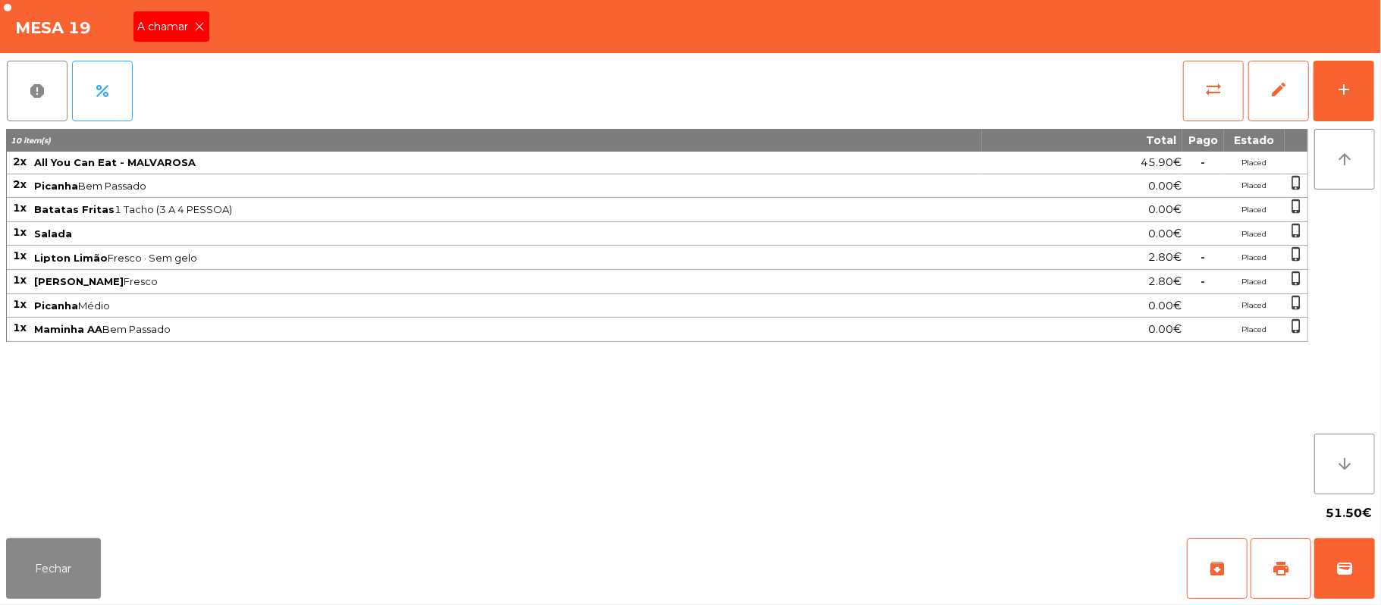
click at [207, 20] on div "A chamar" at bounding box center [171, 26] width 76 height 30
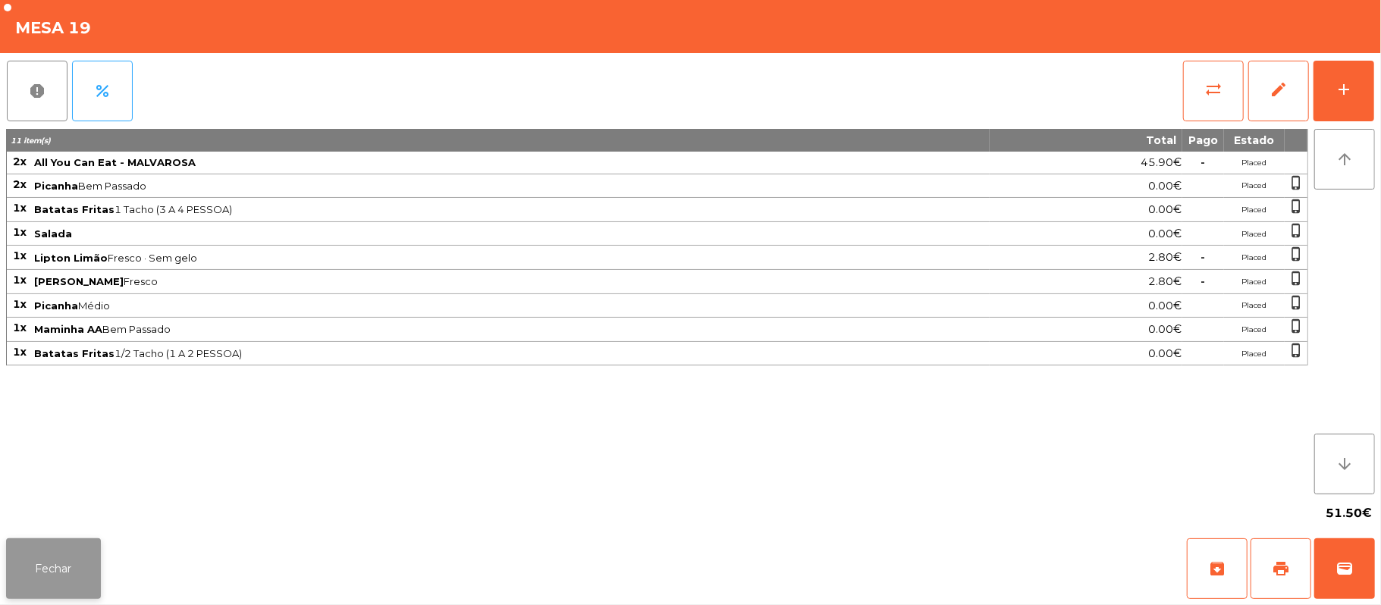
click at [82, 556] on button "Fechar" at bounding box center [53, 568] width 95 height 61
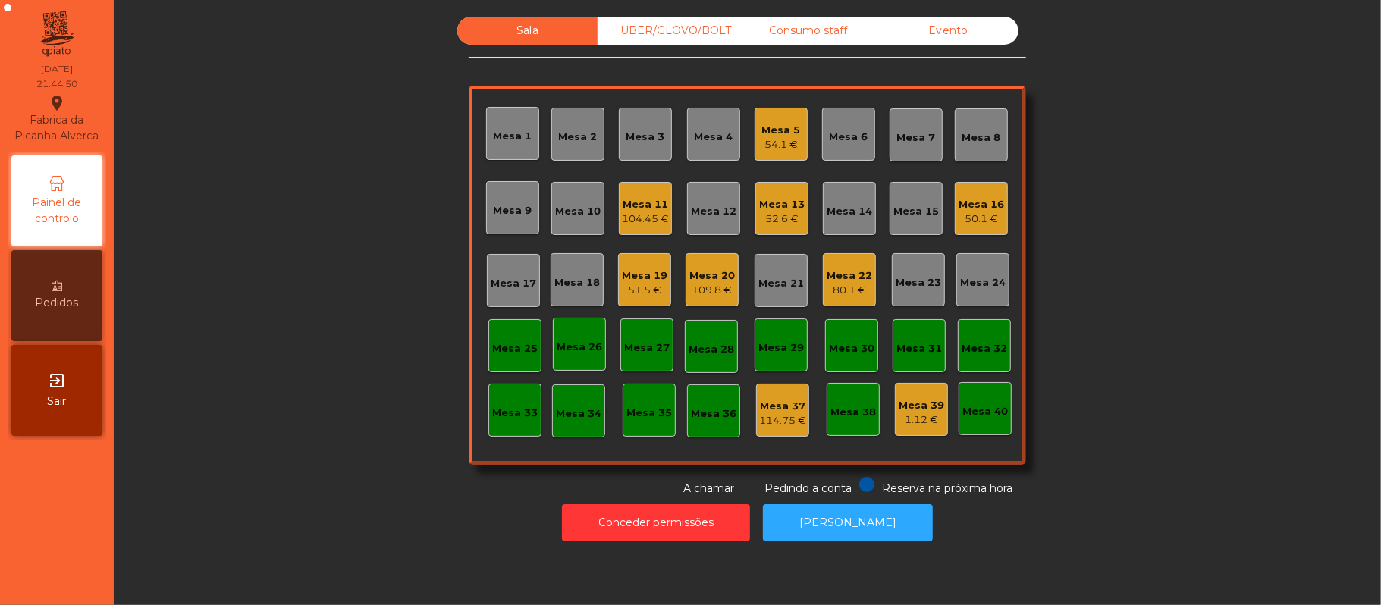
click at [647, 212] on div "104.45 €" at bounding box center [645, 219] width 47 height 15
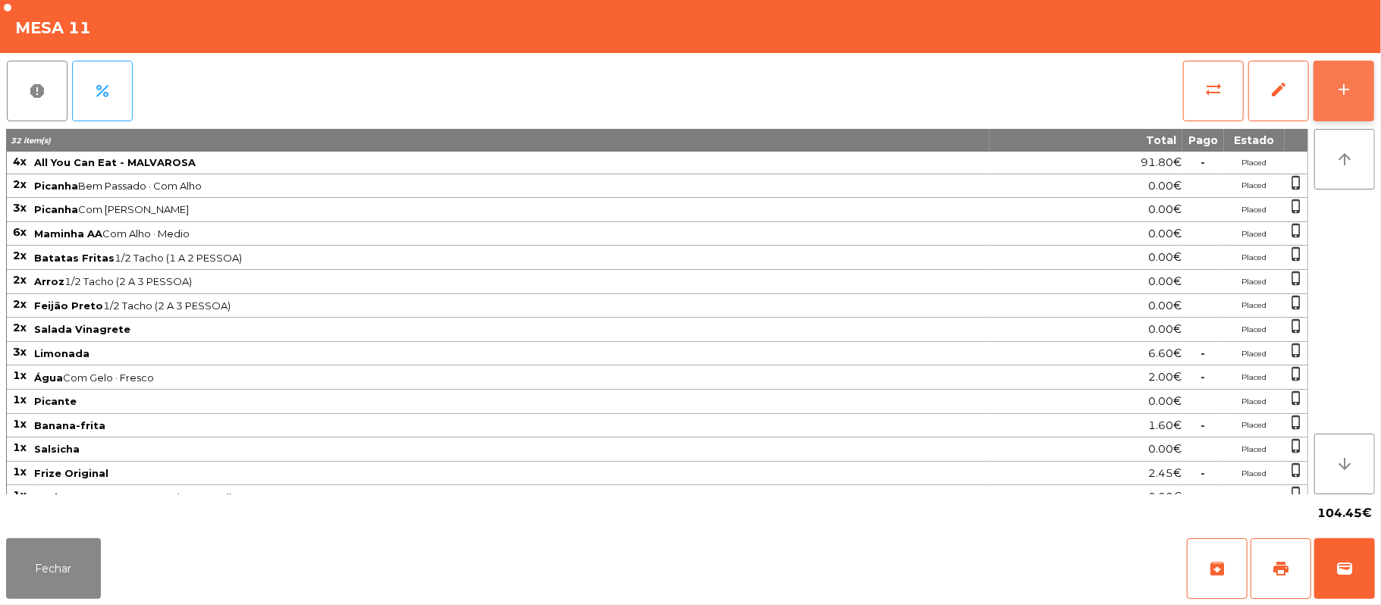
click at [1338, 105] on button "add" at bounding box center [1343, 91] width 61 height 61
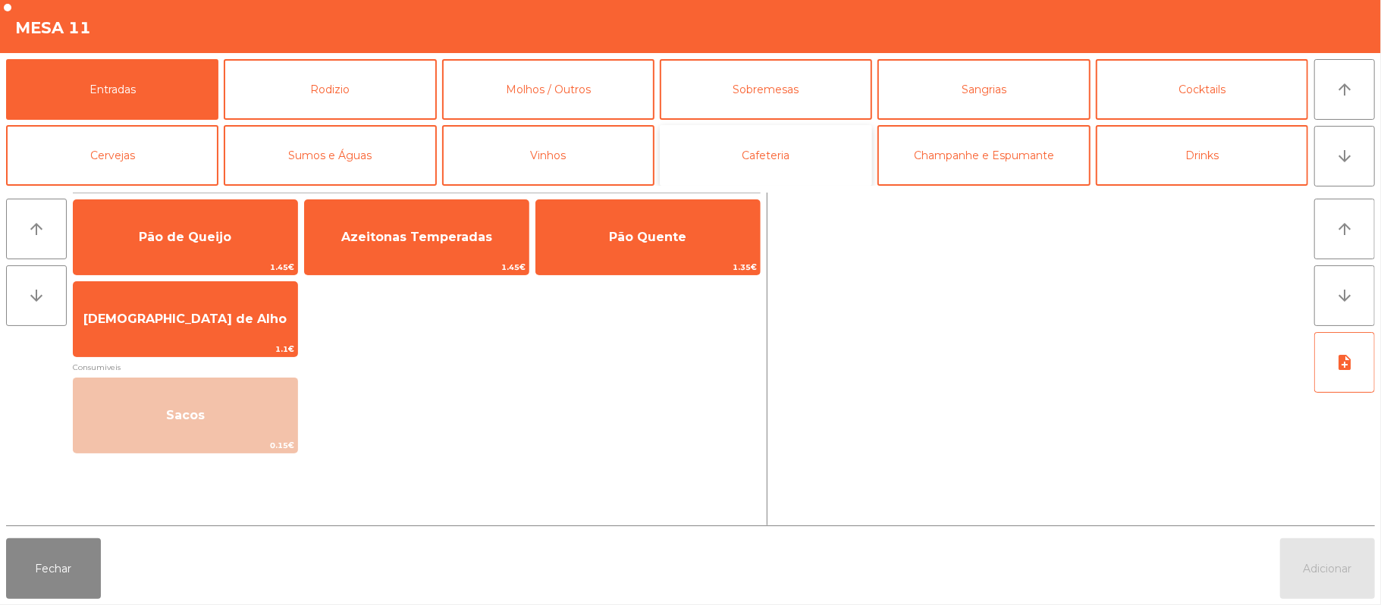
click at [814, 167] on button "Cafeteria" at bounding box center [766, 155] width 212 height 61
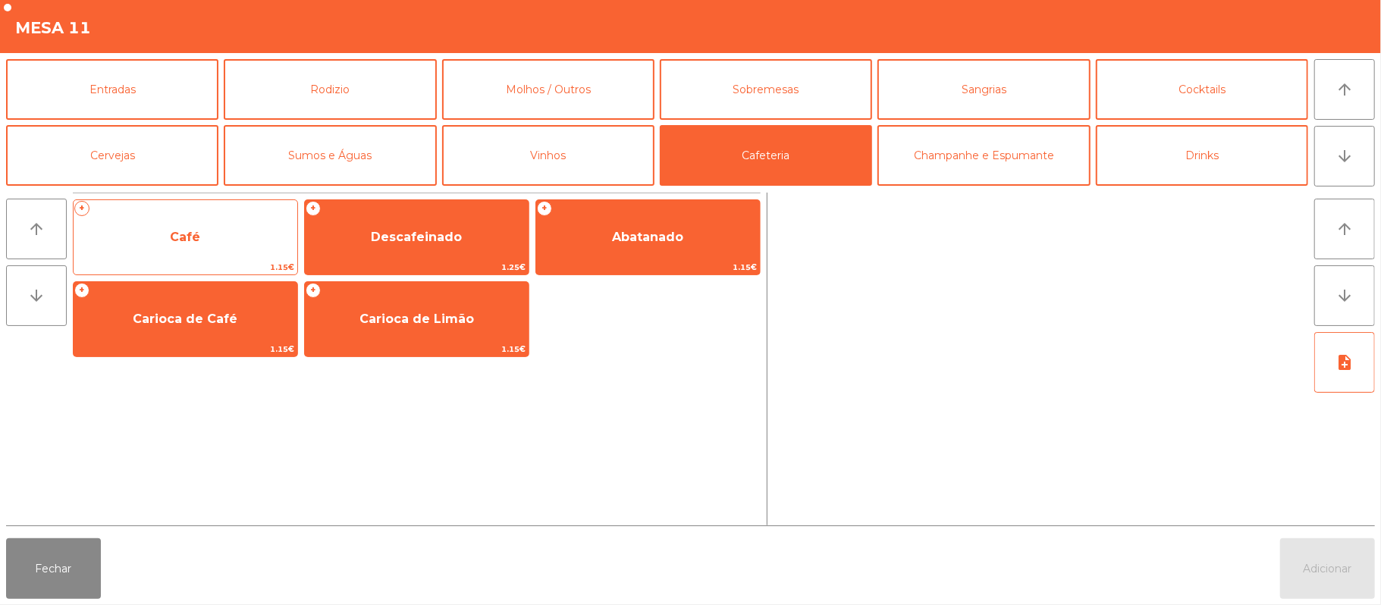
click at [221, 271] on span "1.15€" at bounding box center [186, 267] width 224 height 14
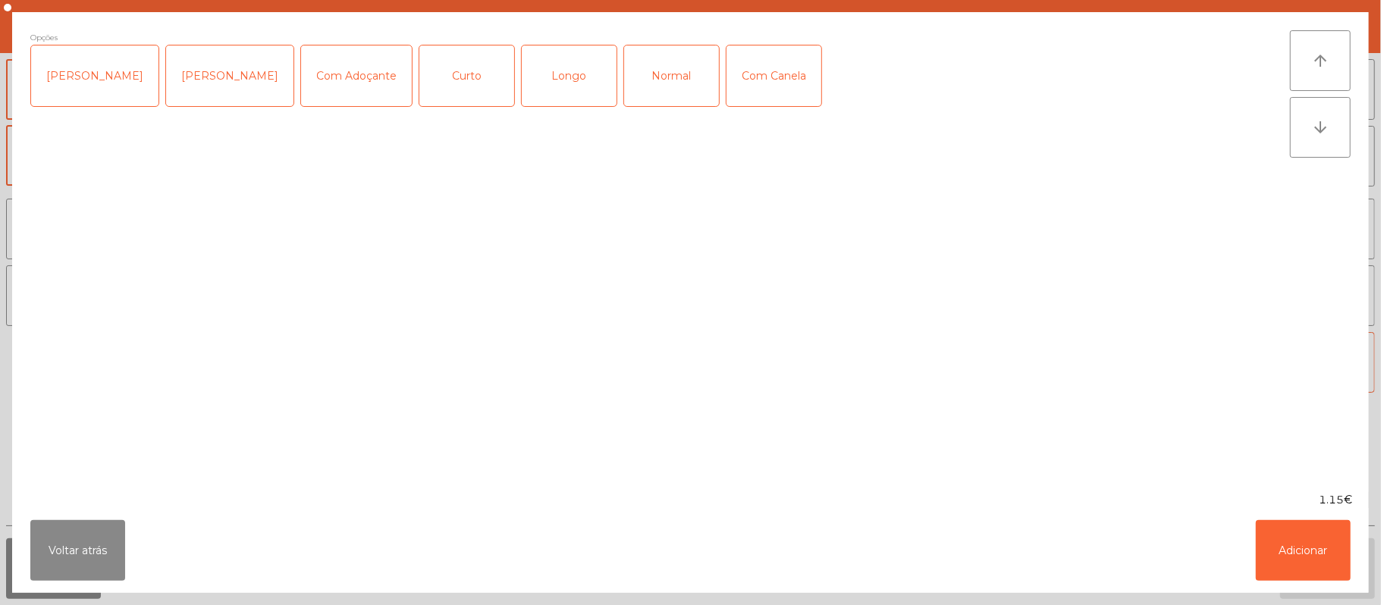
click at [655, 92] on div "Normal" at bounding box center [671, 75] width 95 height 61
click at [1292, 570] on button "Adicionar" at bounding box center [1303, 550] width 95 height 61
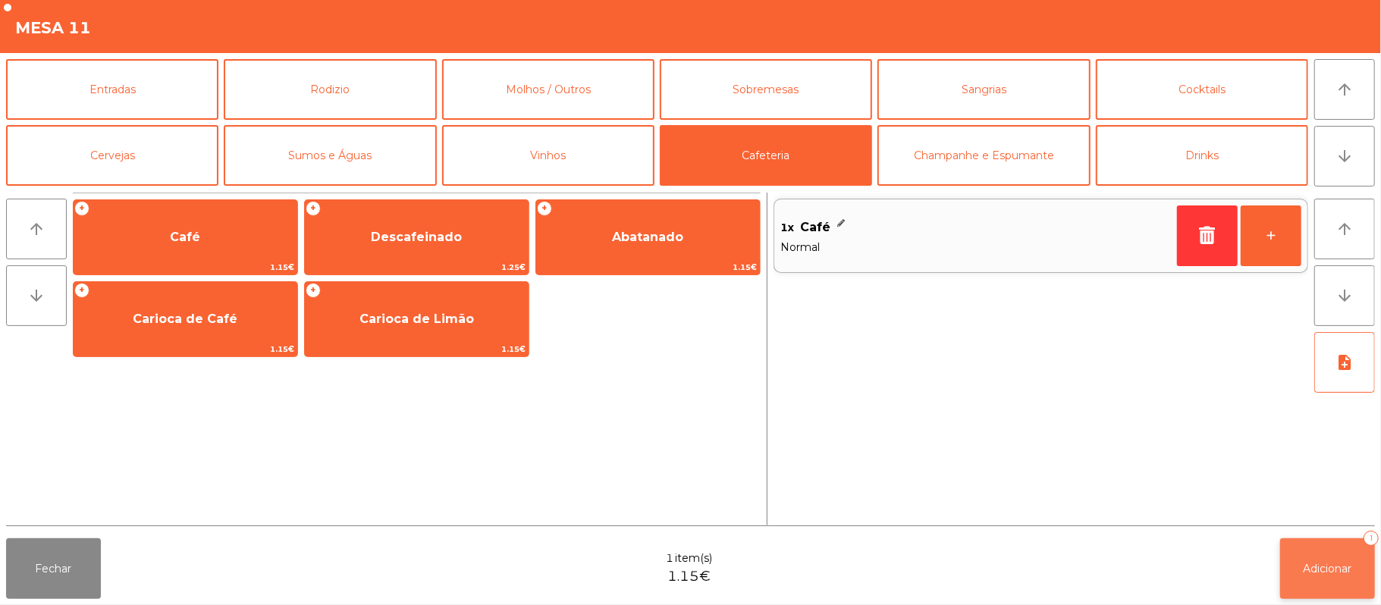
click at [1306, 563] on span "Adicionar" at bounding box center [1327, 569] width 49 height 14
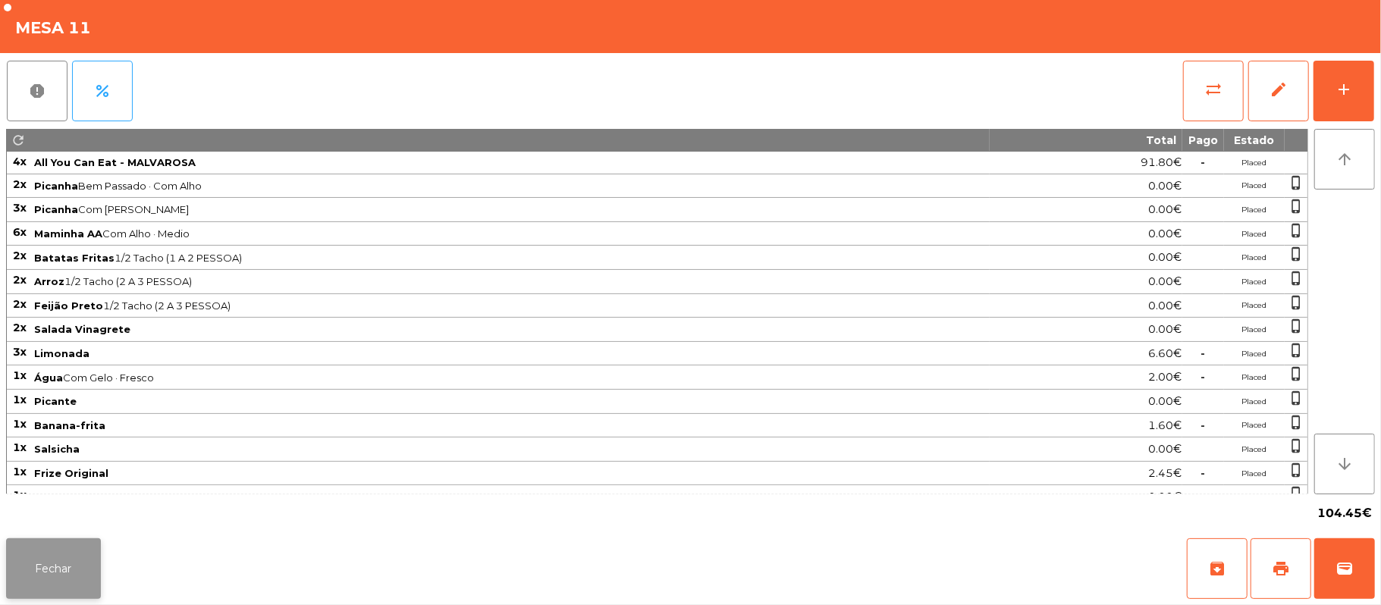
click at [83, 552] on button "Fechar" at bounding box center [53, 568] width 95 height 61
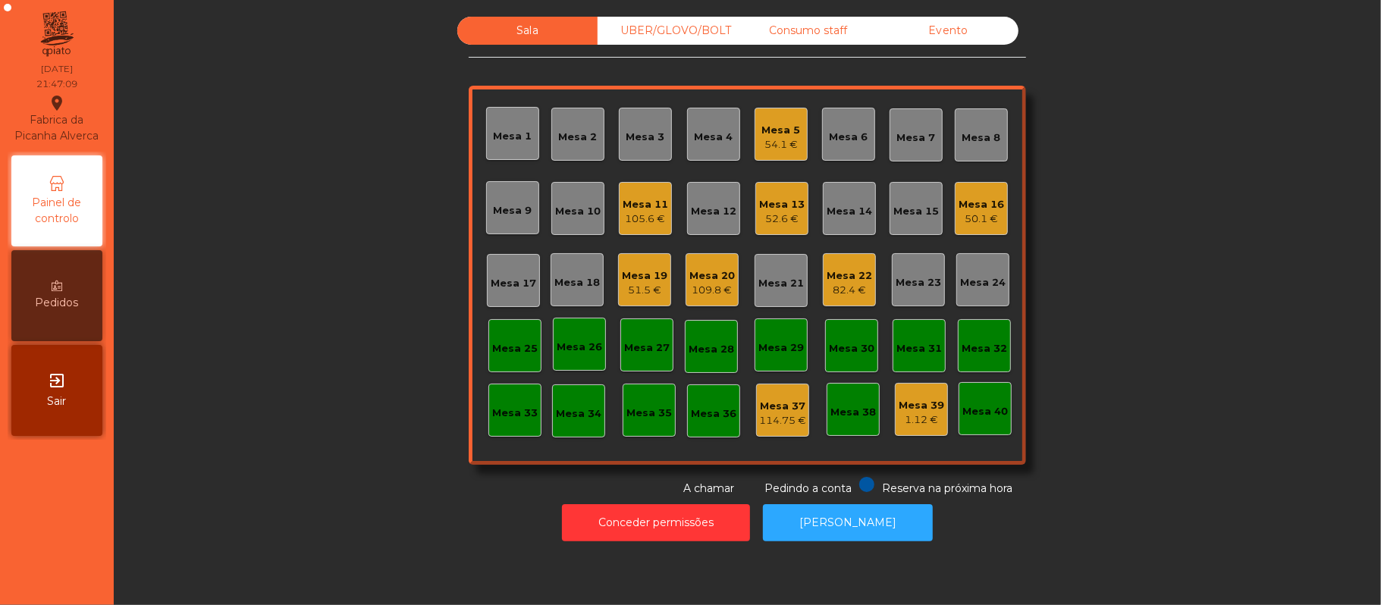
click at [716, 265] on div "Mesa 20 109.8 €" at bounding box center [711, 280] width 45 height 36
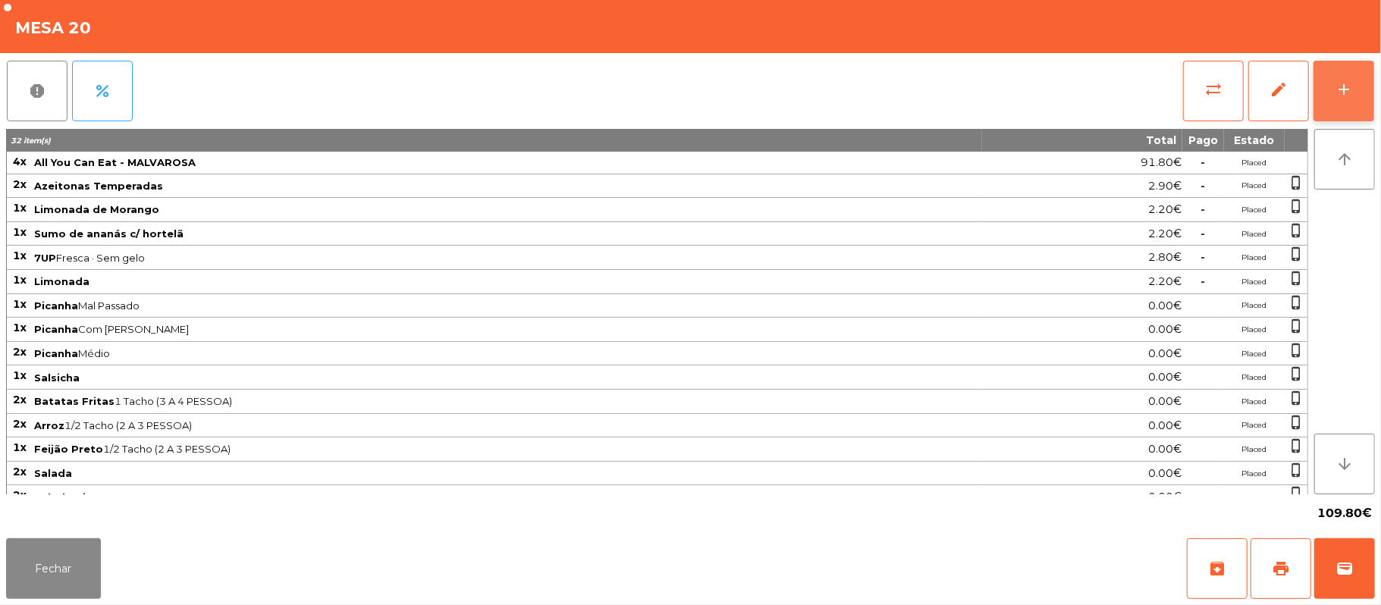
click at [1347, 92] on div "add" at bounding box center [1343, 89] width 18 height 18
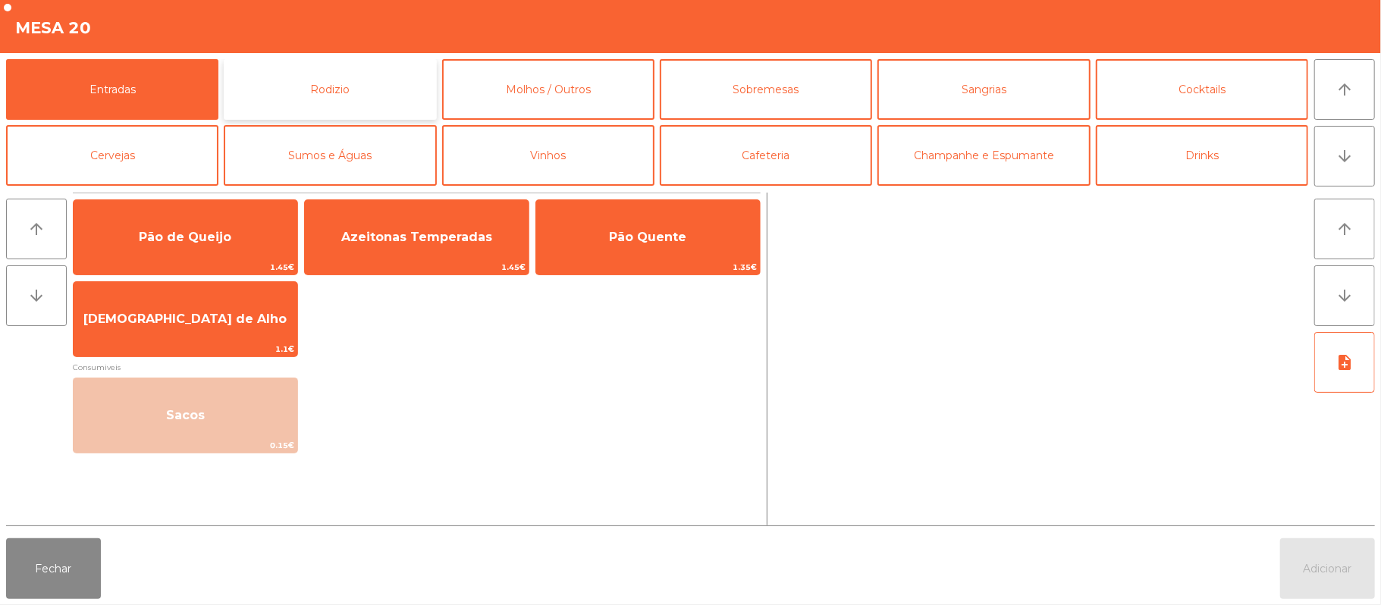
click at [364, 83] on button "Rodizio" at bounding box center [330, 89] width 212 height 61
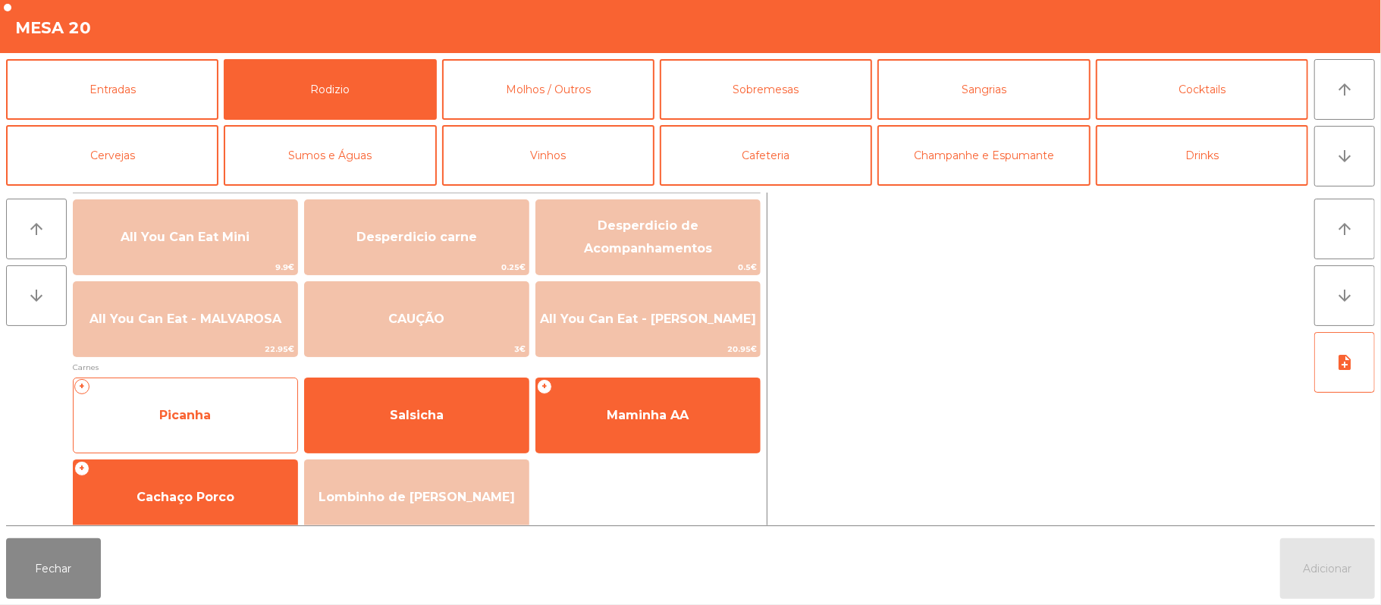
click at [221, 409] on span "Picanha" at bounding box center [186, 415] width 224 height 41
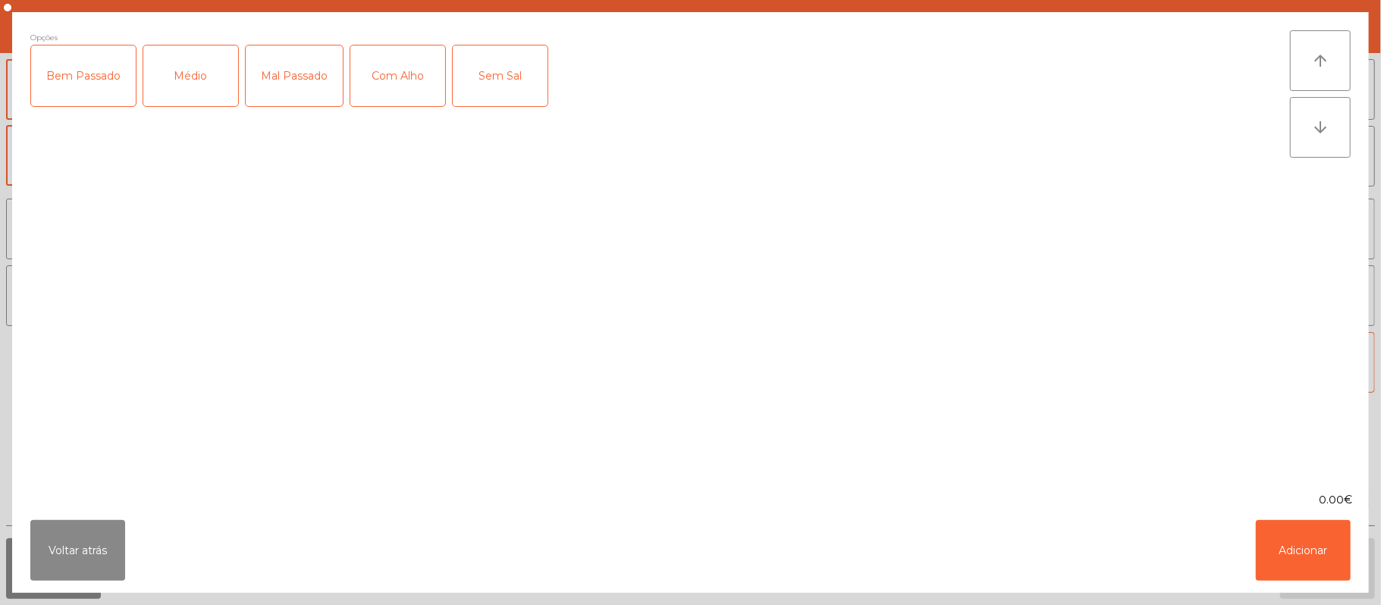
click at [200, 88] on div "Médio" at bounding box center [190, 75] width 95 height 61
click at [417, 77] on div "Com Alho" at bounding box center [397, 75] width 95 height 61
click at [1301, 554] on button "Adicionar" at bounding box center [1303, 550] width 95 height 61
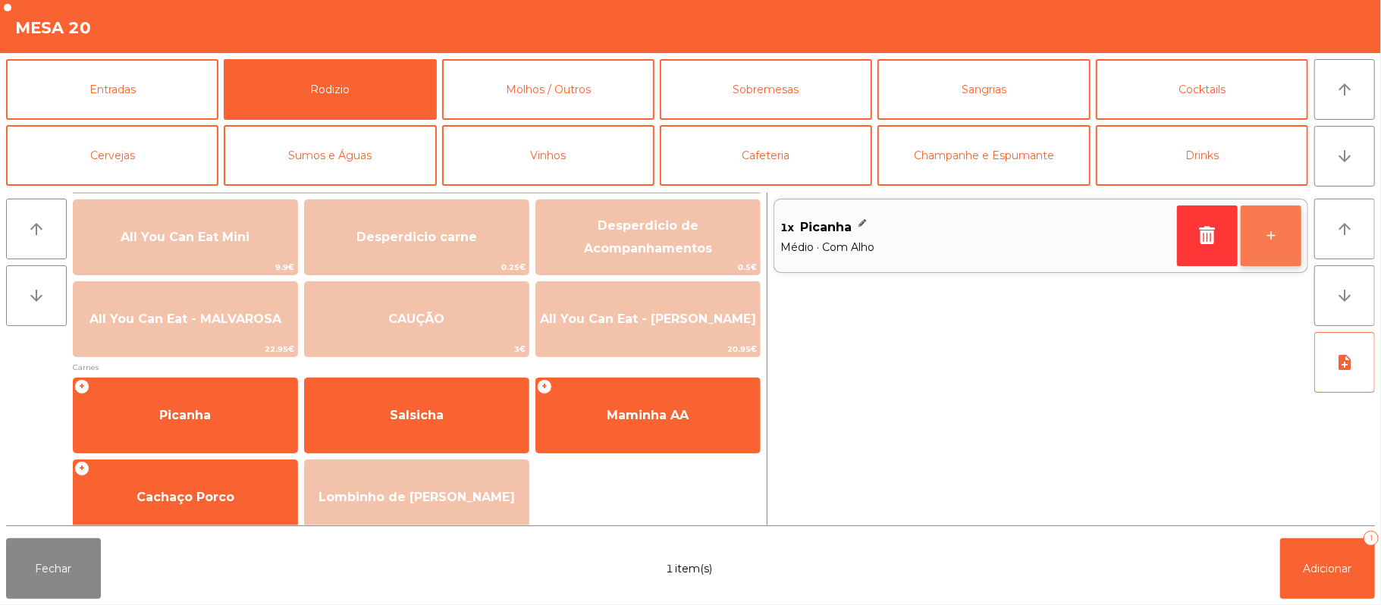
click at [1262, 243] on button "+" at bounding box center [1270, 235] width 61 height 61
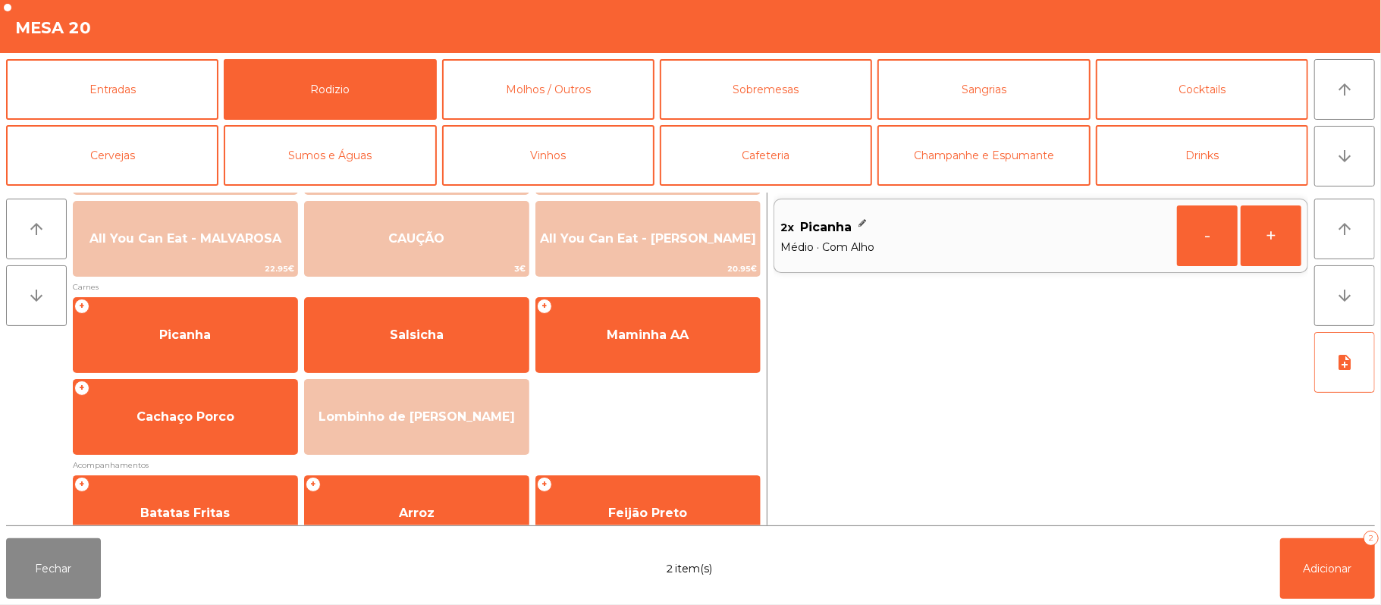
scroll to position [97, 0]
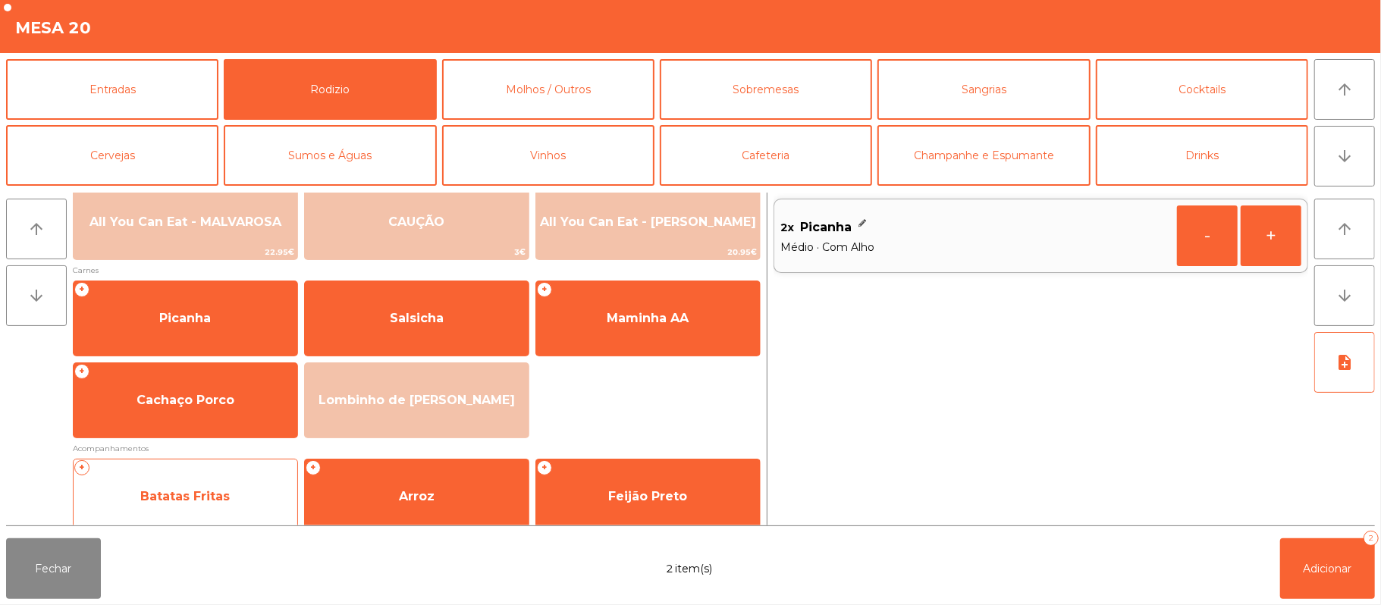
click at [209, 503] on span "Batatas Fritas" at bounding box center [184, 496] width 89 height 14
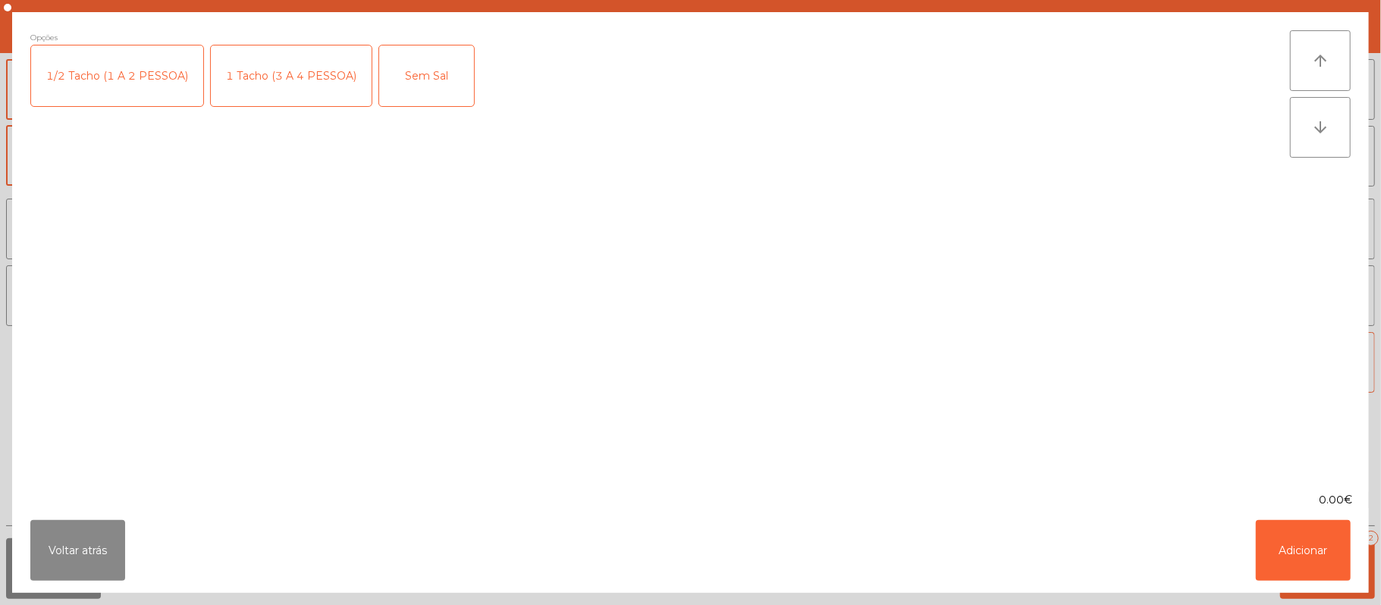
click at [129, 62] on div "1/2 Tacho (1 A 2 PESSOA)" at bounding box center [117, 75] width 172 height 61
click at [1299, 566] on button "Adicionar" at bounding box center [1303, 550] width 95 height 61
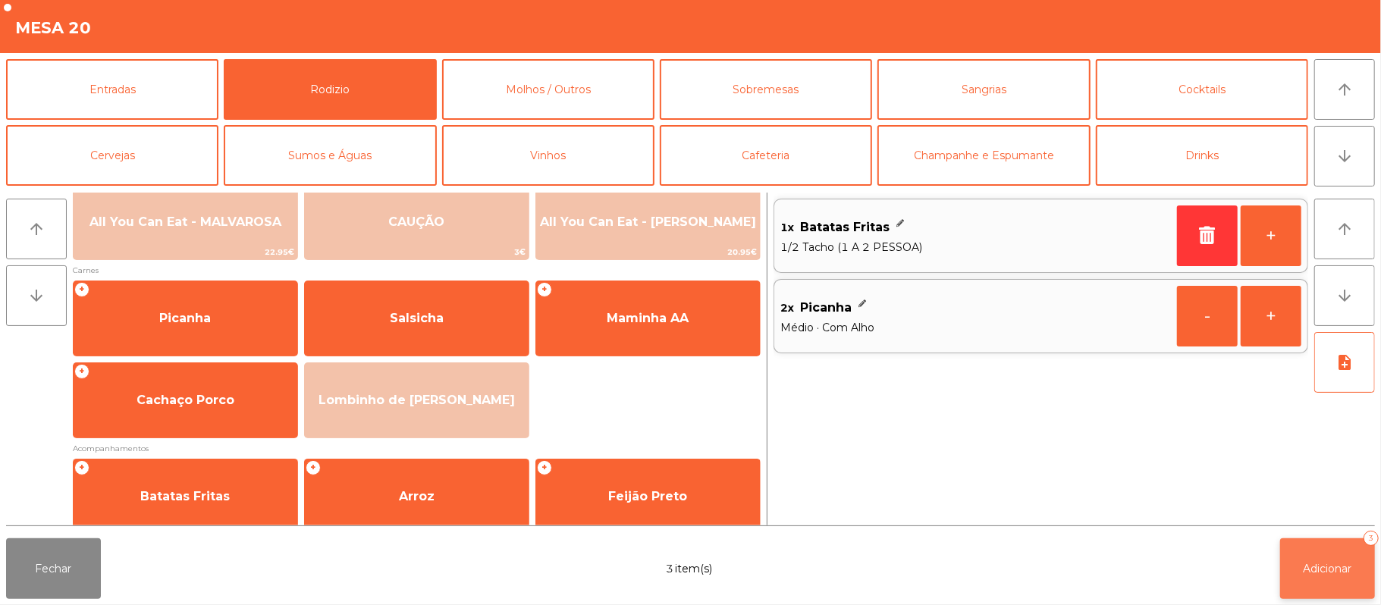
click at [1329, 577] on button "Adicionar 3" at bounding box center [1327, 568] width 95 height 61
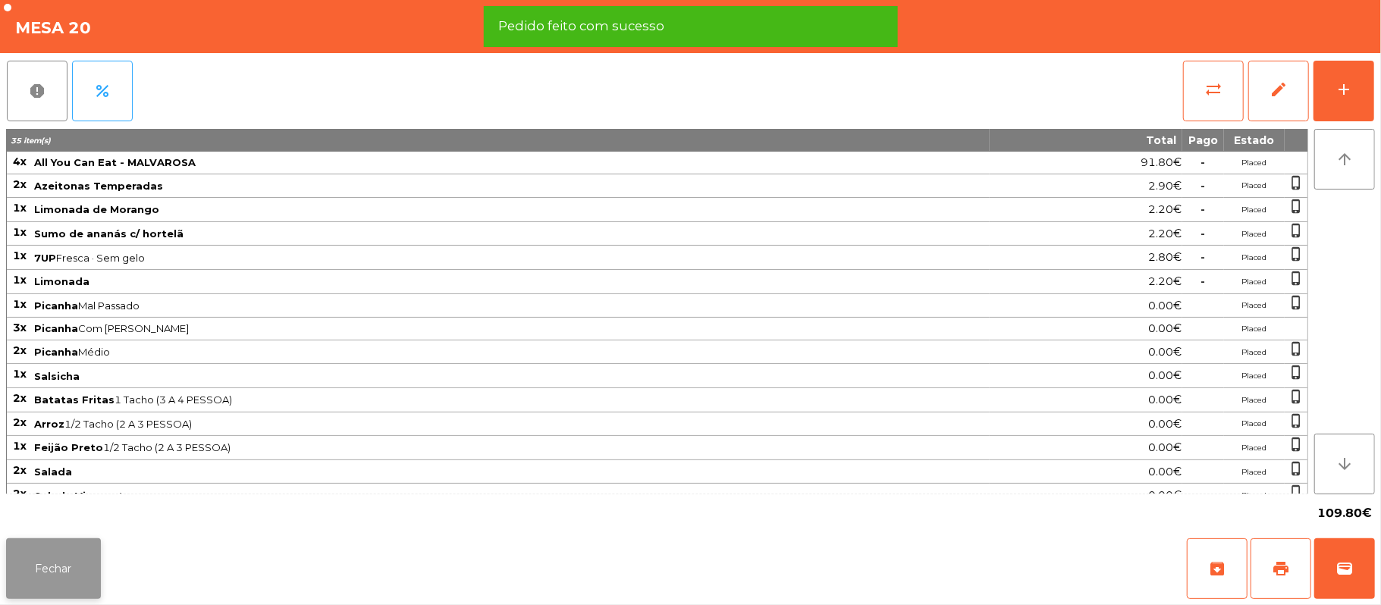
click at [65, 562] on button "Fechar" at bounding box center [53, 568] width 95 height 61
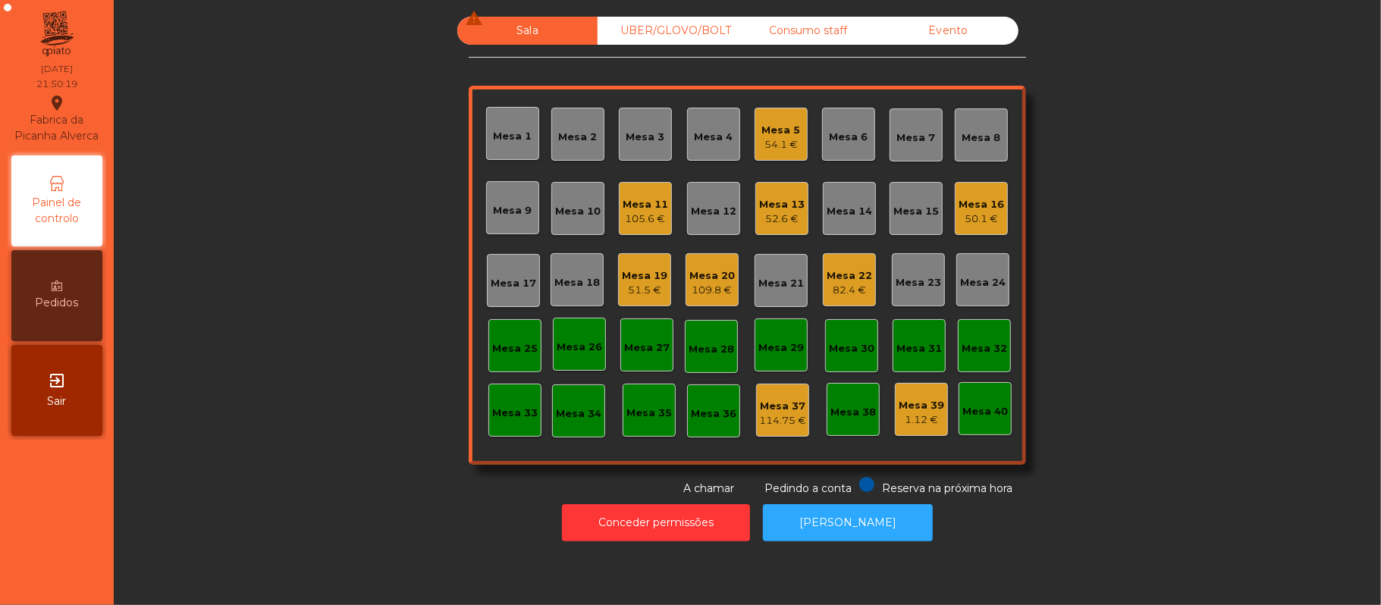
click at [623, 289] on div "51.5 €" at bounding box center [644, 290] width 45 height 15
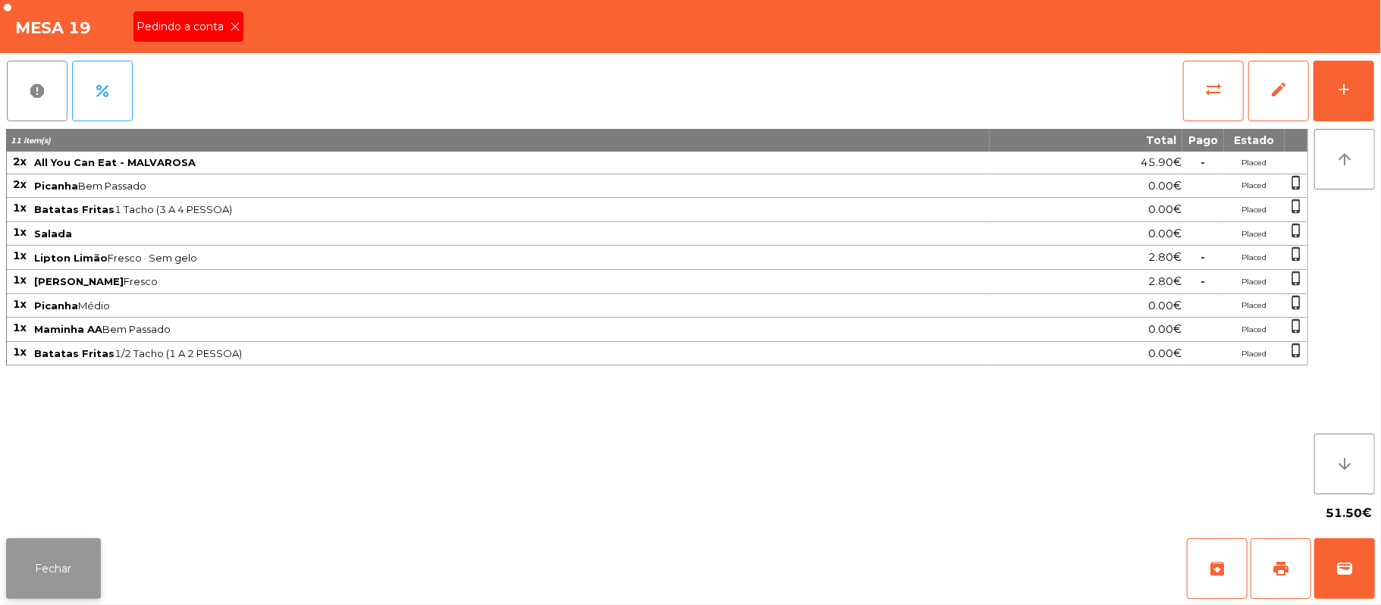
click at [80, 580] on button "Fechar" at bounding box center [53, 568] width 95 height 61
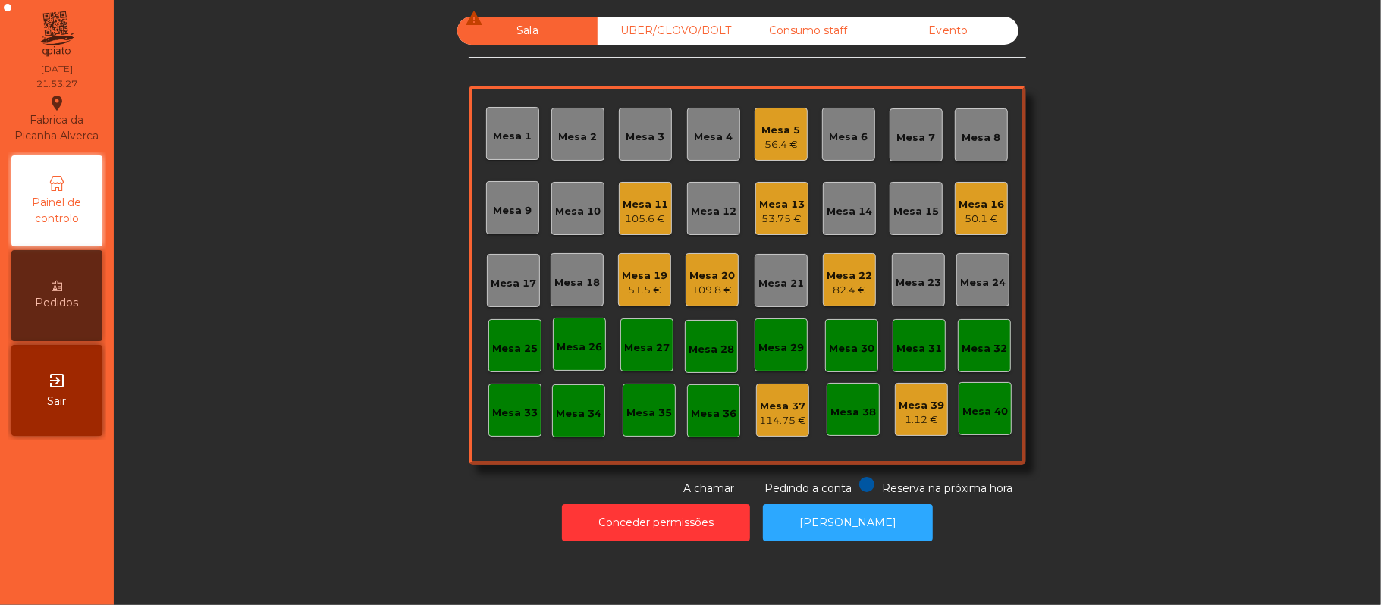
click at [649, 287] on div "51.5 €" at bounding box center [644, 290] width 45 height 15
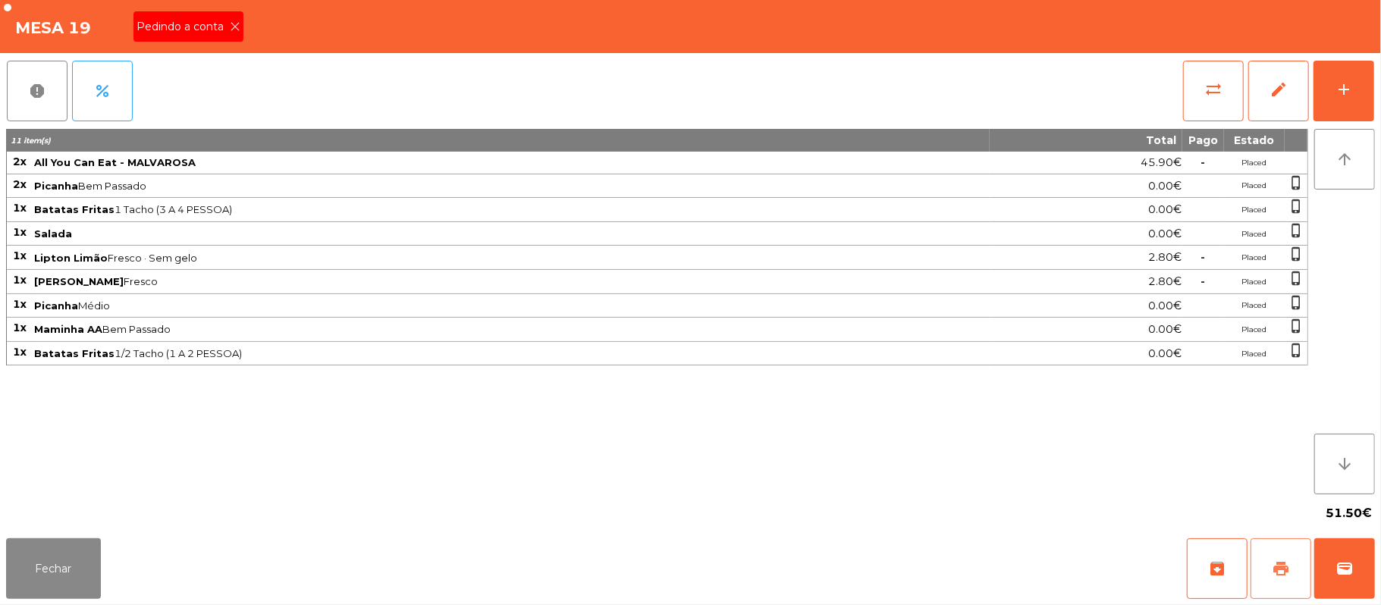
click at [1290, 540] on button "print" at bounding box center [1280, 568] width 61 height 61
click at [77, 558] on button "Fechar" at bounding box center [53, 568] width 95 height 61
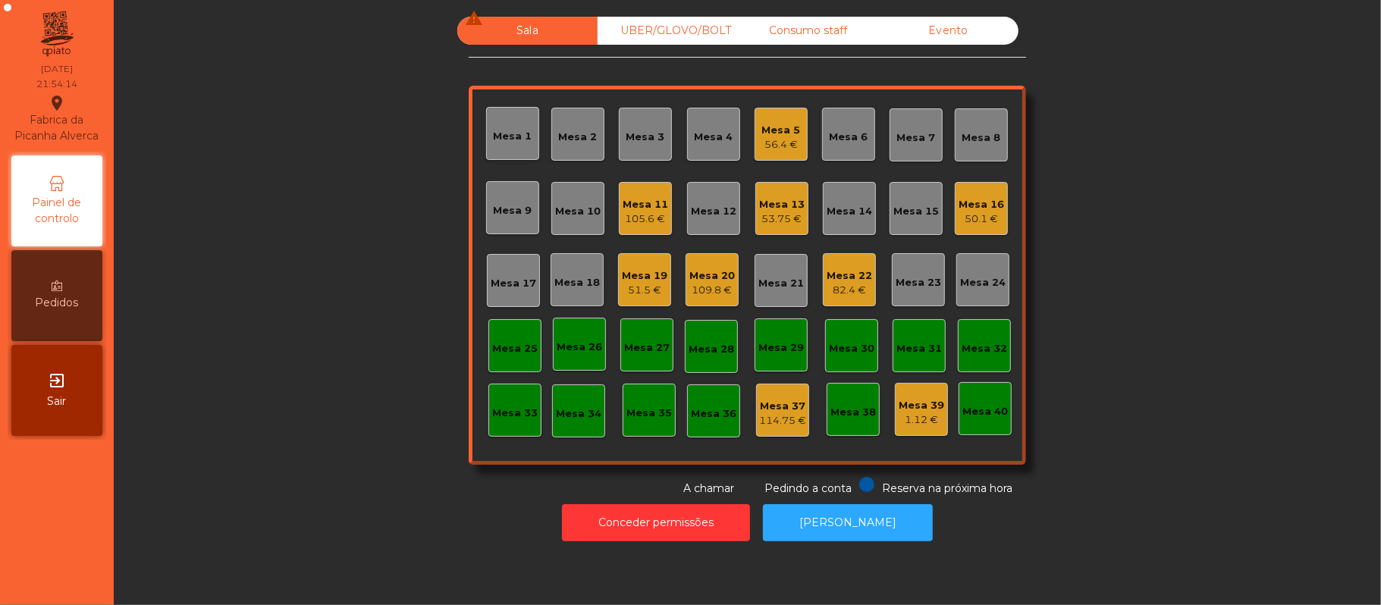
click at [698, 26] on div "UBER/GLOVO/BOLT" at bounding box center [667, 31] width 140 height 28
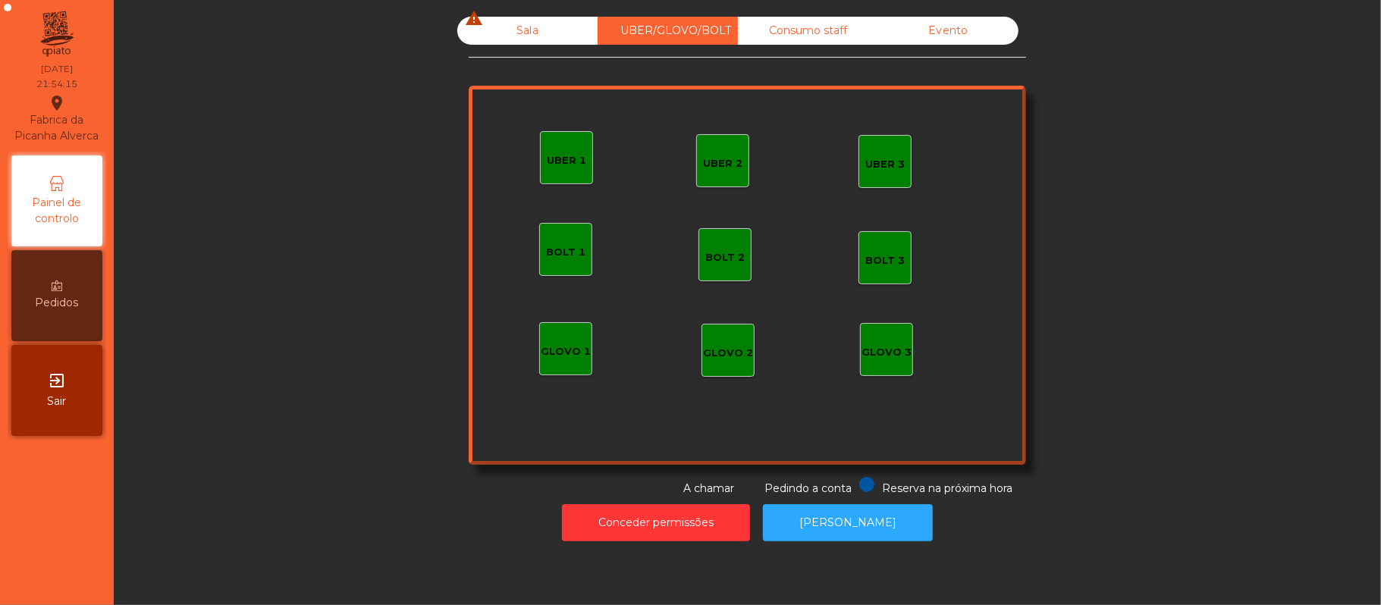
click at [556, 159] on div "UBER 1" at bounding box center [566, 160] width 39 height 15
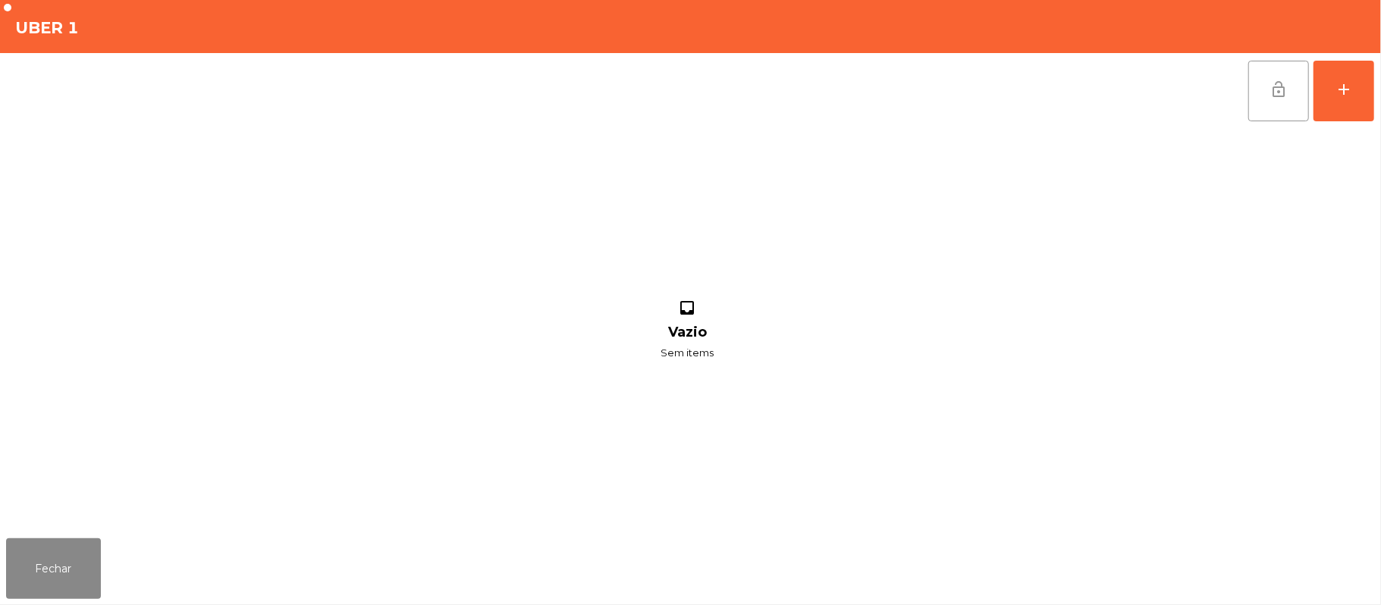
click at [1268, 68] on button "lock_open" at bounding box center [1278, 91] width 61 height 61
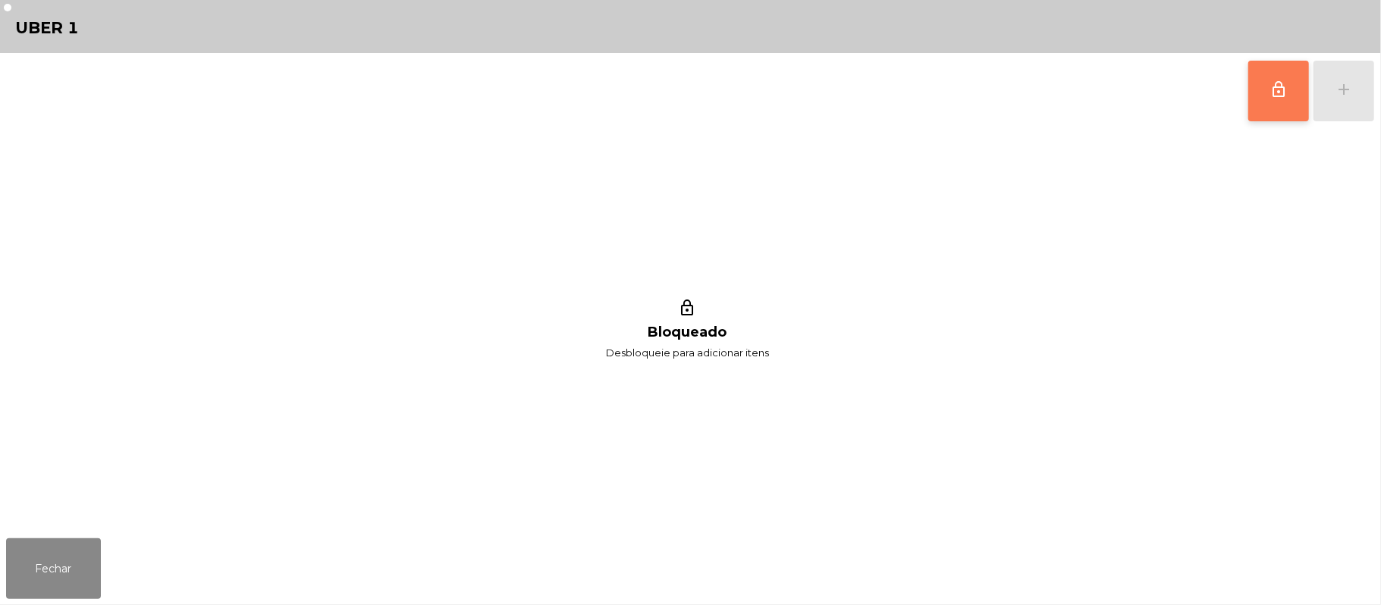
click at [1269, 96] on span "lock_outline" at bounding box center [1278, 89] width 18 height 18
click at [1369, 97] on div "lock_outline add" at bounding box center [1310, 91] width 127 height 76
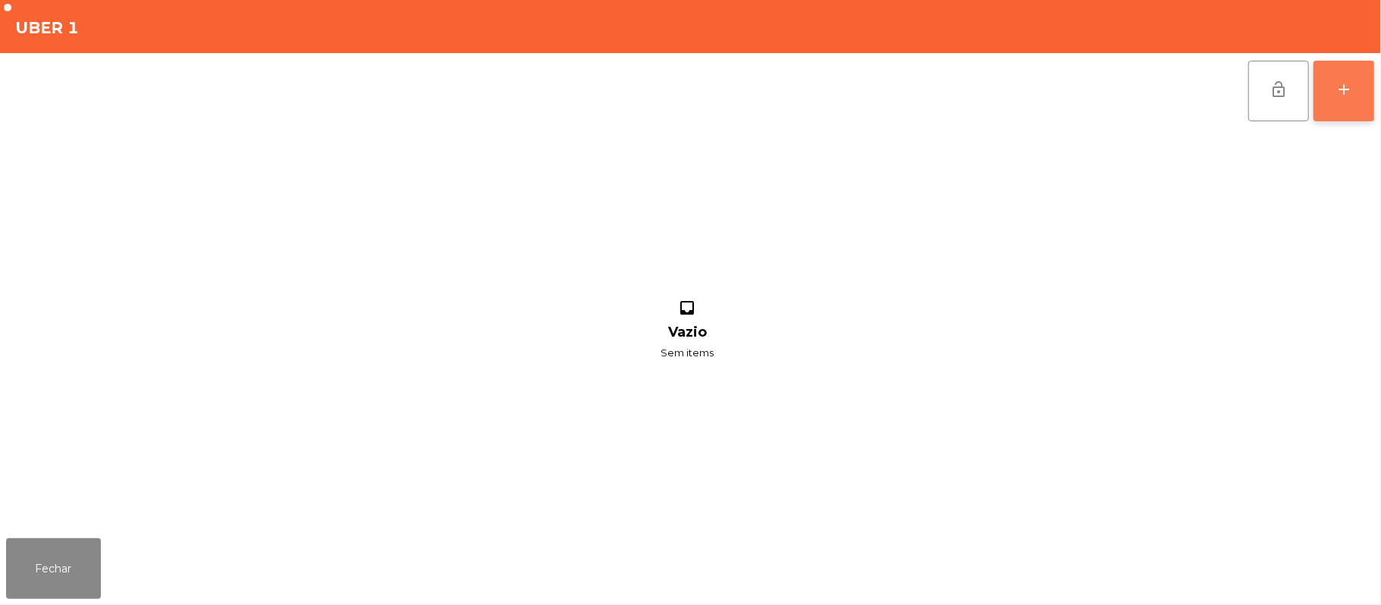
click at [1353, 89] on button "add" at bounding box center [1343, 91] width 61 height 61
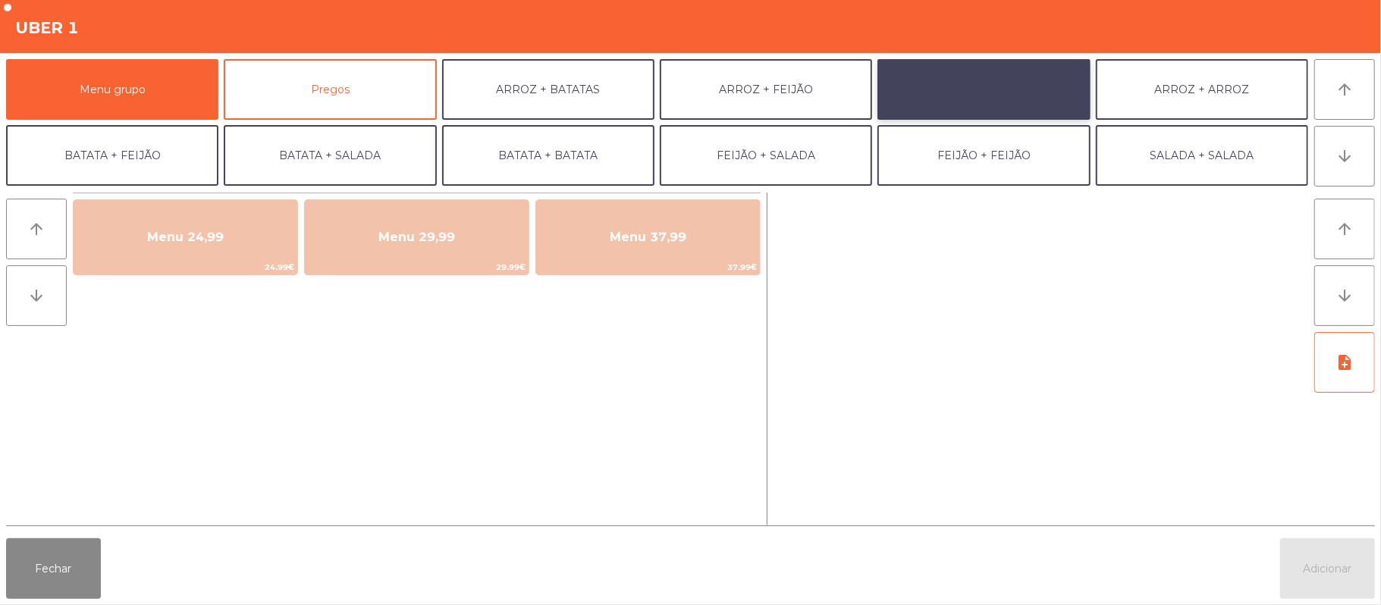
click at [1005, 89] on button "ARROZ + SALADA" at bounding box center [983, 89] width 212 height 61
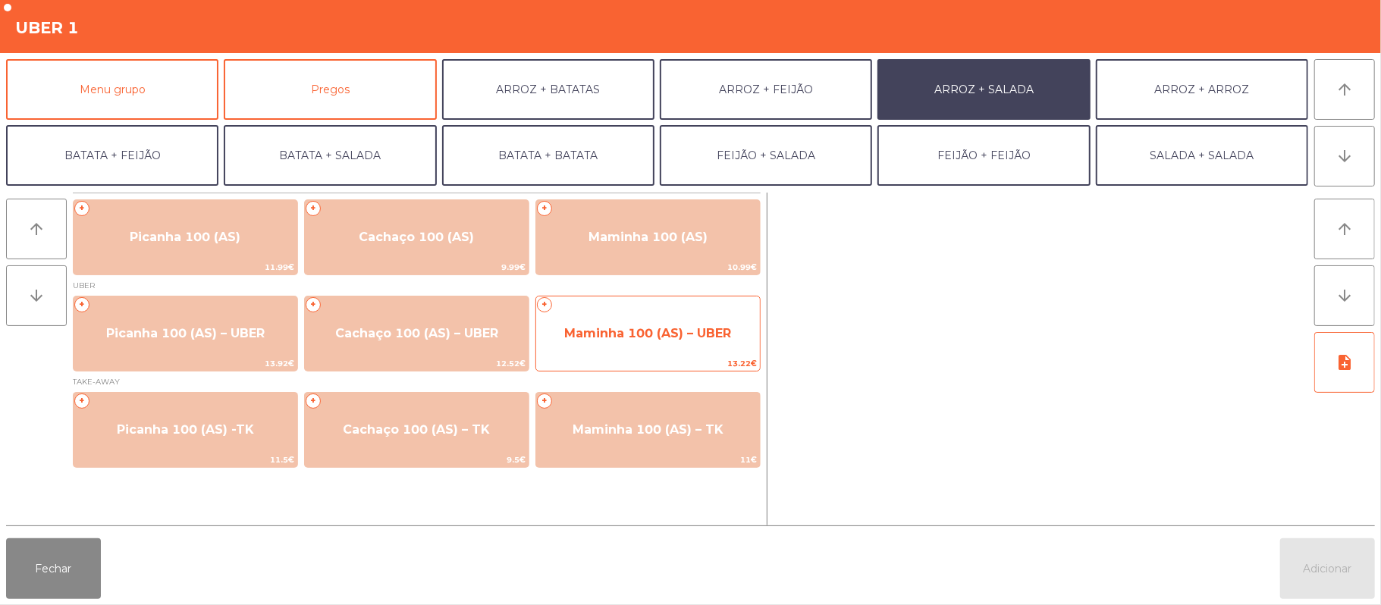
click at [620, 331] on span "Maminha 100 (AS) – UBER" at bounding box center [647, 333] width 167 height 14
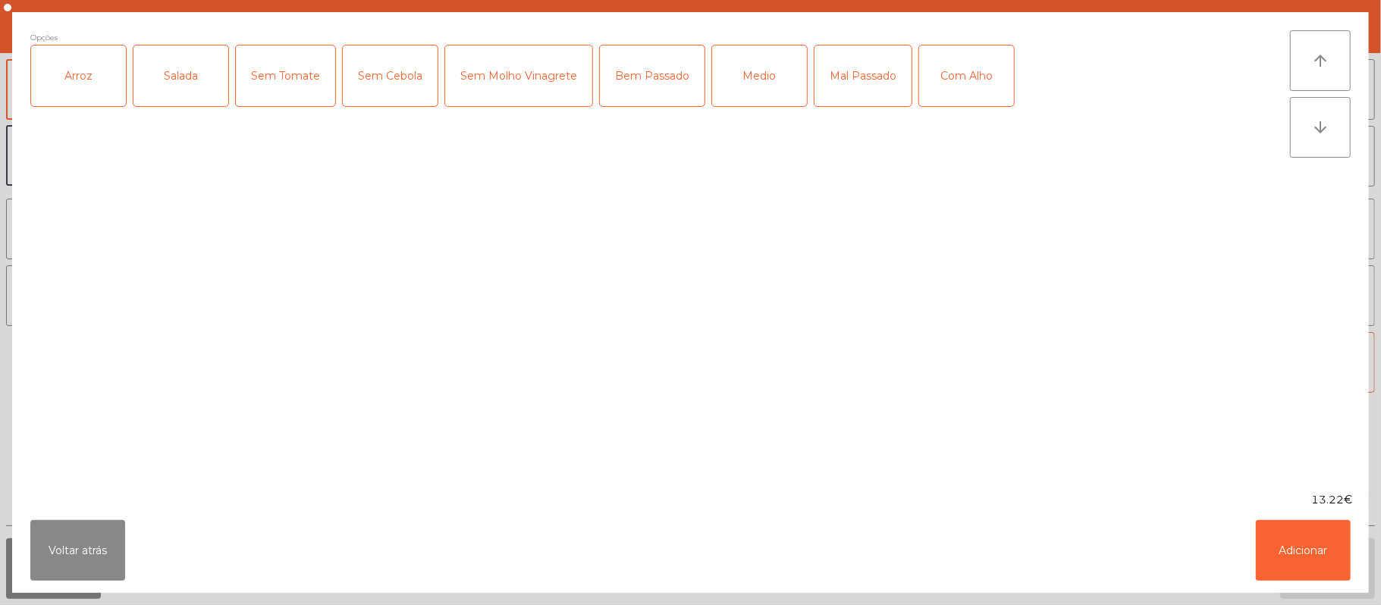
click at [88, 64] on div "Arroz" at bounding box center [78, 75] width 95 height 61
click at [193, 70] on div "Salada" at bounding box center [180, 75] width 95 height 61
click at [758, 71] on div "Medio" at bounding box center [759, 75] width 95 height 61
click at [753, 83] on div "Medio" at bounding box center [759, 75] width 95 height 61
click at [878, 74] on div "Mal Passado" at bounding box center [862, 75] width 97 height 61
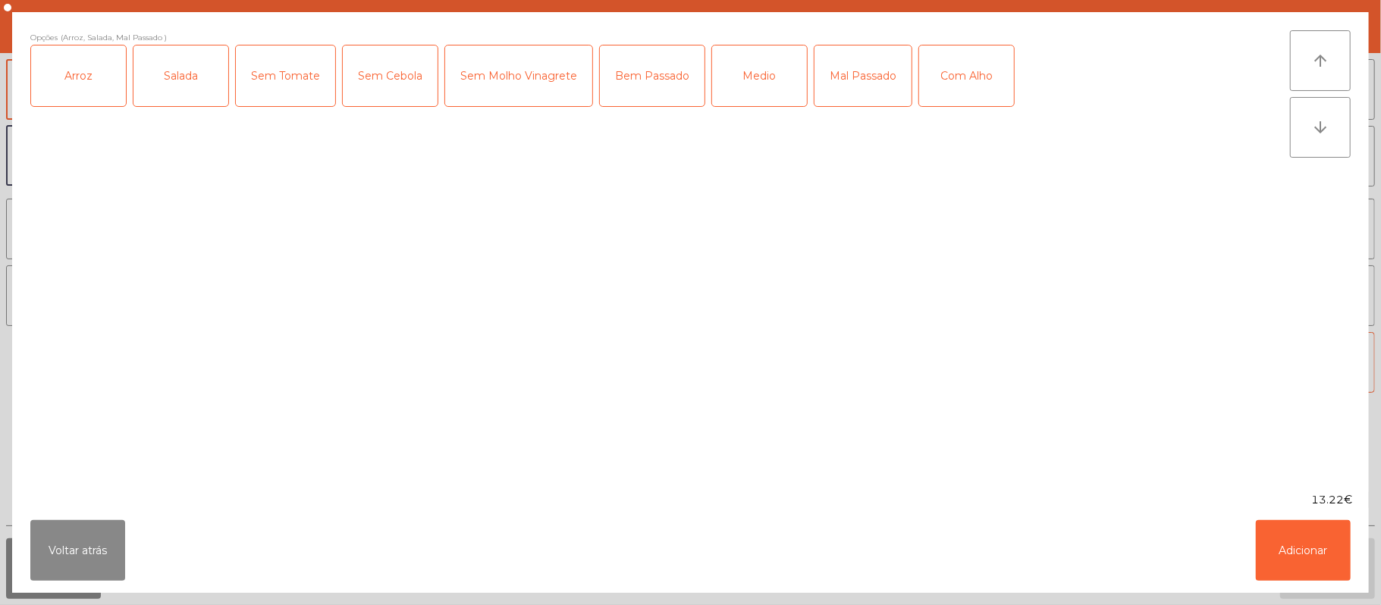
click at [992, 71] on div "Com Alho" at bounding box center [966, 75] width 95 height 61
click at [1315, 553] on button "Adicionar" at bounding box center [1303, 550] width 95 height 61
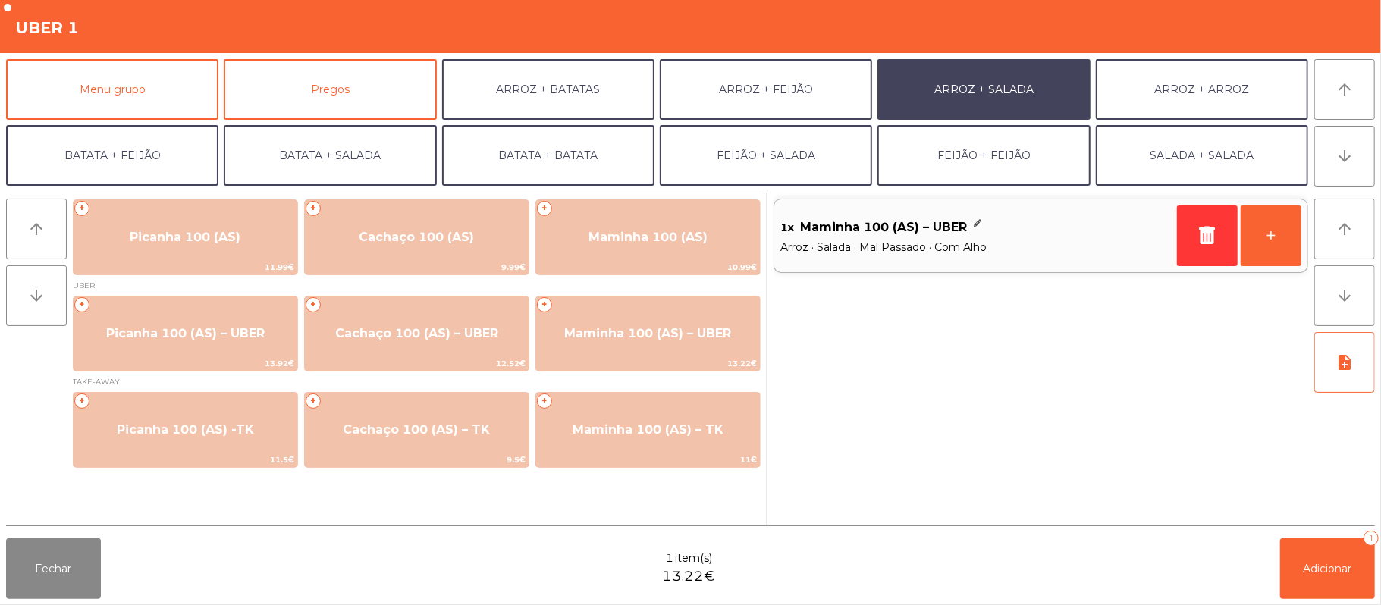
scroll to position [65, 0]
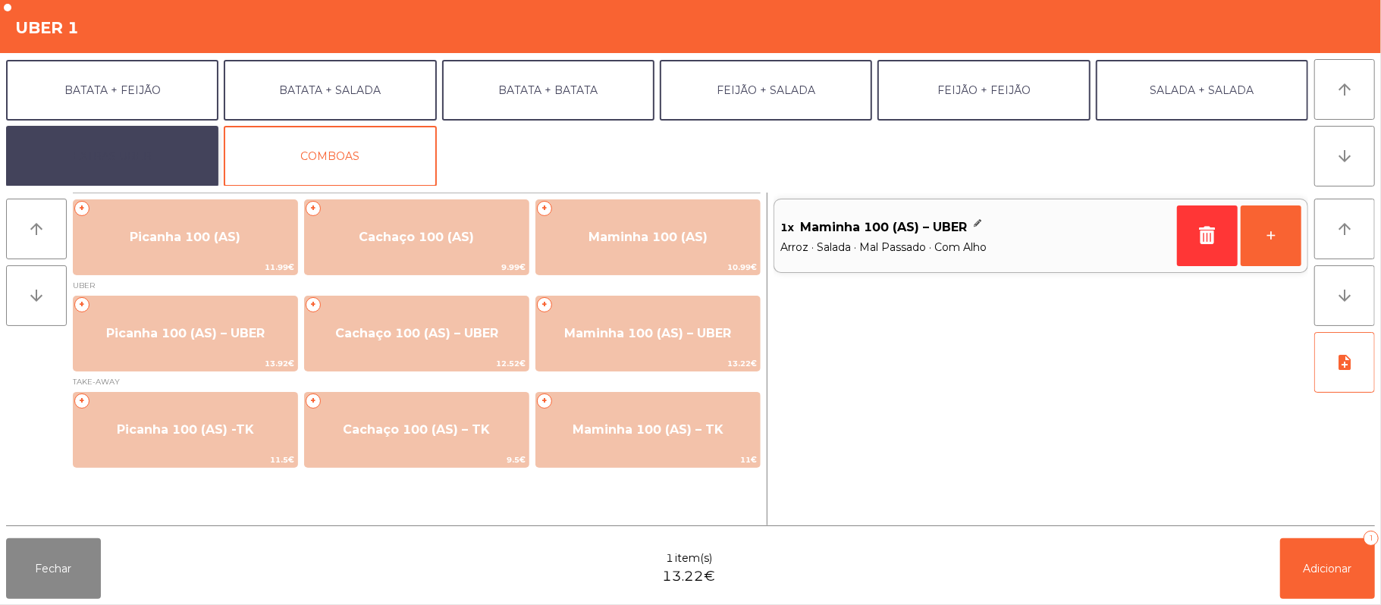
click at [179, 137] on button "EXTRAS UBER" at bounding box center [112, 156] width 212 height 61
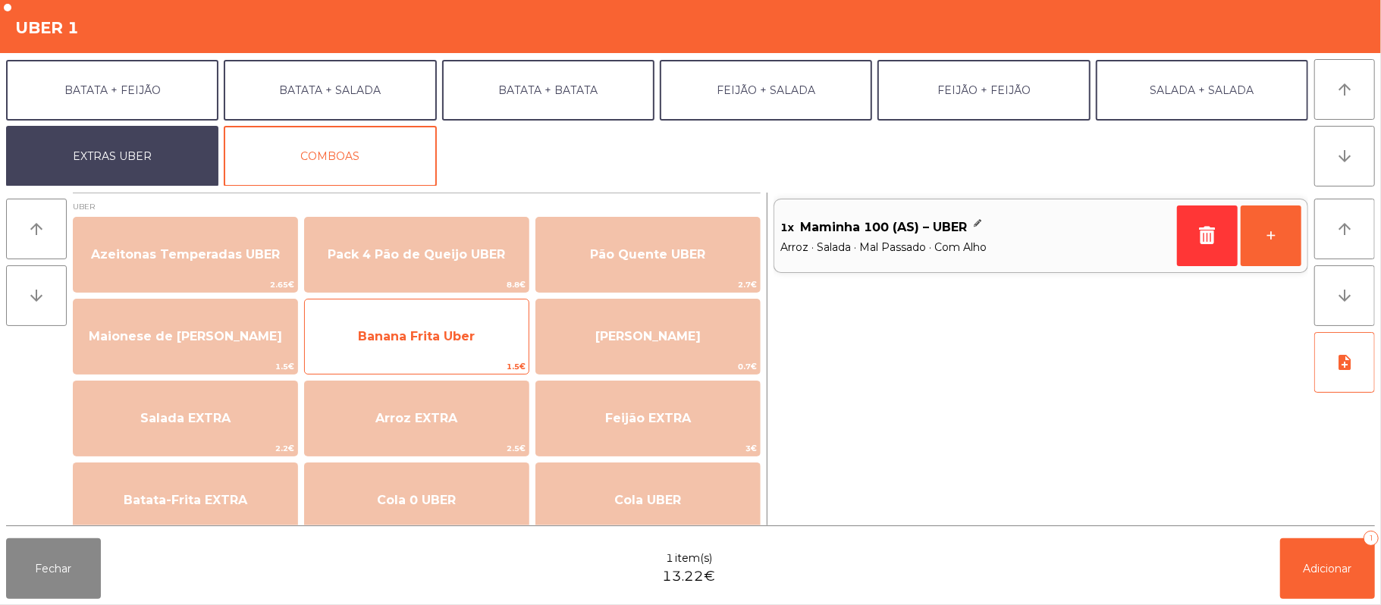
click at [481, 337] on span "Banana Frita Uber" at bounding box center [417, 336] width 224 height 41
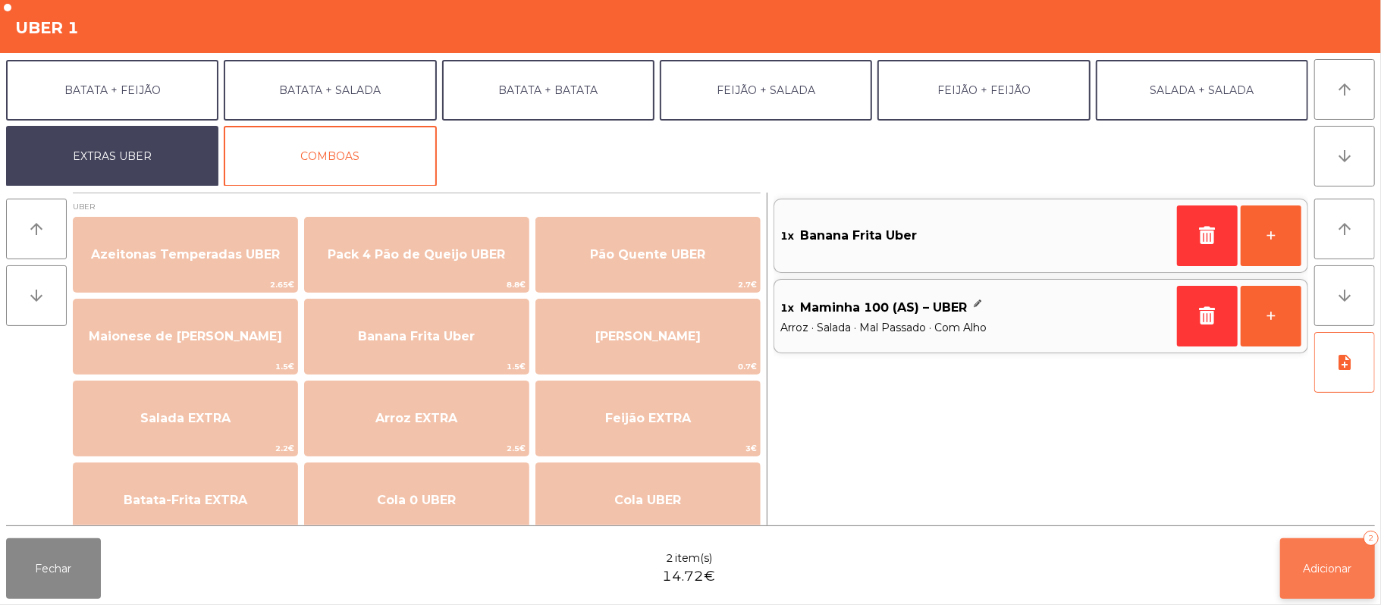
click at [1334, 566] on span "Adicionar" at bounding box center [1327, 569] width 49 height 14
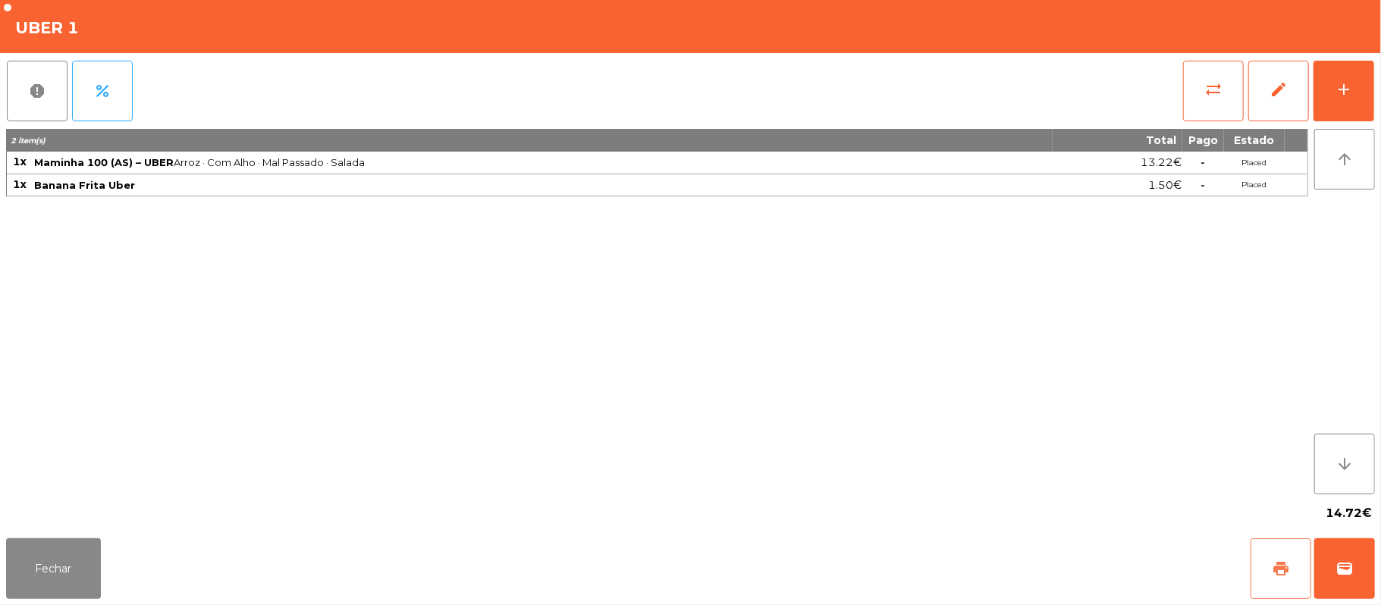
click at [1290, 561] on button "print" at bounding box center [1280, 568] width 61 height 61
click at [1209, 83] on span "sync_alt" at bounding box center [1213, 89] width 18 height 18
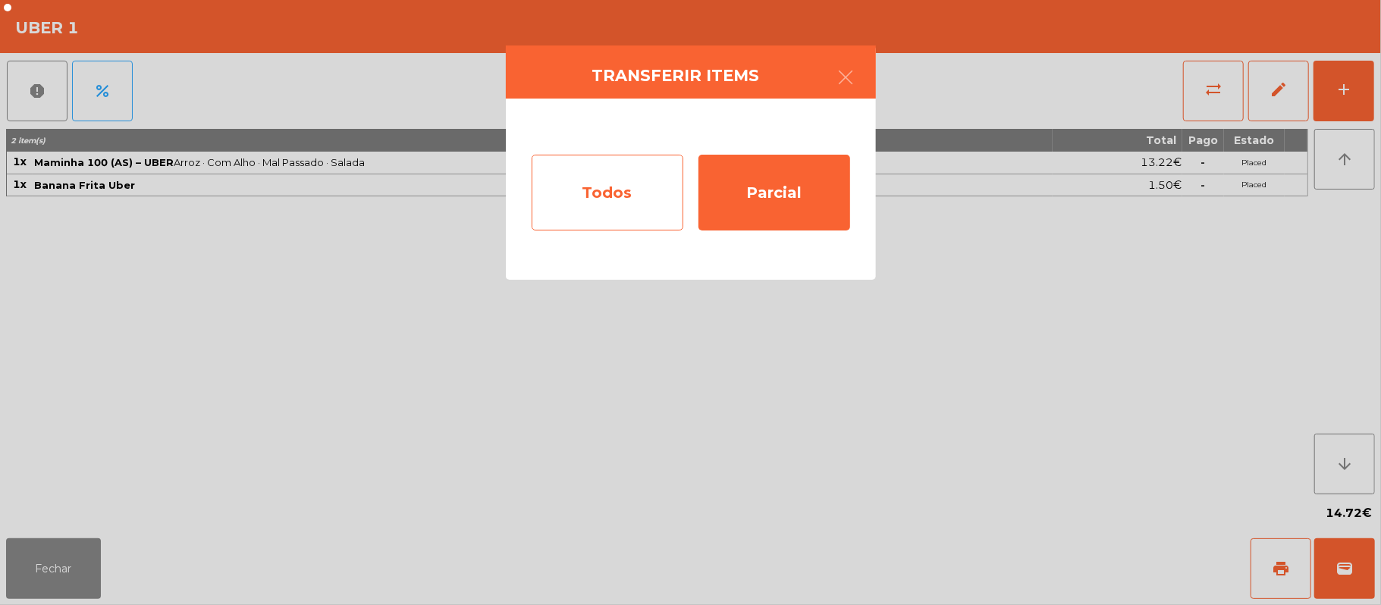
click at [644, 191] on div "Todos" at bounding box center [608, 193] width 152 height 76
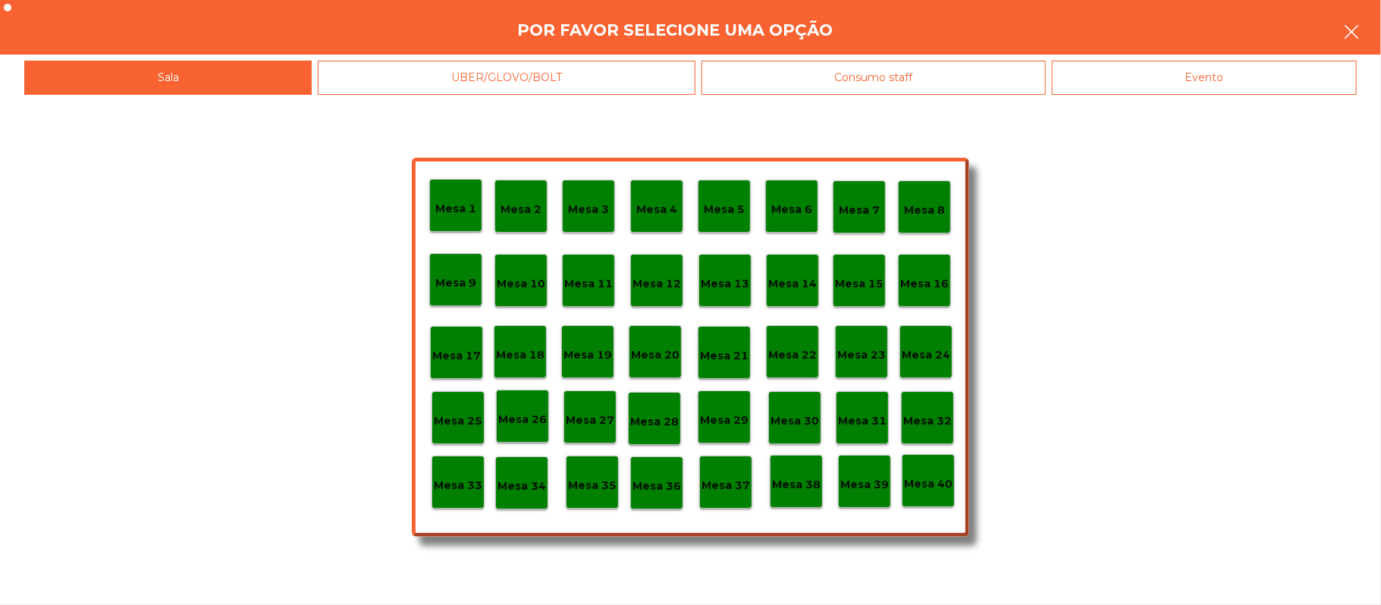
click at [1342, 30] on icon "button" at bounding box center [1351, 32] width 18 height 18
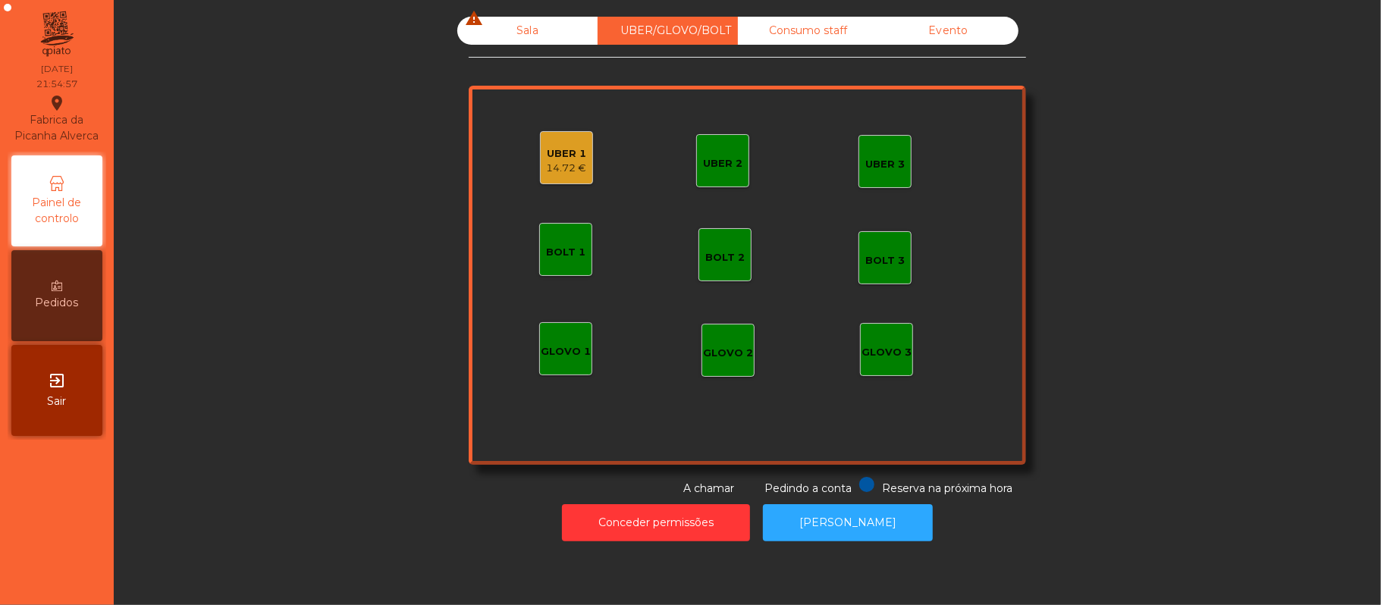
click at [552, 133] on div "UBER 1 14.72 €" at bounding box center [566, 157] width 53 height 53
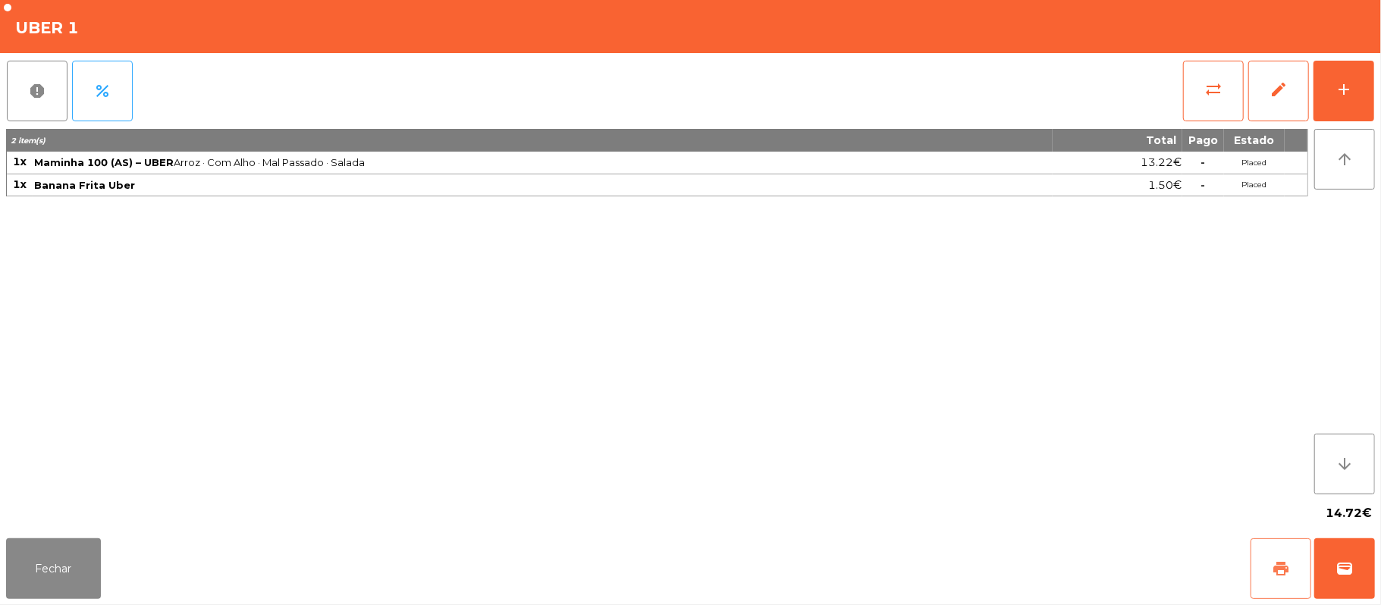
click at [1292, 567] on button "print" at bounding box center [1280, 568] width 61 height 61
click at [1342, 564] on span "wallet" at bounding box center [1344, 569] width 18 height 18
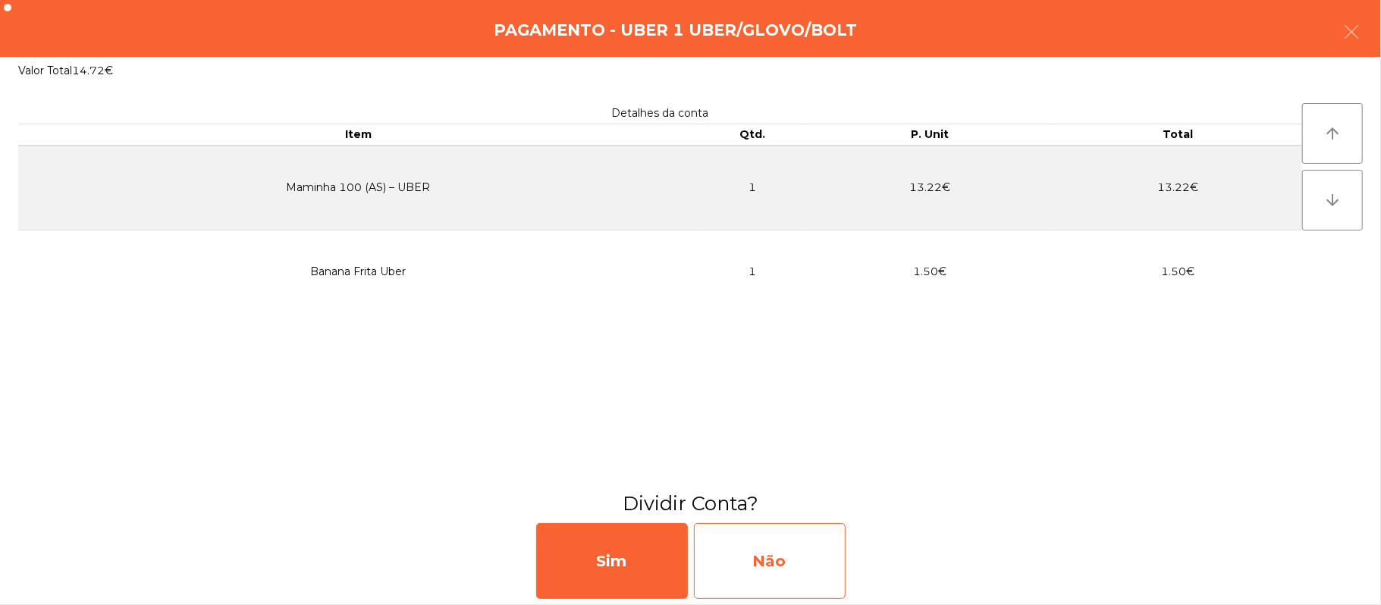
click at [763, 564] on div "Não" at bounding box center [770, 561] width 152 height 76
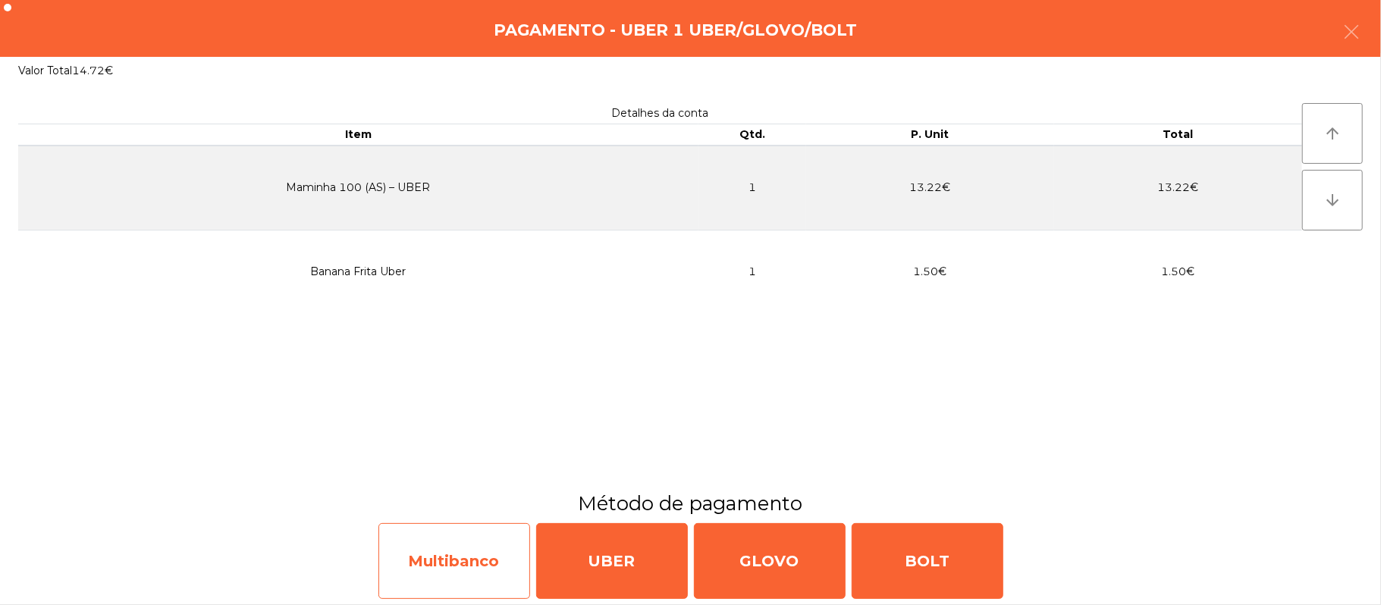
click at [466, 560] on div "Multibanco" at bounding box center [454, 561] width 152 height 76
select select "**"
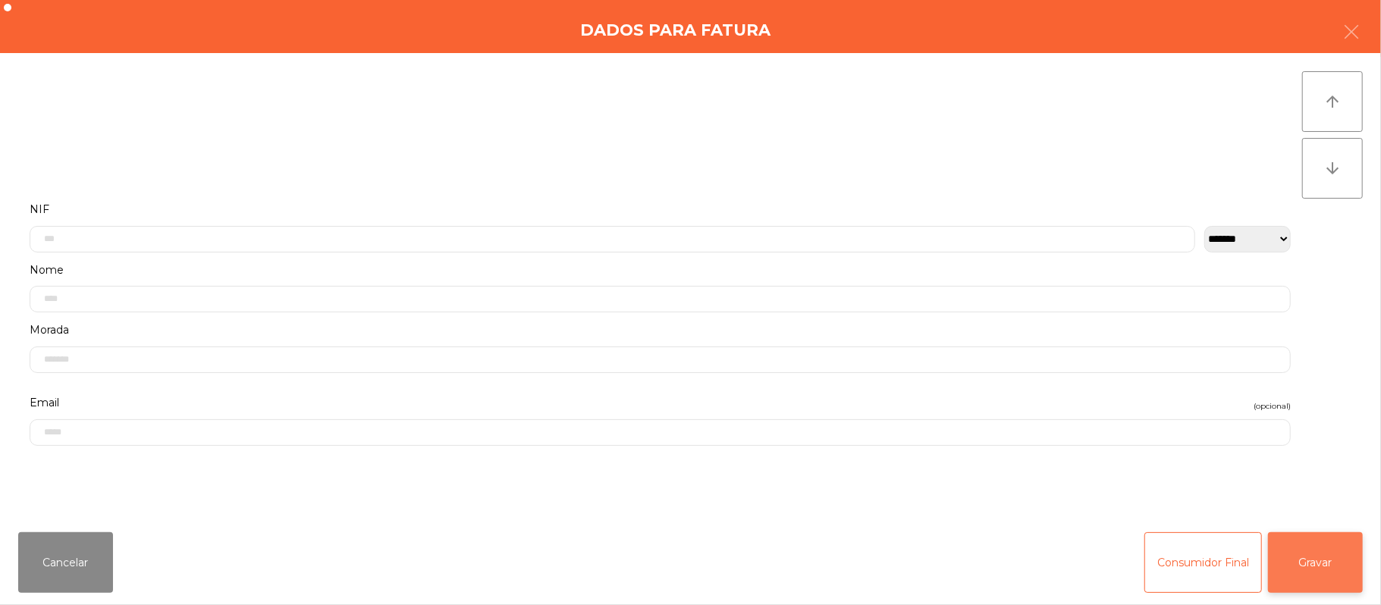
click at [1319, 574] on button "Gravar" at bounding box center [1315, 562] width 95 height 61
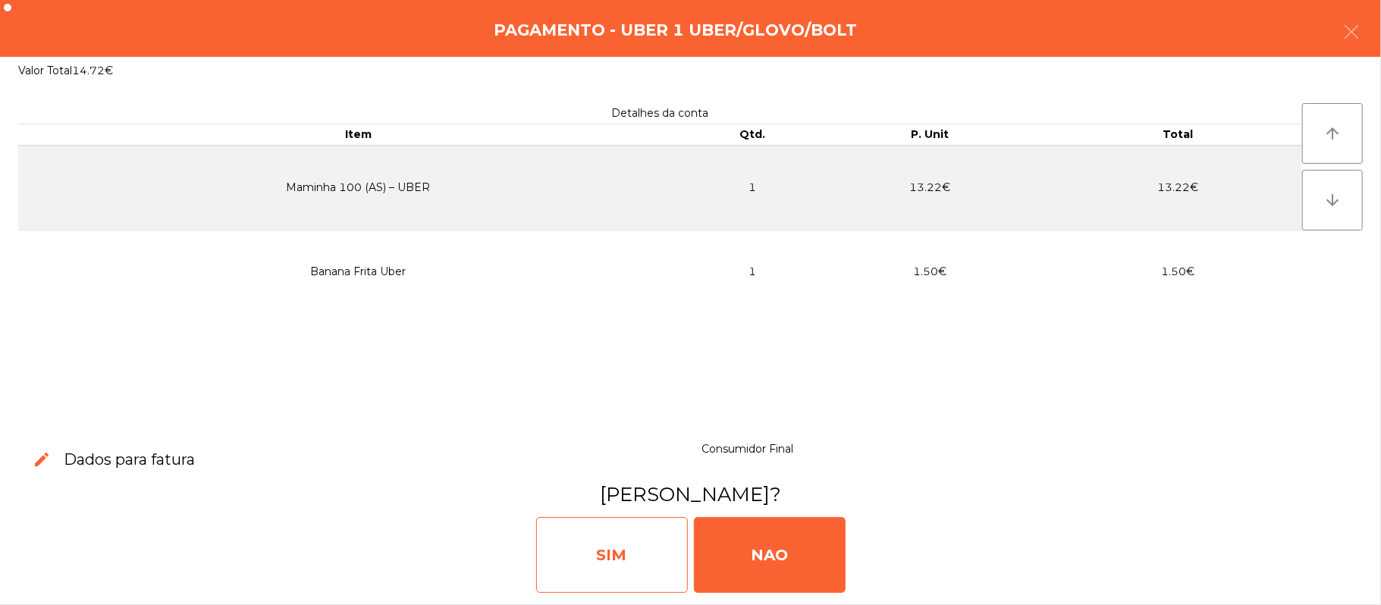
click at [653, 543] on div "SIM" at bounding box center [612, 555] width 152 height 76
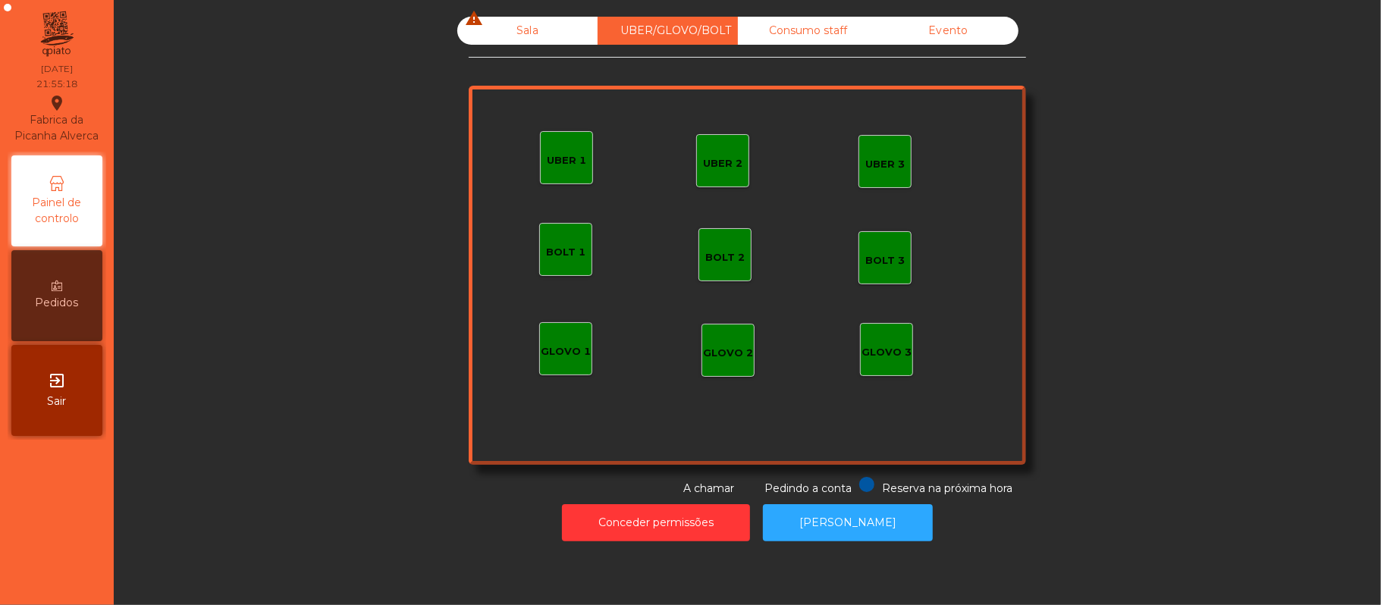
click at [540, 23] on div "Sala warning" at bounding box center [527, 31] width 140 height 28
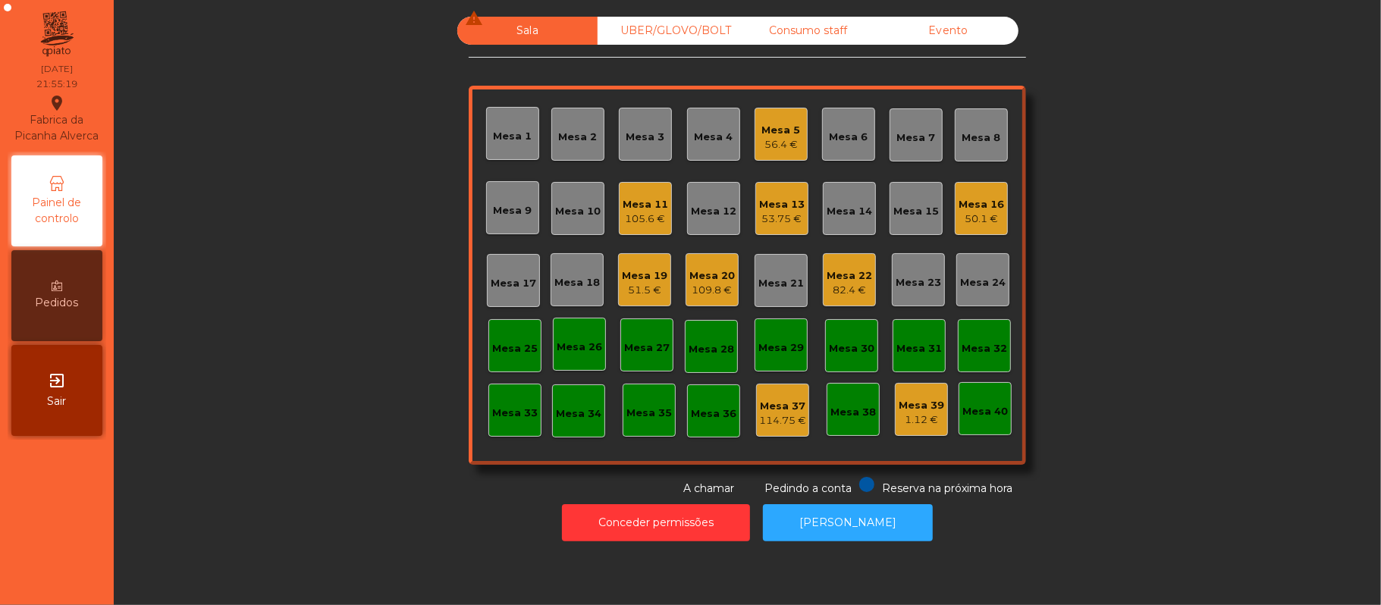
click at [629, 281] on div "Mesa 19" at bounding box center [644, 275] width 45 height 15
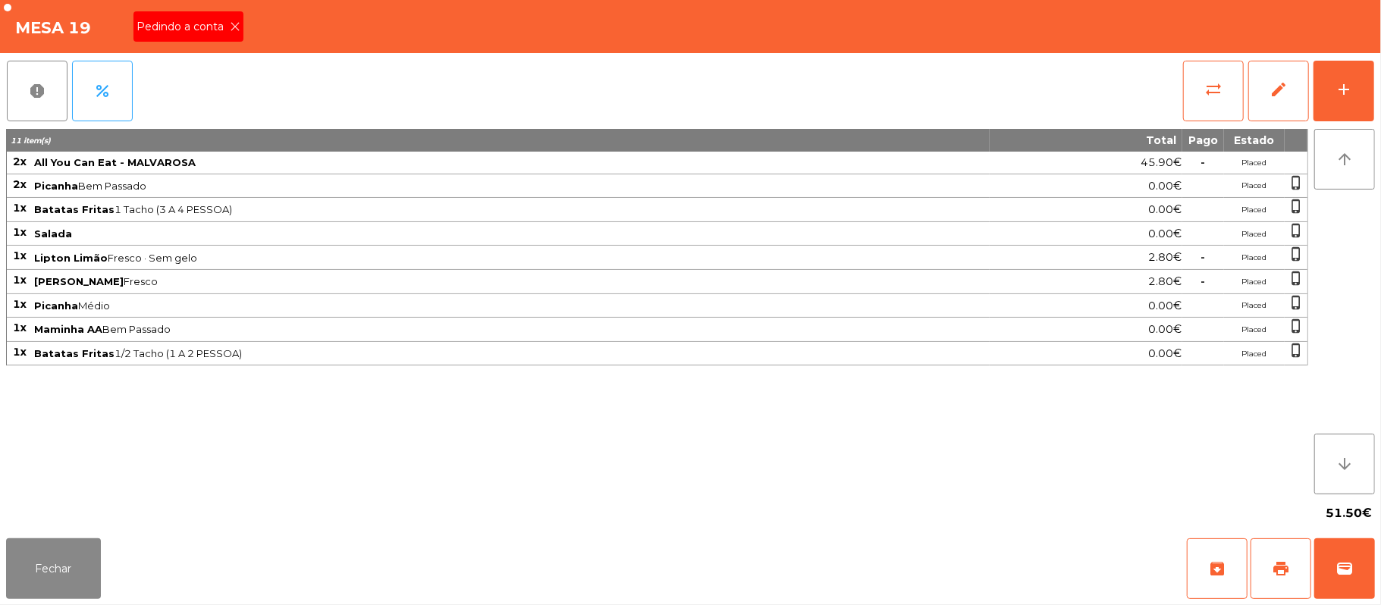
click at [213, 25] on span "Pedindo a conta" at bounding box center [182, 27] width 93 height 16
click at [1372, 581] on button "wallet" at bounding box center [1344, 568] width 61 height 61
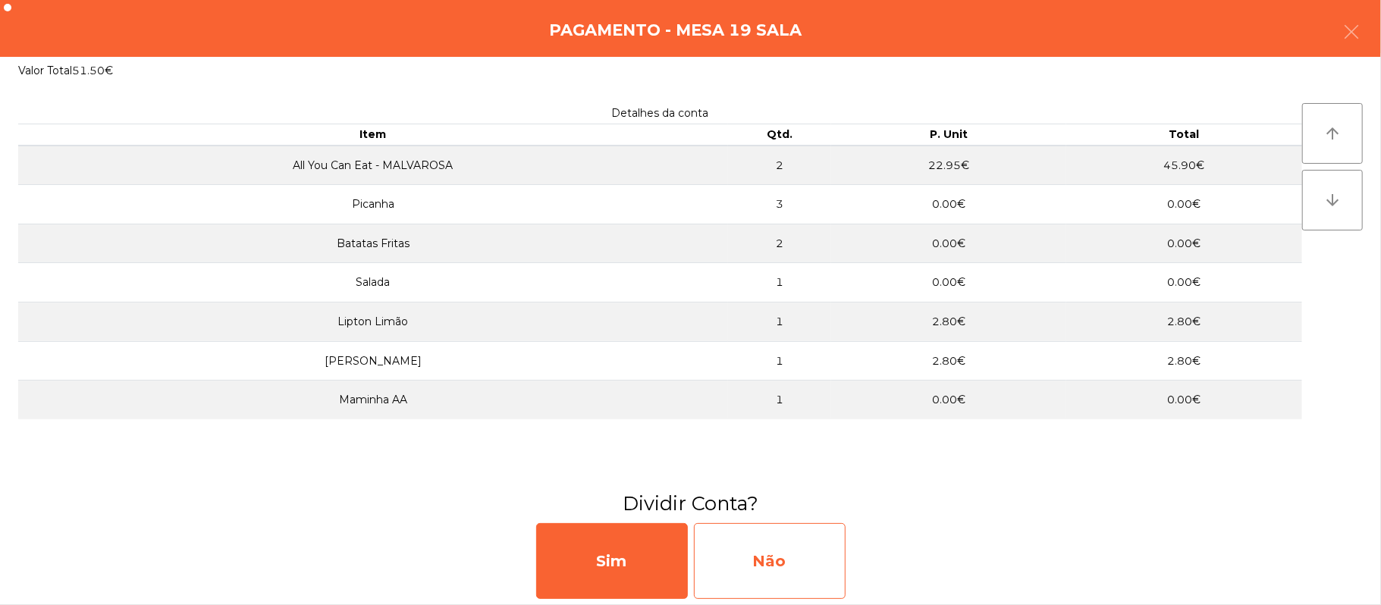
click at [801, 535] on div "Não" at bounding box center [770, 561] width 152 height 76
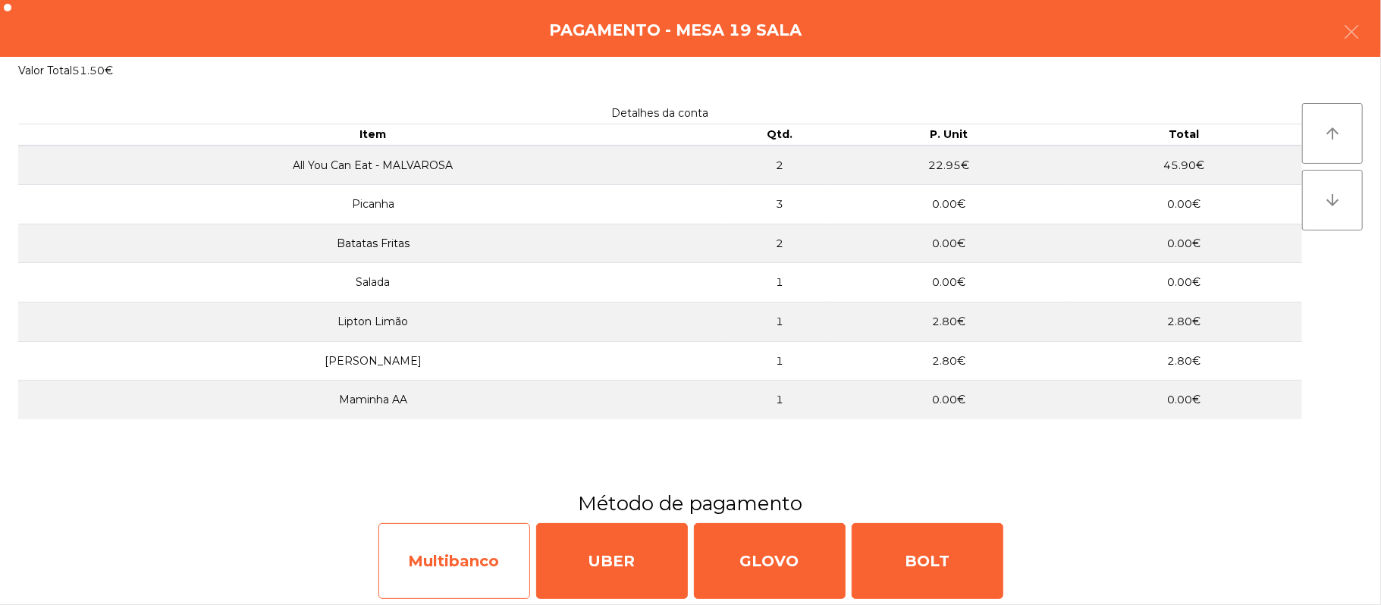
click at [426, 571] on div "Multibanco" at bounding box center [454, 561] width 152 height 76
select select "**"
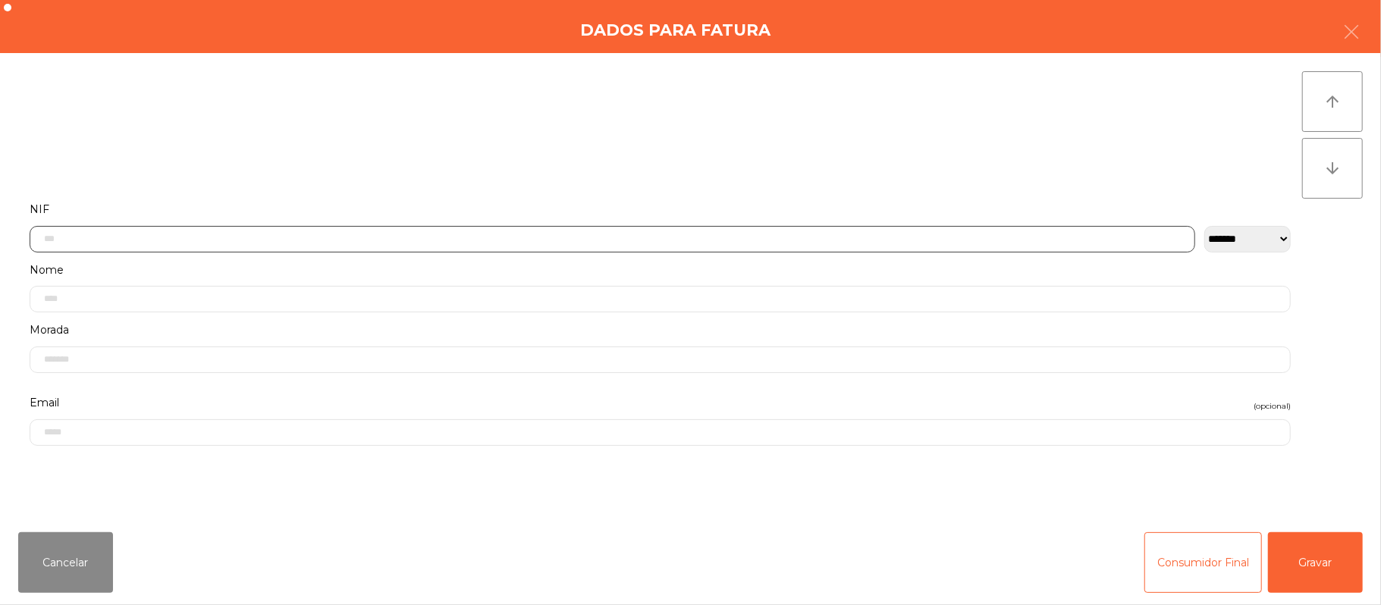
click at [406, 237] on input "text" at bounding box center [612, 239] width 1165 height 27
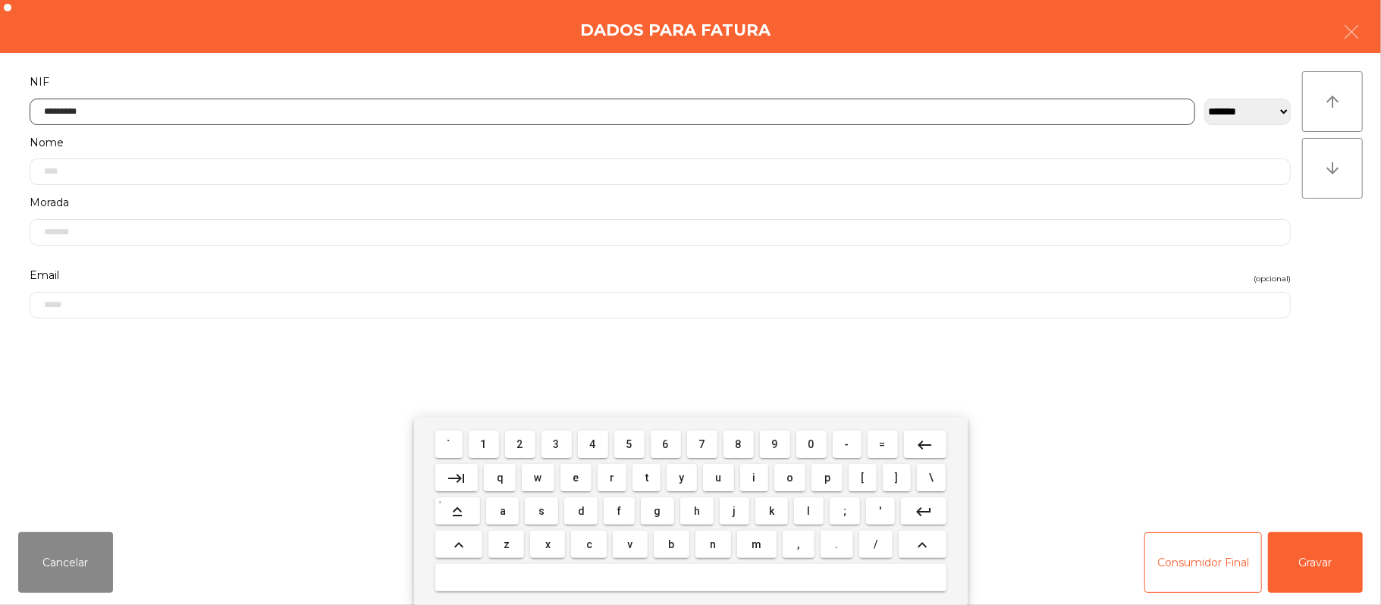
type input "*********"
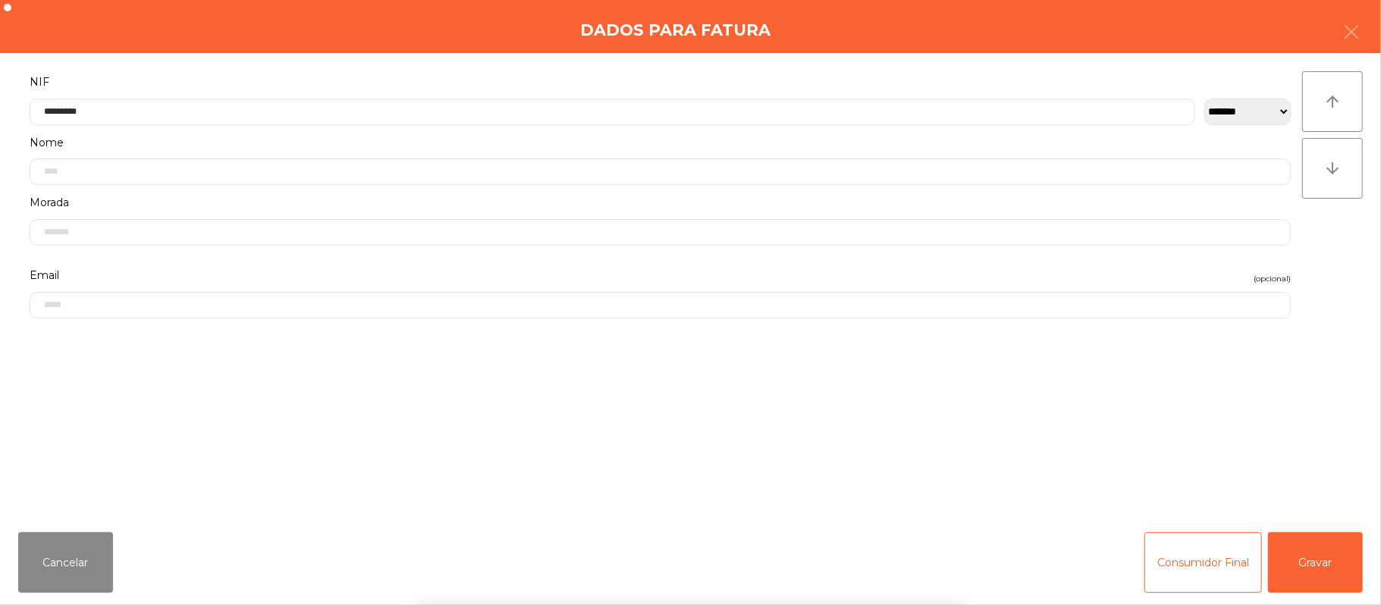
click at [1330, 553] on div "` 1 2 3 4 5 6 7 8 9 0 - = keyboard_backspace keyboard_tab q w e r t y u i o p […" at bounding box center [690, 511] width 1381 height 188
click at [1330, 550] on button "Gravar" at bounding box center [1315, 562] width 95 height 61
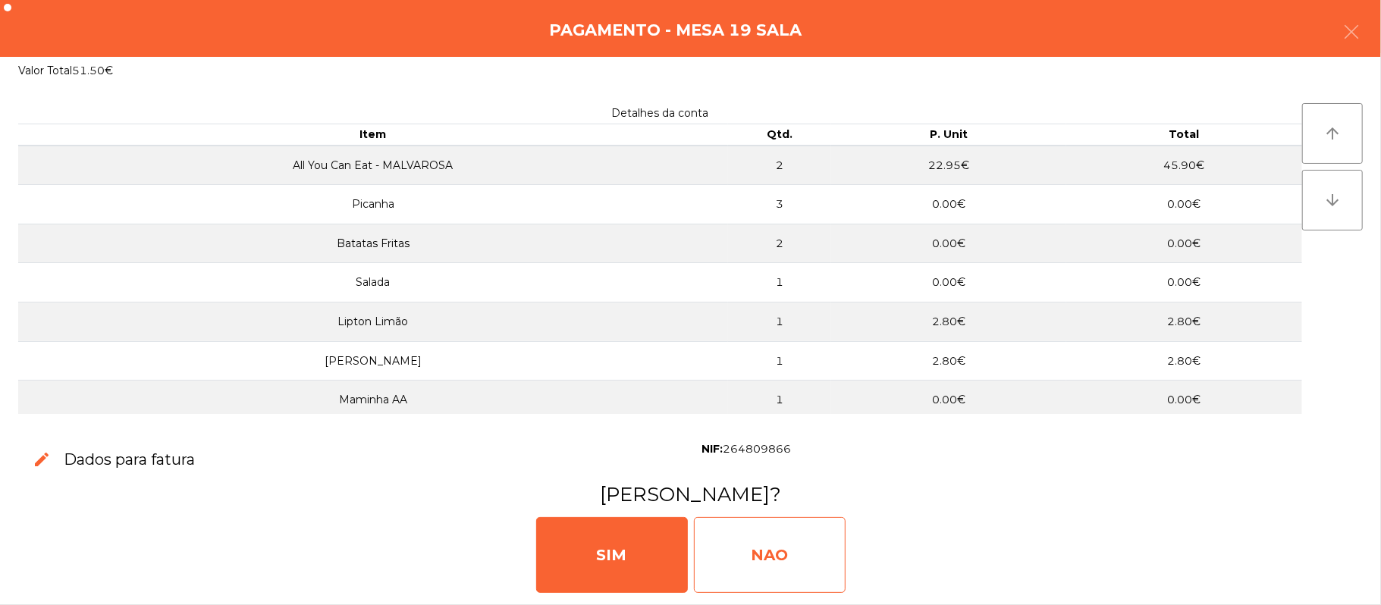
click at [758, 556] on div "NAO" at bounding box center [770, 555] width 152 height 76
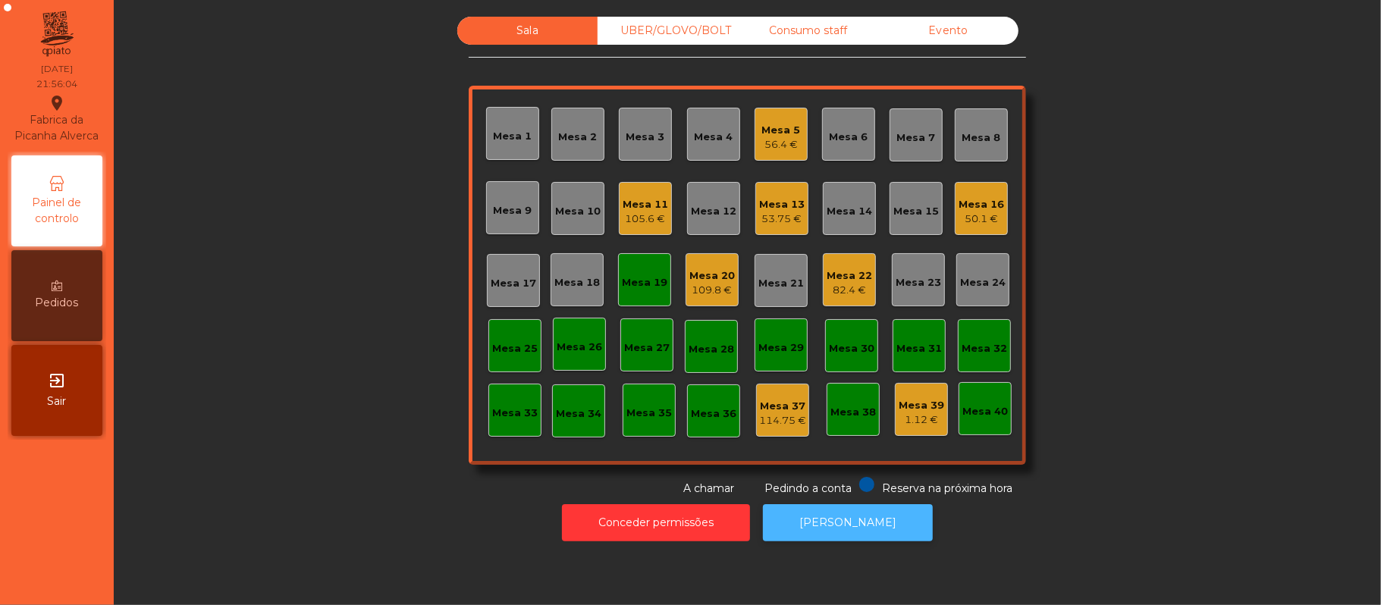
click at [868, 538] on button "[PERSON_NAME]" at bounding box center [848, 522] width 170 height 37
click at [648, 277] on div "Mesa 19" at bounding box center [644, 282] width 45 height 15
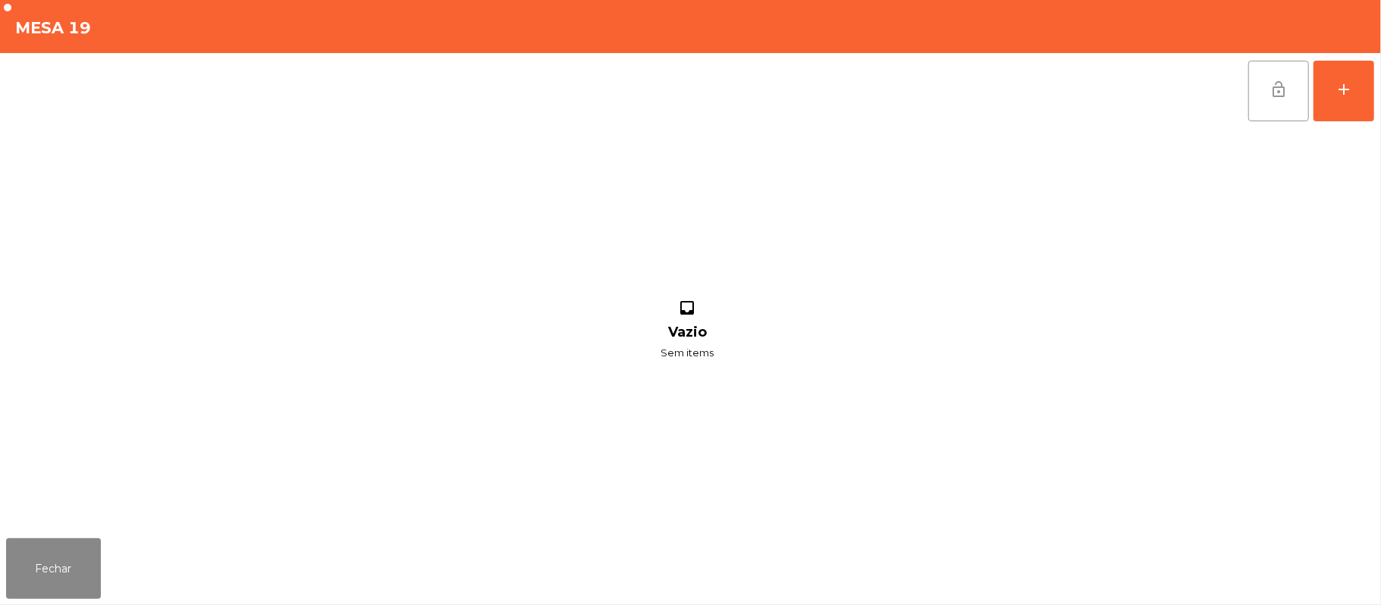
click at [1266, 99] on button "lock_open" at bounding box center [1278, 91] width 61 height 61
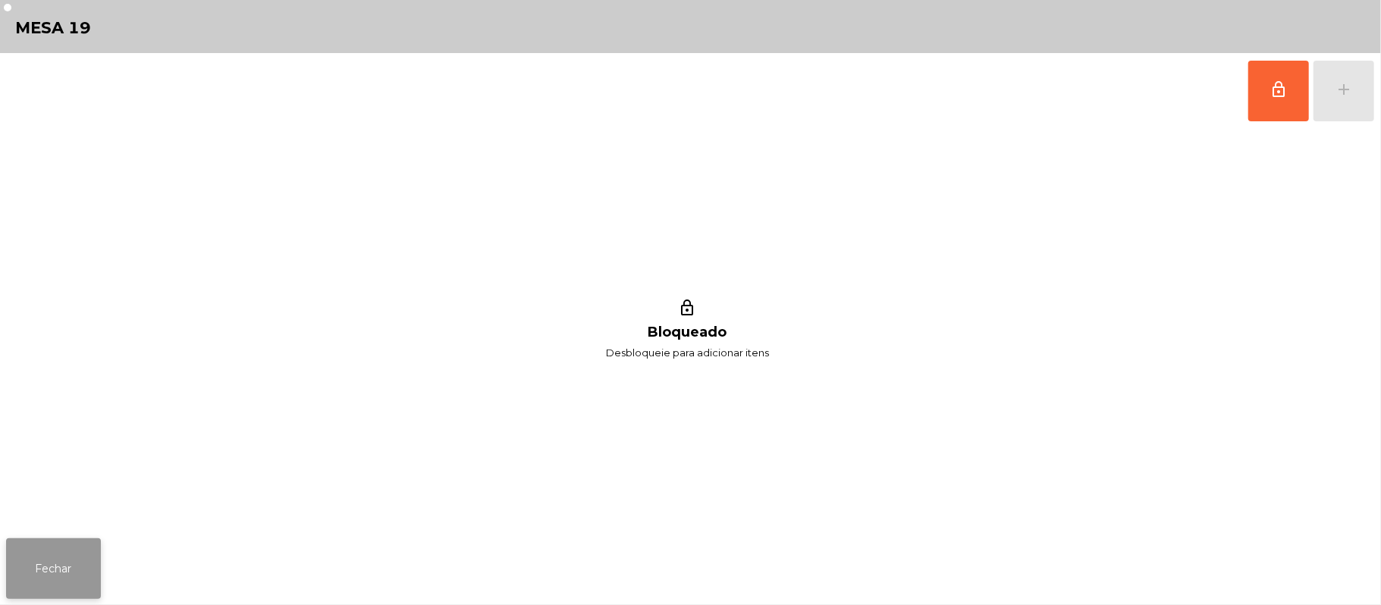
click at [43, 550] on button "Fechar" at bounding box center [53, 568] width 95 height 61
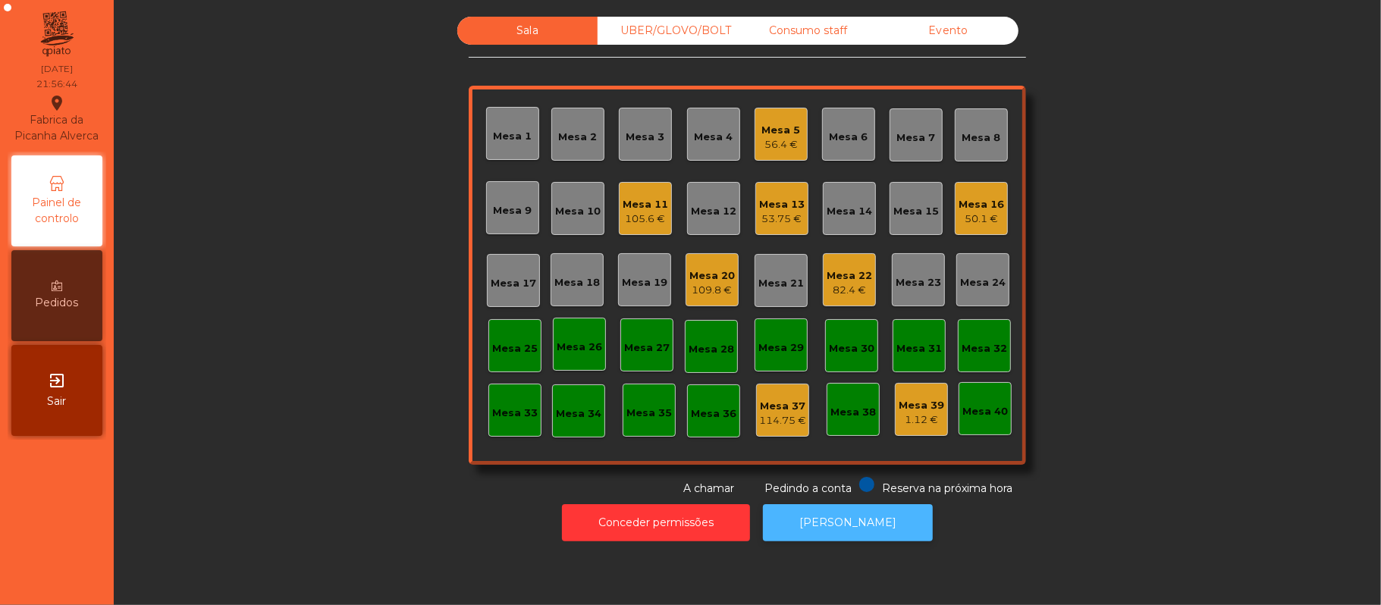
click at [828, 535] on button "[PERSON_NAME]" at bounding box center [848, 522] width 170 height 37
click at [786, 222] on div "53.75 €" at bounding box center [781, 219] width 45 height 15
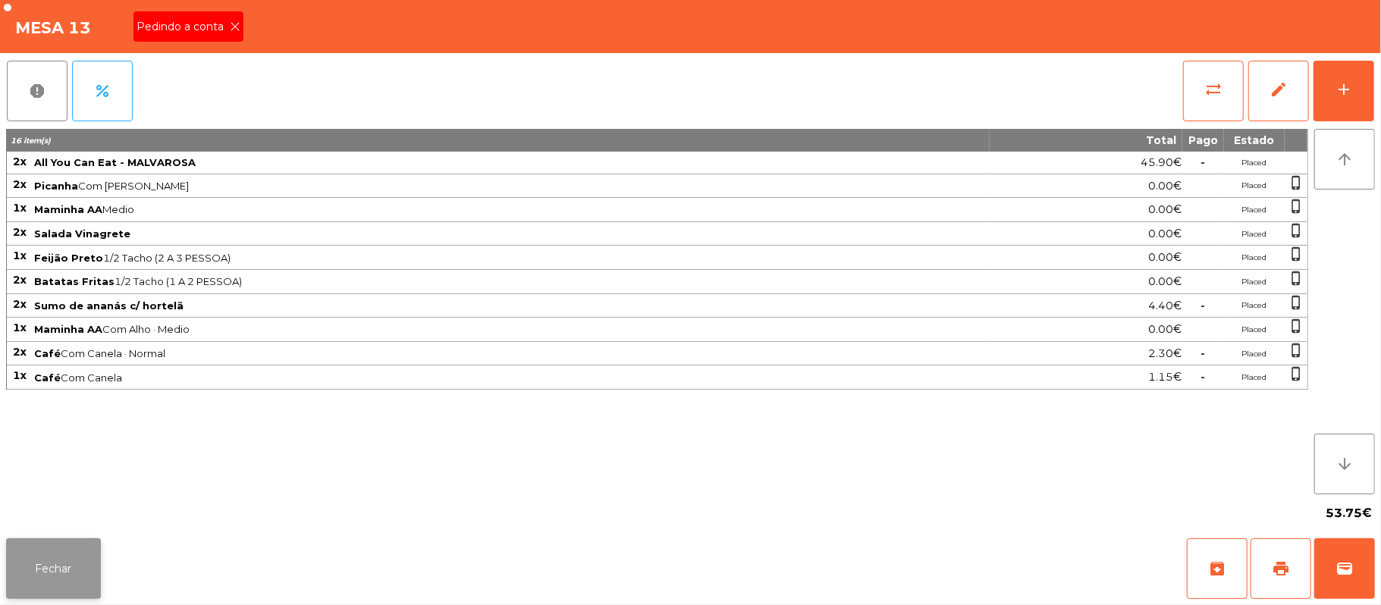
click at [95, 557] on button "Fechar" at bounding box center [53, 568] width 95 height 61
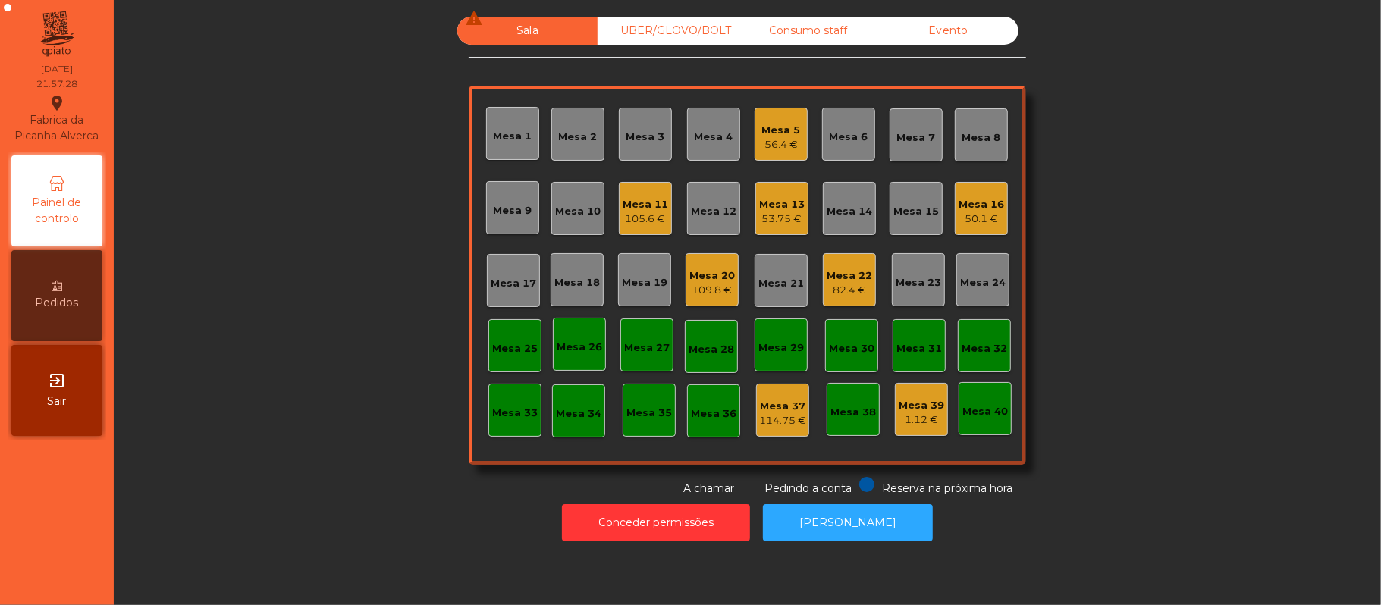
click at [769, 131] on div "Mesa 5" at bounding box center [781, 130] width 39 height 15
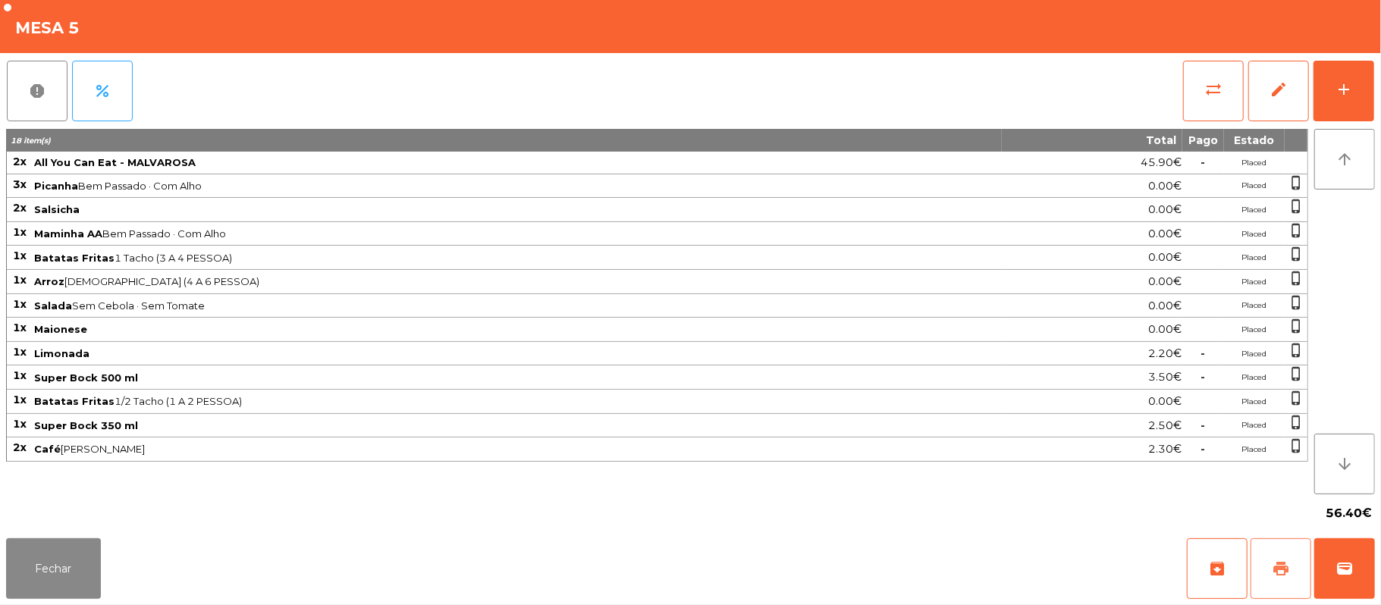
click at [1287, 563] on span "print" at bounding box center [1281, 569] width 18 height 18
click at [50, 556] on button "Fechar" at bounding box center [53, 568] width 95 height 61
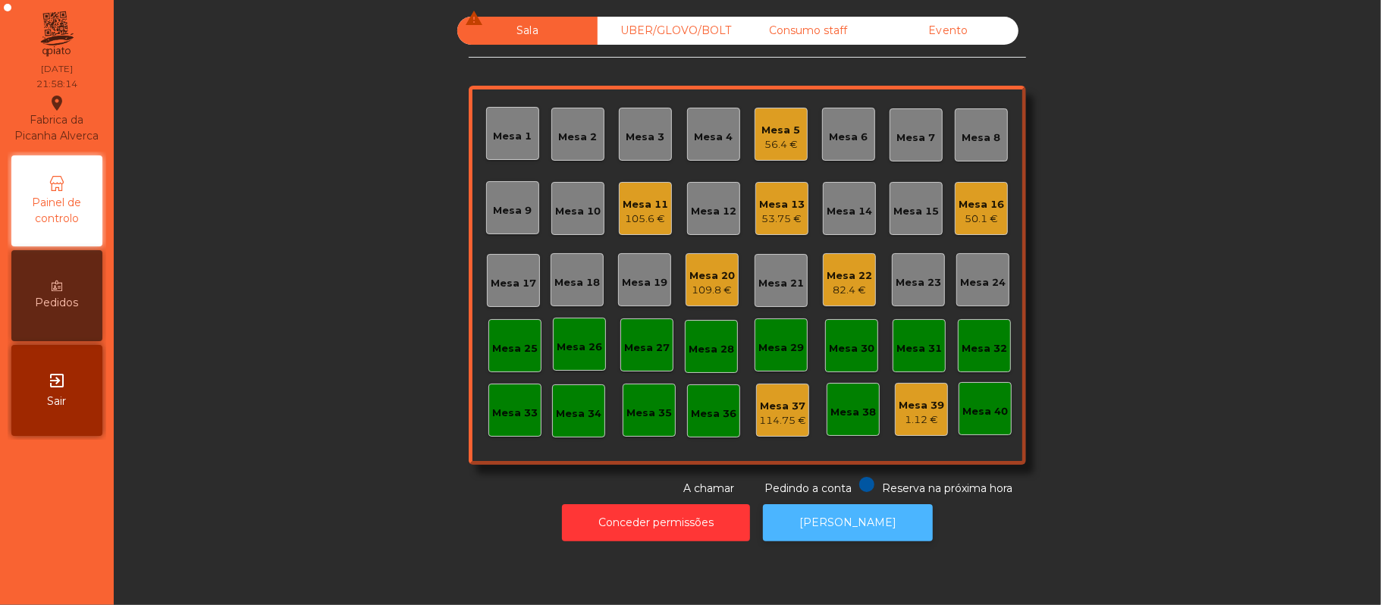
click at [826, 535] on button "[PERSON_NAME]" at bounding box center [848, 522] width 170 height 37
click at [762, 135] on div "Mesa 5" at bounding box center [781, 130] width 39 height 15
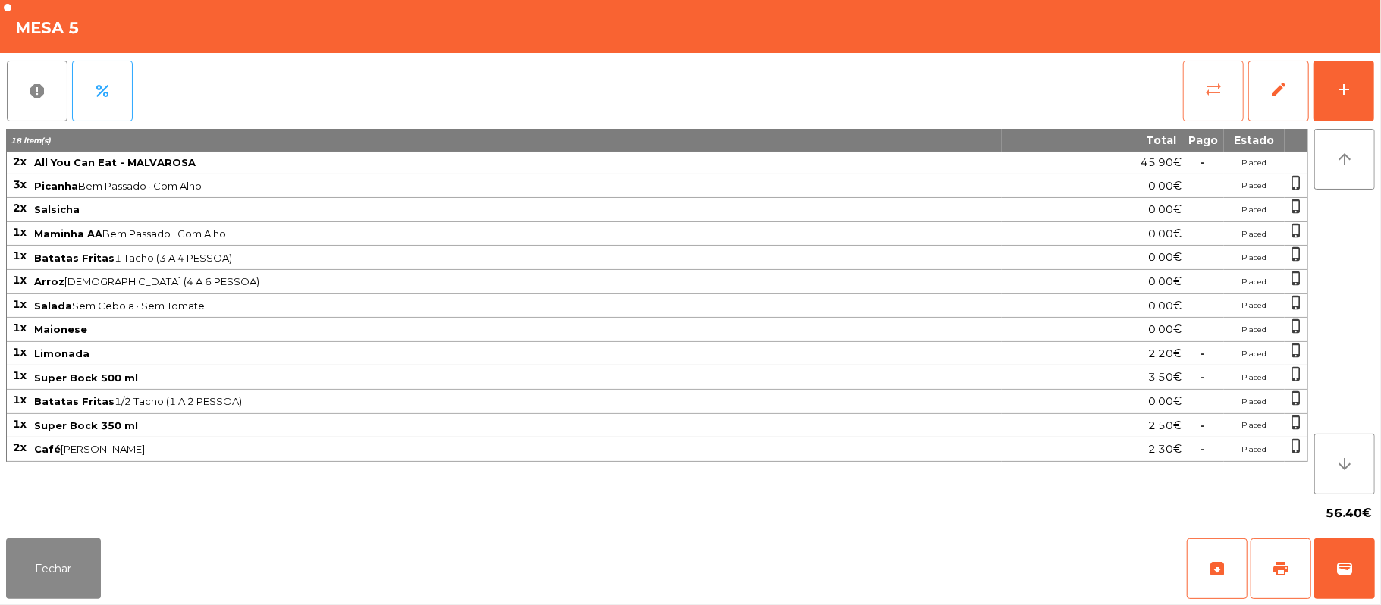
click at [1195, 88] on button "sync_alt" at bounding box center [1213, 91] width 61 height 61
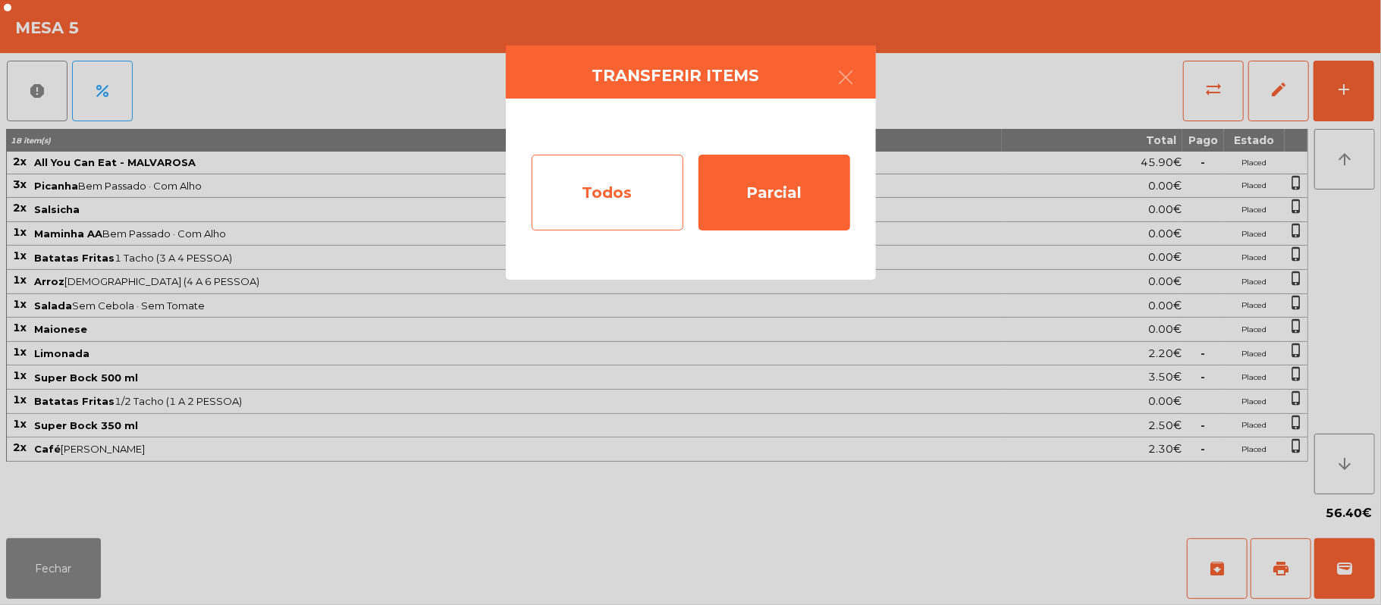
click at [641, 188] on div "Todos" at bounding box center [608, 193] width 152 height 76
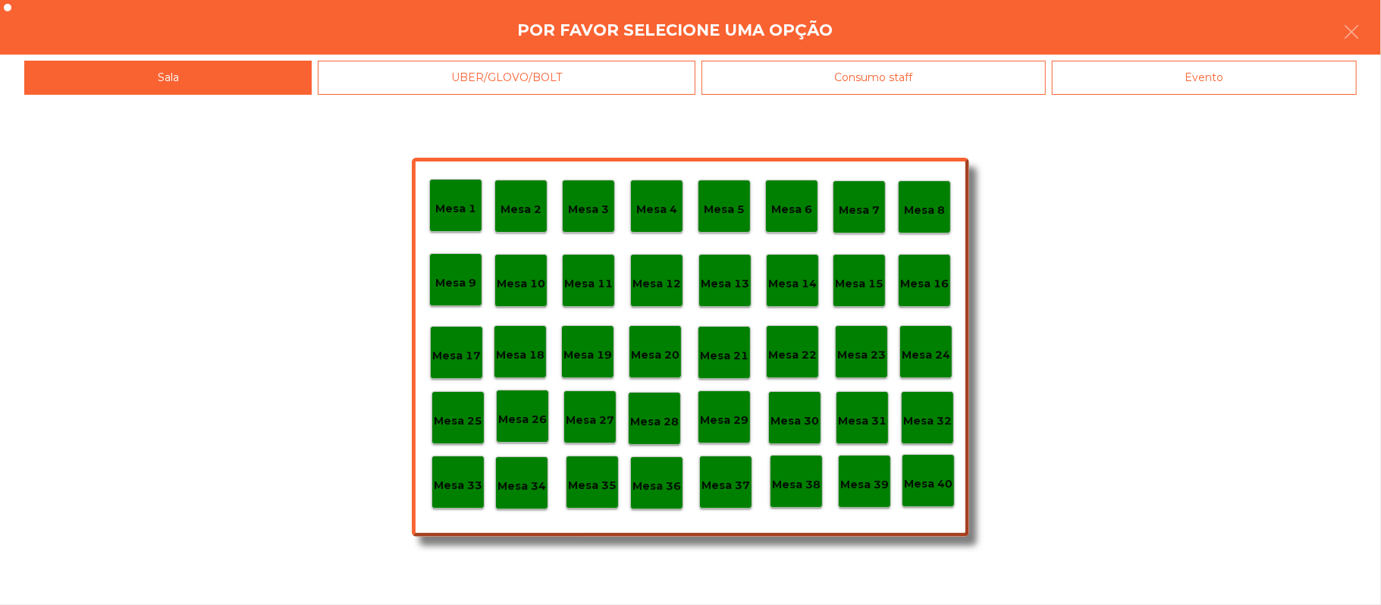
click at [1160, 74] on div "Evento" at bounding box center [1204, 78] width 305 height 34
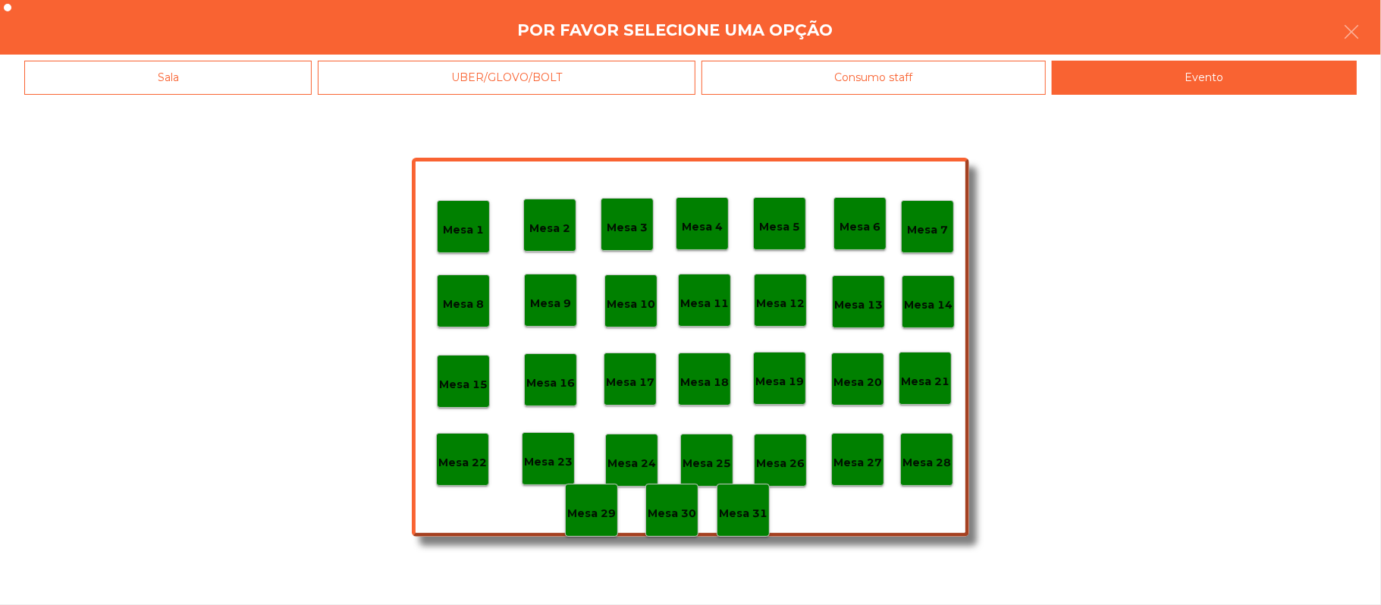
click at [925, 466] on p "Mesa 28" at bounding box center [926, 462] width 49 height 17
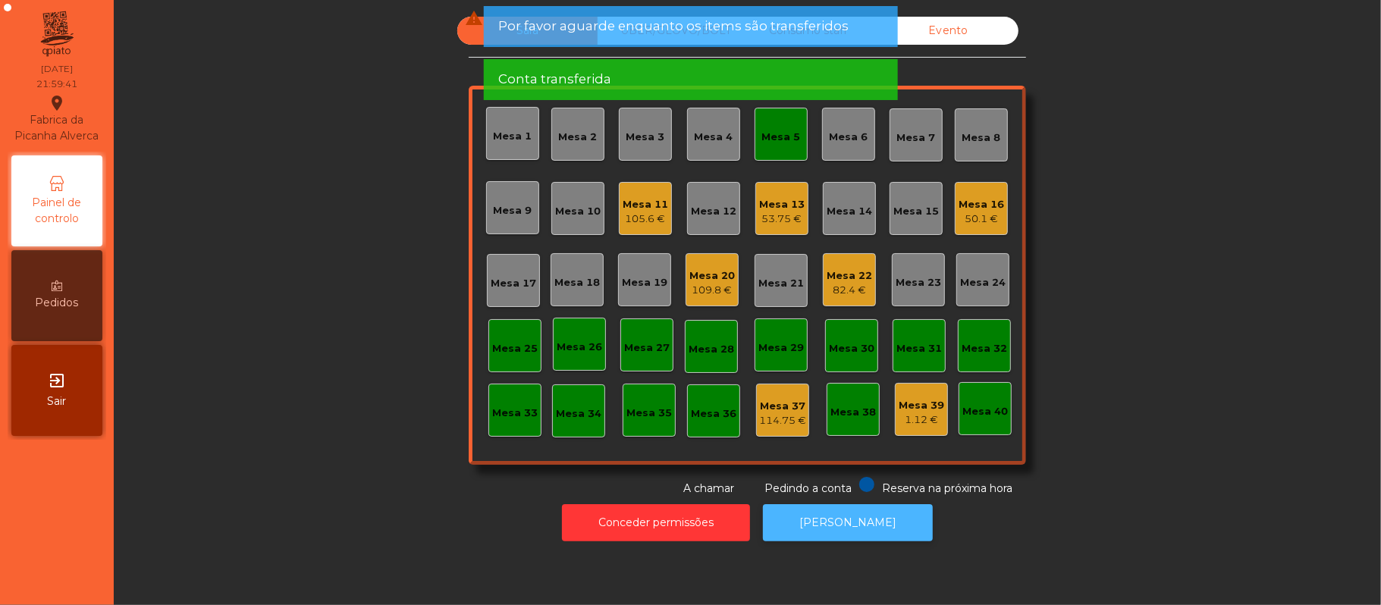
click at [859, 506] on button "[PERSON_NAME]" at bounding box center [848, 522] width 170 height 37
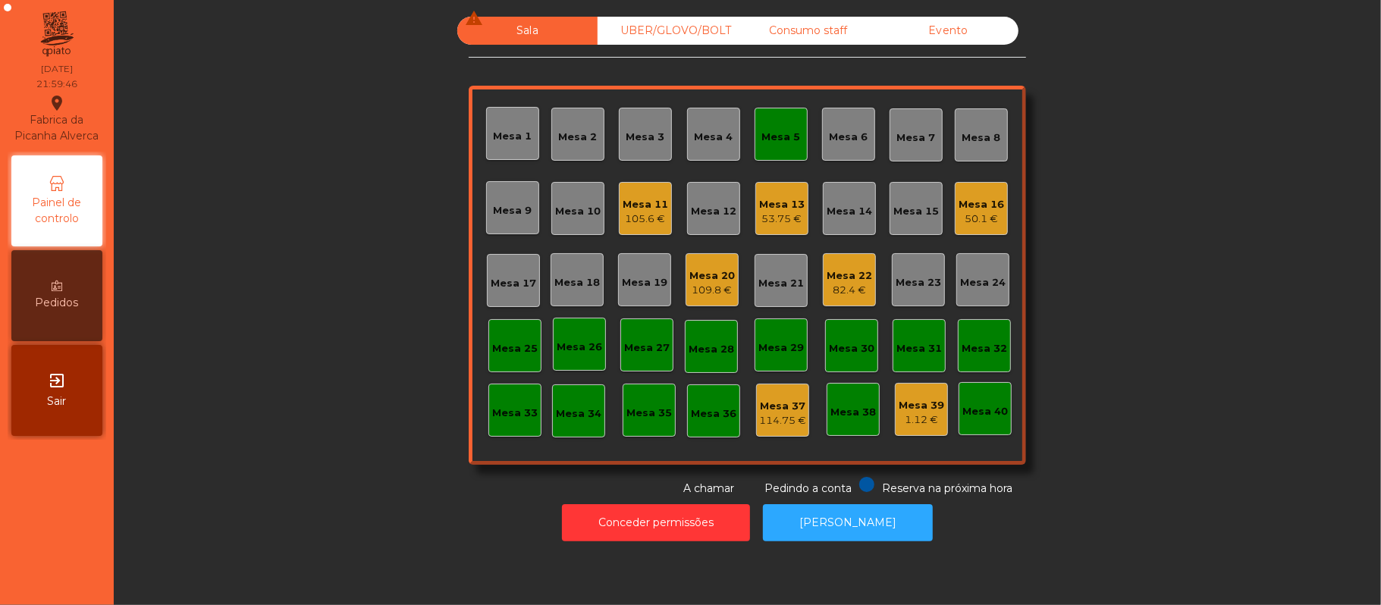
click at [780, 208] on div "Mesa 13" at bounding box center [781, 204] width 45 height 15
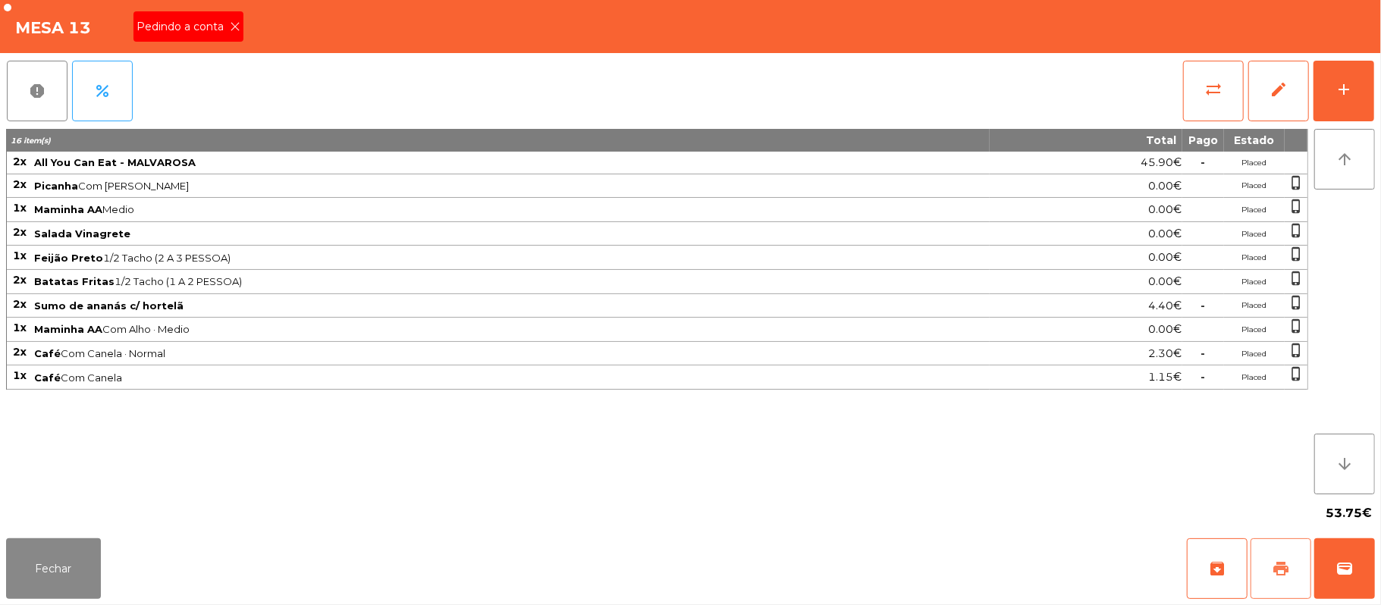
click at [1272, 555] on button "print" at bounding box center [1280, 568] width 61 height 61
click at [1271, 557] on button "print" at bounding box center [1280, 568] width 61 height 61
click at [1272, 571] on span "print" at bounding box center [1281, 569] width 18 height 18
click at [226, 38] on div "Pedindo a conta" at bounding box center [188, 26] width 110 height 30
click at [86, 556] on button "Fechar" at bounding box center [53, 568] width 95 height 61
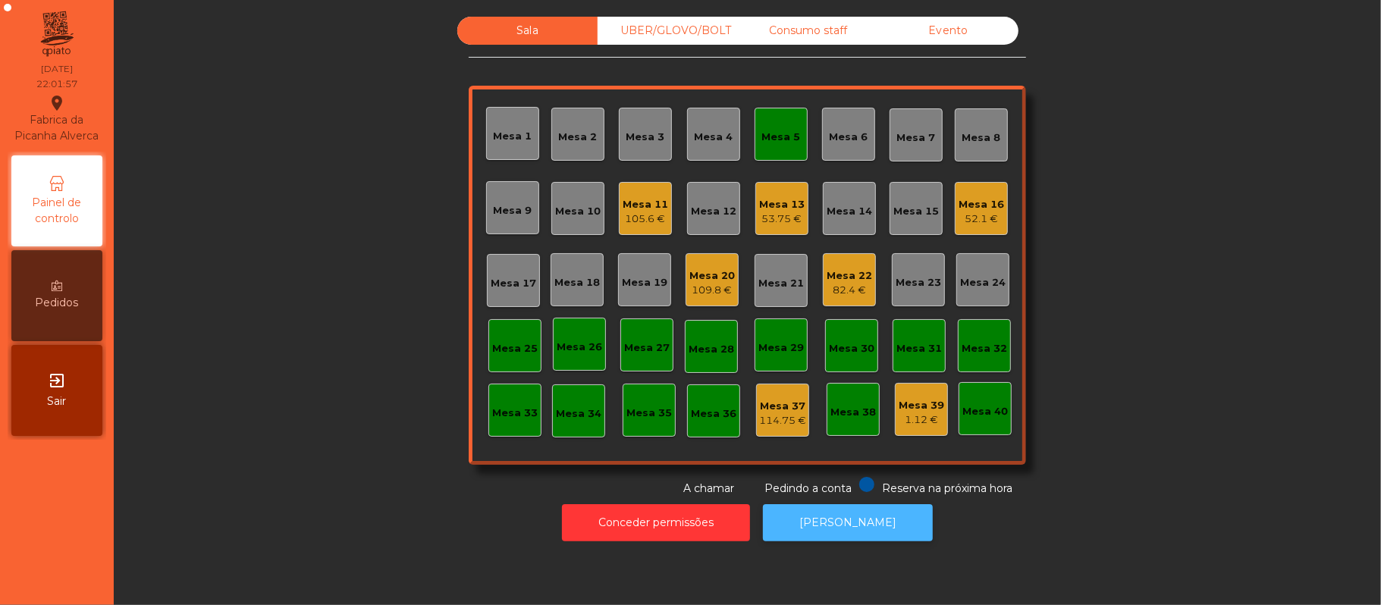
click at [826, 522] on button "[PERSON_NAME]" at bounding box center [848, 522] width 170 height 37
click at [792, 118] on div "Mesa 5" at bounding box center [780, 134] width 53 height 53
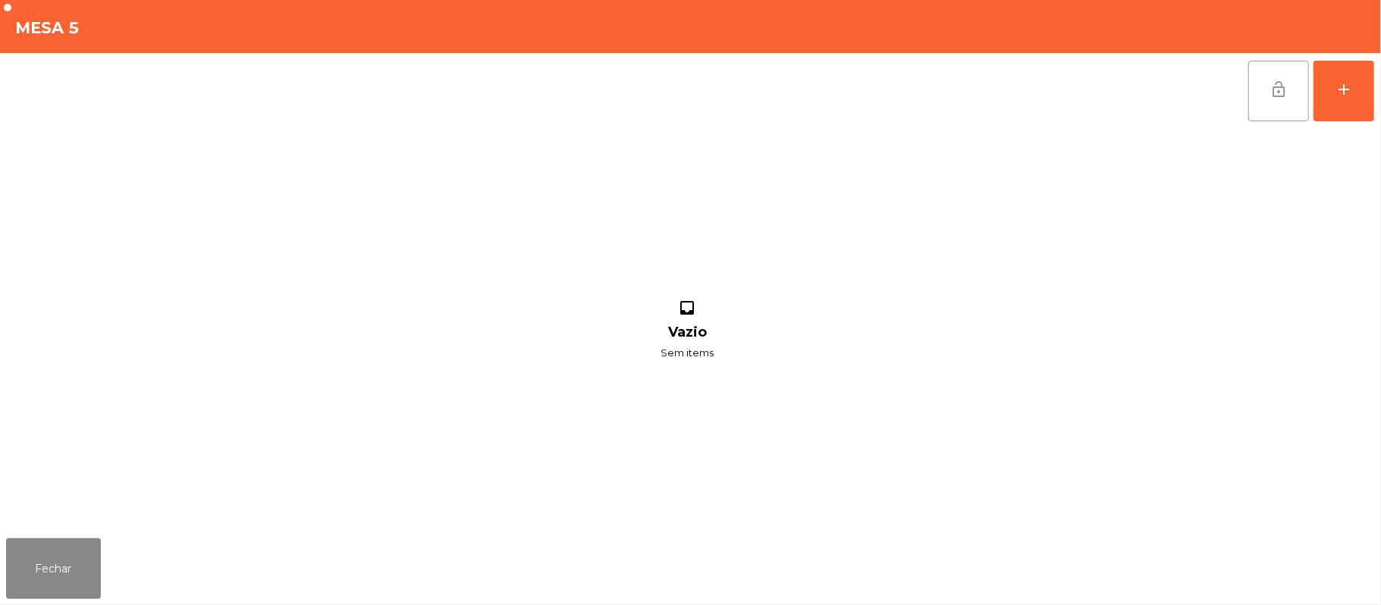
click at [1272, 92] on span "lock_open" at bounding box center [1278, 89] width 18 height 18
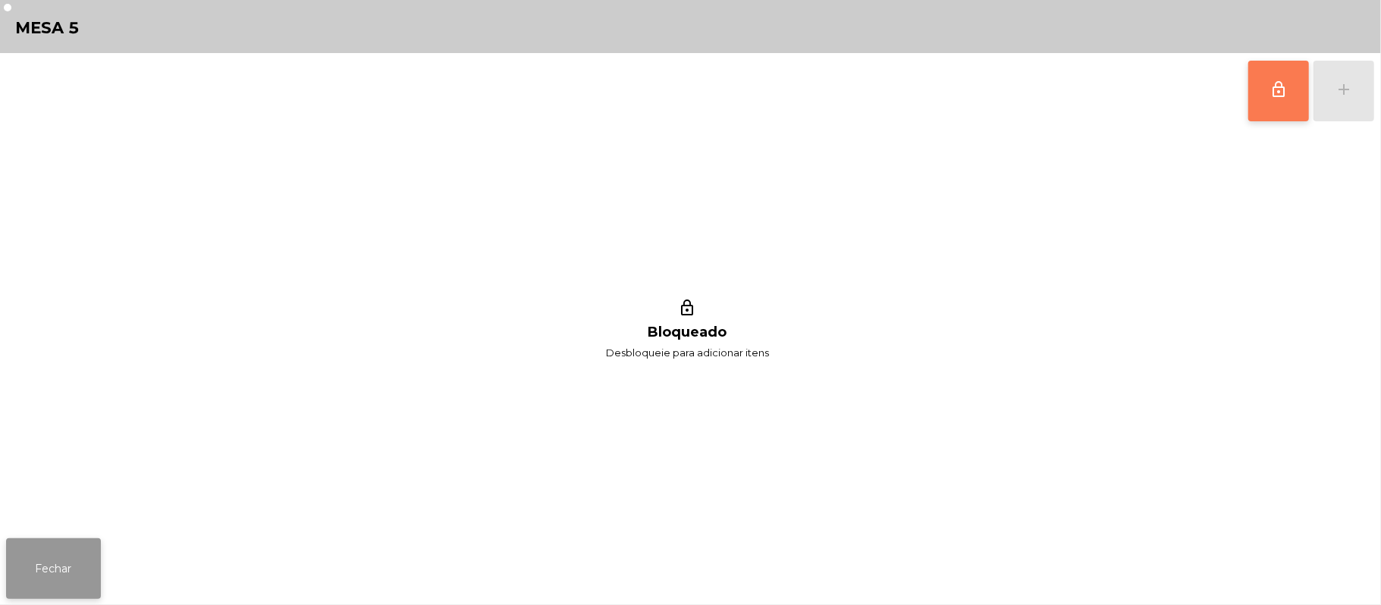
click at [73, 588] on button "Fechar" at bounding box center [53, 568] width 95 height 61
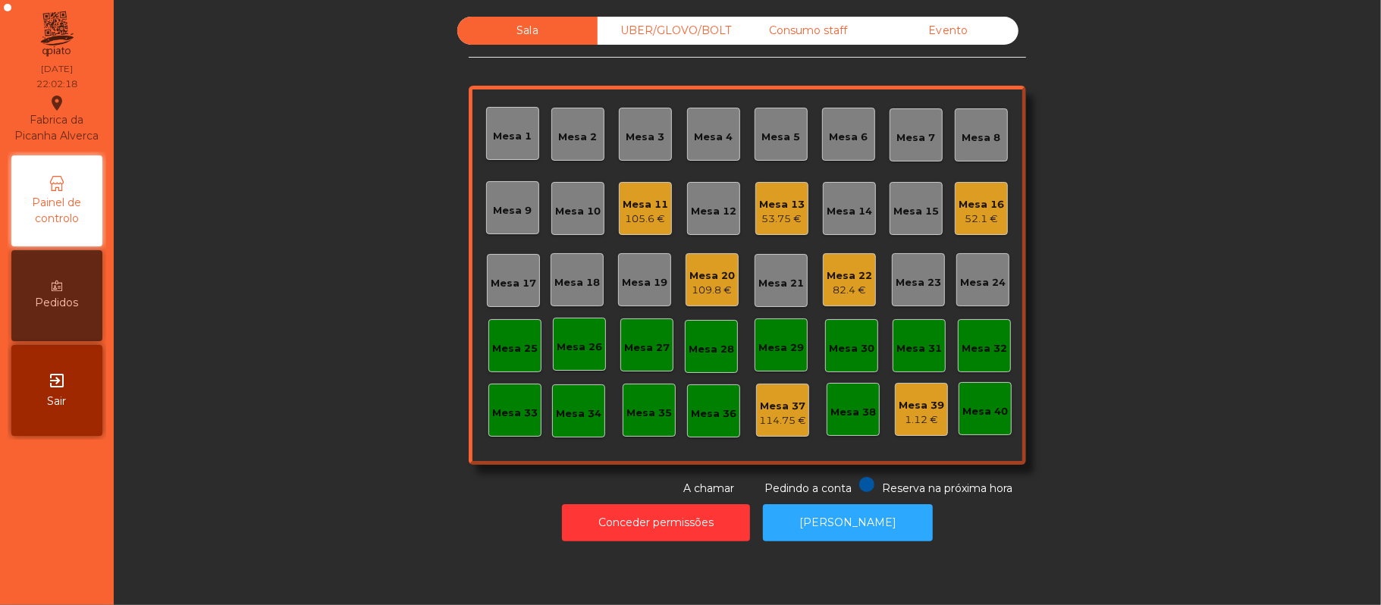
click at [769, 214] on div "53.75 €" at bounding box center [781, 219] width 45 height 15
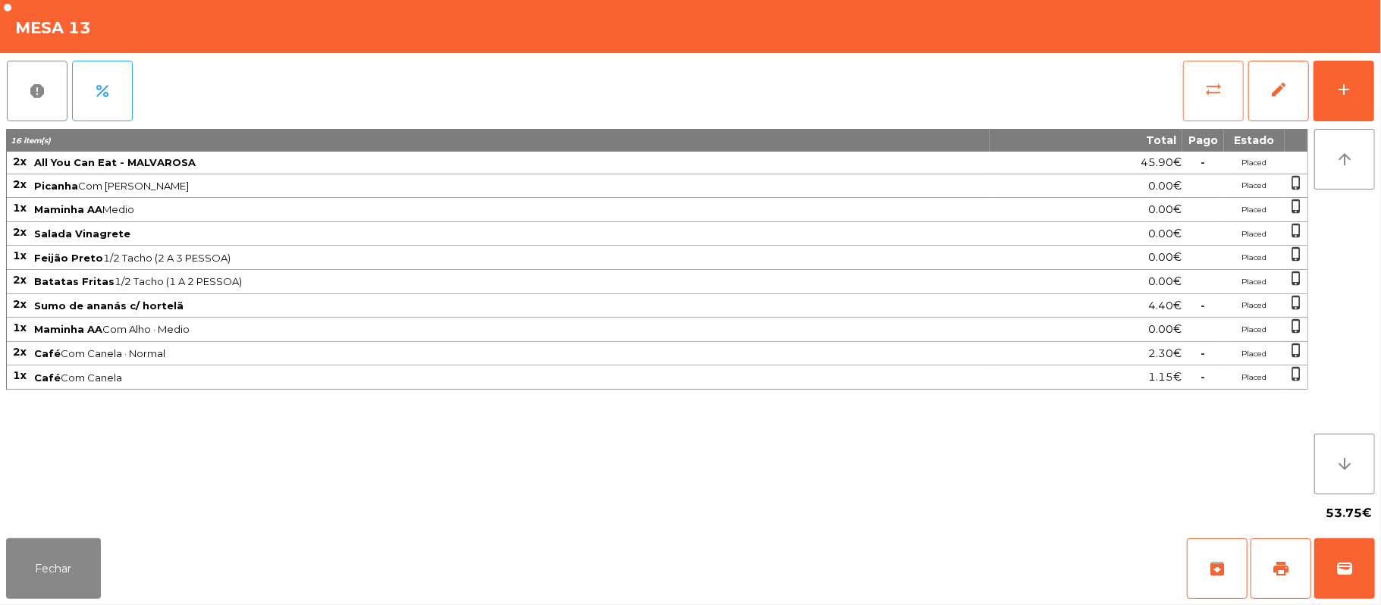
click at [1203, 88] on button "sync_alt" at bounding box center [1213, 91] width 61 height 61
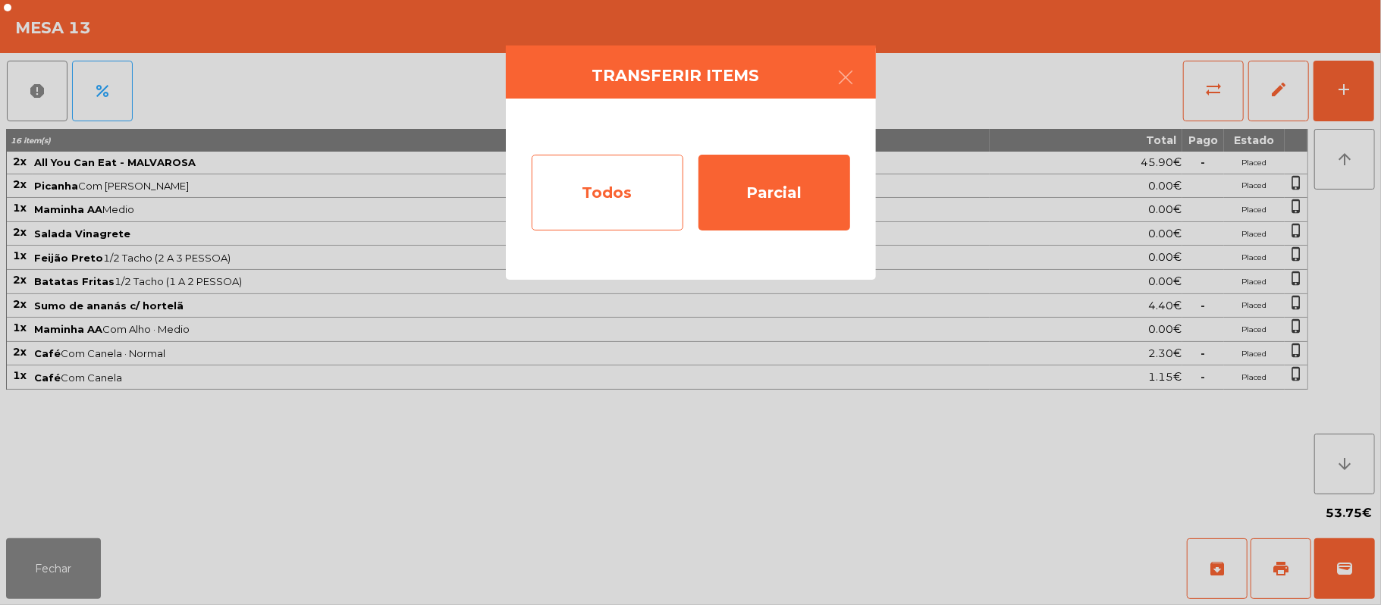
click at [590, 203] on div "Todos" at bounding box center [608, 193] width 152 height 76
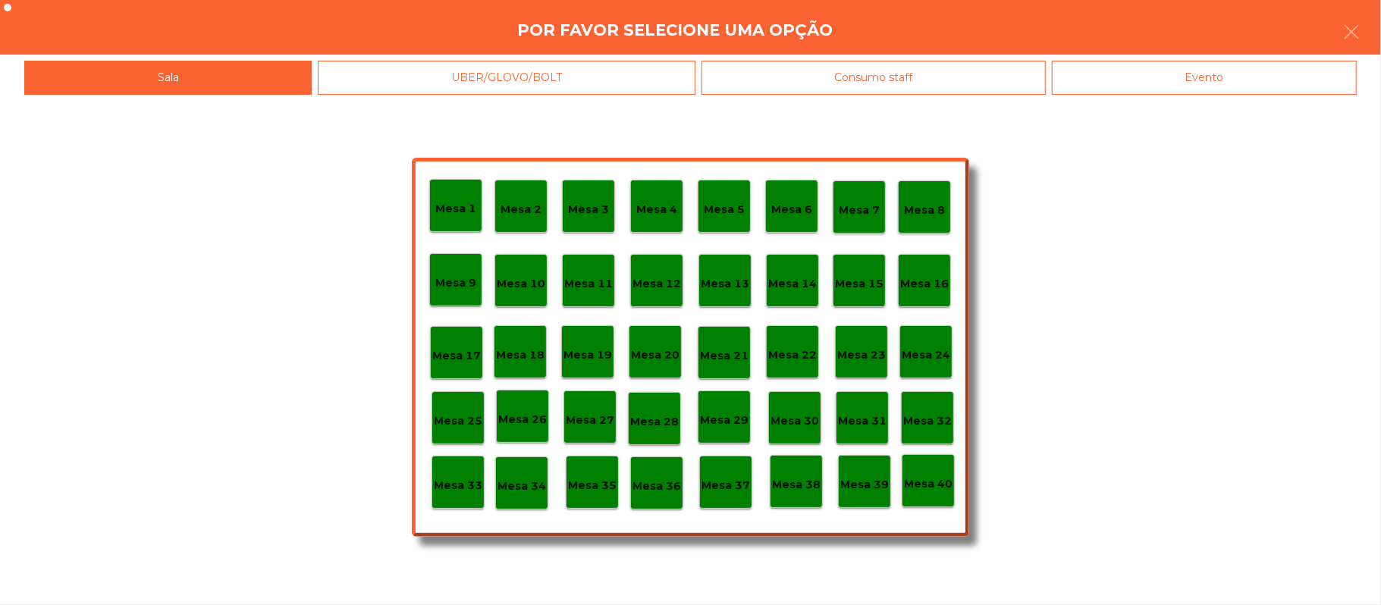
click at [1187, 92] on div "Evento" at bounding box center [1204, 78] width 305 height 34
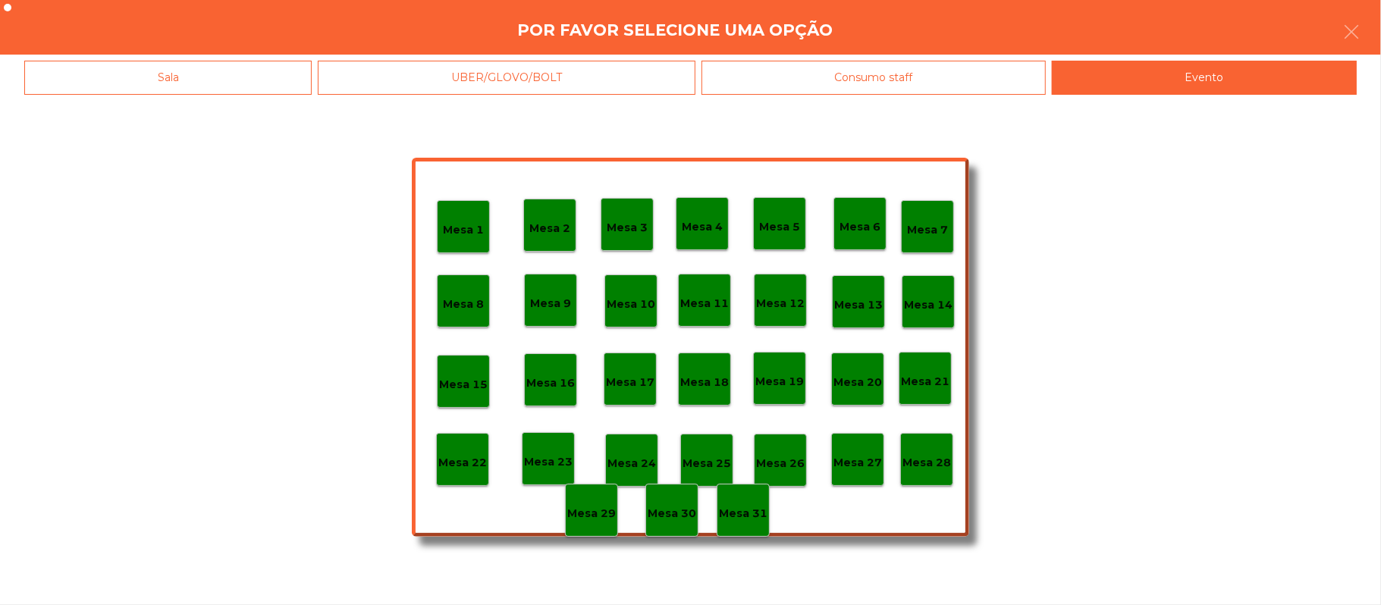
click at [940, 454] on p "Mesa 28" at bounding box center [926, 462] width 49 height 17
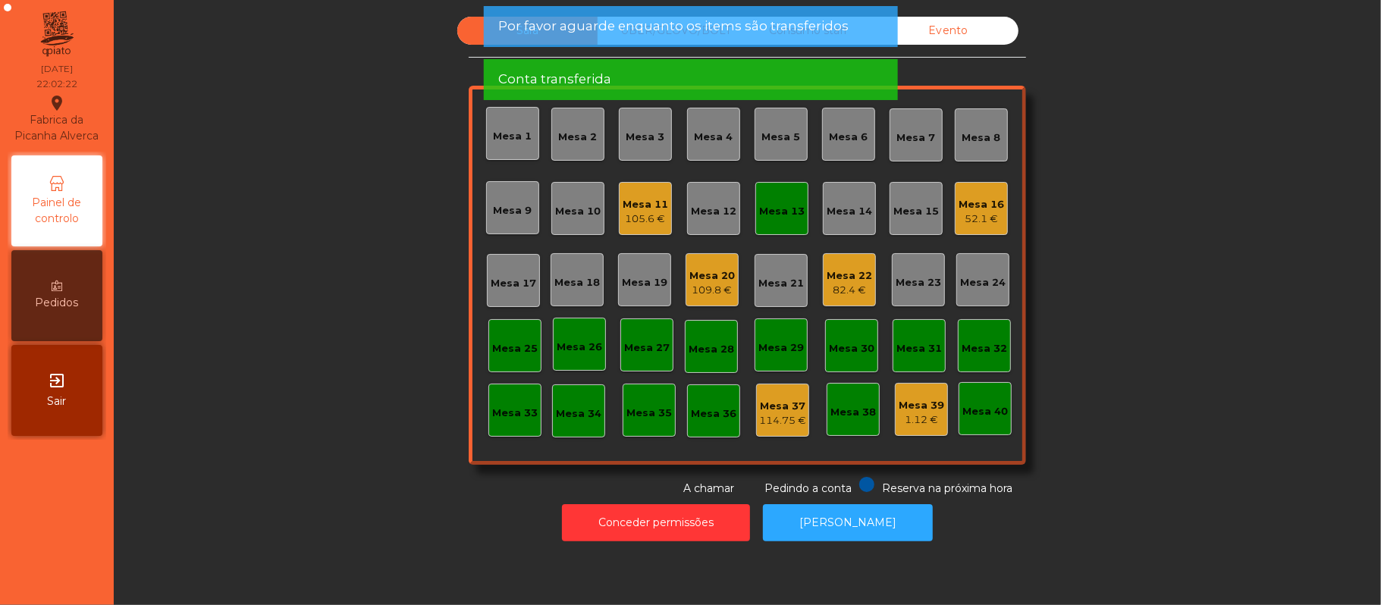
click at [769, 217] on div "Mesa 13" at bounding box center [781, 211] width 45 height 15
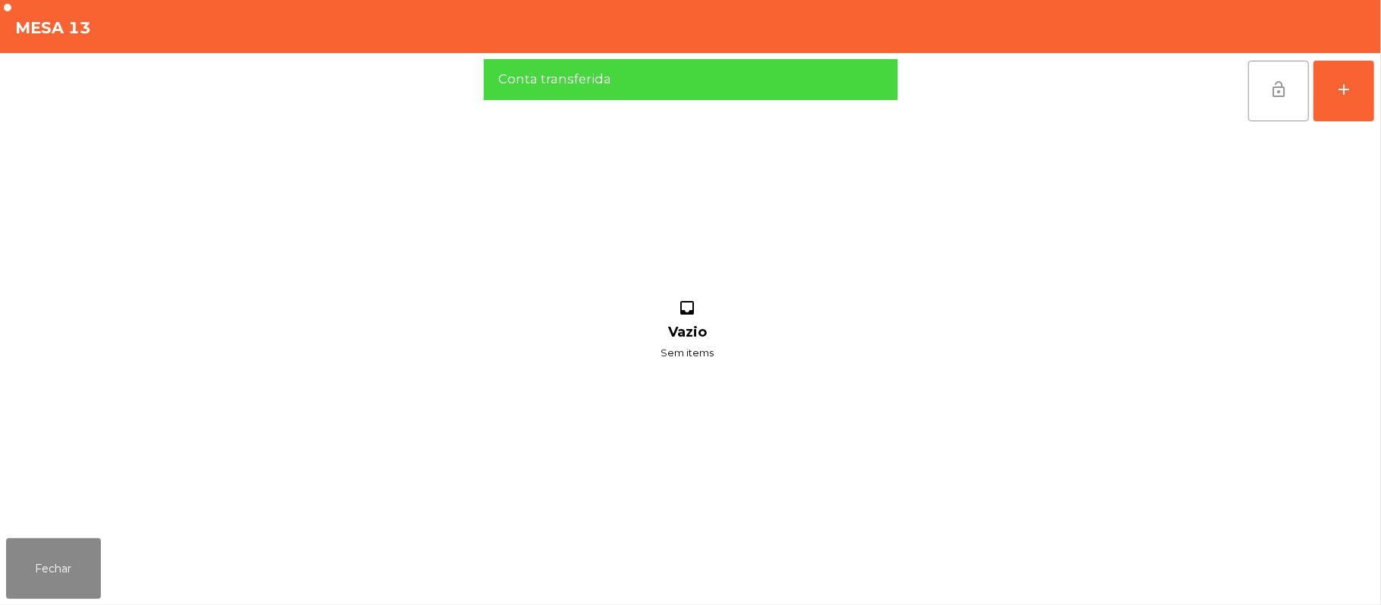
click at [1263, 101] on button "lock_open" at bounding box center [1278, 91] width 61 height 61
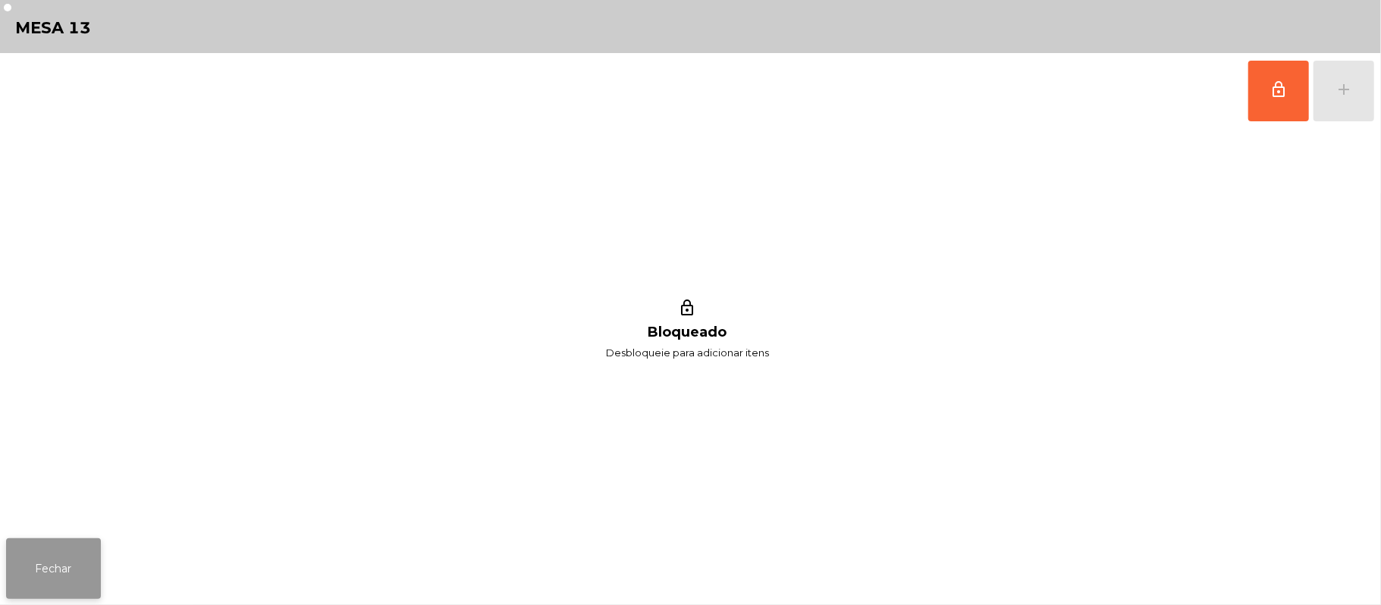
click at [83, 580] on button "Fechar" at bounding box center [53, 568] width 95 height 61
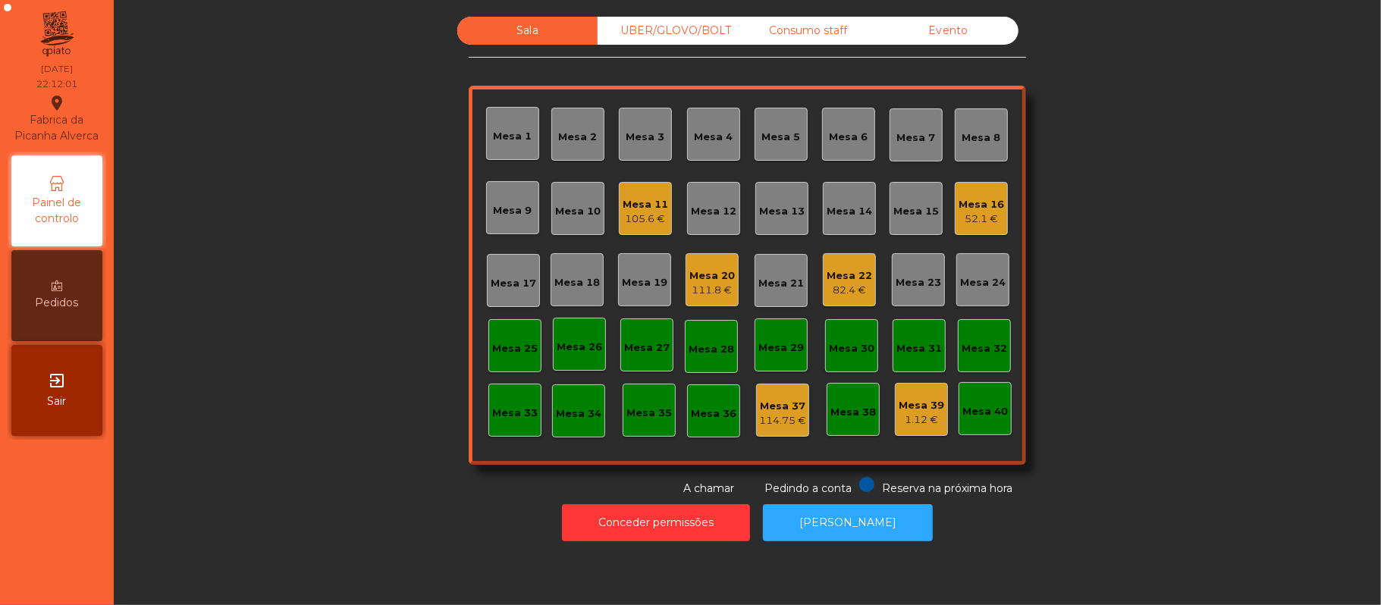
click at [619, 198] on div "Mesa 11 105.6 €" at bounding box center [645, 208] width 53 height 53
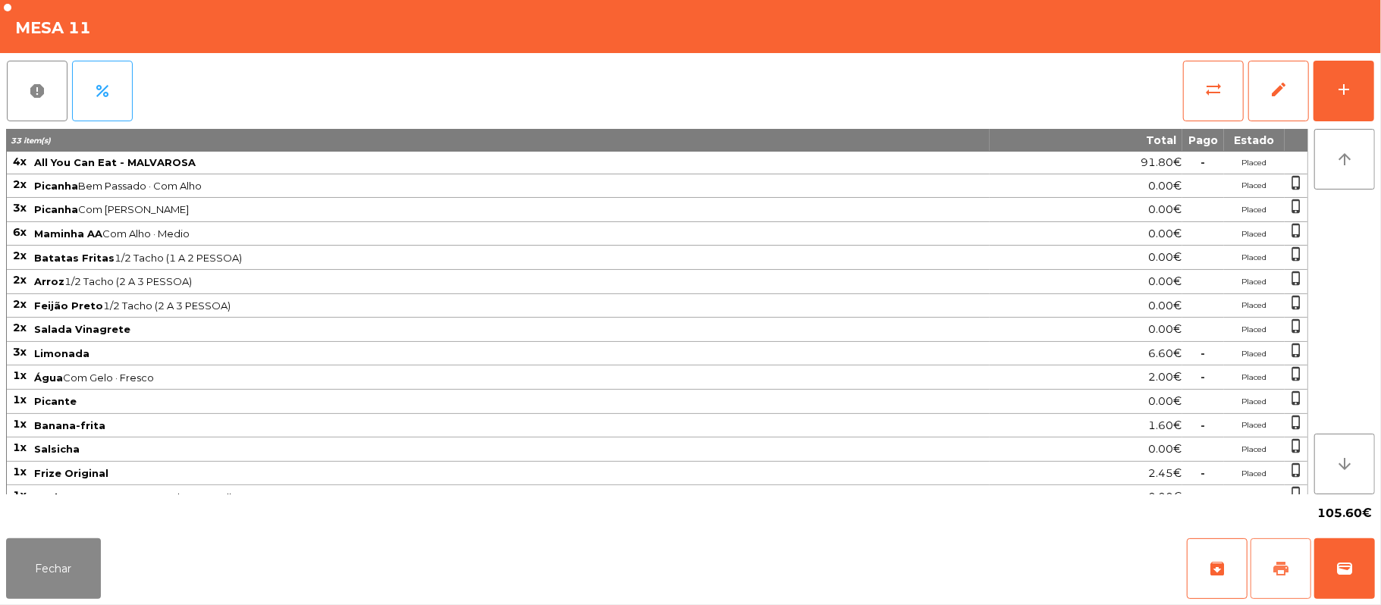
click at [1280, 569] on span "print" at bounding box center [1281, 569] width 18 height 18
click at [1372, 567] on button "wallet" at bounding box center [1344, 568] width 61 height 61
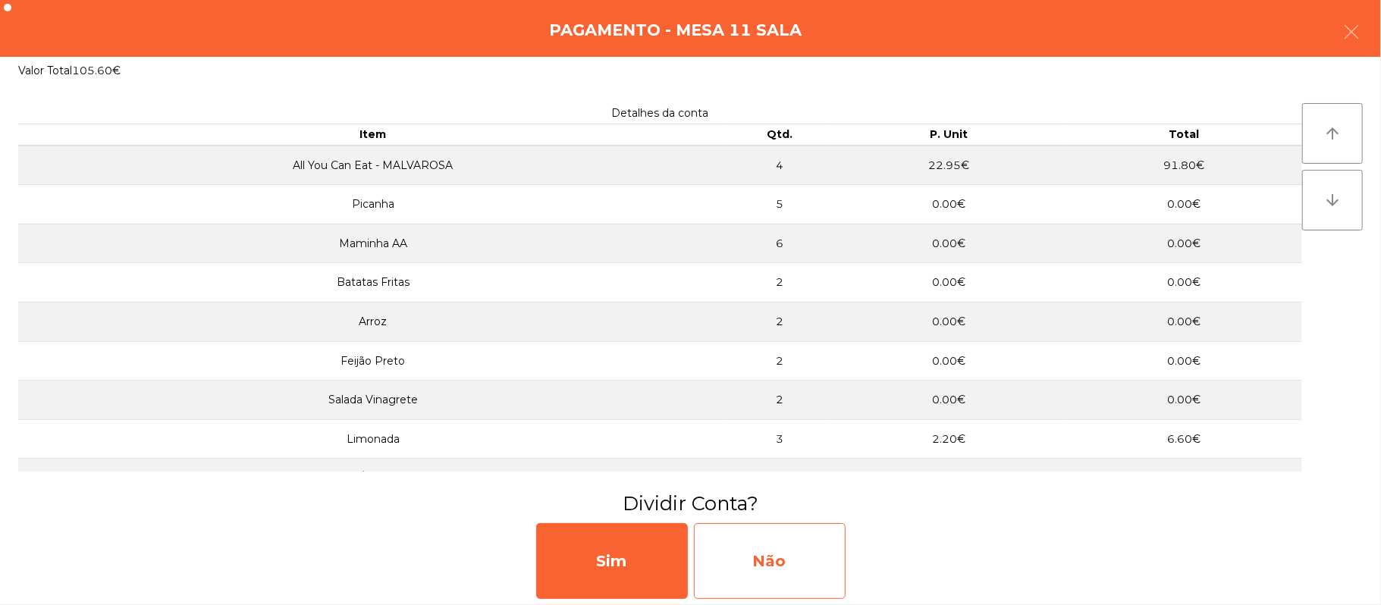
click at [786, 549] on div "Não" at bounding box center [770, 561] width 152 height 76
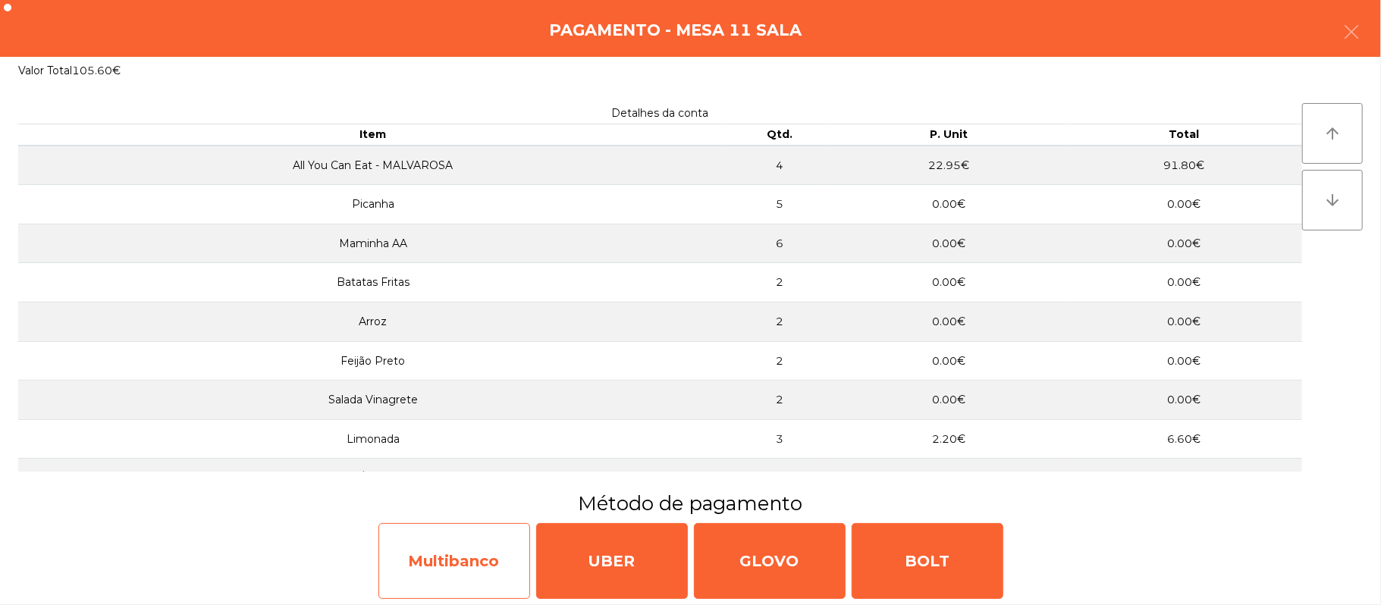
click at [456, 565] on div "Multibanco" at bounding box center [454, 561] width 152 height 76
select select "**"
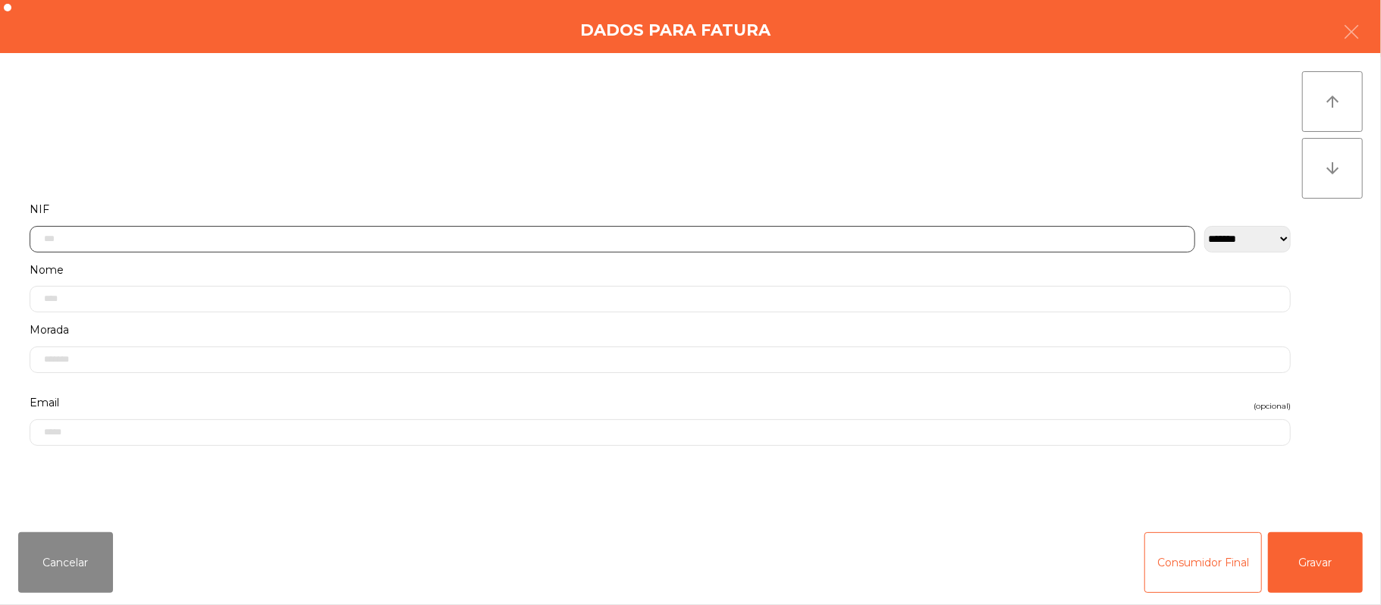
click at [344, 240] on input "text" at bounding box center [612, 239] width 1165 height 27
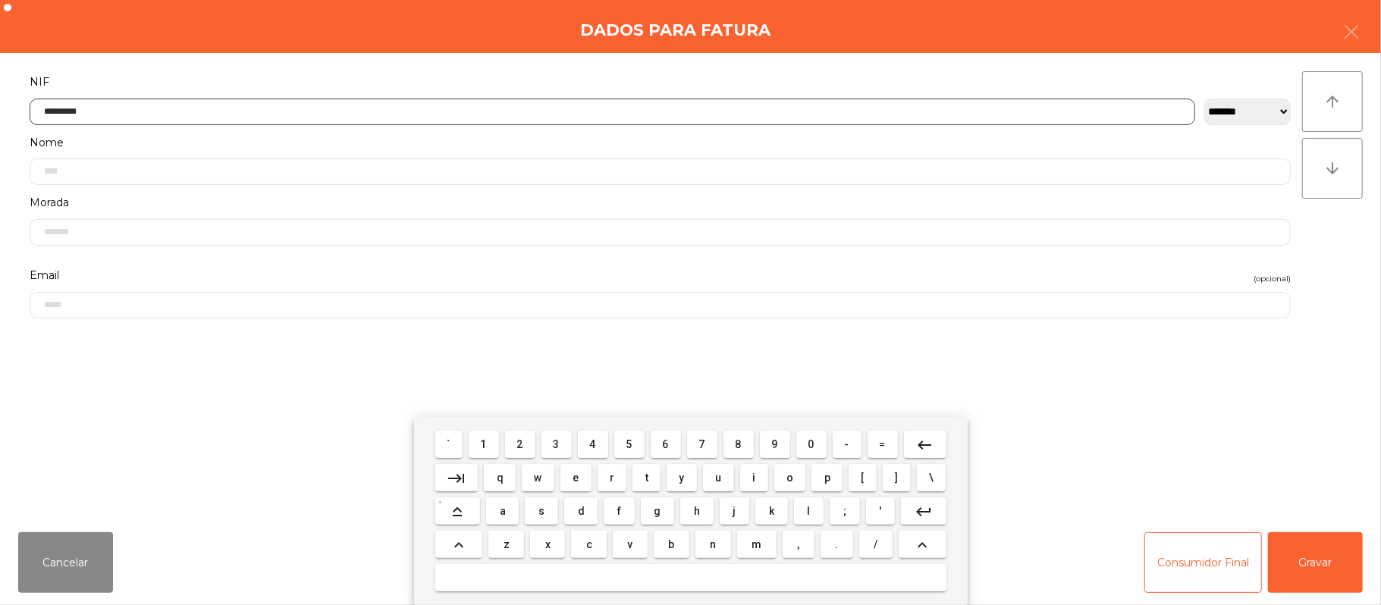
type input "*********"
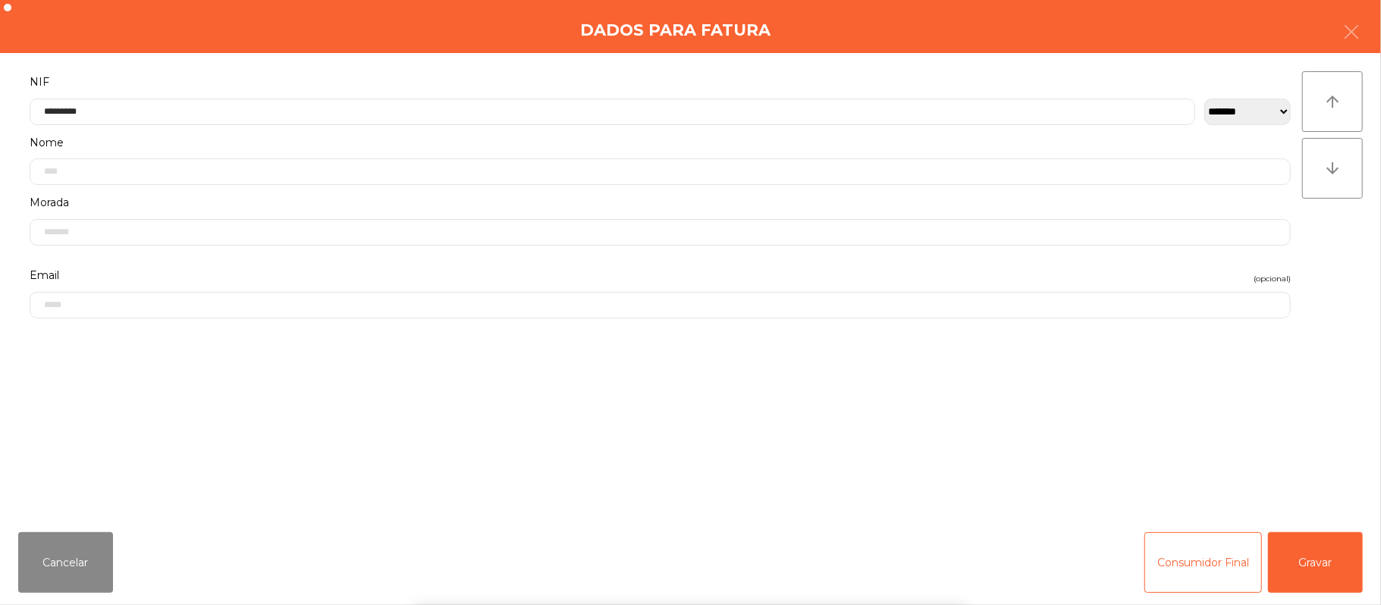
click at [1326, 574] on div "` 1 2 3 4 5 6 7 8 9 0 - = keyboard_backspace keyboard_tab q w e r t y u i o p […" at bounding box center [690, 511] width 1381 height 188
click at [1336, 550] on button "Gravar" at bounding box center [1315, 562] width 95 height 61
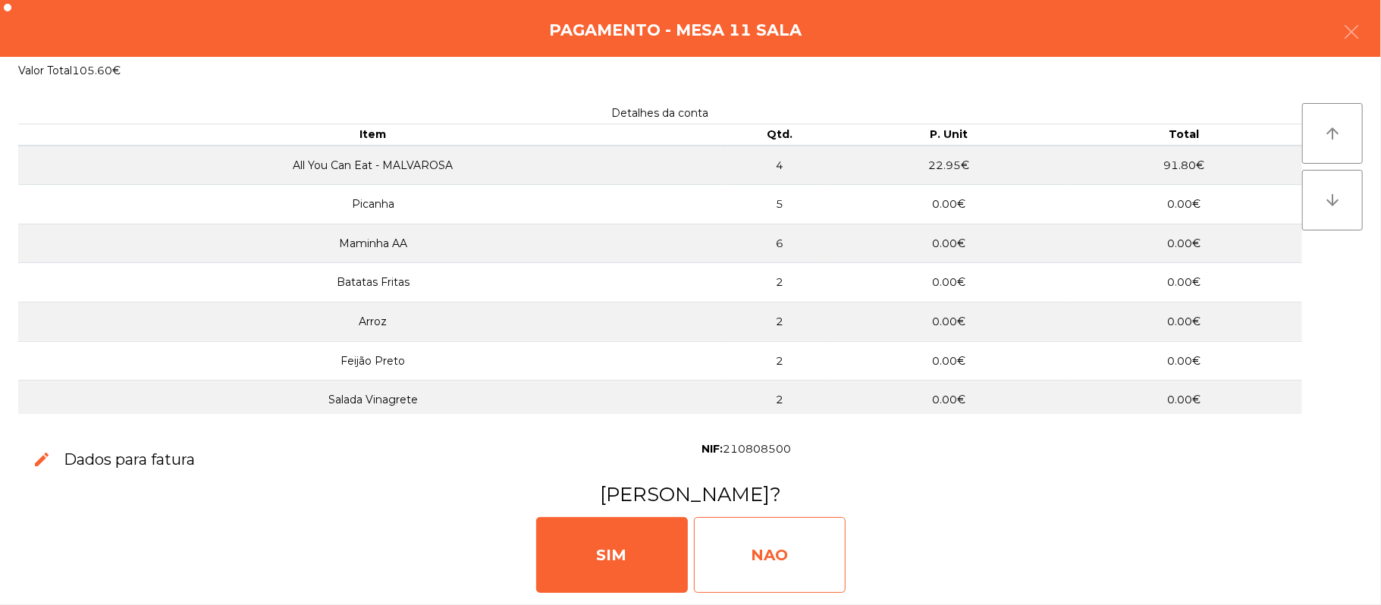
click at [780, 552] on div "NAO" at bounding box center [770, 555] width 152 height 76
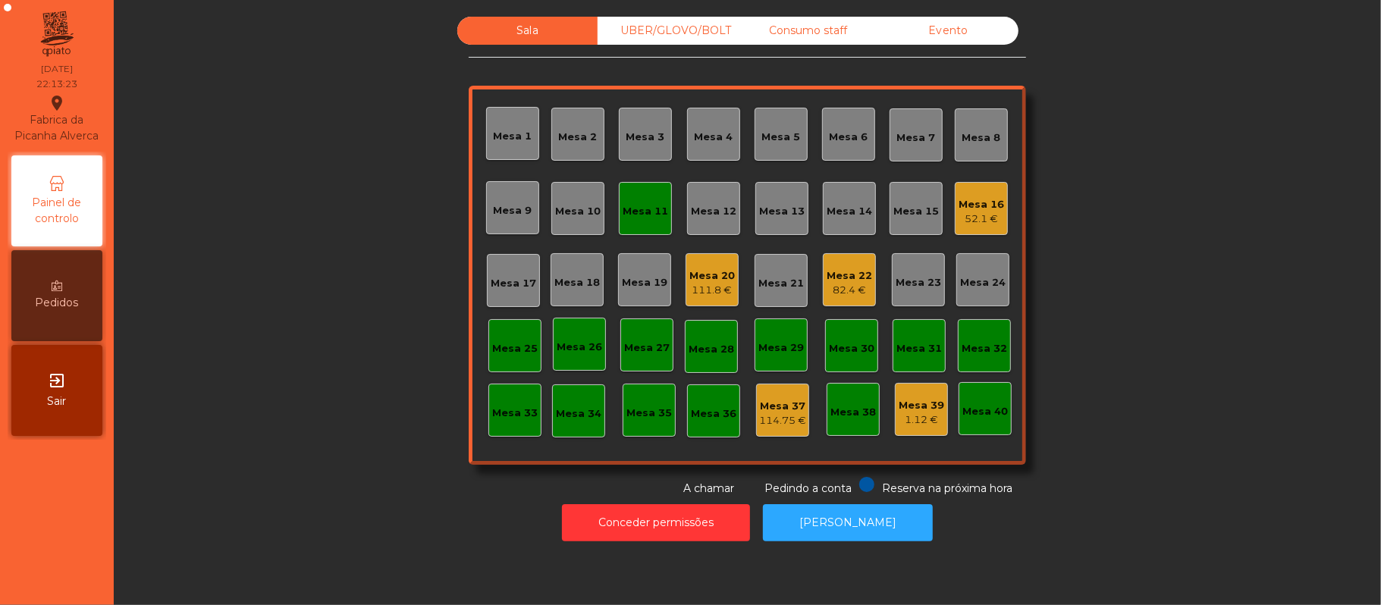
click at [644, 227] on div "Mesa 11" at bounding box center [645, 208] width 53 height 53
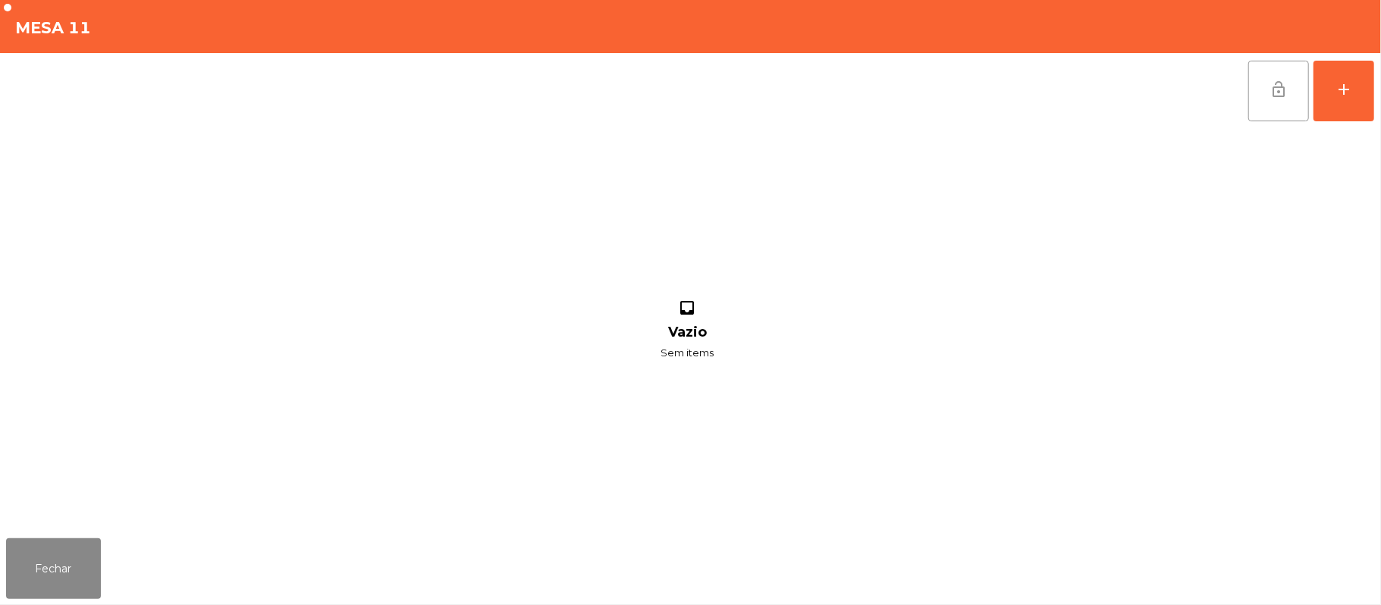
click at [1269, 94] on span "lock_open" at bounding box center [1278, 89] width 18 height 18
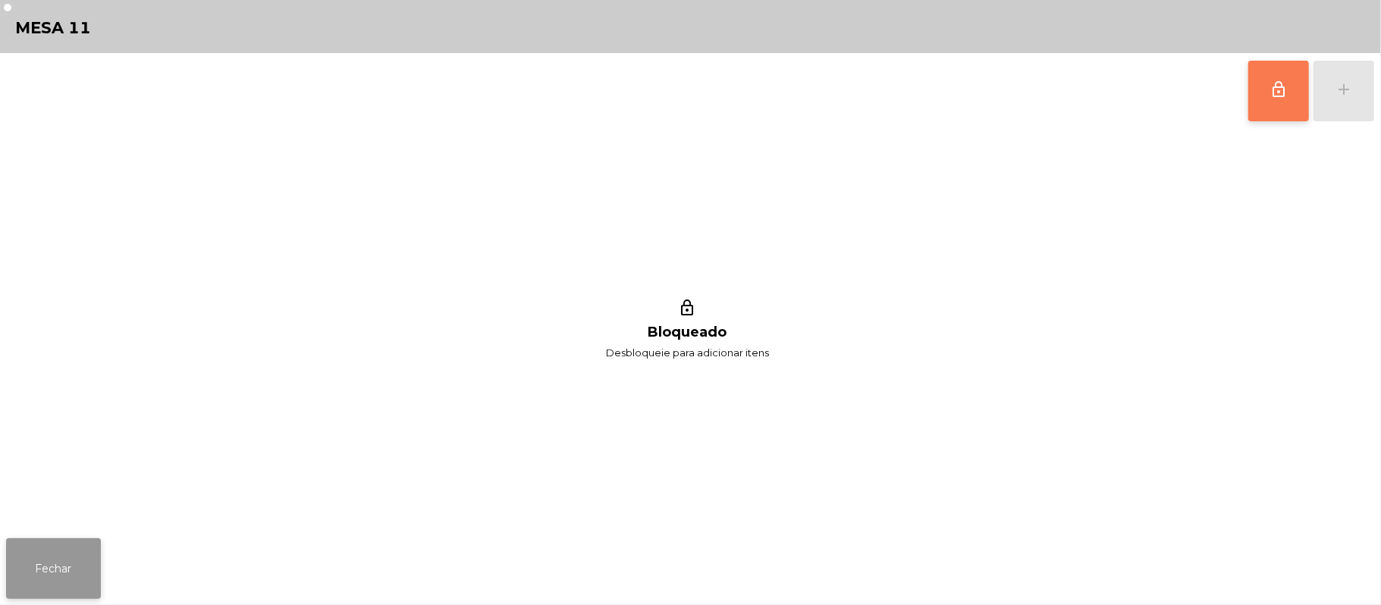
click at [47, 572] on button "Fechar" at bounding box center [53, 568] width 95 height 61
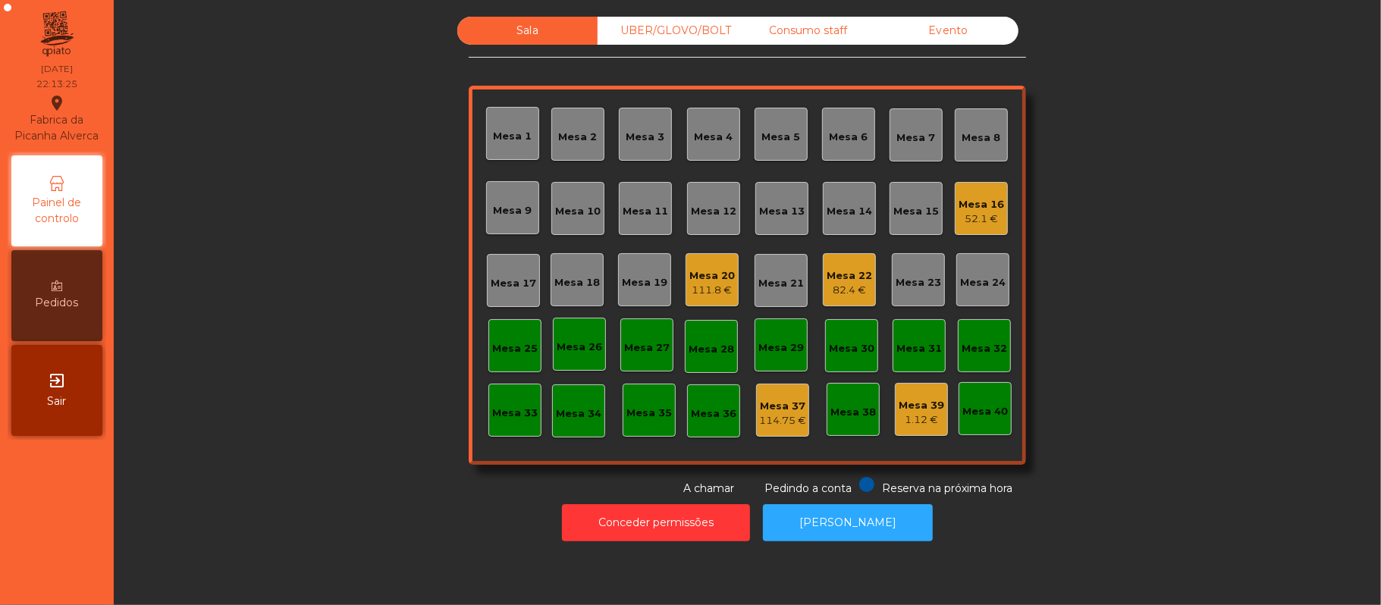
click at [832, 280] on div "Mesa 22" at bounding box center [848, 275] width 45 height 15
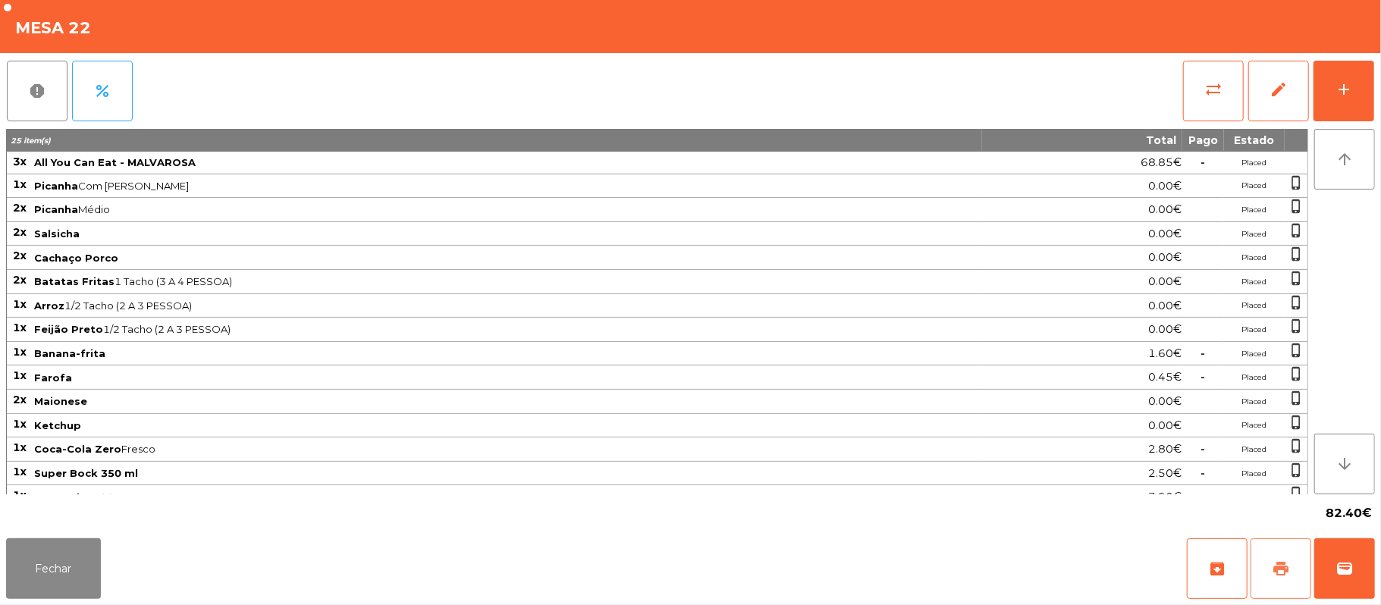
click at [1278, 565] on span "print" at bounding box center [1281, 569] width 18 height 18
click at [1374, 566] on button "wallet" at bounding box center [1344, 568] width 61 height 61
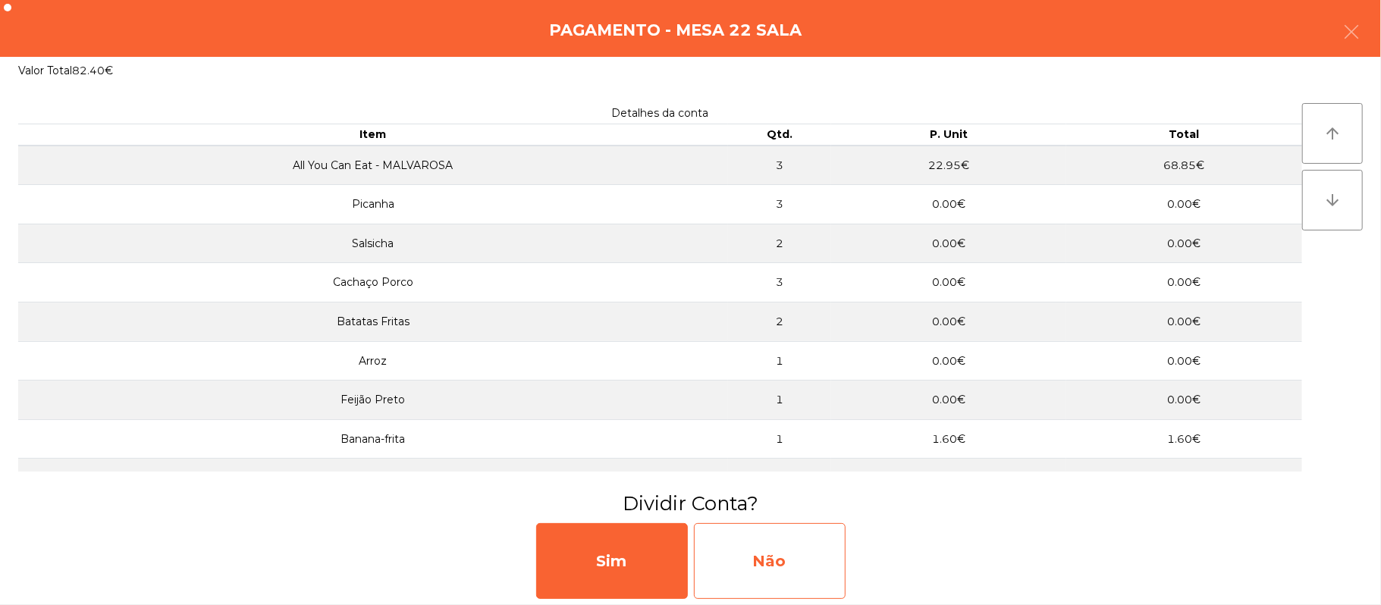
click at [778, 528] on div "Não" at bounding box center [770, 561] width 152 height 76
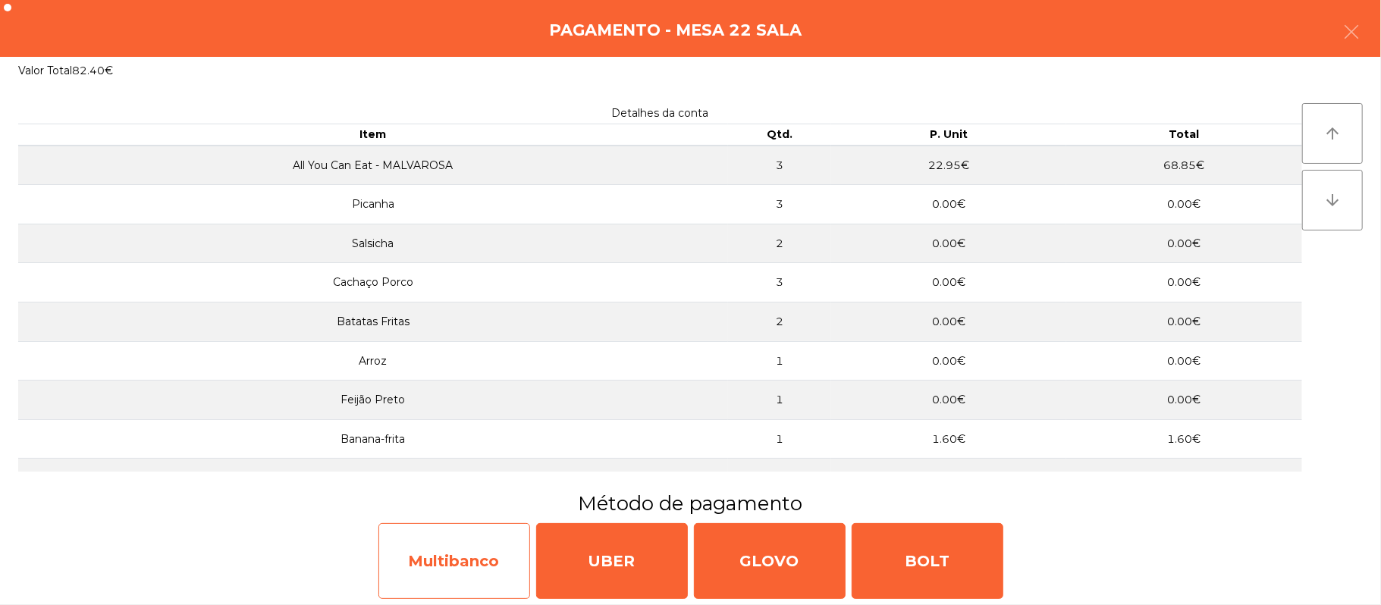
click at [466, 563] on div "Multibanco" at bounding box center [454, 561] width 152 height 76
select select "**"
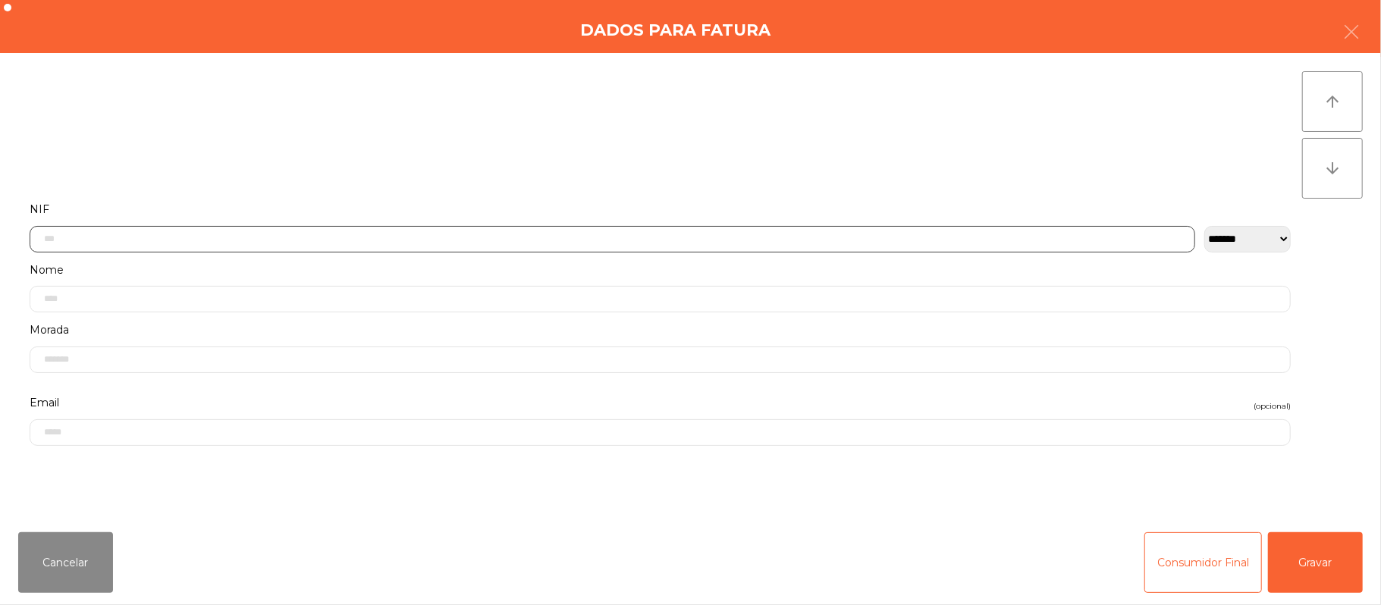
click at [399, 238] on input "text" at bounding box center [612, 239] width 1165 height 27
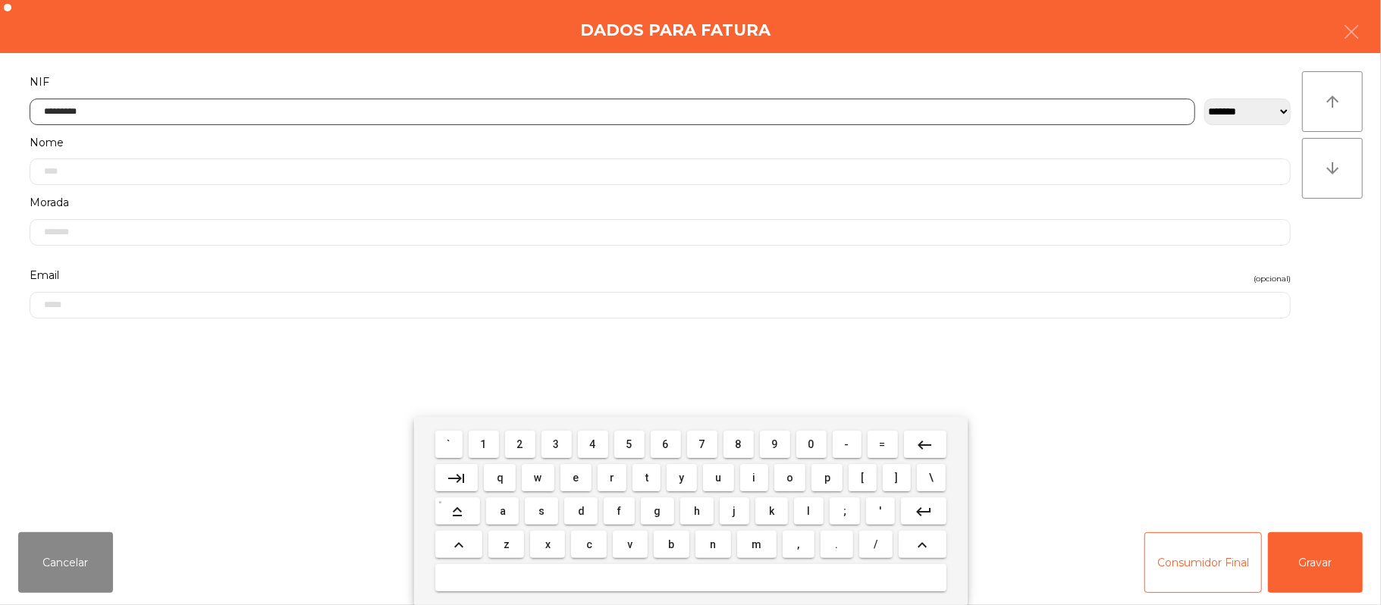
type input "*********"
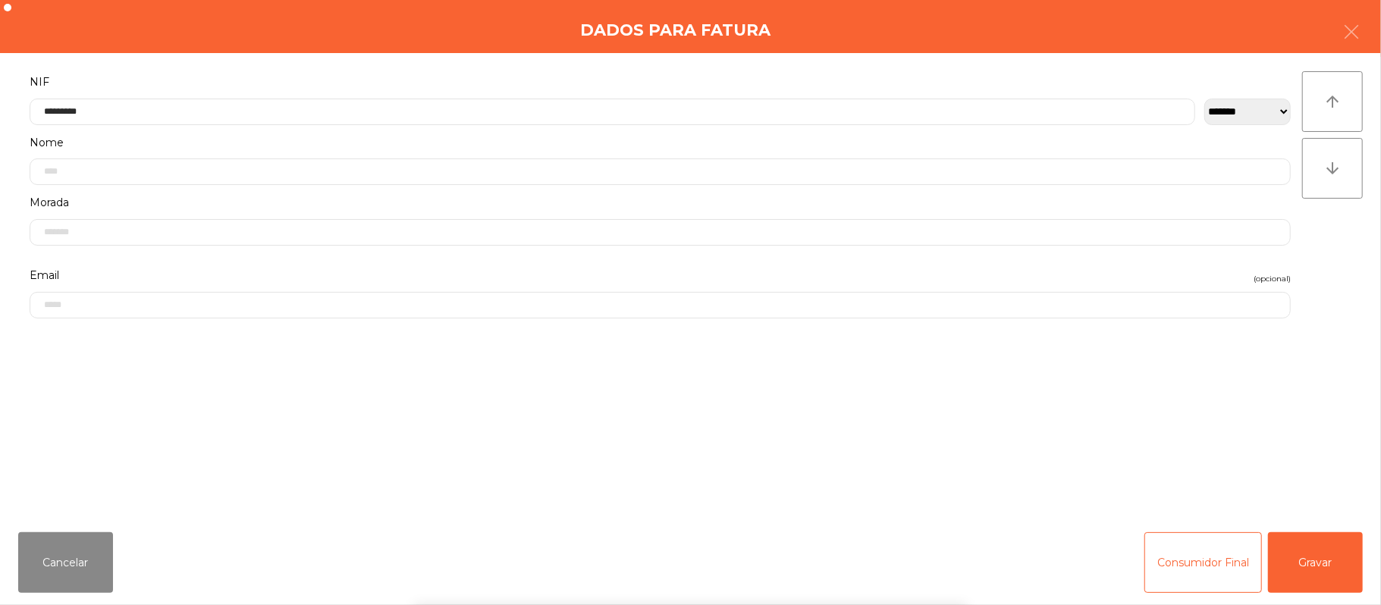
click at [1325, 572] on div "` 1 2 3 4 5 6 7 8 9 0 - = keyboard_backspace keyboard_tab q w e r t y u i o p […" at bounding box center [690, 511] width 1381 height 188
click at [1317, 553] on button "Gravar" at bounding box center [1315, 562] width 95 height 61
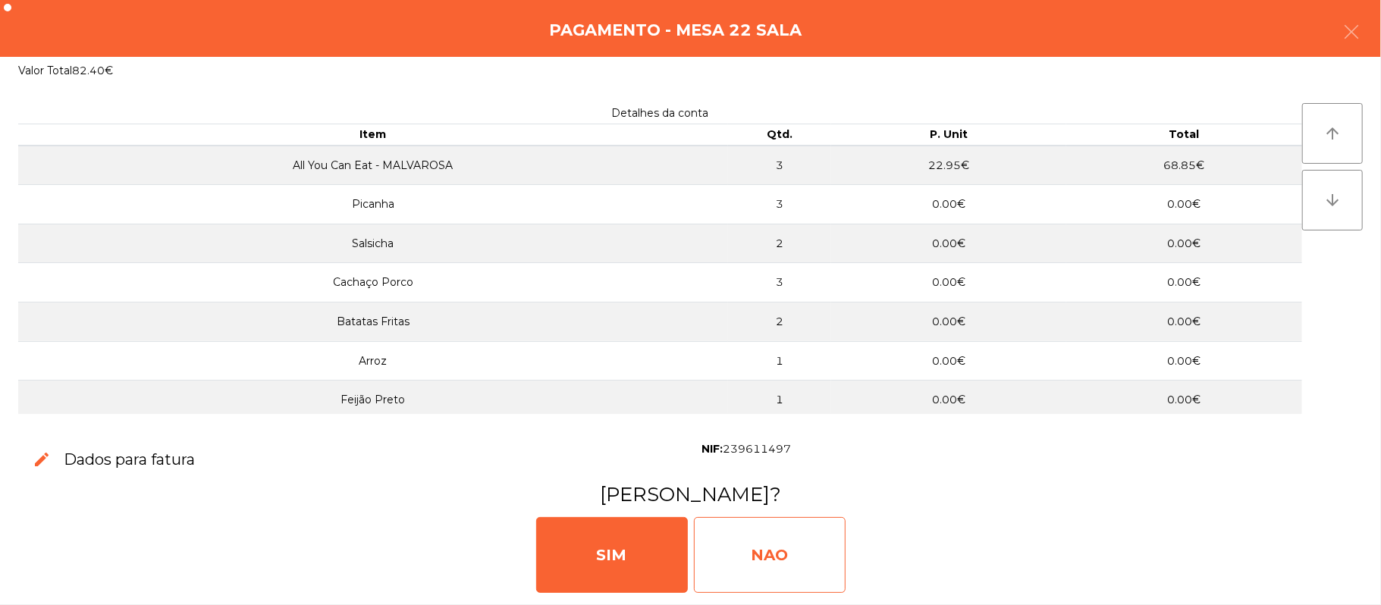
click at [784, 547] on div "NAO" at bounding box center [770, 555] width 152 height 76
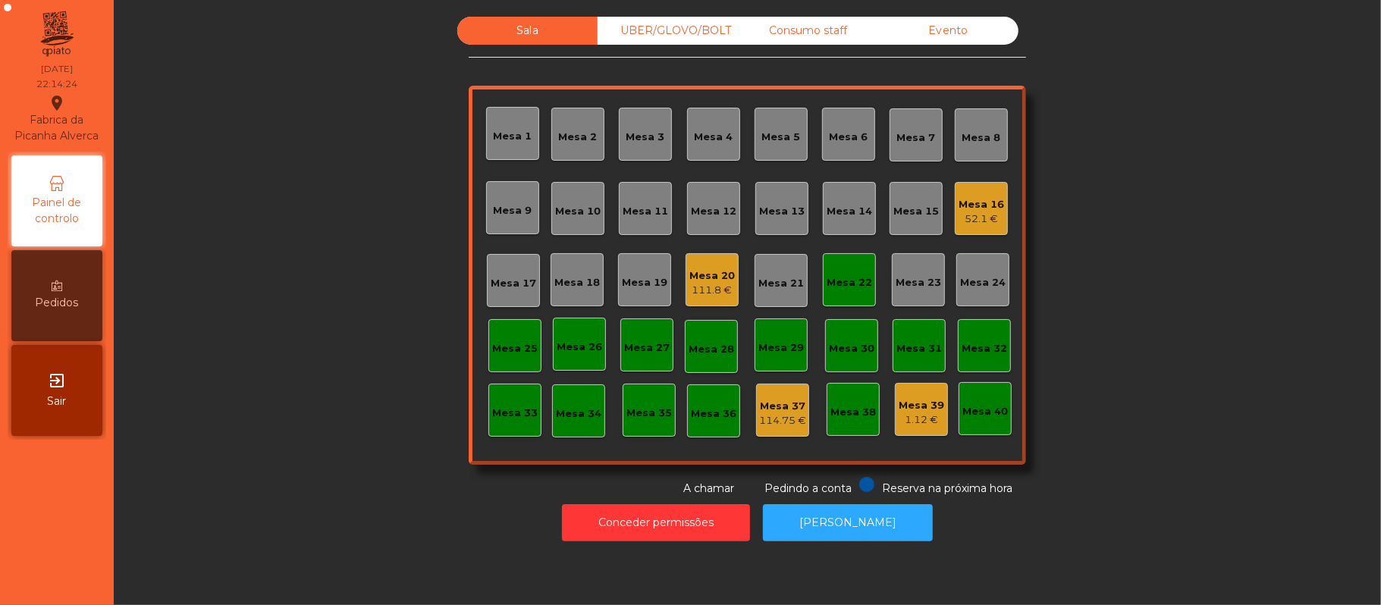
click at [856, 283] on div "Mesa 22" at bounding box center [848, 282] width 45 height 15
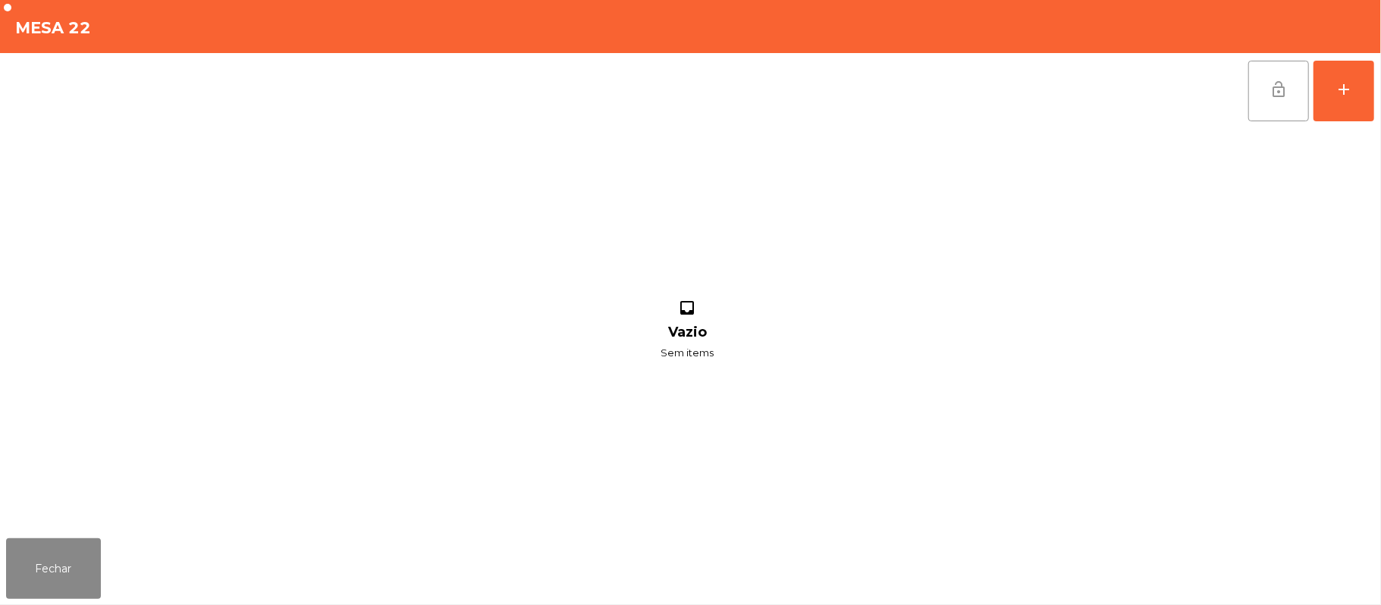
click at [1292, 93] on button "lock_open" at bounding box center [1278, 91] width 61 height 61
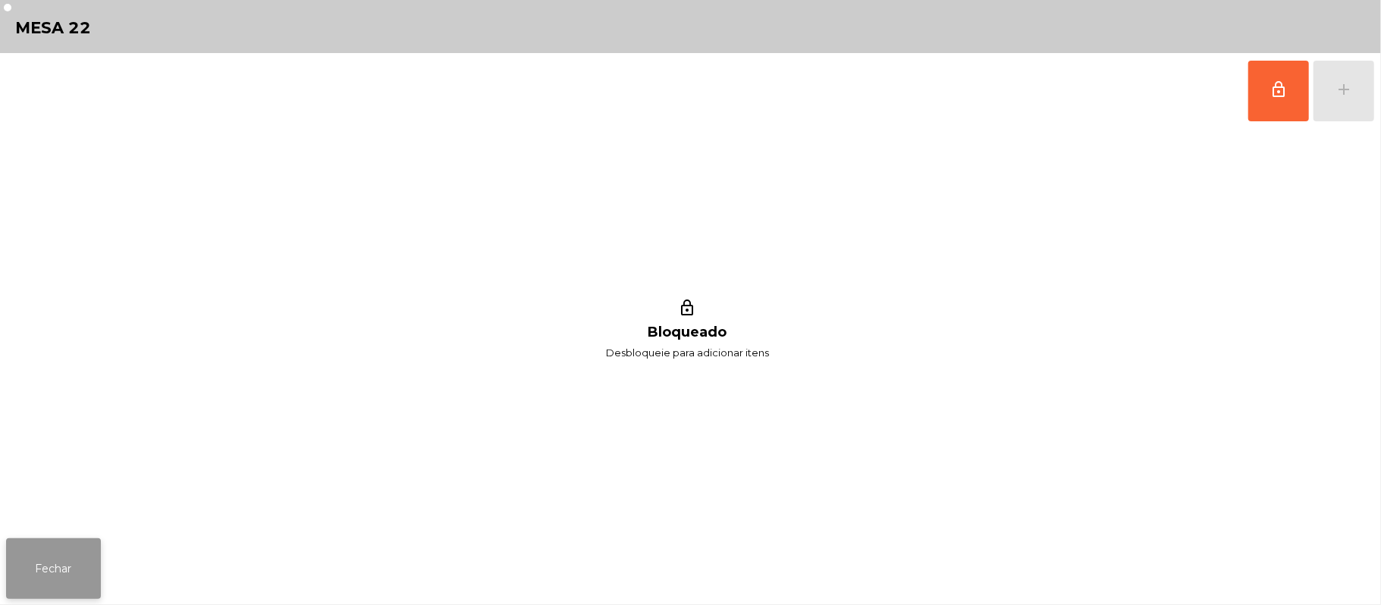
click at [55, 566] on button "Fechar" at bounding box center [53, 568] width 95 height 61
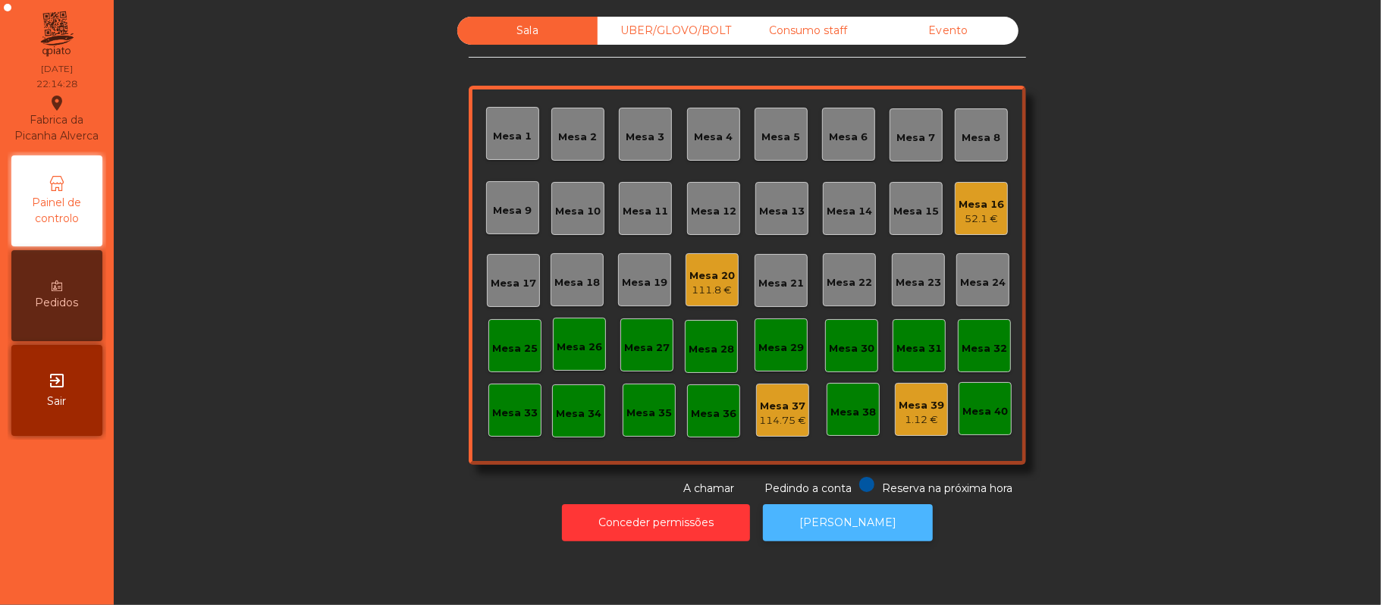
click at [829, 525] on button "[PERSON_NAME]" at bounding box center [848, 522] width 170 height 37
click at [686, 29] on div "UBER/GLOVO/BOLT" at bounding box center [667, 31] width 140 height 28
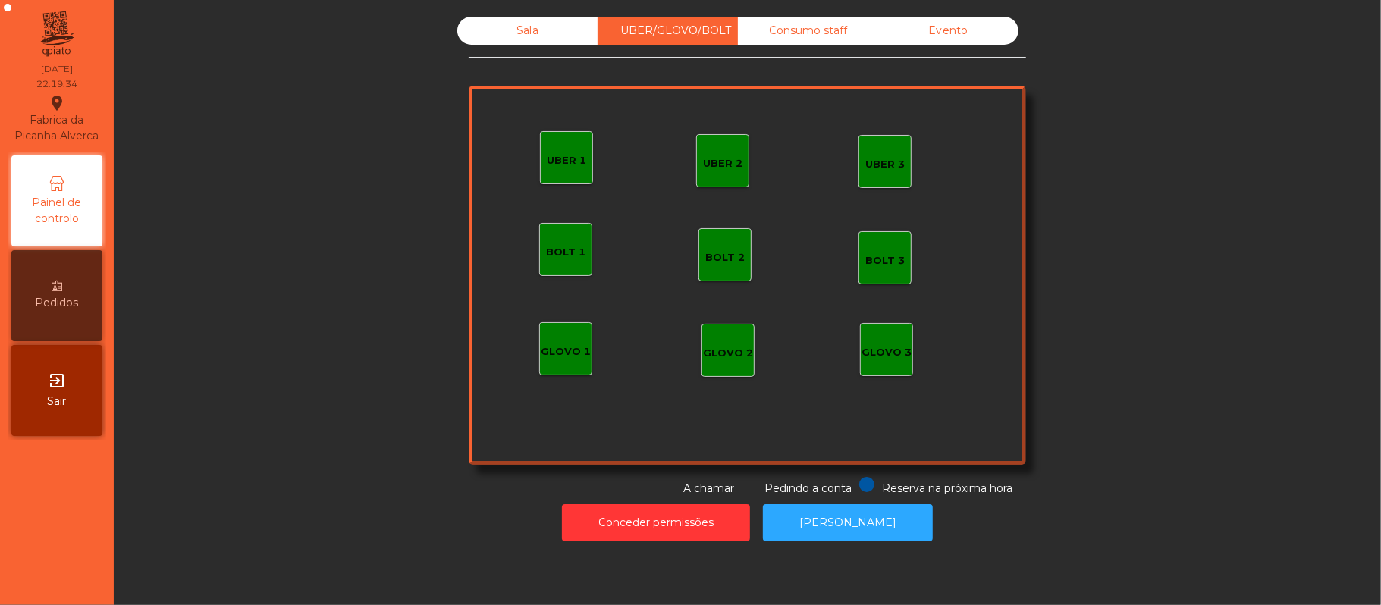
click at [569, 165] on div "UBER 1" at bounding box center [566, 160] width 39 height 15
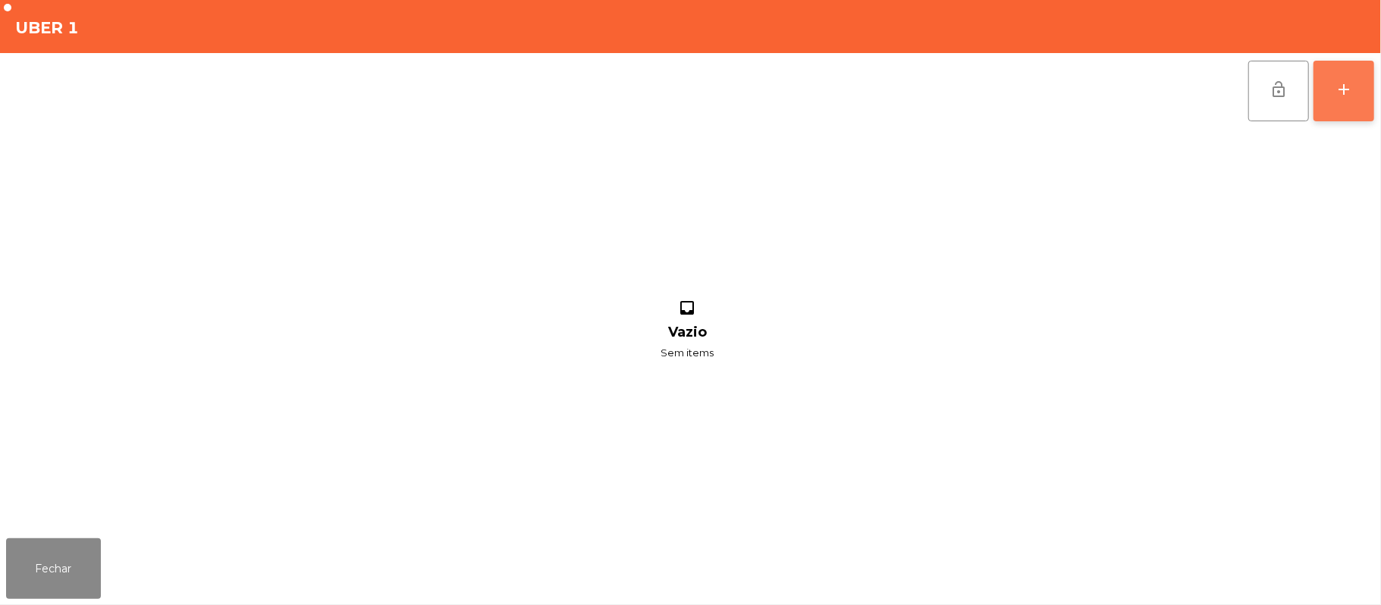
click at [1350, 73] on button "add" at bounding box center [1343, 91] width 61 height 61
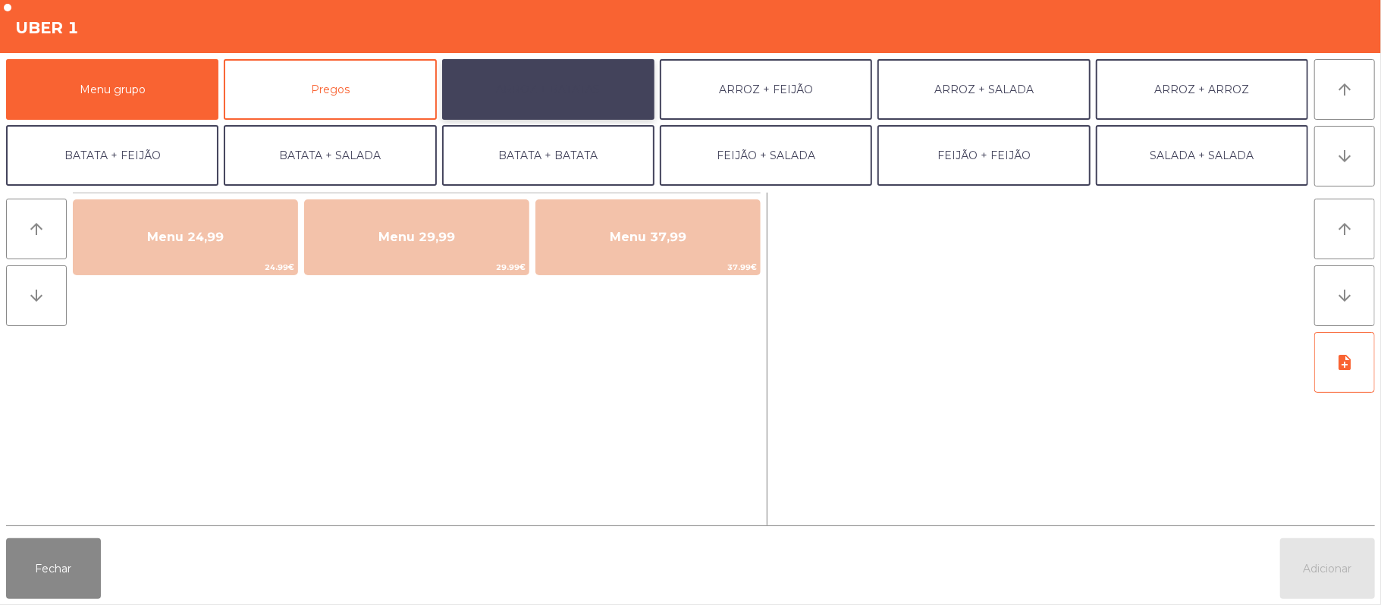
click at [593, 96] on button "ARROZ + BATATAS" at bounding box center [548, 89] width 212 height 61
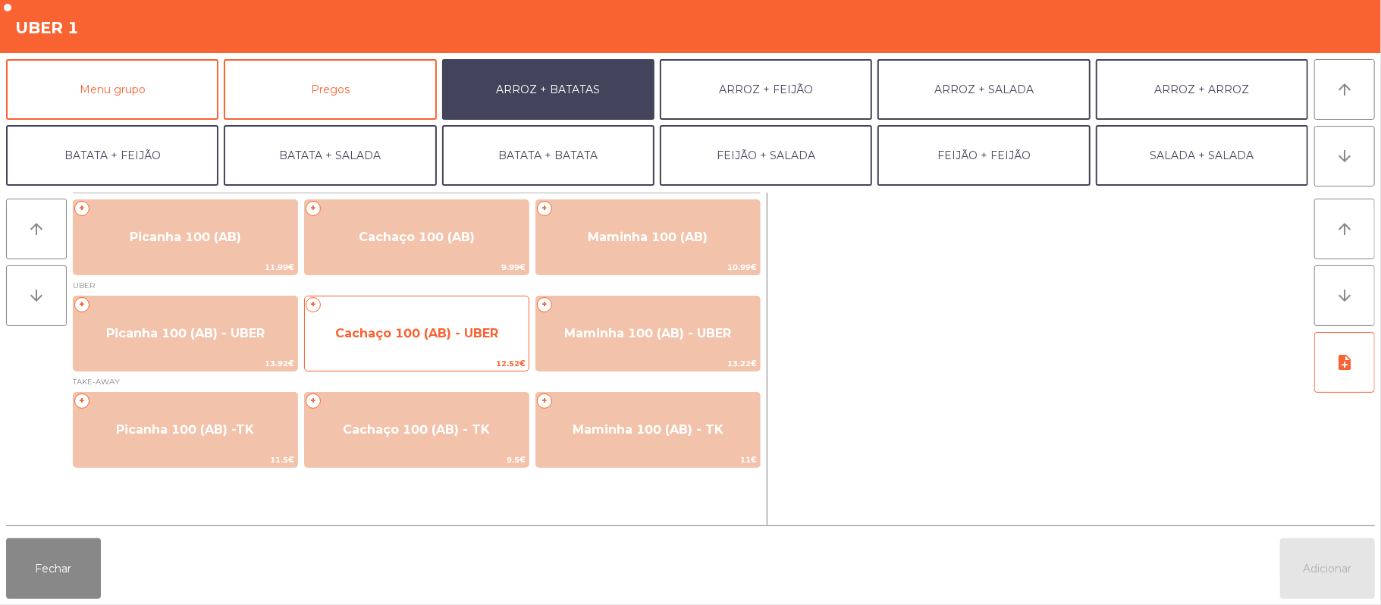
click at [434, 364] on span "12.52€" at bounding box center [417, 363] width 224 height 14
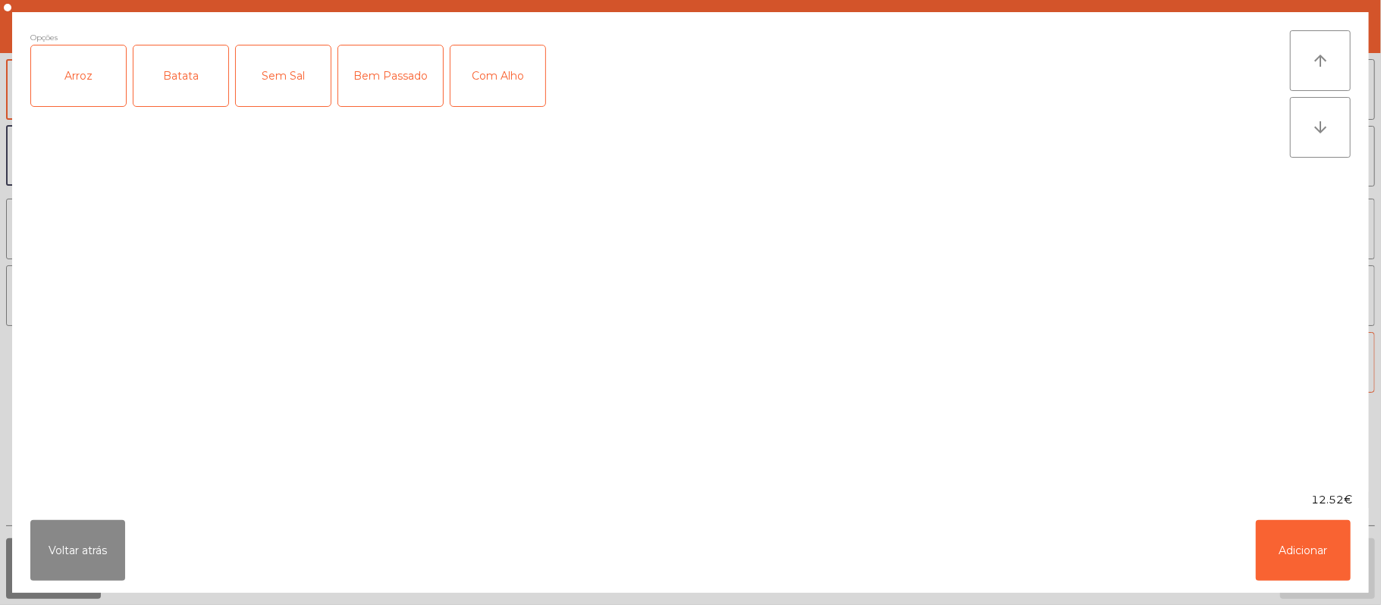
click at [79, 86] on div "Arroz" at bounding box center [78, 75] width 95 height 61
click at [192, 79] on div "Batata" at bounding box center [180, 75] width 95 height 61
click at [388, 79] on div "Bem Passado" at bounding box center [390, 75] width 105 height 61
click at [394, 93] on div "Bem Passado" at bounding box center [390, 75] width 105 height 61
click at [529, 52] on div "Com Alho" at bounding box center [497, 75] width 95 height 61
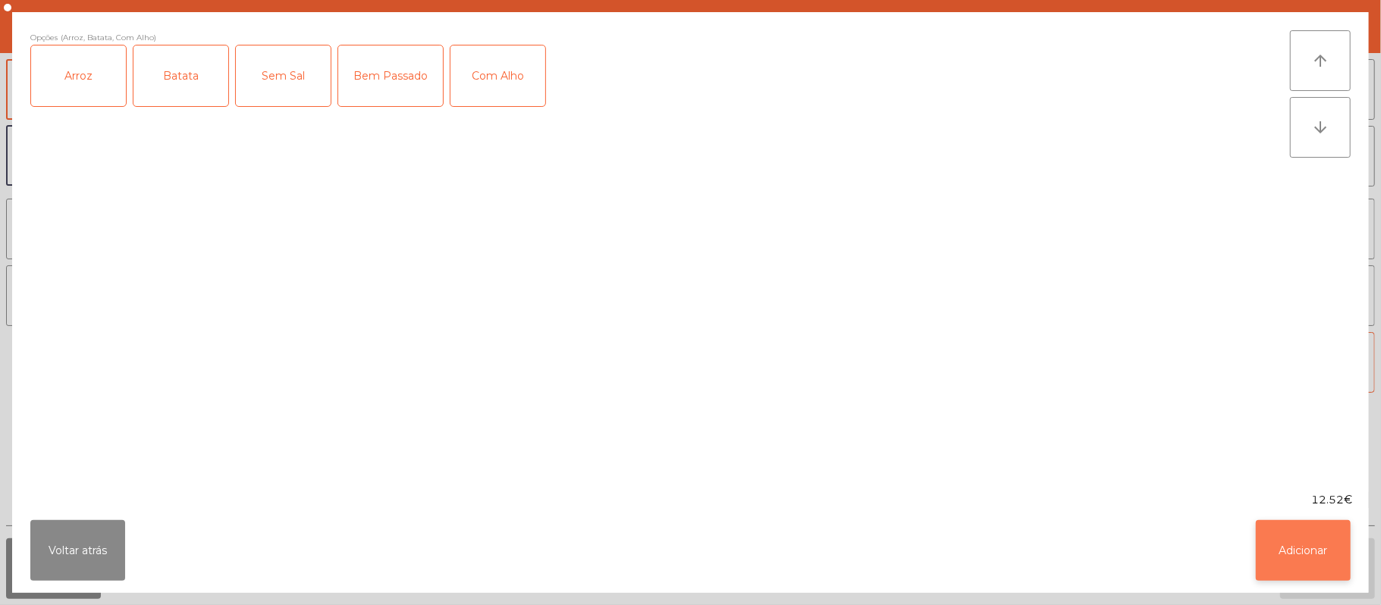
click at [1290, 570] on button "Adicionar" at bounding box center [1303, 550] width 95 height 61
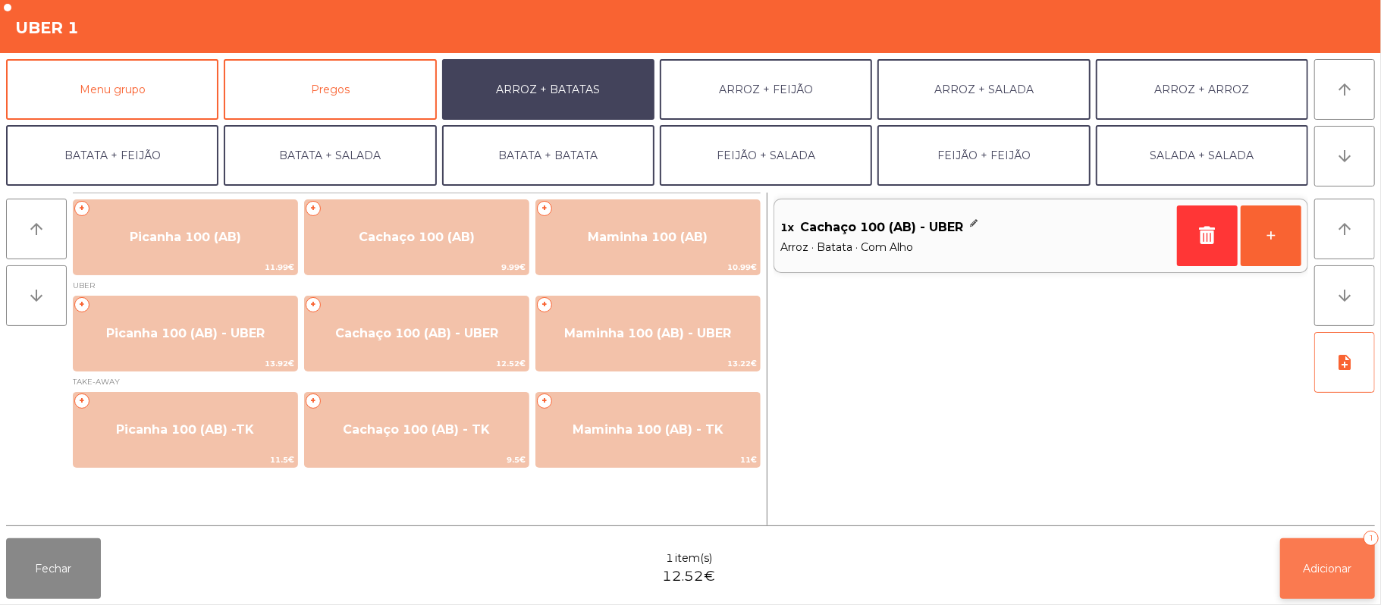
click at [1332, 566] on span "Adicionar" at bounding box center [1327, 569] width 49 height 14
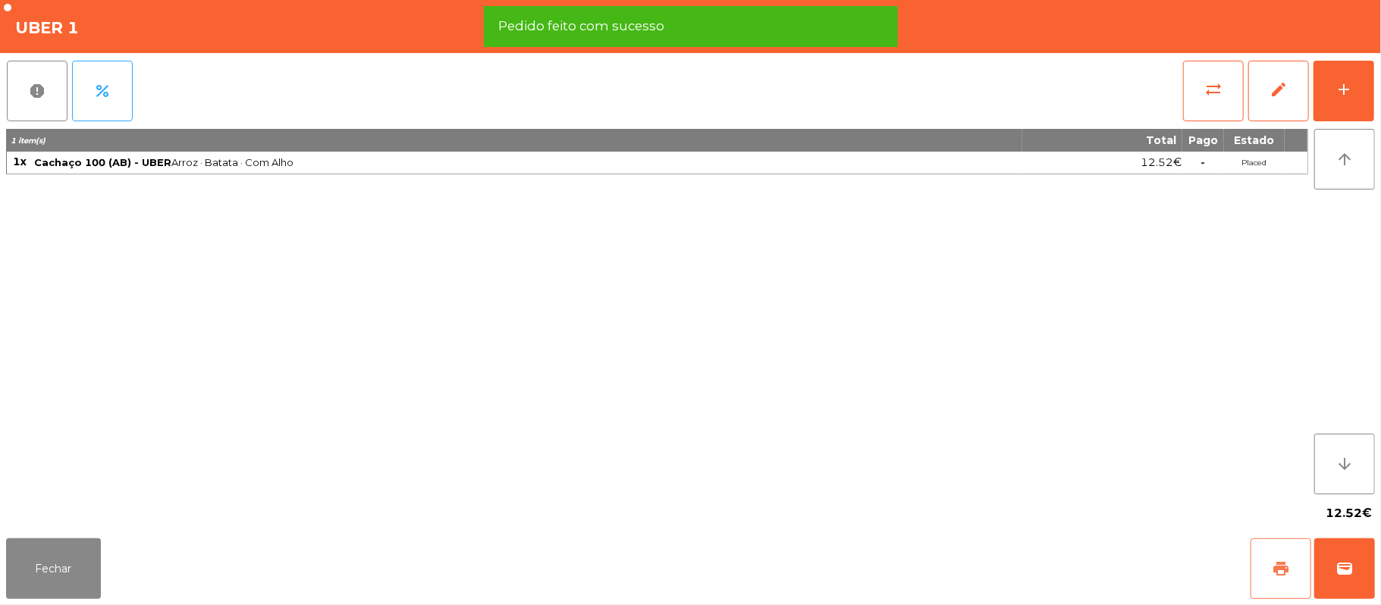
click at [1278, 565] on span "print" at bounding box center [1281, 569] width 18 height 18
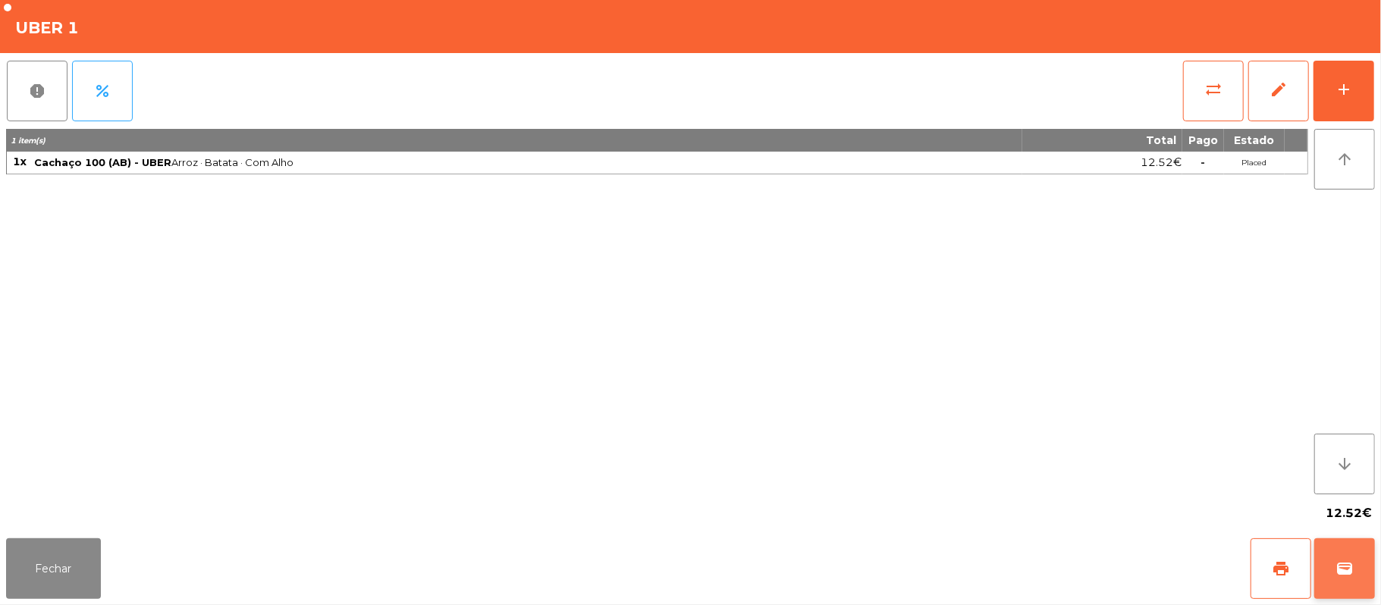
click at [1368, 566] on button "wallet" at bounding box center [1344, 568] width 61 height 61
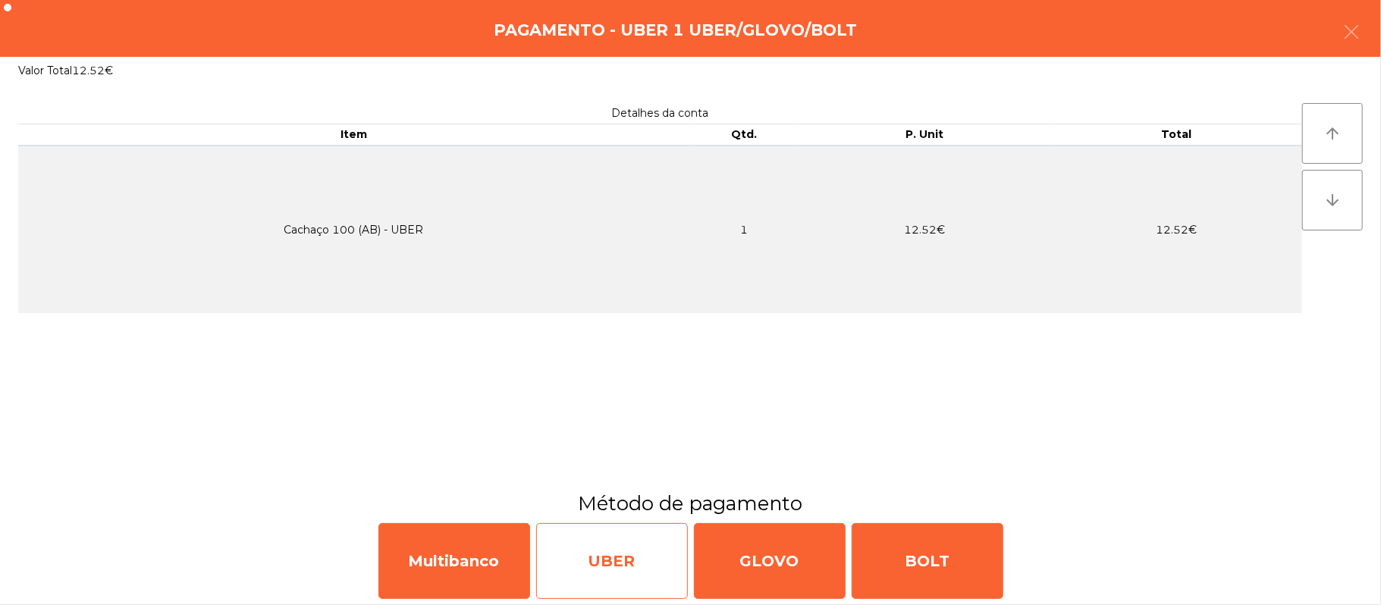
click at [623, 559] on div "UBER" at bounding box center [612, 561] width 152 height 76
select select "**"
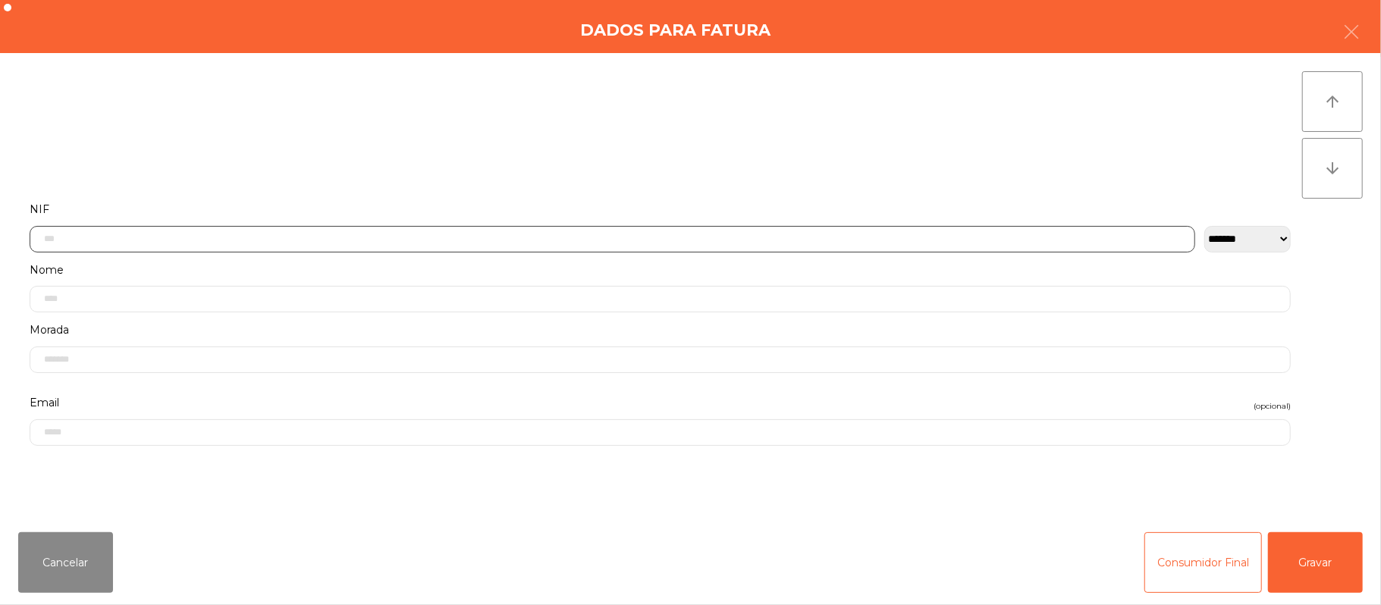
click at [326, 235] on input "text" at bounding box center [612, 239] width 1165 height 27
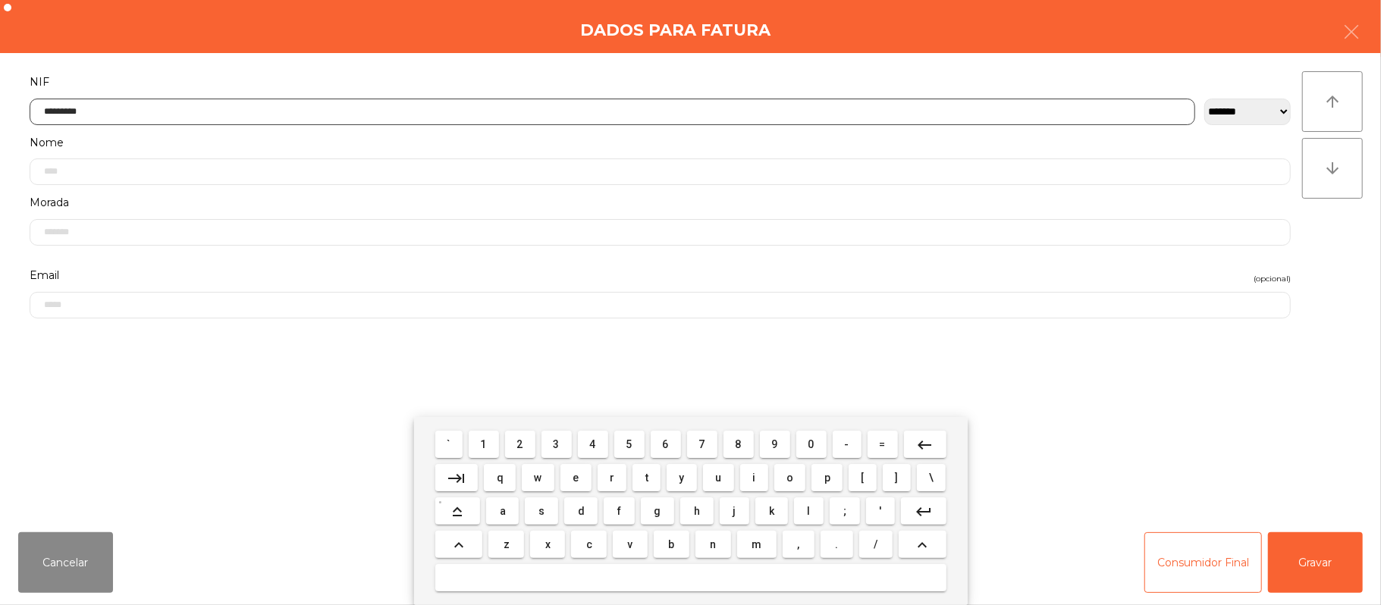
type input "*********"
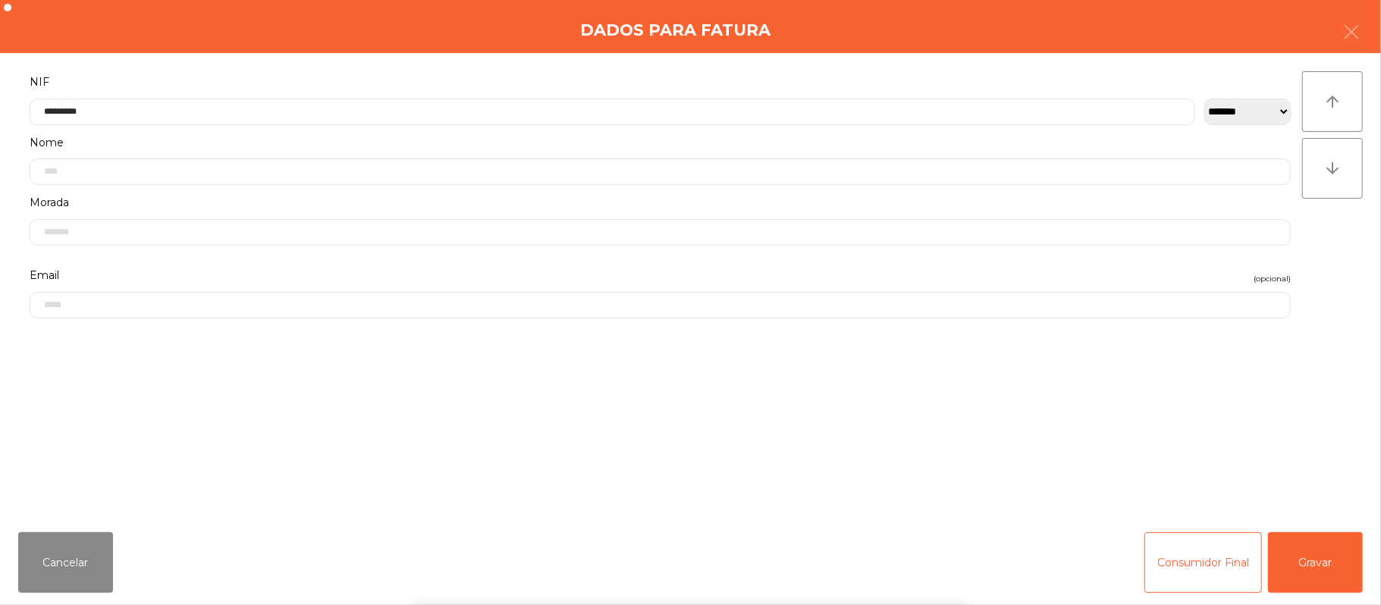
click at [1348, 559] on div "` 1 2 3 4 5 6 7 8 9 0 - = keyboard_backspace keyboard_tab q w e r t y u i o p […" at bounding box center [690, 511] width 1381 height 188
click at [1309, 566] on button "Gravar" at bounding box center [1315, 562] width 95 height 61
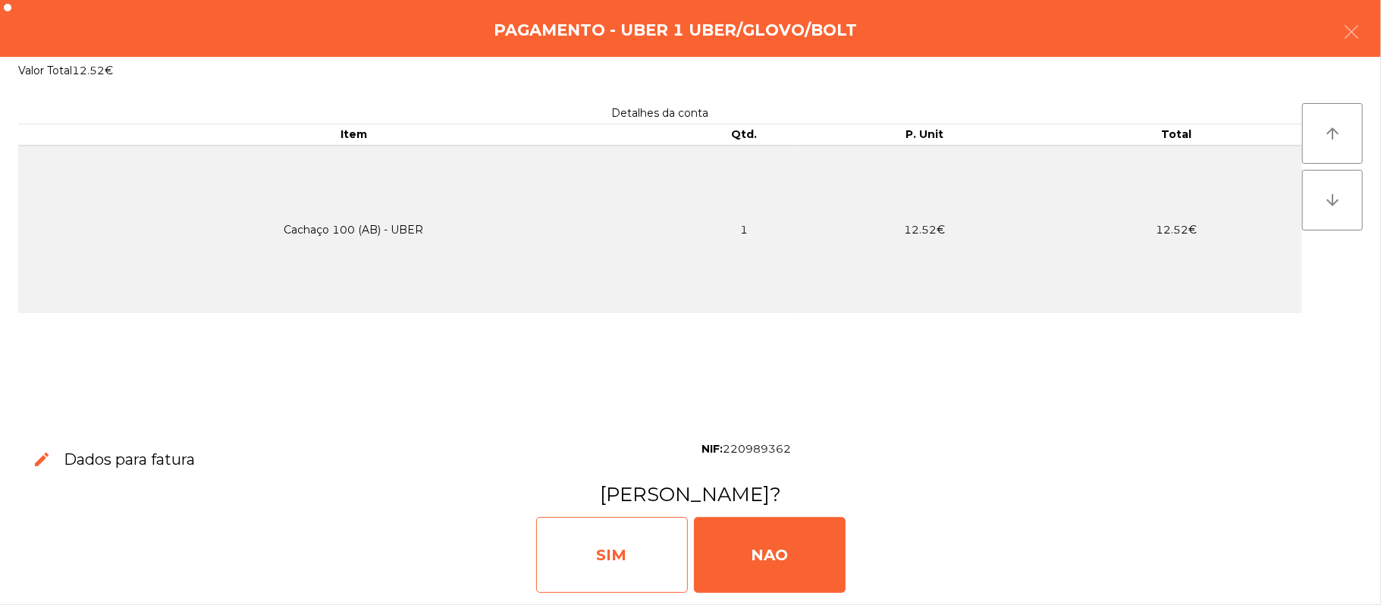
click at [610, 538] on div "SIM" at bounding box center [612, 555] width 152 height 76
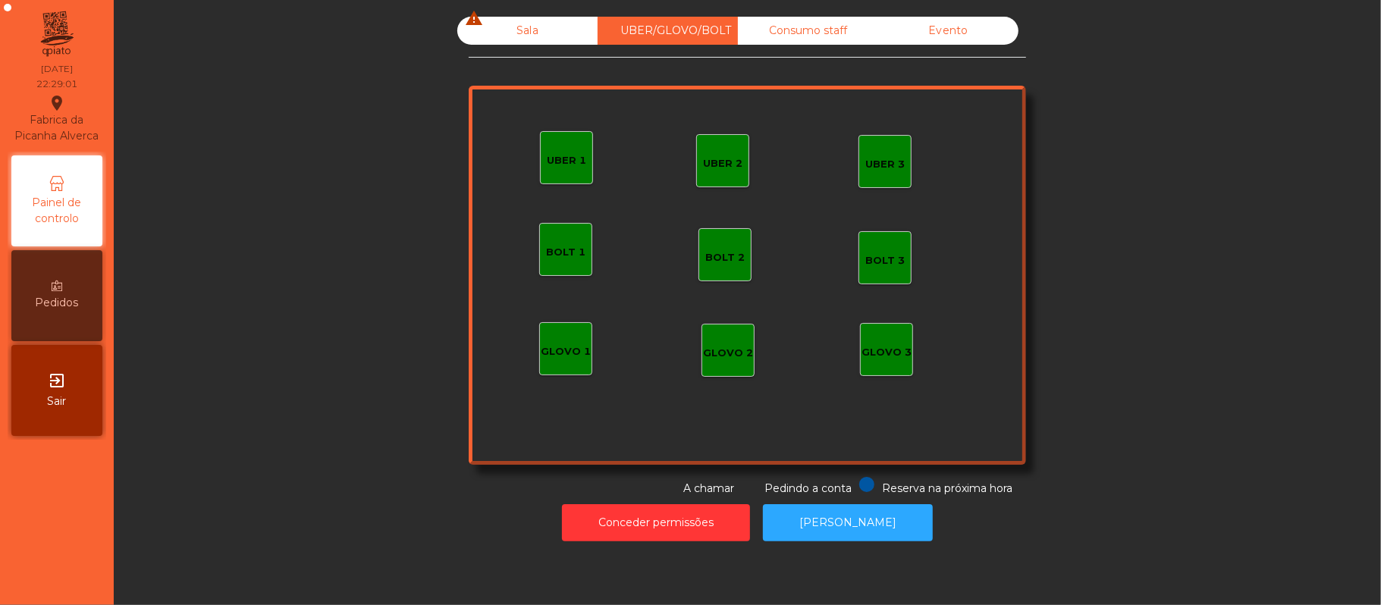
click at [529, 37] on div "Sala warning" at bounding box center [527, 31] width 140 height 28
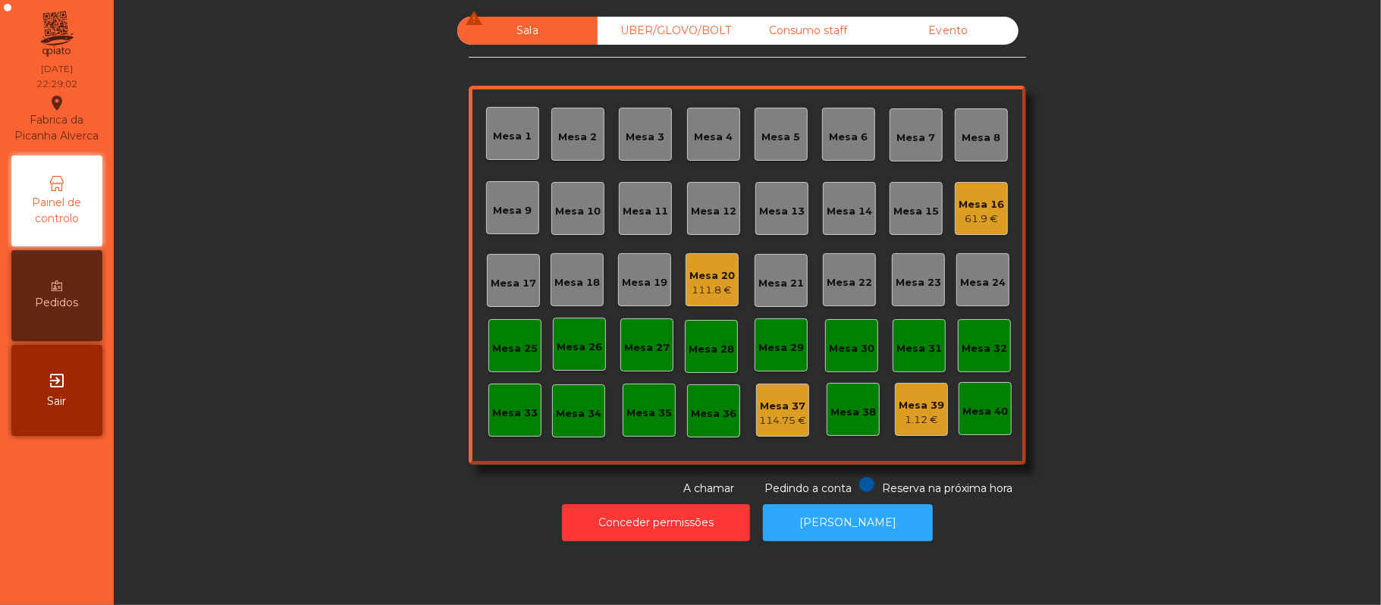
click at [707, 270] on div "Mesa 20" at bounding box center [711, 275] width 45 height 15
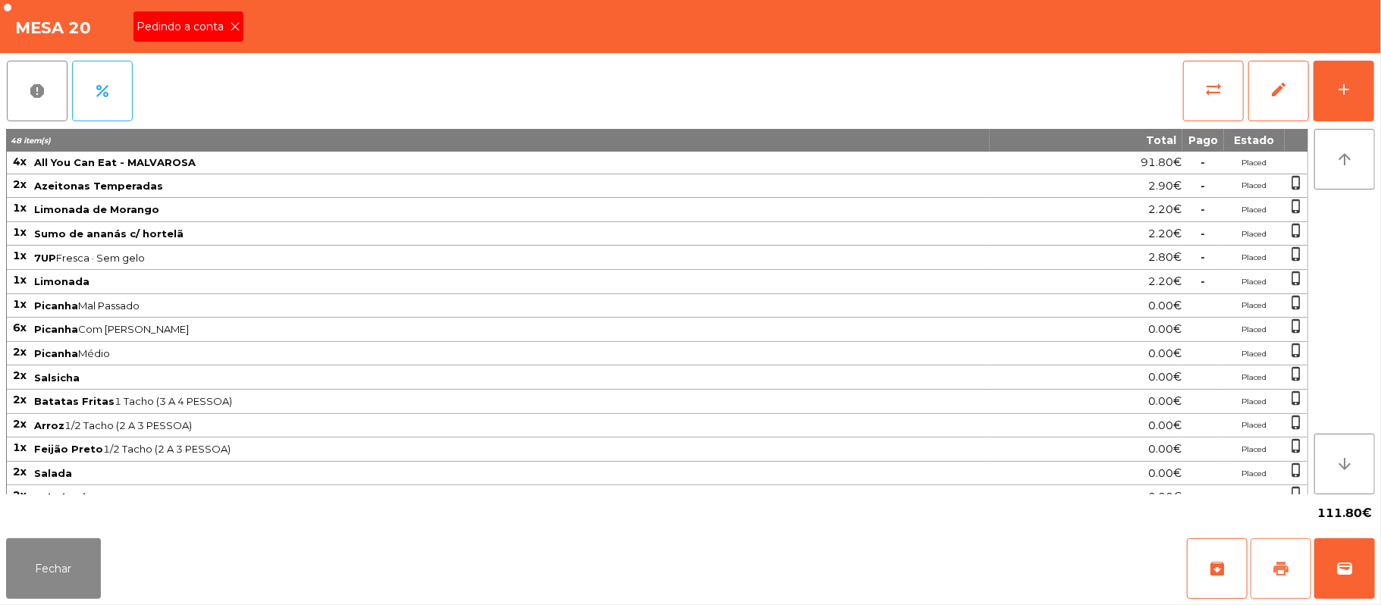
click at [1289, 567] on span "print" at bounding box center [1281, 569] width 18 height 18
click at [234, 25] on icon at bounding box center [235, 26] width 11 height 11
click at [1339, 578] on button "wallet" at bounding box center [1344, 568] width 61 height 61
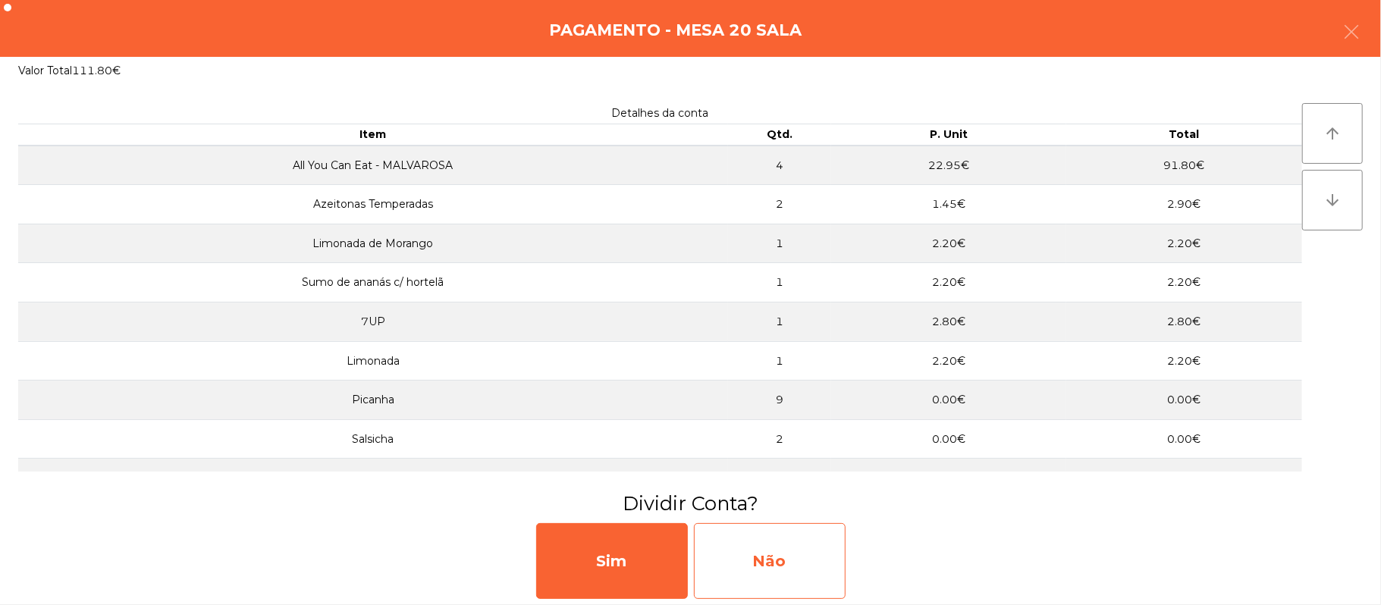
click at [758, 561] on div "Não" at bounding box center [770, 561] width 152 height 76
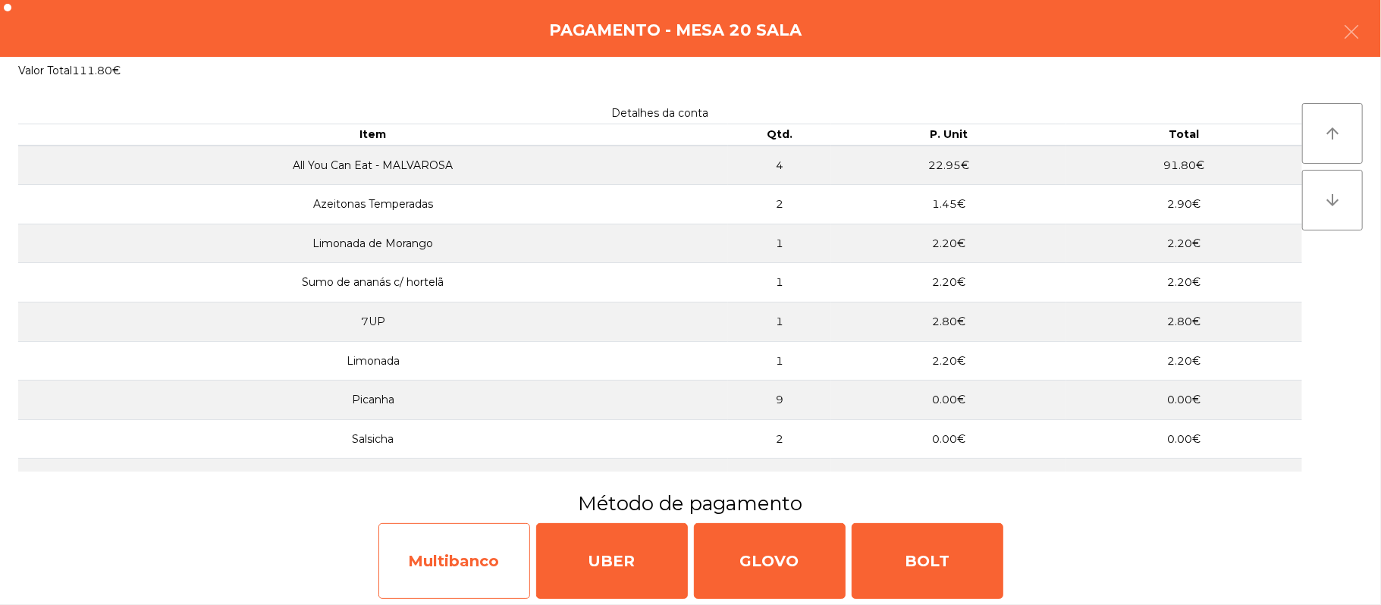
click at [479, 565] on div "Multibanco" at bounding box center [454, 561] width 152 height 76
select select "**"
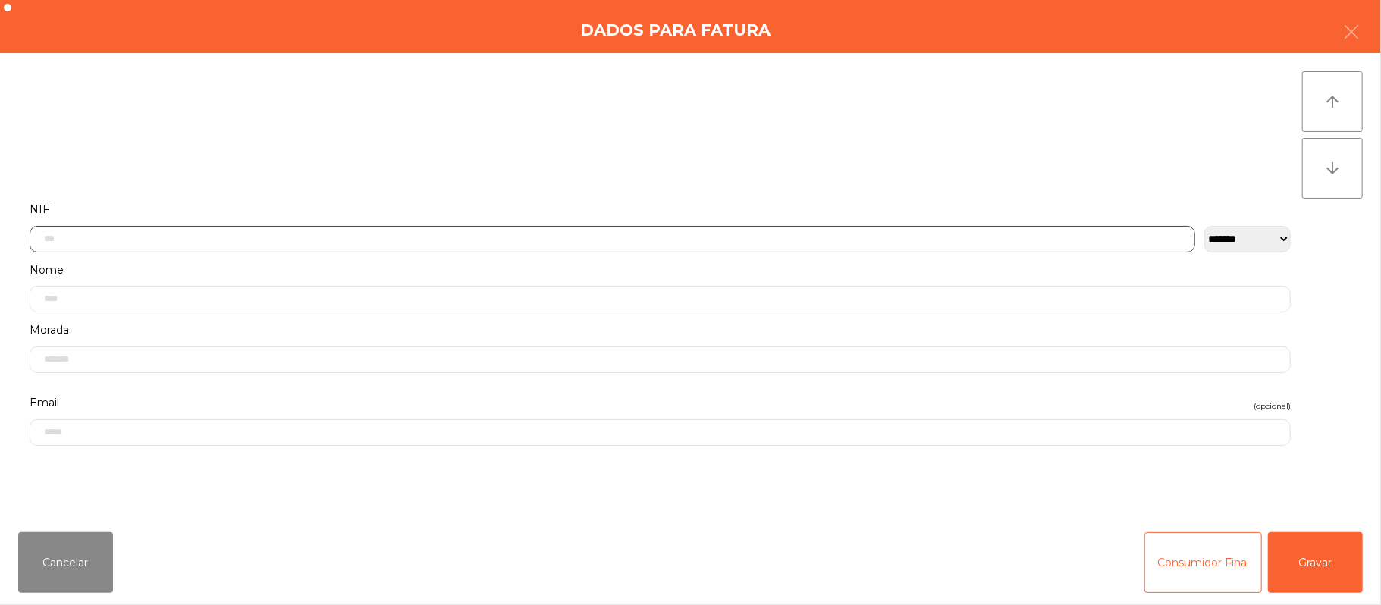
click at [392, 237] on input "text" at bounding box center [612, 239] width 1165 height 27
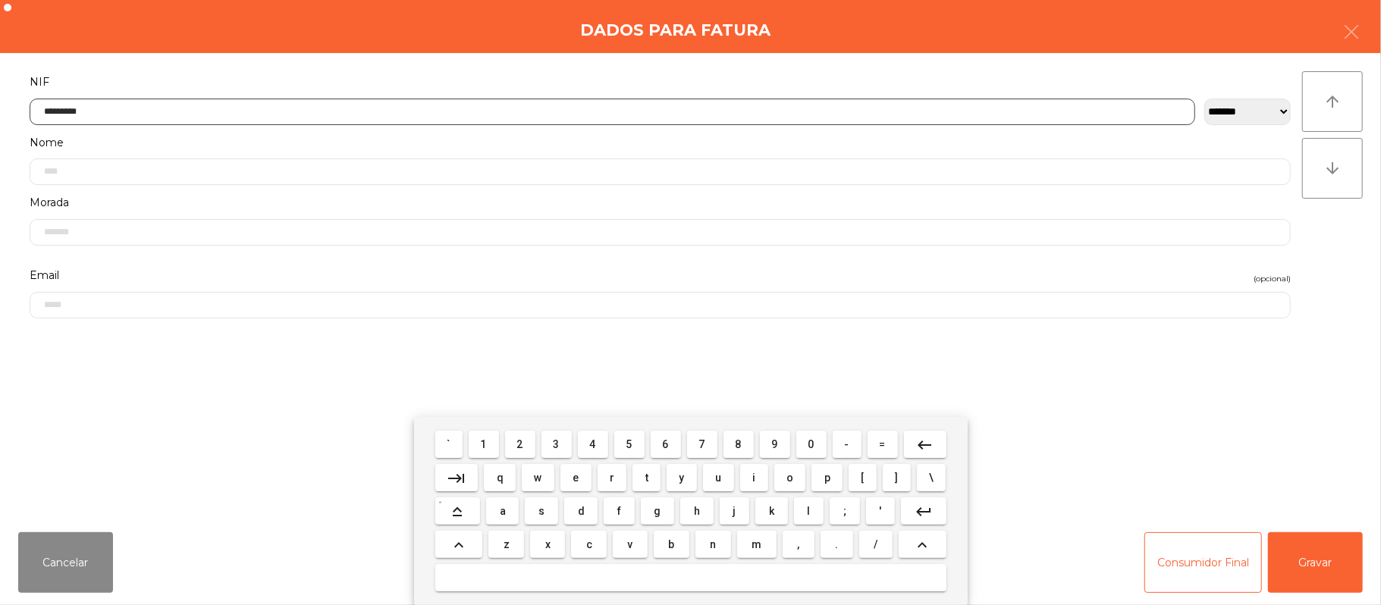
type input "*********"
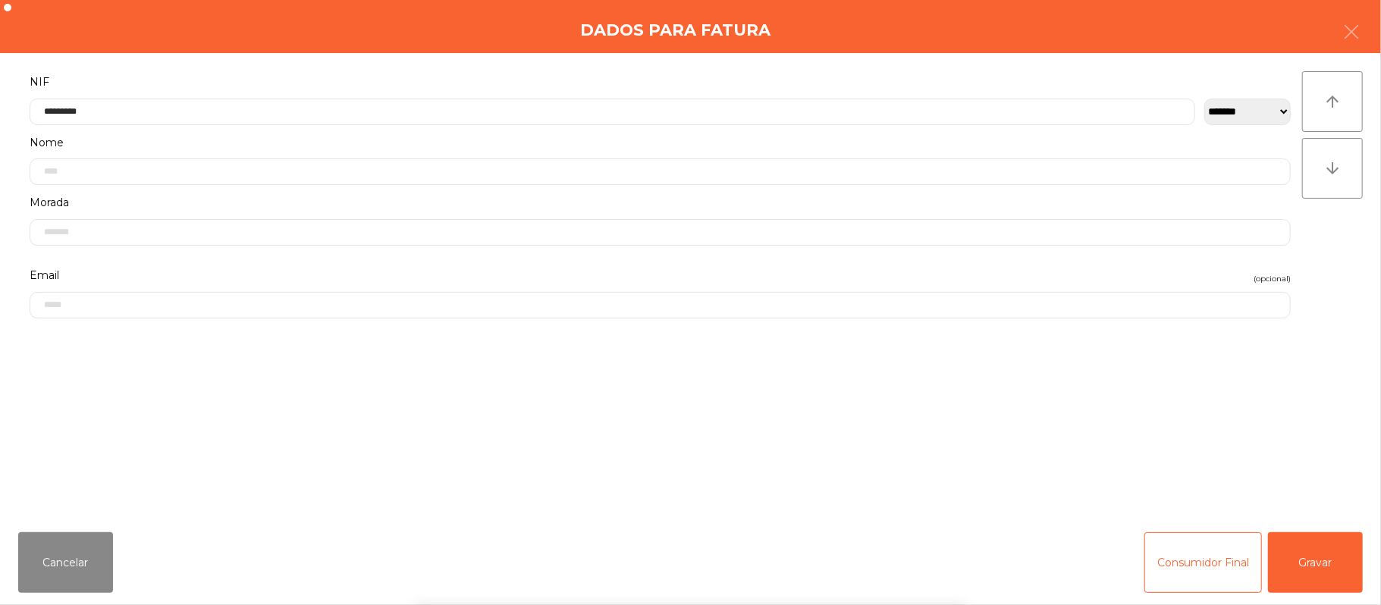
click at [1330, 583] on div "` 1 2 3 4 5 6 7 8 9 0 - = keyboard_backspace keyboard_tab q w e r t y u i o p […" at bounding box center [690, 511] width 1381 height 188
click at [1322, 568] on button "Gravar" at bounding box center [1315, 562] width 95 height 61
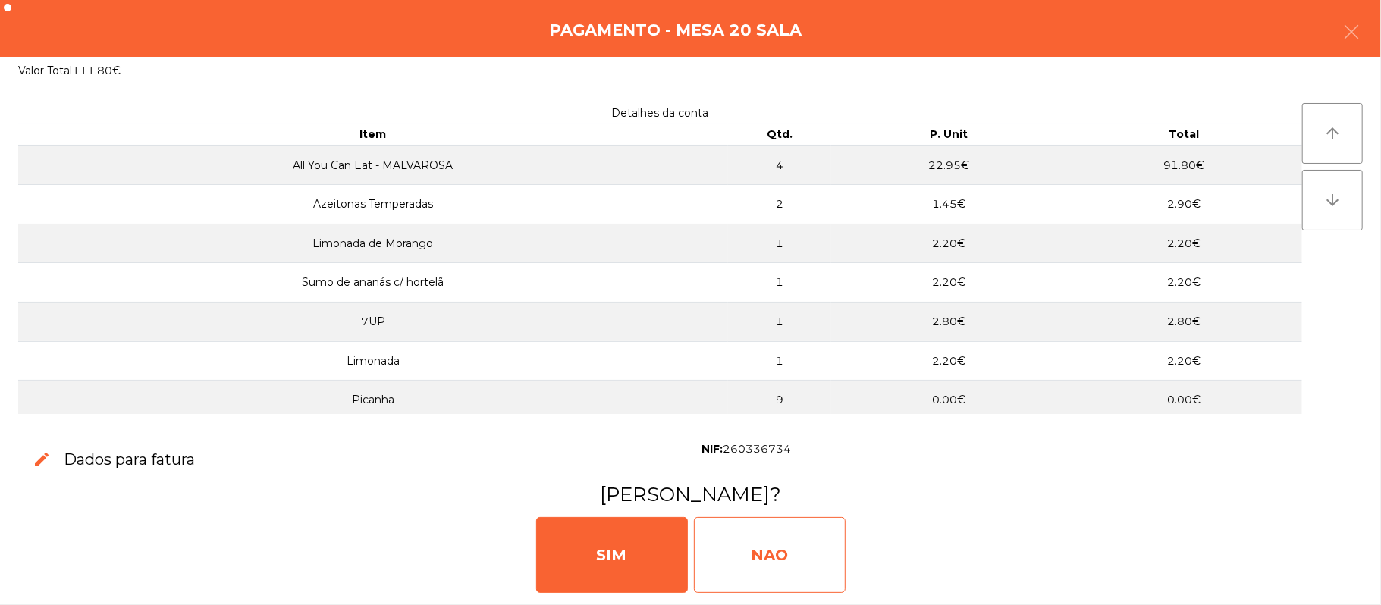
click at [782, 543] on div "NAO" at bounding box center [770, 555] width 152 height 76
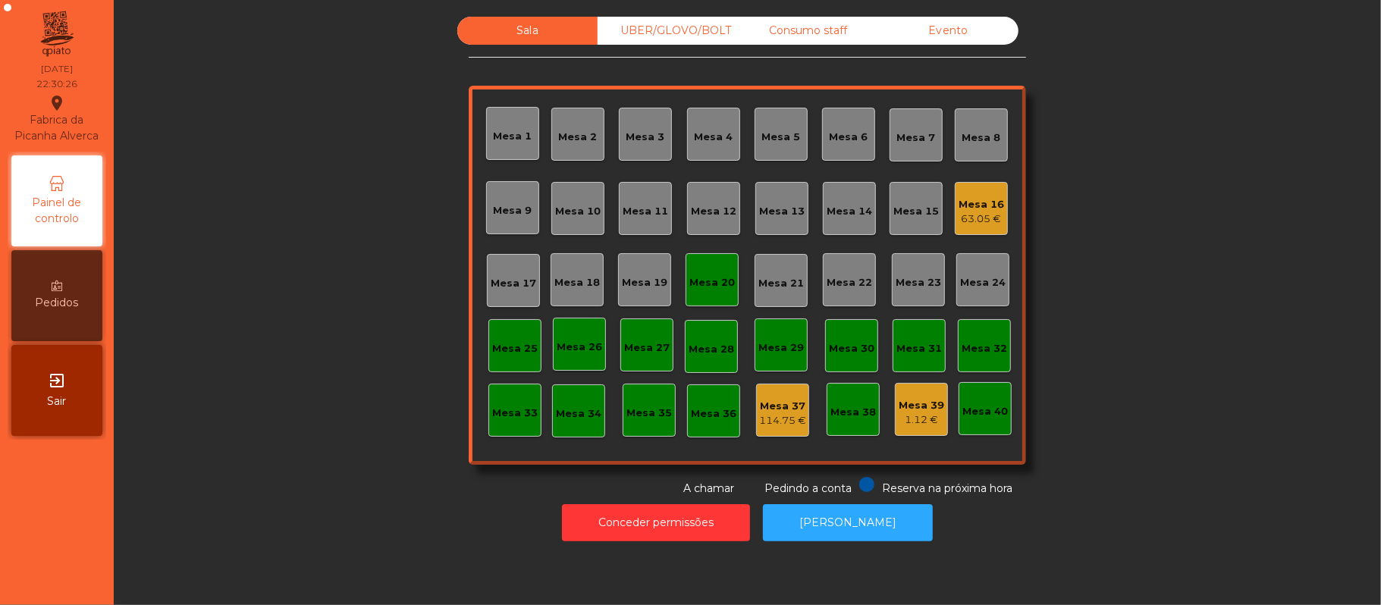
click at [714, 282] on div "Mesa 20" at bounding box center [711, 282] width 45 height 15
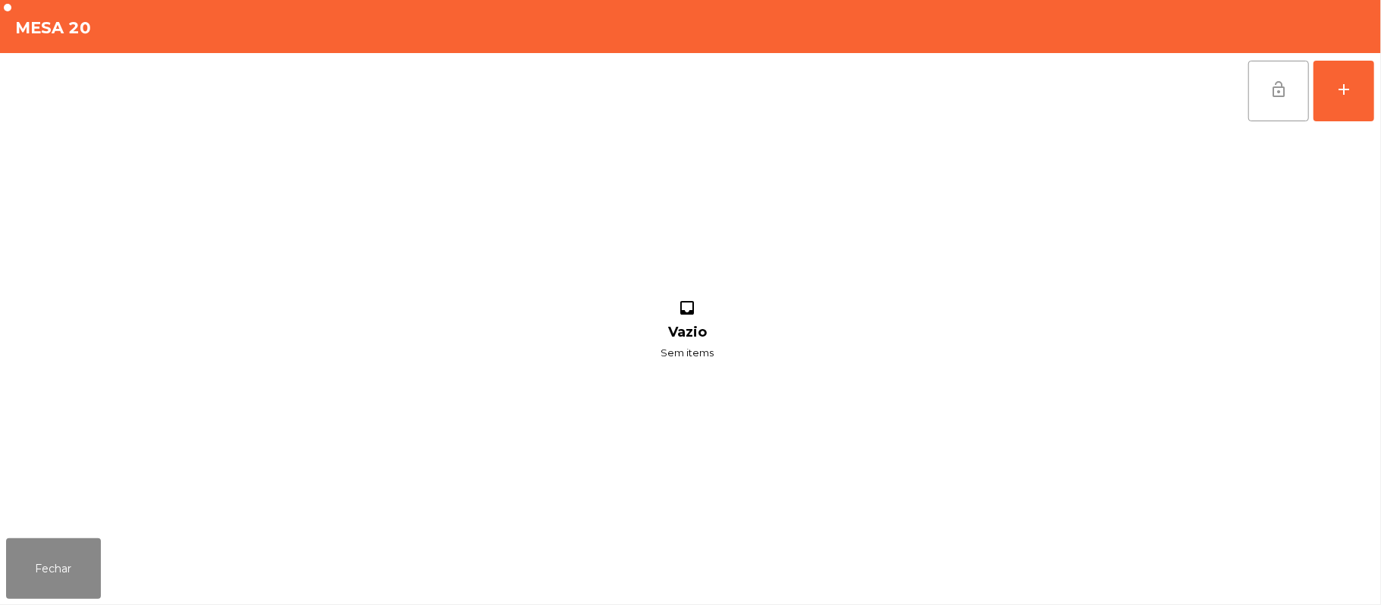
click at [1266, 97] on button "lock_open" at bounding box center [1278, 91] width 61 height 61
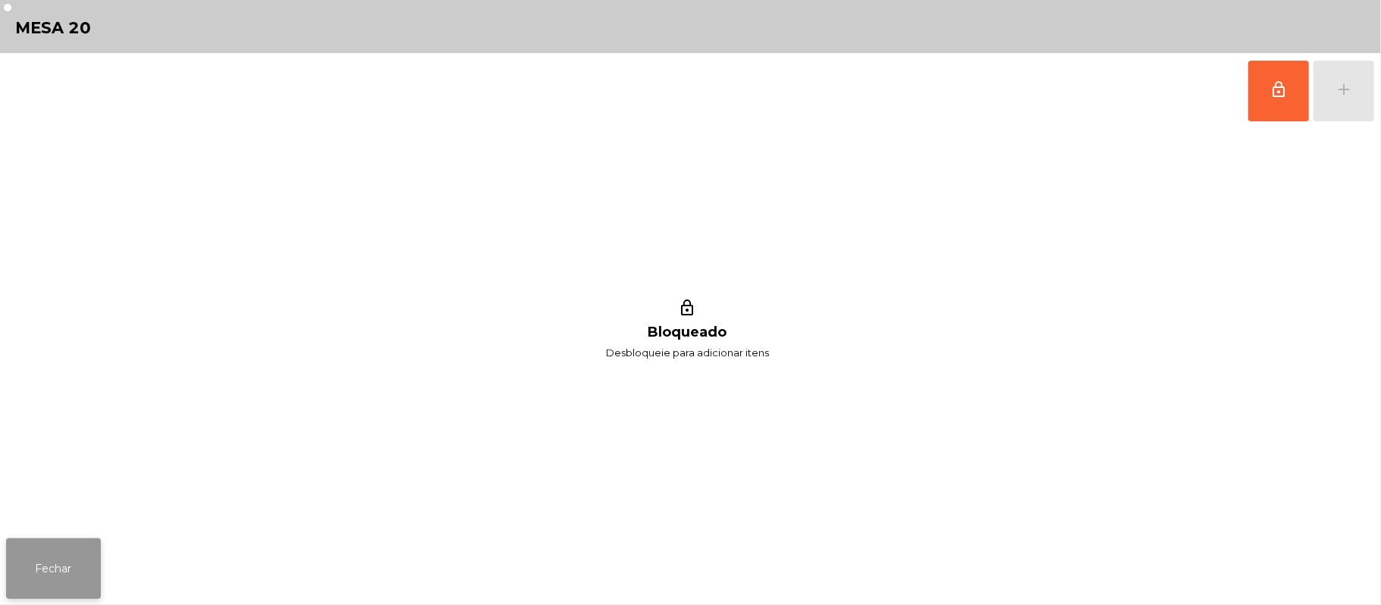
click at [45, 559] on button "Fechar" at bounding box center [53, 568] width 95 height 61
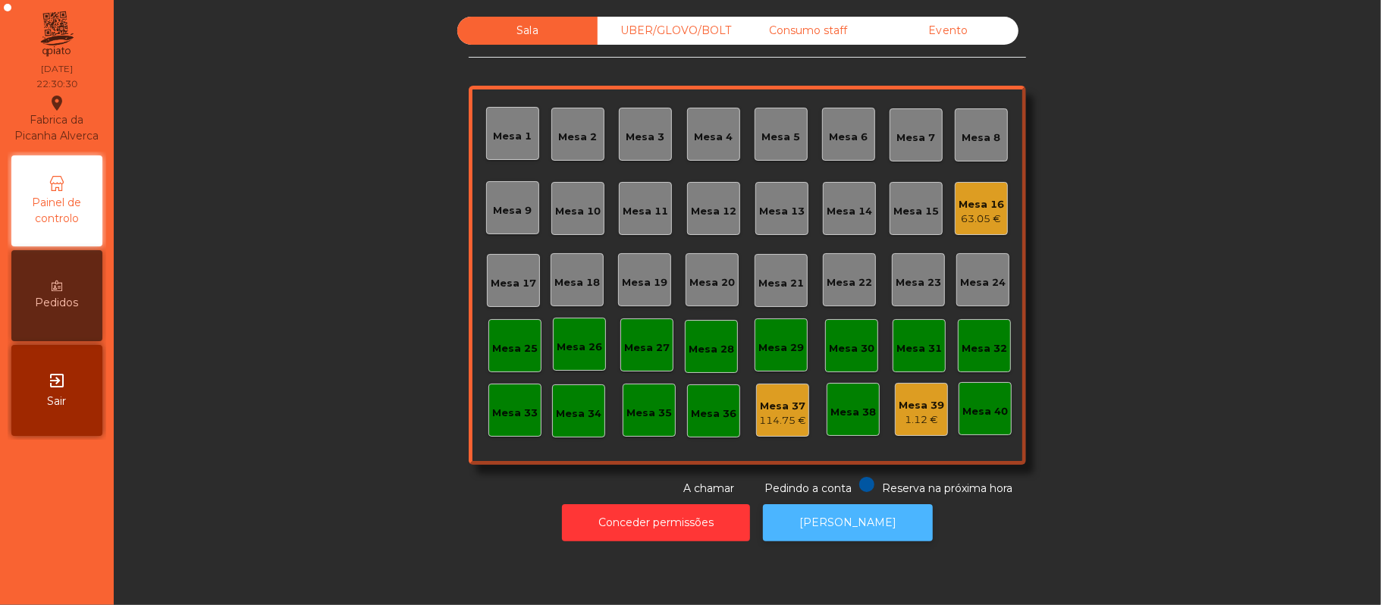
click at [860, 528] on button "[PERSON_NAME]" at bounding box center [848, 522] width 170 height 37
click at [993, 222] on div "63.05 €" at bounding box center [980, 219] width 45 height 15
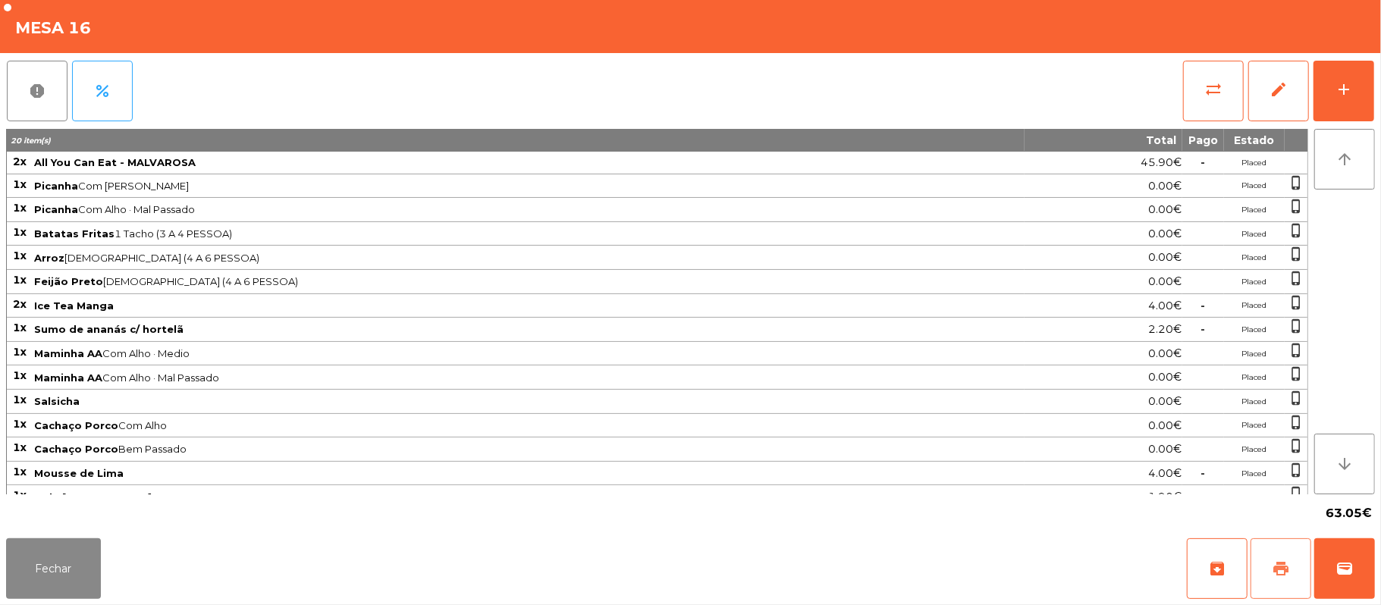
click at [1284, 579] on button "print" at bounding box center [1280, 568] width 61 height 61
click at [1360, 562] on button "wallet" at bounding box center [1344, 568] width 61 height 61
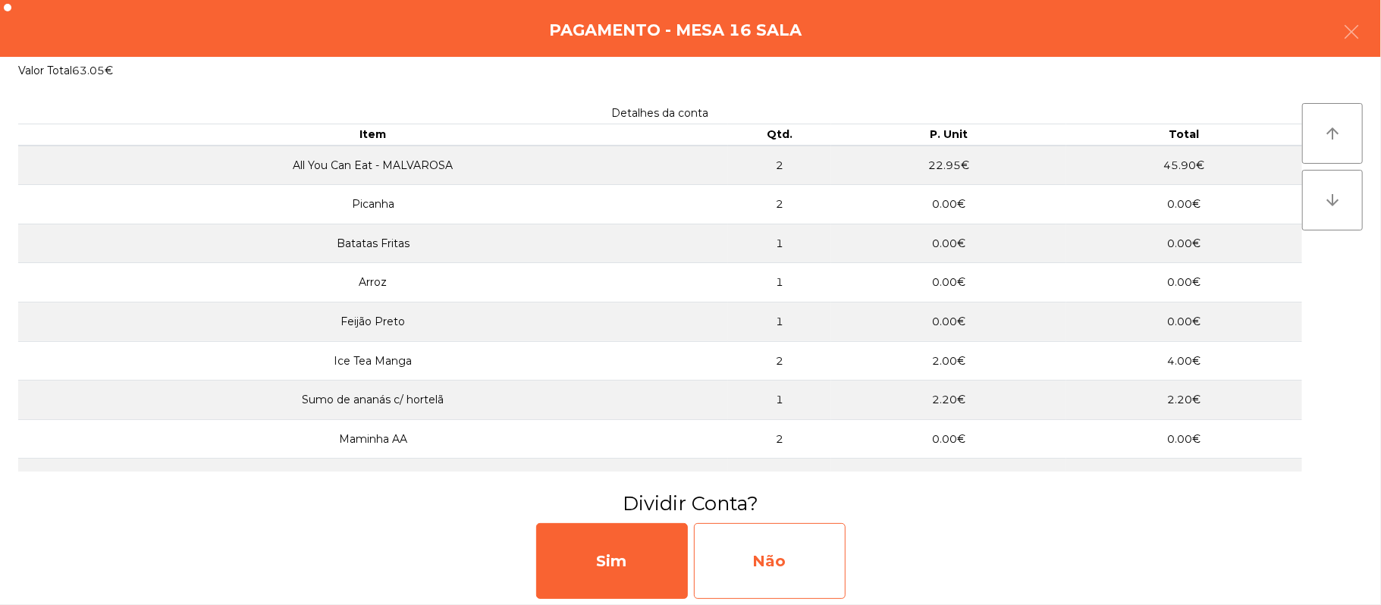
click at [731, 547] on div "Não" at bounding box center [770, 561] width 152 height 76
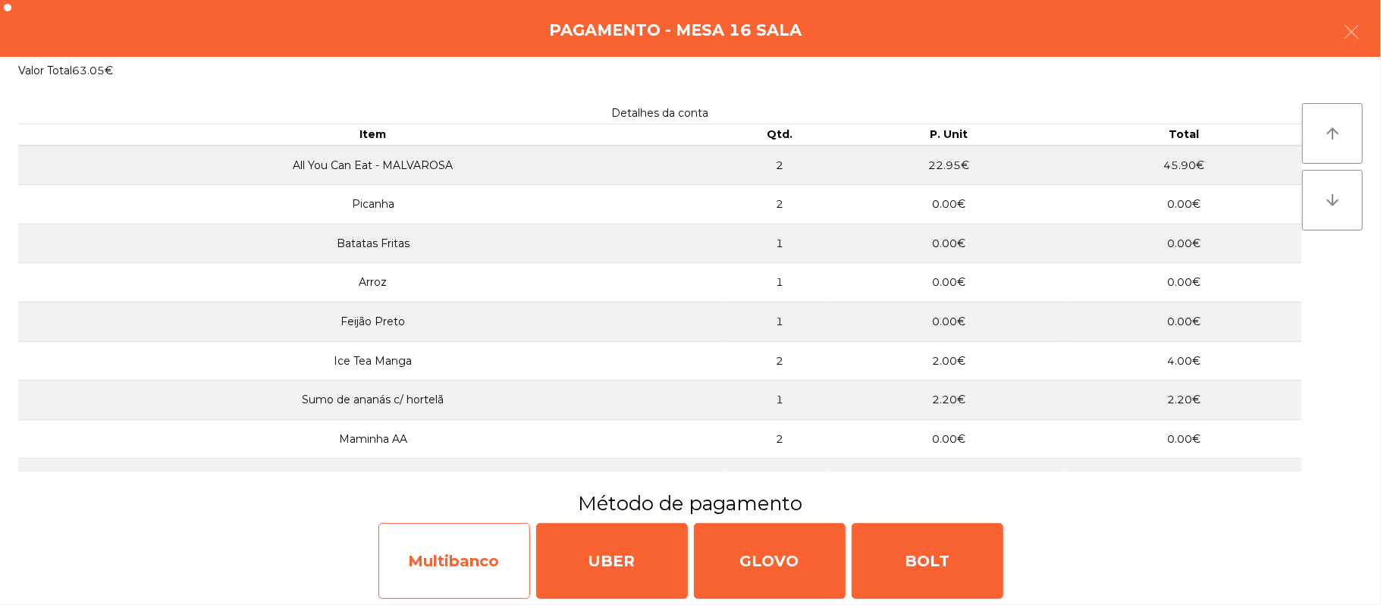
click at [482, 558] on div "Multibanco" at bounding box center [454, 561] width 152 height 76
select select "**"
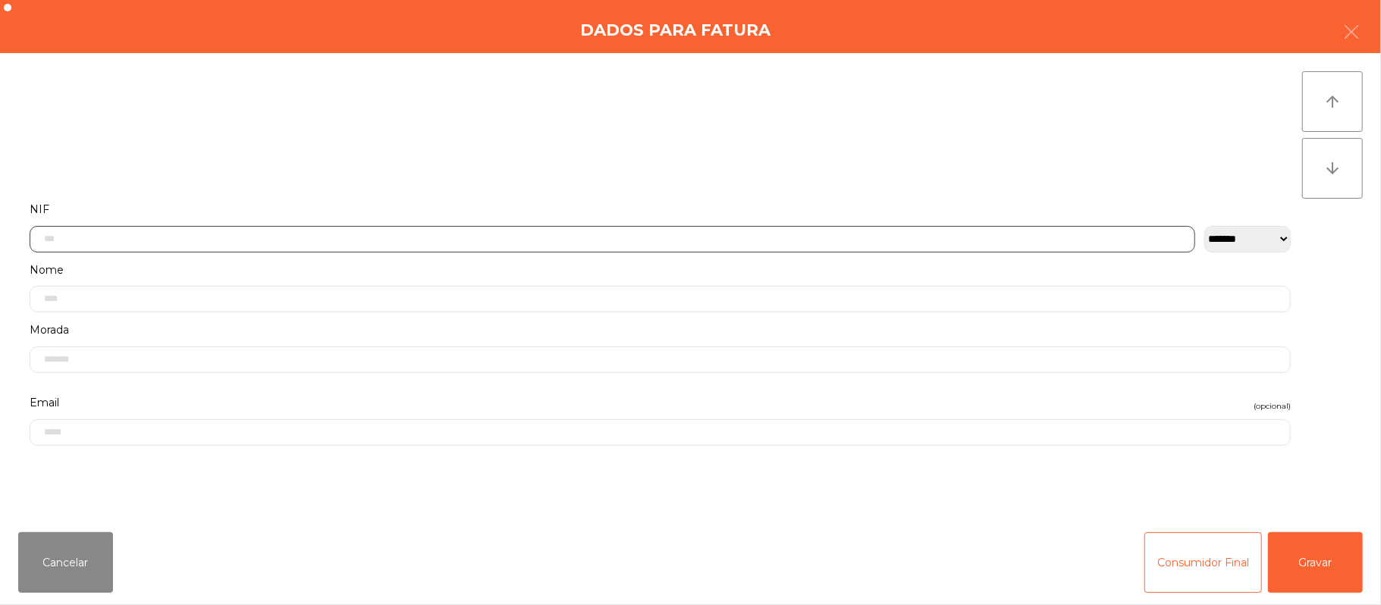
click at [490, 240] on input "text" at bounding box center [612, 239] width 1165 height 27
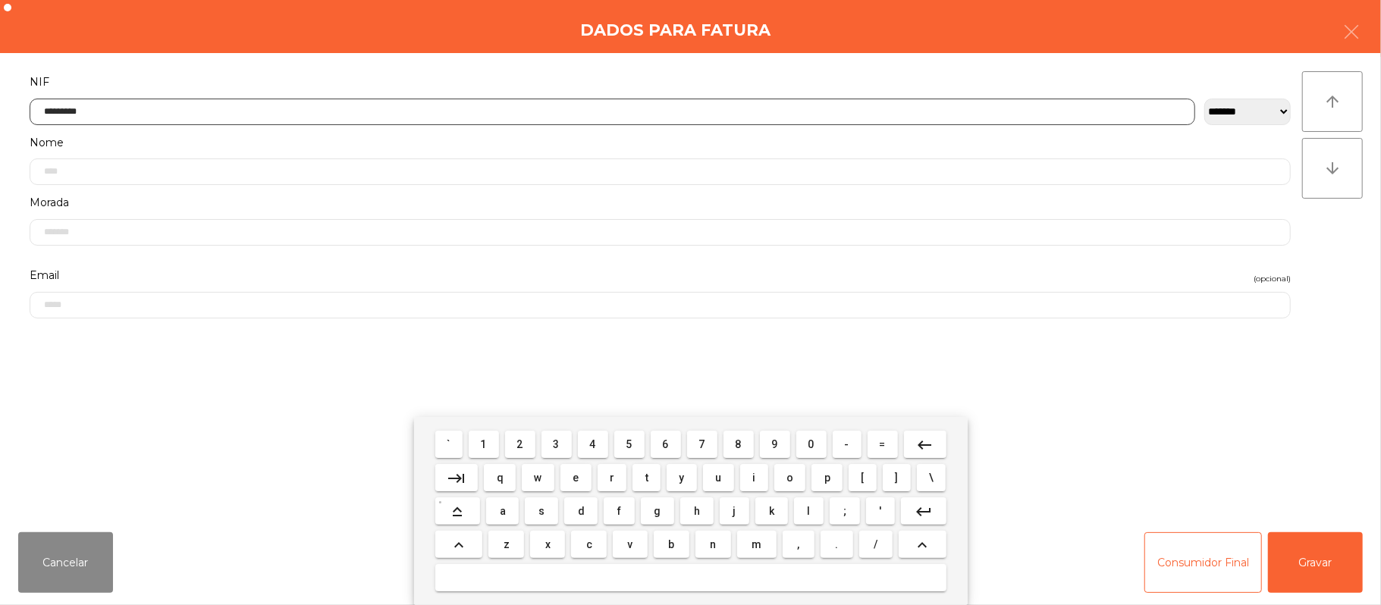
type input "*********"
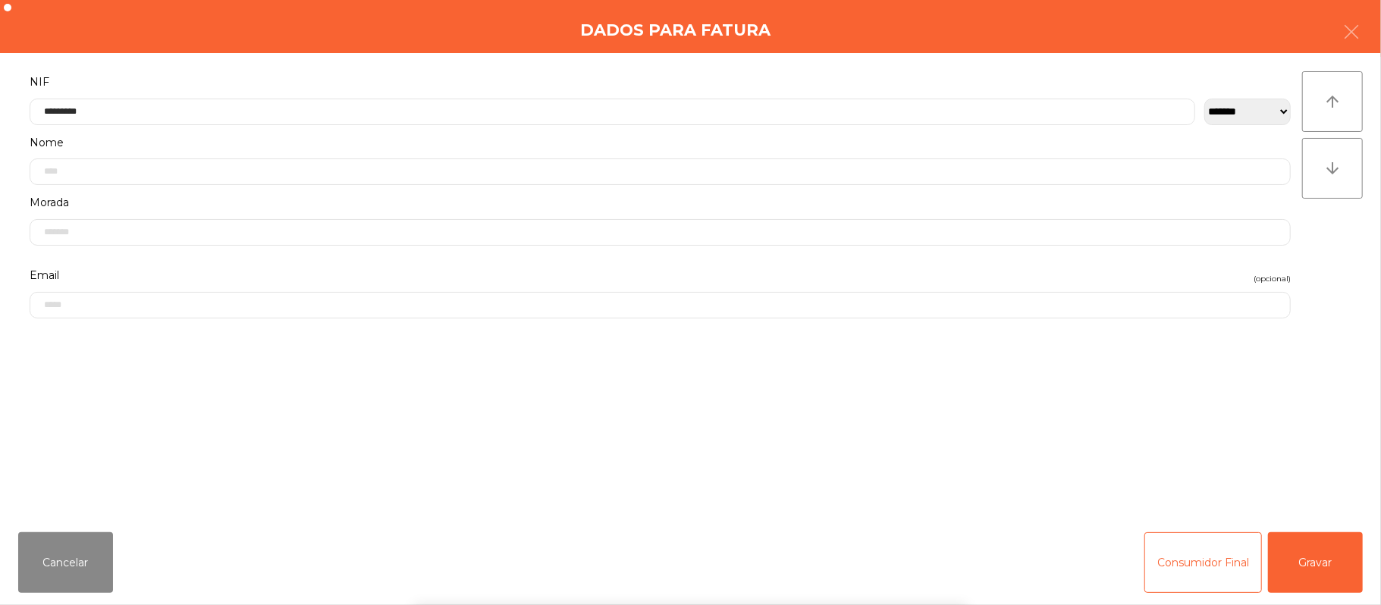
click at [1372, 570] on div "` 1 2 3 4 5 6 7 8 9 0 - = keyboard_backspace keyboard_tab q w e r t y u i o p […" at bounding box center [690, 511] width 1381 height 188
click at [1328, 561] on button "Gravar" at bounding box center [1315, 562] width 95 height 61
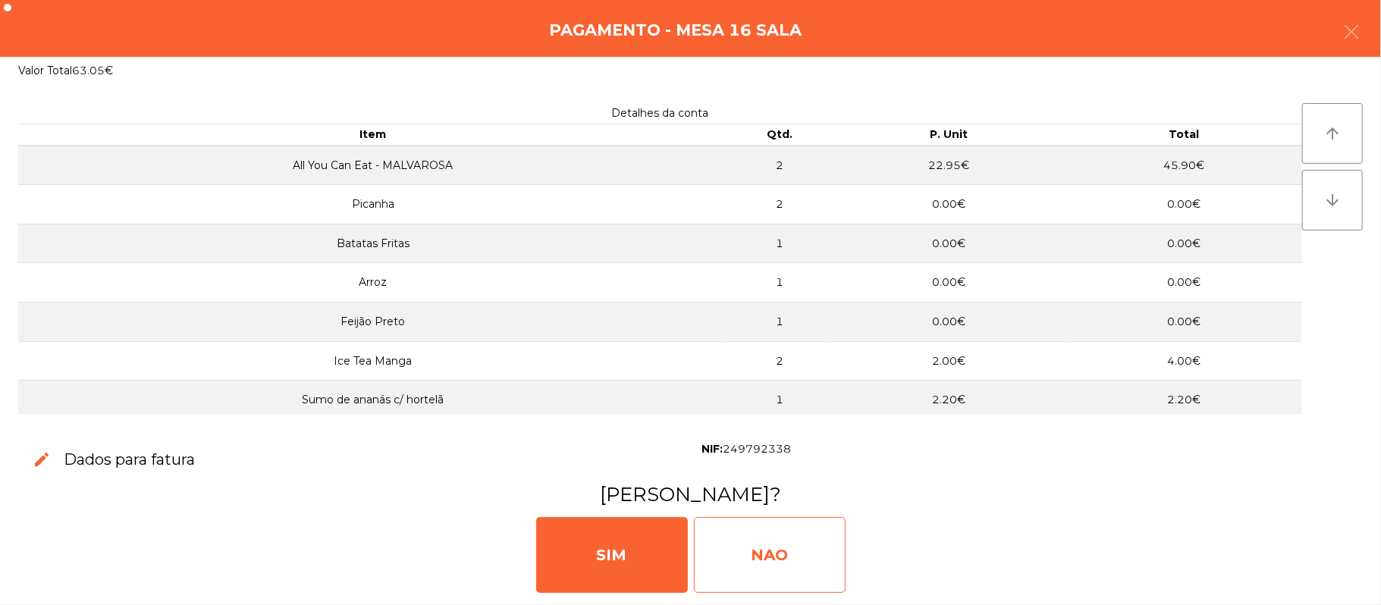
click at [798, 567] on div "NAO" at bounding box center [770, 555] width 152 height 76
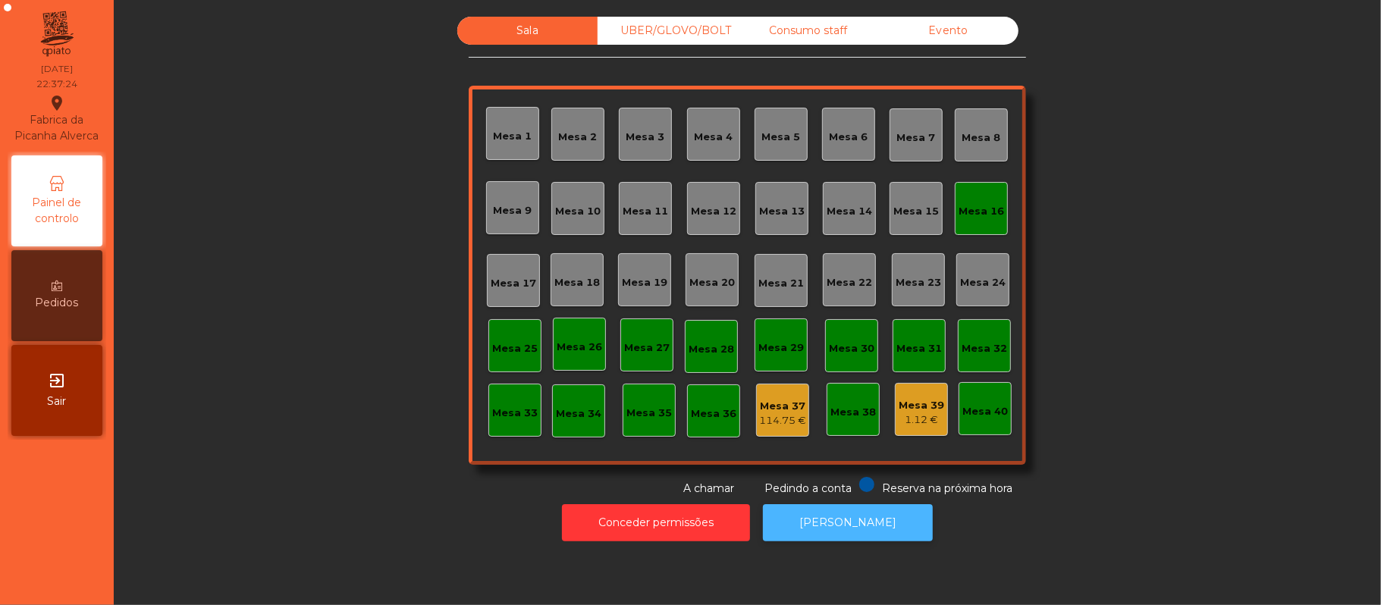
click at [829, 523] on button "[PERSON_NAME]" at bounding box center [848, 522] width 170 height 37
click at [641, 30] on div "UBER/GLOVO/BOLT" at bounding box center [667, 31] width 140 height 28
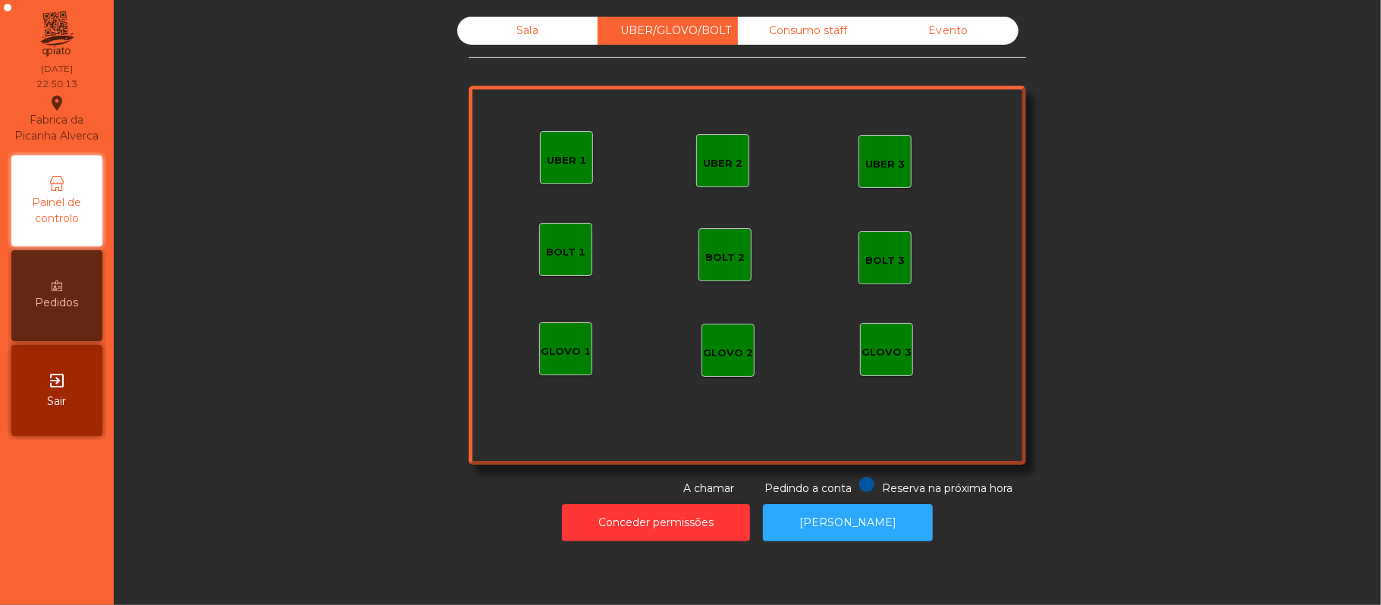
click at [519, 30] on div "Sala" at bounding box center [527, 31] width 140 height 28
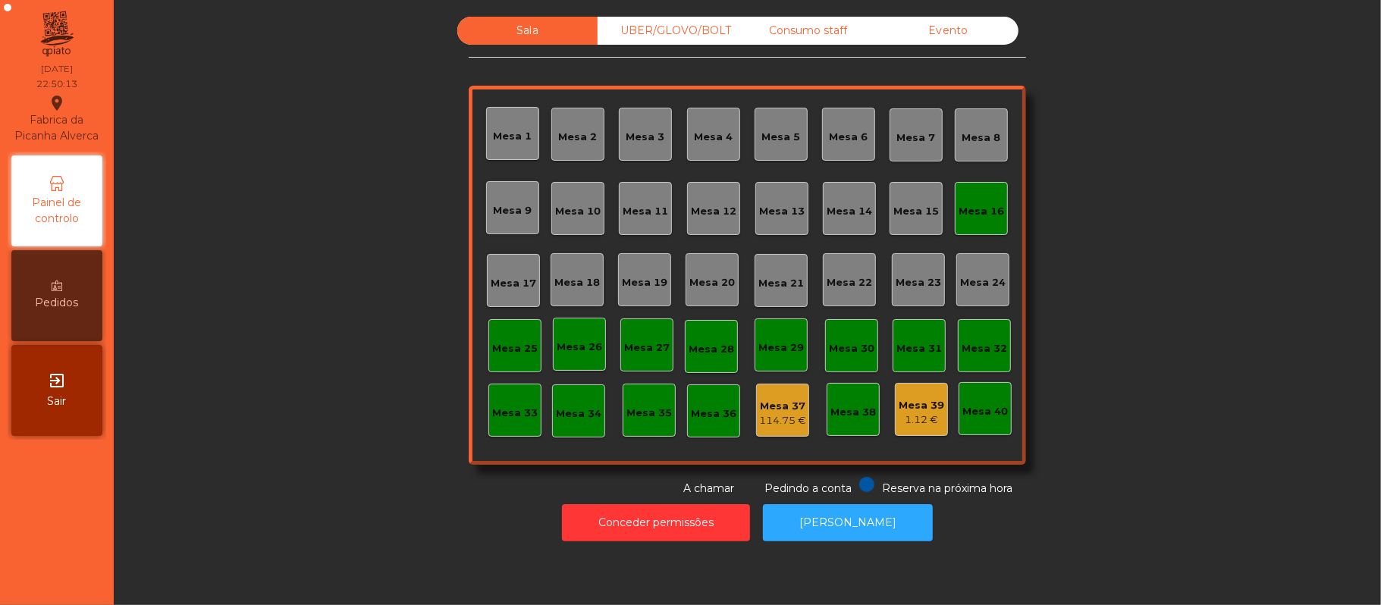
click at [494, 343] on div "Mesa 25" at bounding box center [514, 348] width 45 height 15
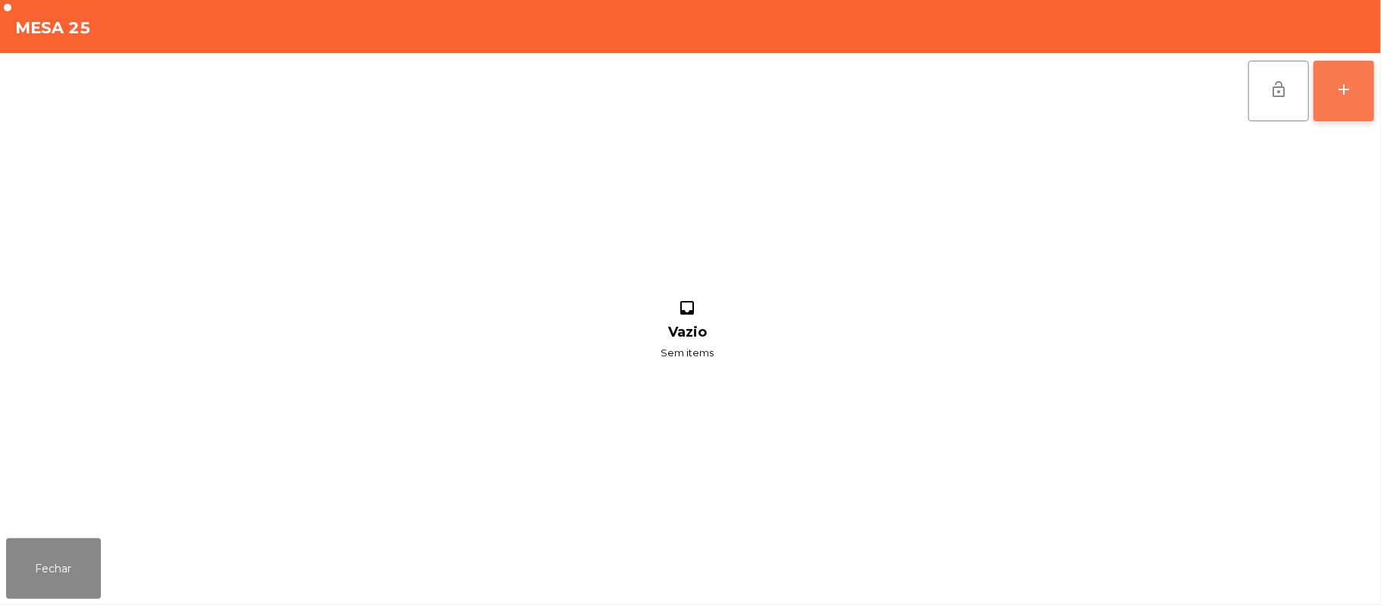
click at [1338, 114] on button "add" at bounding box center [1343, 91] width 61 height 61
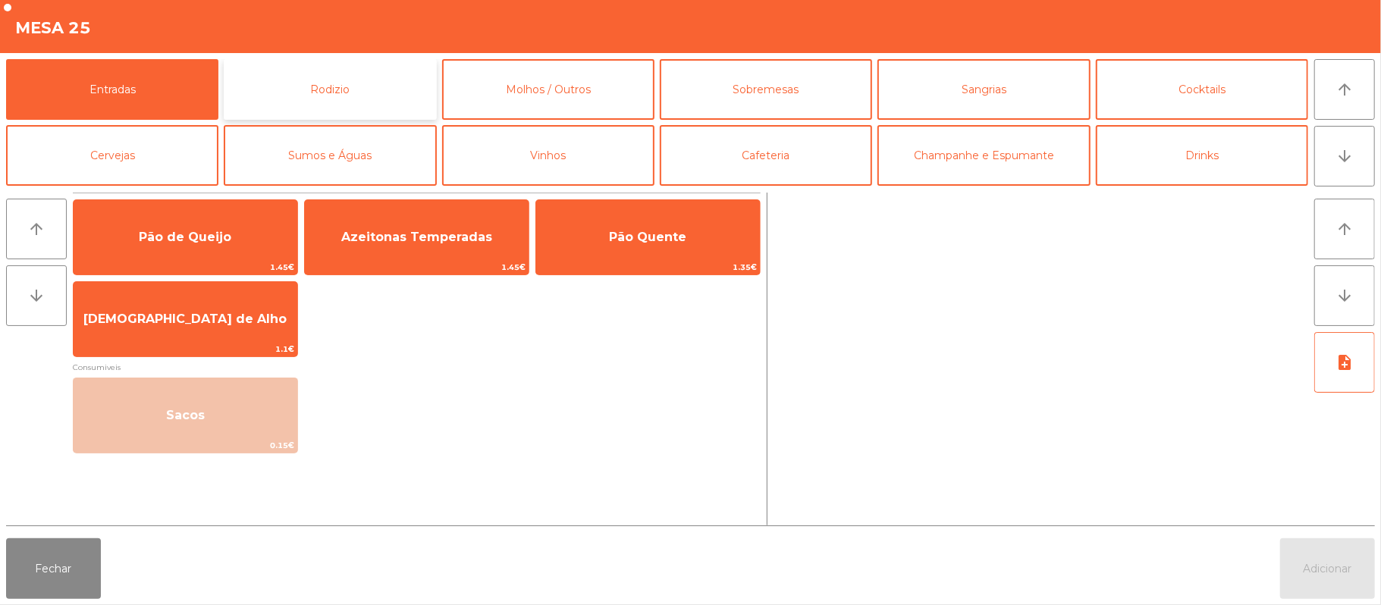
click at [309, 73] on button "Rodizio" at bounding box center [330, 89] width 212 height 61
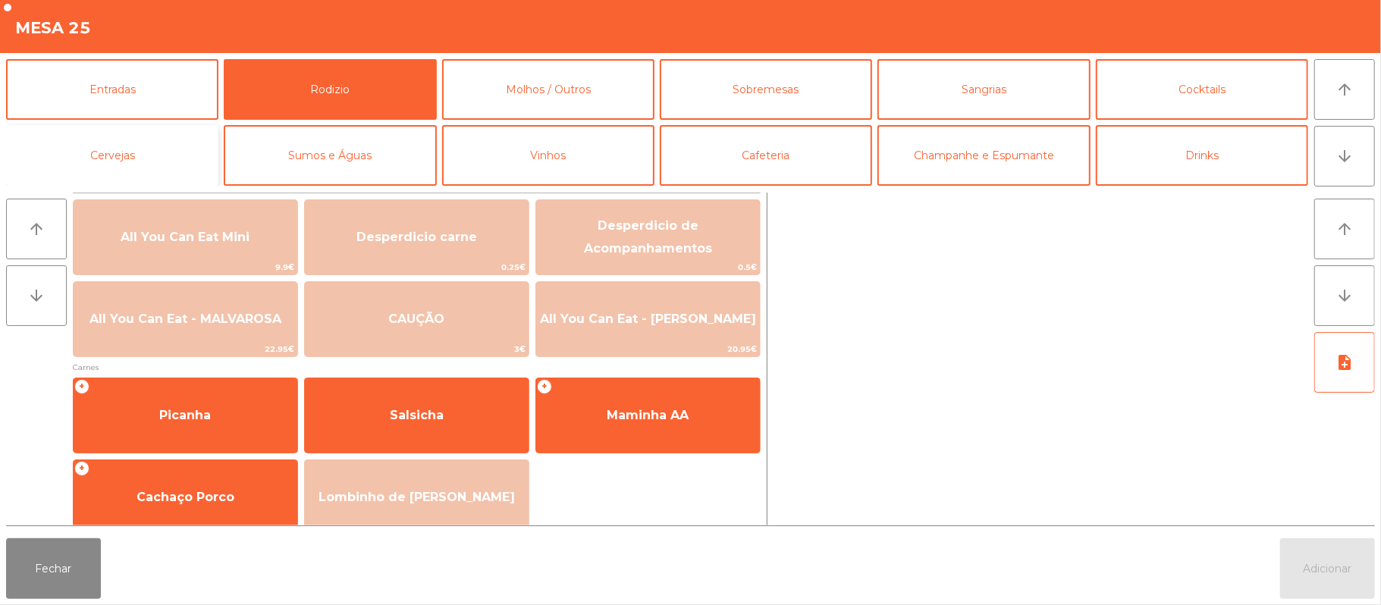
click at [127, 147] on button "Cervejas" at bounding box center [112, 155] width 212 height 61
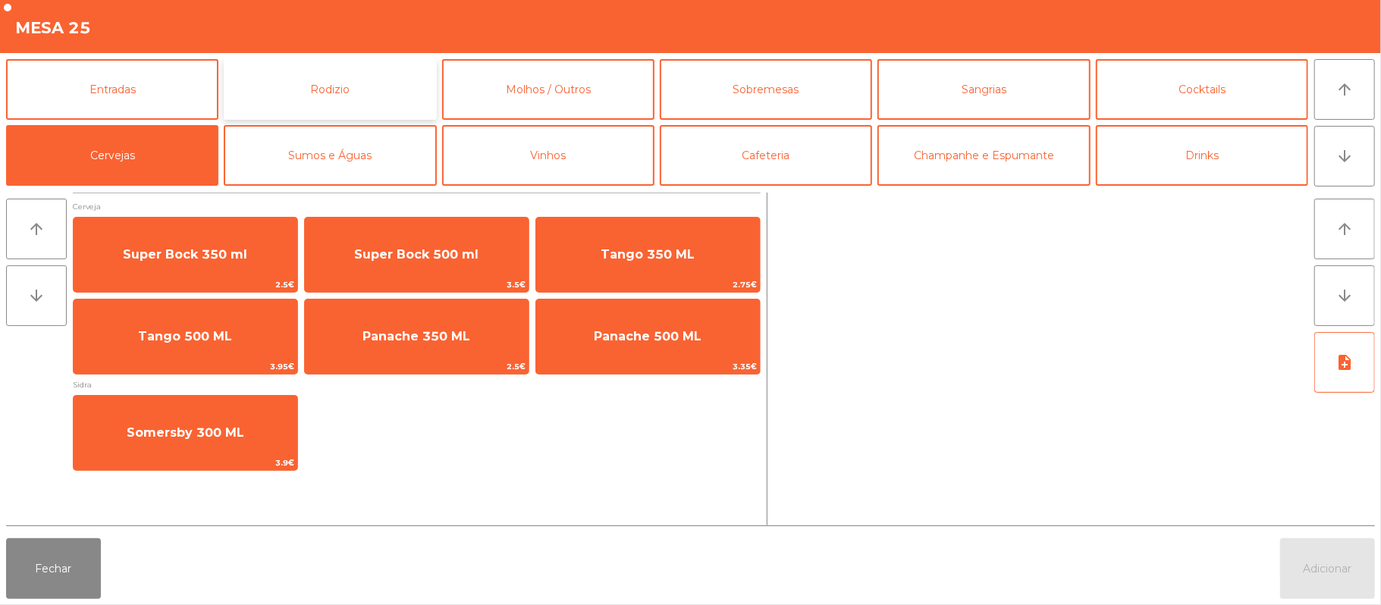
click at [325, 95] on button "Rodizio" at bounding box center [330, 89] width 212 height 61
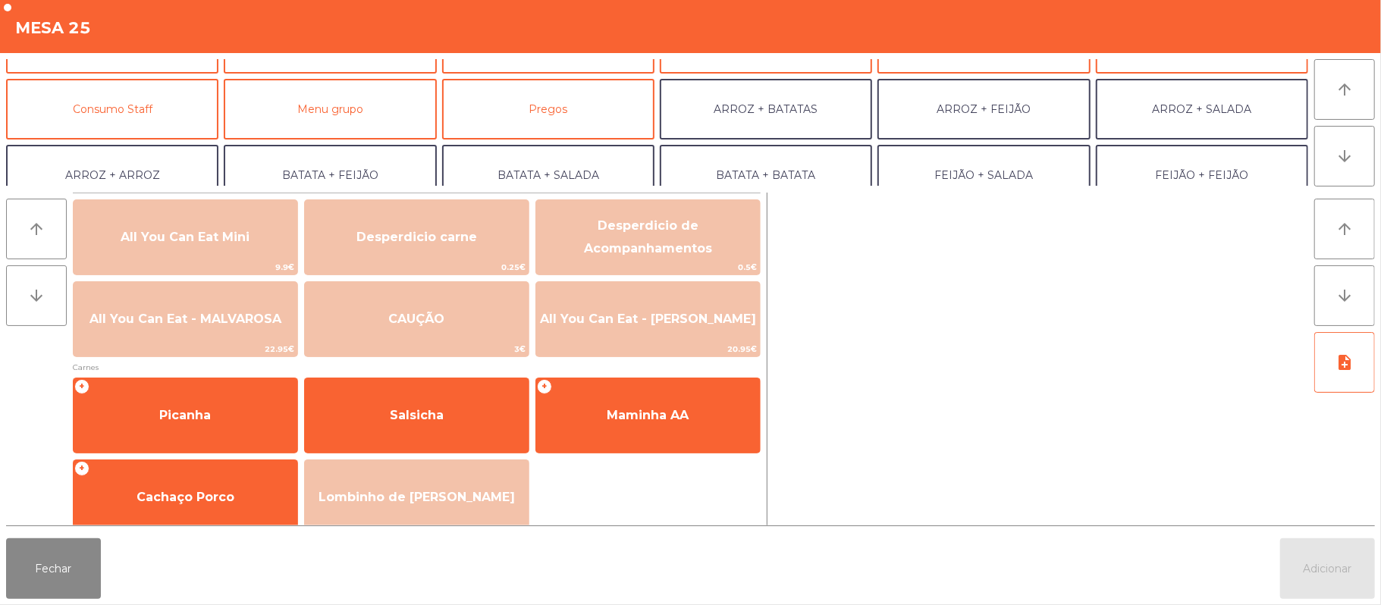
scroll to position [113, 0]
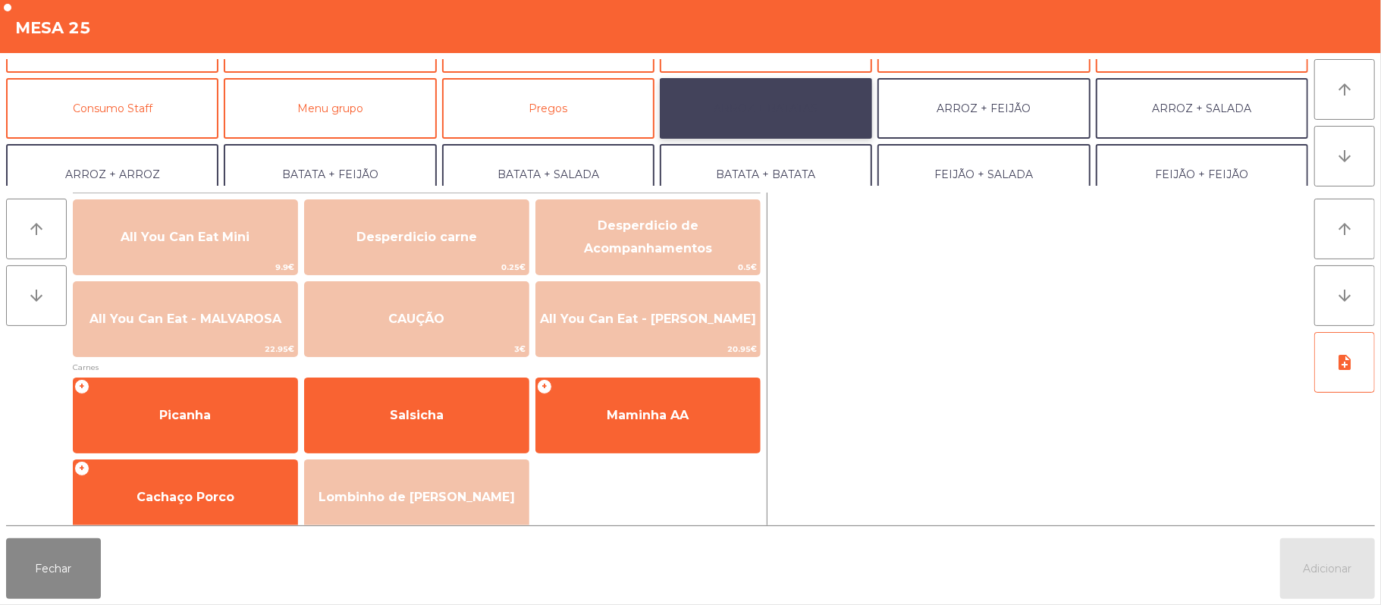
click at [746, 106] on button "ARROZ + BATATAS" at bounding box center [766, 108] width 212 height 61
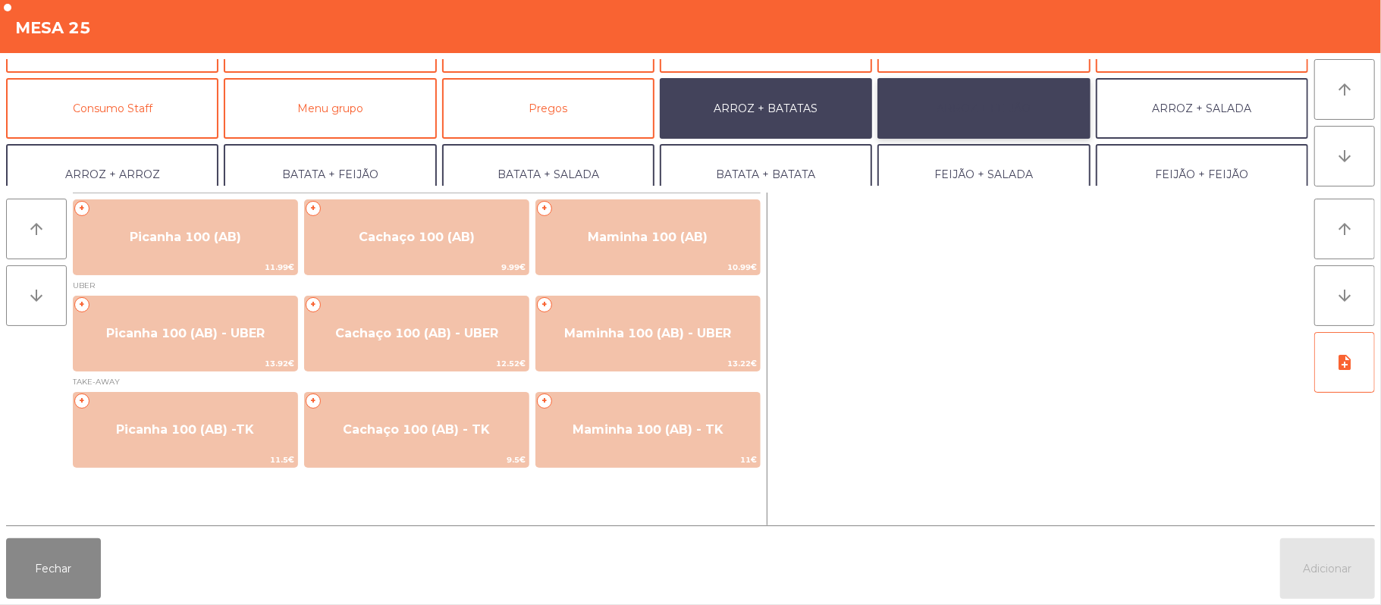
click at [963, 105] on button "ARROZ + FEIJÃO" at bounding box center [983, 108] width 212 height 61
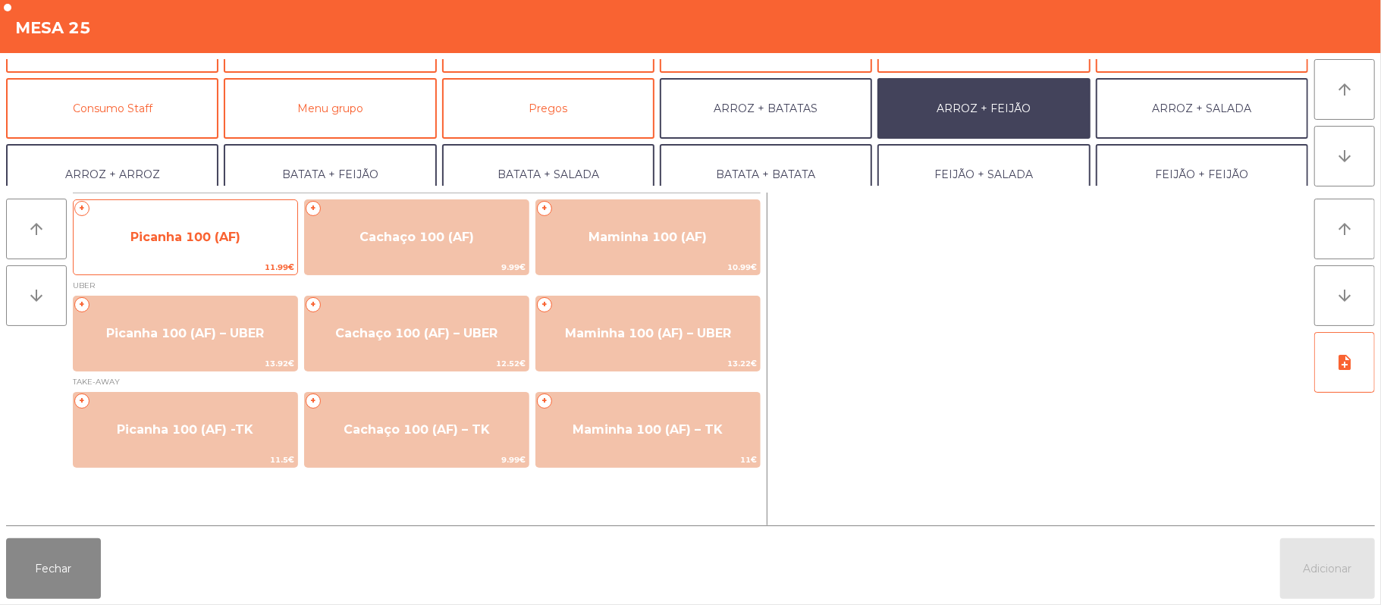
click at [209, 252] on span "Picanha 100 (AF)" at bounding box center [186, 237] width 224 height 41
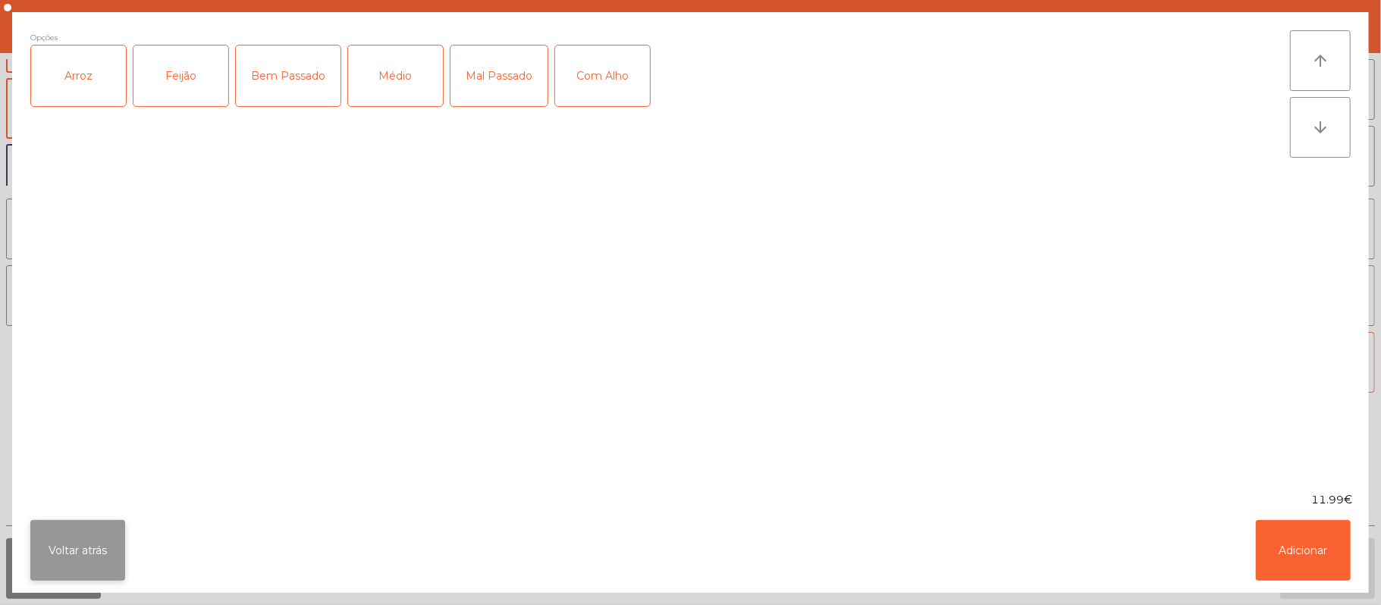
click at [105, 537] on button "Voltar atrás" at bounding box center [77, 550] width 95 height 61
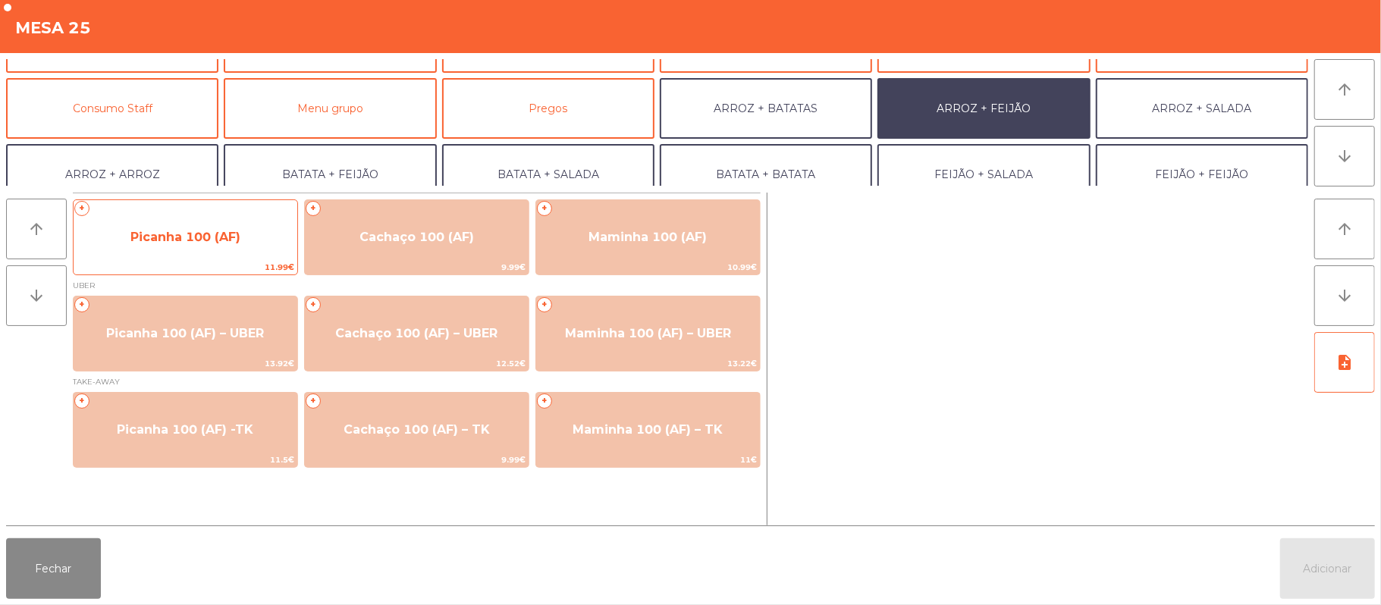
click at [168, 258] on span "Picanha 100 (AF)" at bounding box center [186, 237] width 224 height 41
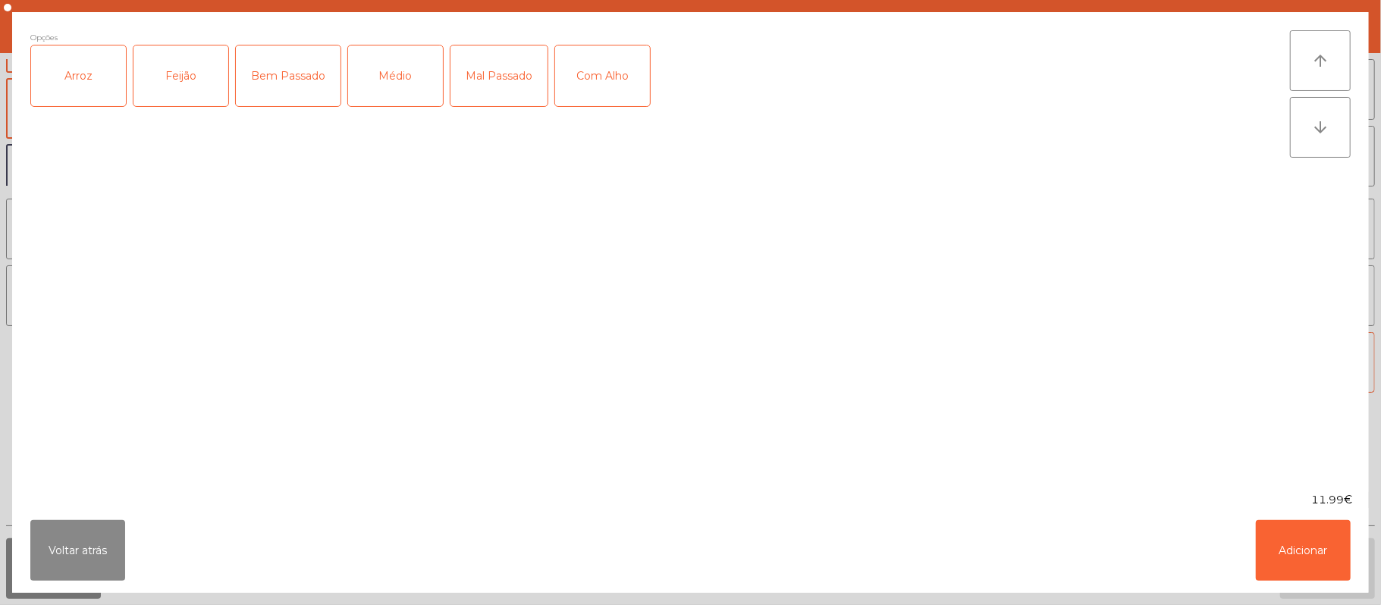
click at [413, 76] on div "Médio" at bounding box center [395, 75] width 95 height 61
click at [77, 85] on div "Arroz" at bounding box center [78, 75] width 95 height 61
click at [174, 89] on div "Feijão" at bounding box center [180, 75] width 95 height 61
click at [274, 79] on div "Bem Passado" at bounding box center [288, 75] width 105 height 61
click at [1328, 526] on button "Adicionar" at bounding box center [1303, 550] width 95 height 61
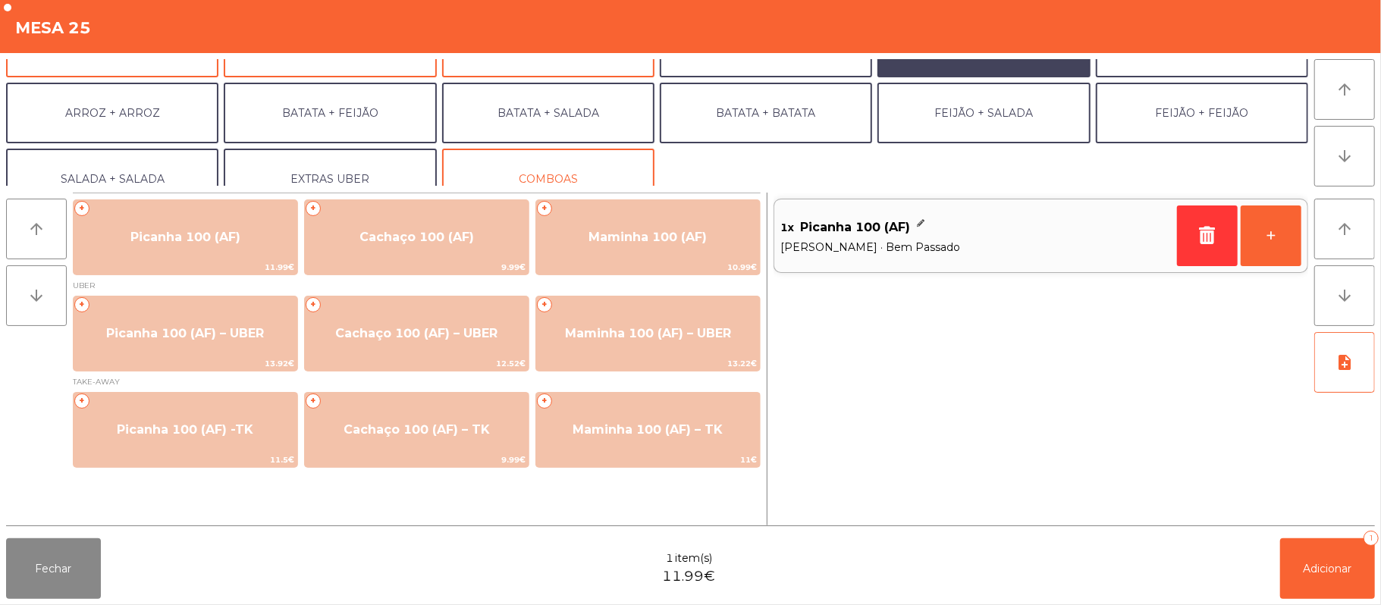
scroll to position [193, 0]
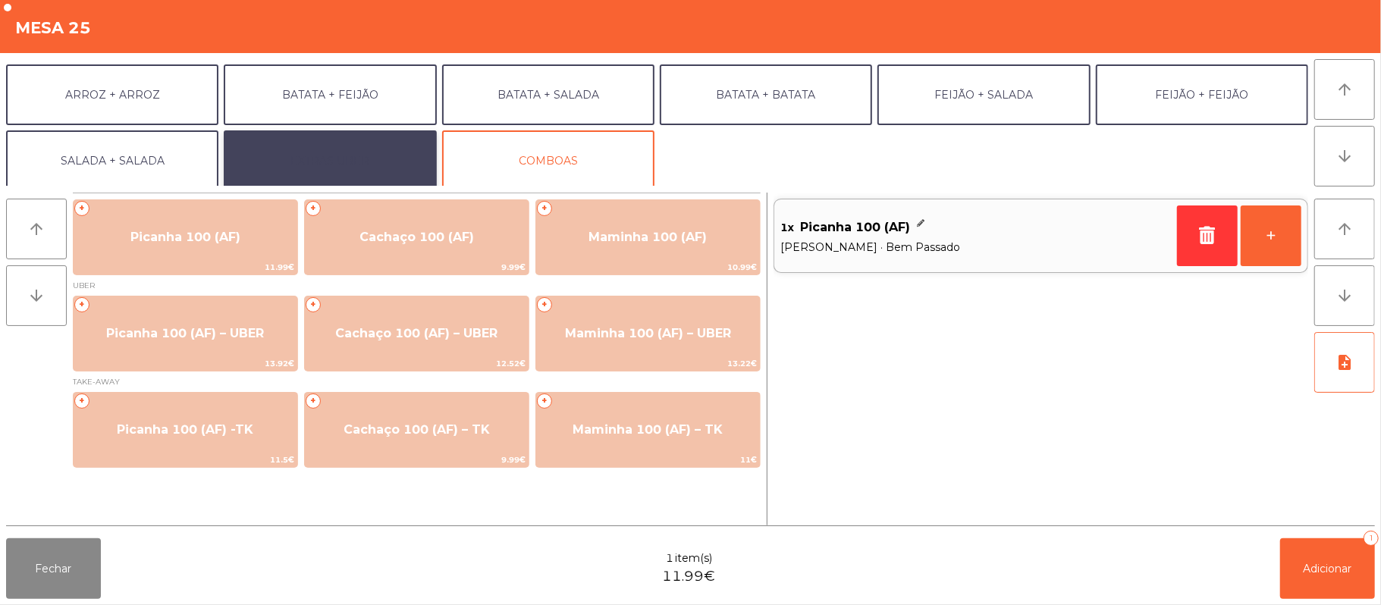
click at [286, 153] on button "EXTRAS UBER" at bounding box center [330, 160] width 212 height 61
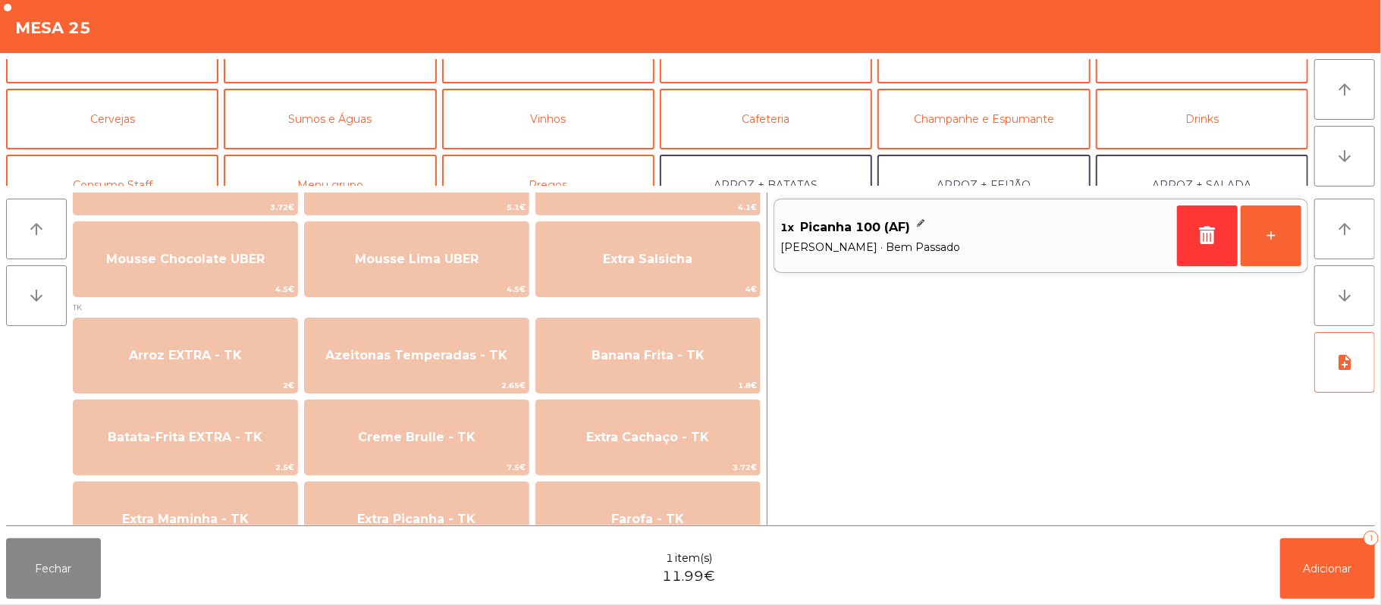
scroll to position [0, 0]
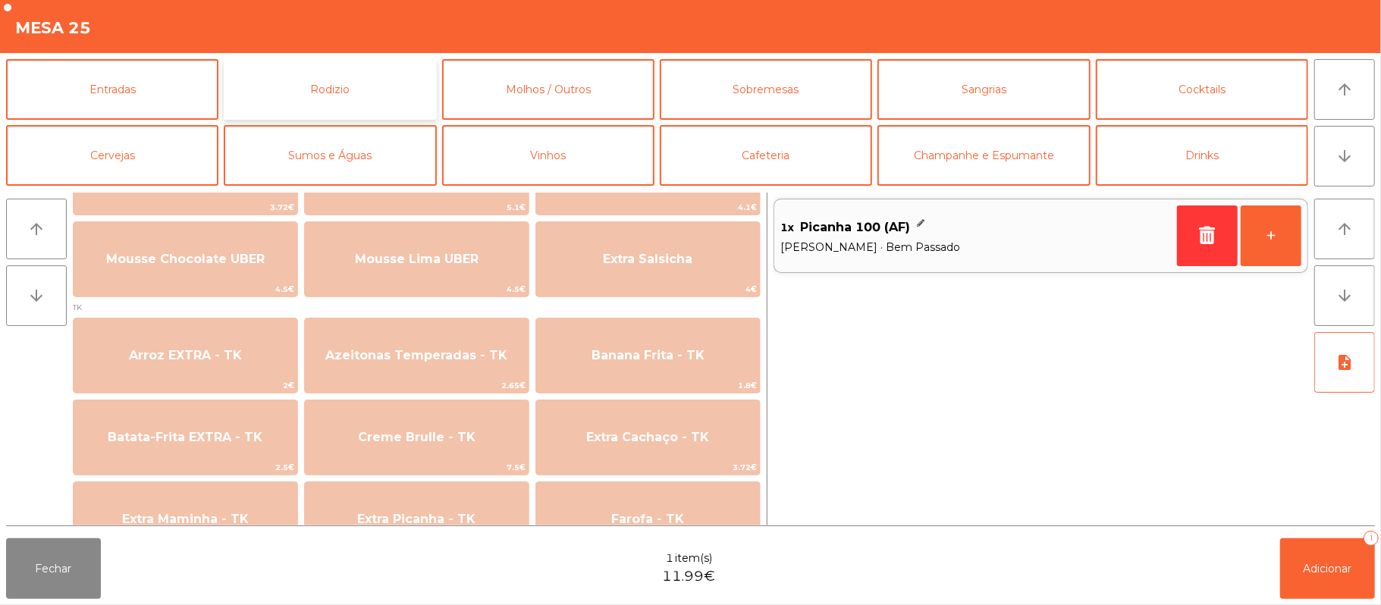
click at [338, 110] on button "Rodizio" at bounding box center [330, 89] width 212 height 61
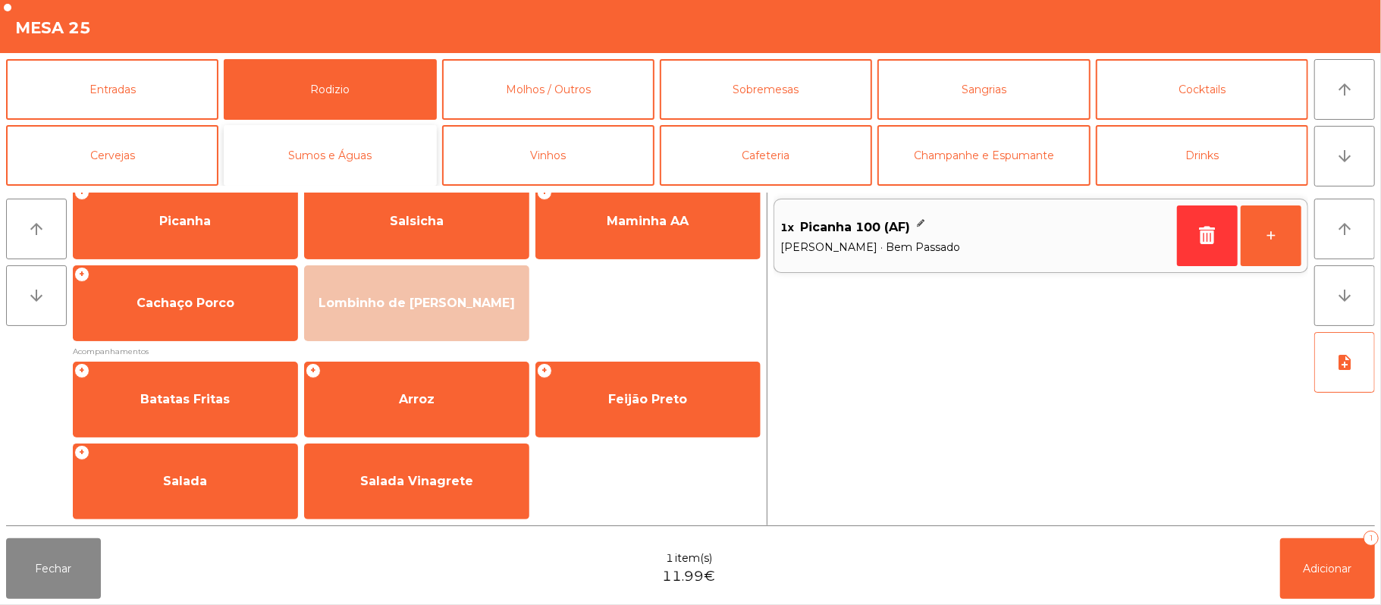
click at [302, 158] on button "Sumos e Águas" at bounding box center [330, 155] width 212 height 61
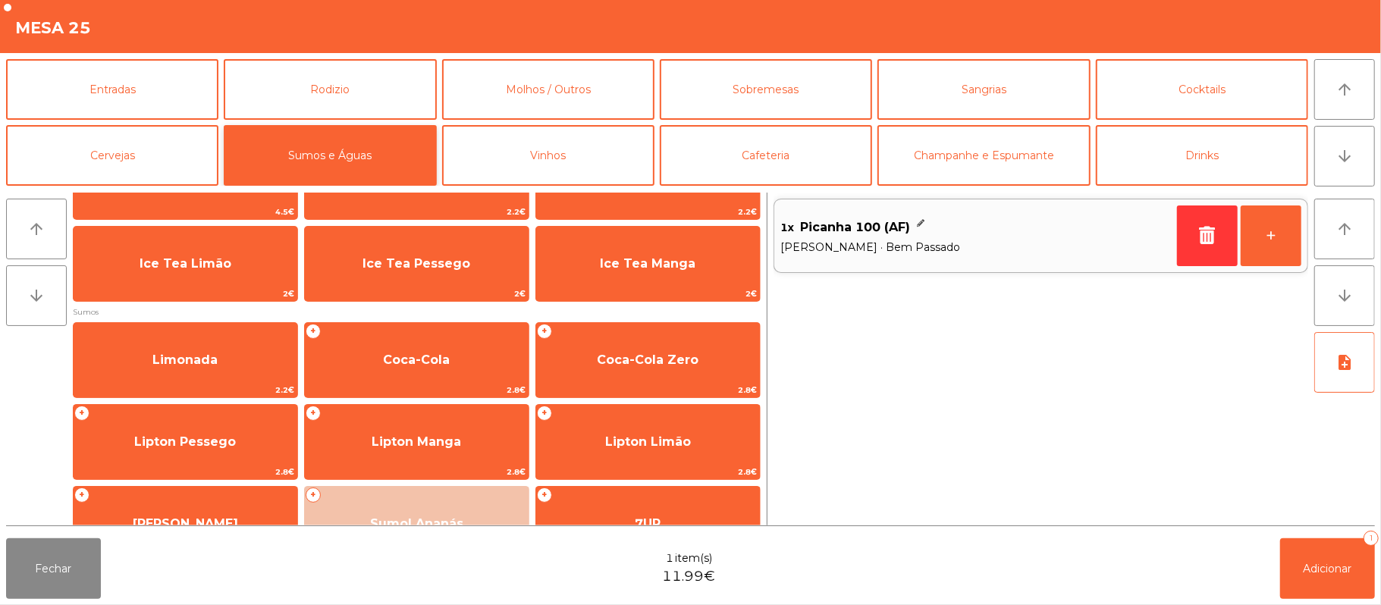
scroll to position [55, 0]
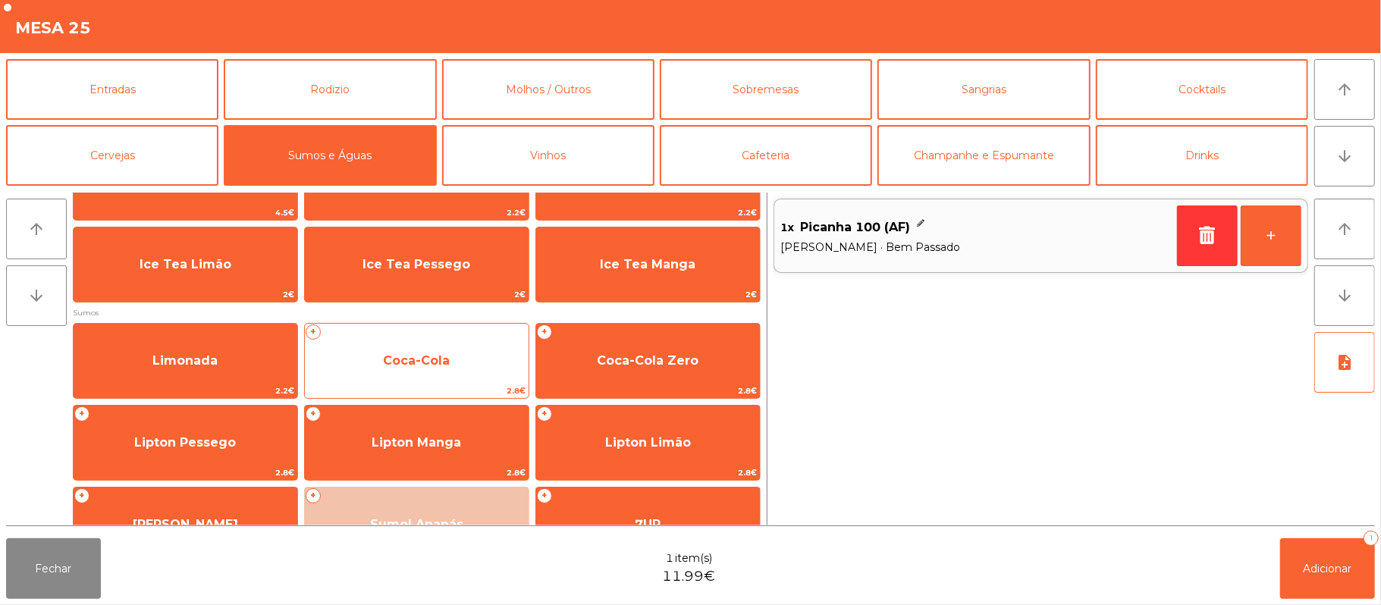
click at [459, 371] on span "Coca-Cola" at bounding box center [417, 360] width 224 height 41
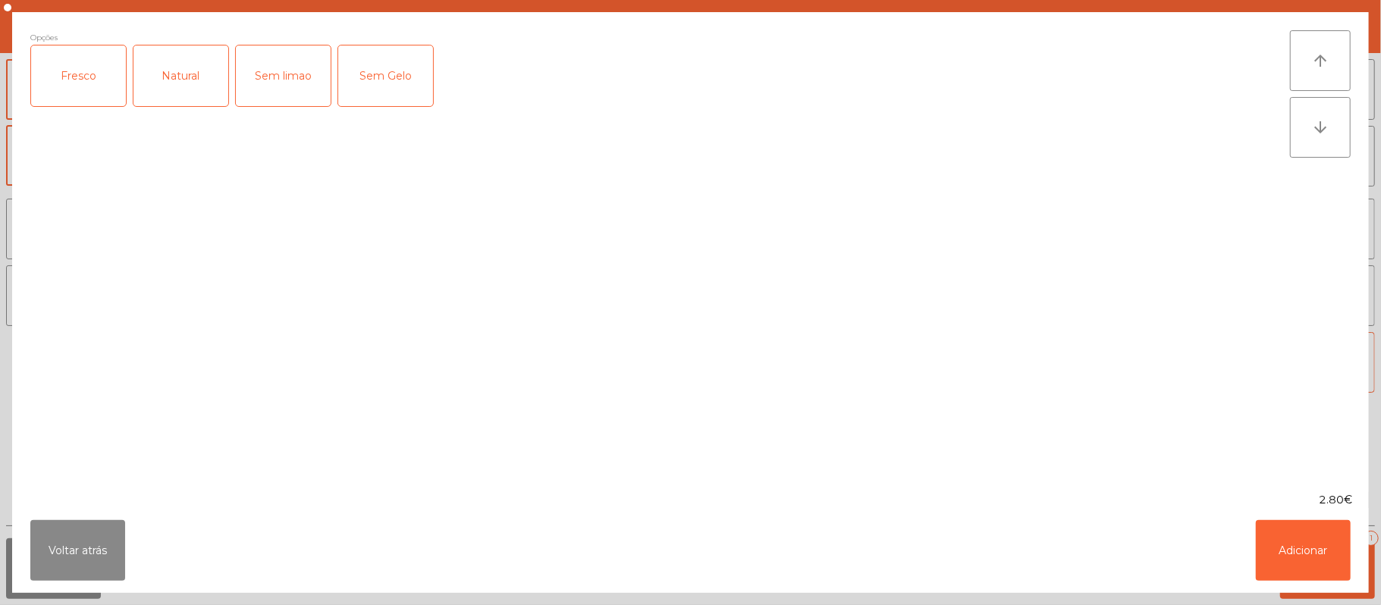
click at [55, 86] on div "Fresco" at bounding box center [78, 75] width 95 height 61
click at [1301, 535] on button "Adicionar" at bounding box center [1303, 550] width 95 height 61
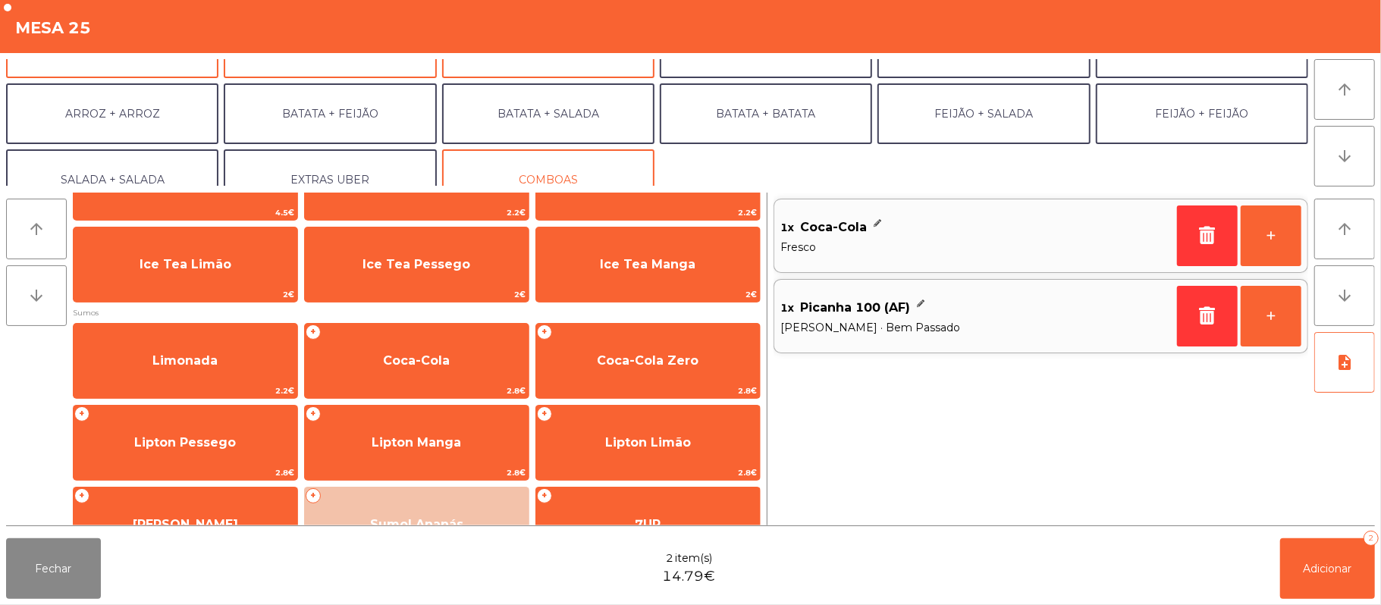
scroll to position [198, 0]
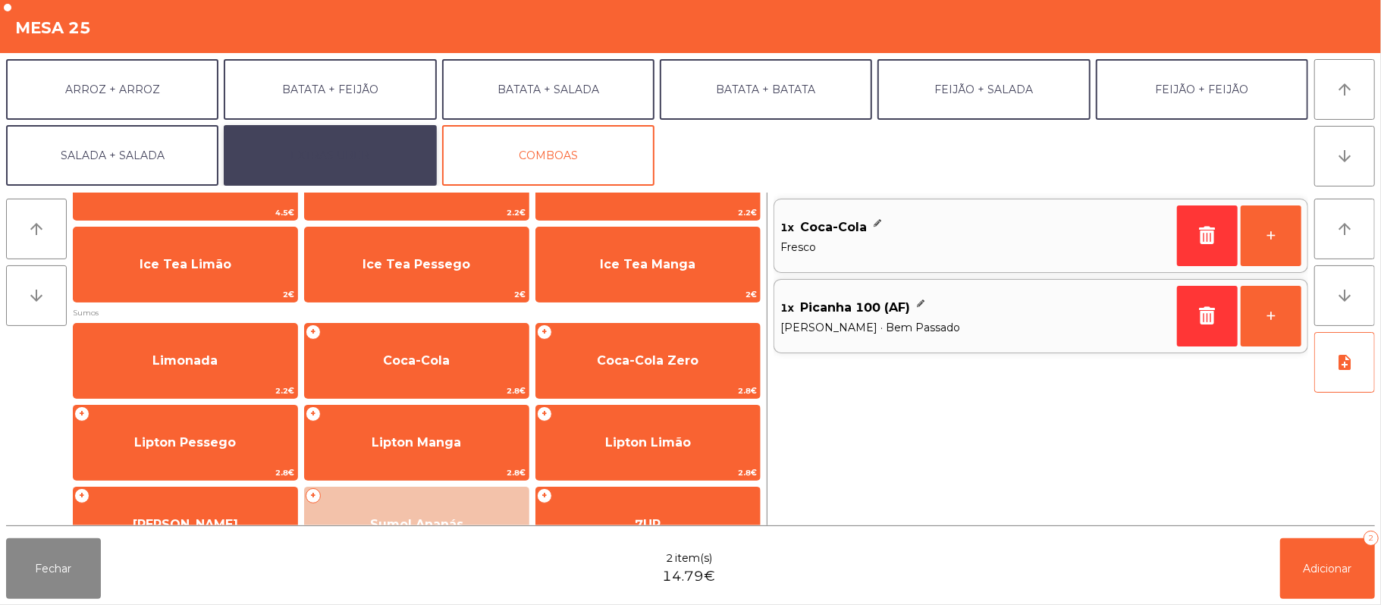
click at [340, 155] on button "EXTRAS UBER" at bounding box center [330, 155] width 212 height 61
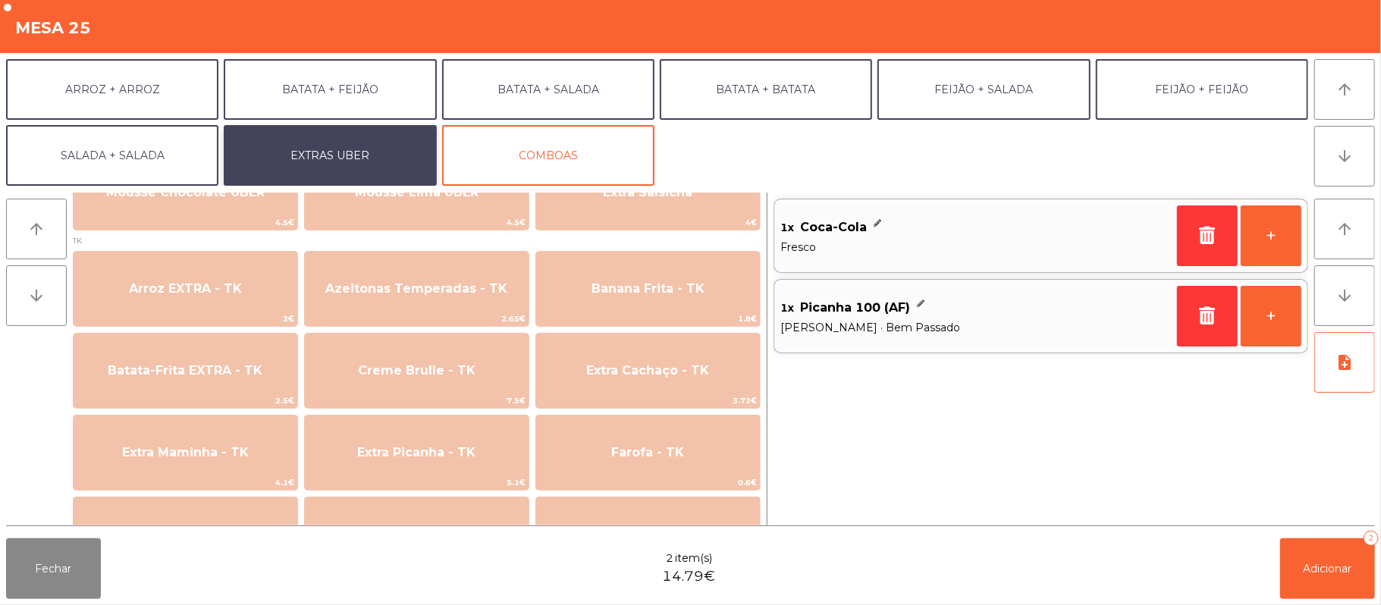
scroll to position [562, 0]
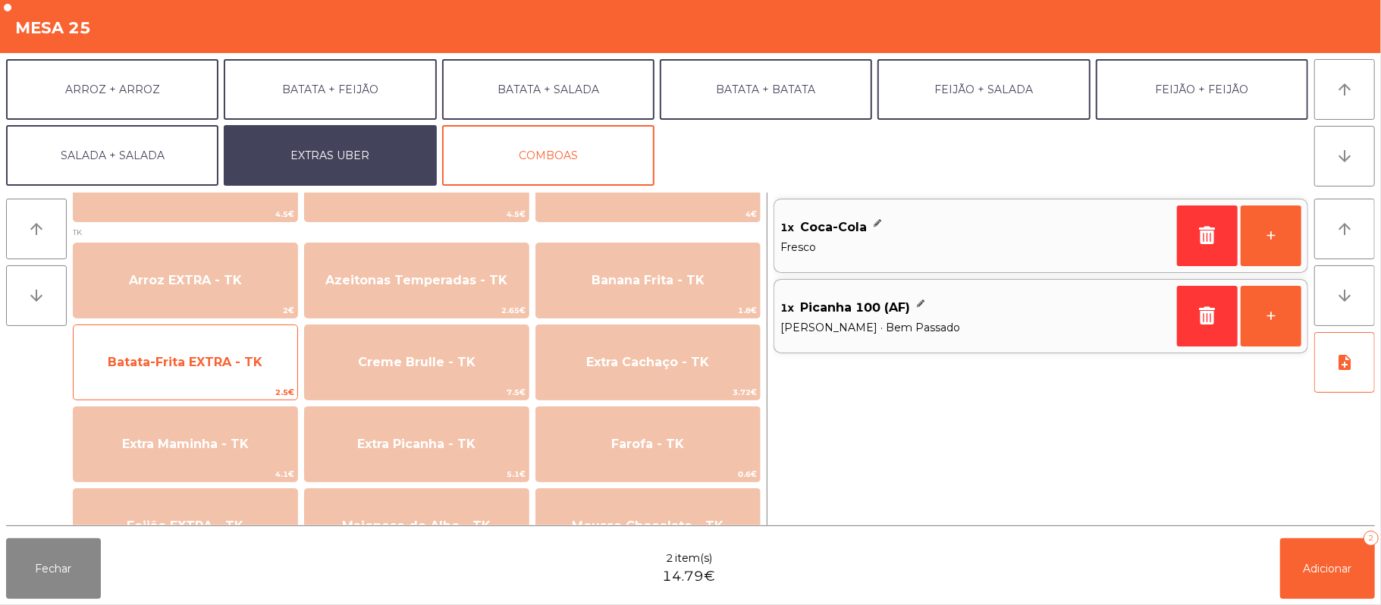
click at [140, 368] on span "Batata-Frita EXTRA - TK" at bounding box center [185, 362] width 155 height 14
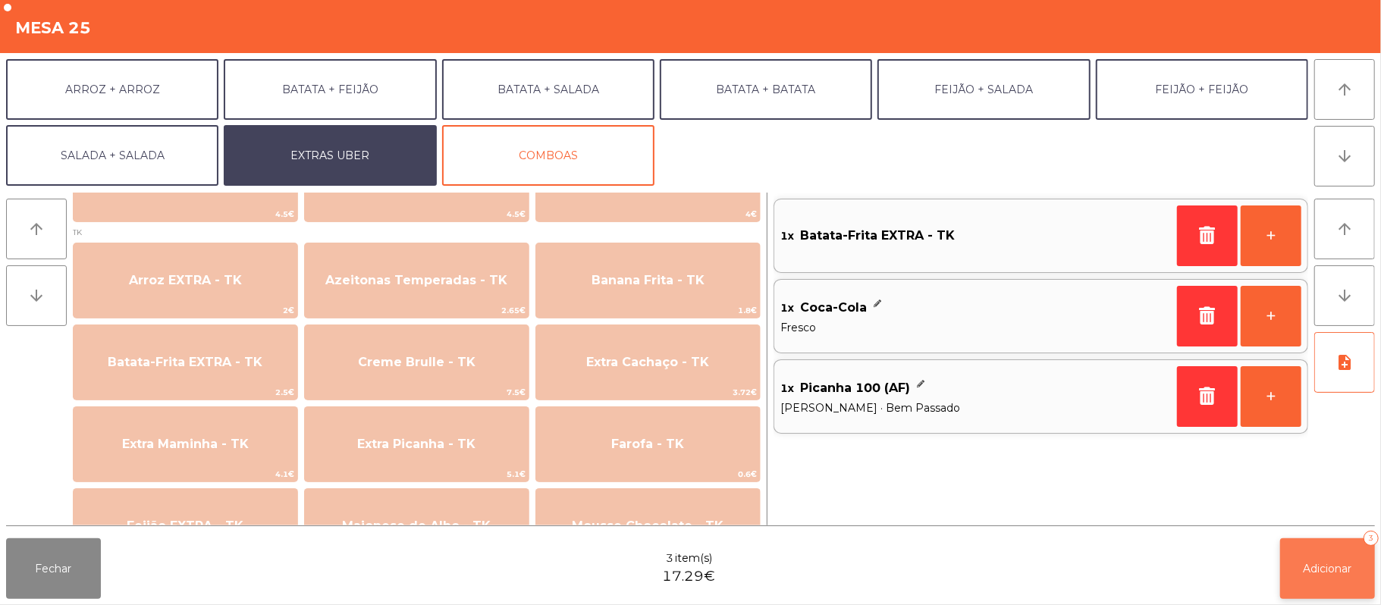
click at [1327, 571] on span "Adicionar" at bounding box center [1327, 569] width 49 height 14
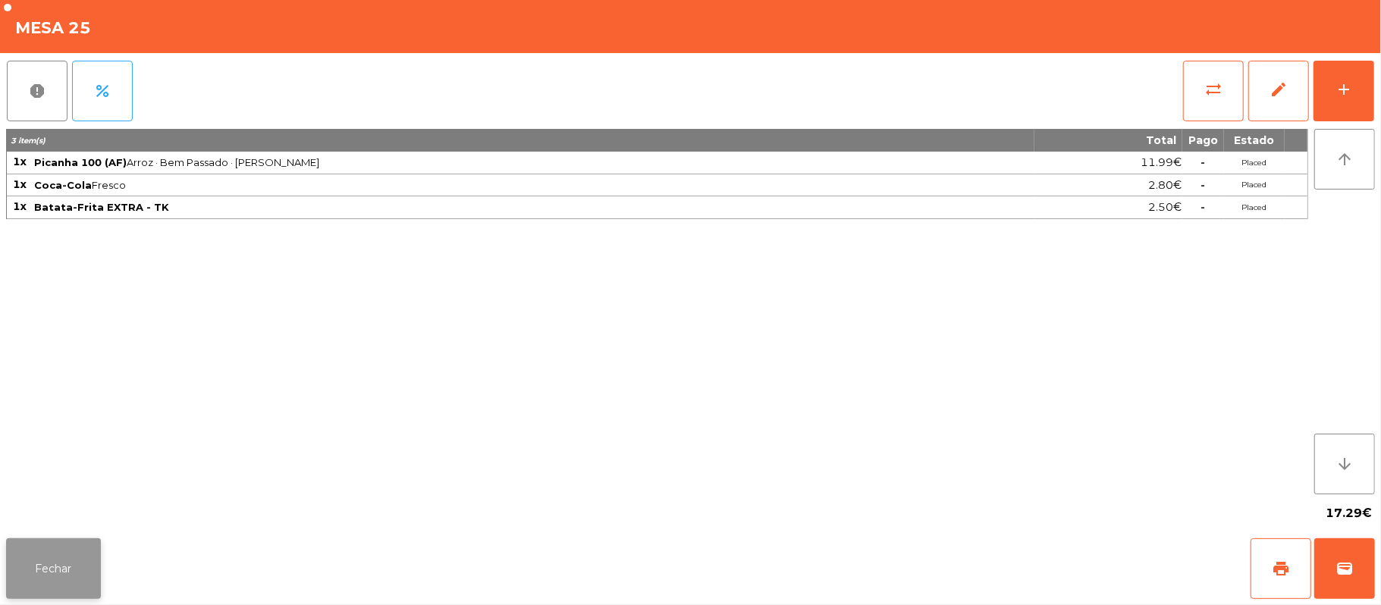
click at [56, 555] on button "Fechar" at bounding box center [53, 568] width 95 height 61
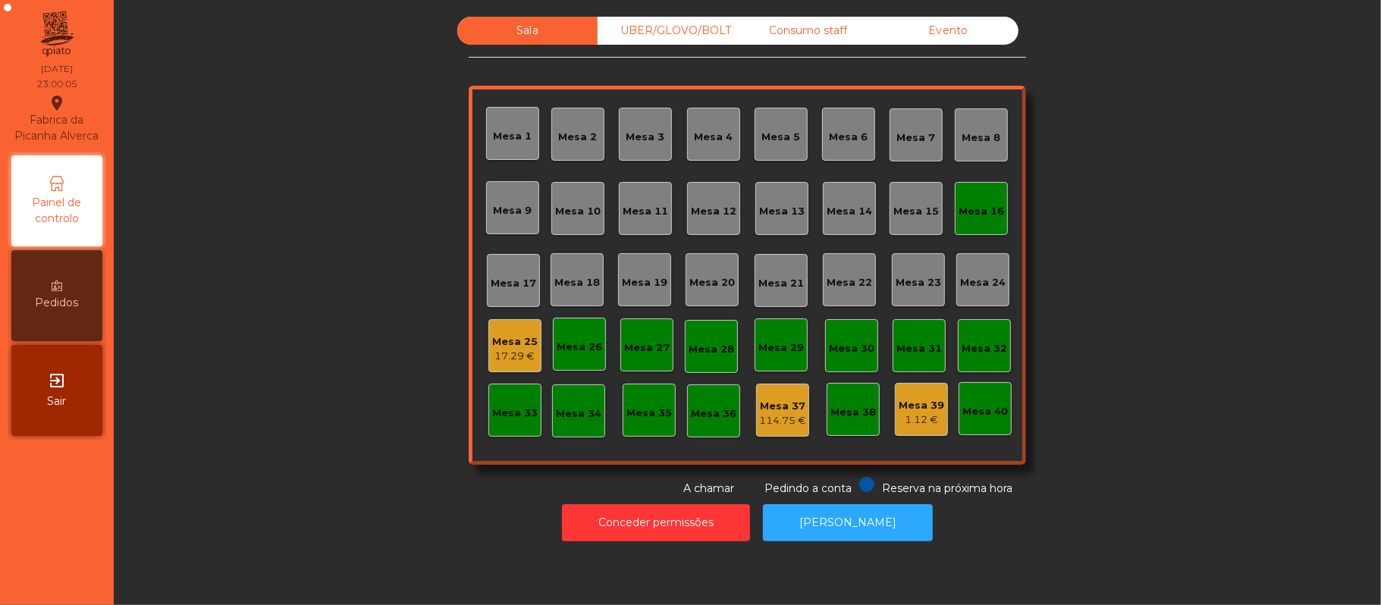
click at [695, 30] on div "UBER/GLOVO/BOLT" at bounding box center [667, 31] width 140 height 28
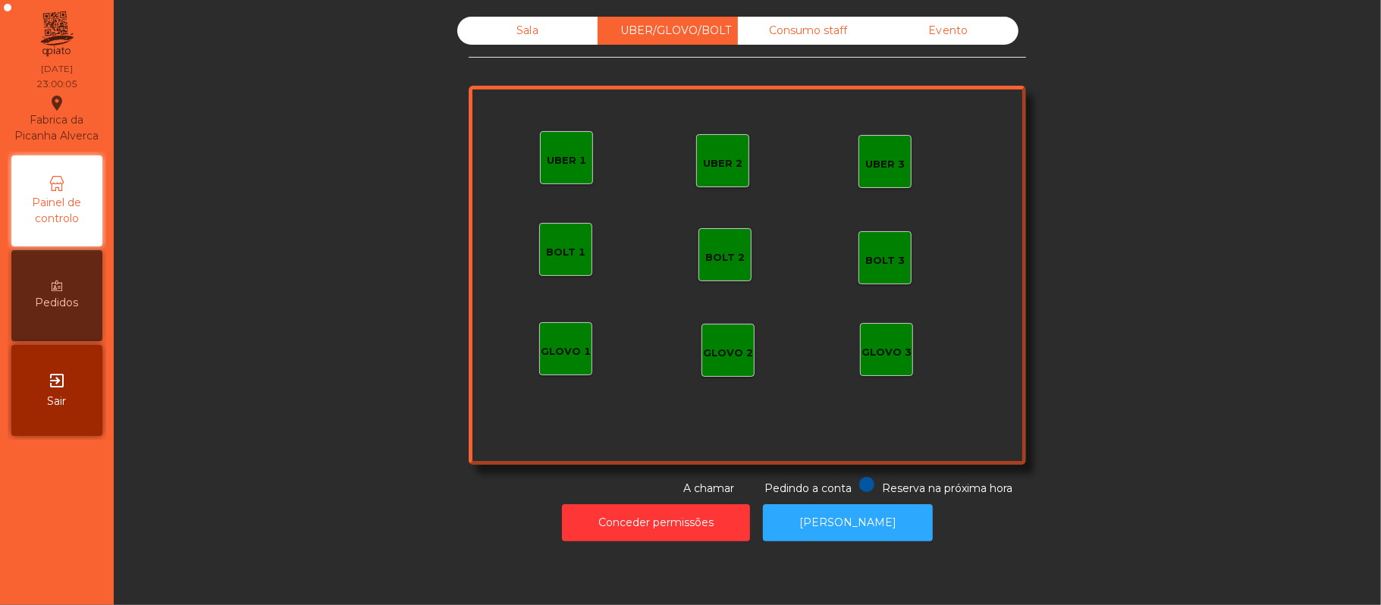
click at [792, 40] on div "Consumo staff" at bounding box center [808, 31] width 140 height 28
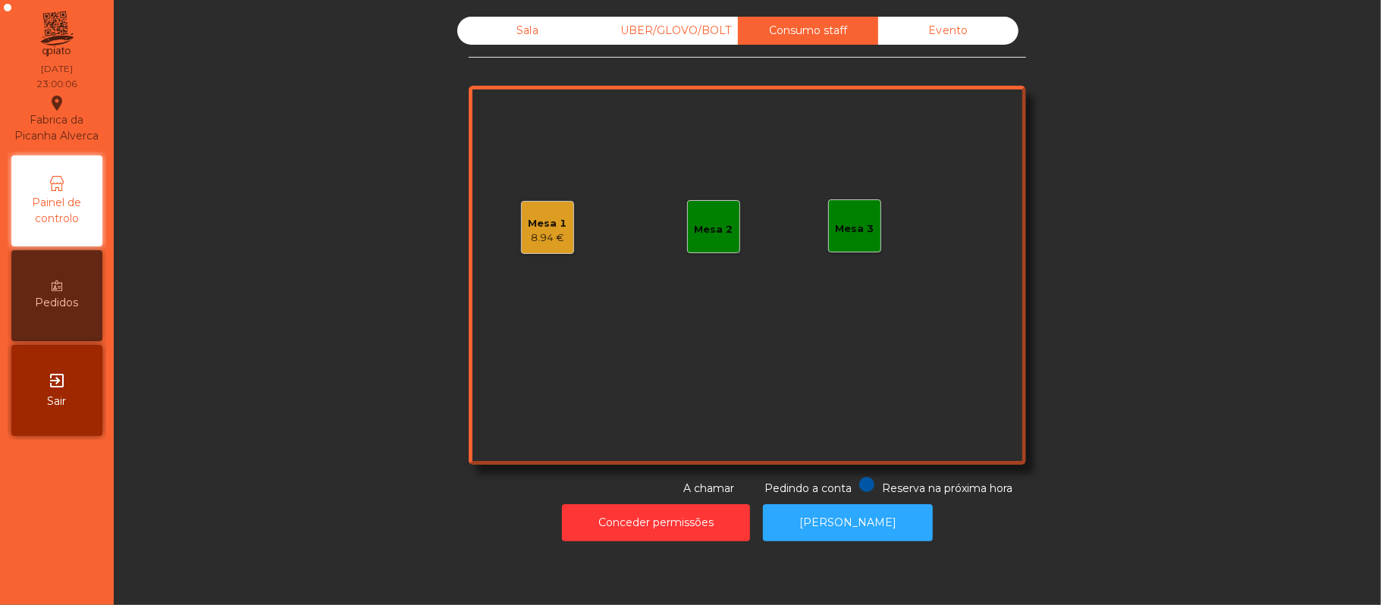
click at [526, 249] on div "Mesa 1 8.94 €" at bounding box center [547, 227] width 53 height 53
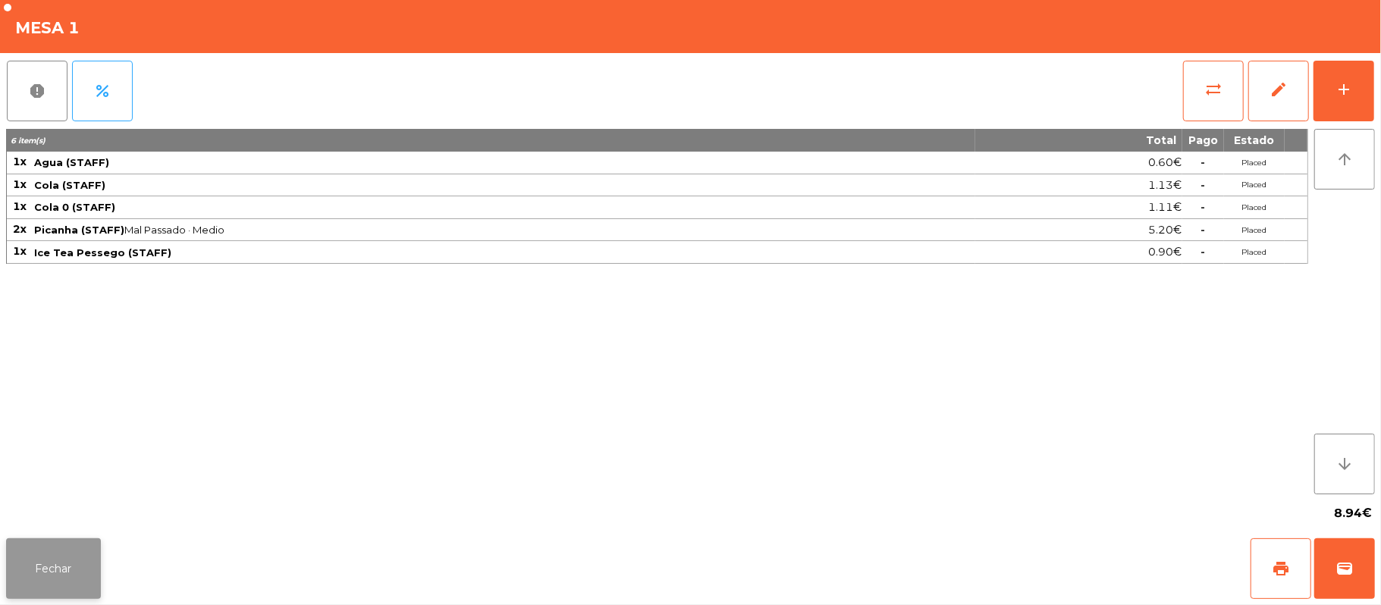
click at [80, 583] on button "Fechar" at bounding box center [53, 568] width 95 height 61
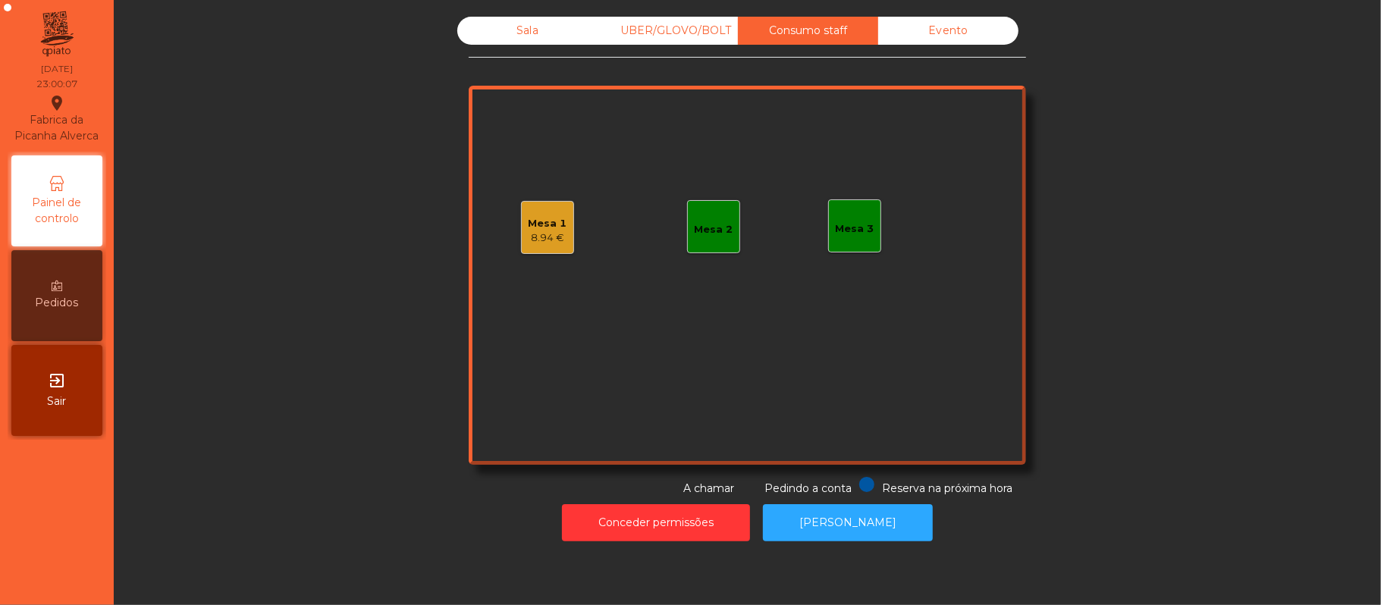
click at [704, 240] on div "Mesa 2" at bounding box center [713, 226] width 53 height 53
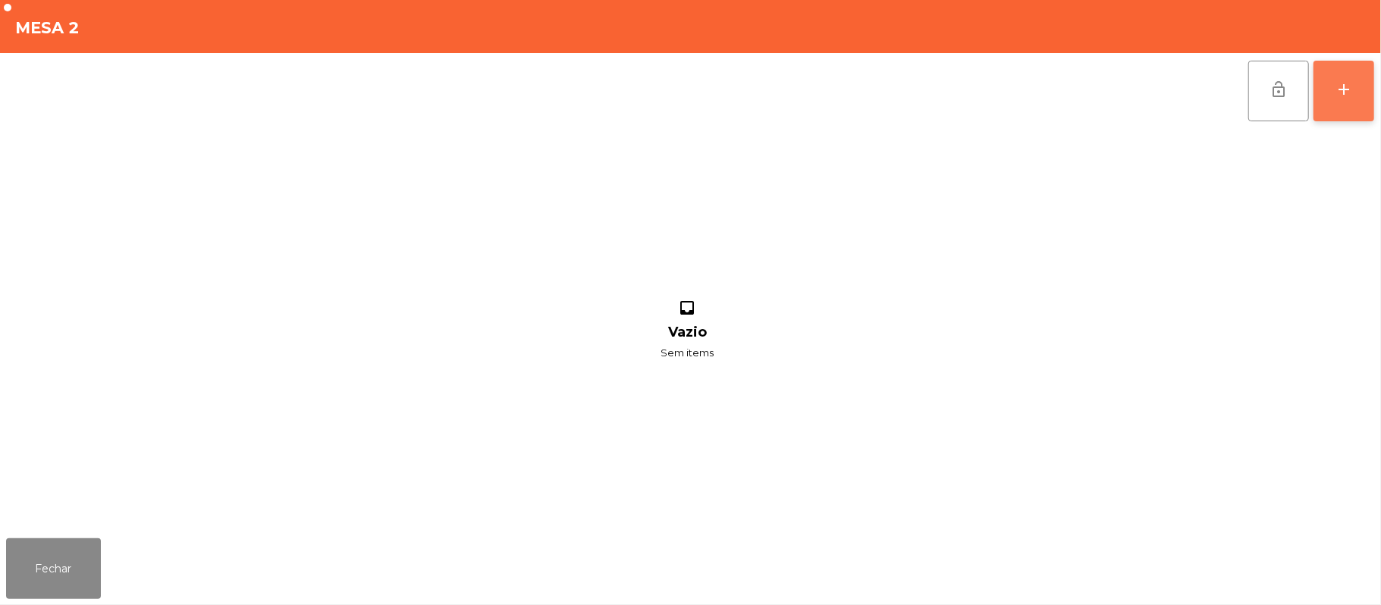
click at [1333, 73] on button "add" at bounding box center [1343, 91] width 61 height 61
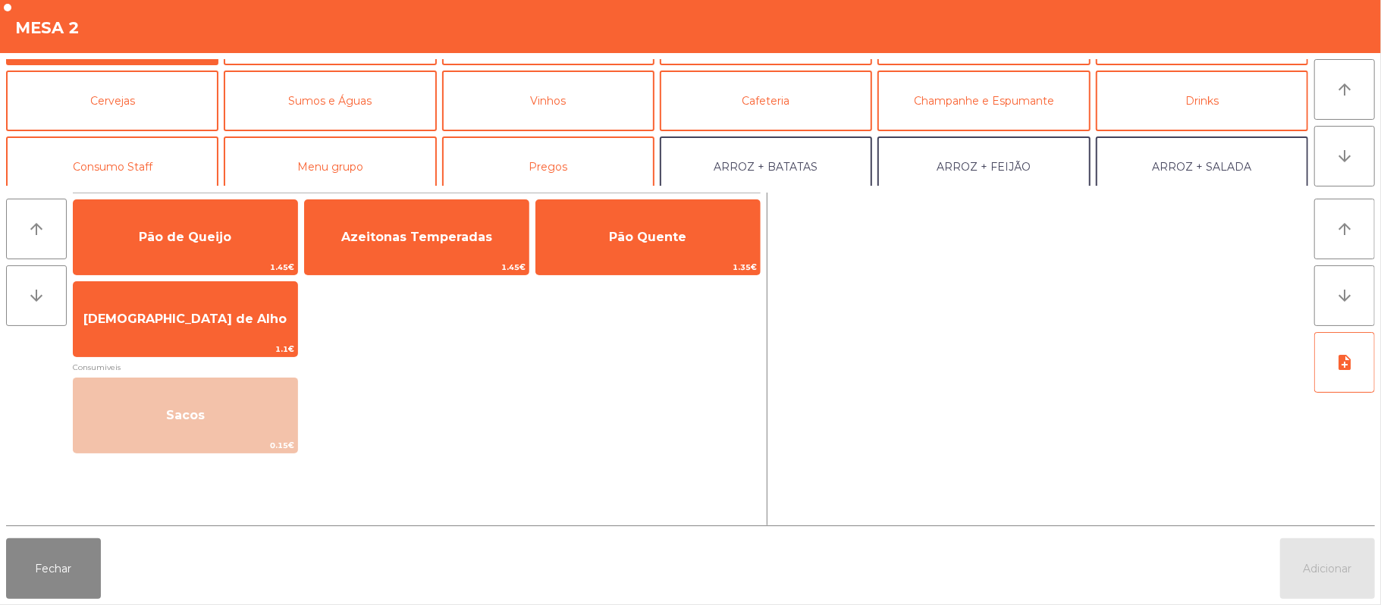
scroll to position [77, 0]
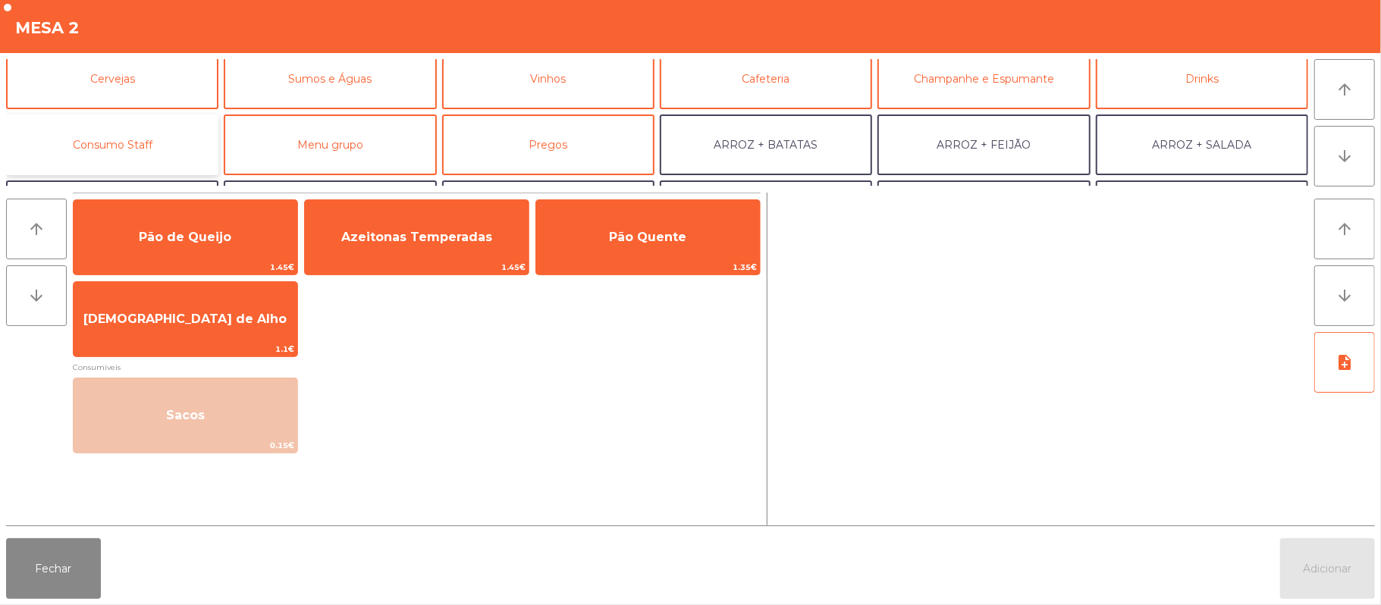
click at [164, 143] on button "Consumo Staff" at bounding box center [112, 144] width 212 height 61
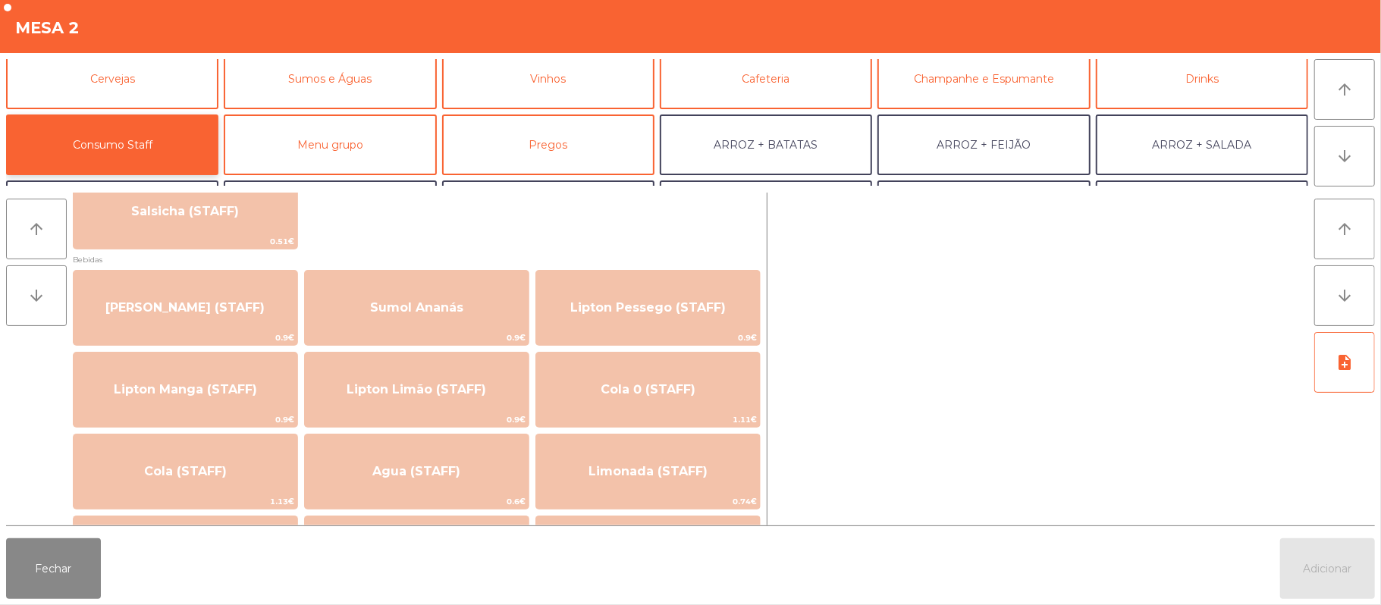
scroll to position [124, 0]
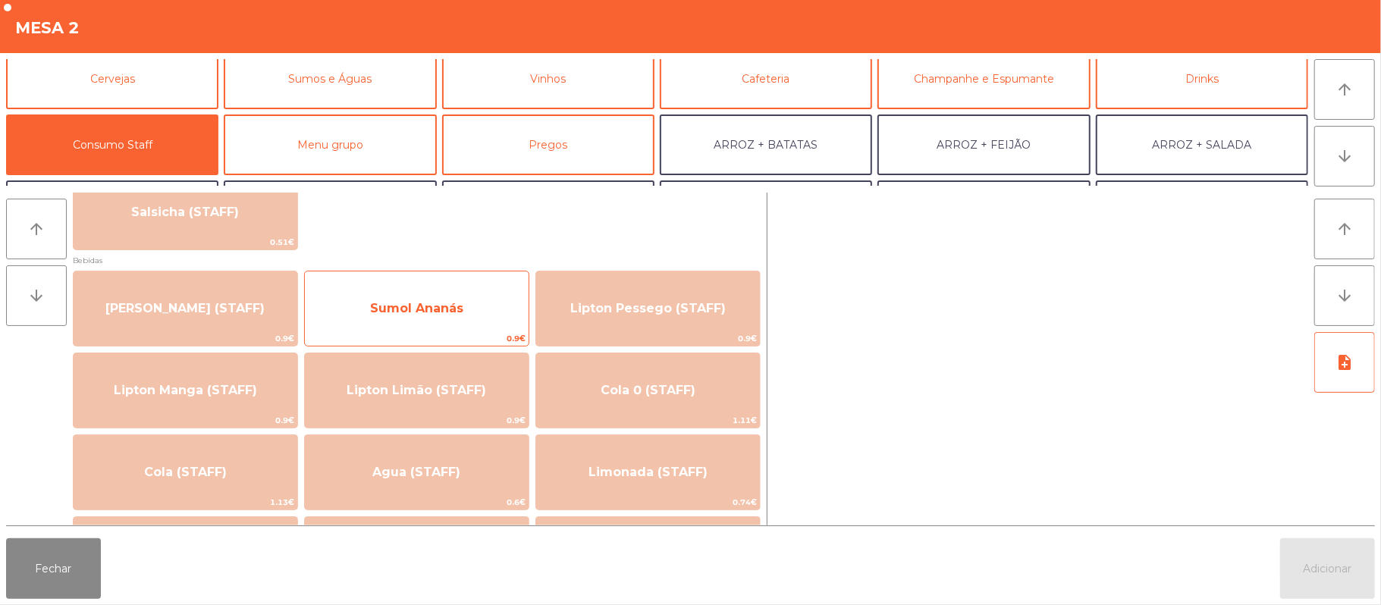
click at [450, 310] on span "Sumol Ananás" at bounding box center [416, 308] width 93 height 14
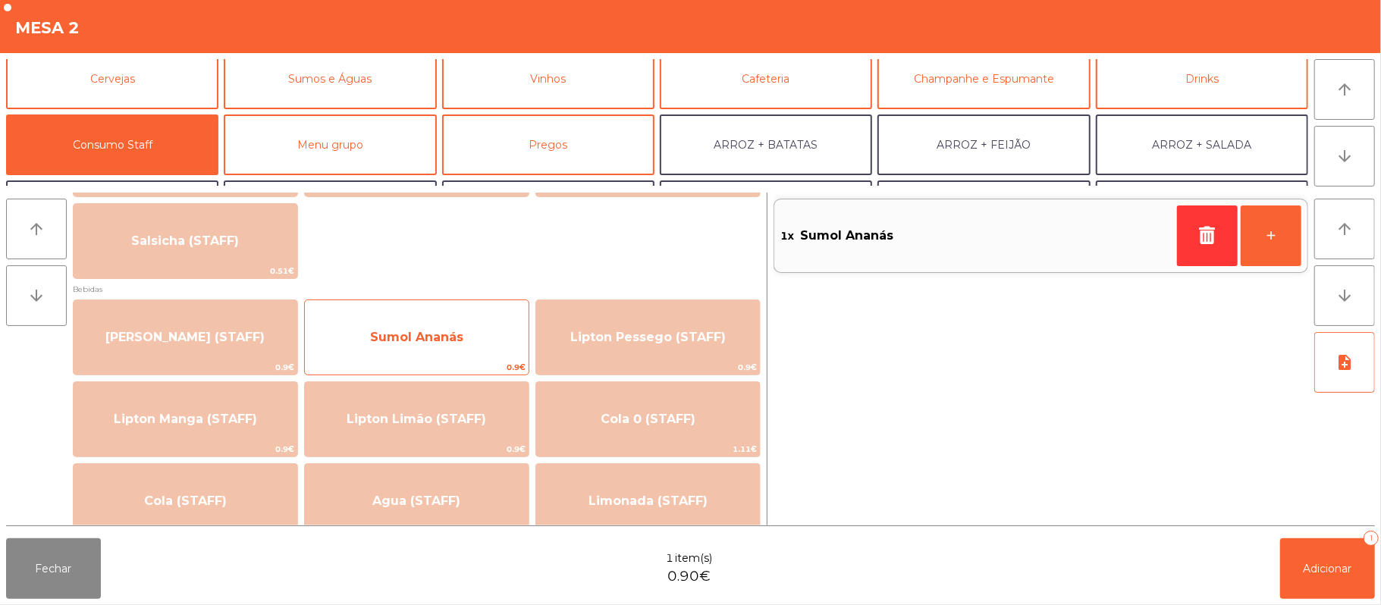
scroll to position [0, 0]
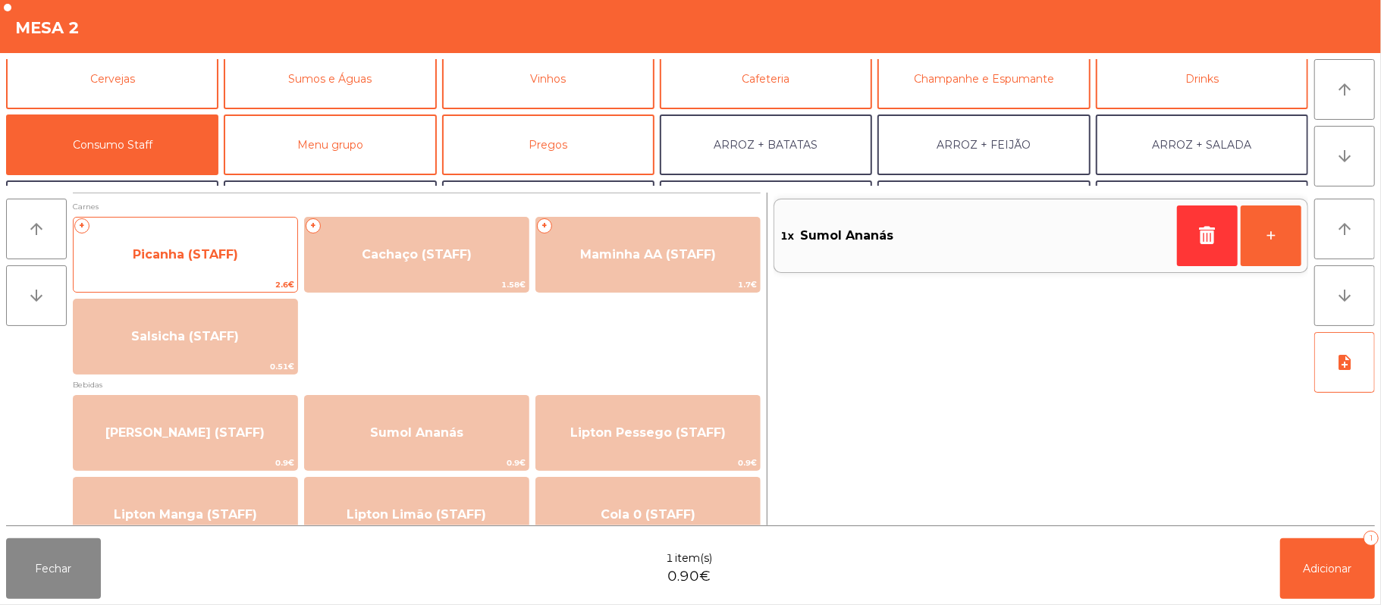
click at [225, 262] on span "Picanha (STAFF)" at bounding box center [186, 254] width 224 height 41
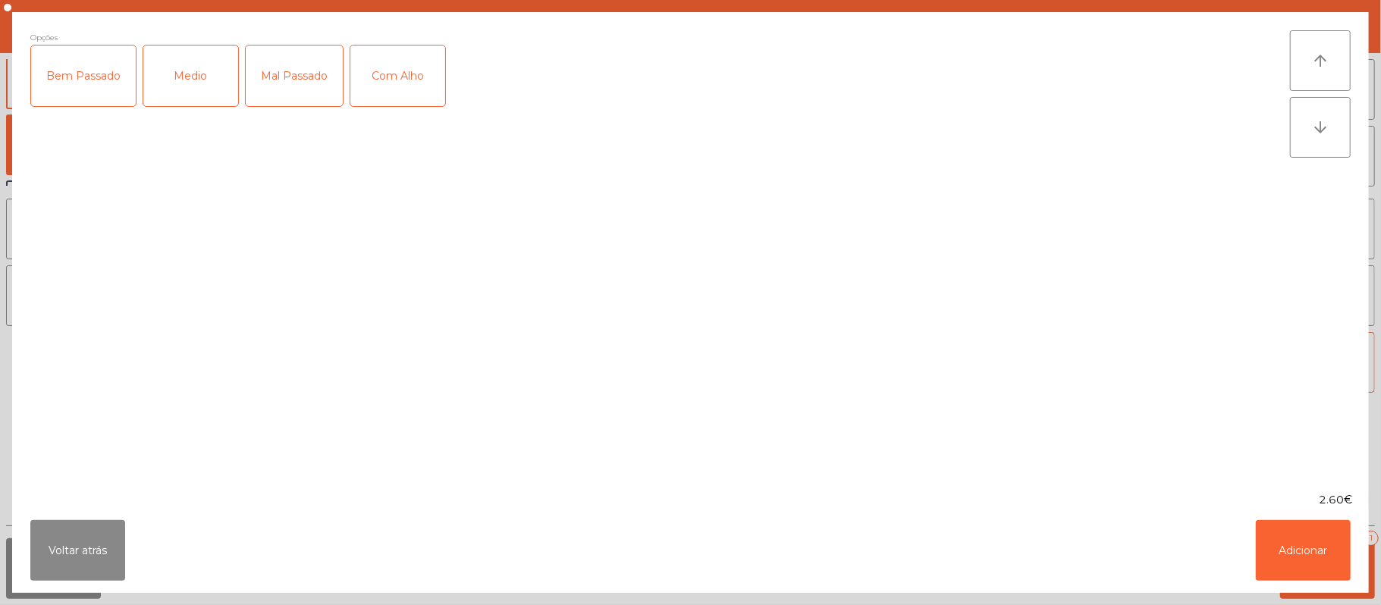
click at [190, 80] on div "Medio" at bounding box center [190, 75] width 95 height 61
click at [394, 76] on div "Com Alho" at bounding box center [397, 75] width 95 height 61
click at [1269, 541] on button "Adicionar" at bounding box center [1303, 550] width 95 height 61
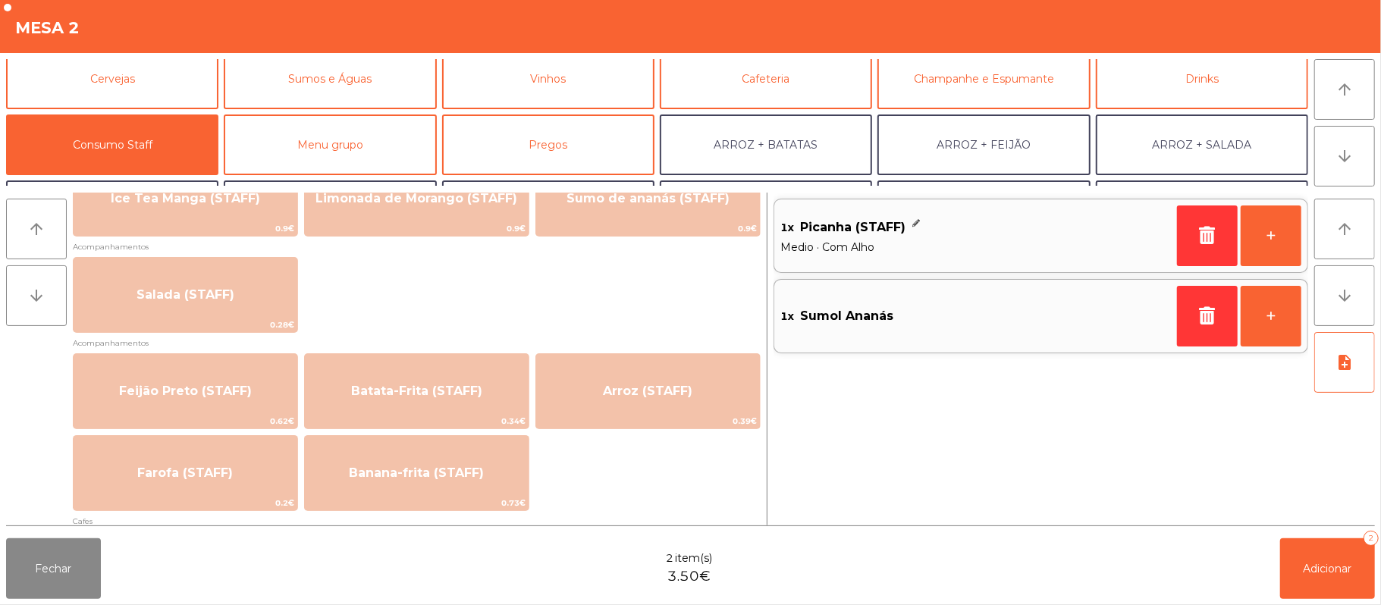
scroll to position [601, 0]
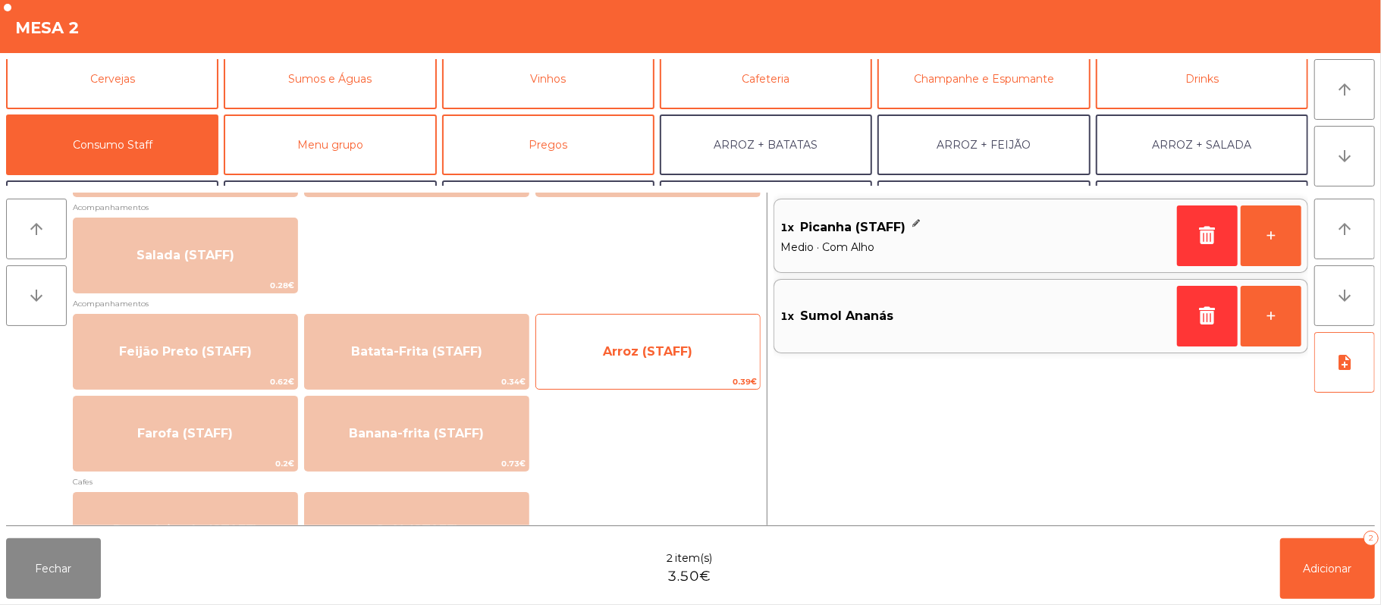
click at [625, 347] on span "Arroz (STAFF)" at bounding box center [647, 351] width 89 height 14
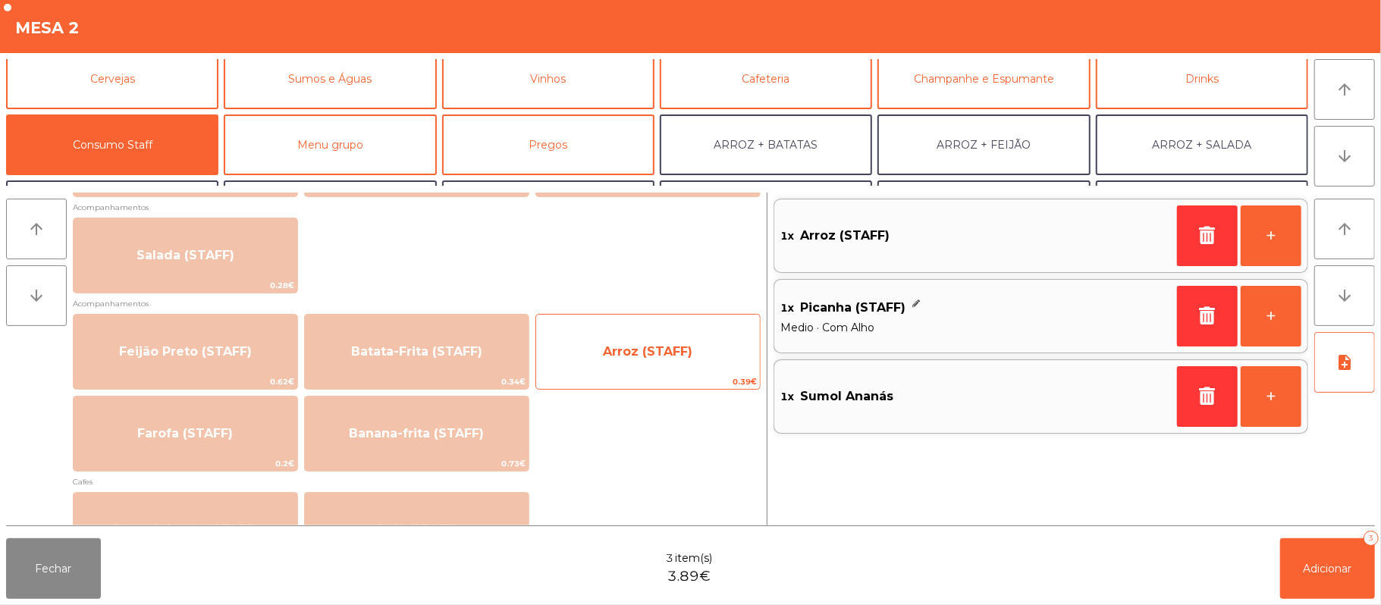
click at [632, 344] on span "Arroz (STAFF)" at bounding box center [647, 351] width 89 height 14
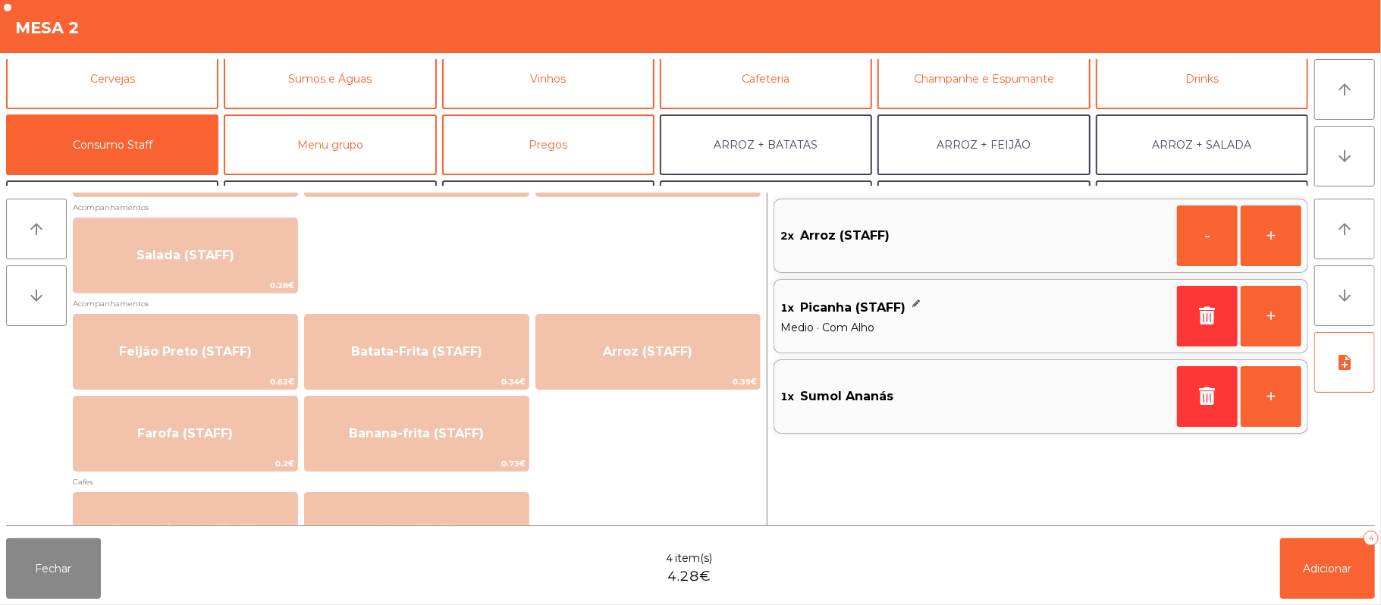
click at [692, 469] on div "Feijão Preto (STAFF) 0.62€ Batata-Frita (STAFF) 0.34€ Arroz (STAFF) 0.39€ Farof…" at bounding box center [417, 393] width 688 height 158
click at [1315, 572] on span "Adicionar" at bounding box center [1327, 569] width 49 height 14
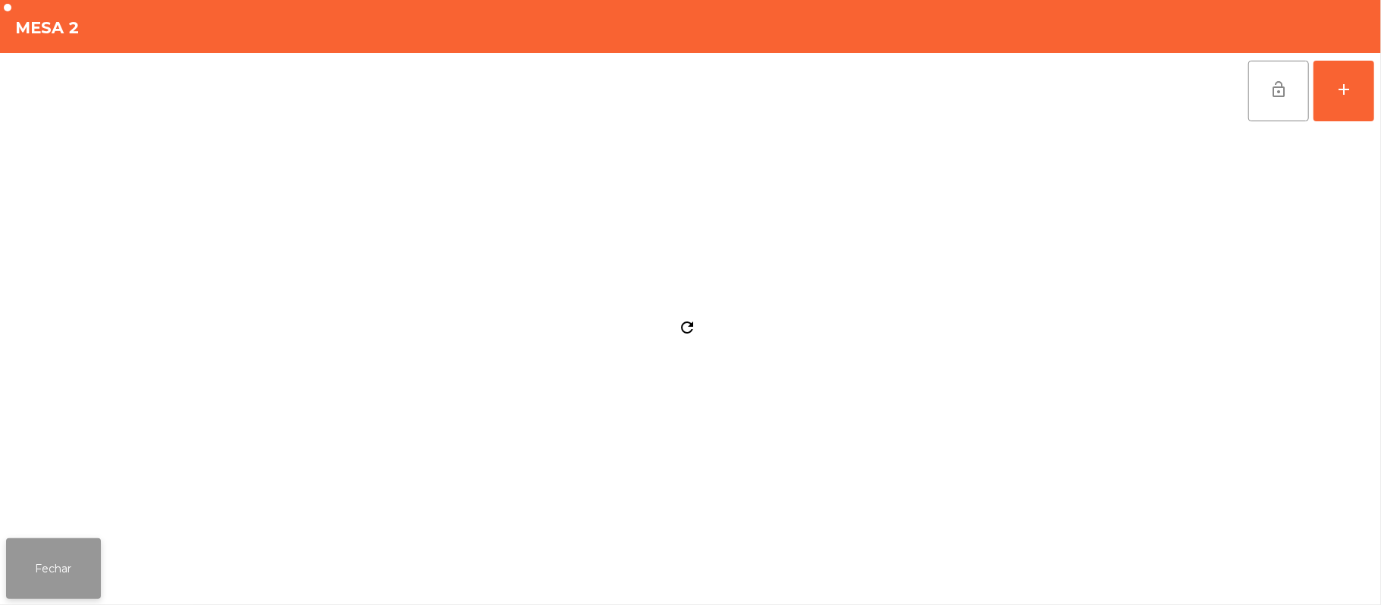
click at [76, 585] on button "Fechar" at bounding box center [53, 568] width 95 height 61
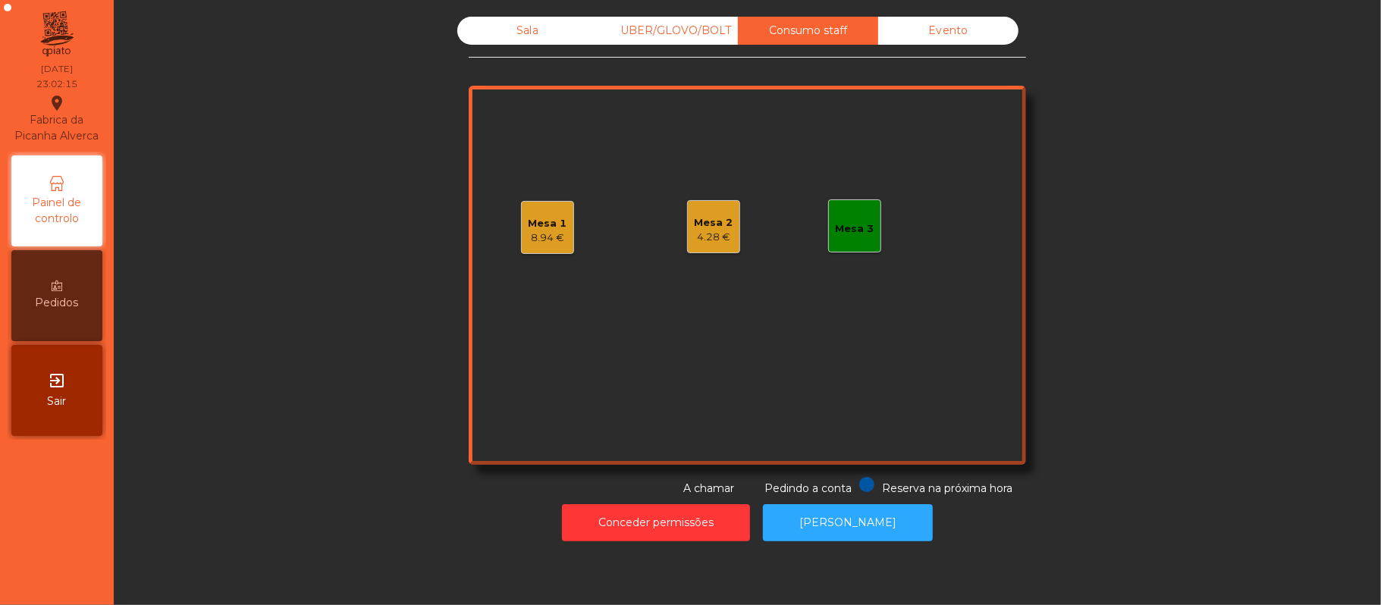
click at [517, 23] on div "Sala" at bounding box center [527, 31] width 140 height 28
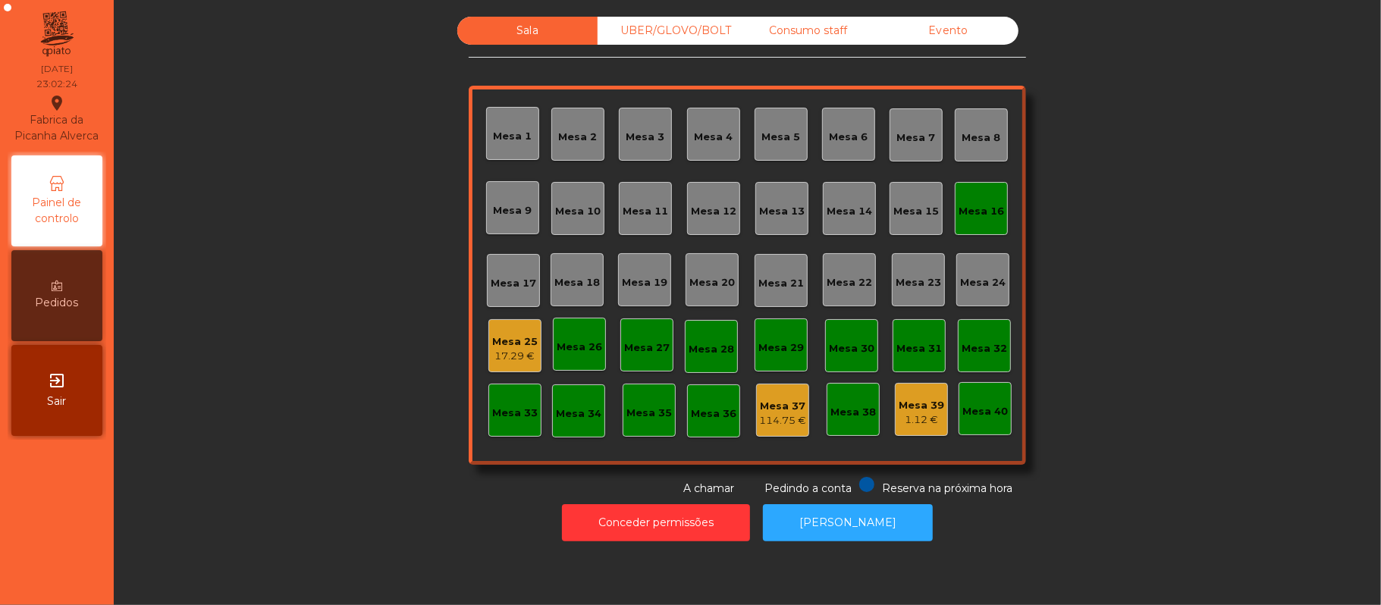
click at [497, 353] on div "17.29 €" at bounding box center [514, 356] width 45 height 15
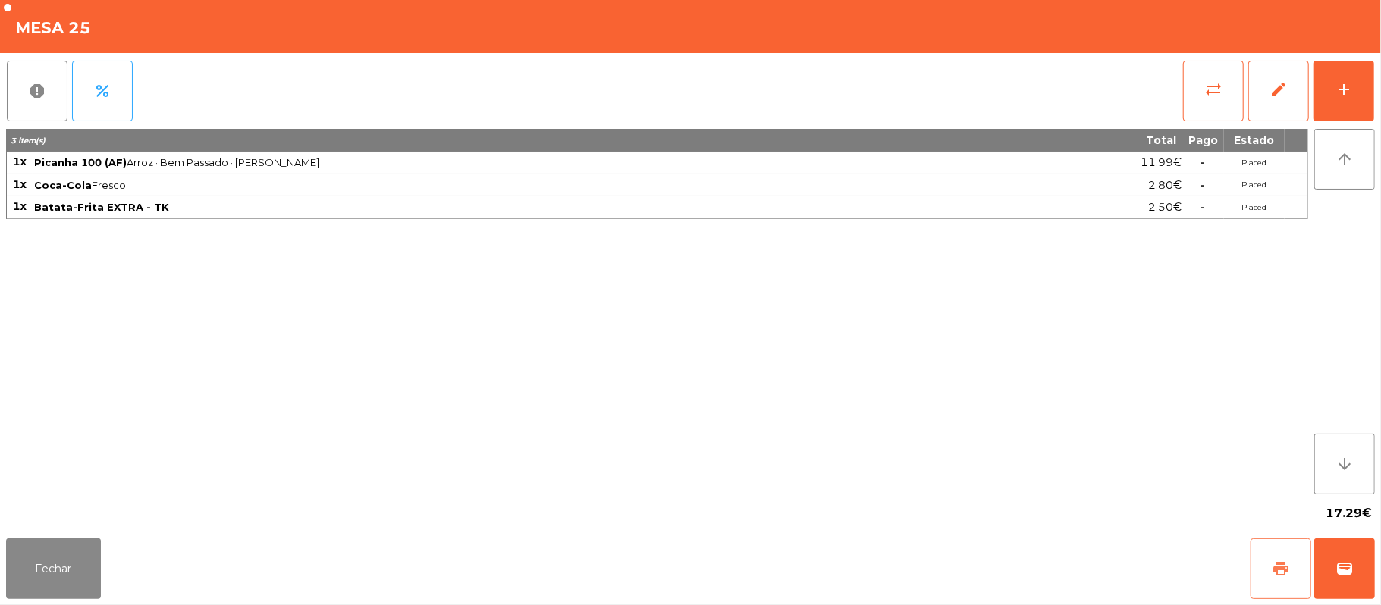
click at [1262, 583] on button "print" at bounding box center [1280, 568] width 61 height 61
click at [53, 572] on button "Fechar" at bounding box center [53, 568] width 95 height 61
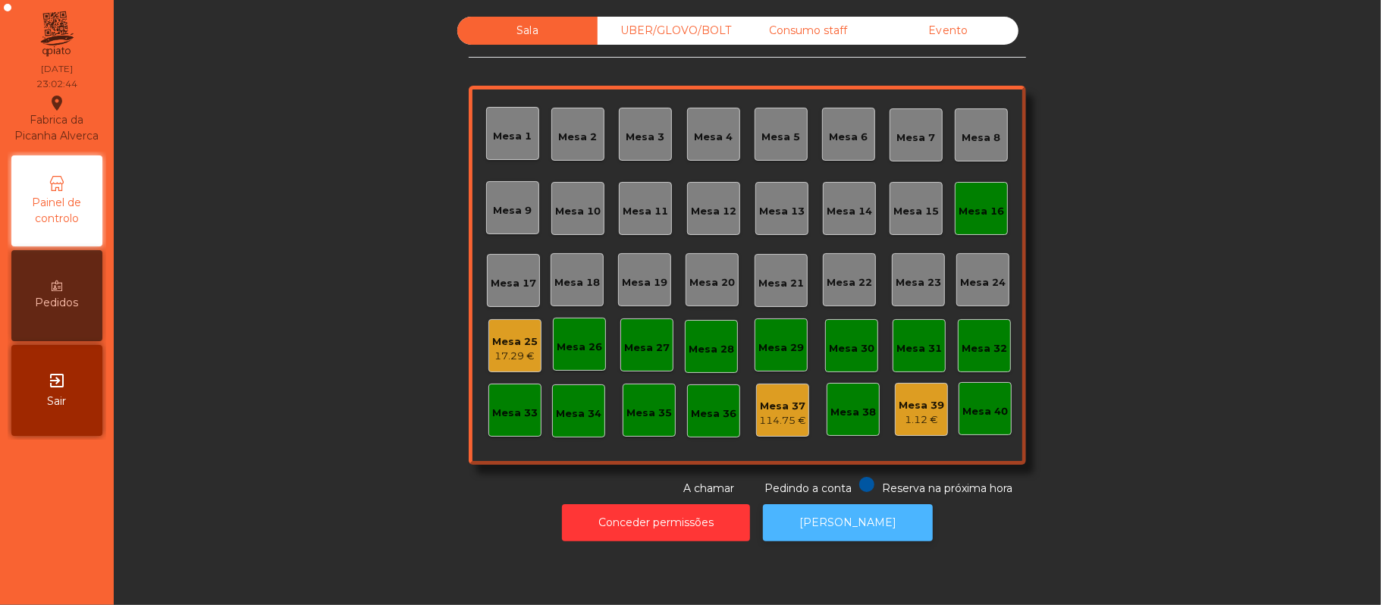
click at [867, 529] on button "[PERSON_NAME]" at bounding box center [848, 522] width 170 height 37
click at [987, 204] on div "Mesa 16" at bounding box center [980, 211] width 45 height 15
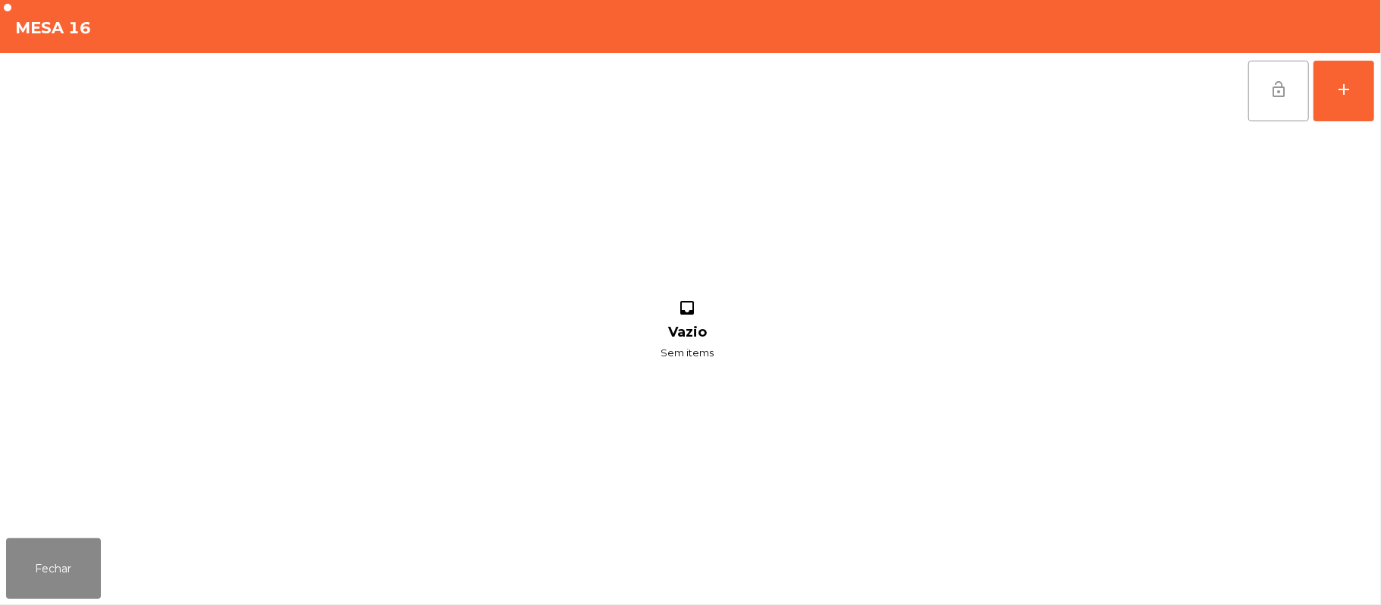
click at [1275, 94] on span "lock_open" at bounding box center [1278, 89] width 18 height 18
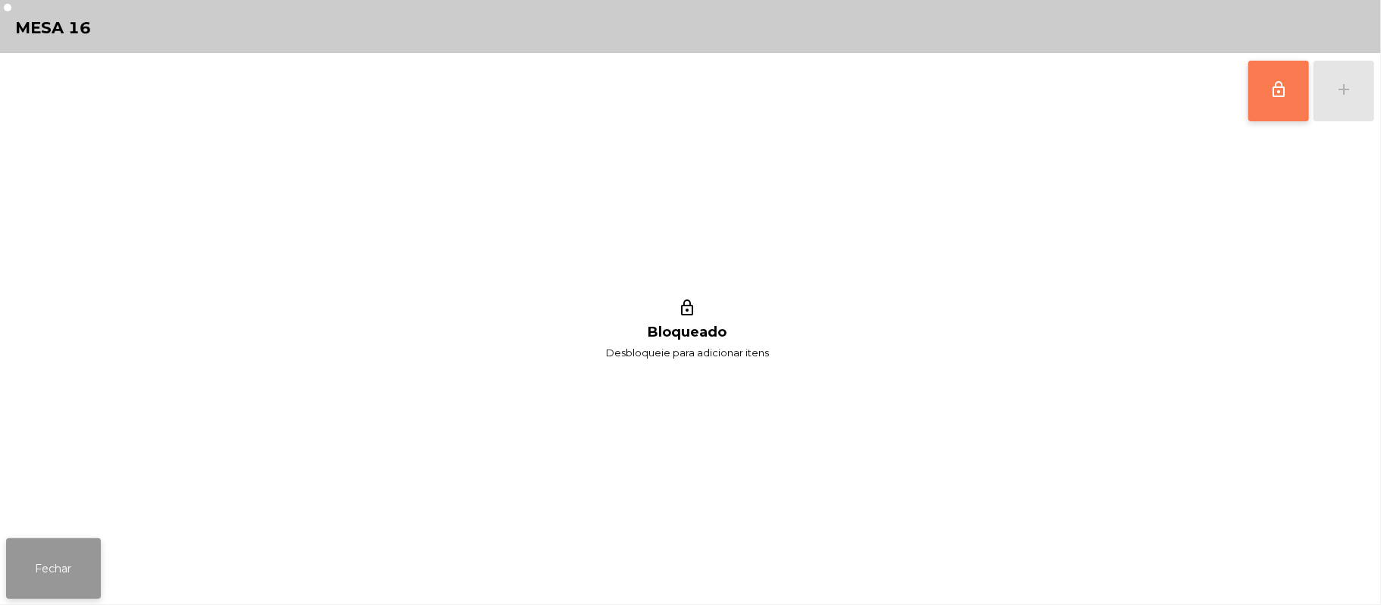
click at [74, 582] on button "Fechar" at bounding box center [53, 568] width 95 height 61
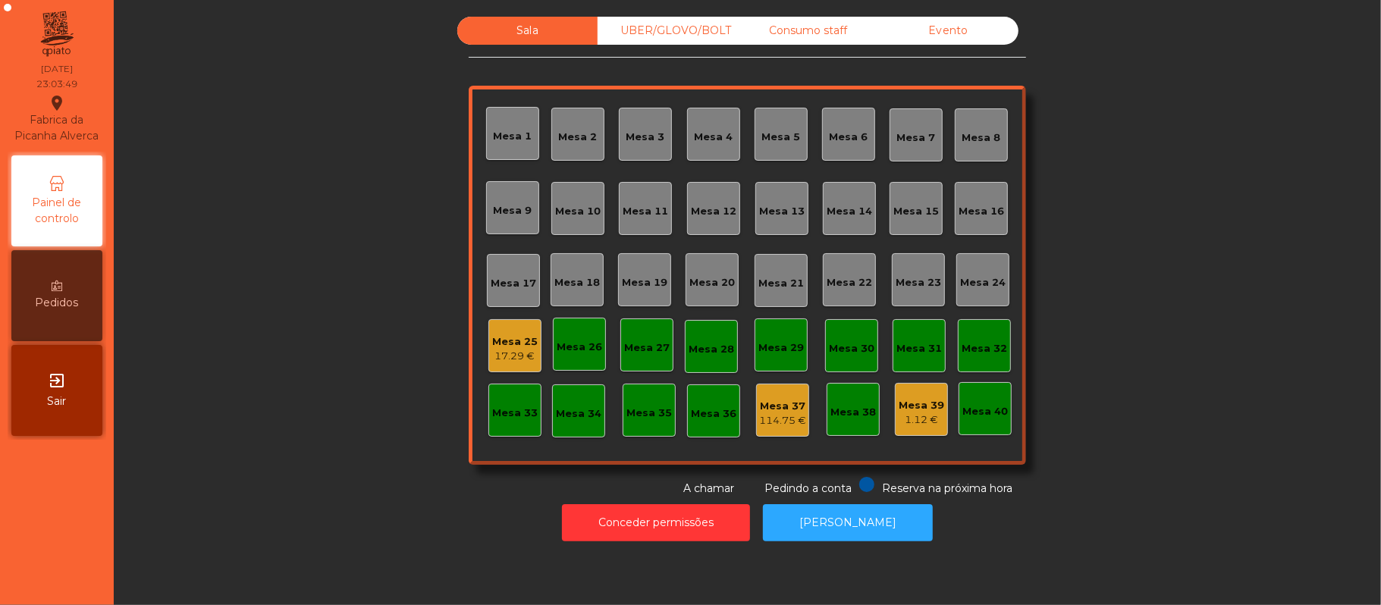
click at [494, 331] on div "Mesa 25 17.29 €" at bounding box center [514, 346] width 45 height 36
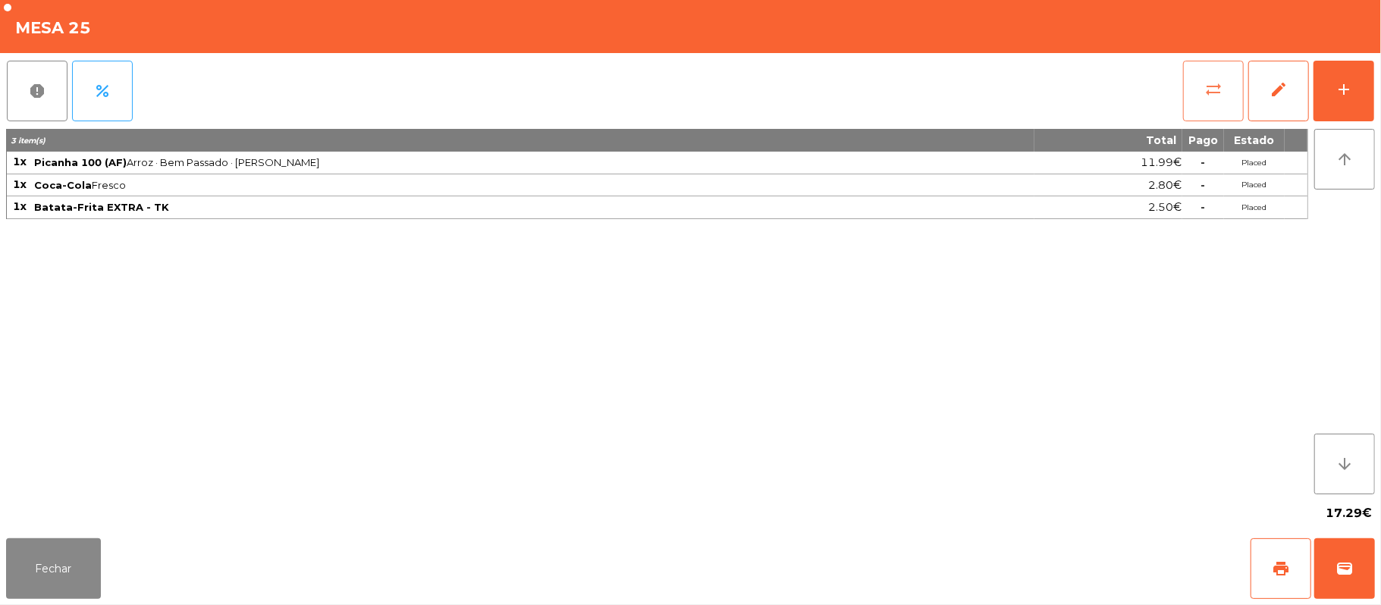
click at [1195, 96] on button "sync_alt" at bounding box center [1213, 91] width 61 height 61
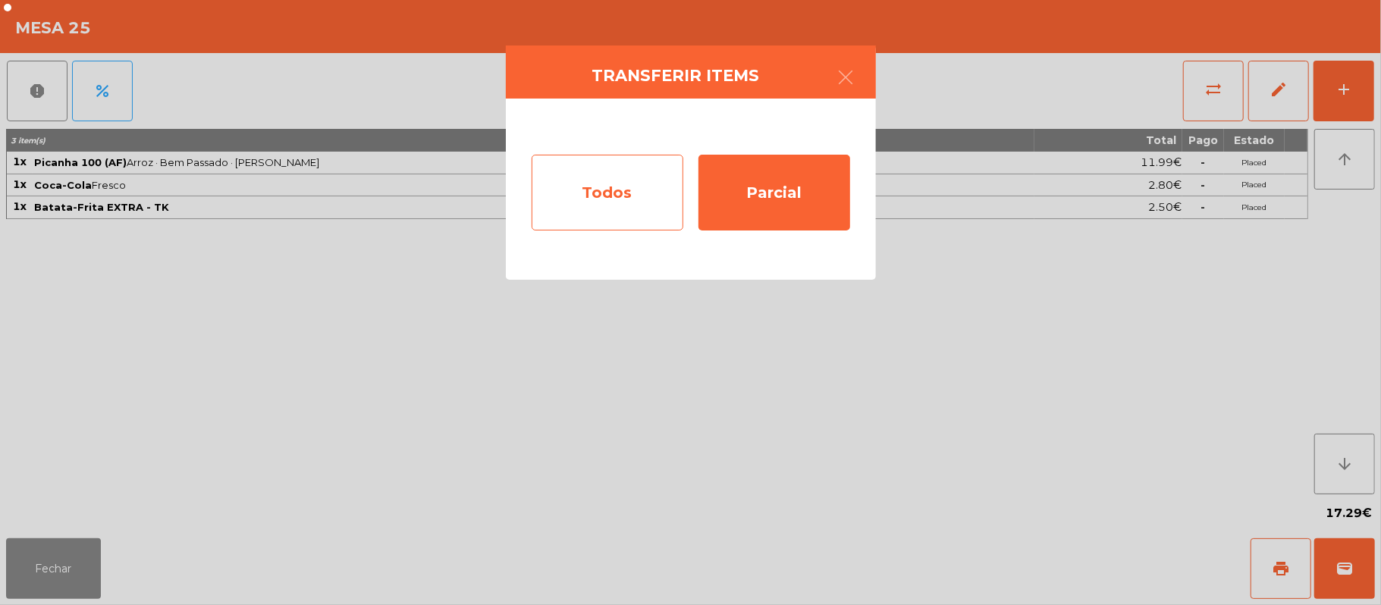
click at [598, 209] on div "Todos" at bounding box center [608, 193] width 152 height 76
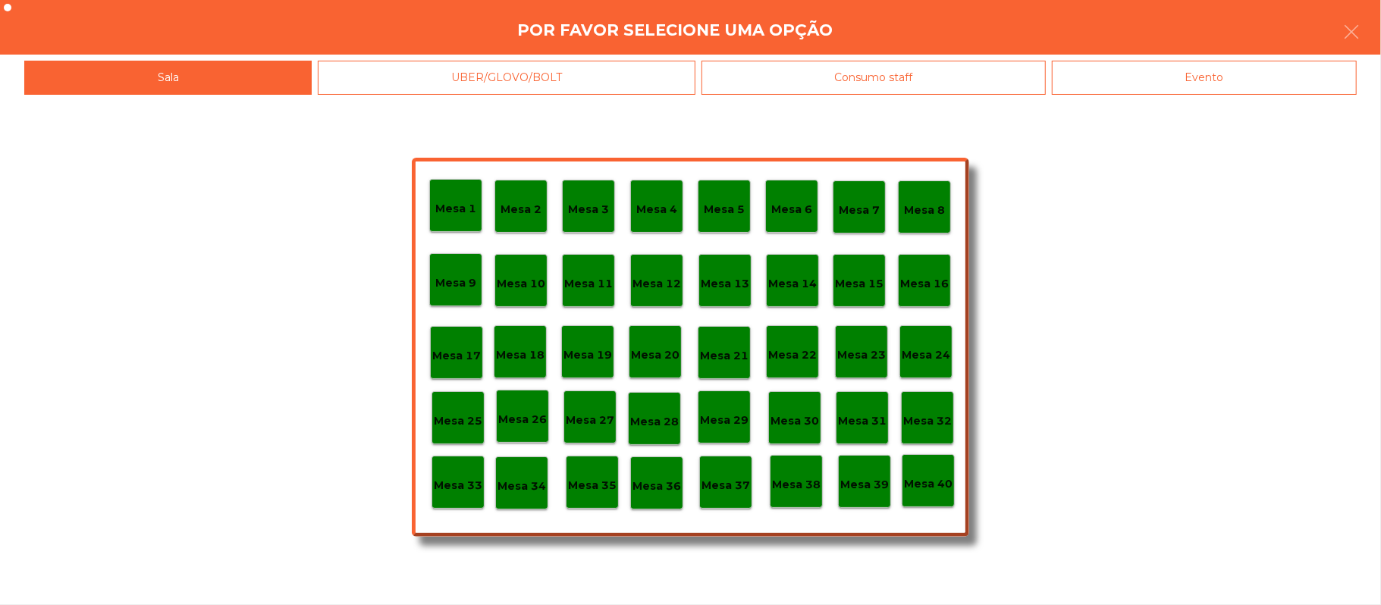
click at [1180, 94] on div "Evento" at bounding box center [1204, 78] width 305 height 34
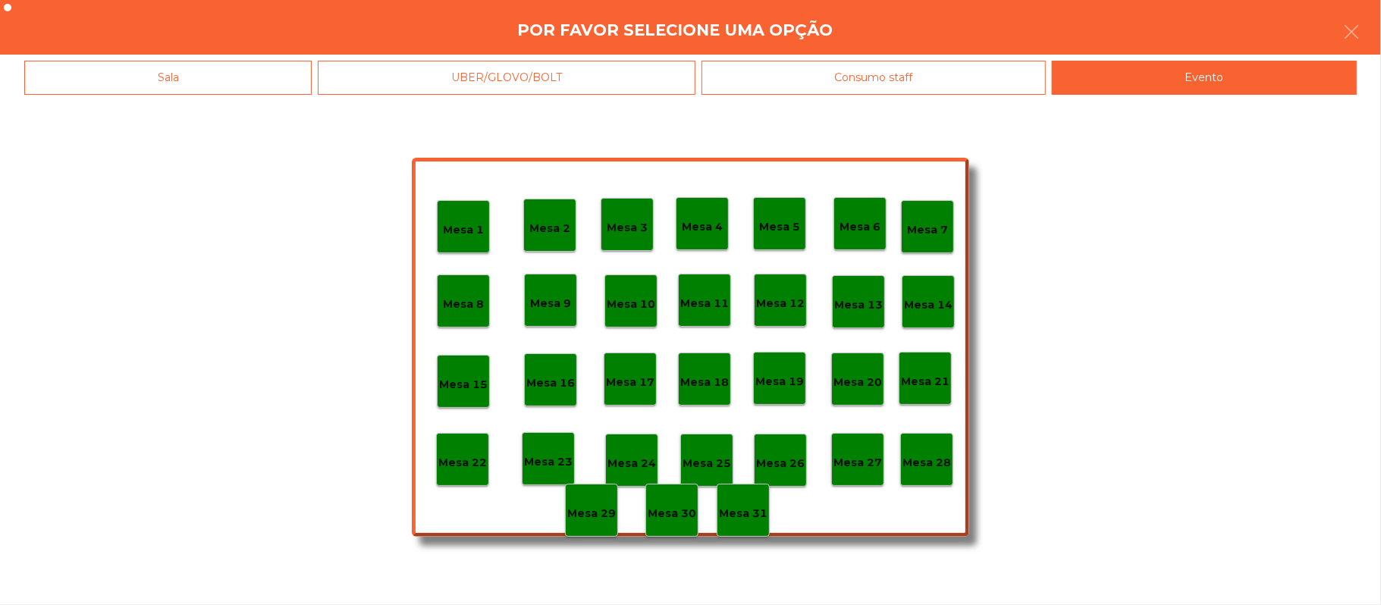
click at [927, 458] on p "Mesa 28" at bounding box center [926, 462] width 49 height 17
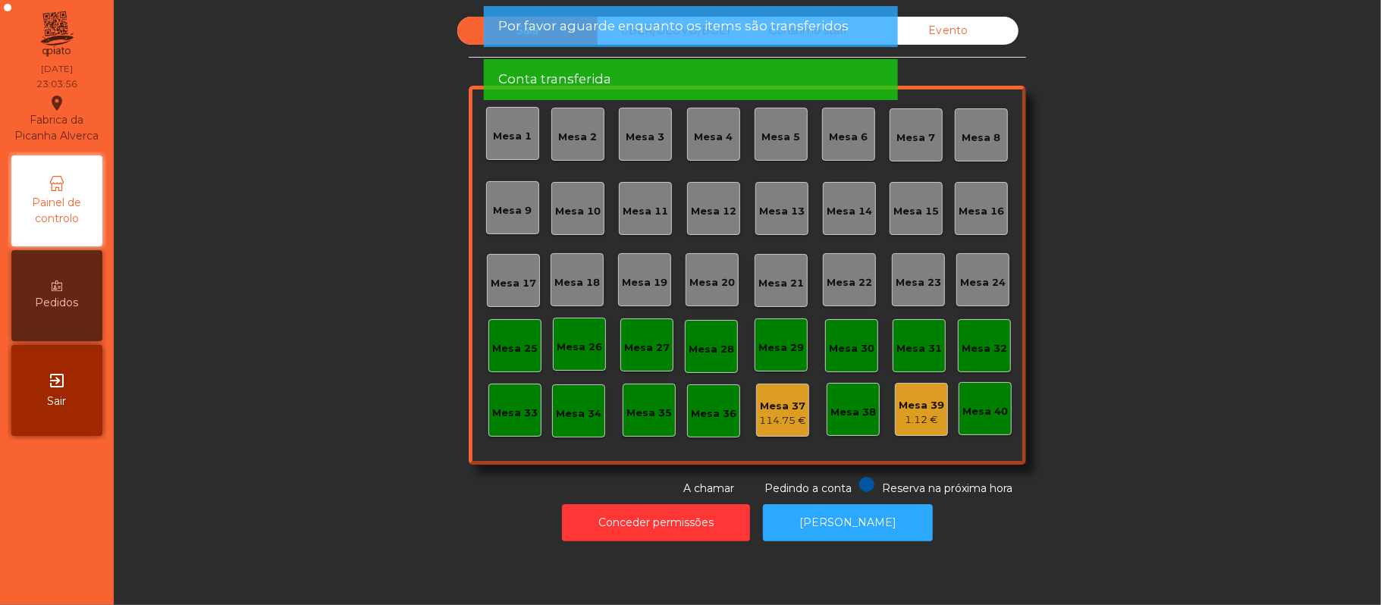
click at [761, 80] on div "Conta transferida" at bounding box center [690, 79] width 384 height 19
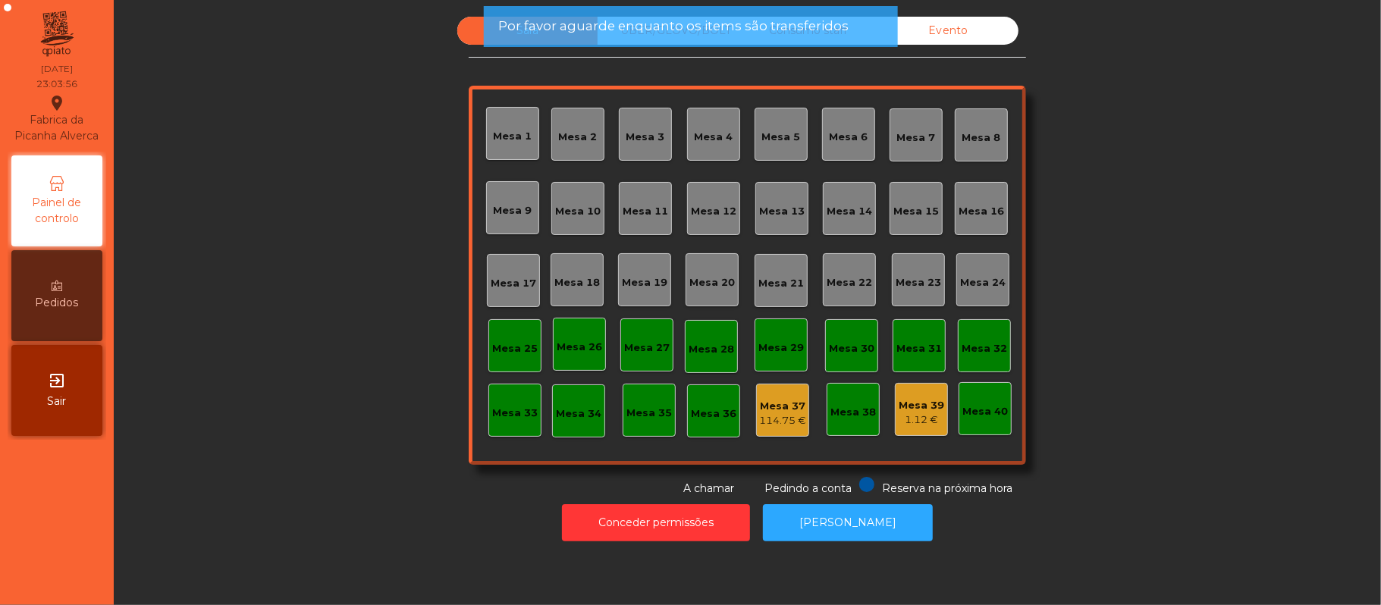
click at [720, 25] on span "Por favor aguarde enquanto os items são transferidos" at bounding box center [673, 26] width 350 height 19
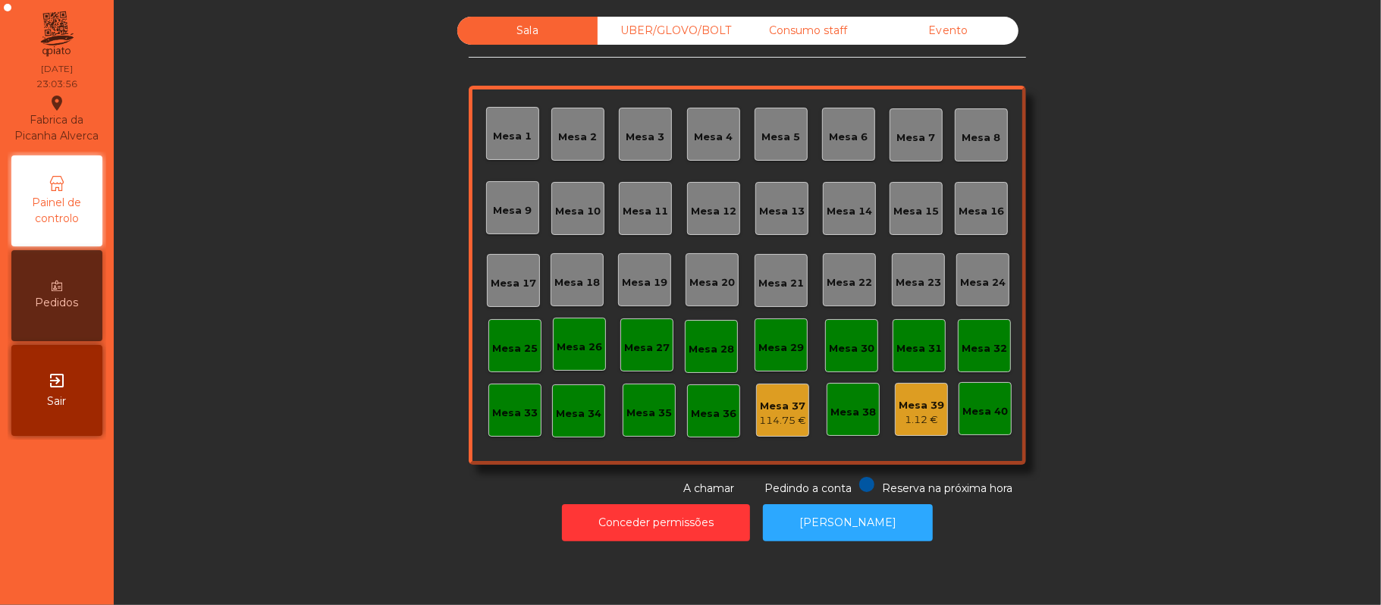
click at [681, 41] on div "Por favor aguarde enquanto os items são transferidos" at bounding box center [690, 26] width 414 height 41
click at [738, 37] on div "Consumo staff" at bounding box center [808, 31] width 140 height 28
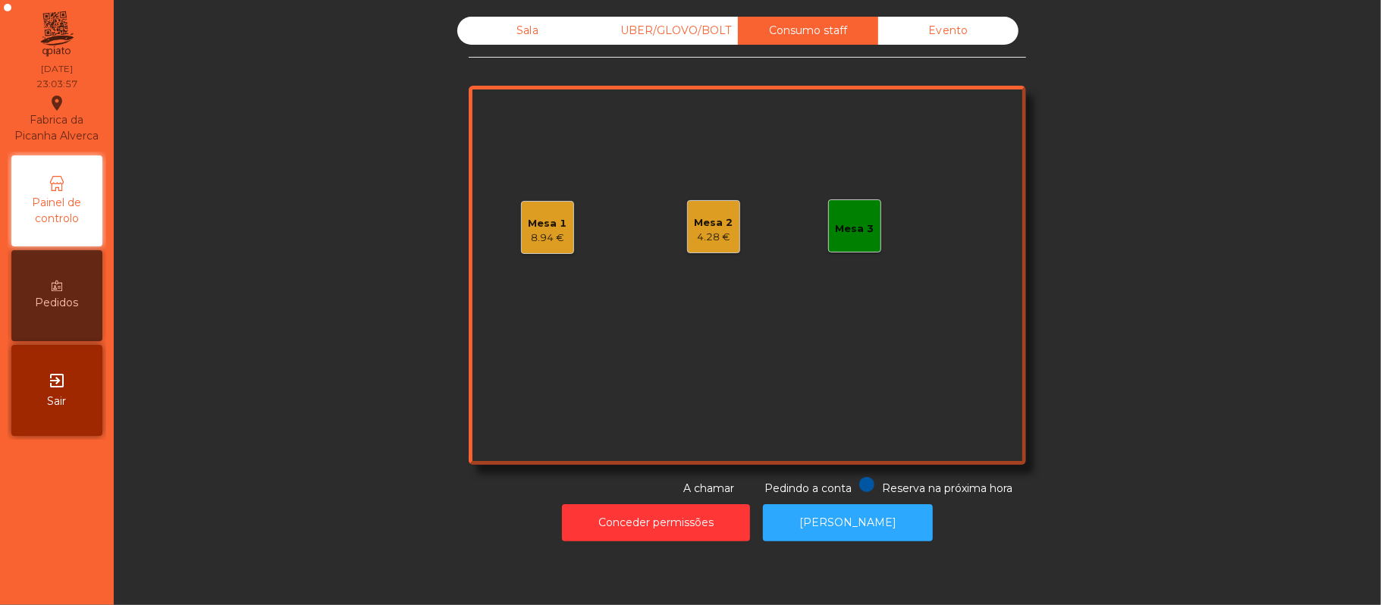
click at [823, 30] on div "Consumo staff" at bounding box center [808, 31] width 140 height 28
click at [549, 207] on div "Mesa 1 8.94 €" at bounding box center [547, 227] width 53 height 53
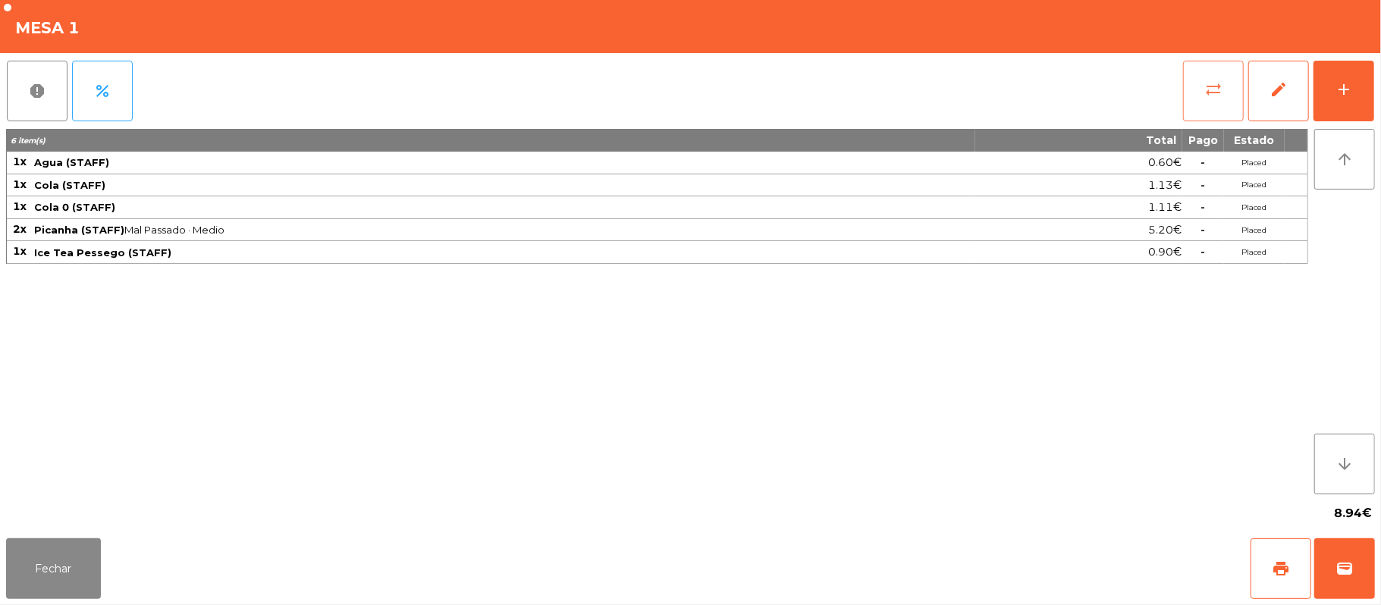
click at [1224, 110] on button "sync_alt" at bounding box center [1213, 91] width 61 height 61
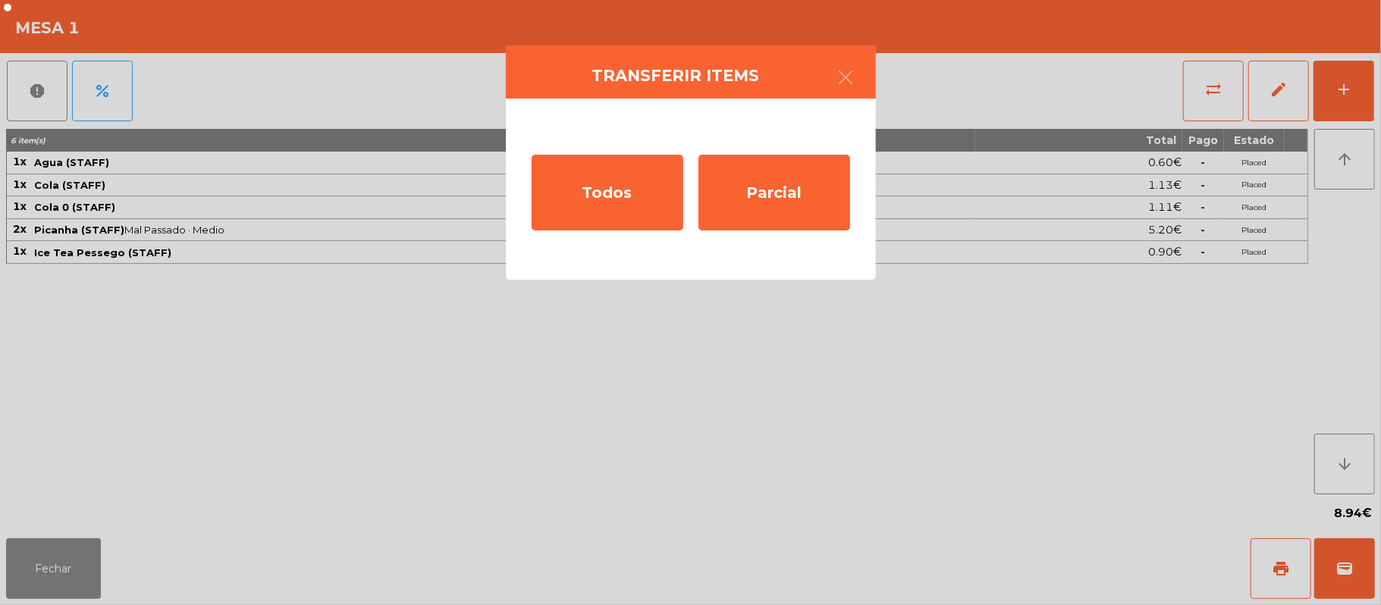
click at [297, 511] on ngb-modal-window "Transferir items Todos Parcial" at bounding box center [690, 302] width 1381 height 605
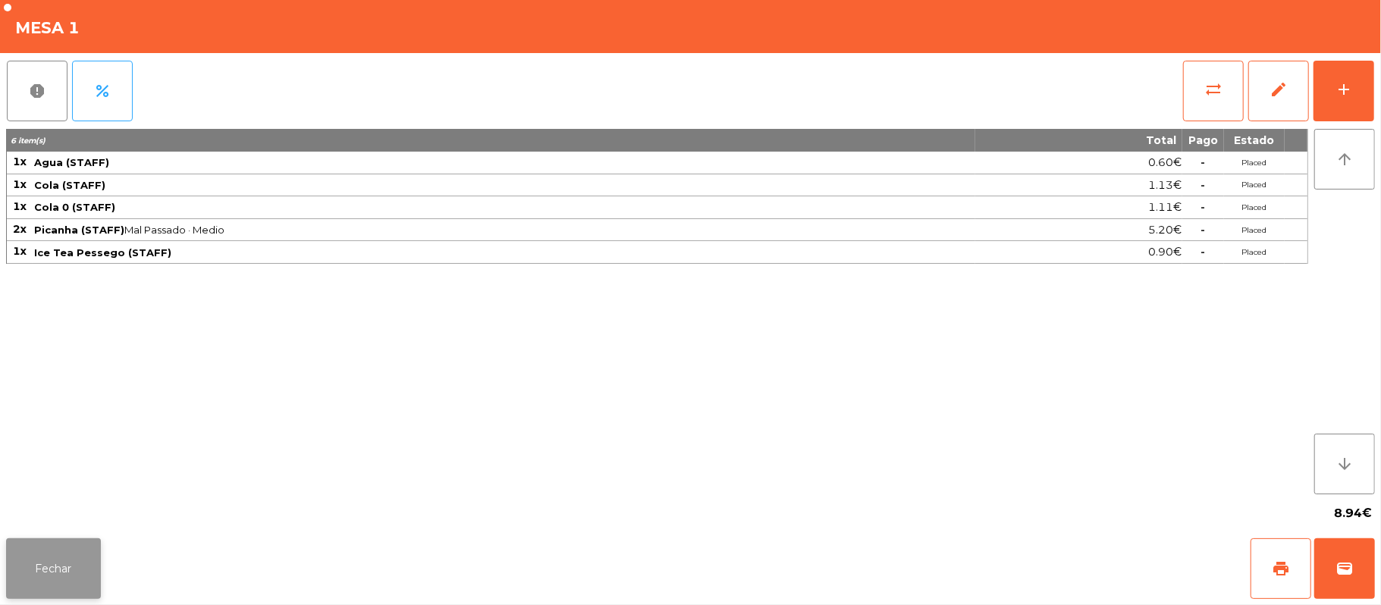
click at [82, 566] on button "Fechar" at bounding box center [53, 568] width 95 height 61
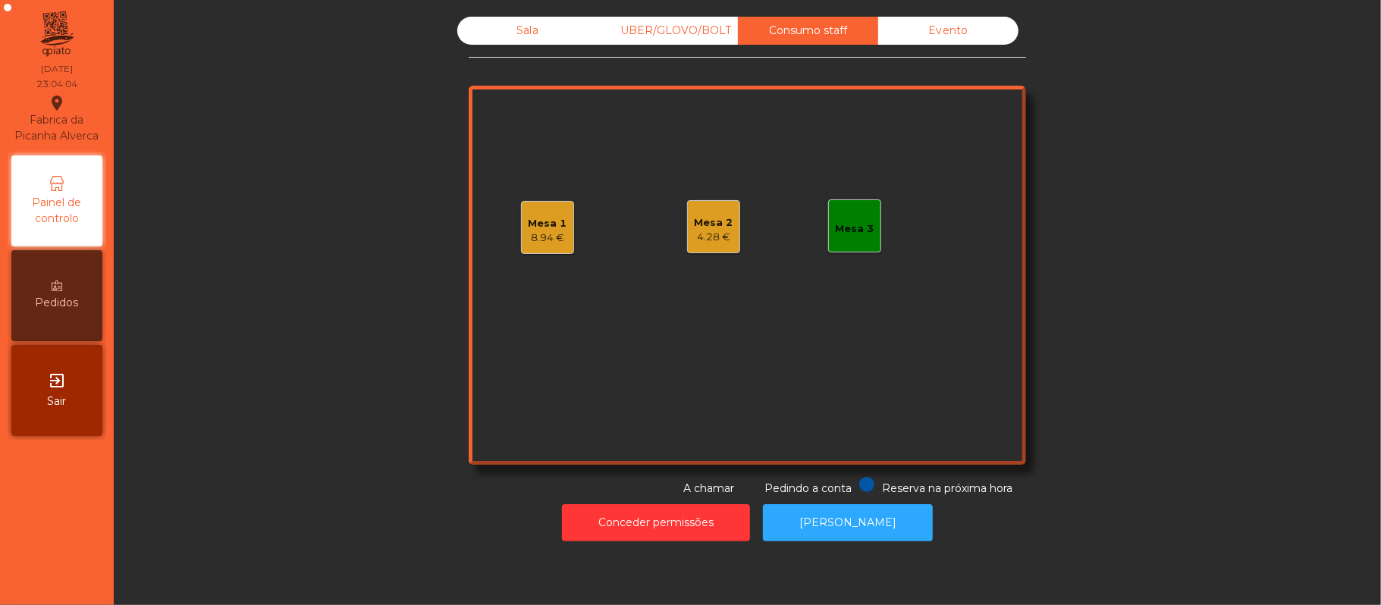
click at [702, 234] on div "4.28 €" at bounding box center [714, 237] width 39 height 15
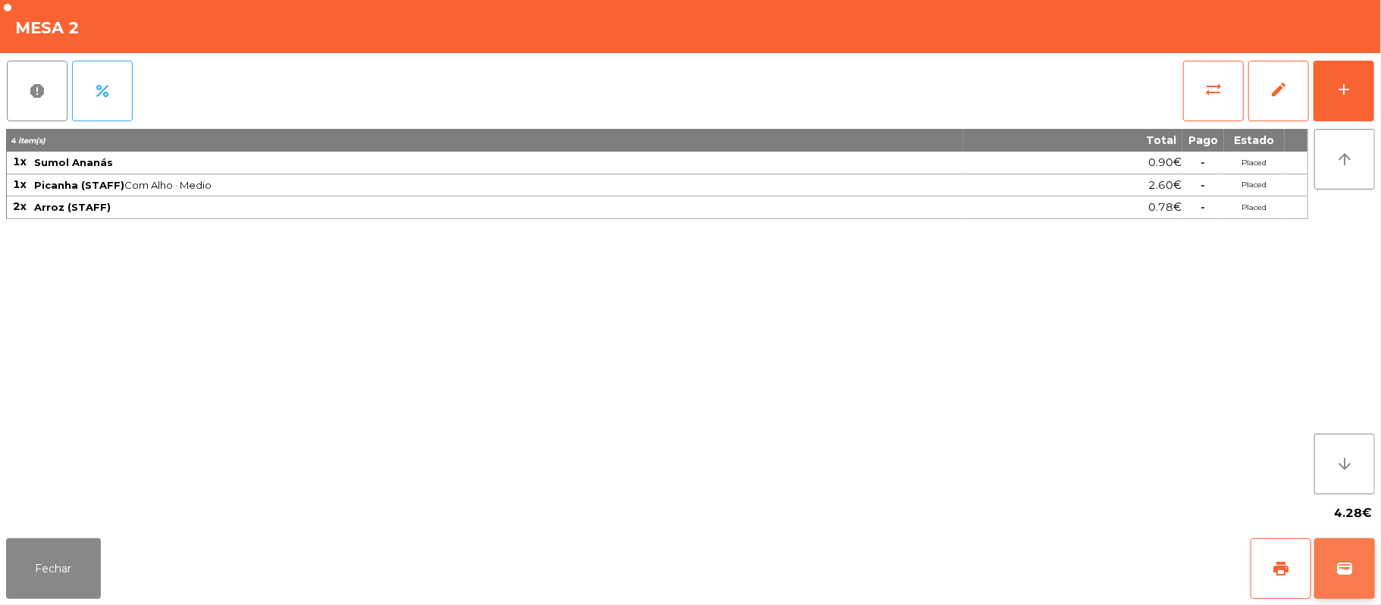
click at [1357, 554] on button "wallet" at bounding box center [1344, 568] width 61 height 61
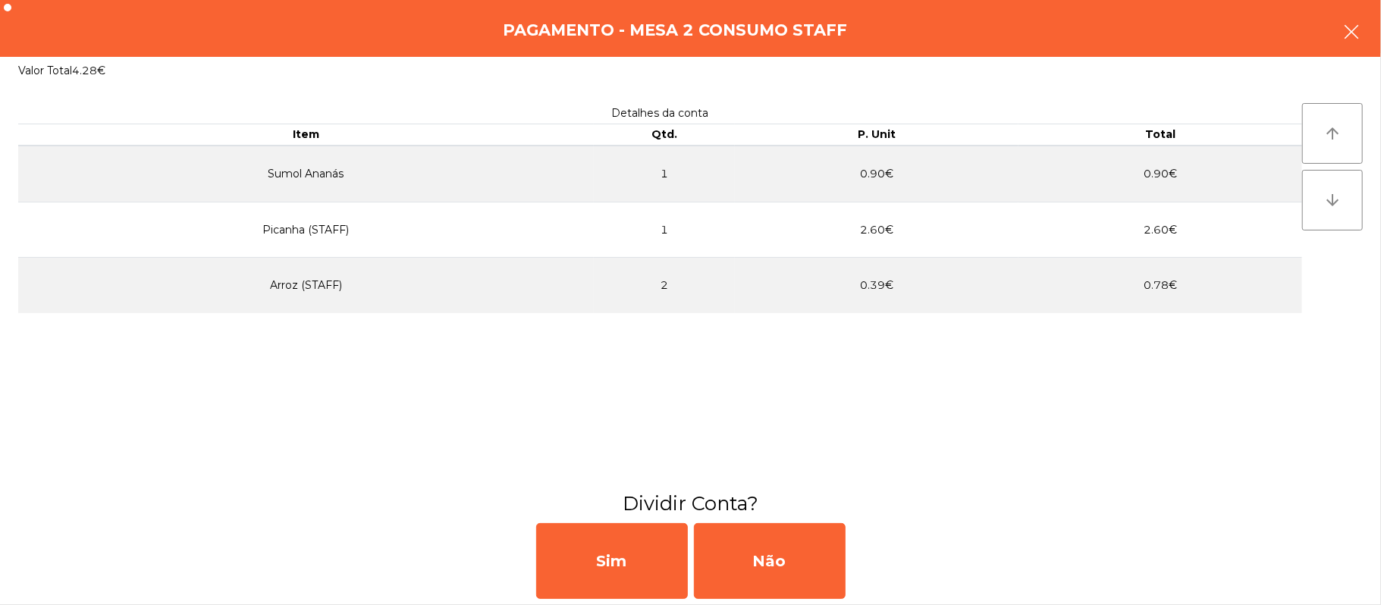
click at [1366, 22] on button "button" at bounding box center [1351, 33] width 42 height 45
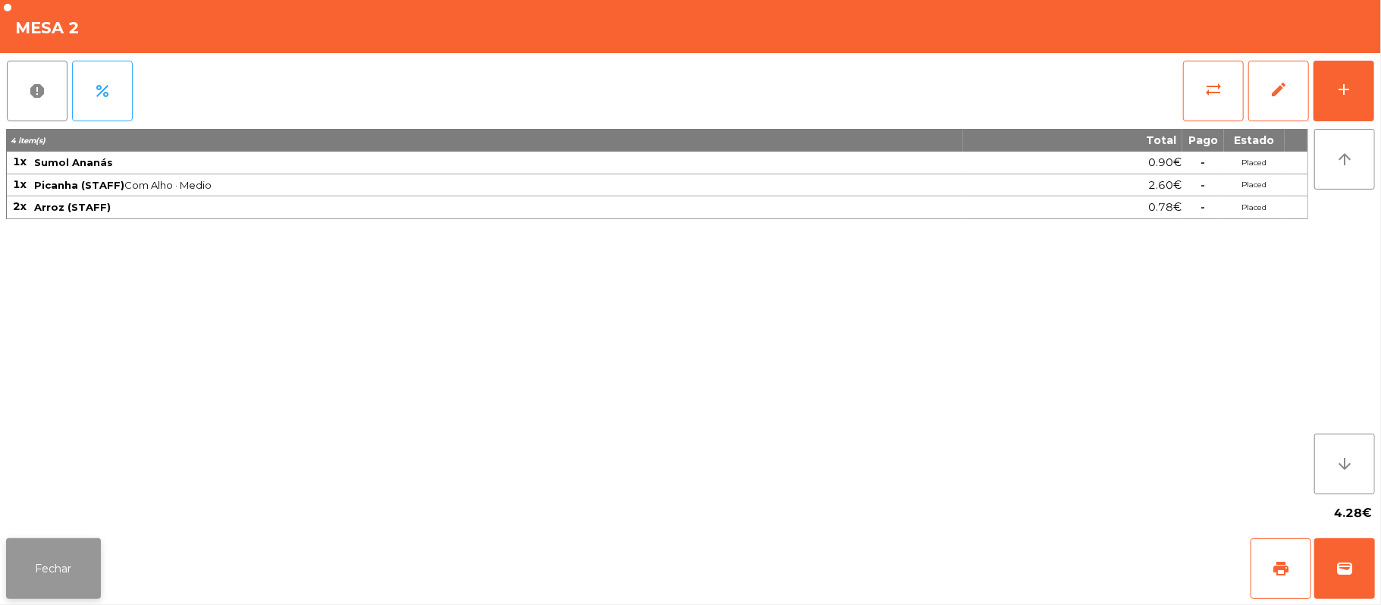
click at [11, 543] on button "Fechar" at bounding box center [53, 568] width 95 height 61
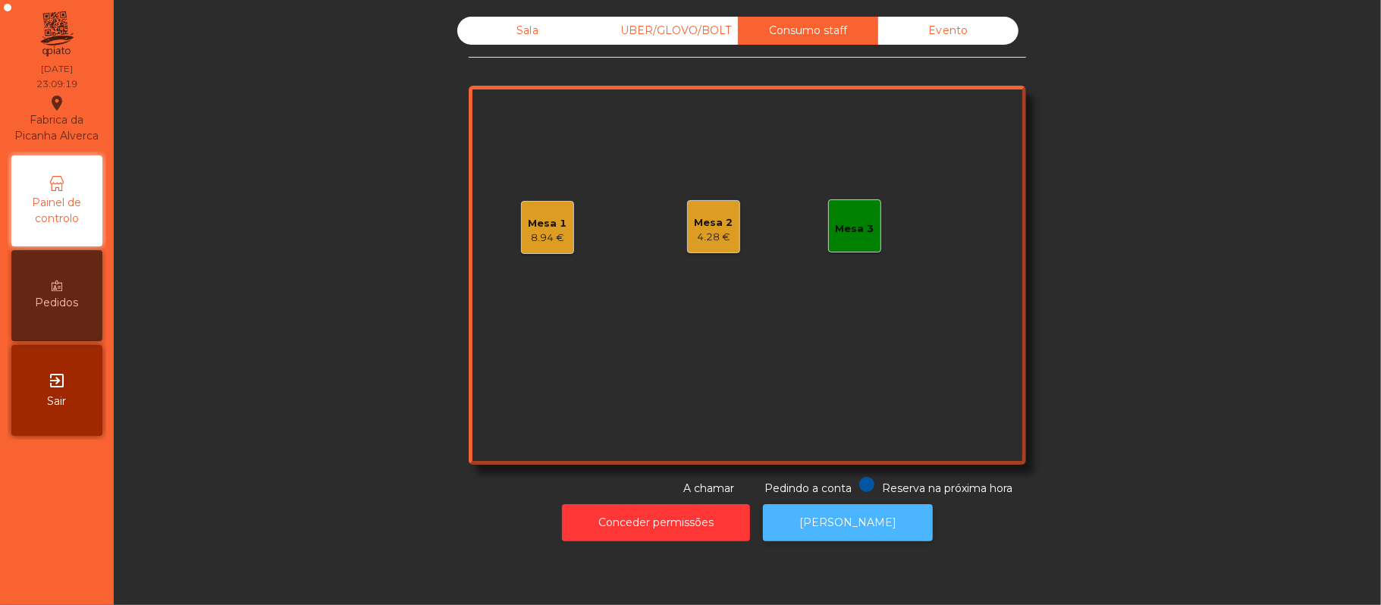
click at [854, 506] on button "[PERSON_NAME]" at bounding box center [848, 522] width 170 height 37
click at [687, 231] on div "Mesa 2 4.28 €" at bounding box center [713, 226] width 53 height 53
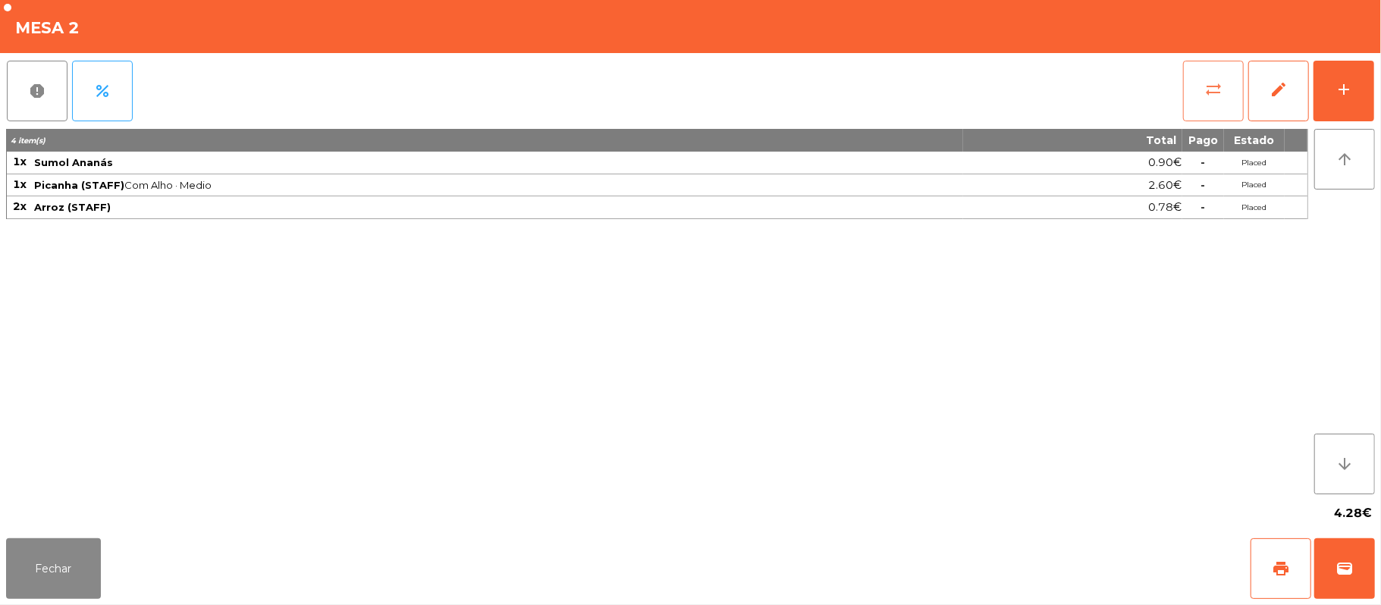
click at [1203, 100] on button "sync_alt" at bounding box center [1213, 91] width 61 height 61
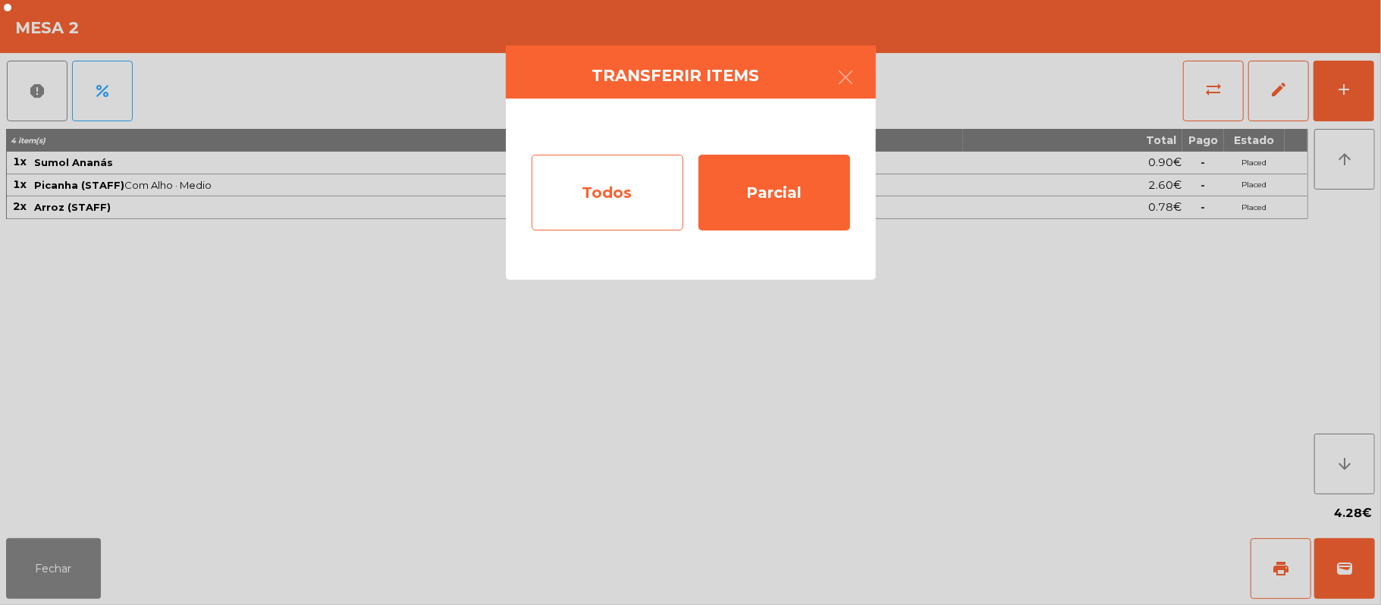
click at [594, 186] on div "Todos" at bounding box center [608, 193] width 152 height 76
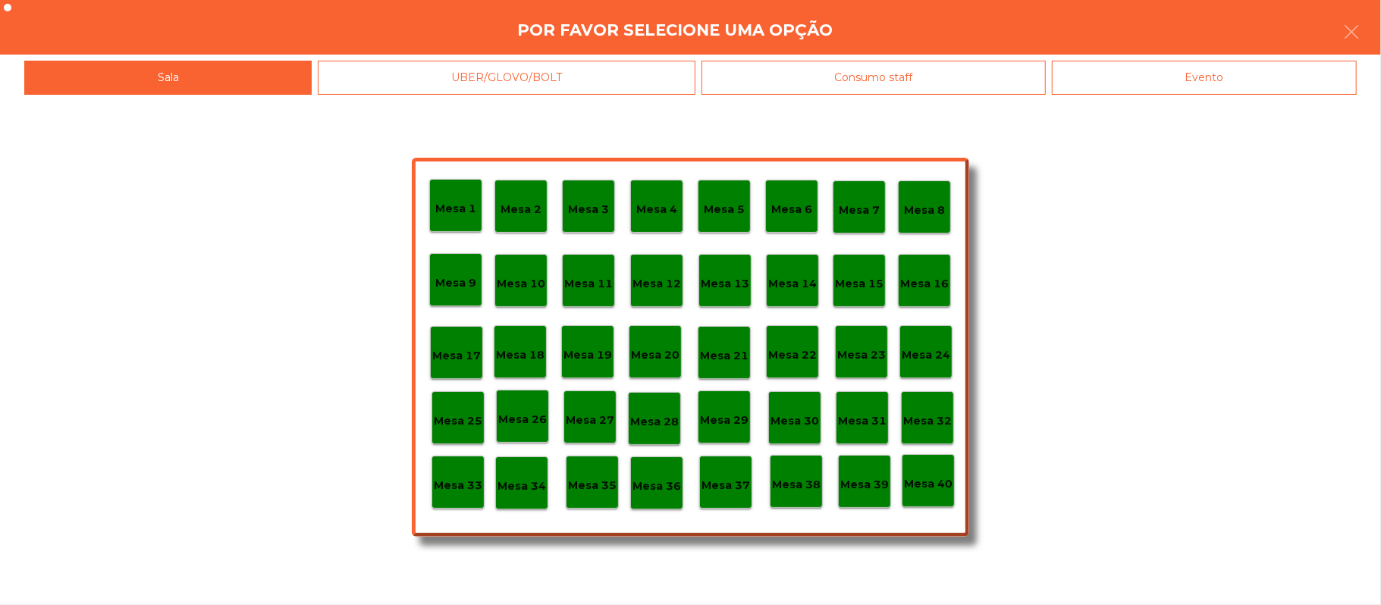
click at [1184, 79] on div "Evento" at bounding box center [1204, 78] width 305 height 34
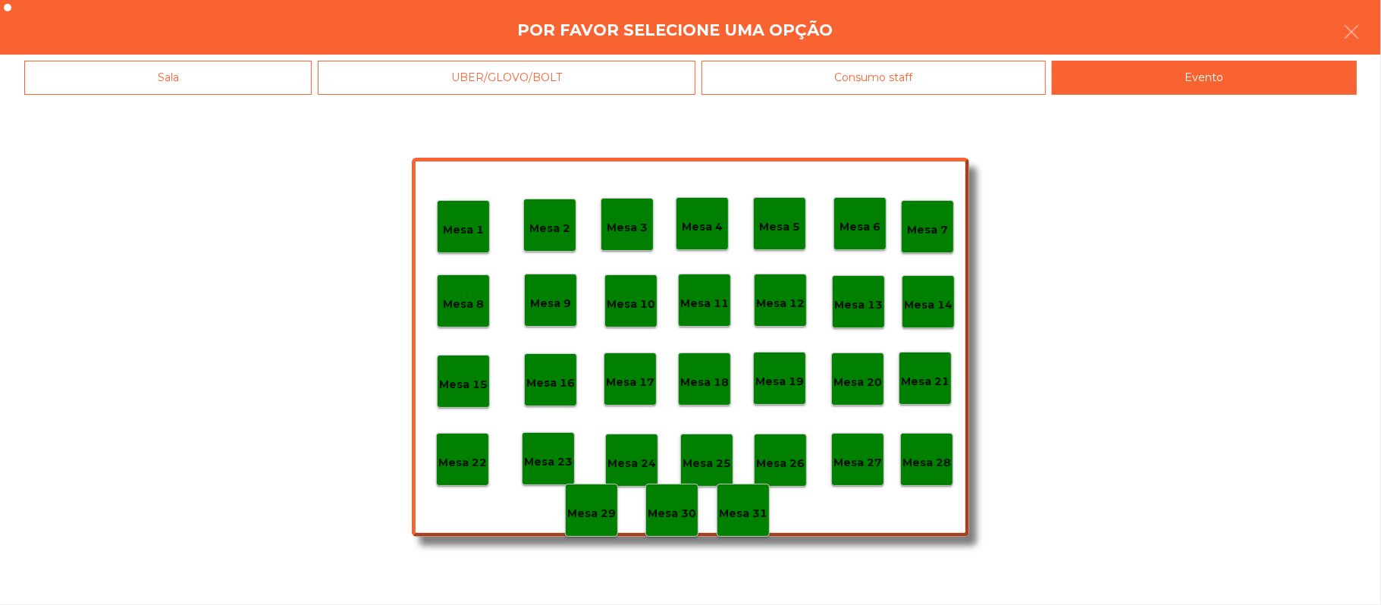
click at [940, 464] on p "Mesa 28" at bounding box center [926, 462] width 49 height 17
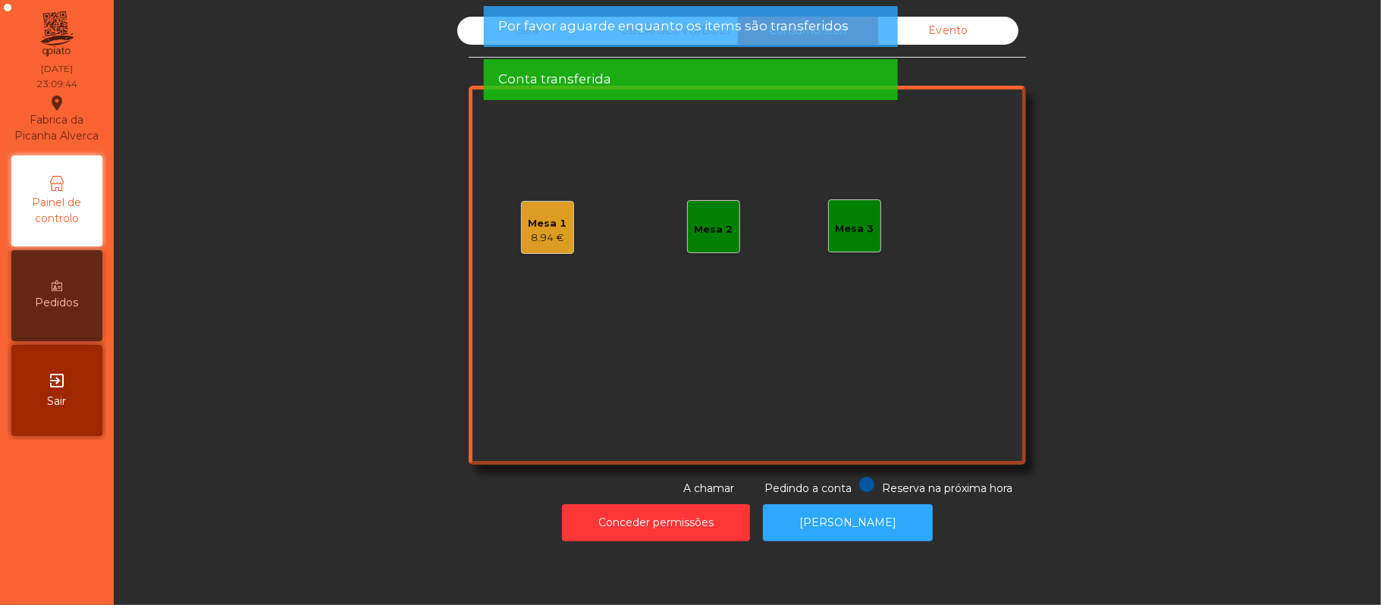
click at [731, 85] on div "Conta transferida" at bounding box center [690, 79] width 384 height 19
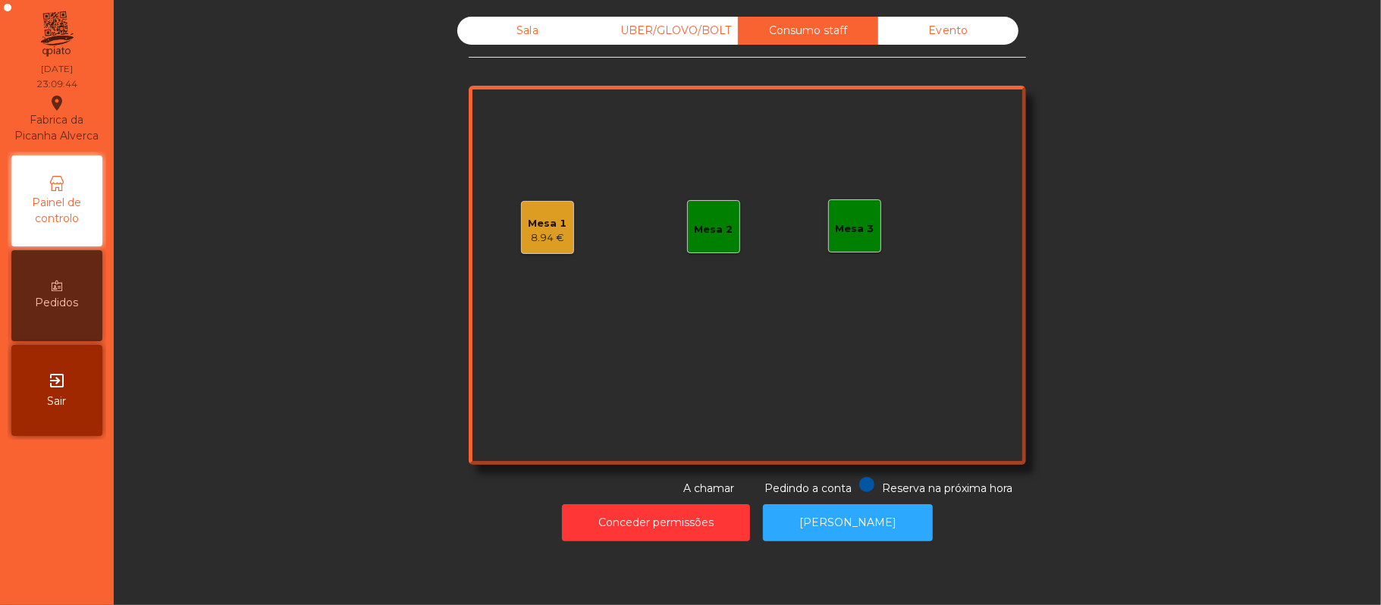
click at [661, 30] on div "UBER/GLOVO/BOLT" at bounding box center [667, 31] width 140 height 28
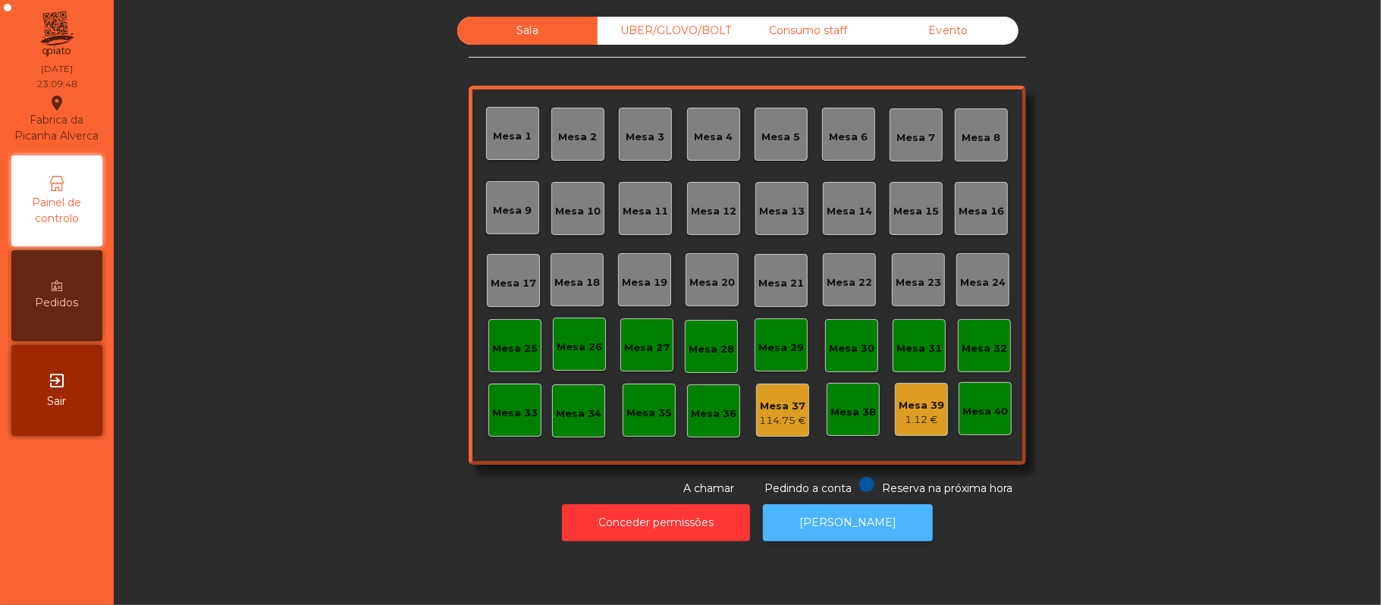
click at [857, 522] on button "[PERSON_NAME]" at bounding box center [848, 522] width 170 height 37
click at [675, 30] on div "UBER/GLOVO/BOLT" at bounding box center [667, 31] width 140 height 28
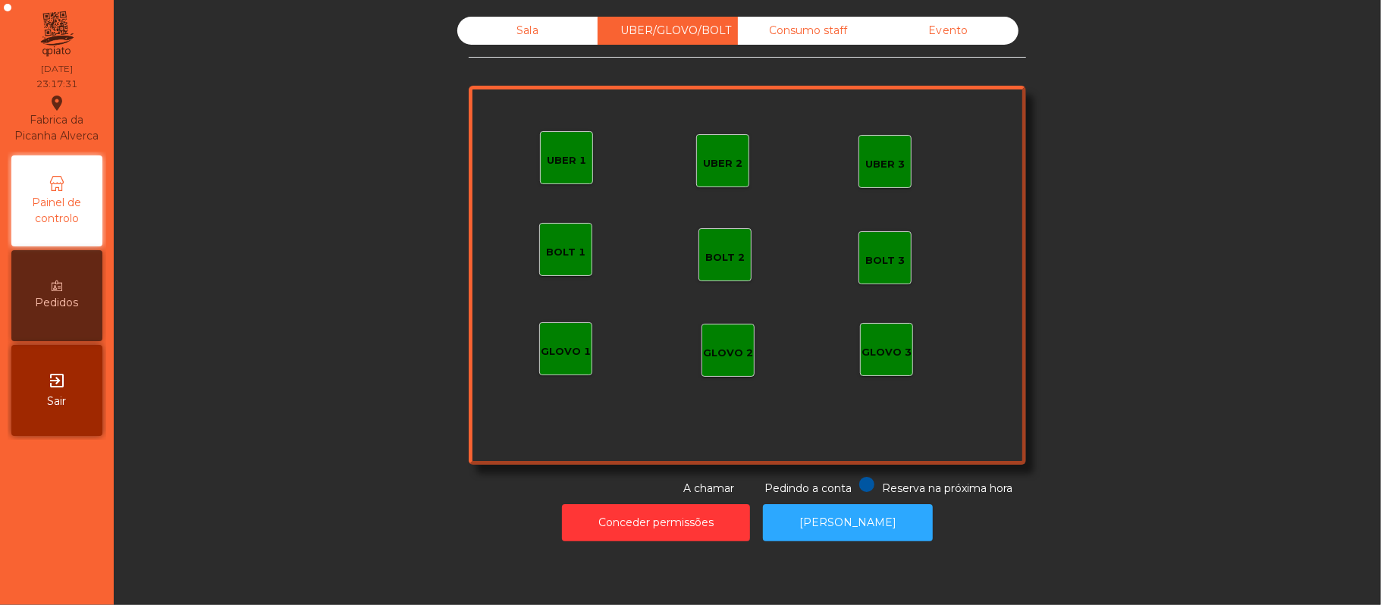
click at [784, 31] on div "Consumo staff" at bounding box center [808, 31] width 140 height 28
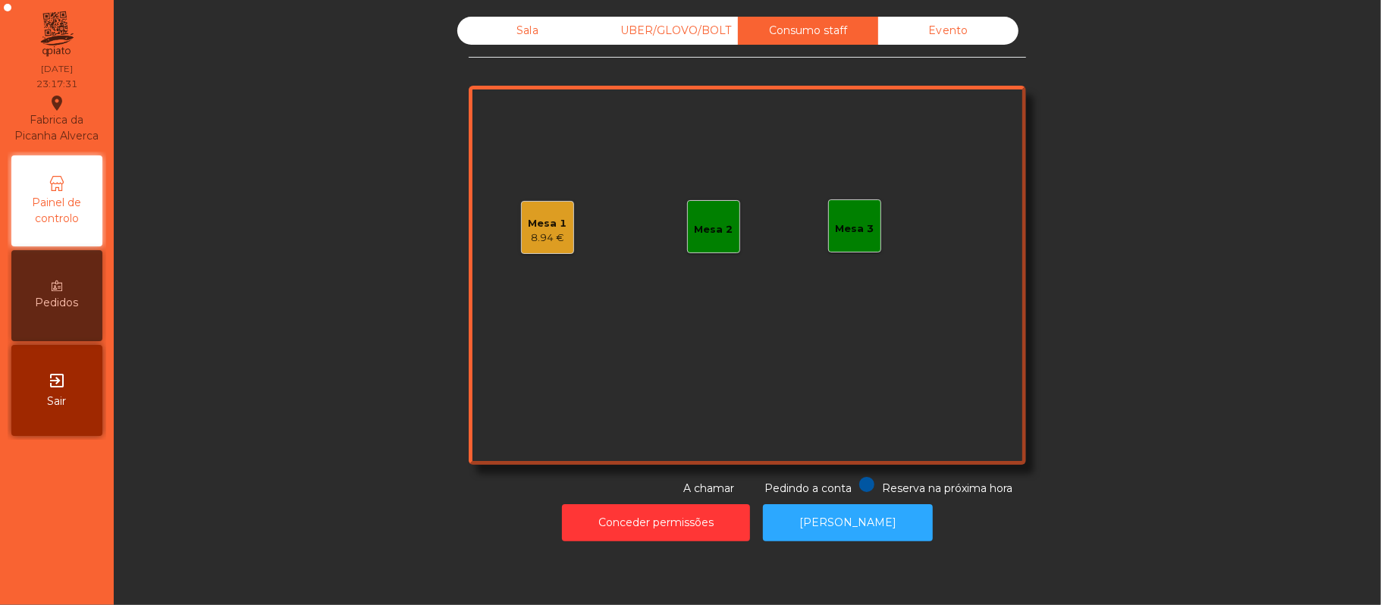
click at [935, 30] on div "Evento" at bounding box center [948, 31] width 140 height 28
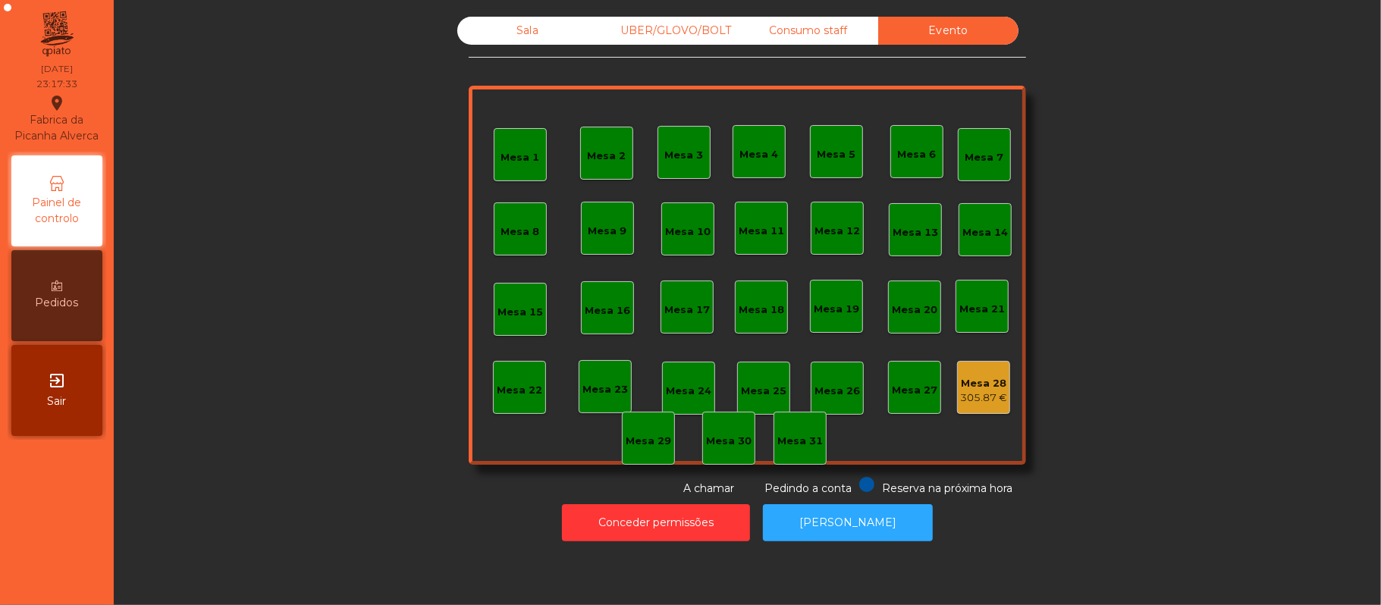
click at [682, 27] on div "UBER/GLOVO/BOLT" at bounding box center [667, 31] width 140 height 28
click at [544, 35] on div "Sala" at bounding box center [527, 31] width 140 height 28
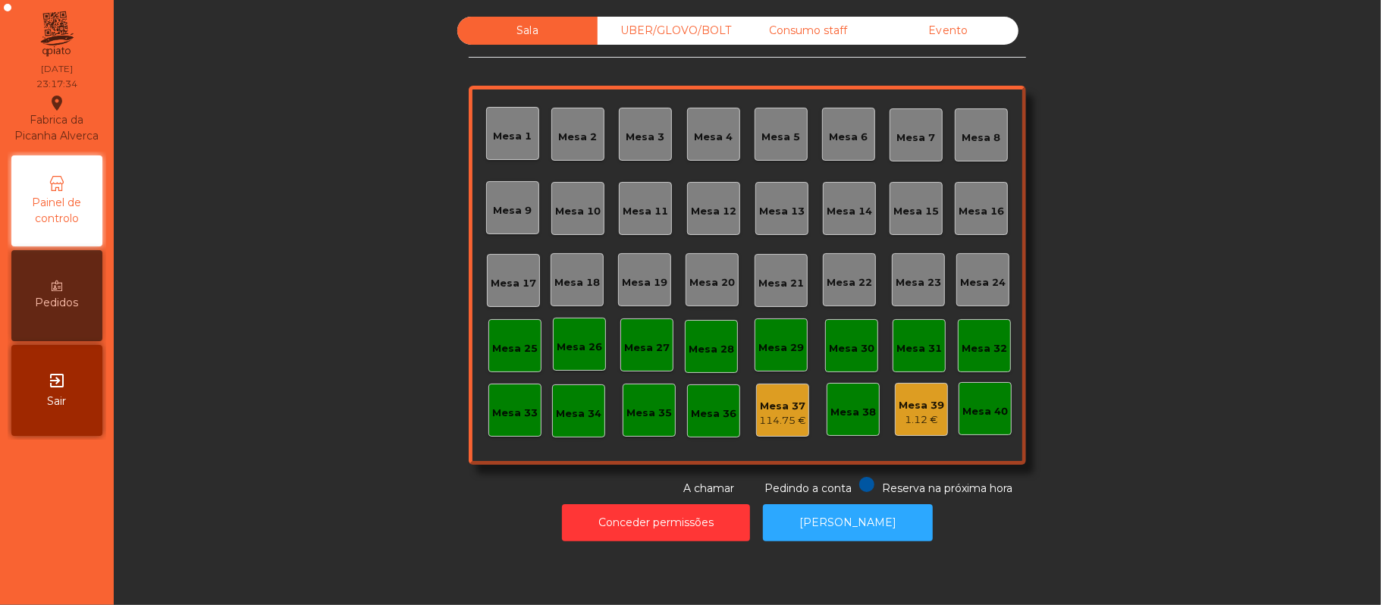
click at [896, 432] on div "Mesa 39 1.12 €" at bounding box center [921, 409] width 53 height 53
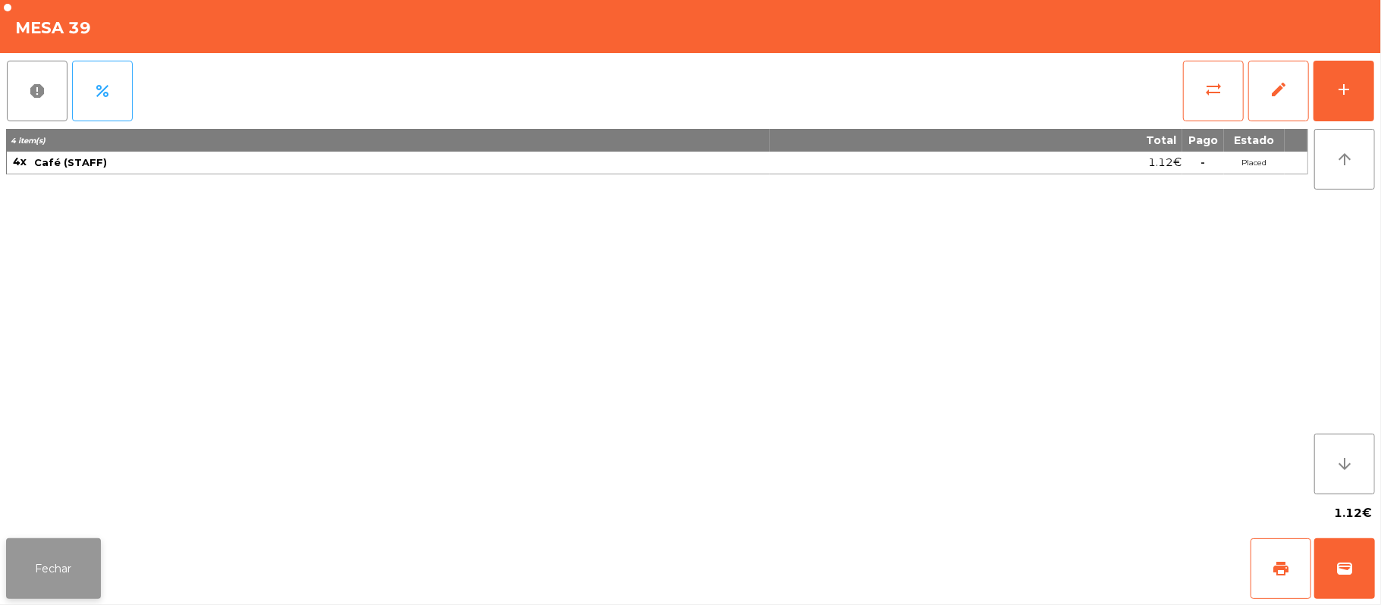
click at [67, 544] on button "Fechar" at bounding box center [53, 568] width 95 height 61
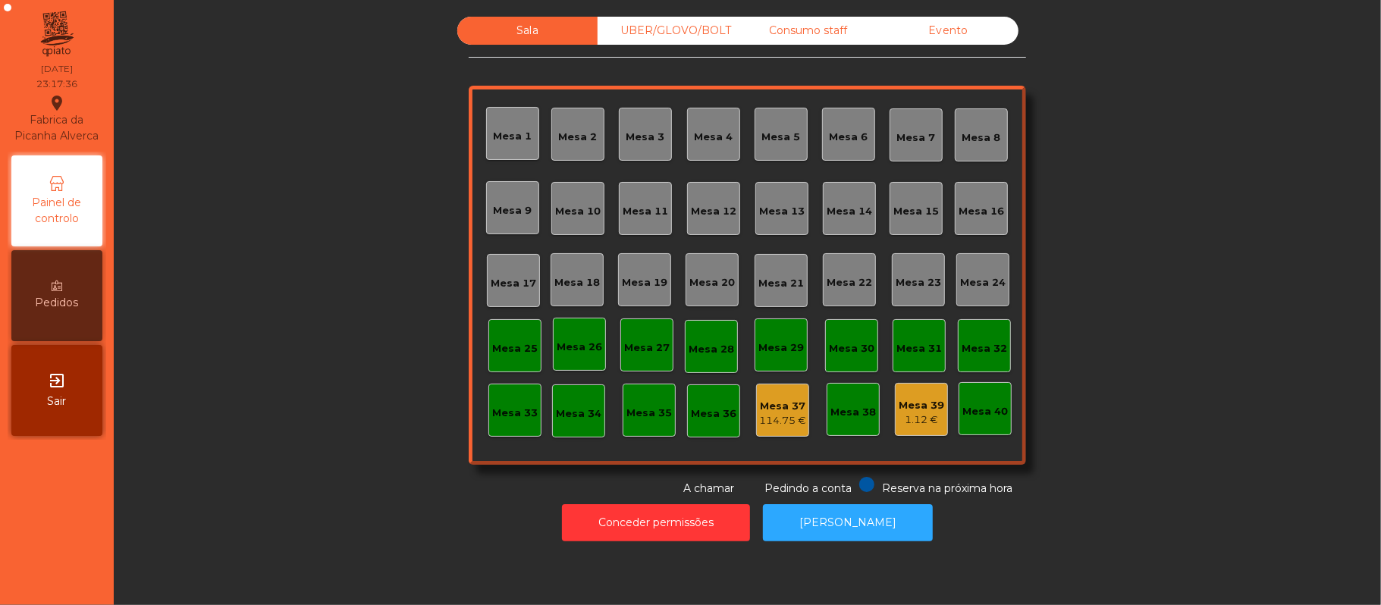
click at [682, 43] on div "UBER/GLOVO/BOLT" at bounding box center [667, 31] width 140 height 28
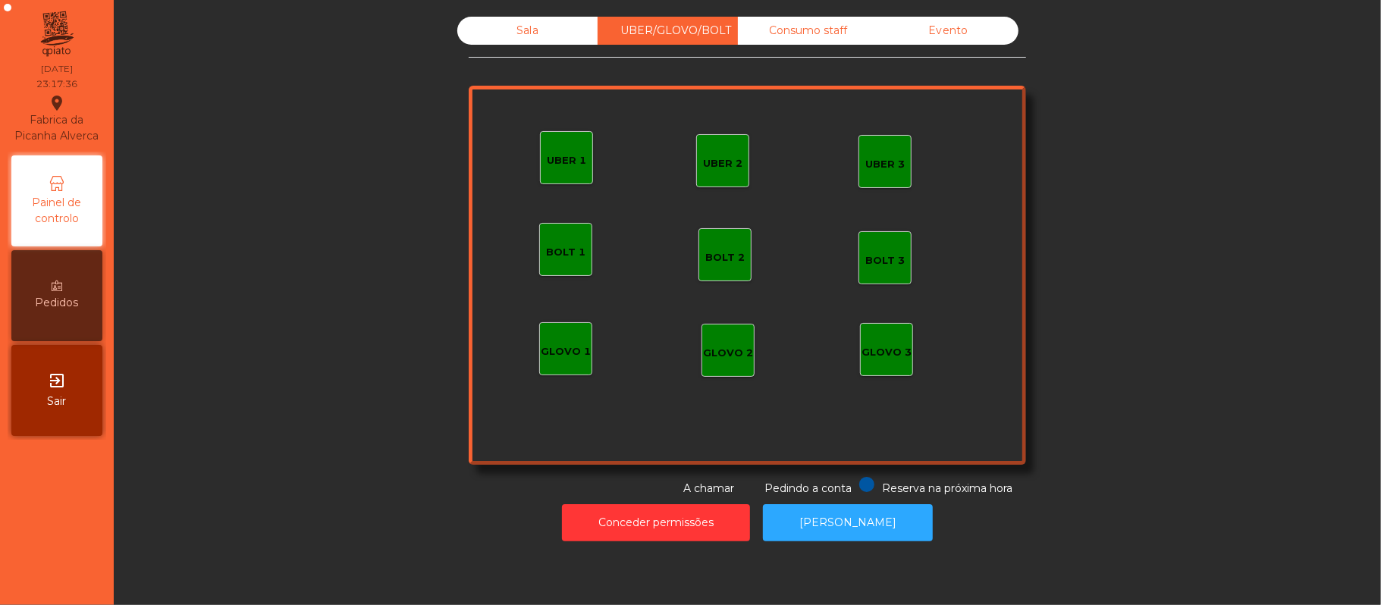
click at [765, 41] on div "Consumo staff" at bounding box center [808, 31] width 140 height 28
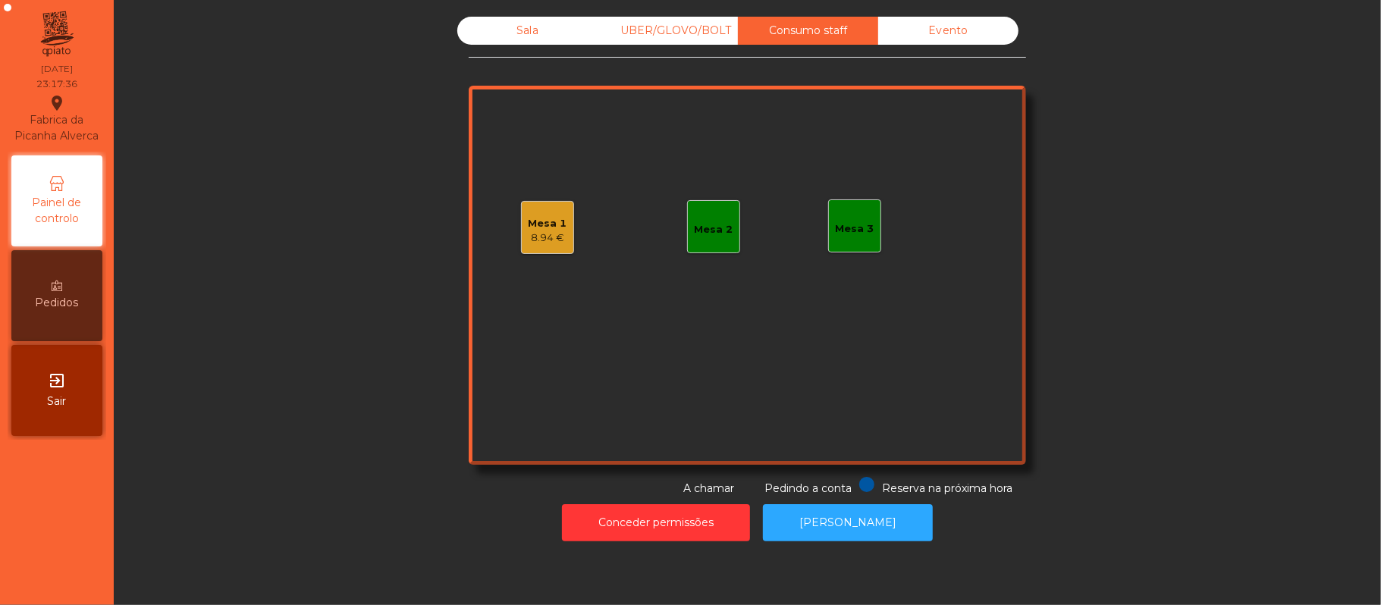
click at [535, 240] on div "8.94 €" at bounding box center [547, 238] width 39 height 15
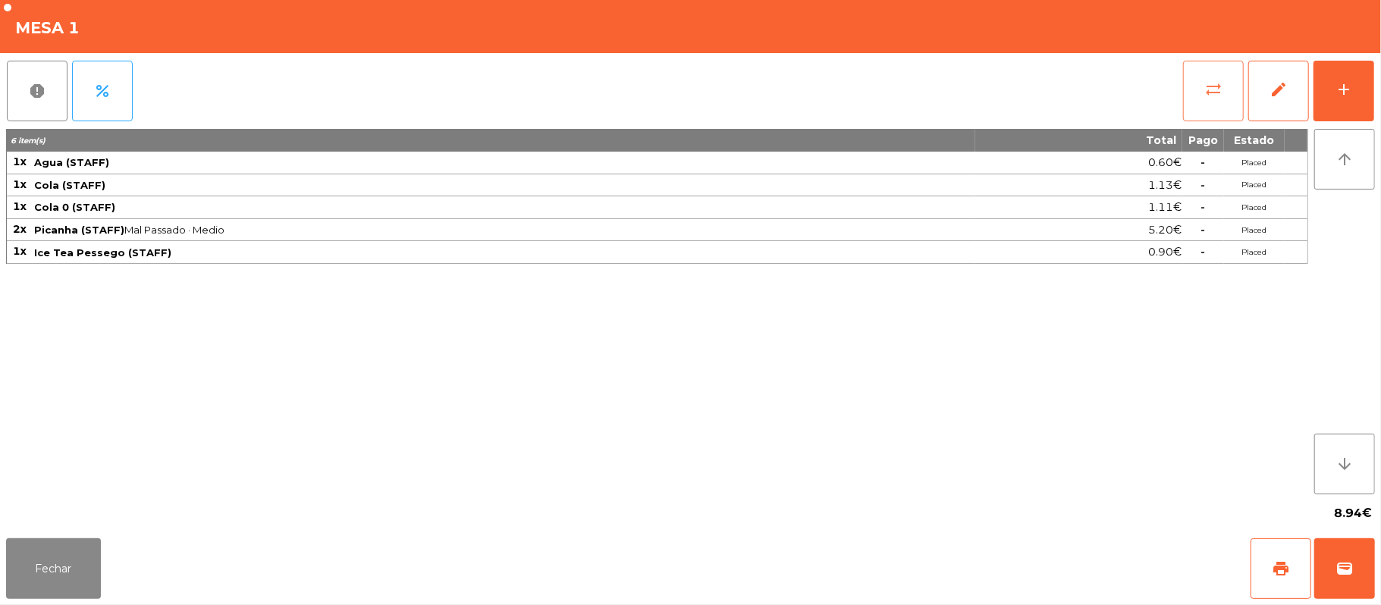
click at [1203, 105] on button "sync_alt" at bounding box center [1213, 91] width 61 height 61
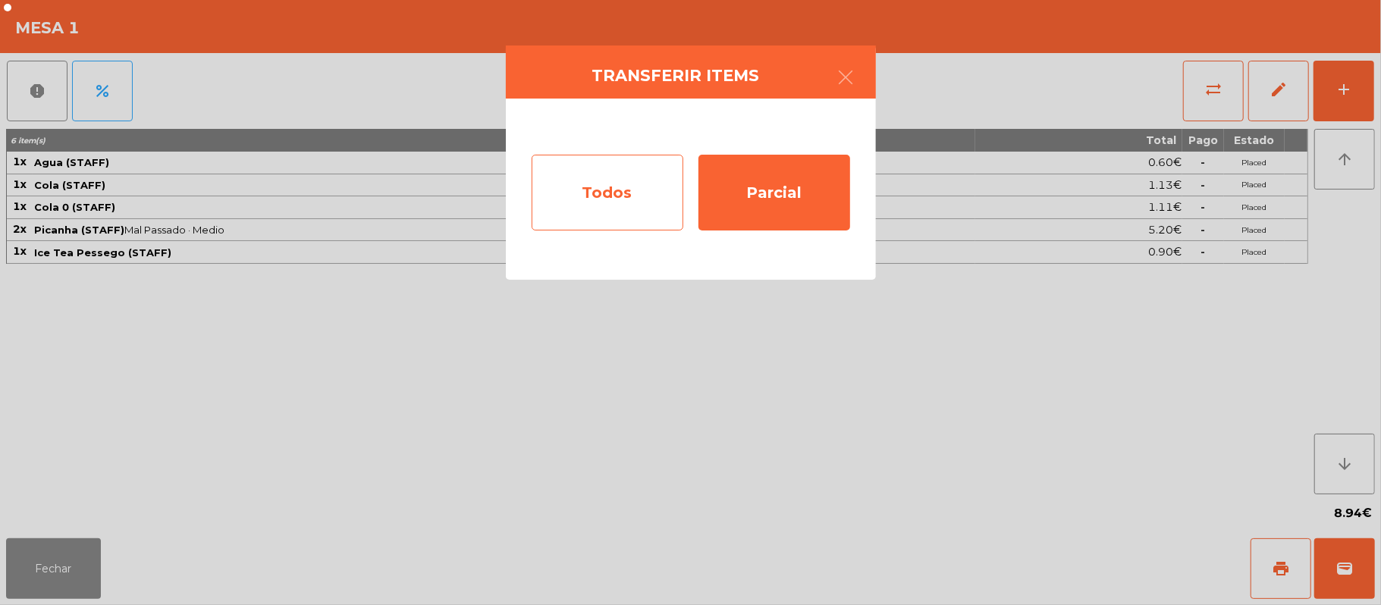
click at [619, 208] on div "Todos" at bounding box center [608, 193] width 152 height 76
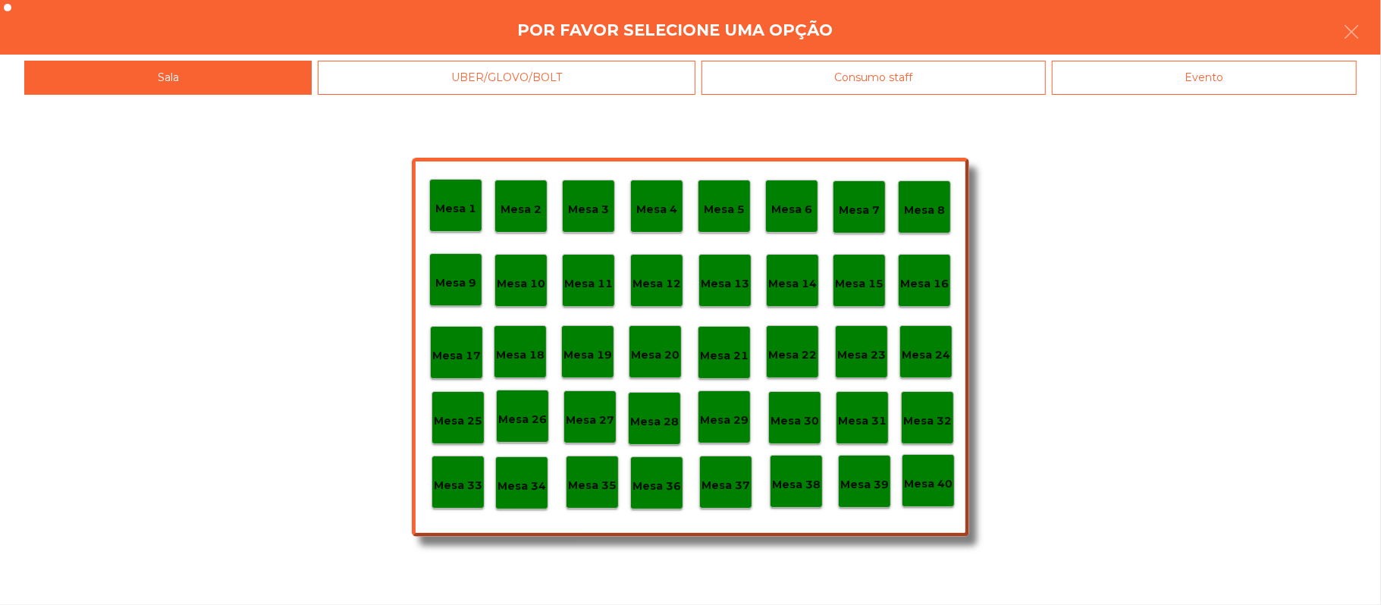
click at [862, 476] on p "Mesa 39" at bounding box center [864, 484] width 49 height 17
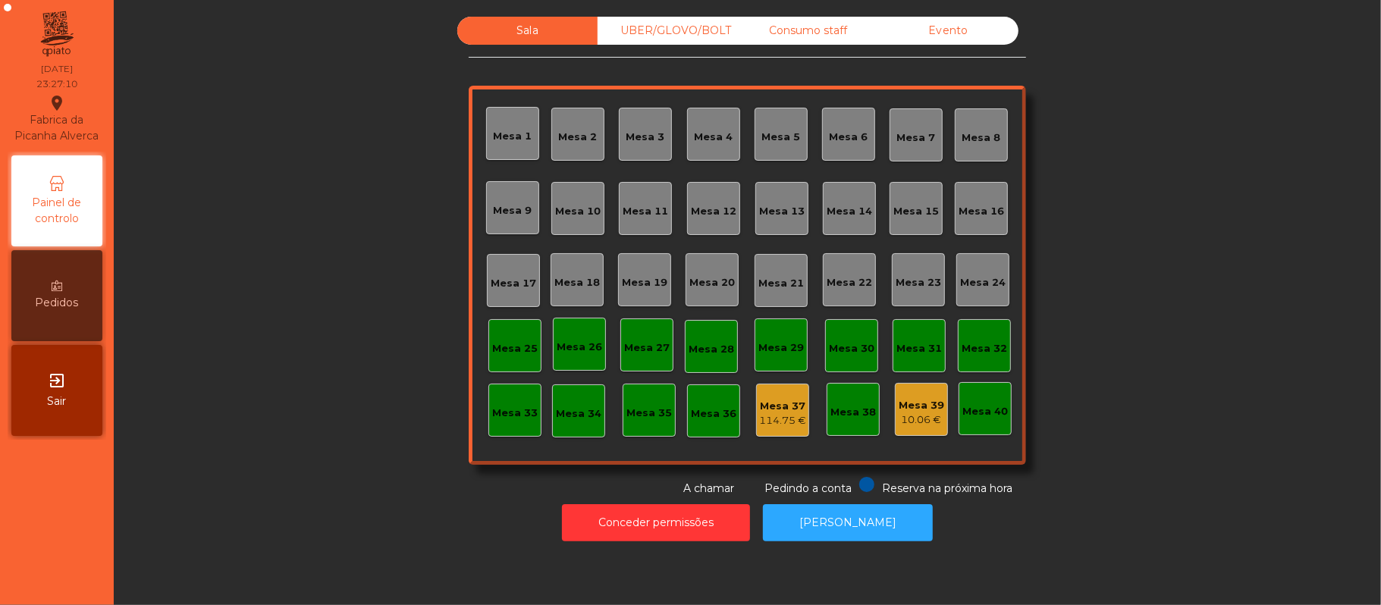
click at [961, 23] on div "Evento" at bounding box center [948, 31] width 140 height 28
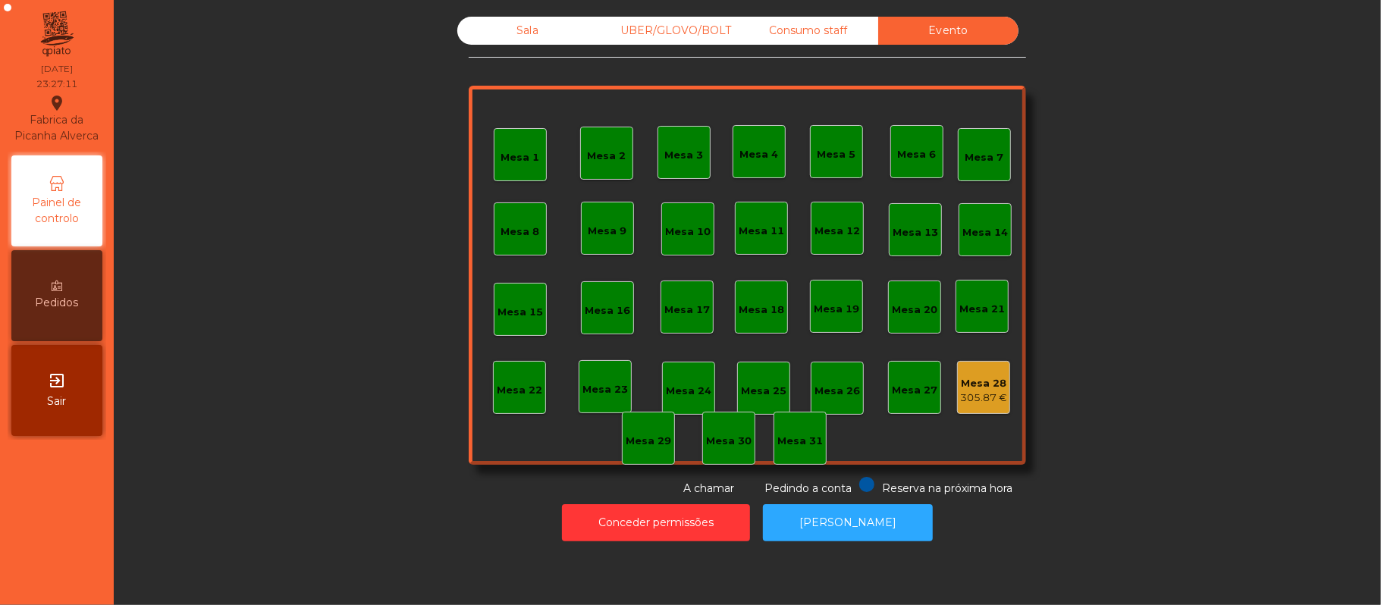
click at [519, 32] on div "Sala" at bounding box center [527, 31] width 140 height 28
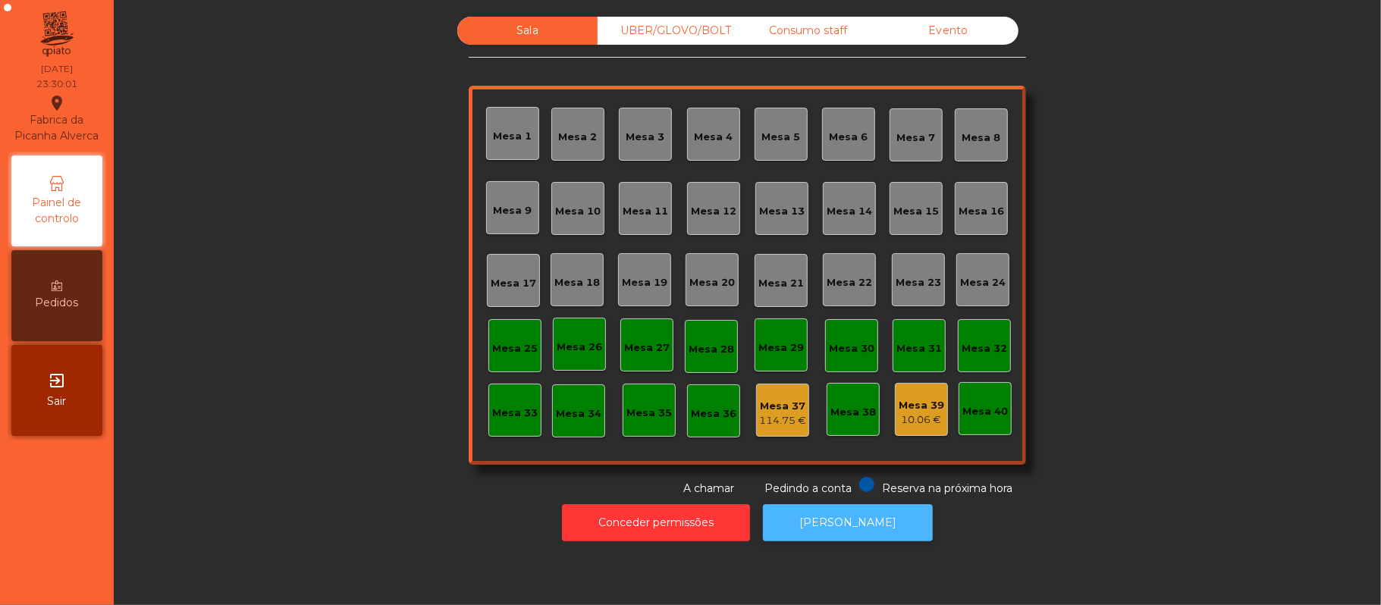
click at [838, 522] on button "[PERSON_NAME]" at bounding box center [848, 522] width 170 height 37
click at [848, 535] on button "[PERSON_NAME]" at bounding box center [848, 522] width 170 height 37
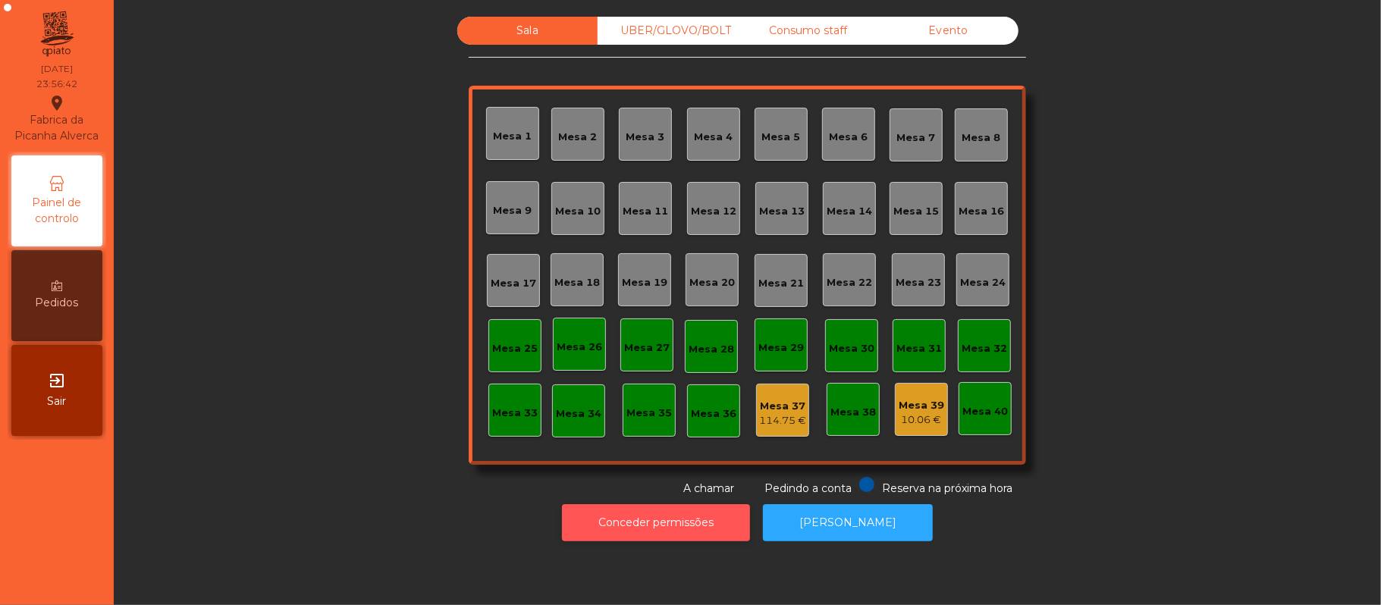
click at [656, 508] on button "Conceder permissões" at bounding box center [656, 522] width 188 height 37
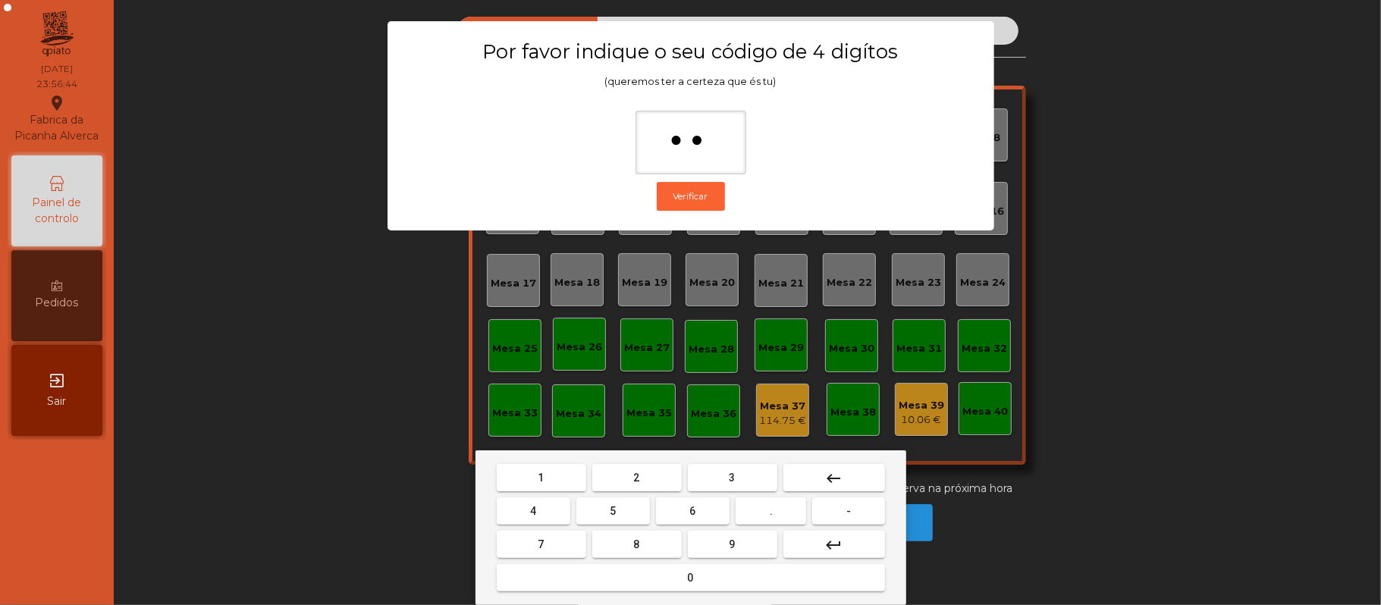
type input "***"
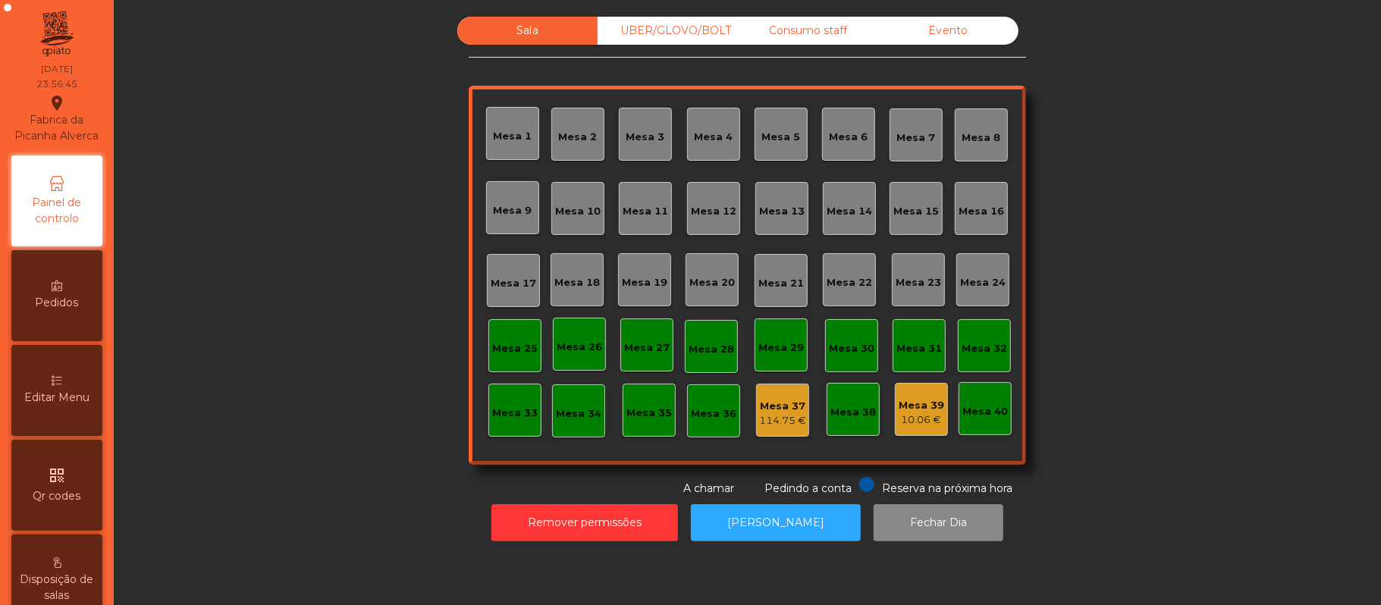
click at [769, 419] on div "114.75 €" at bounding box center [782, 420] width 47 height 15
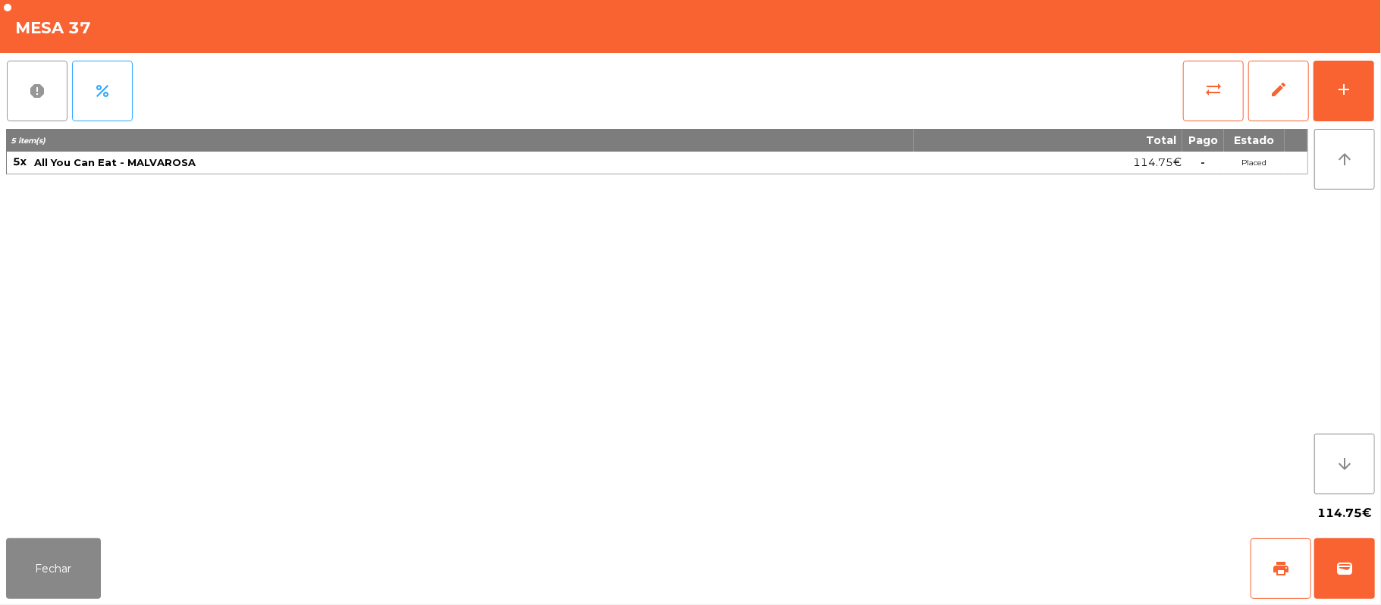
click at [30, 111] on button "report" at bounding box center [37, 91] width 61 height 61
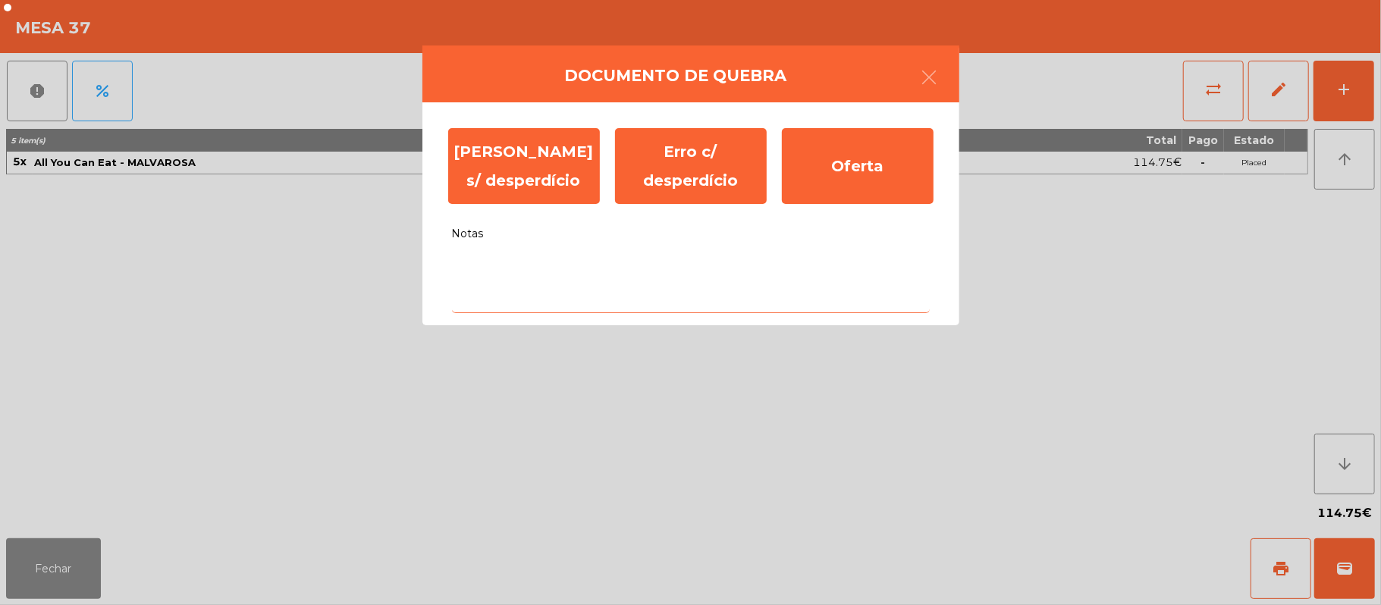
click at [585, 295] on textarea "Notas" at bounding box center [691, 281] width 478 height 63
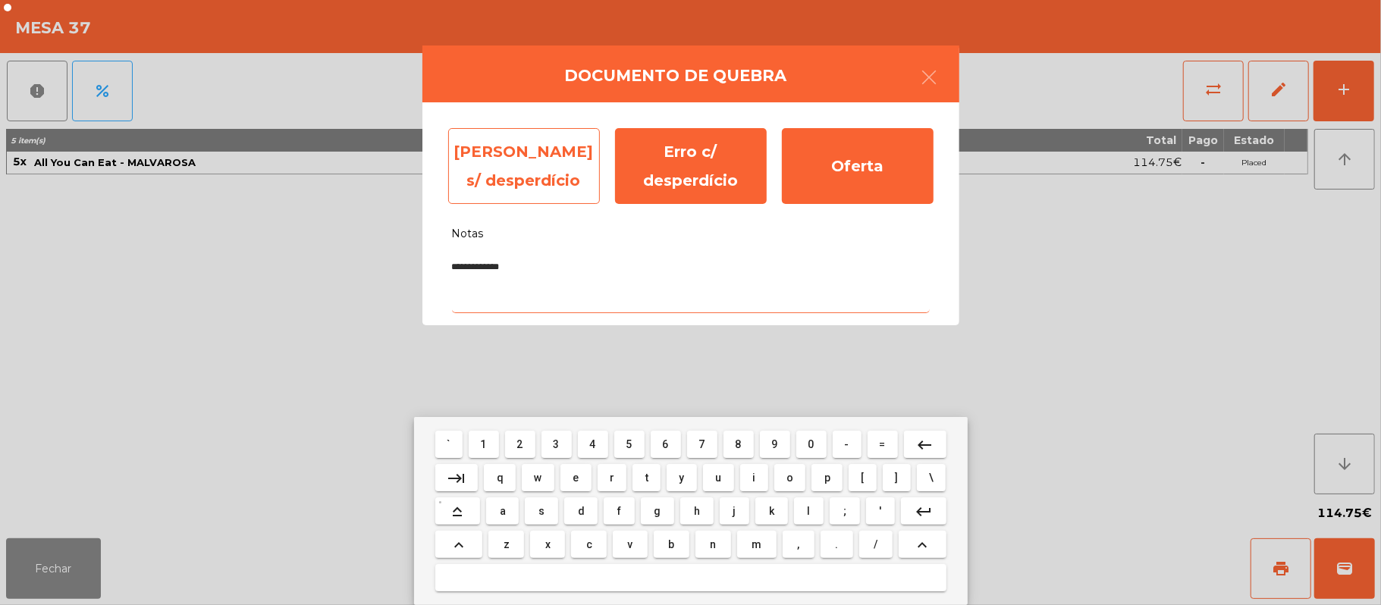
type textarea "**********"
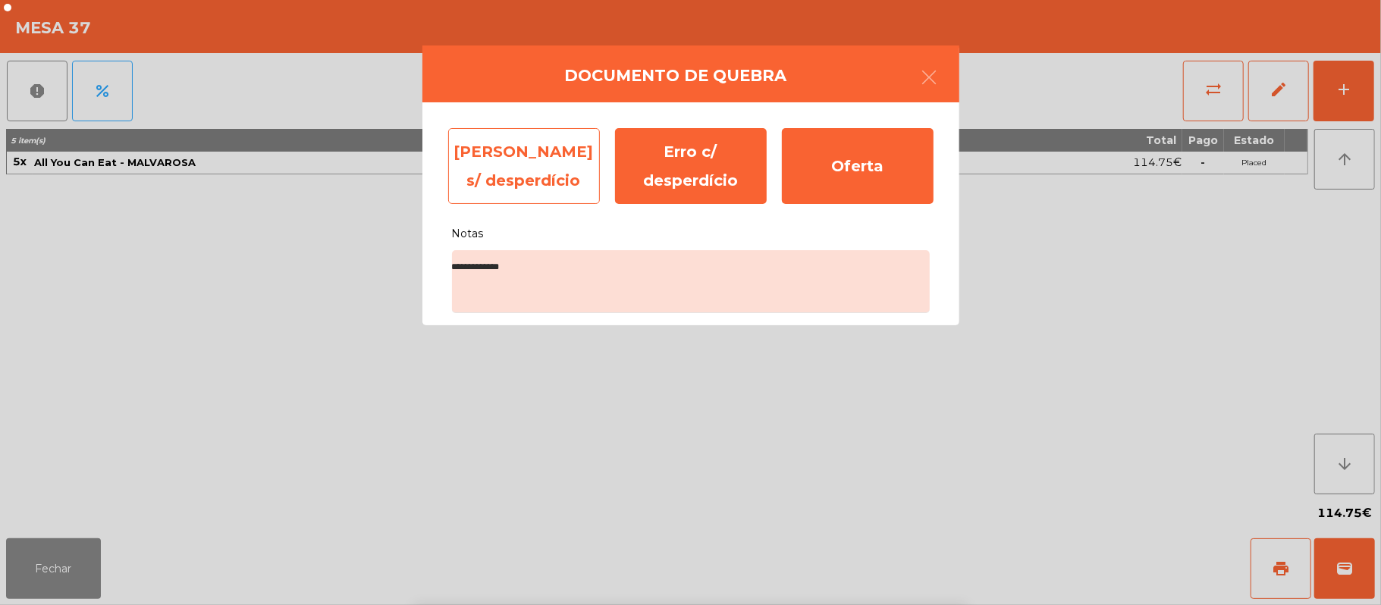
click at [520, 168] on div "Erro s/ desperdício" at bounding box center [524, 166] width 152 height 76
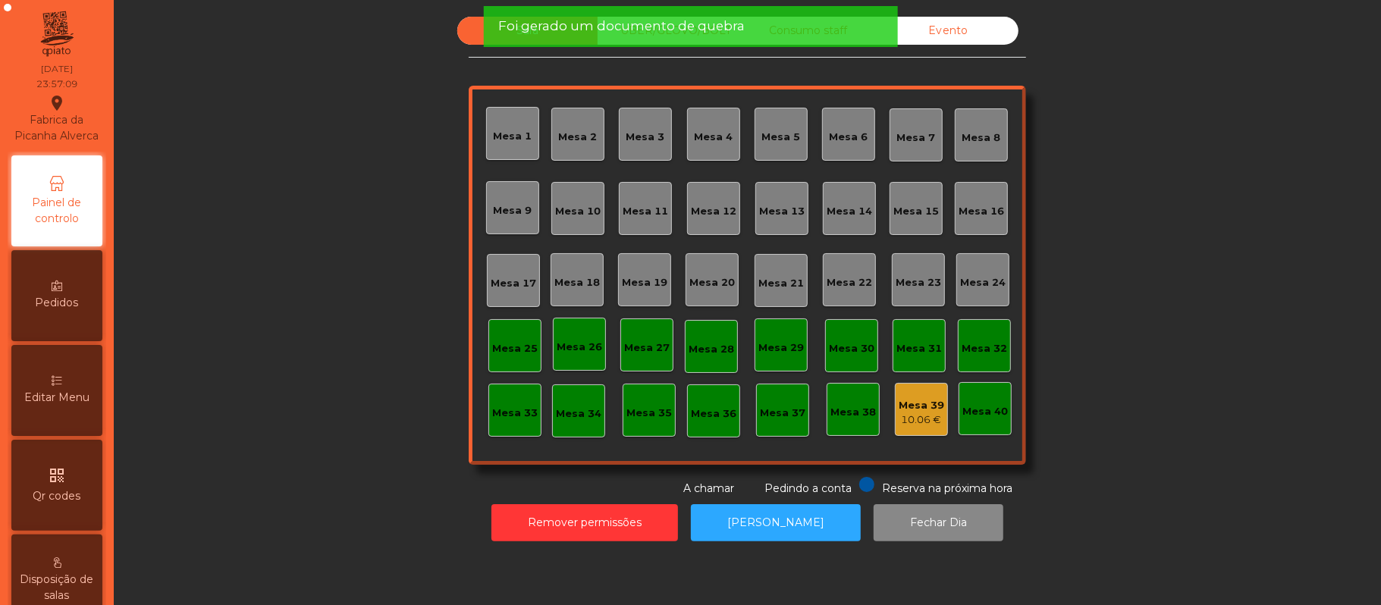
click at [911, 426] on div "10.06 €" at bounding box center [920, 419] width 45 height 15
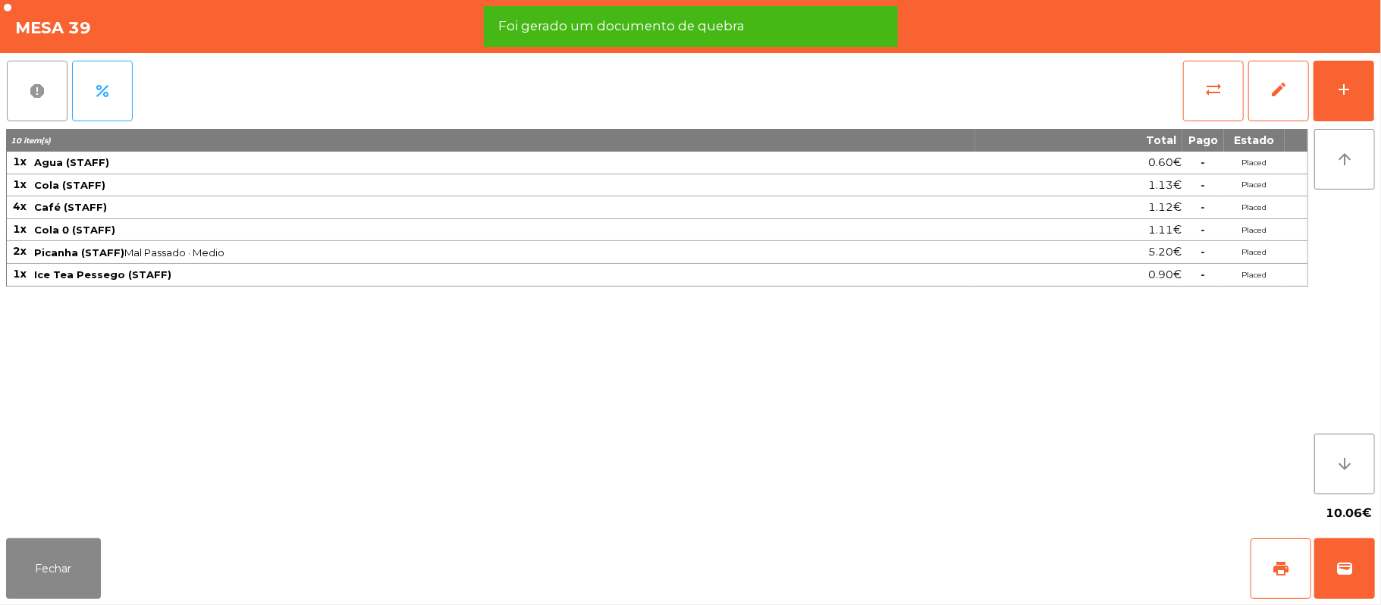
click at [33, 99] on span "report" at bounding box center [37, 91] width 18 height 18
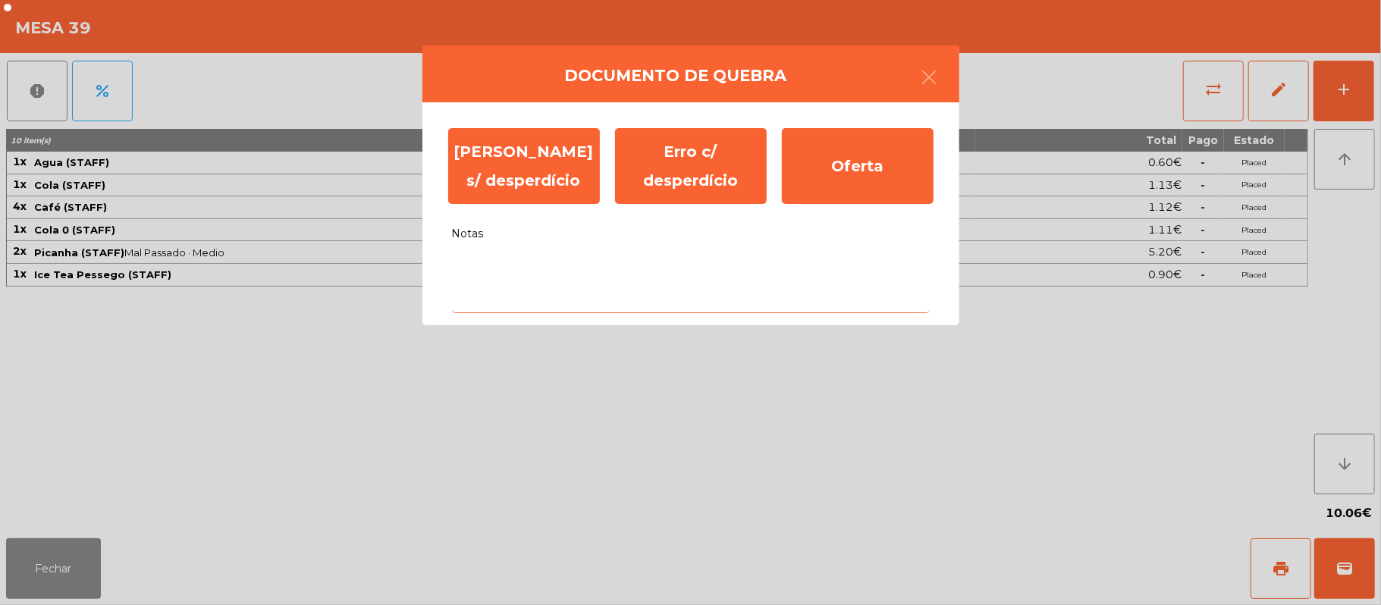
click at [564, 268] on textarea "Notas" at bounding box center [691, 281] width 478 height 63
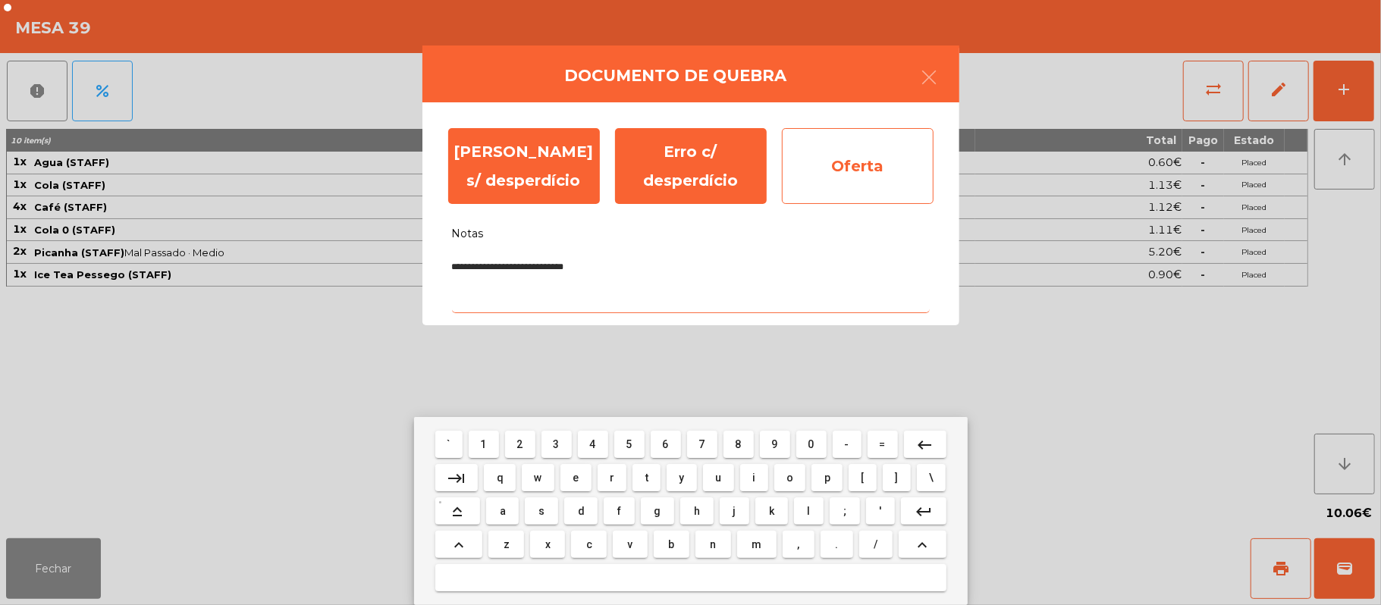
type textarea "**********"
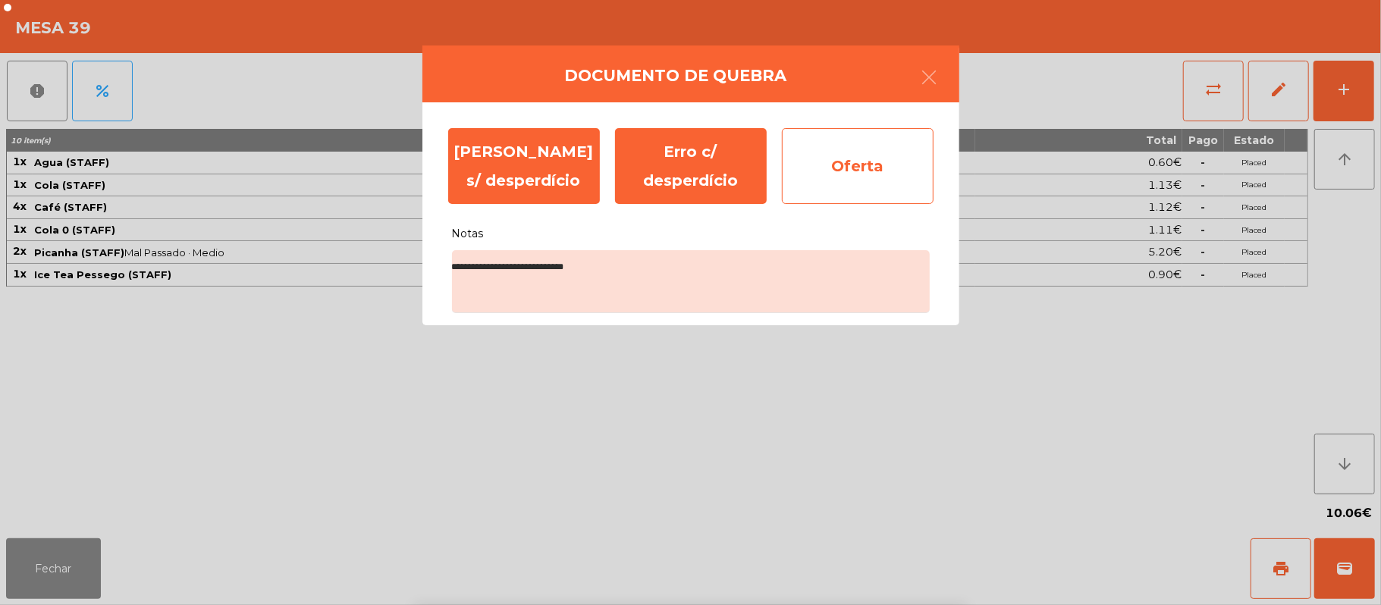
click at [857, 185] on div "Oferta" at bounding box center [858, 166] width 152 height 76
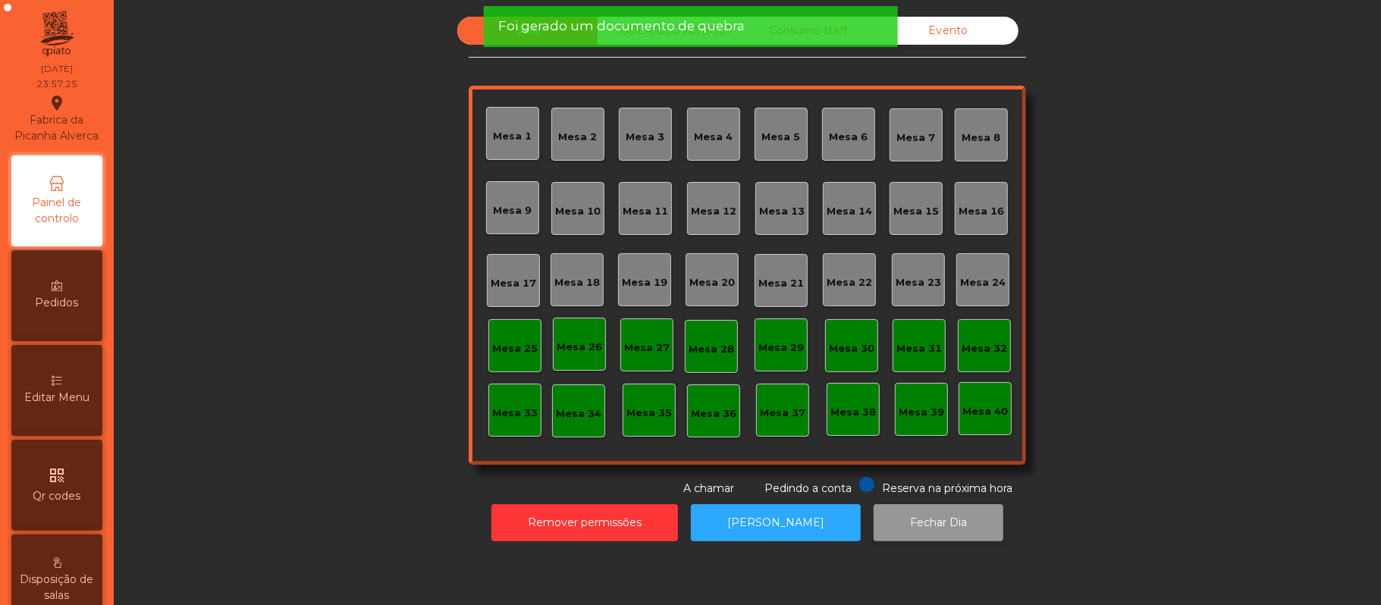
click at [893, 528] on button "Fechar Dia" at bounding box center [938, 522] width 130 height 37
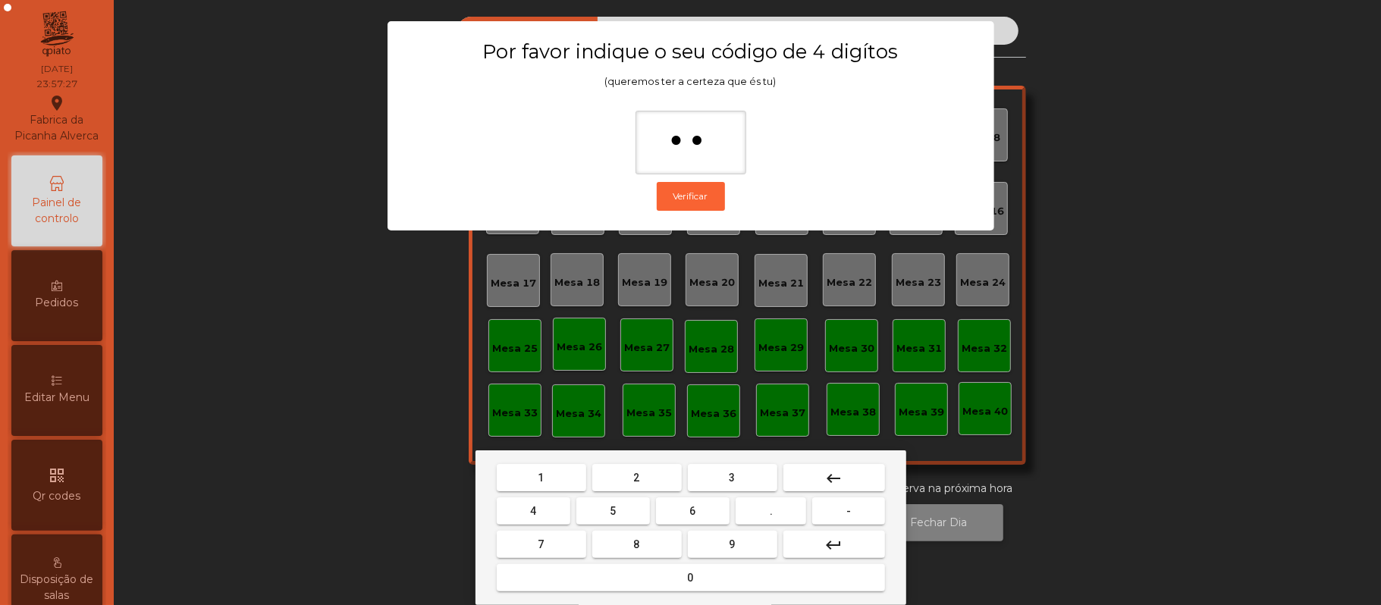
type input "***"
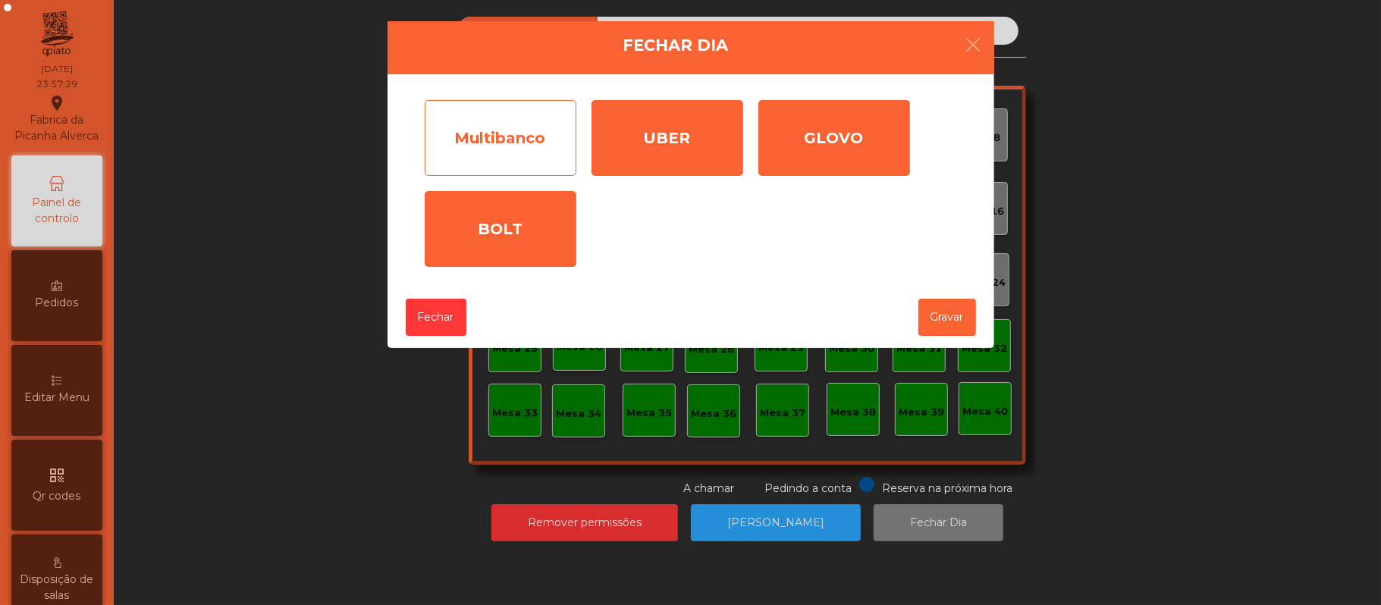
click at [519, 164] on div "Multibanco" at bounding box center [501, 138] width 152 height 76
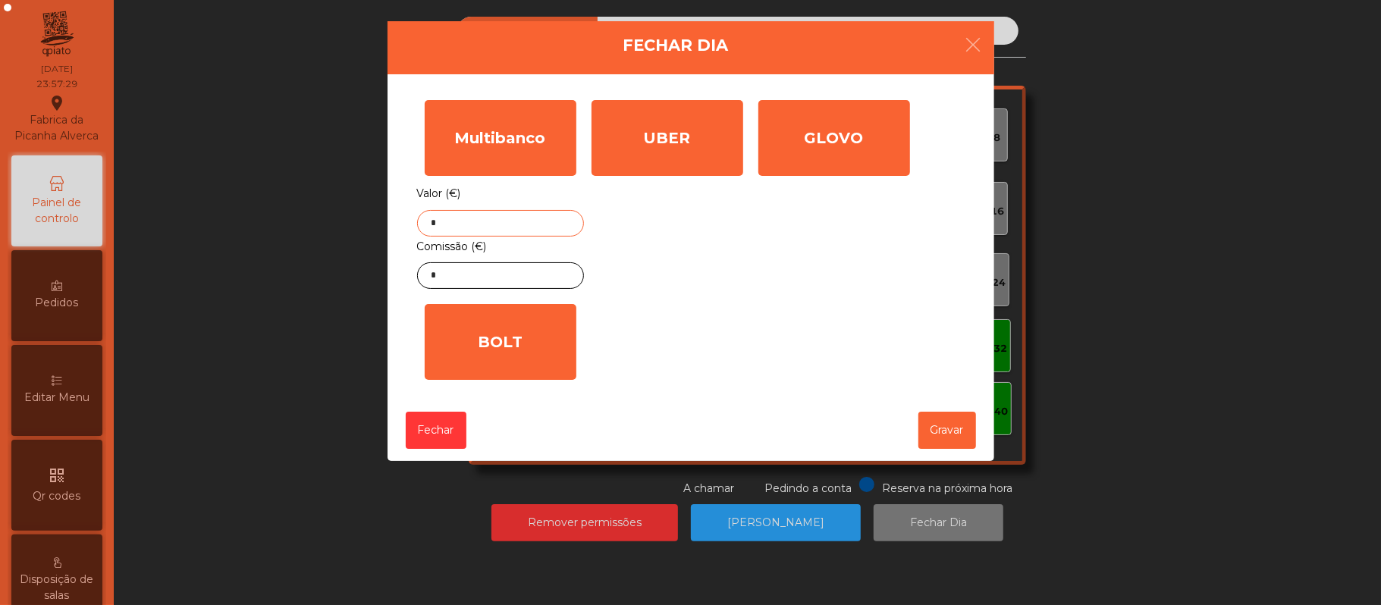
click at [547, 226] on input "*" at bounding box center [500, 223] width 167 height 27
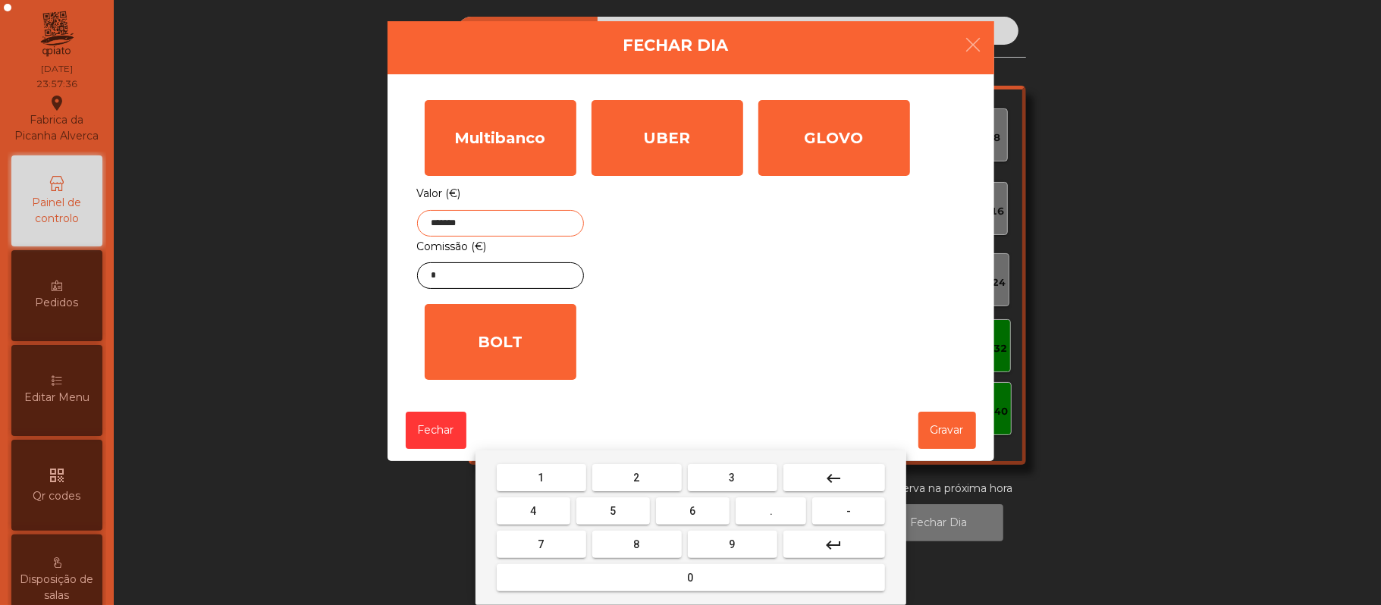
type input "*******"
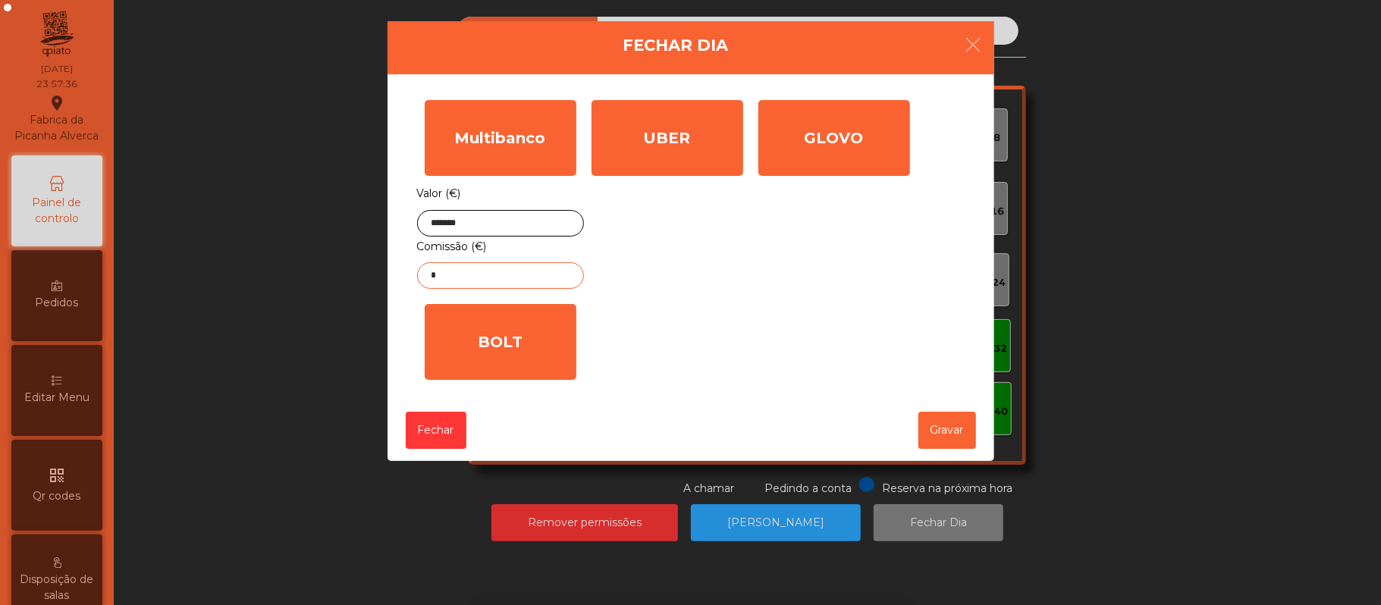
click at [523, 278] on input "*" at bounding box center [500, 275] width 167 height 27
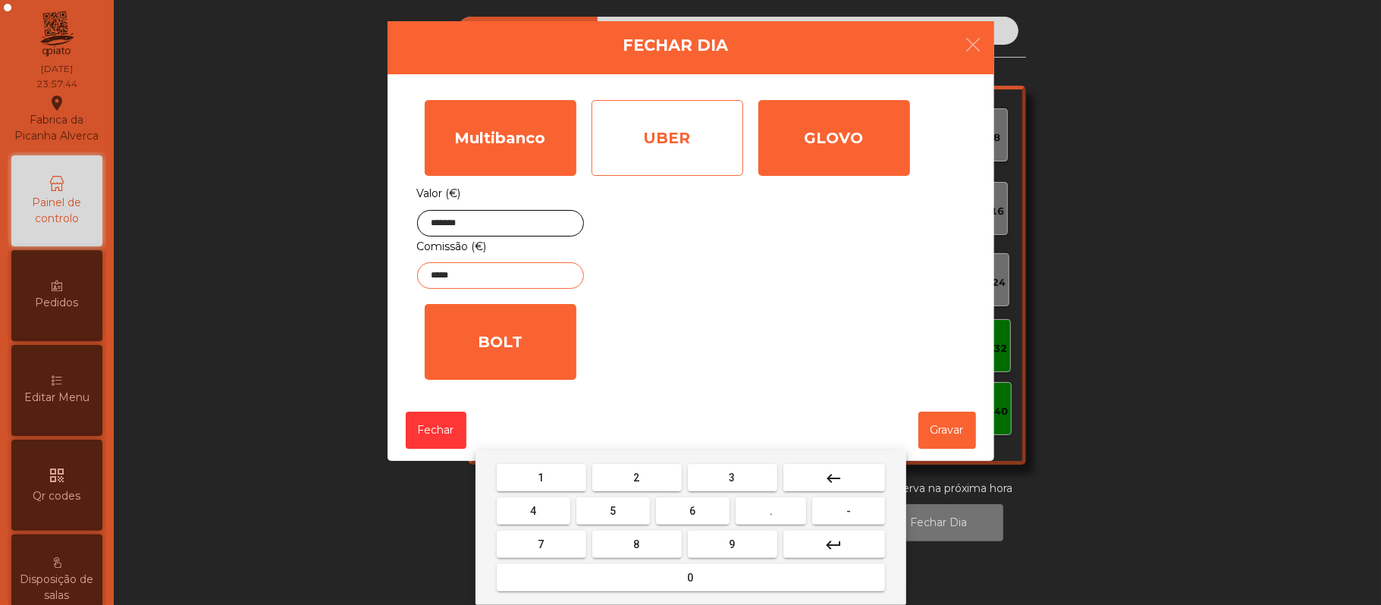
type input "*****"
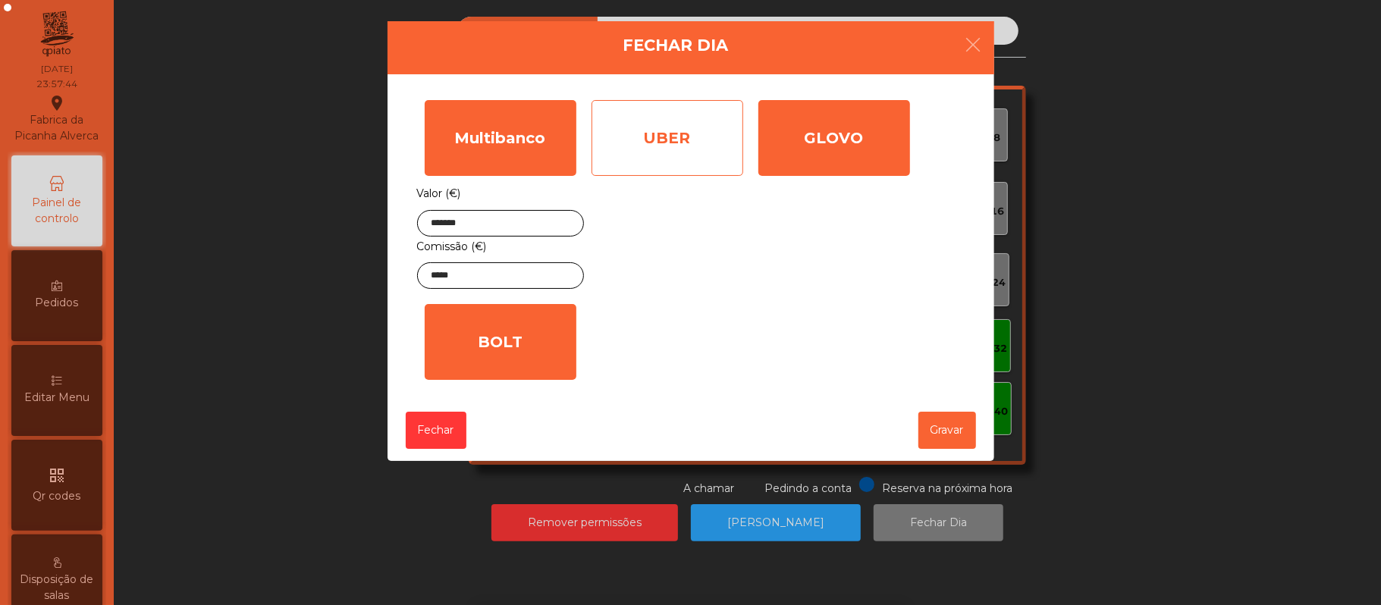
click at [692, 149] on div "UBER" at bounding box center [667, 138] width 152 height 76
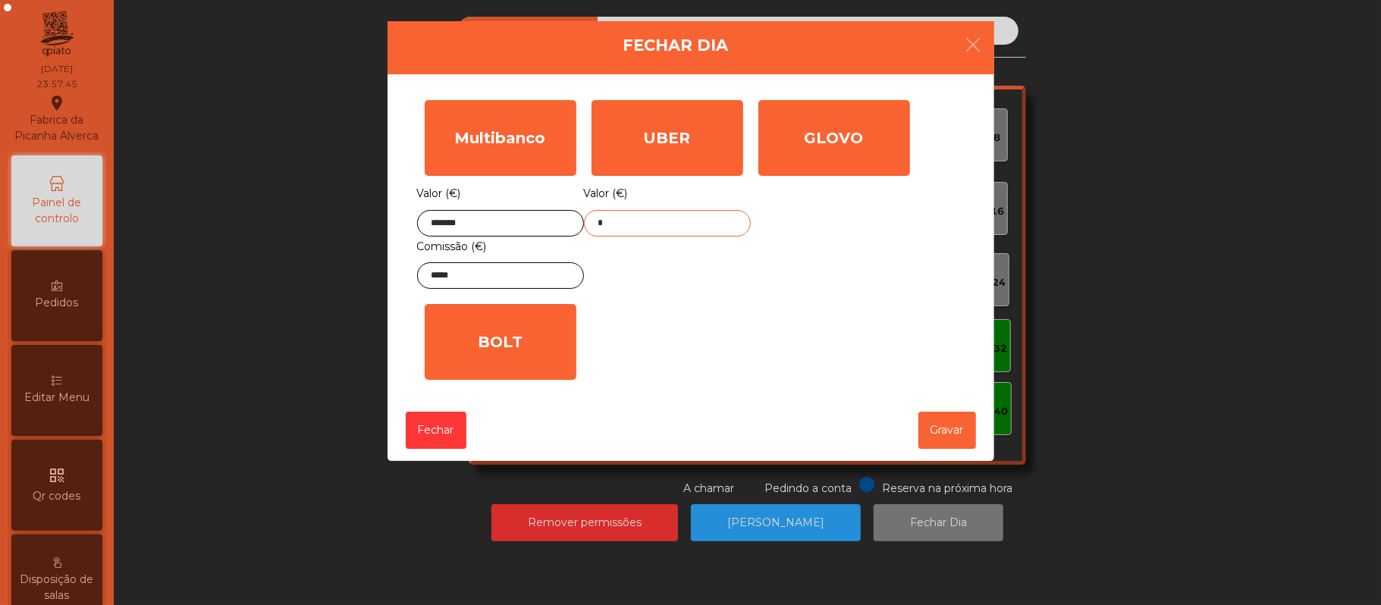
click at [704, 228] on input "*" at bounding box center [667, 223] width 167 height 27
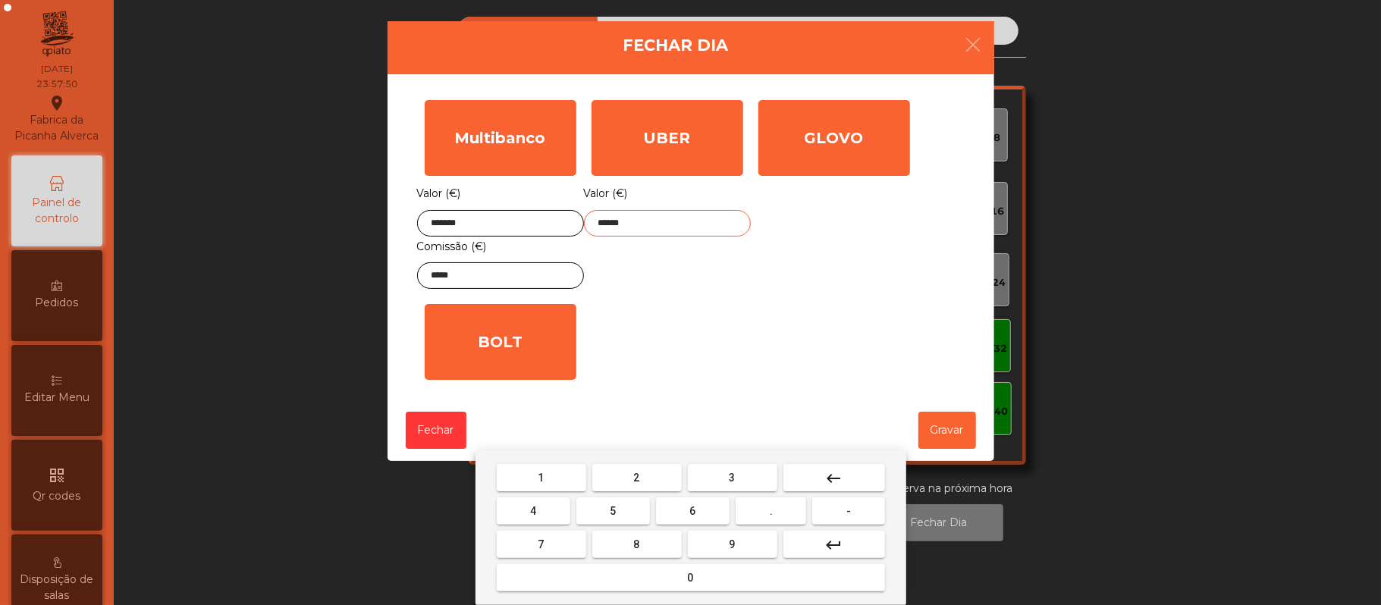
type input "******"
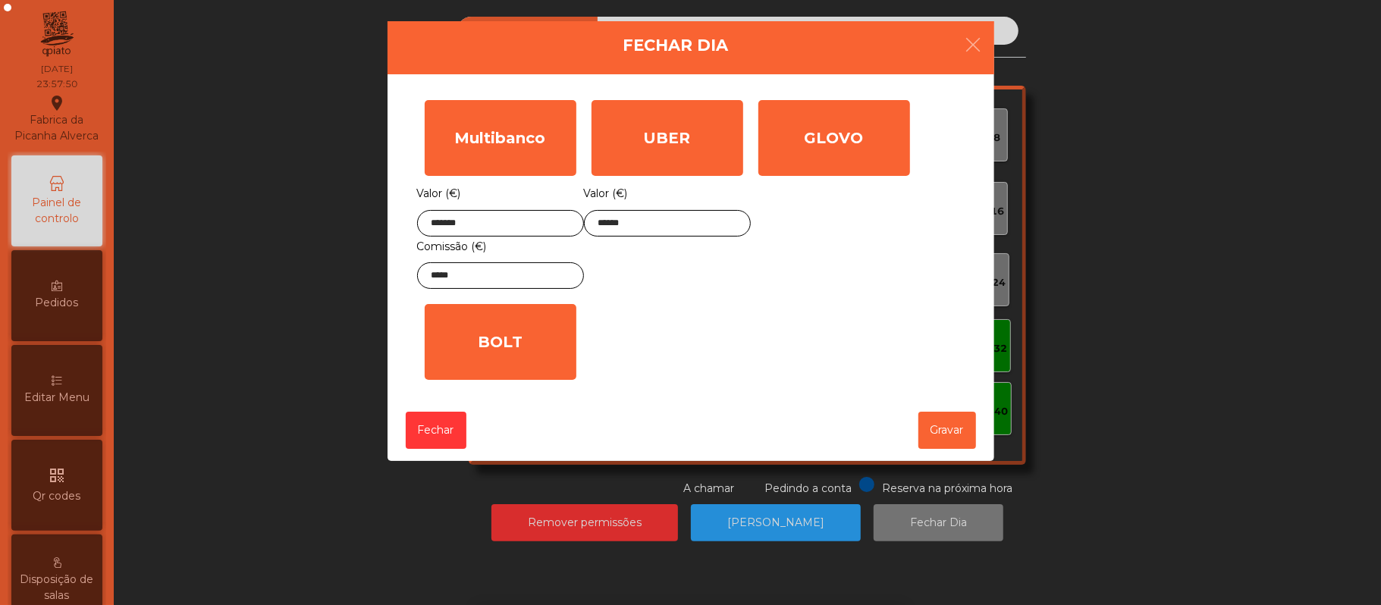
click at [877, 292] on div "GLOVO Valor (€) *" at bounding box center [834, 195] width 167 height 204
click at [943, 438] on button "Gravar" at bounding box center [947, 430] width 58 height 37
